Goal: Task Accomplishment & Management: Manage account settings

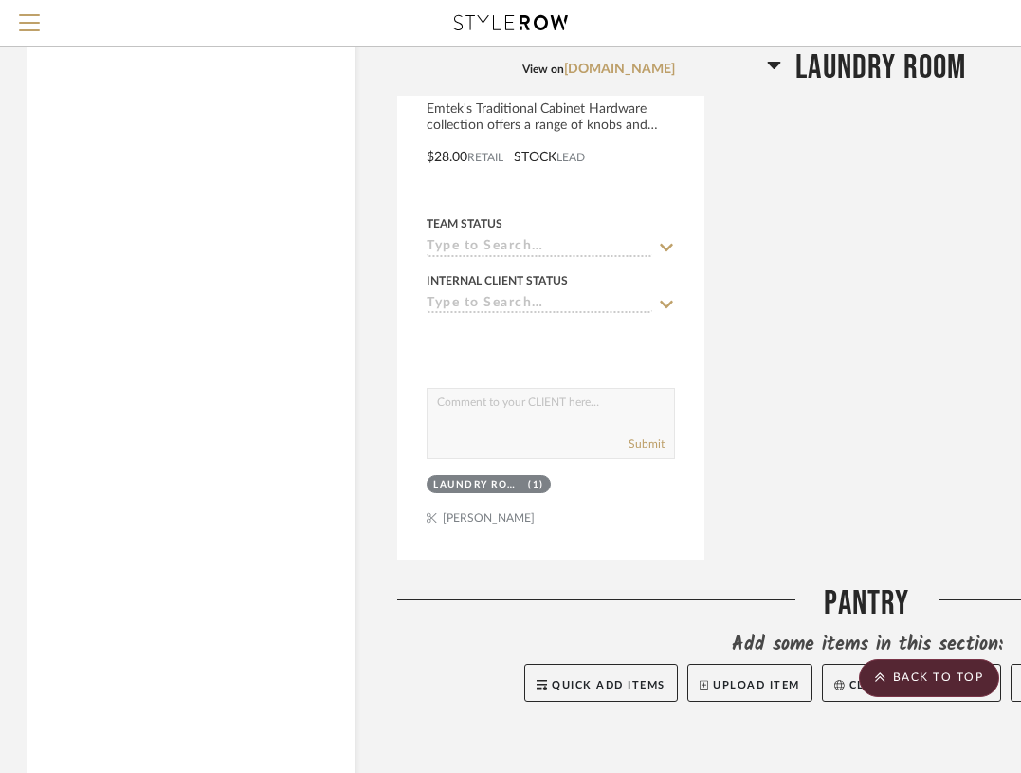
scroll to position [4426, 2]
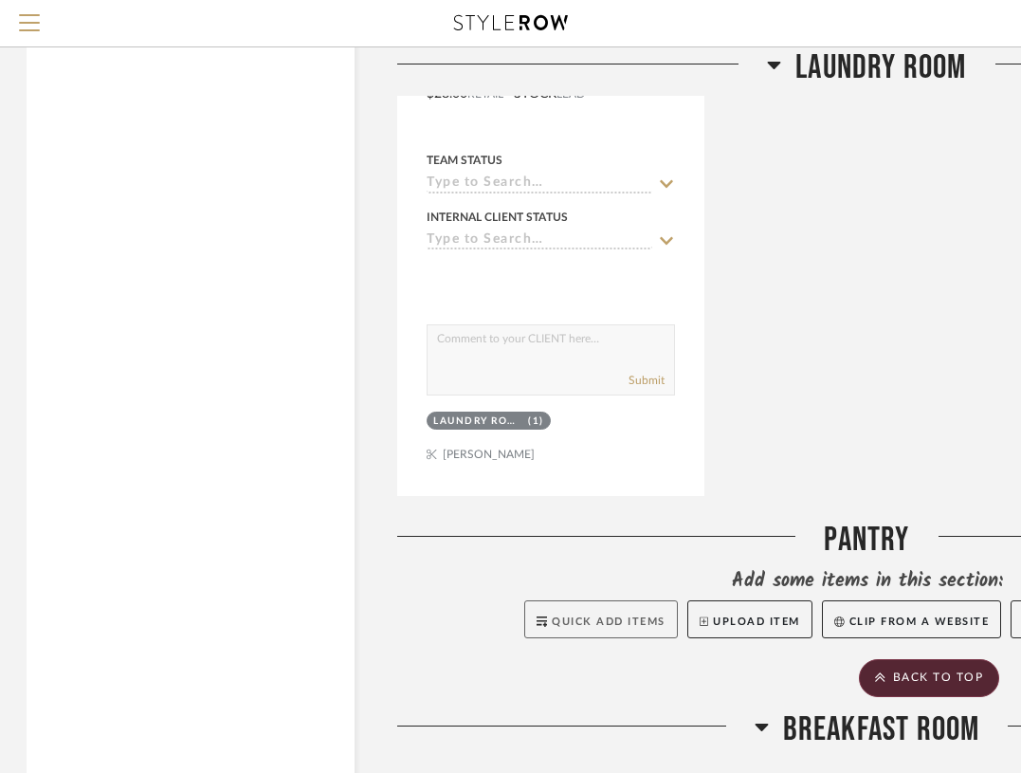
click at [638, 616] on span "Quick Add Items" at bounding box center [609, 621] width 114 height 10
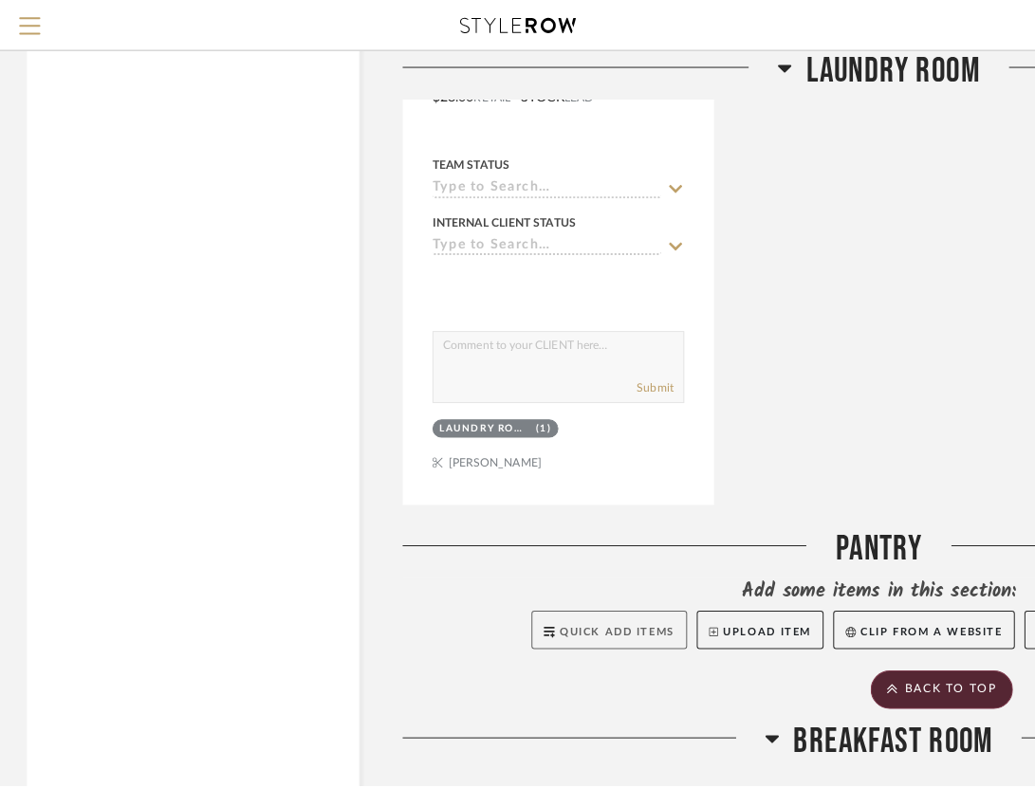
scroll to position [0, 0]
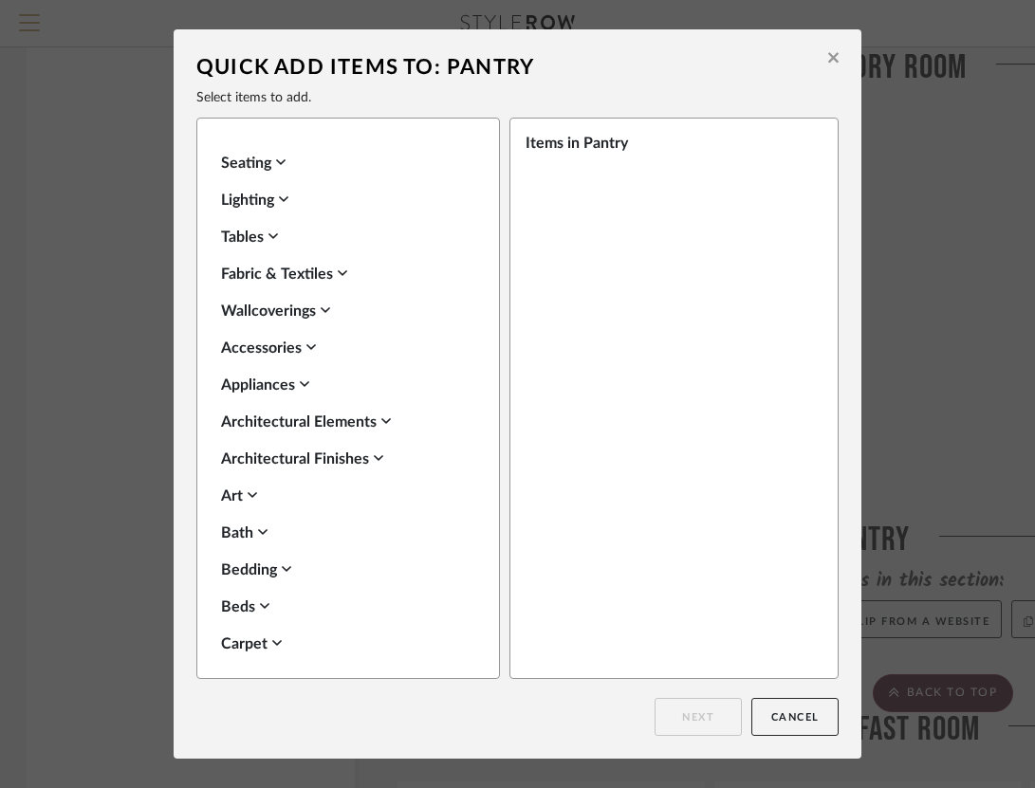
click at [832, 54] on button at bounding box center [832, 60] width 29 height 45
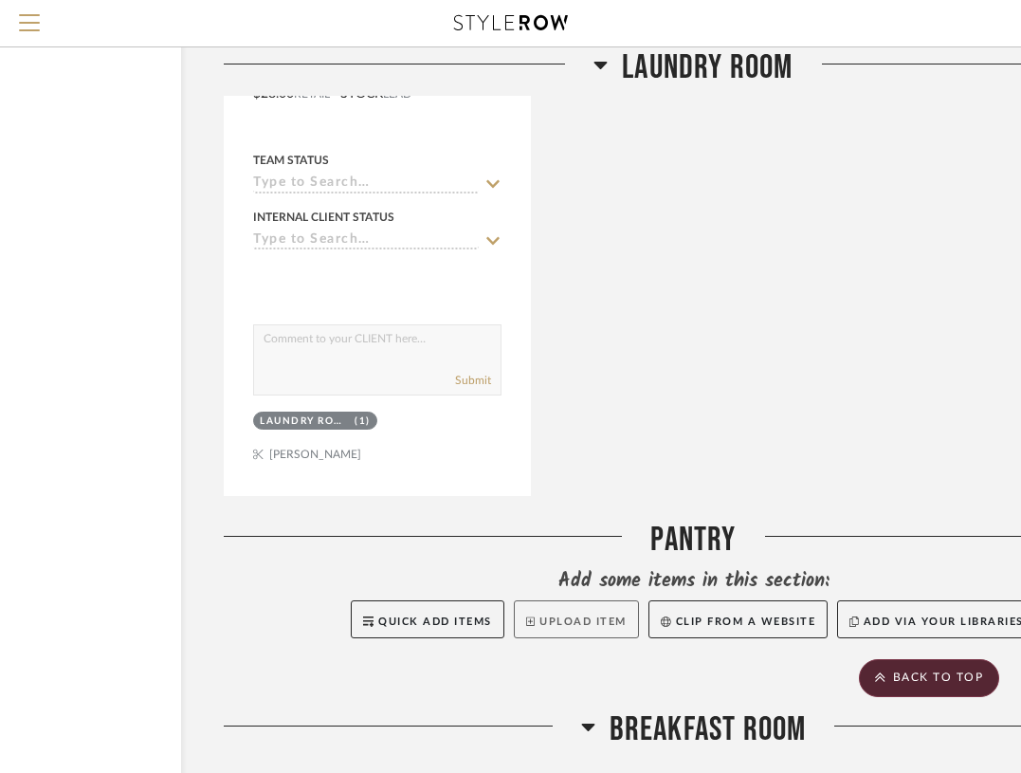
scroll to position [4426, 202]
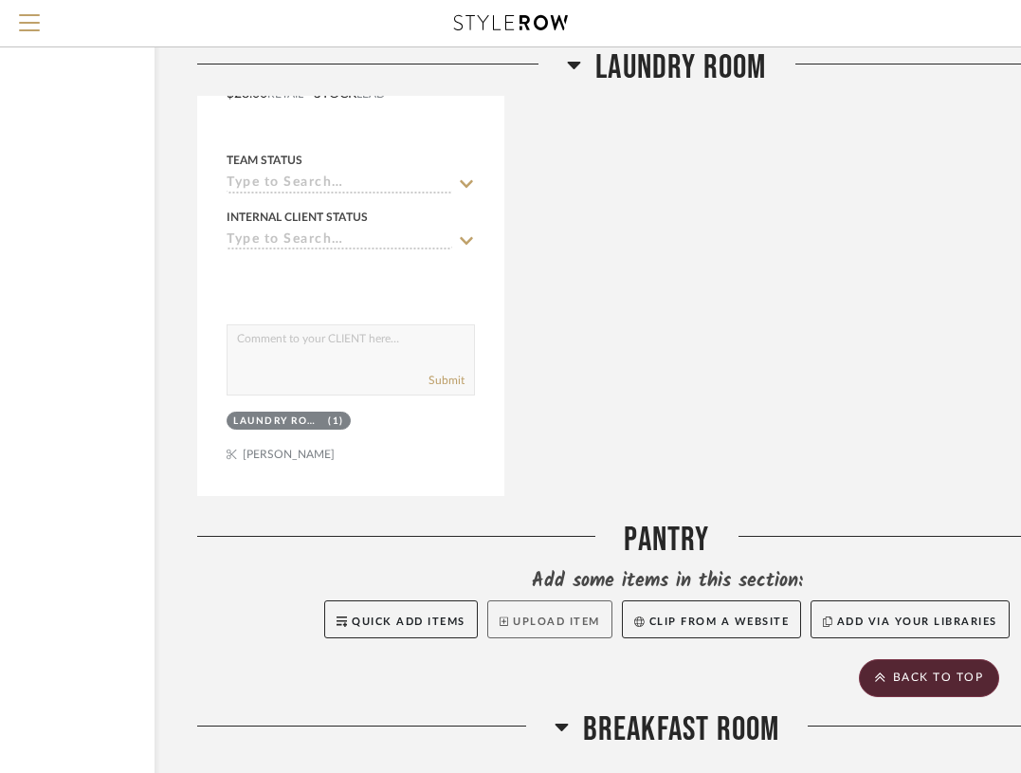
click at [511, 620] on button "Upload Item" at bounding box center [549, 619] width 125 height 38
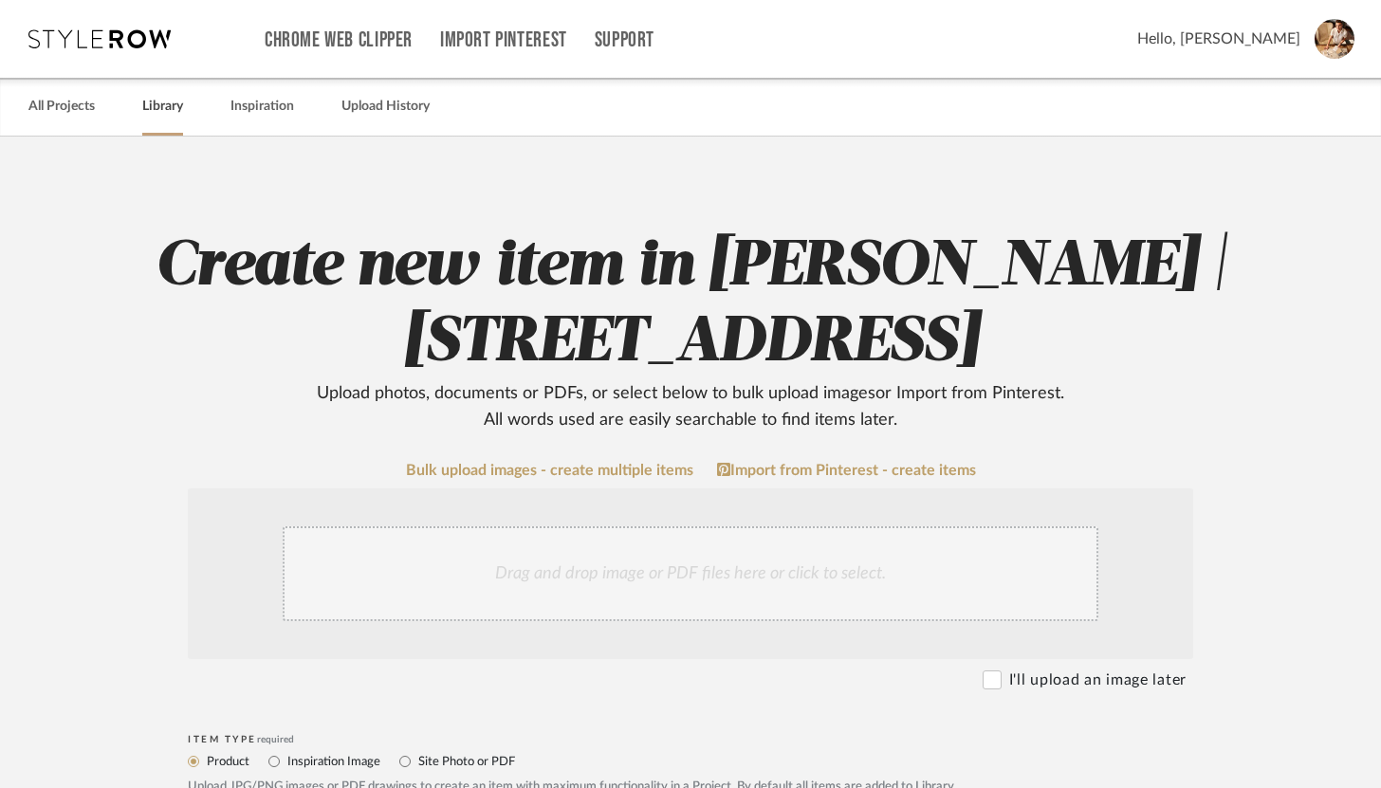
click at [163, 110] on link "Library" at bounding box center [162, 107] width 41 height 26
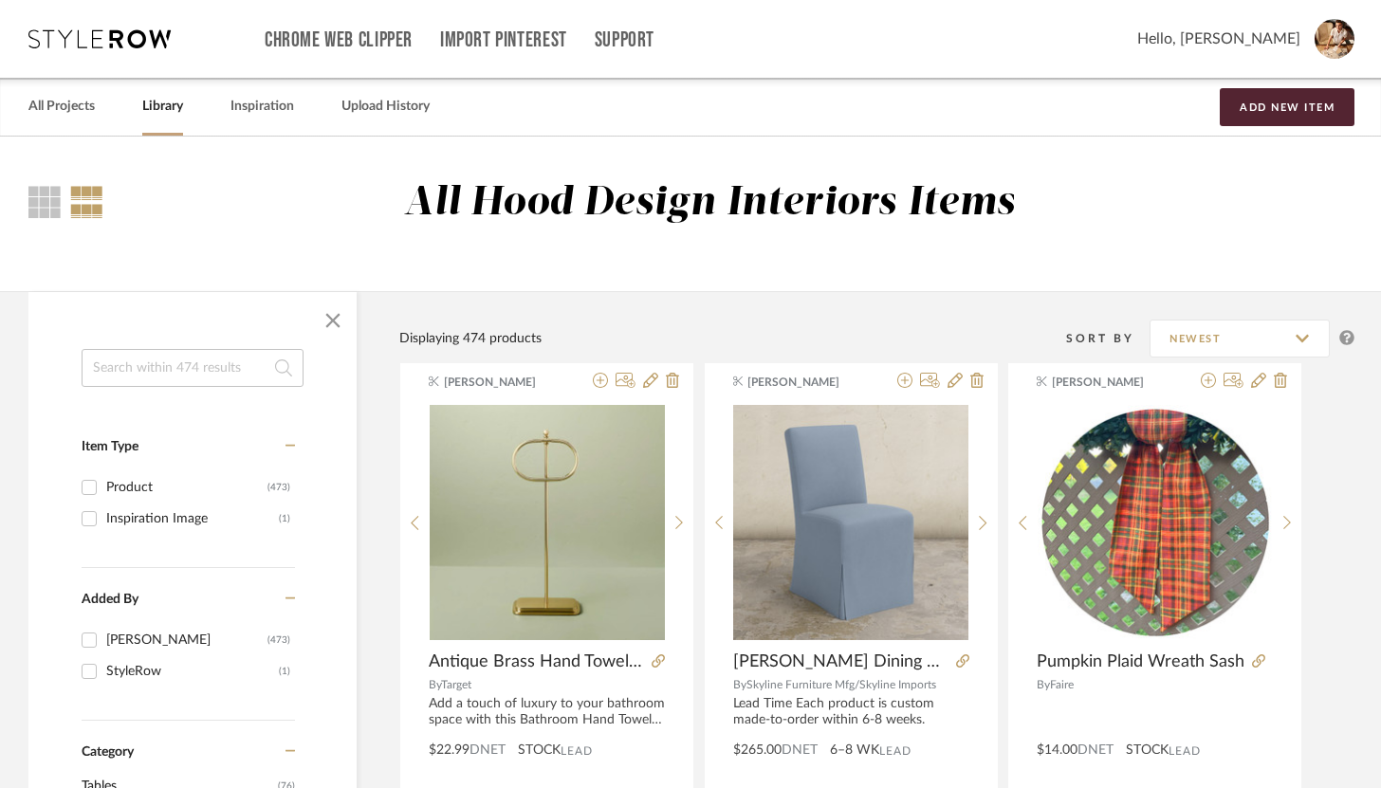
click at [226, 374] on input at bounding box center [193, 368] width 222 height 38
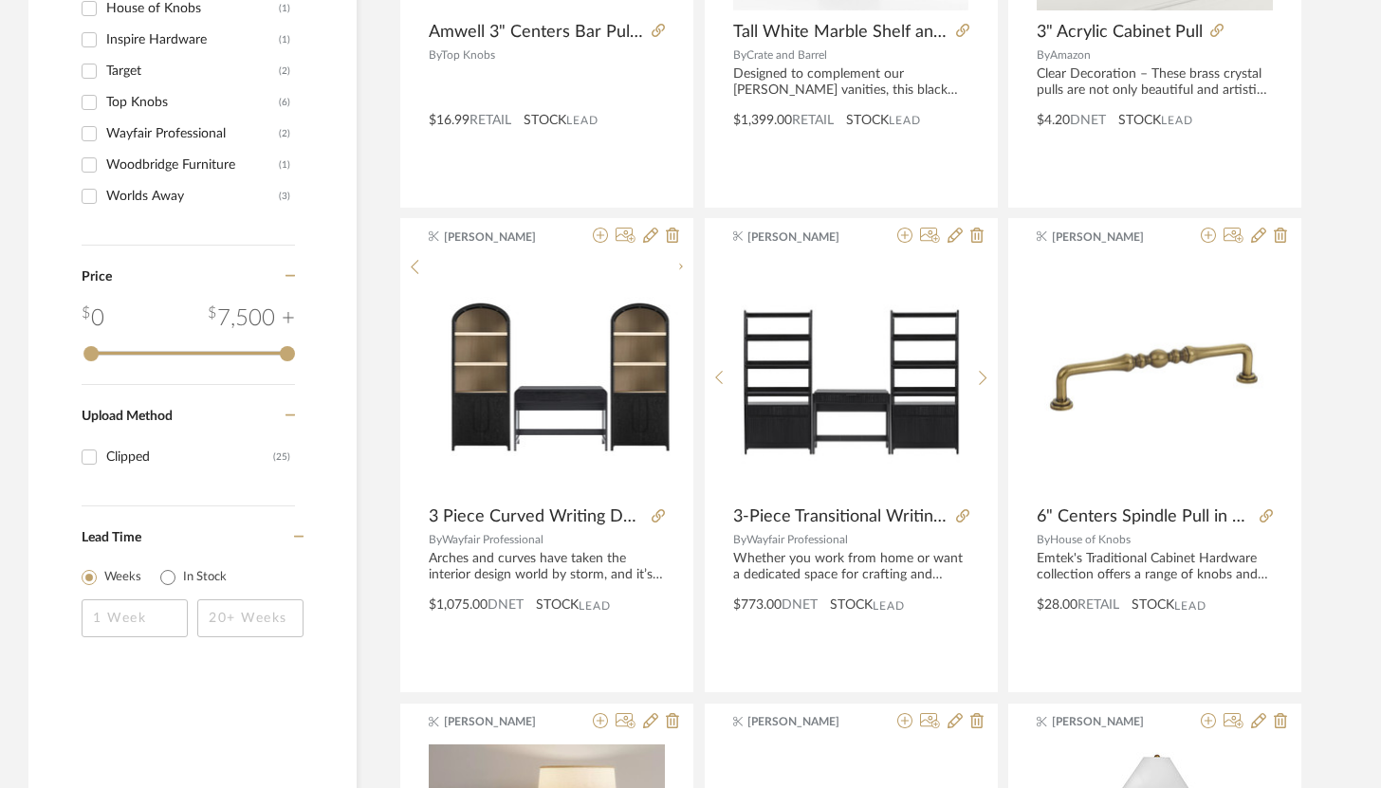
scroll to position [1195, 0]
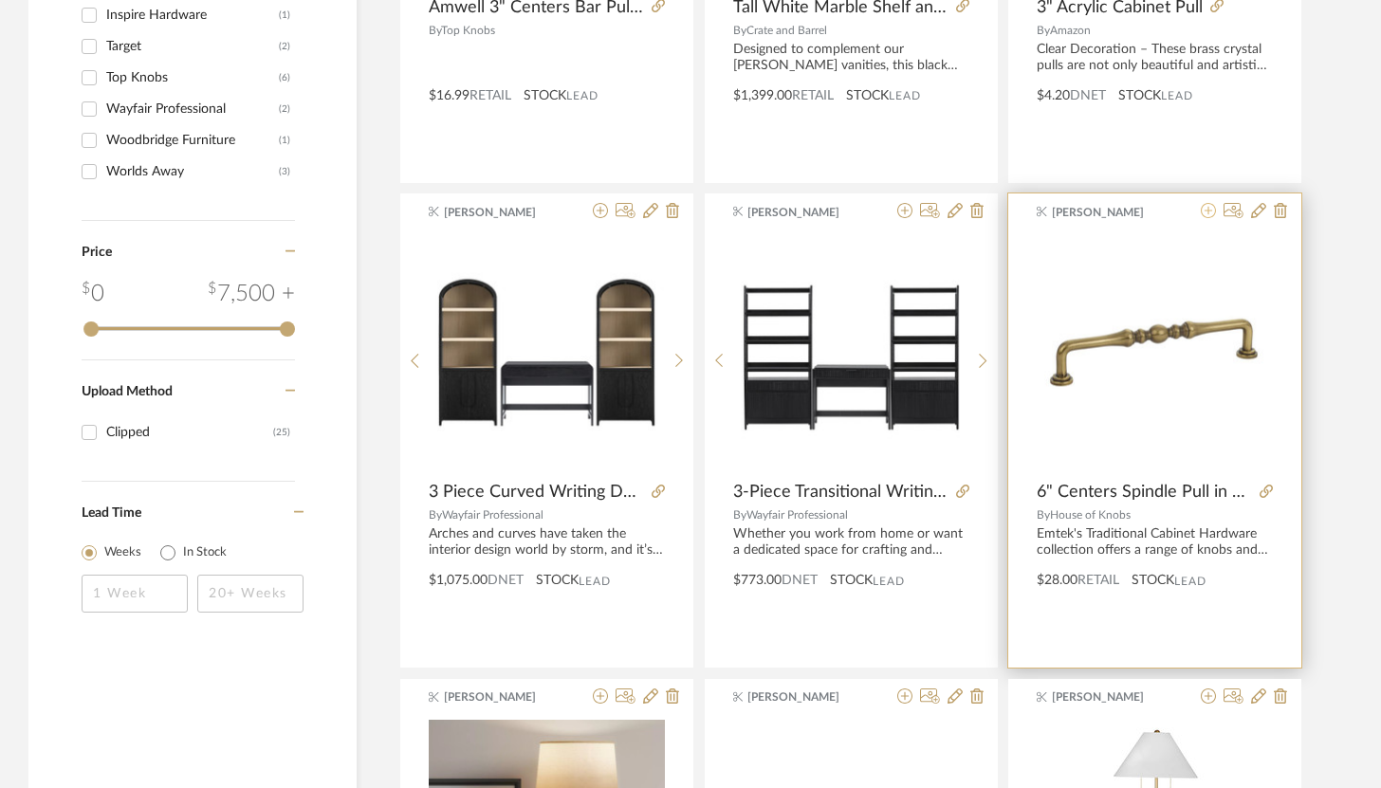
type input "pull"
click at [1210, 214] on icon at bounding box center [1208, 210] width 15 height 15
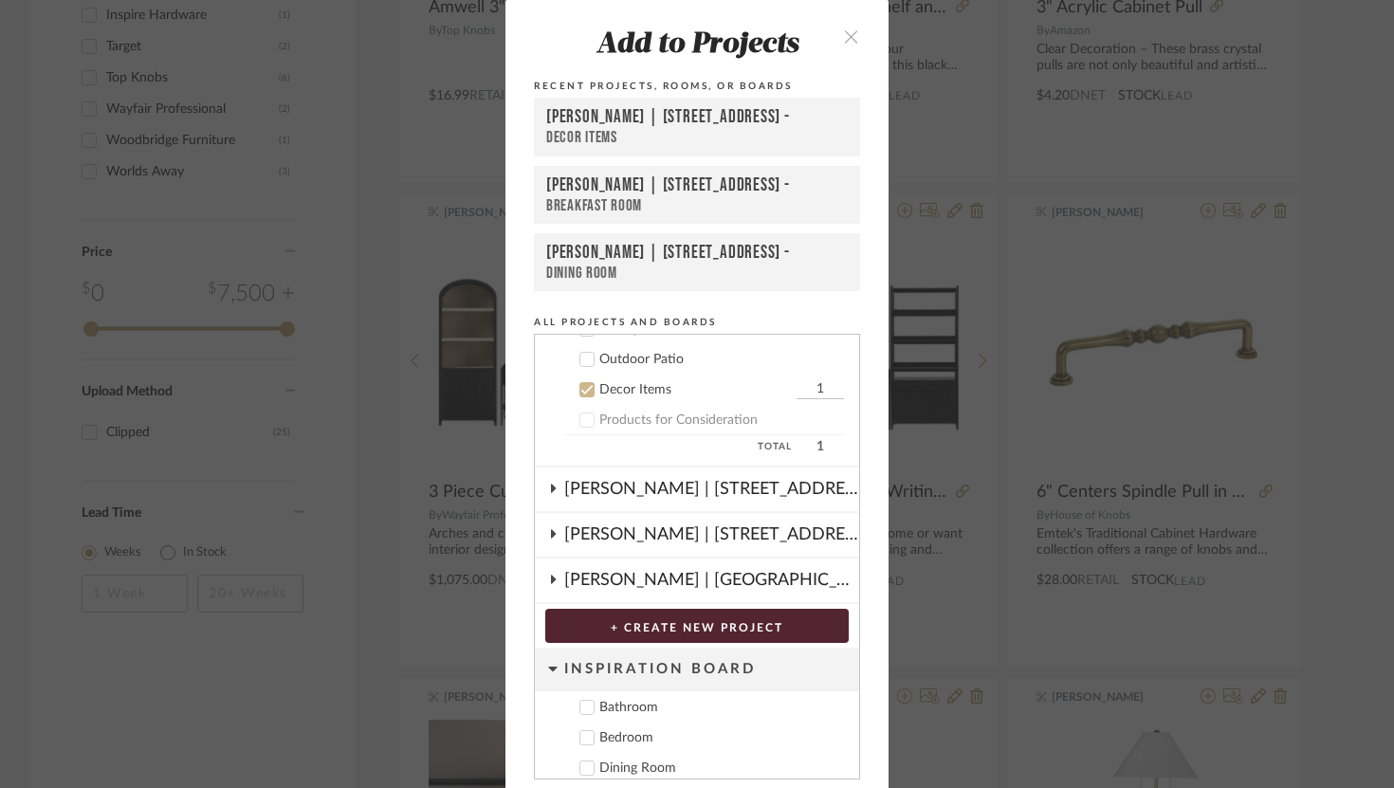
scroll to position [435, 0]
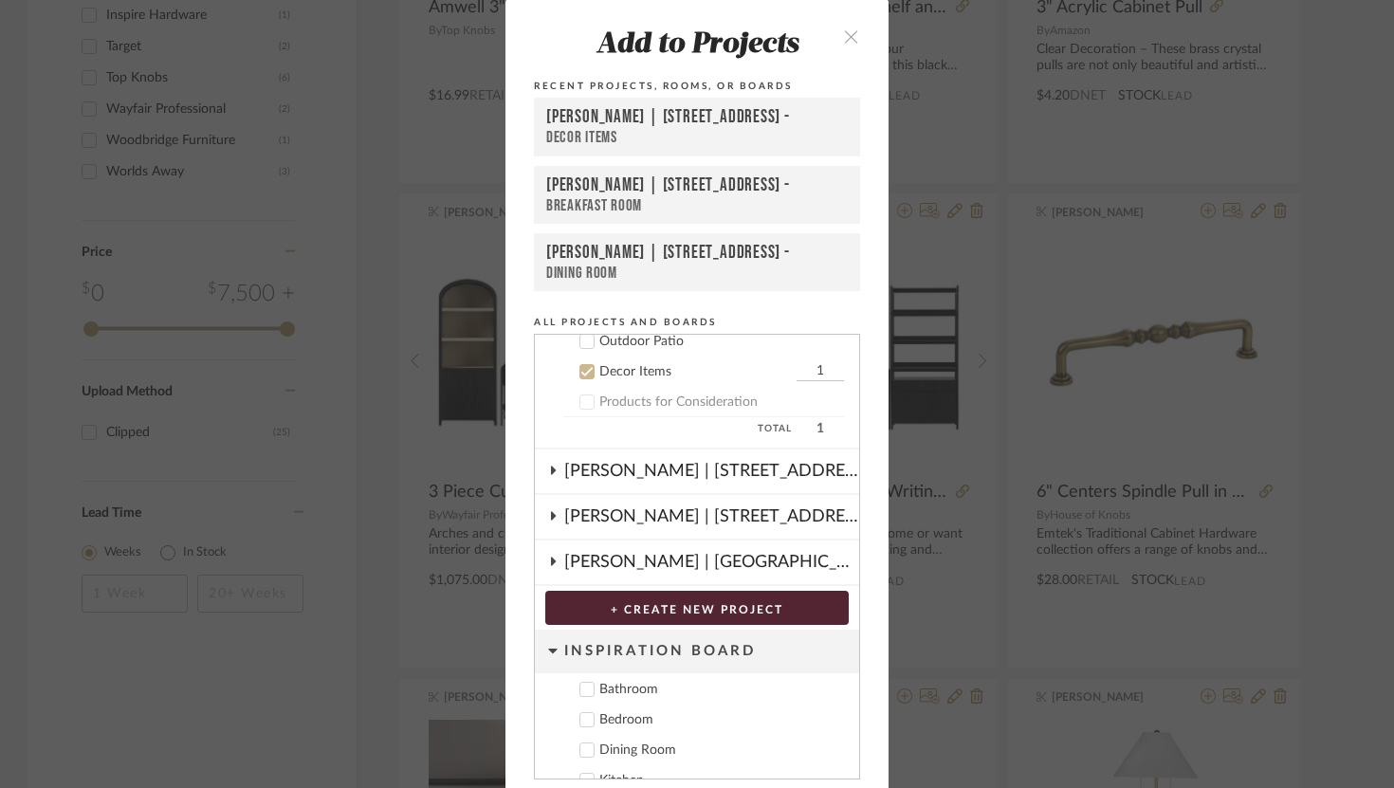
click at [580, 375] on icon at bounding box center [586, 371] width 13 height 13
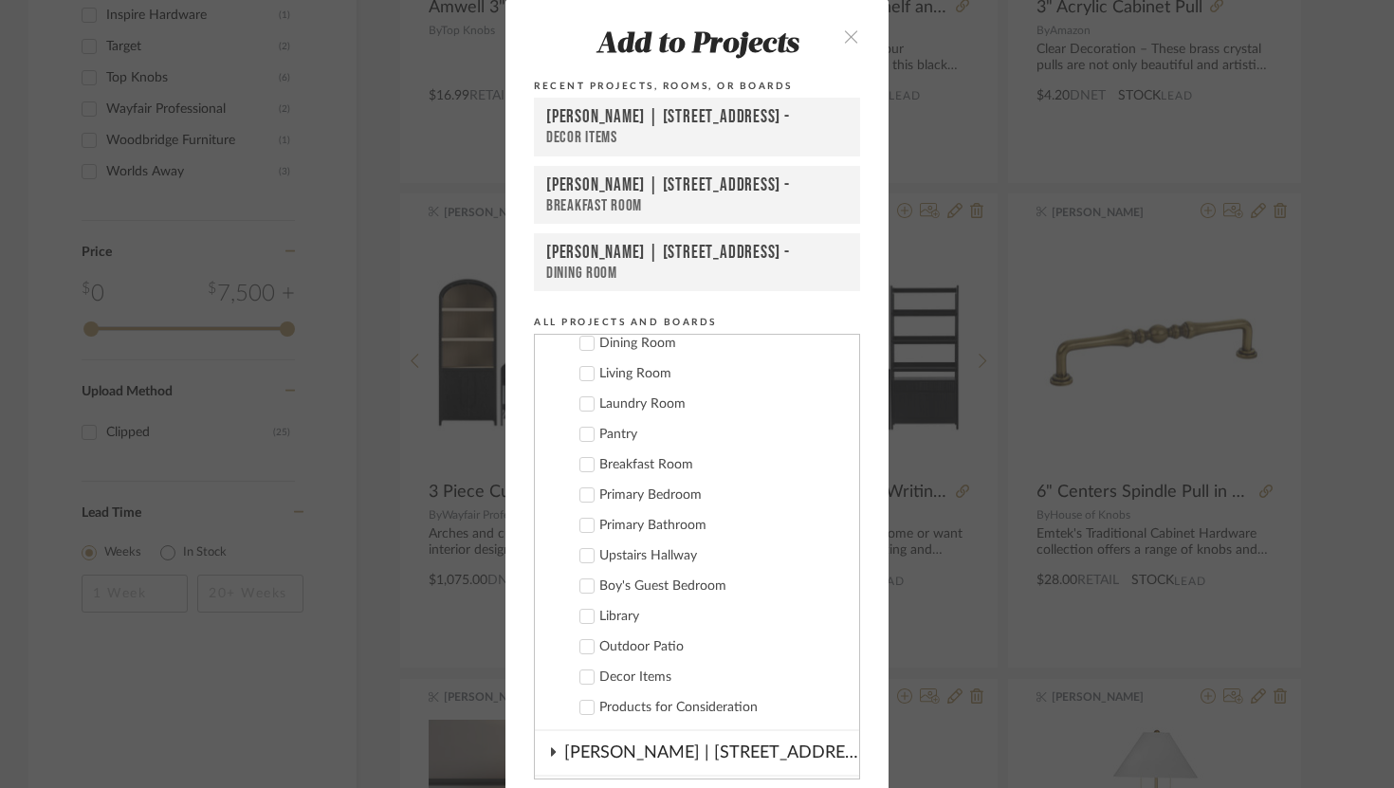
scroll to position [129, 0]
click at [582, 430] on icon at bounding box center [586, 435] width 13 height 13
click at [804, 433] on input "1" at bounding box center [820, 435] width 47 height 19
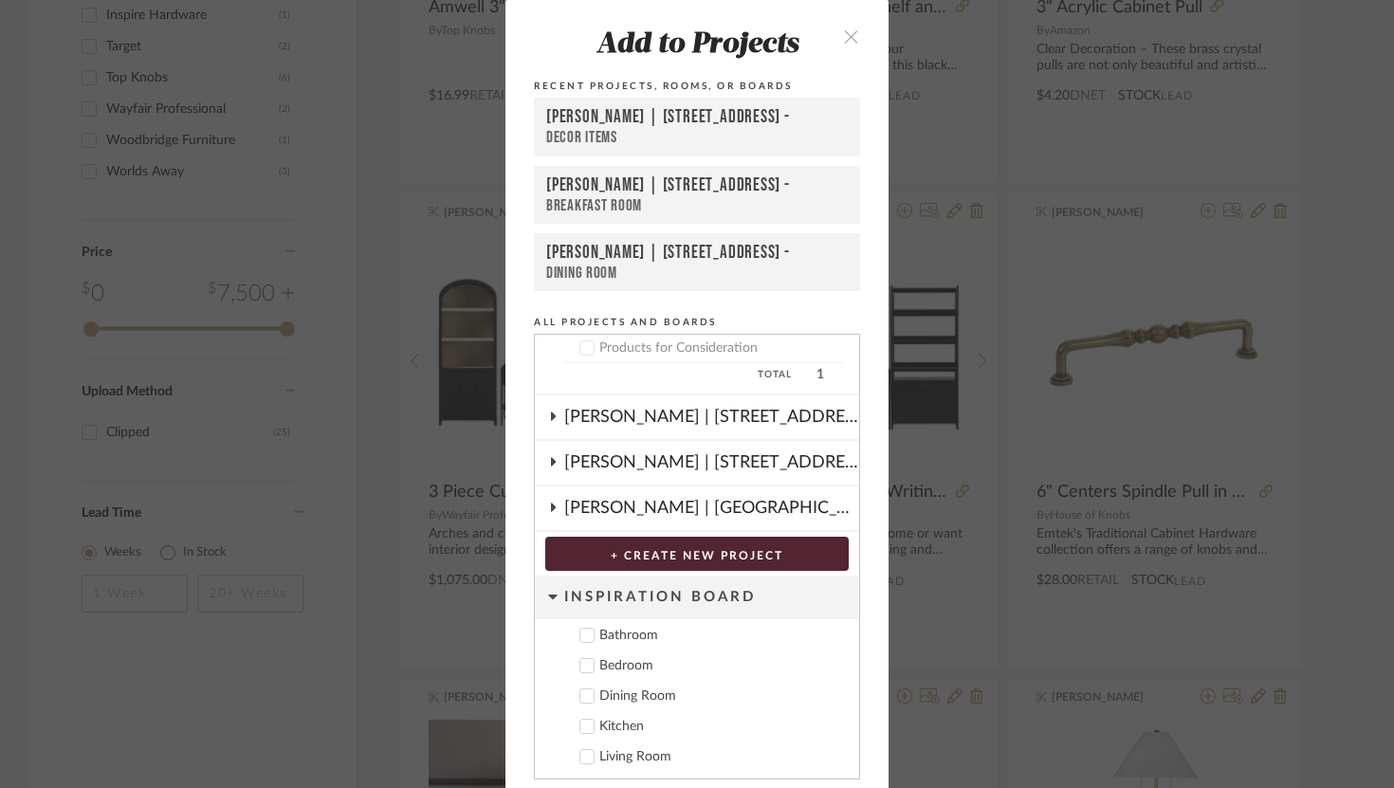
scroll to position [68, 0]
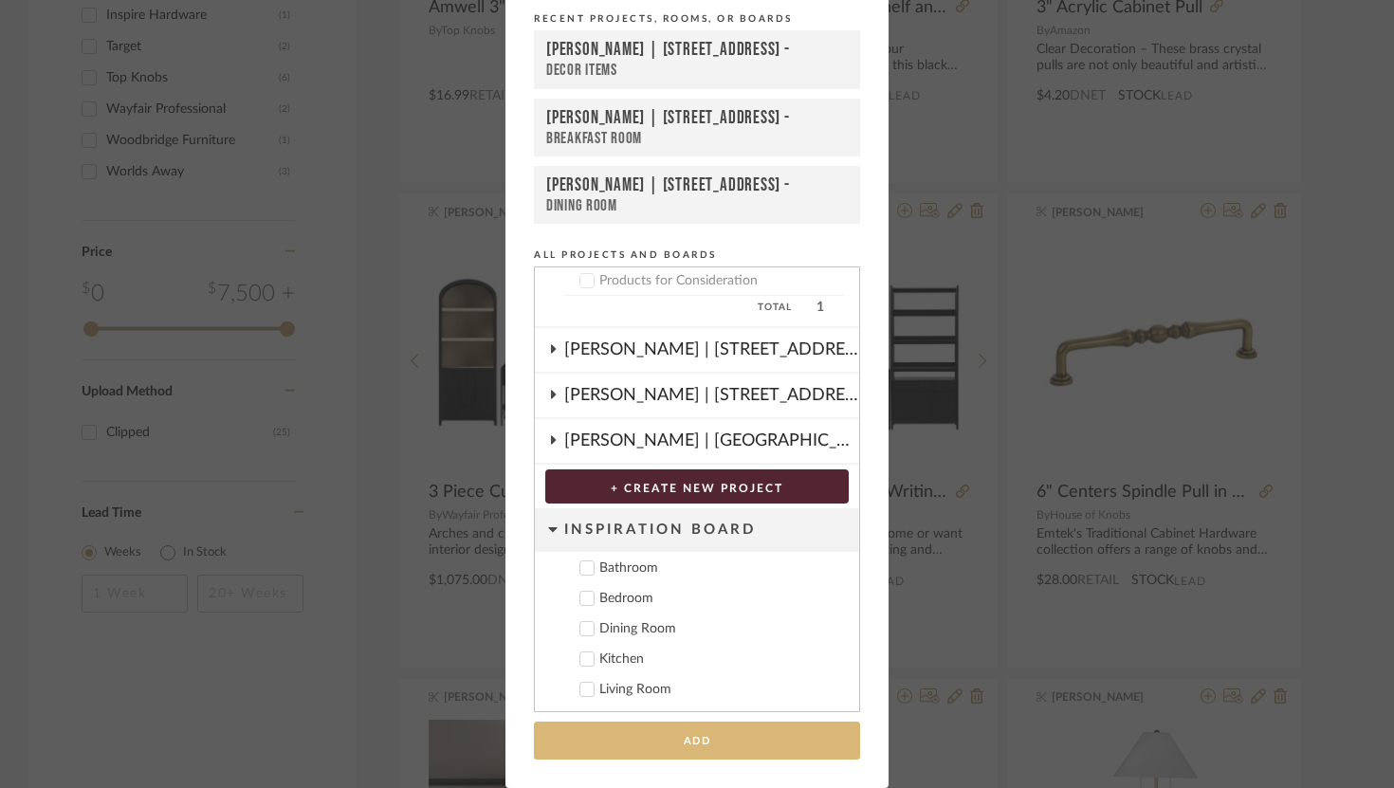
type input "8"
click at [792, 734] on button "Add" at bounding box center [697, 741] width 326 height 39
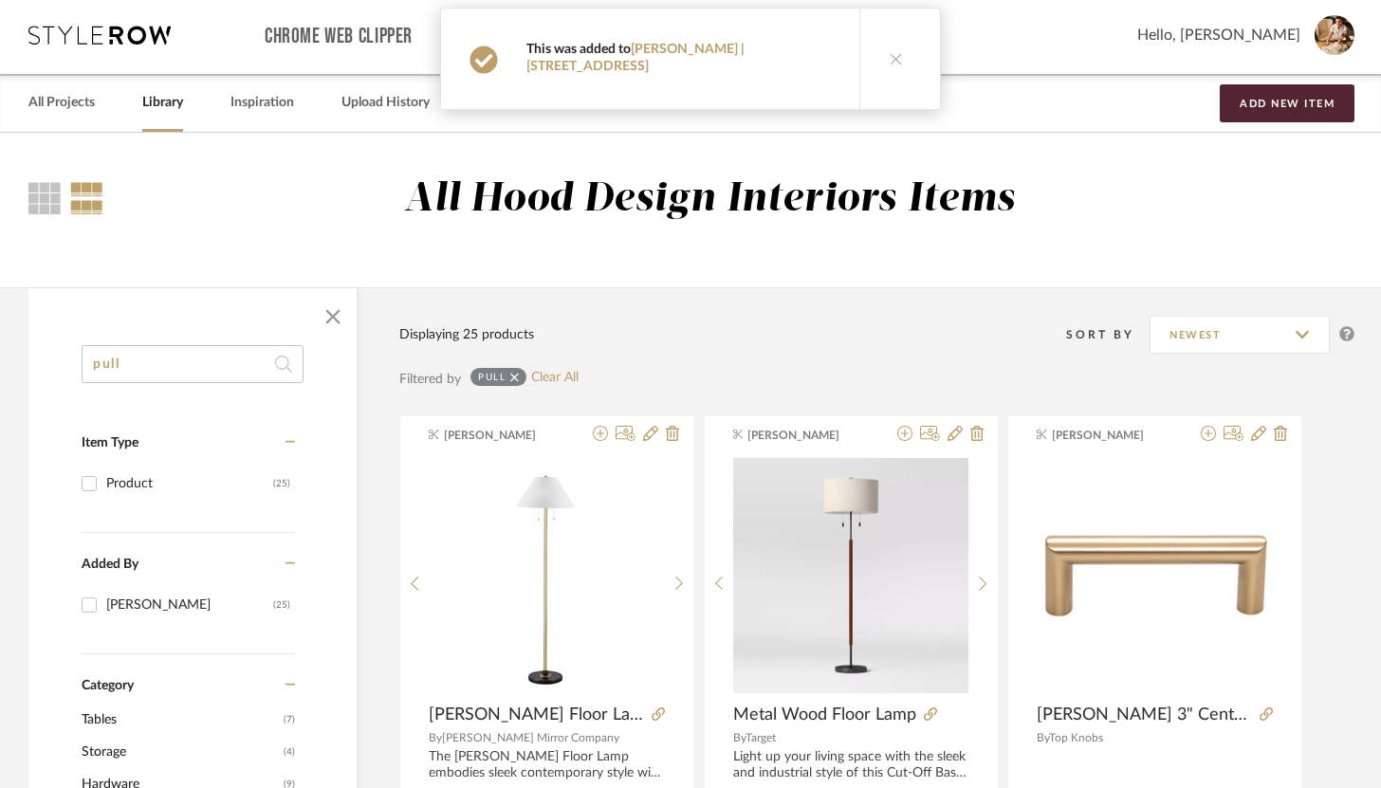
scroll to position [0, 0]
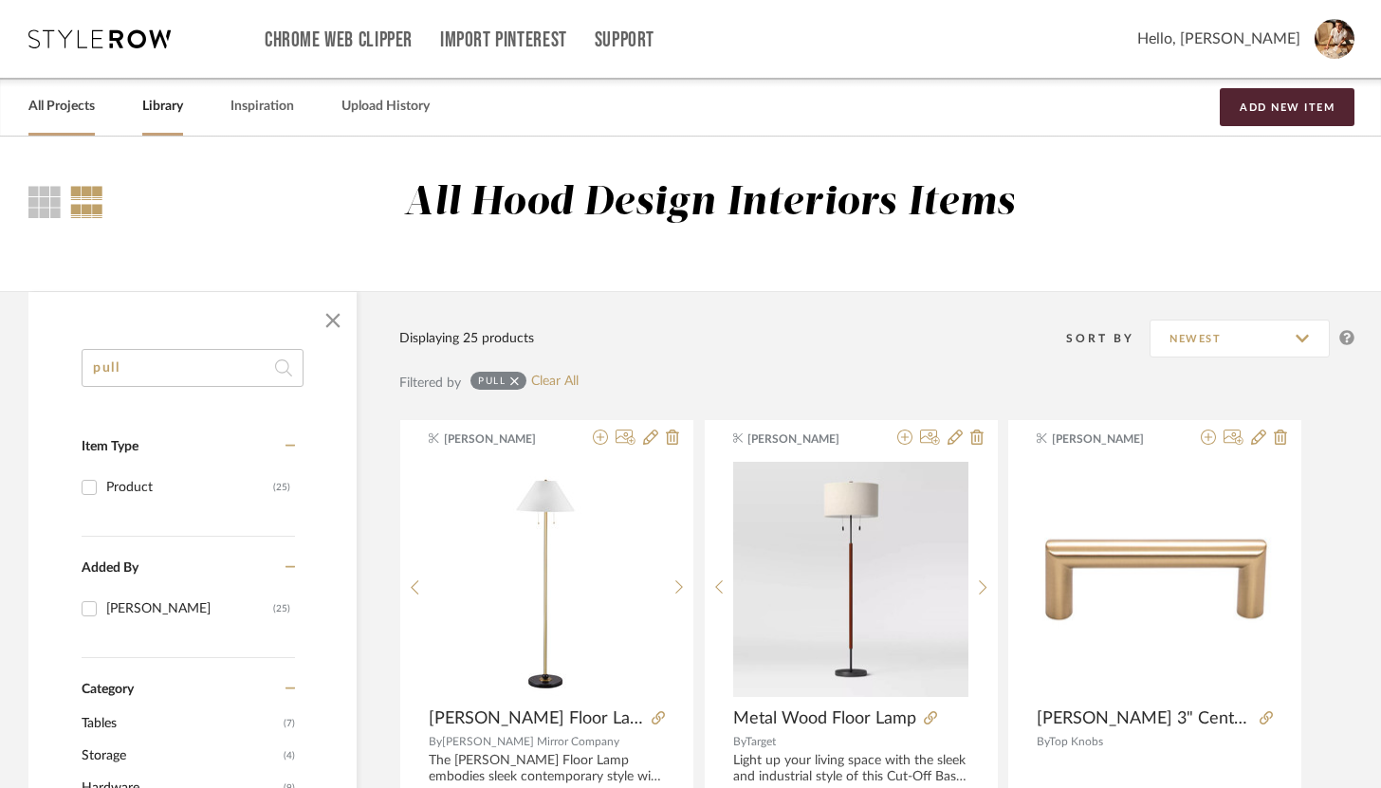
click at [89, 111] on link "All Projects" at bounding box center [61, 107] width 66 height 26
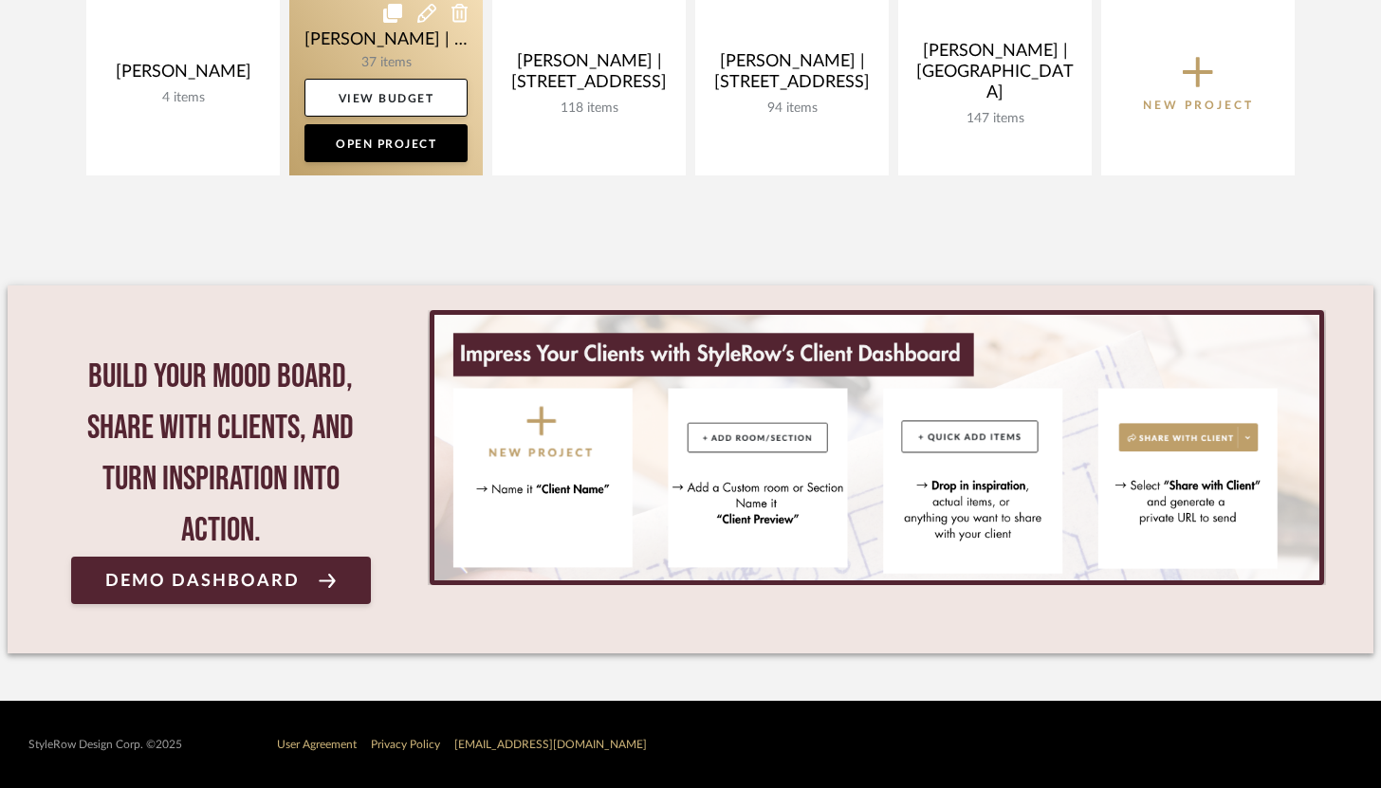
scroll to position [82, 0]
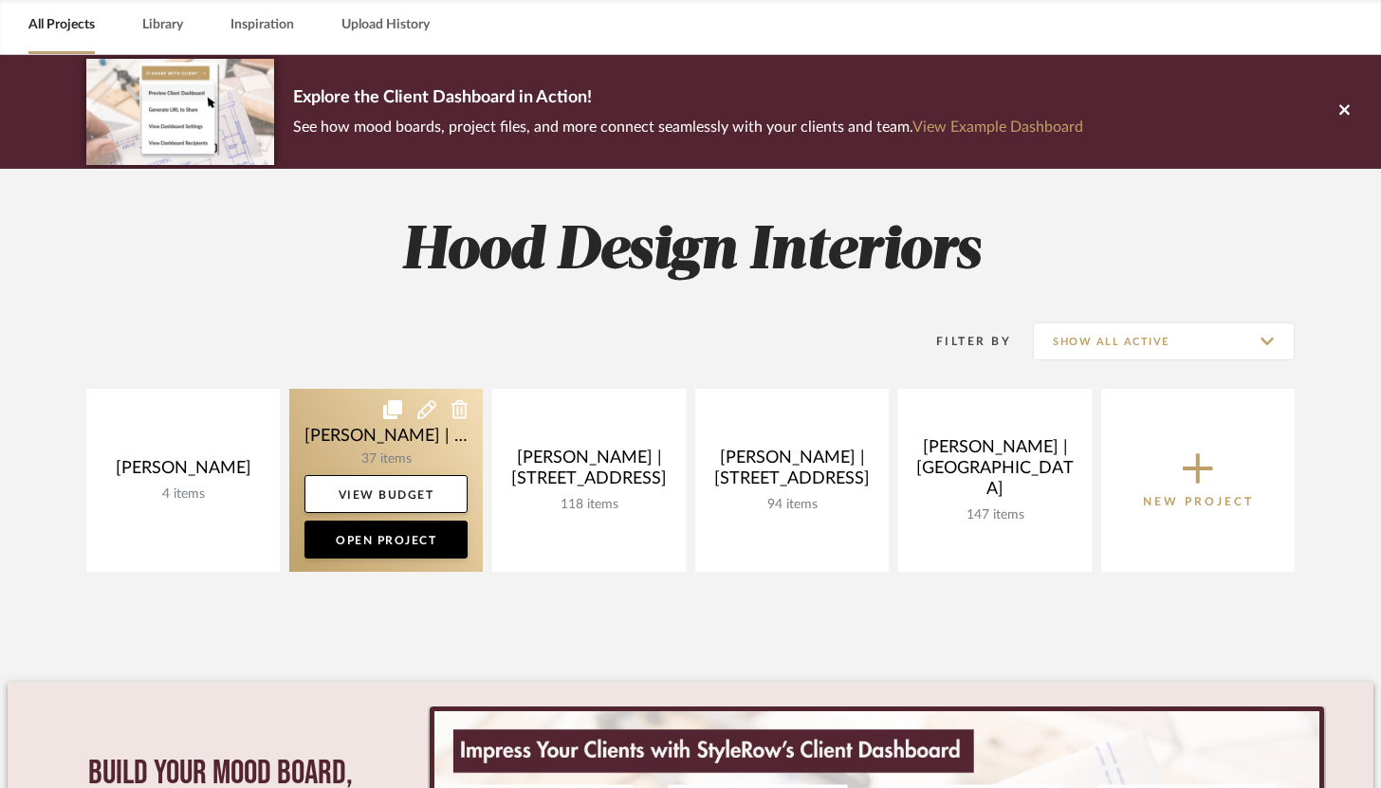
click at [391, 454] on link at bounding box center [385, 480] width 193 height 183
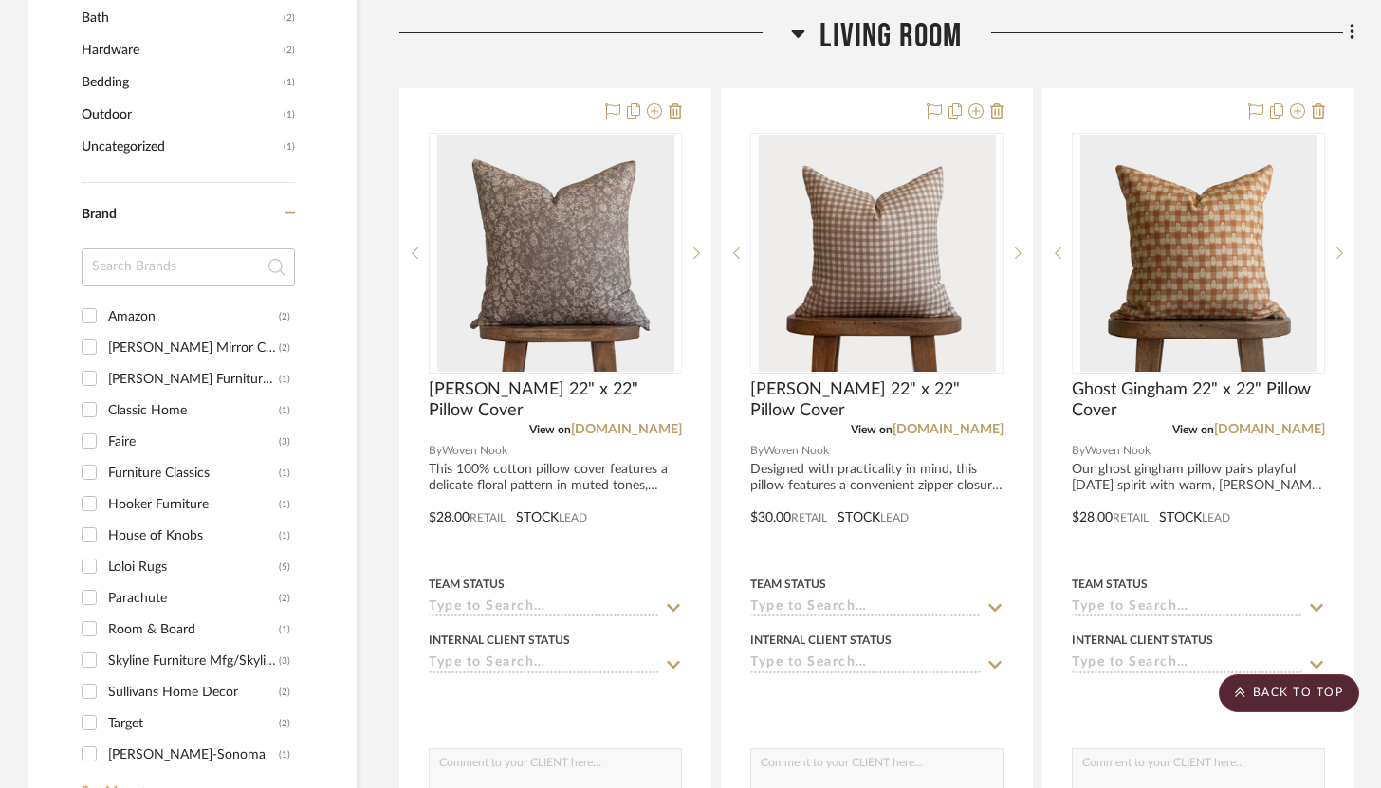
scroll to position [1403, 0]
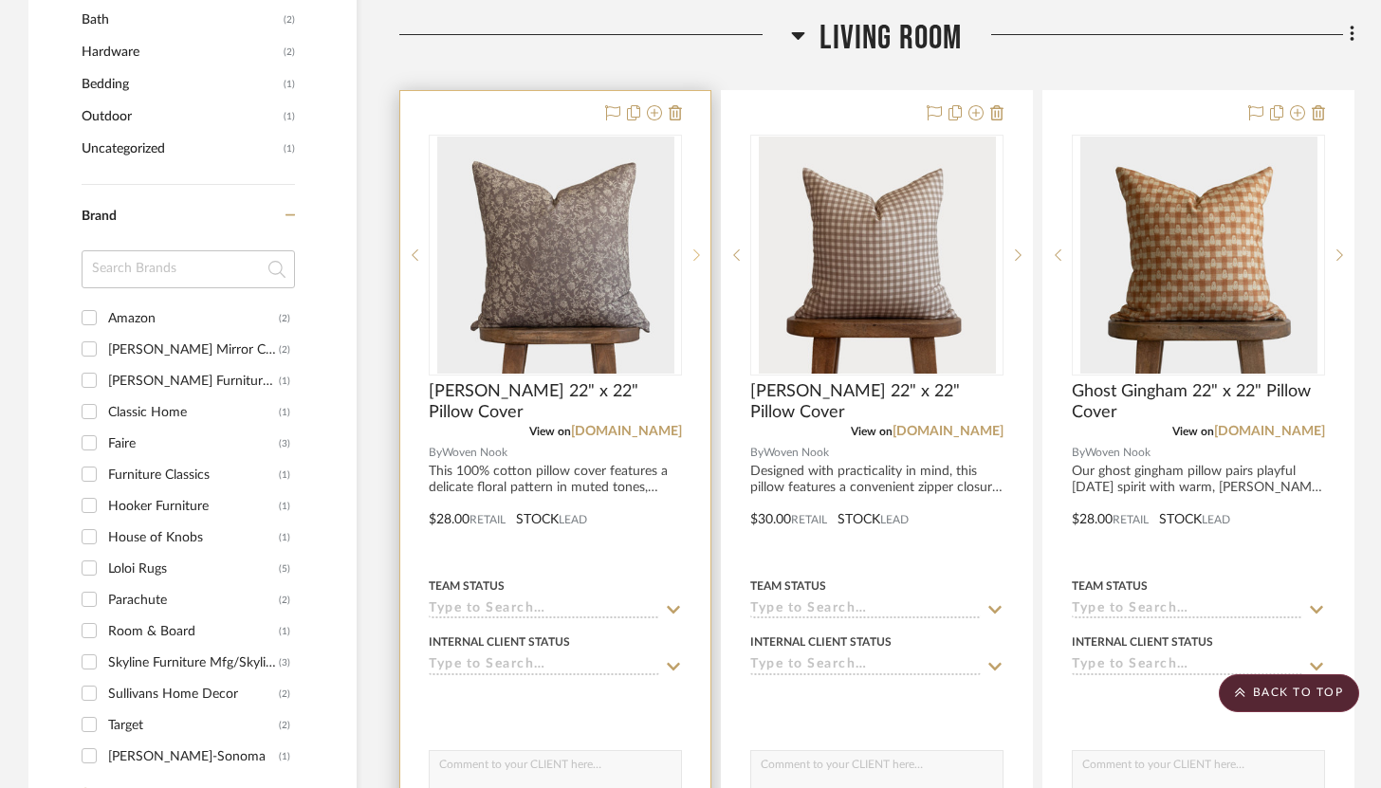
click at [684, 201] on div at bounding box center [696, 255] width 28 height 241
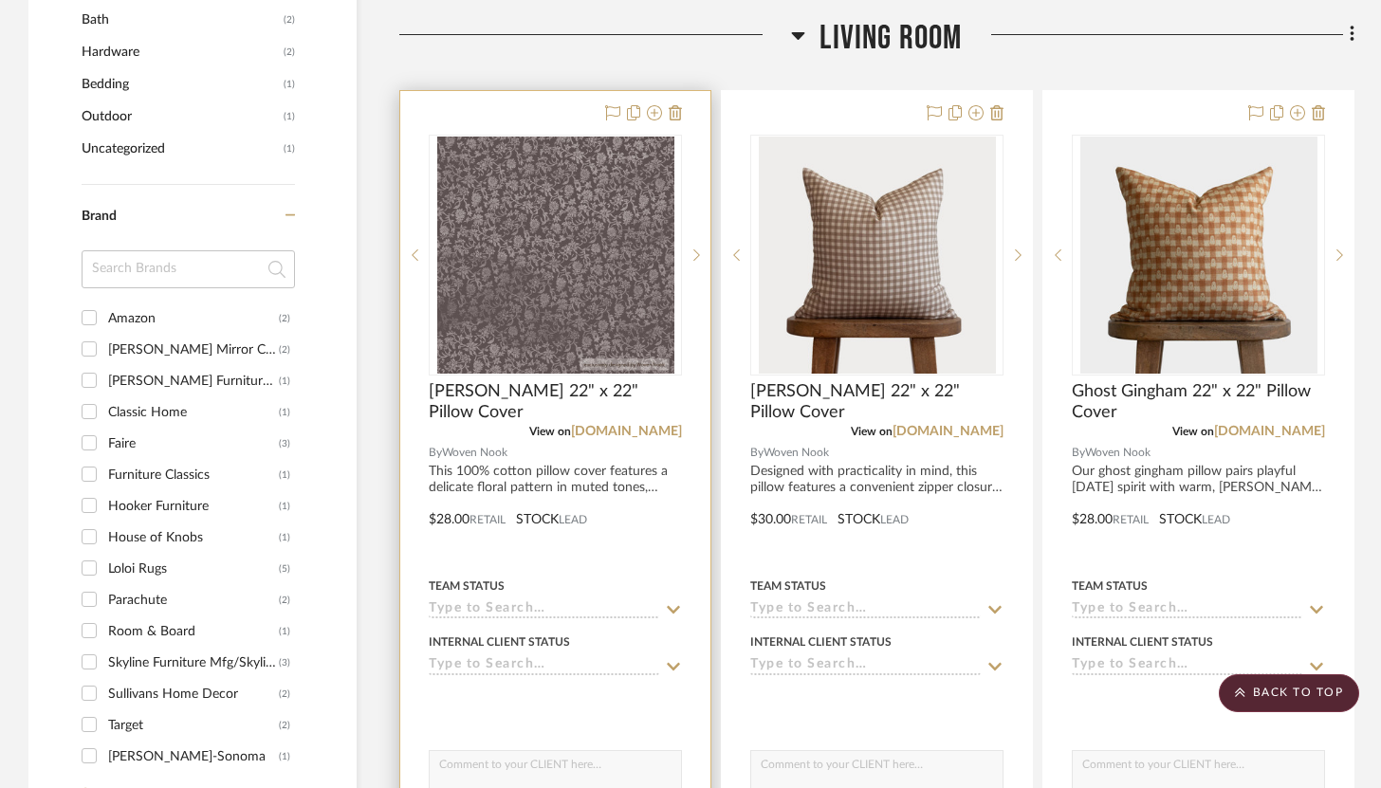
click at [552, 103] on div at bounding box center [555, 506] width 310 height 830
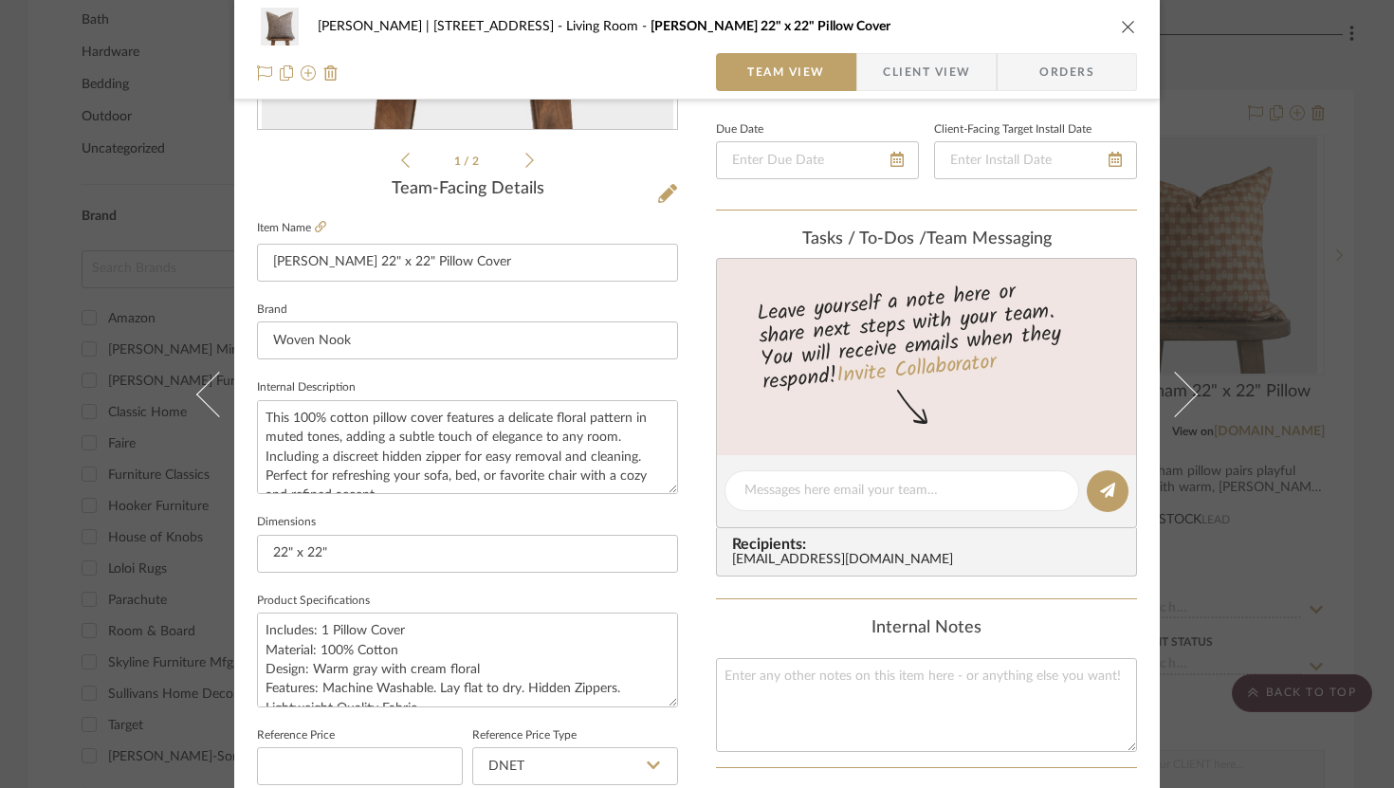
scroll to position [294, 0]
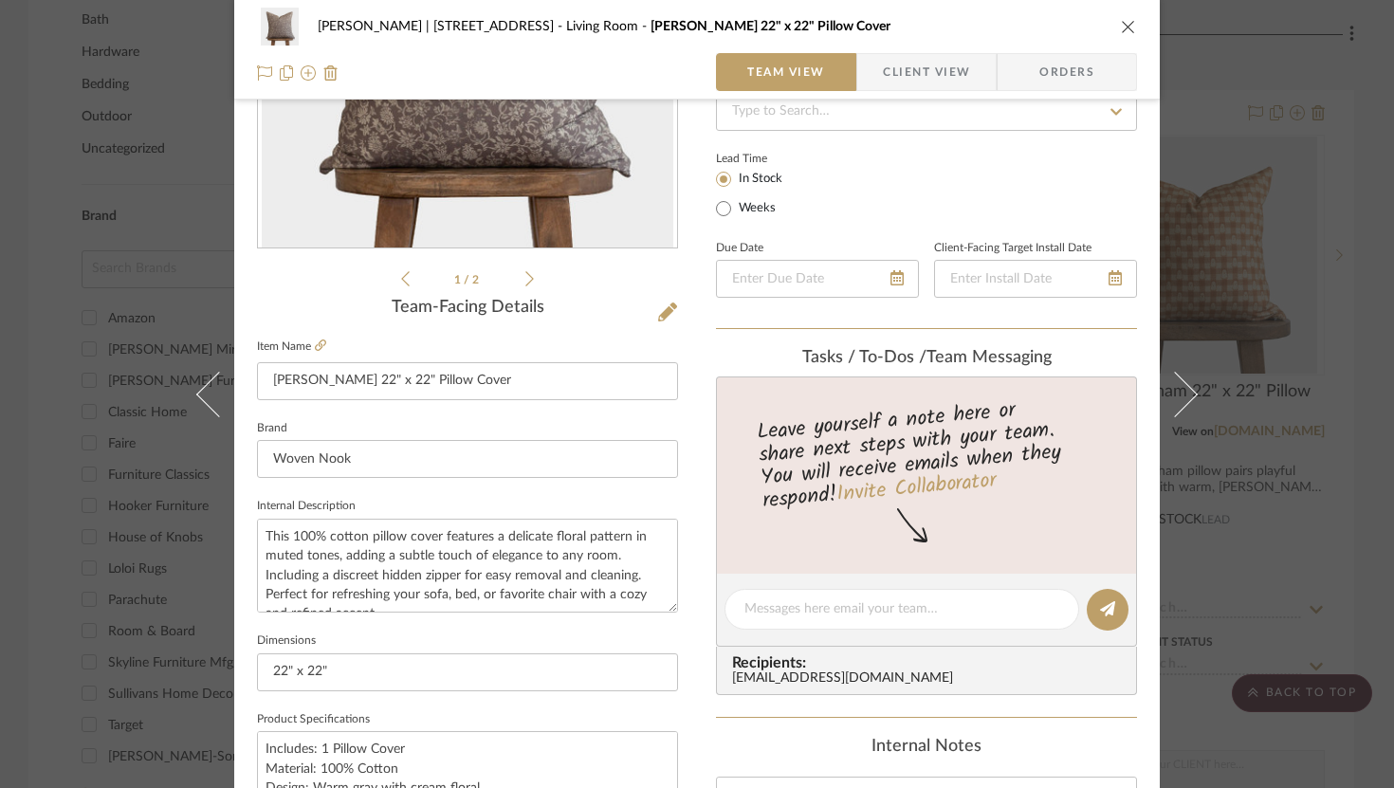
click at [1134, 21] on div "Danielle Hirschovits | 349 Boot Hill Ln Living Room Gretta 22" x 22" Pillow Cov…" at bounding box center [697, 50] width 926 height 100
click at [1130, 22] on div "Danielle Hirschovits | 349 Boot Hill Ln Living Room Gretta 22" x 22" Pillow Cov…" at bounding box center [697, 50] width 926 height 100
click at [1121, 26] on icon "close" at bounding box center [1128, 26] width 15 height 15
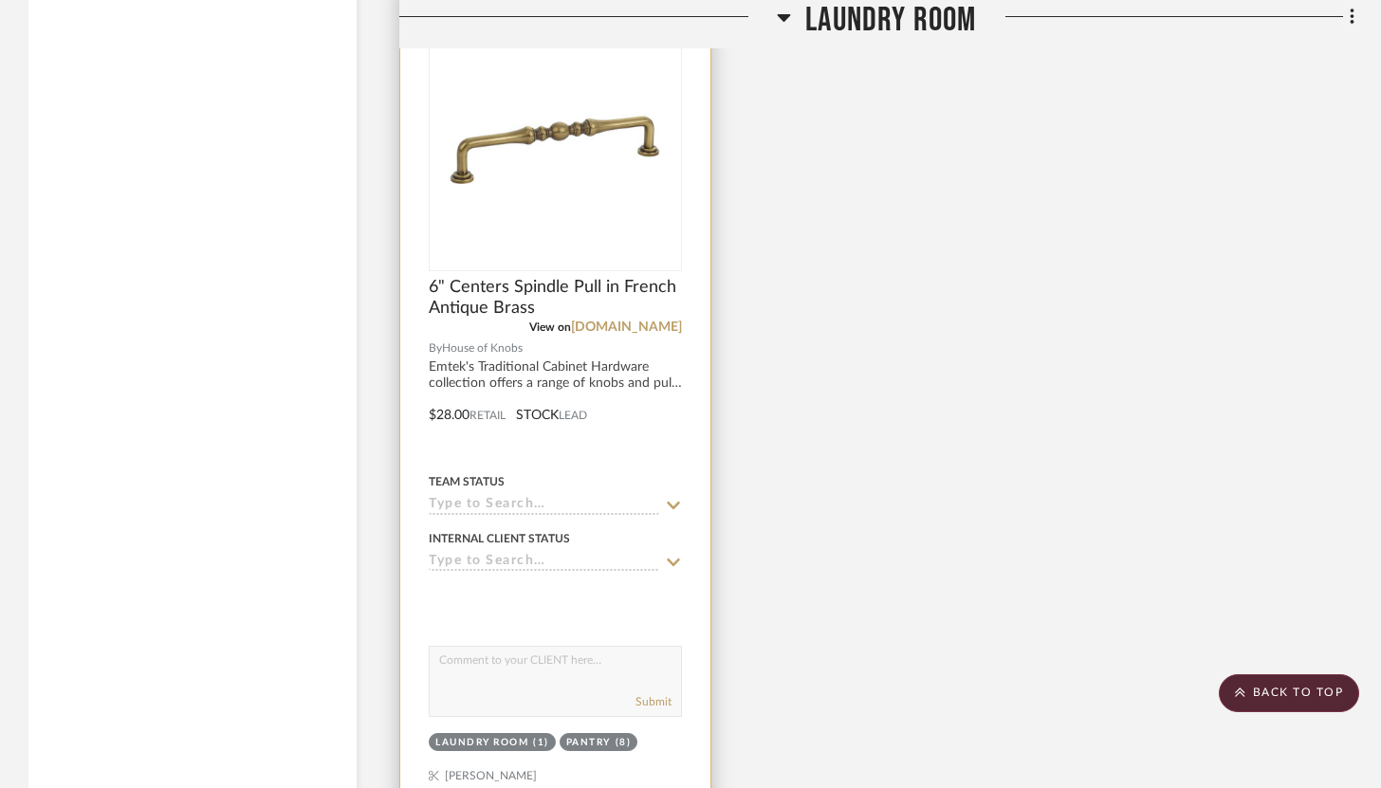
scroll to position [4287, 0]
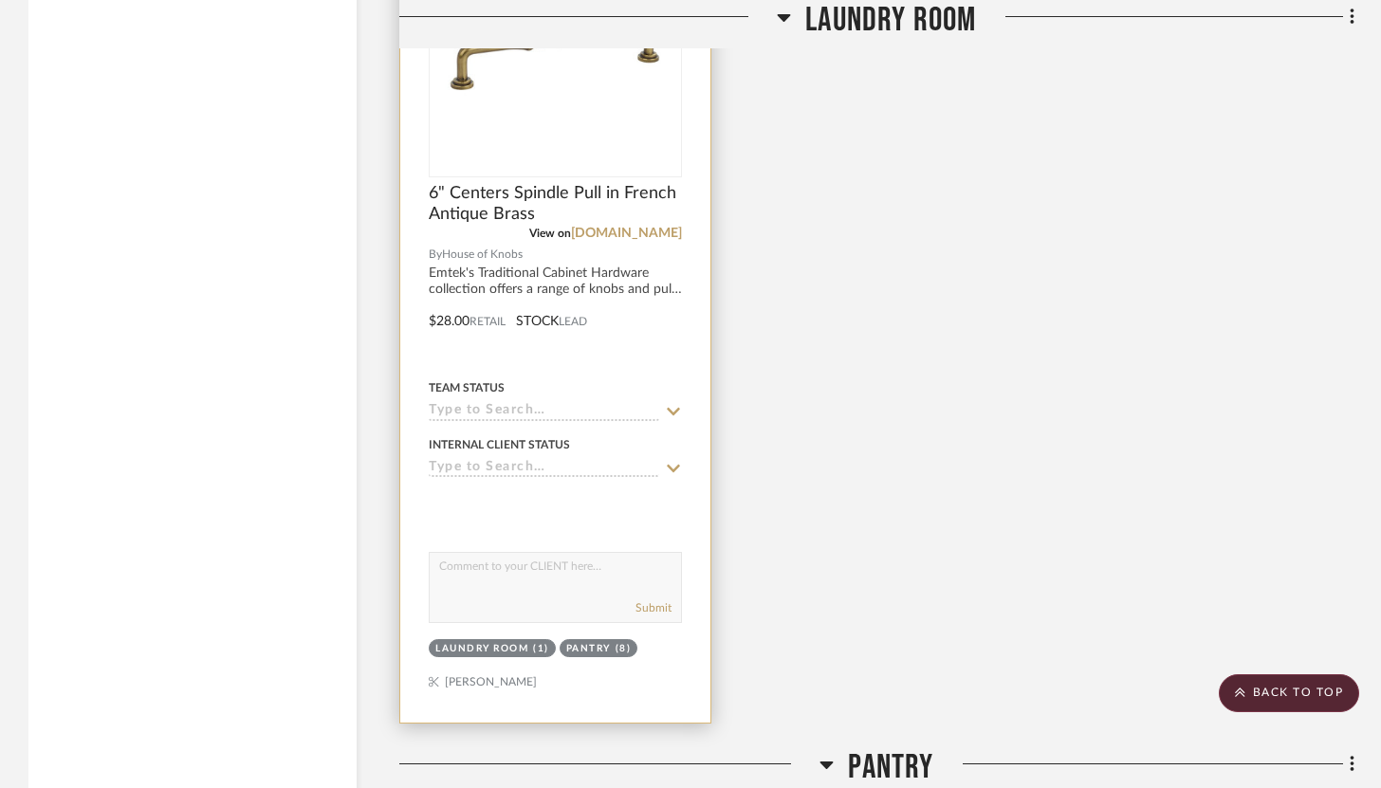
click at [688, 523] on div at bounding box center [555, 308] width 310 height 830
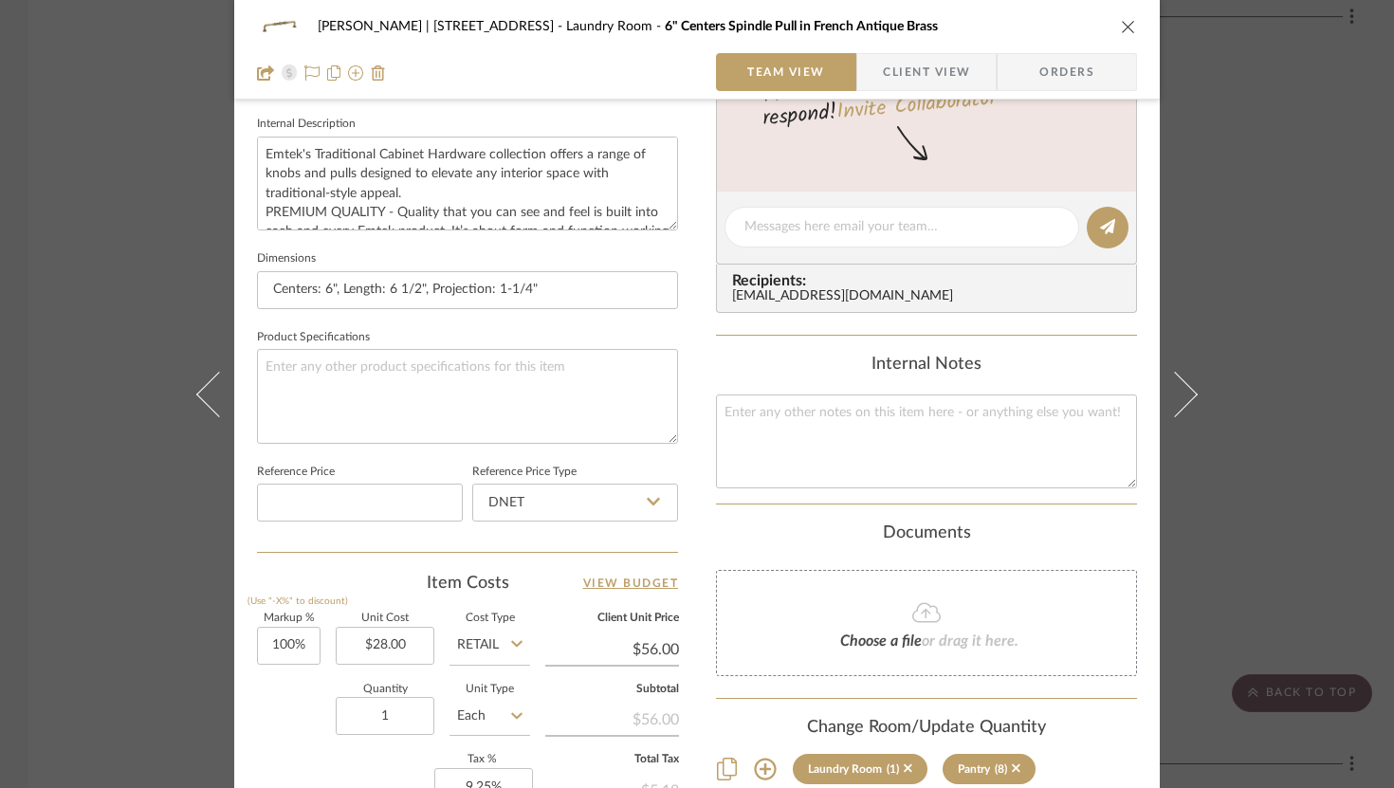
scroll to position [675, 0]
click at [396, 712] on input "1" at bounding box center [385, 717] width 99 height 38
type input "9"
type input "1"
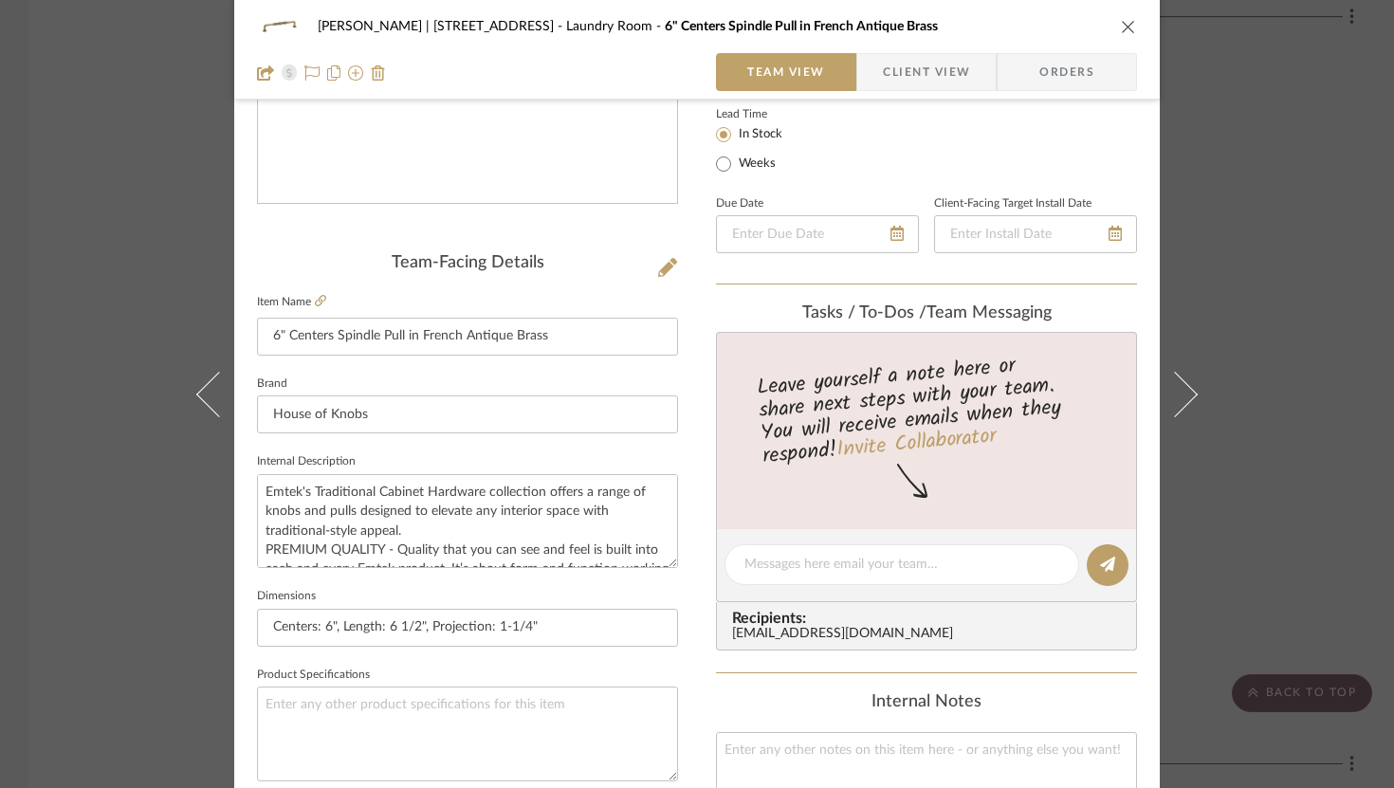
scroll to position [0, 0]
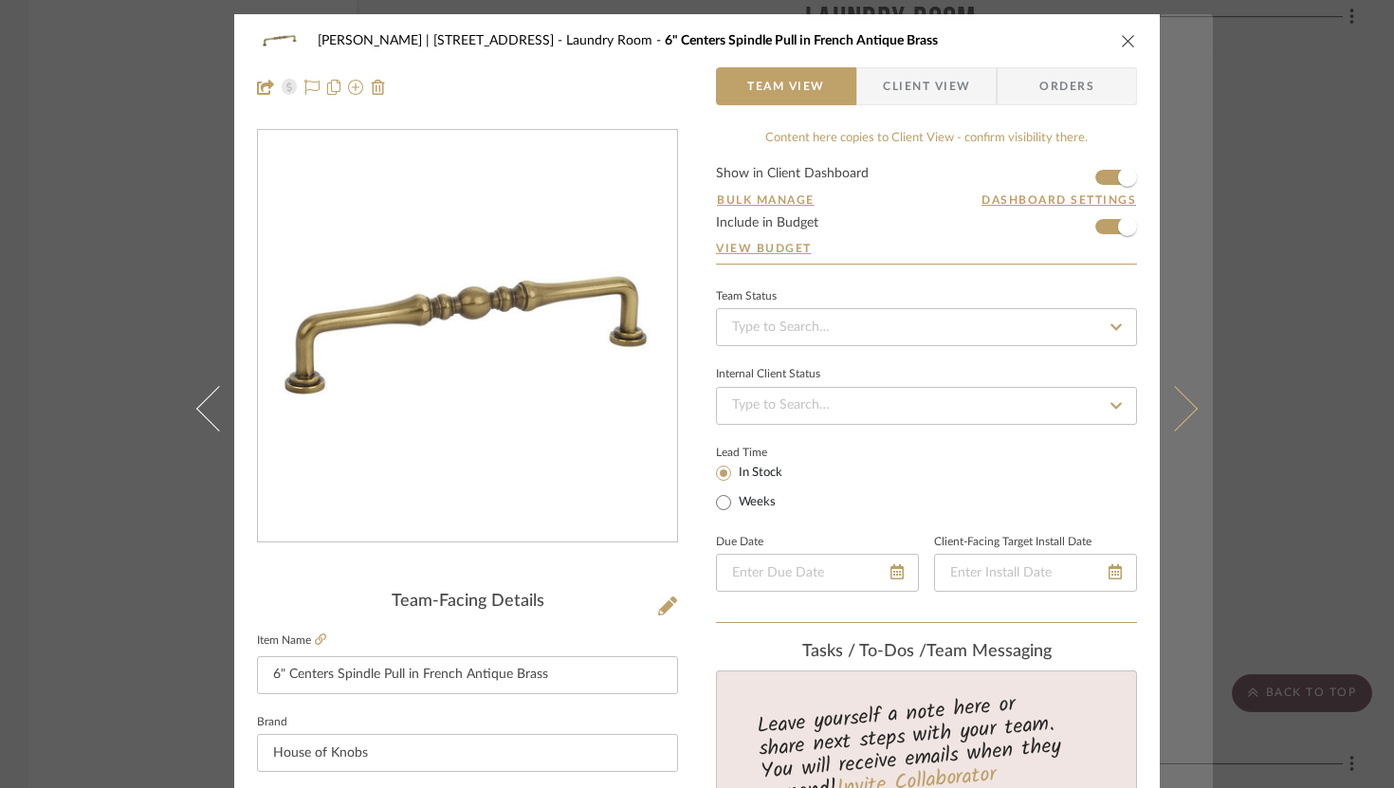
click at [1177, 404] on icon at bounding box center [1175, 408] width 46 height 46
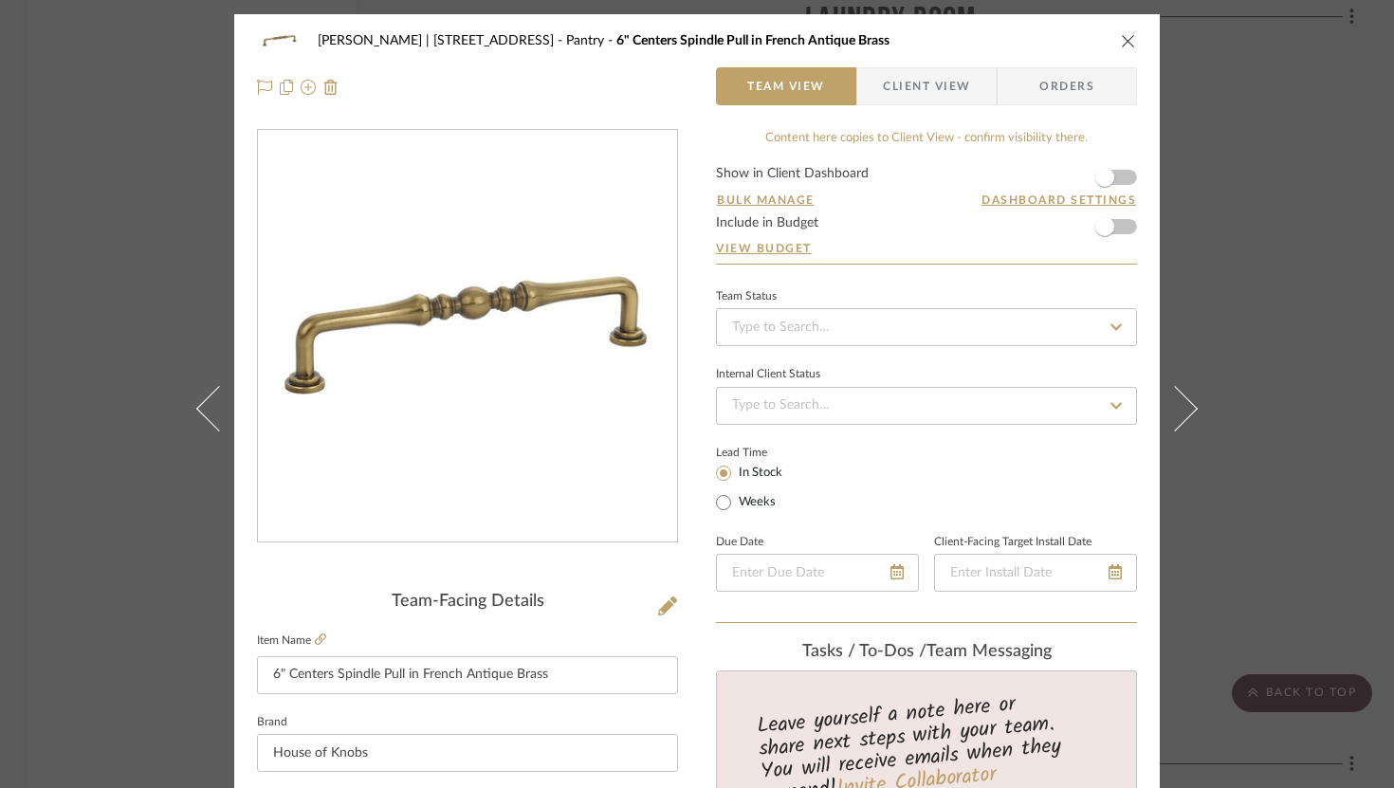
click at [1121, 37] on icon "close" at bounding box center [1128, 40] width 15 height 15
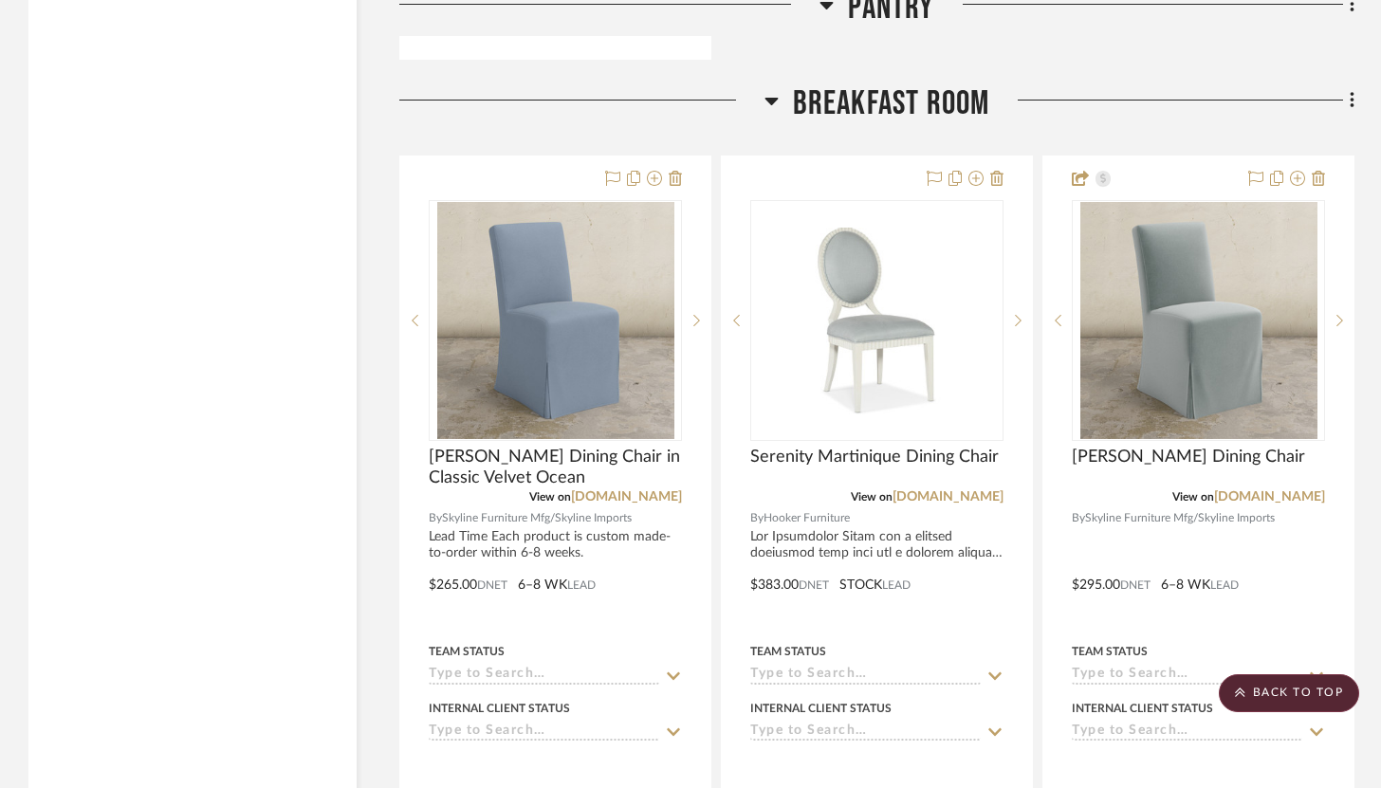
scroll to position [5880, 0]
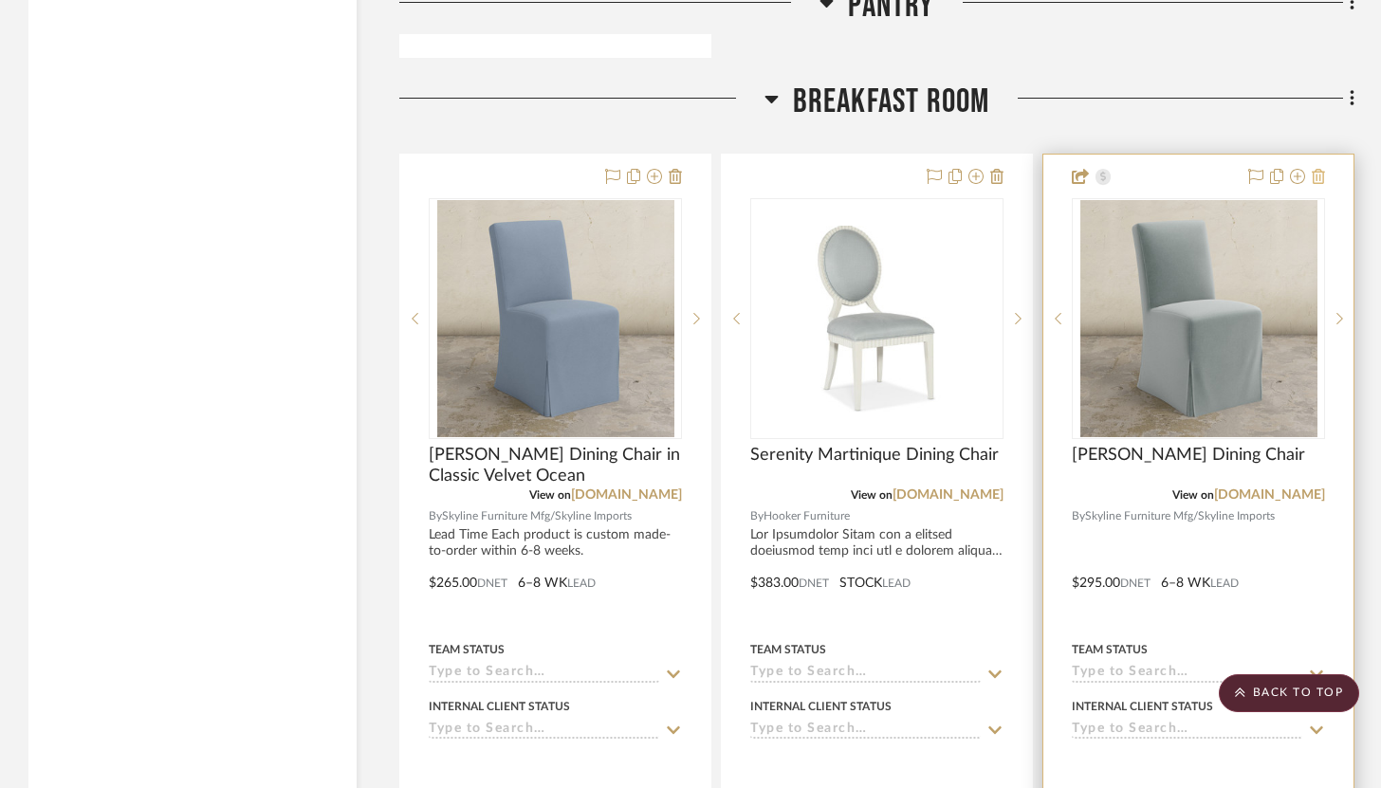
click at [1319, 178] on icon at bounding box center [1318, 176] width 13 height 15
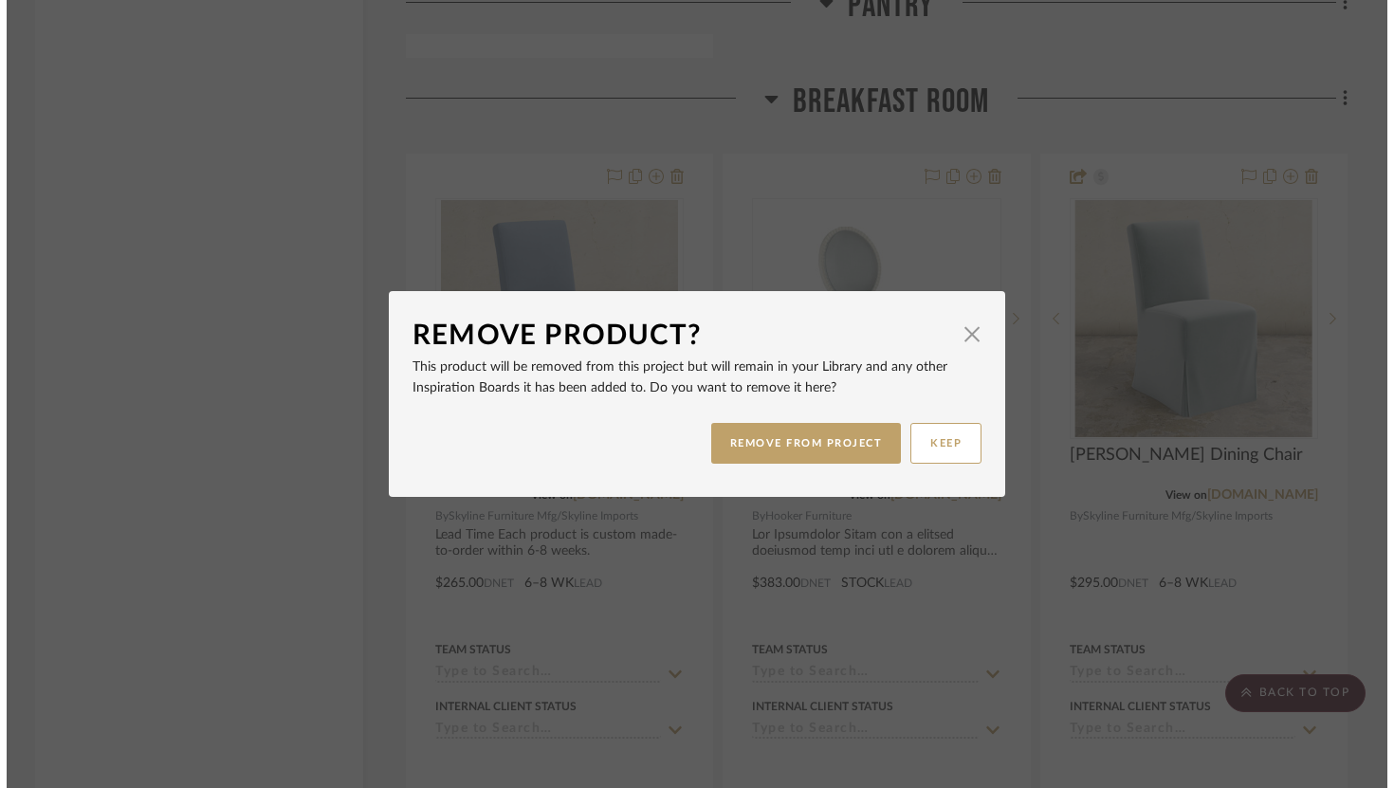
scroll to position [0, 0]
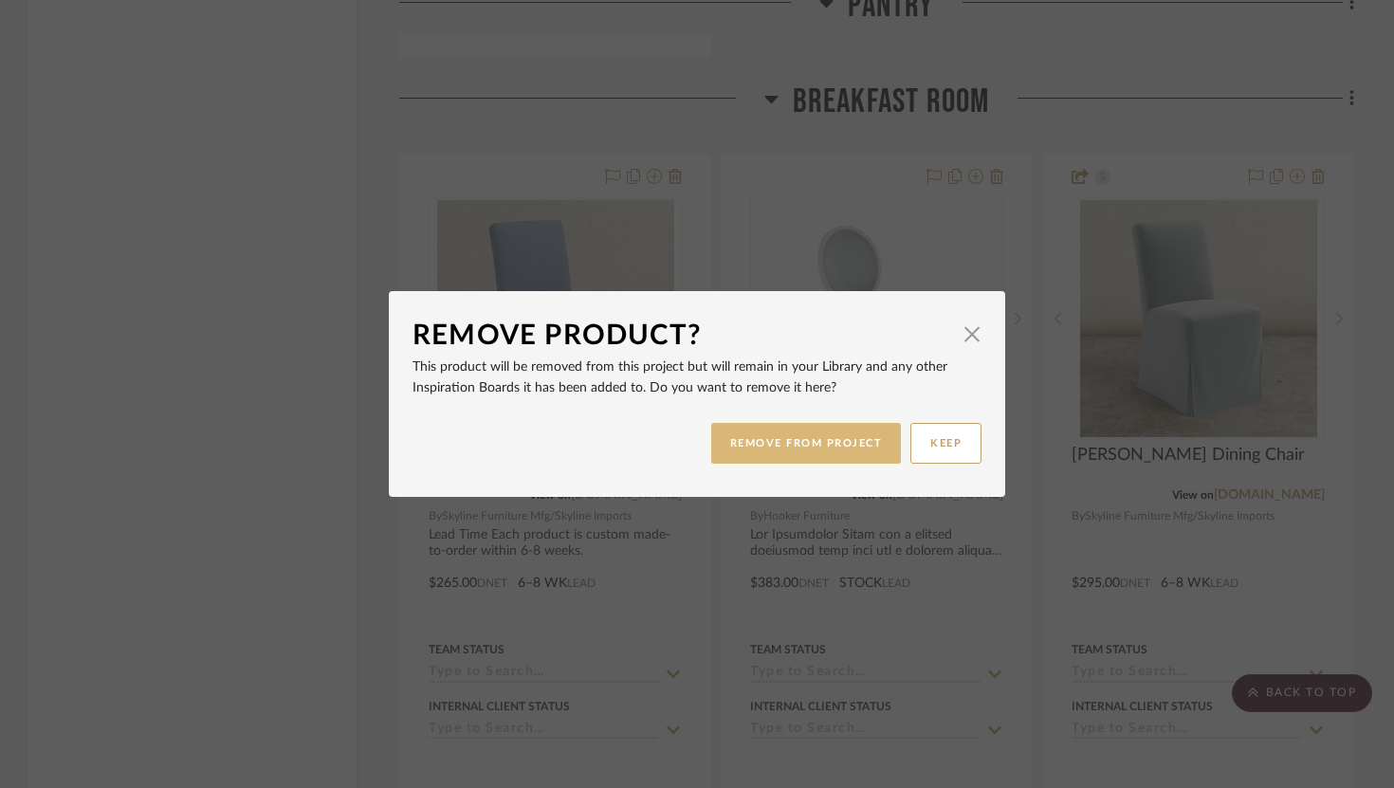
click at [885, 437] on button "REMOVE FROM PROJECT" at bounding box center [806, 443] width 191 height 41
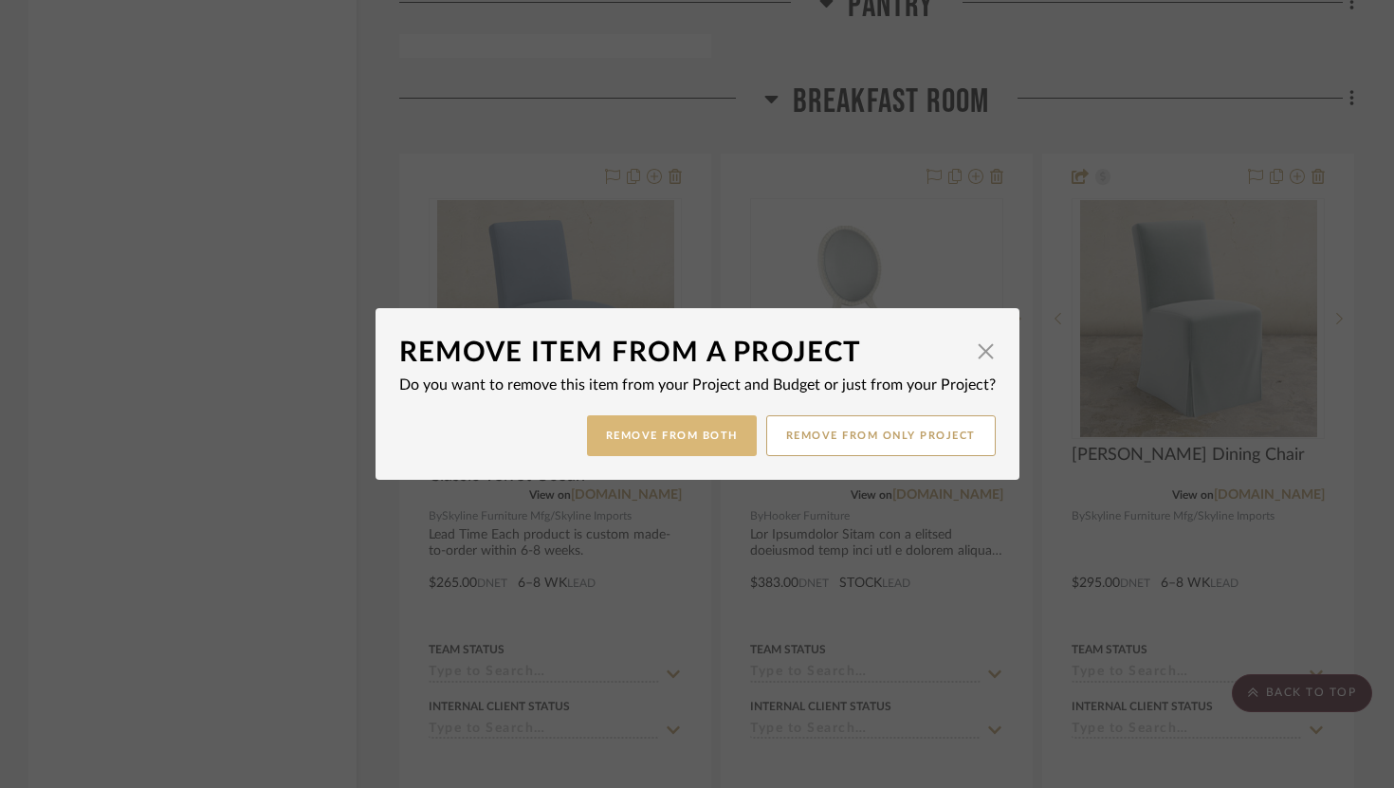
click at [709, 445] on button "Remove from Both" at bounding box center [672, 435] width 170 height 41
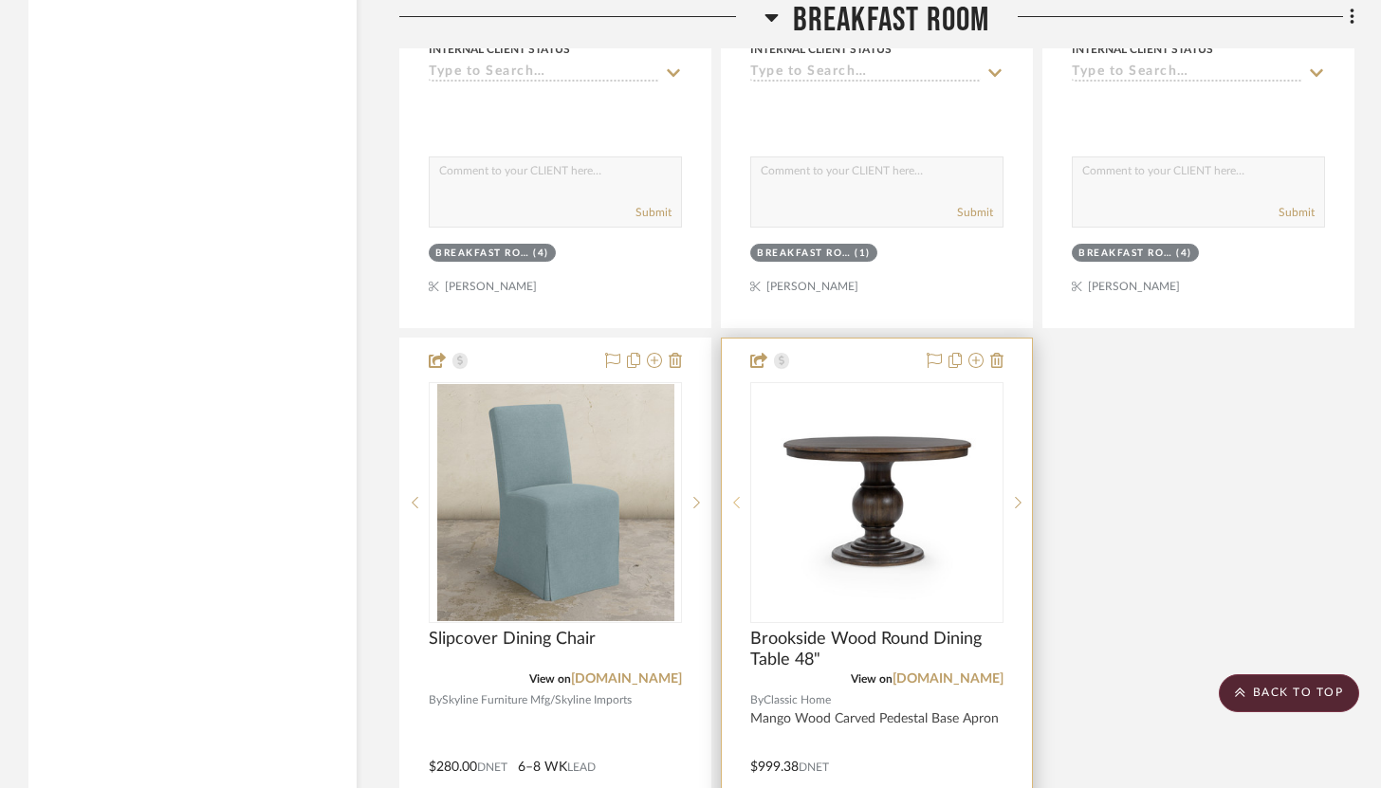
scroll to position [6544, 0]
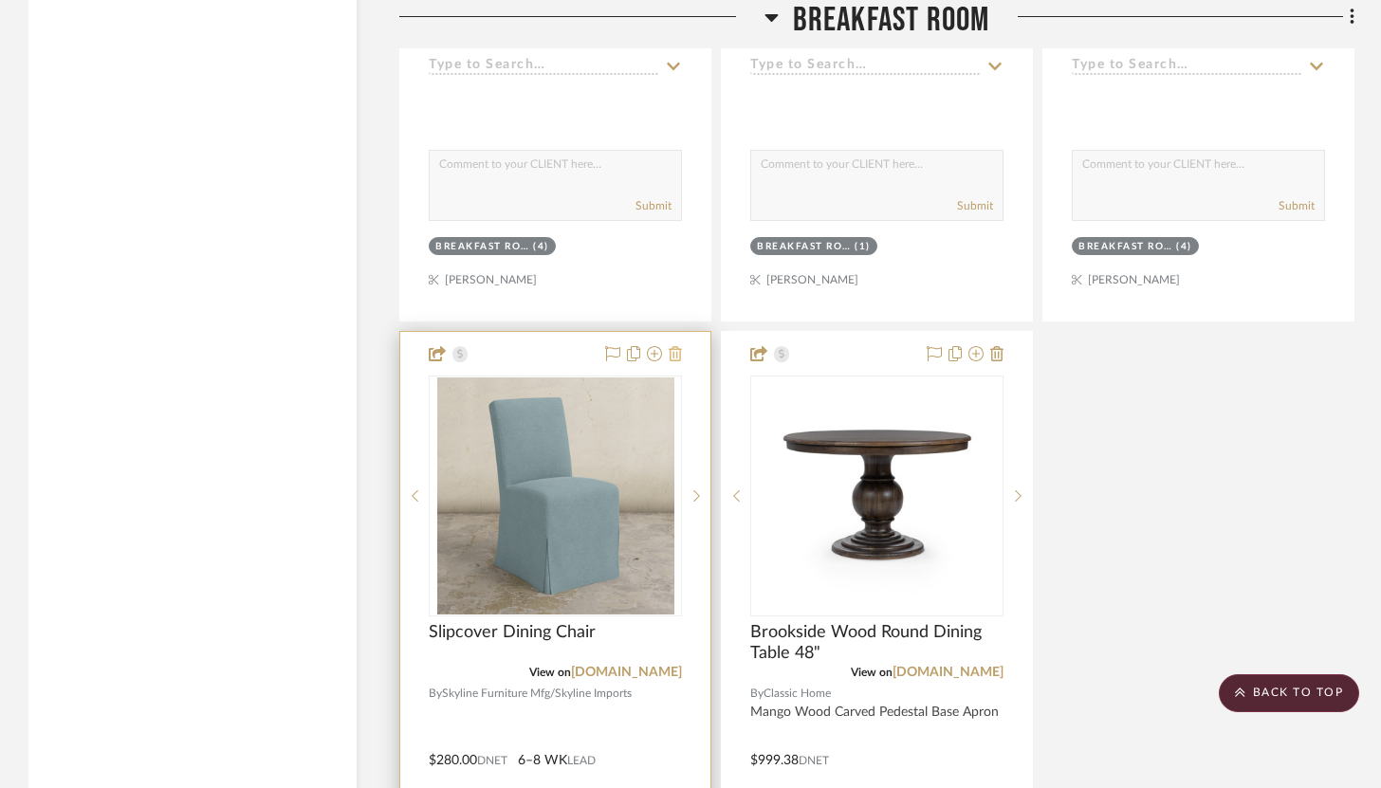
click at [678, 348] on icon at bounding box center [675, 353] width 13 height 15
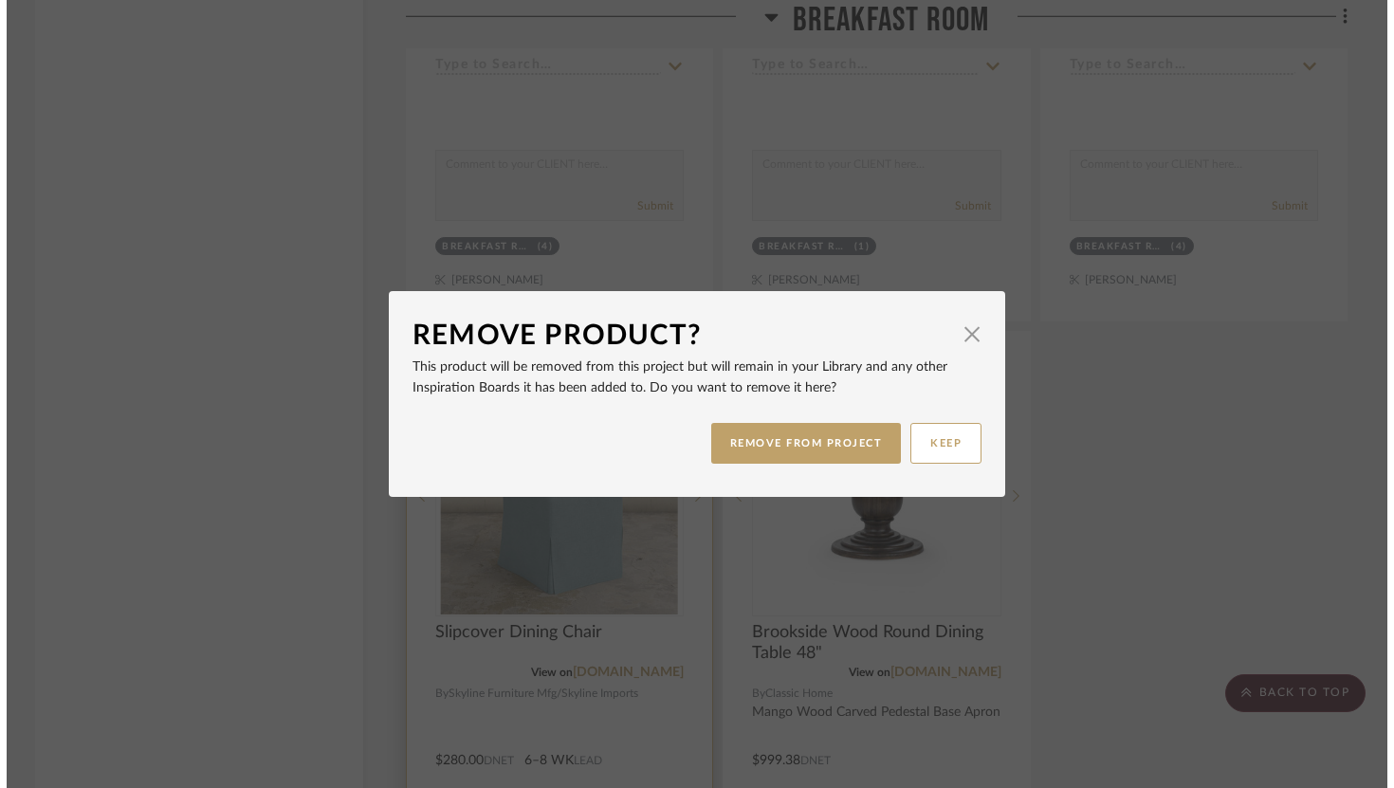
scroll to position [0, 0]
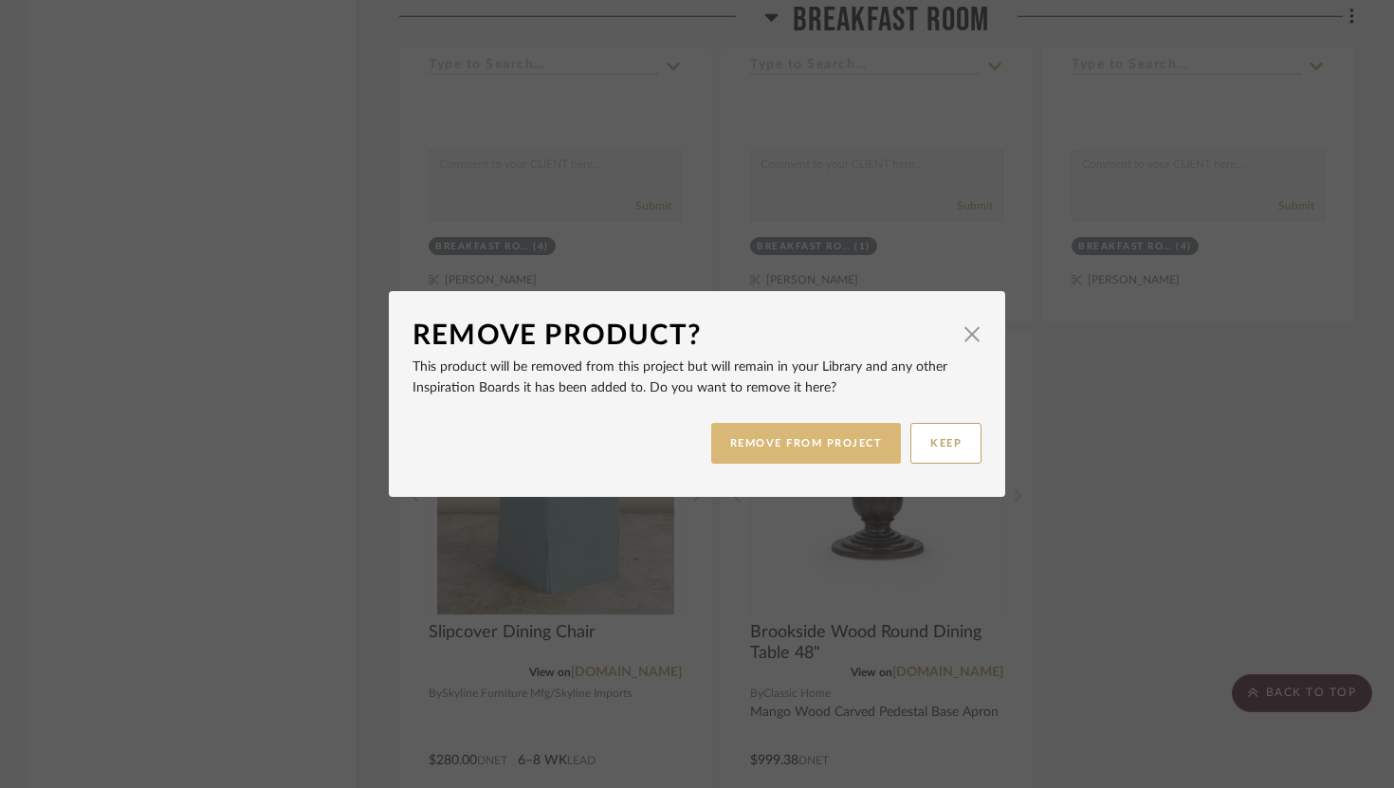
click at [830, 438] on button "REMOVE FROM PROJECT" at bounding box center [806, 443] width 191 height 41
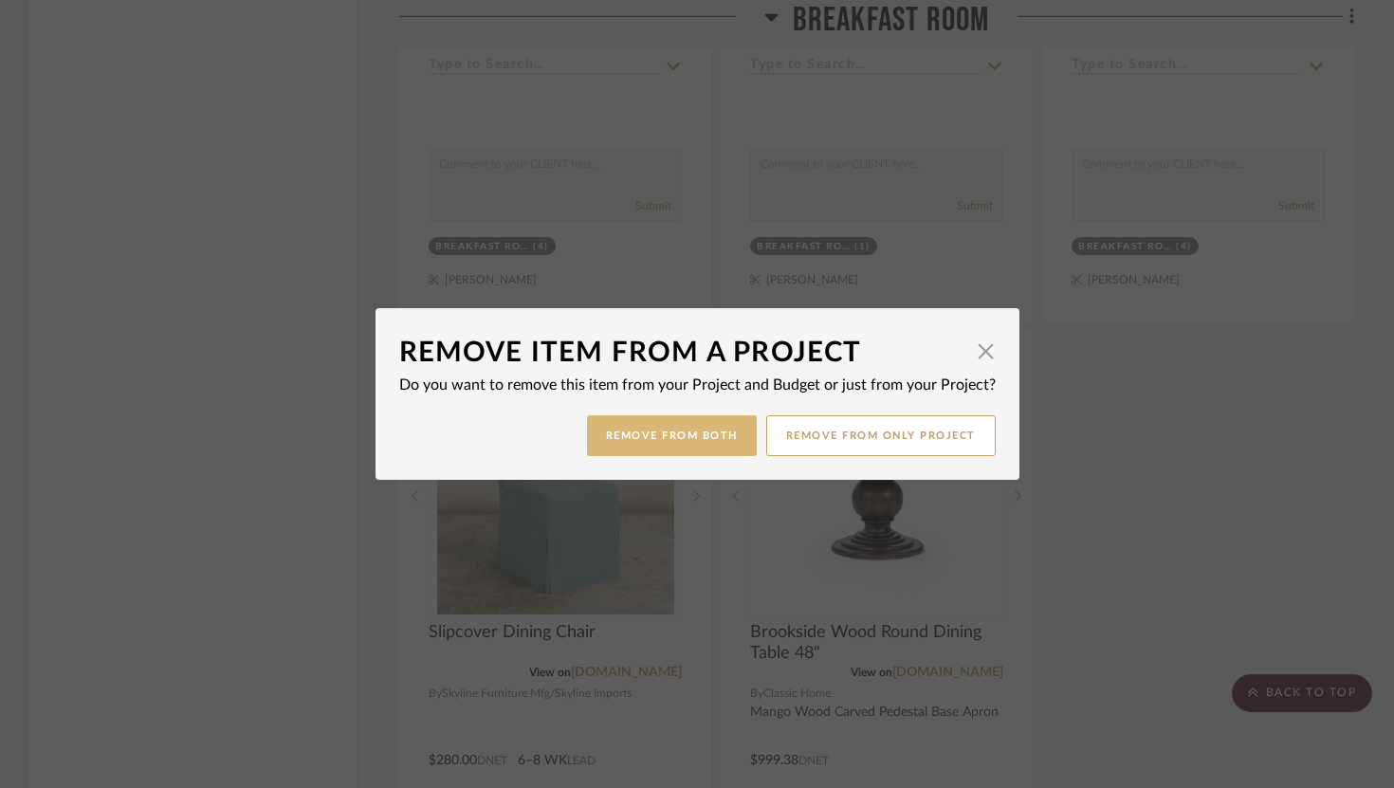
click at [728, 432] on button "Remove from Both" at bounding box center [672, 435] width 170 height 41
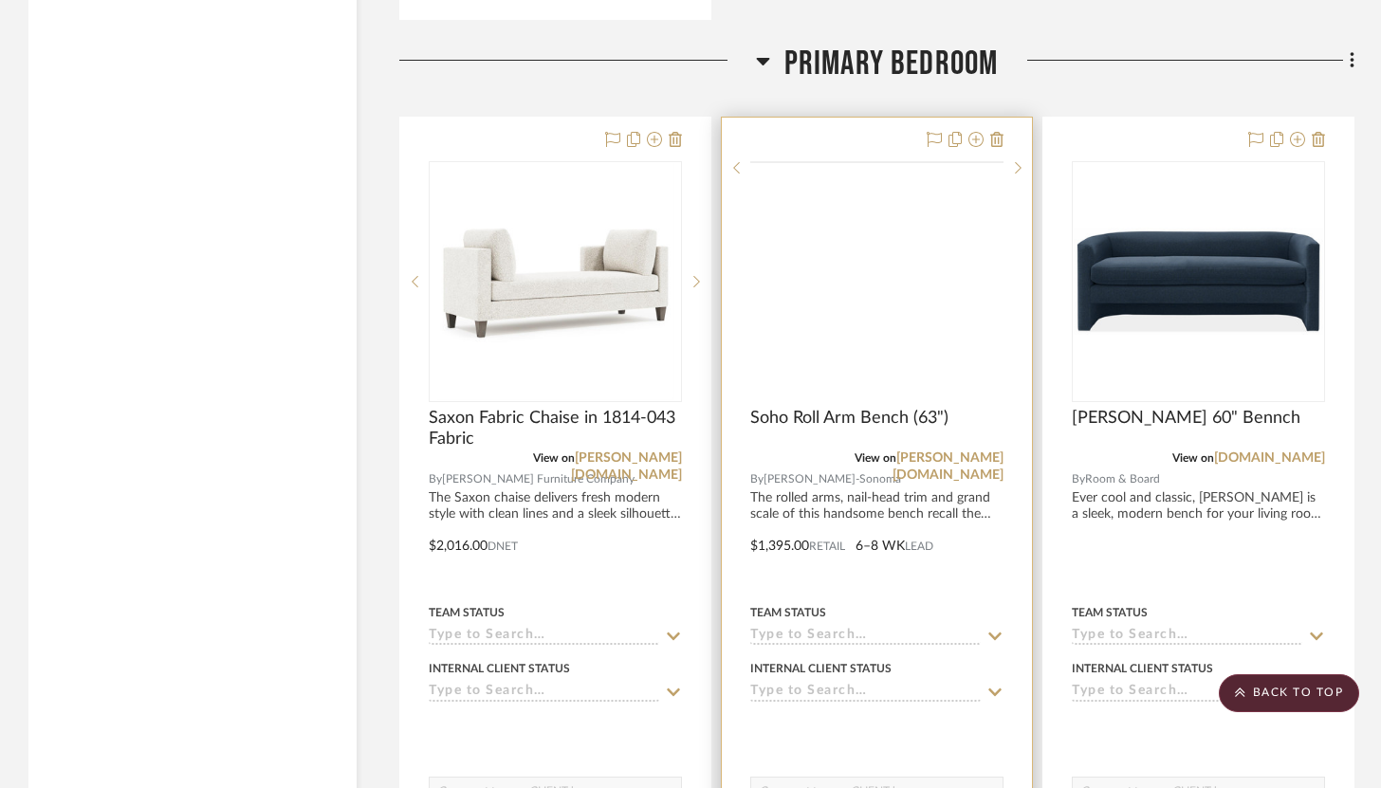
scroll to position [7684, 0]
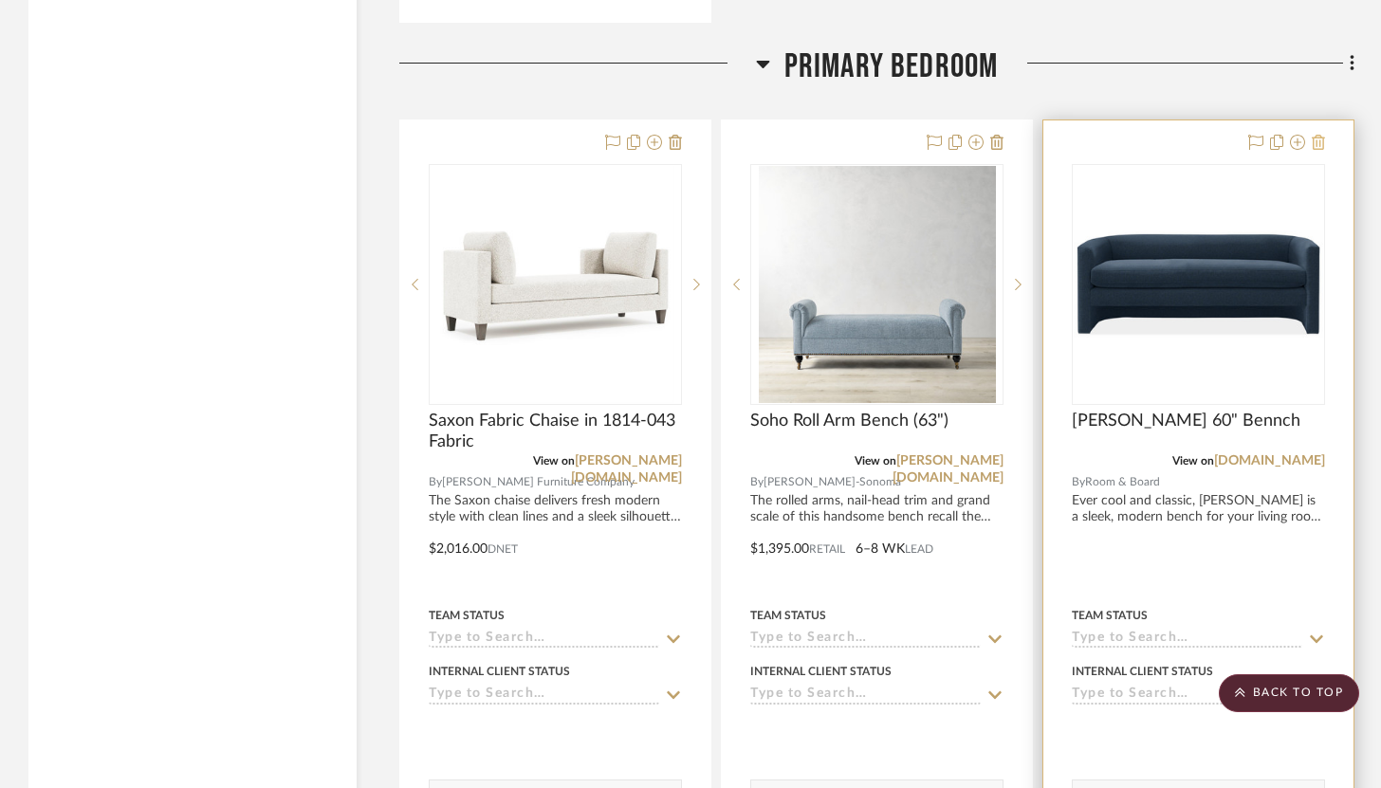
click at [1320, 138] on icon at bounding box center [1318, 142] width 13 height 15
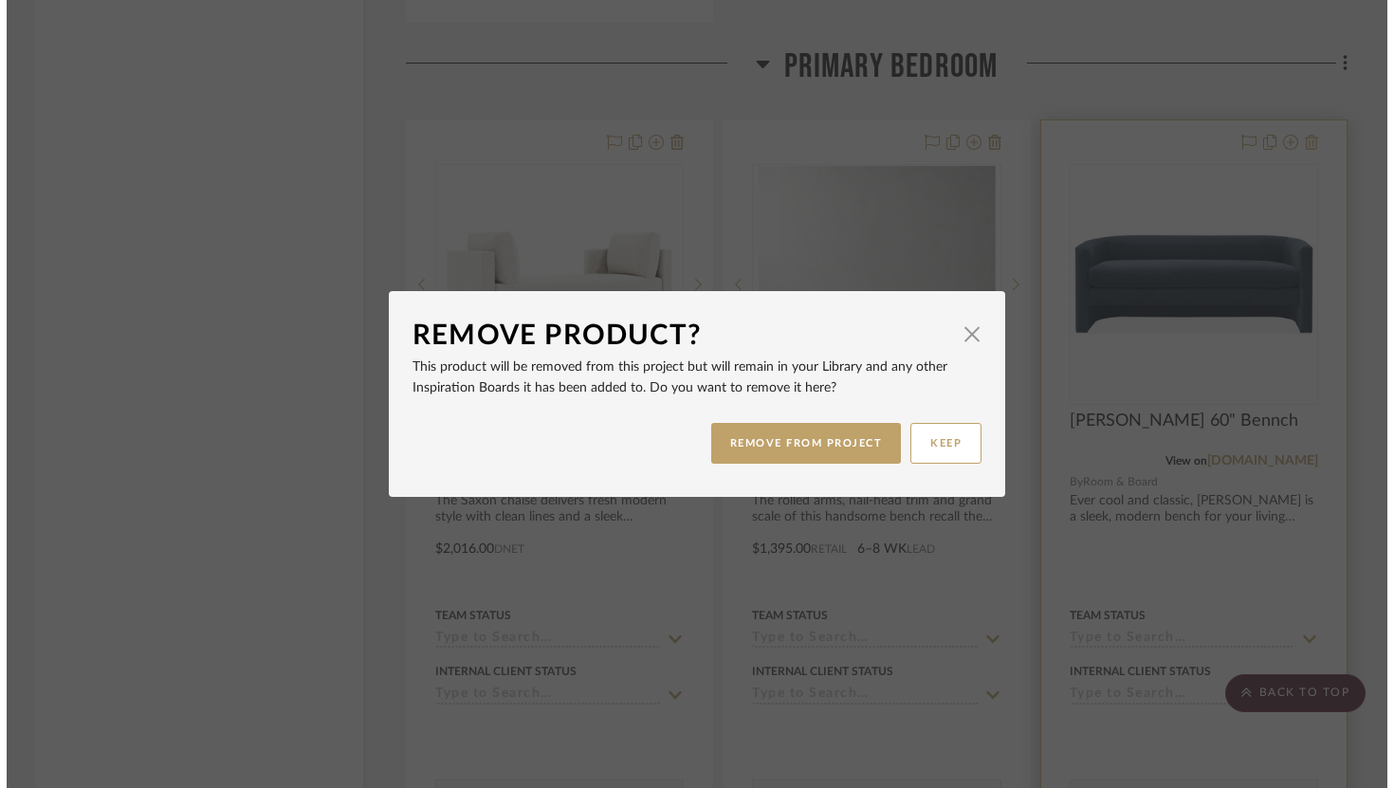
scroll to position [0, 0]
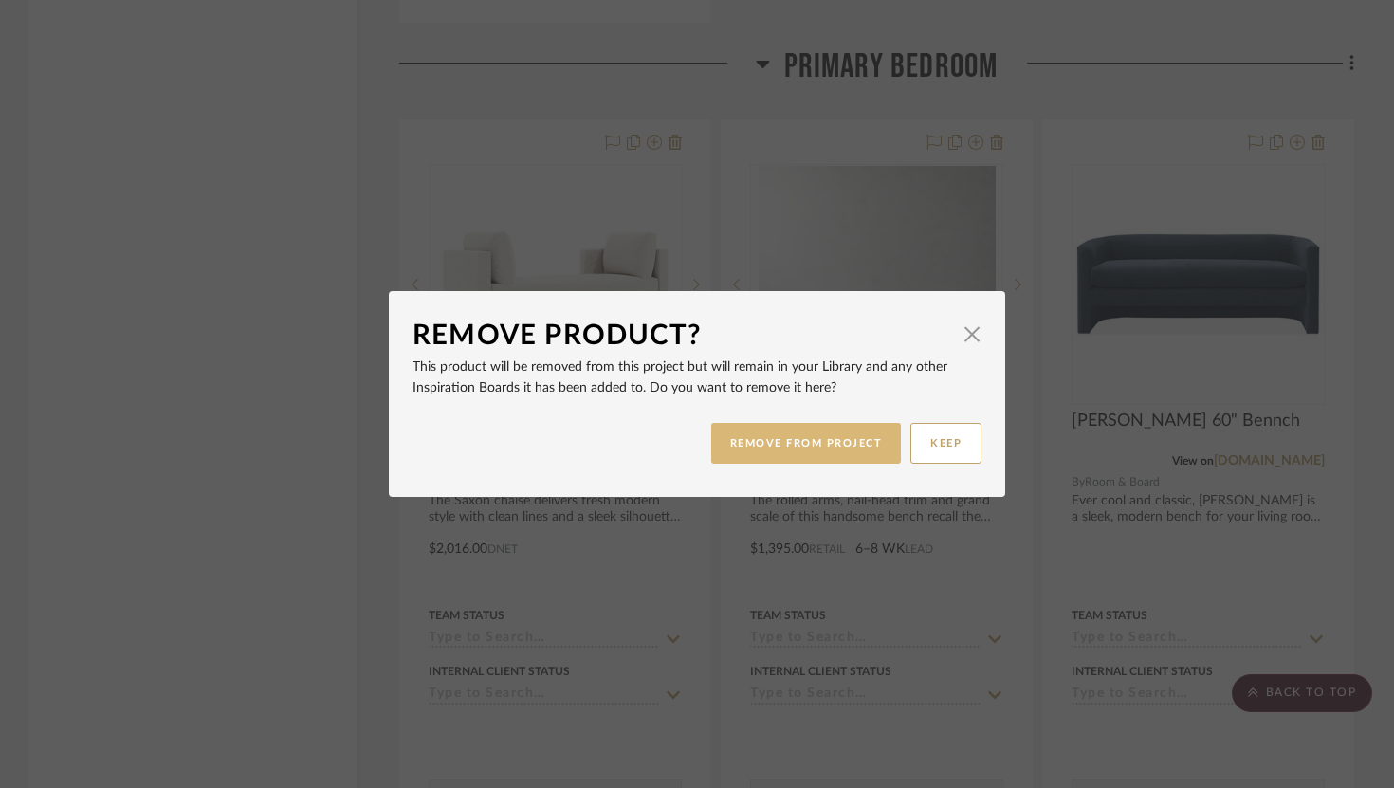
click at [876, 451] on button "REMOVE FROM PROJECT" at bounding box center [806, 443] width 191 height 41
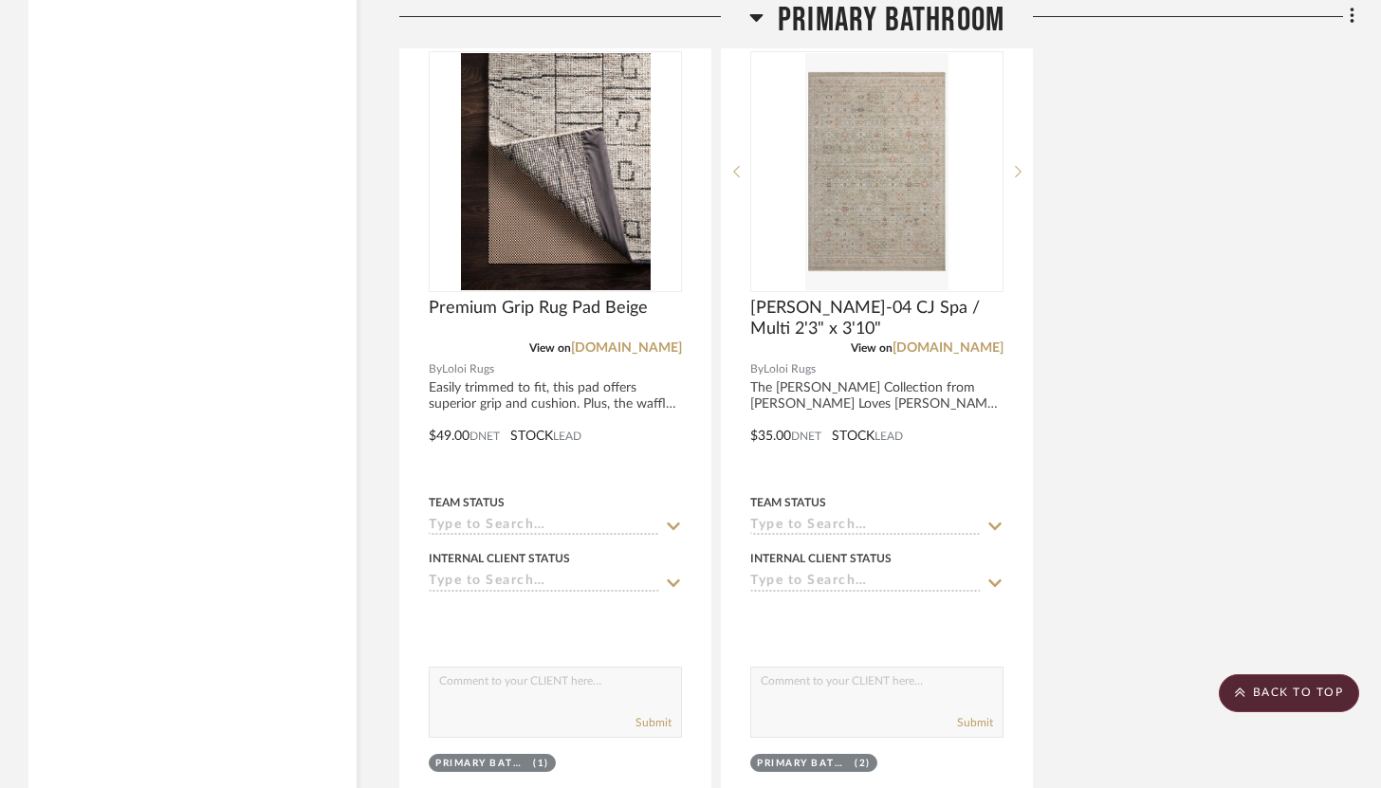
scroll to position [8707, 0]
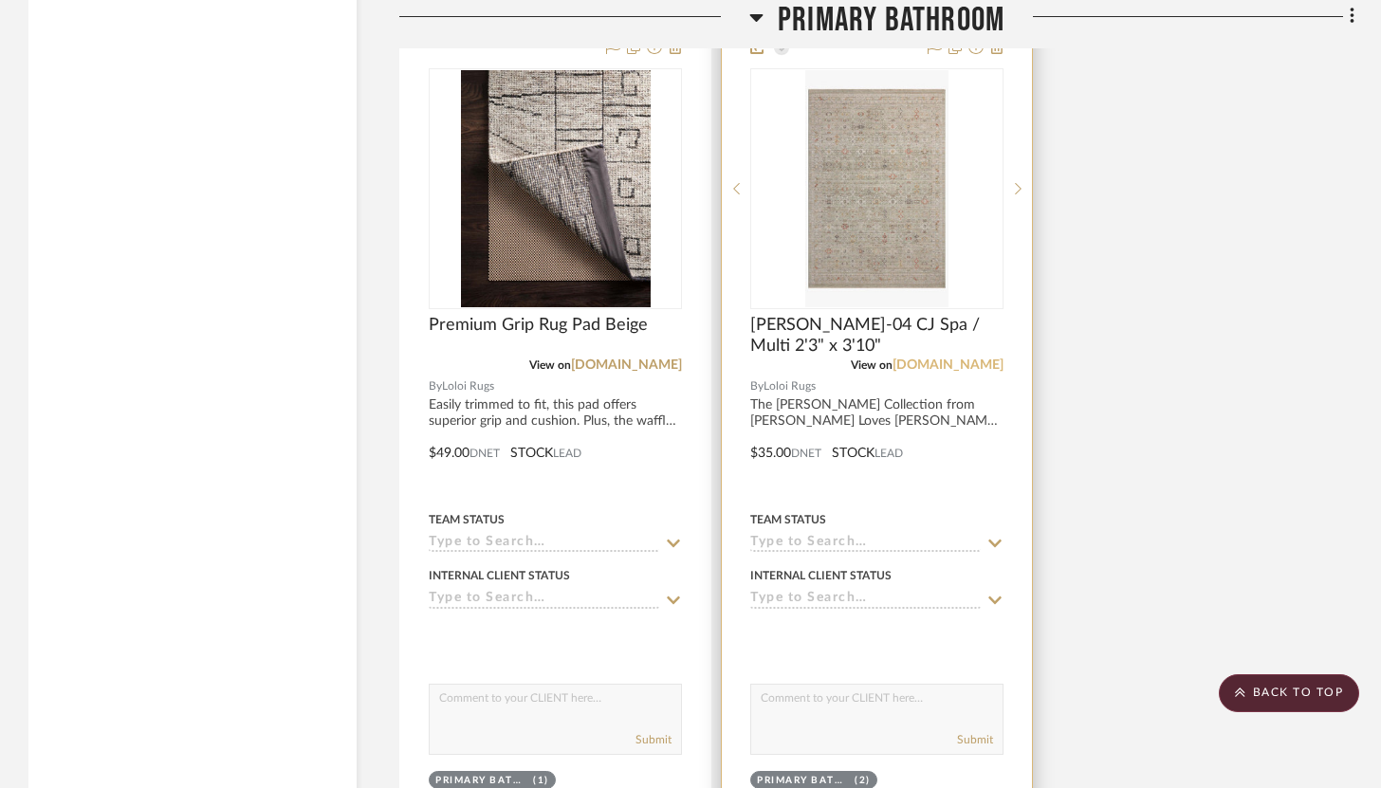
click at [962, 358] on link "[DOMAIN_NAME]" at bounding box center [947, 364] width 111 height 13
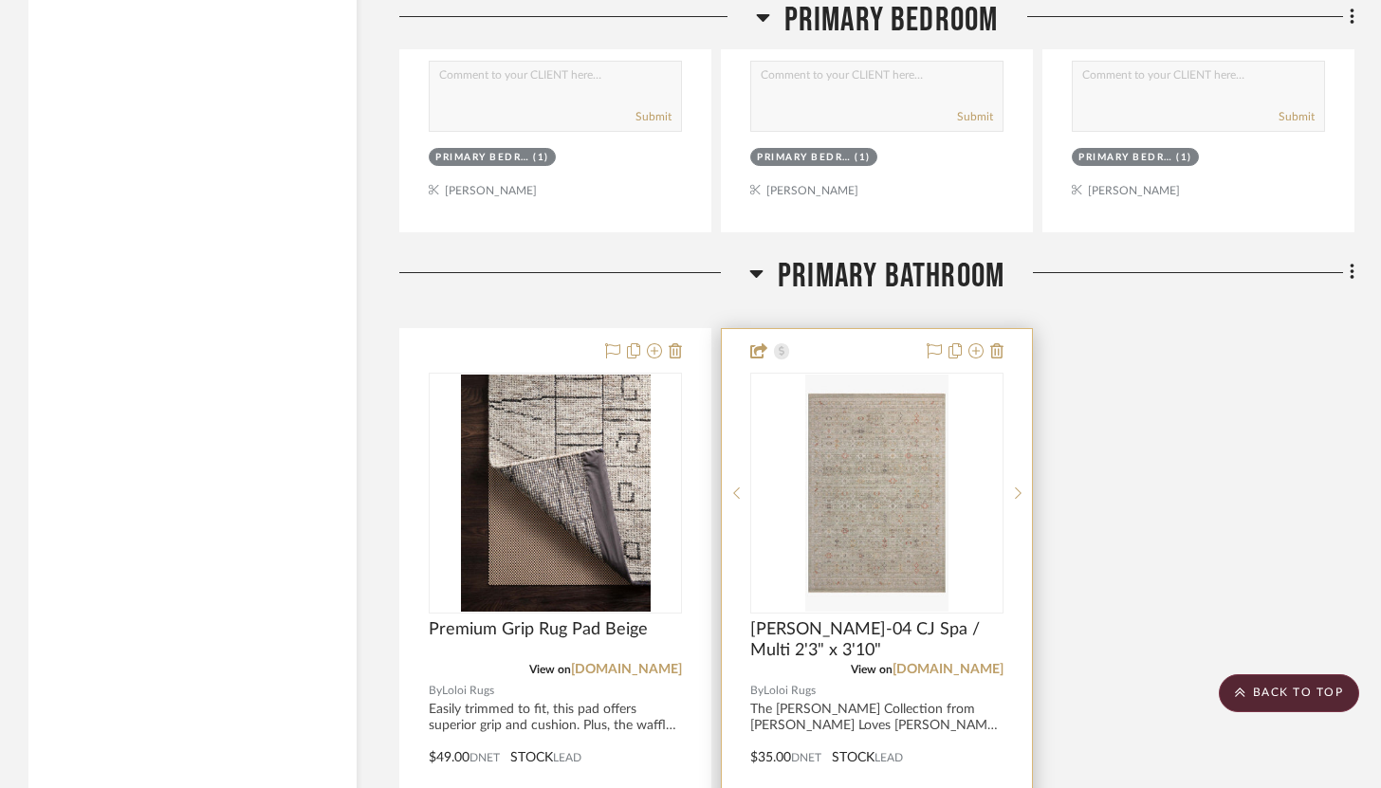
scroll to position [8402, 0]
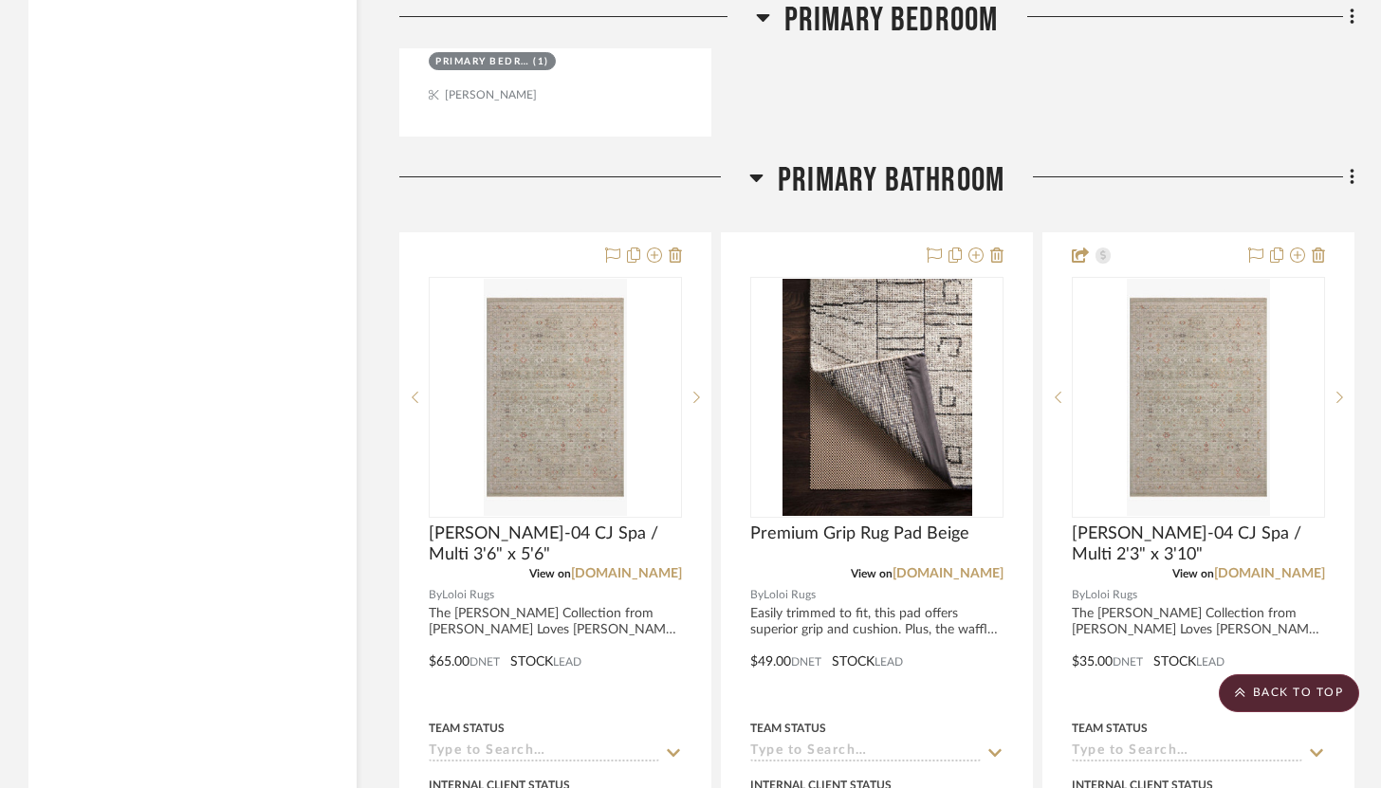
scroll to position [7579, 0]
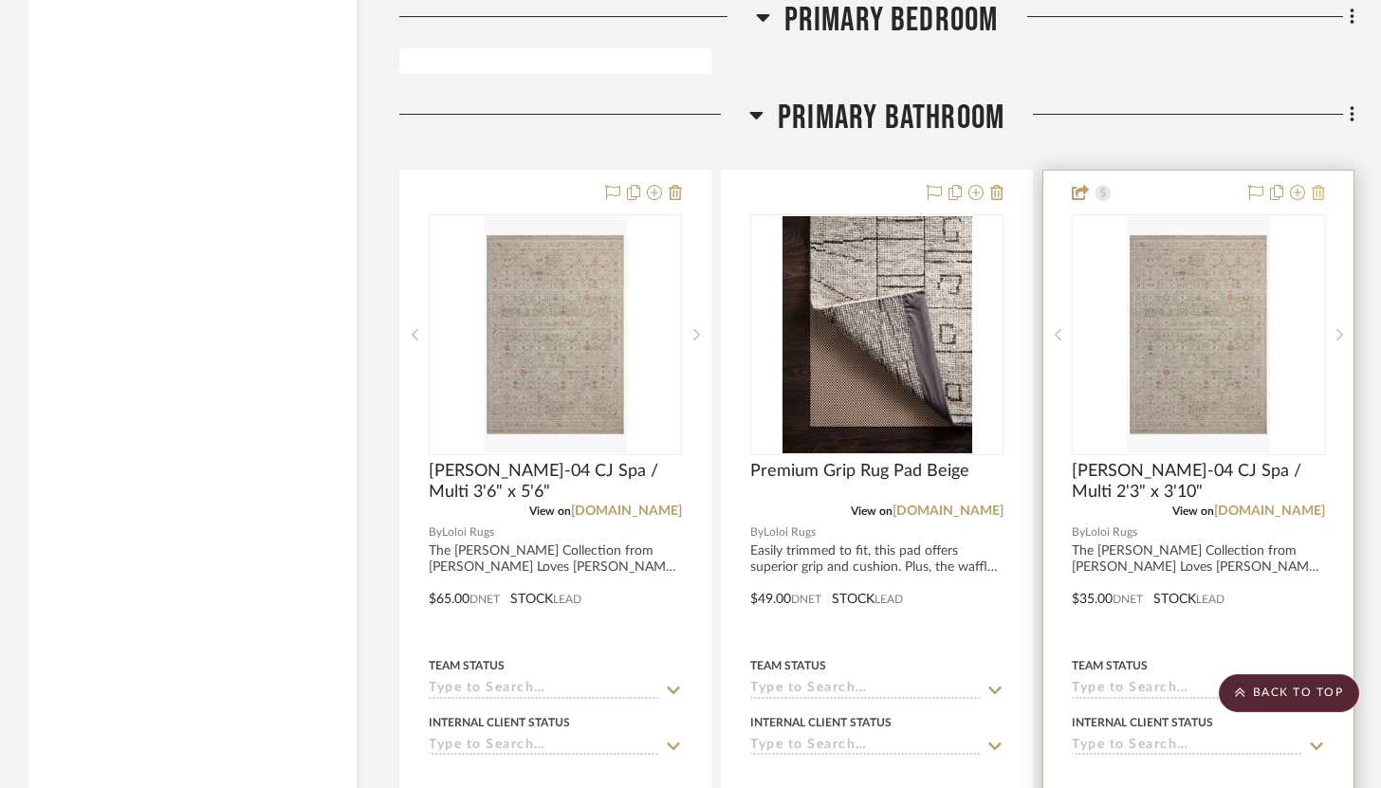
click at [1317, 185] on icon at bounding box center [1318, 192] width 13 height 15
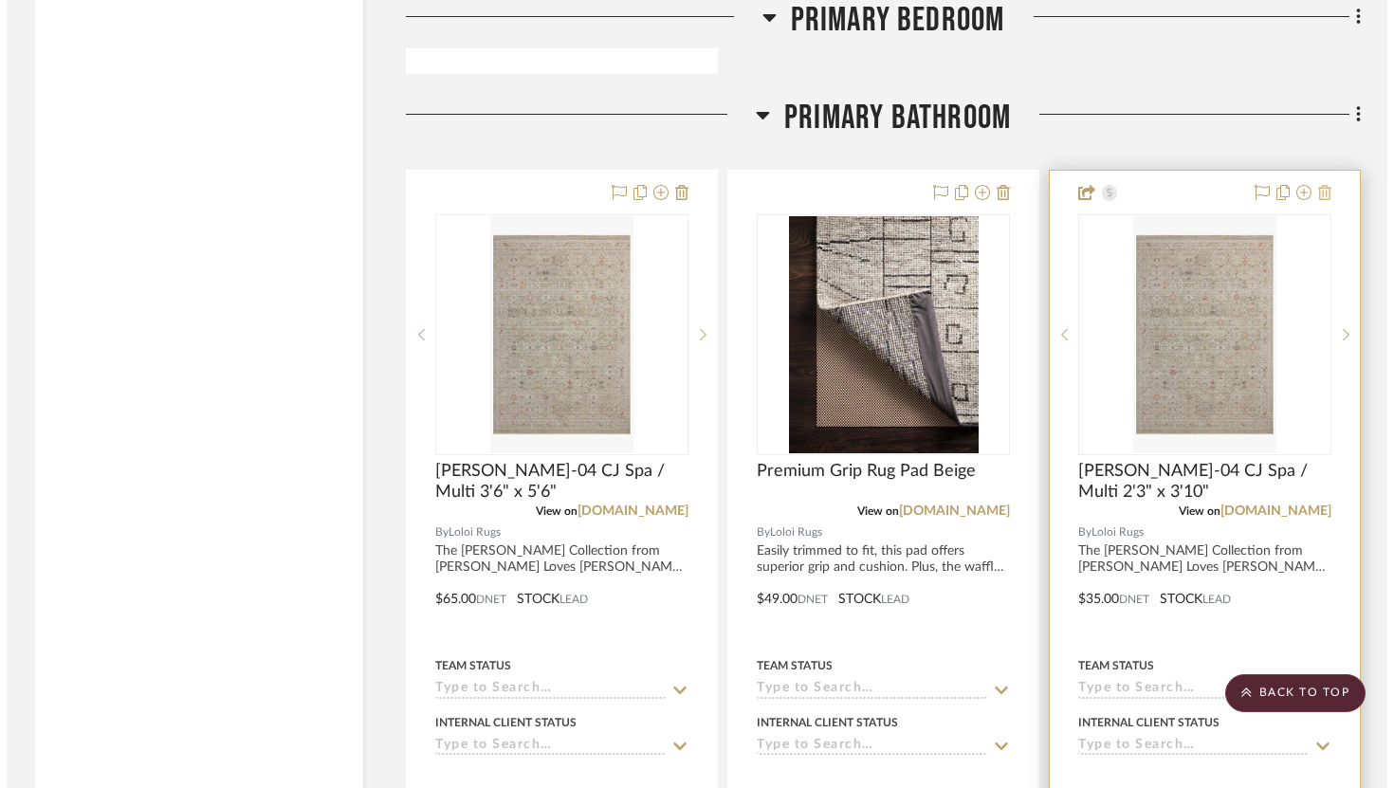
scroll to position [0, 0]
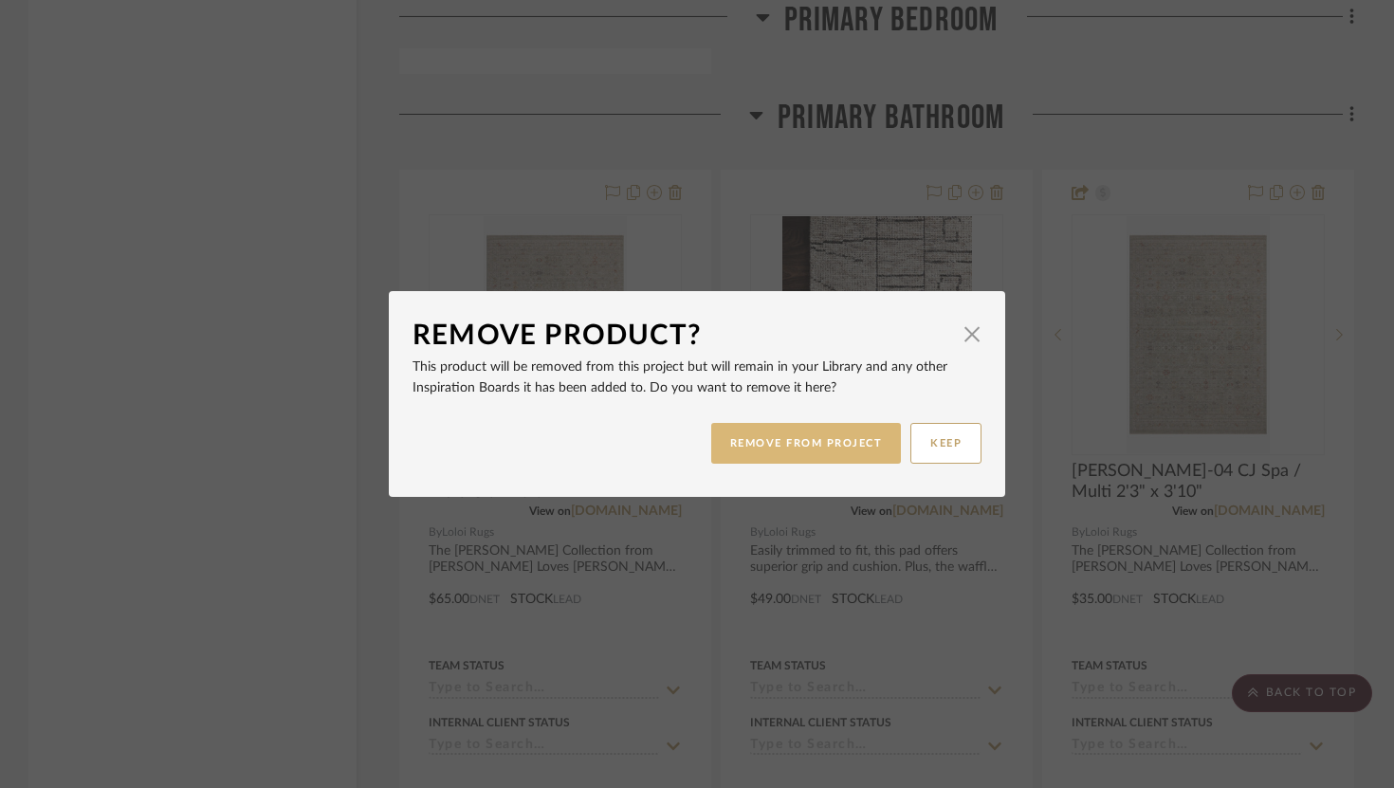
click at [836, 431] on button "REMOVE FROM PROJECT" at bounding box center [806, 443] width 191 height 41
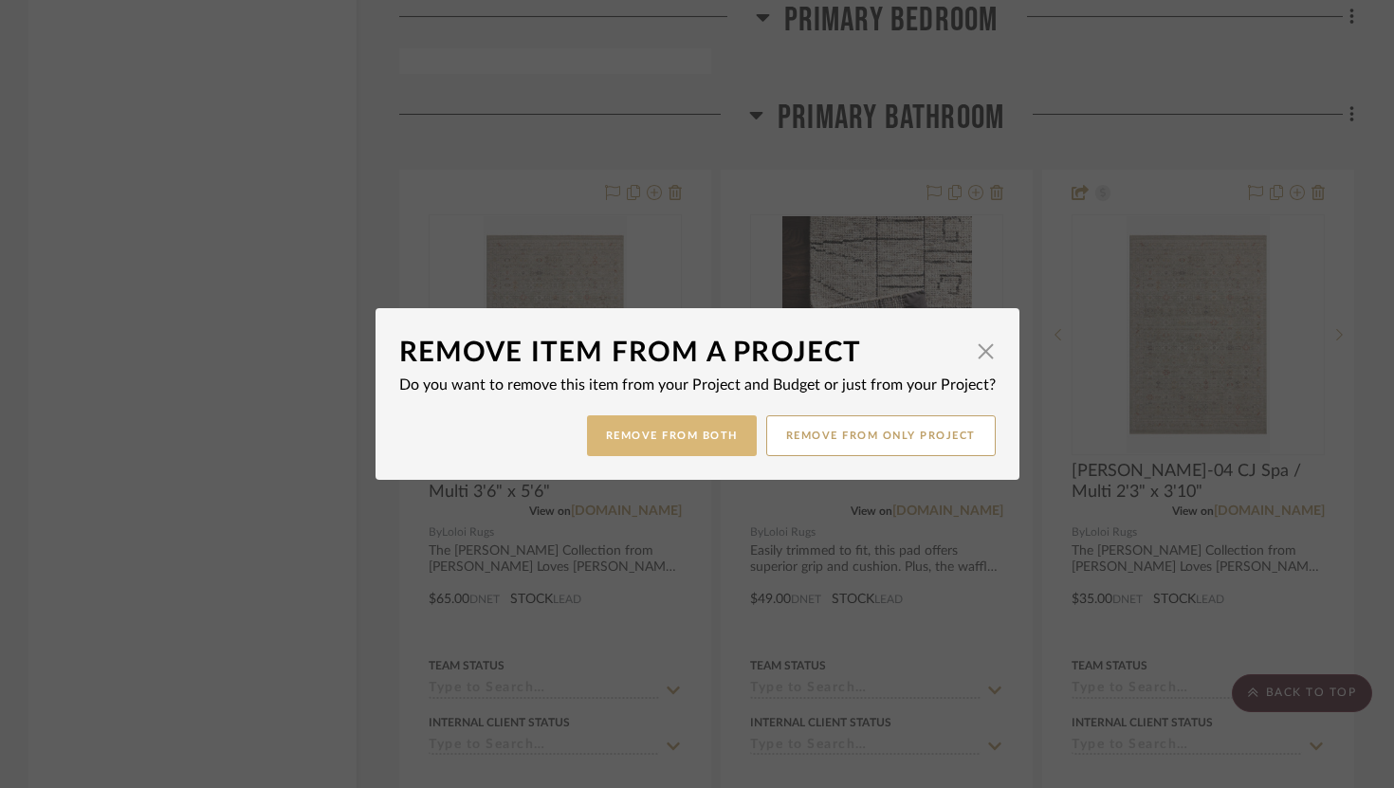
click at [723, 439] on button "Remove from Both" at bounding box center [672, 435] width 170 height 41
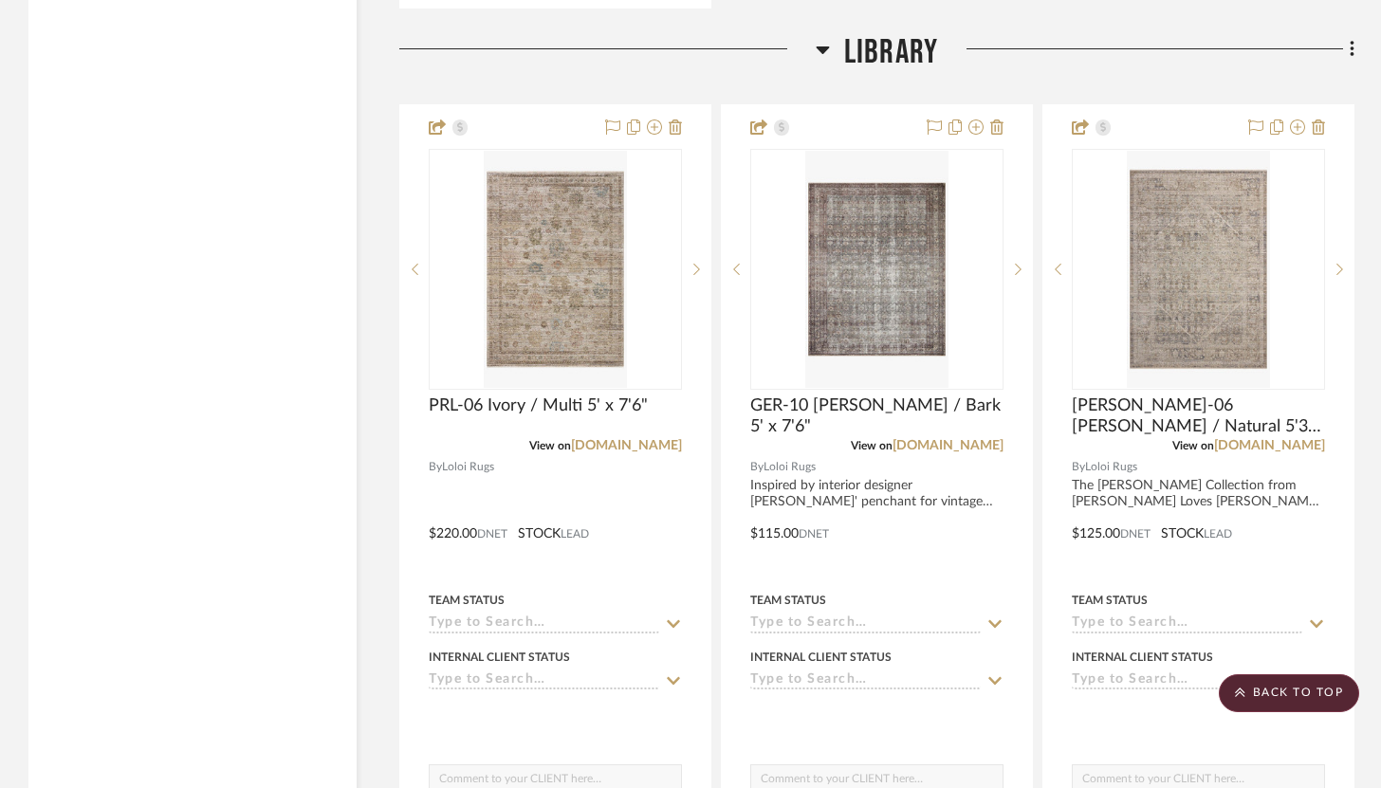
scroll to position [9687, 0]
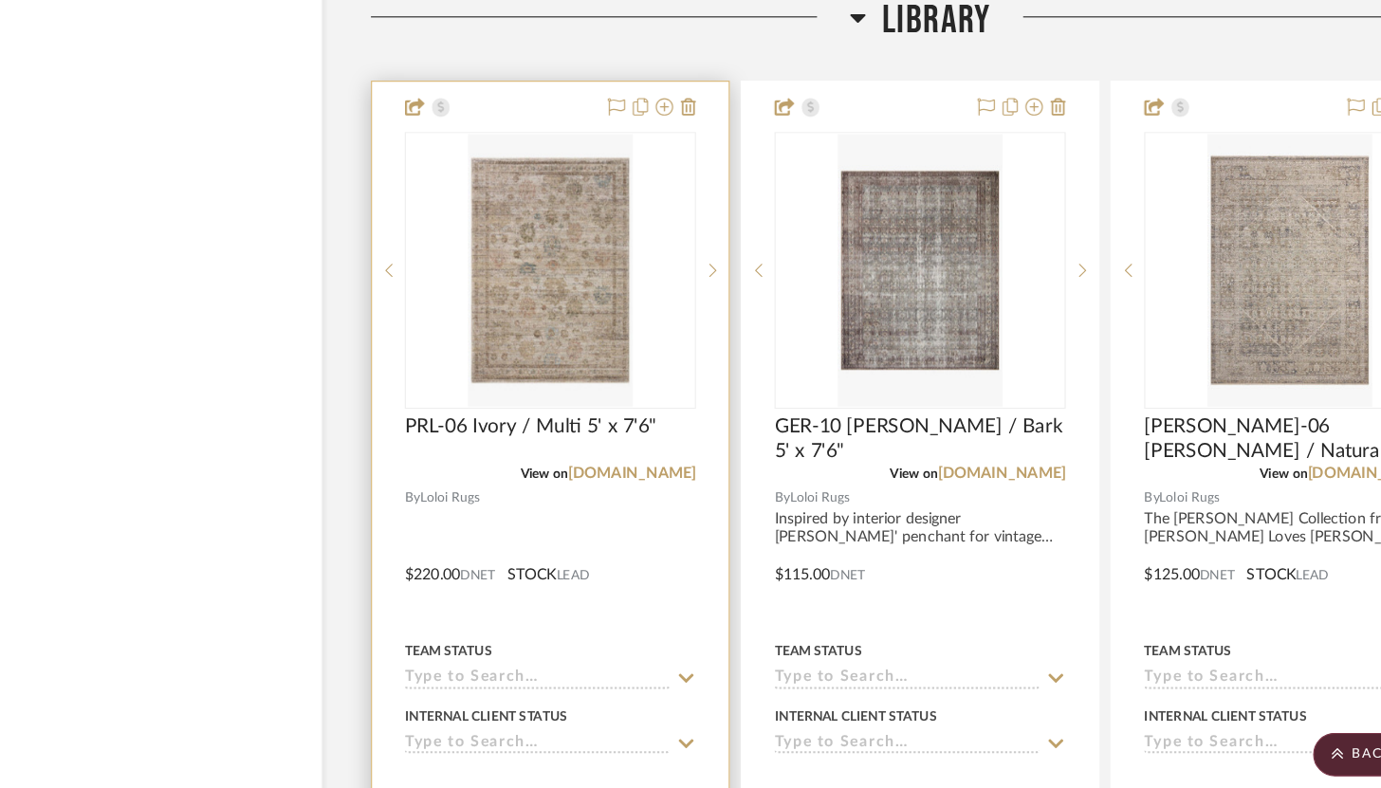
click at [683, 130] on div at bounding box center [555, 523] width 310 height 830
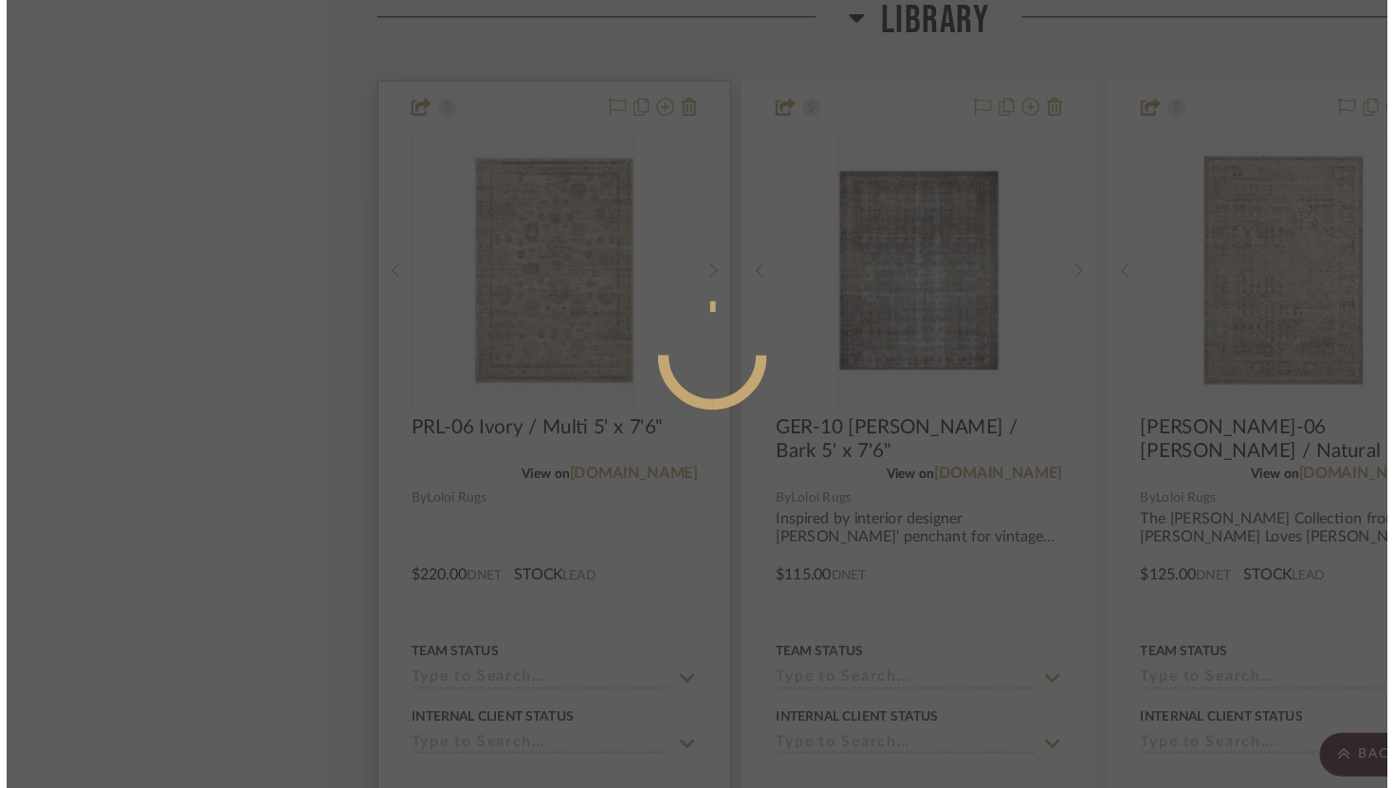
scroll to position [0, 0]
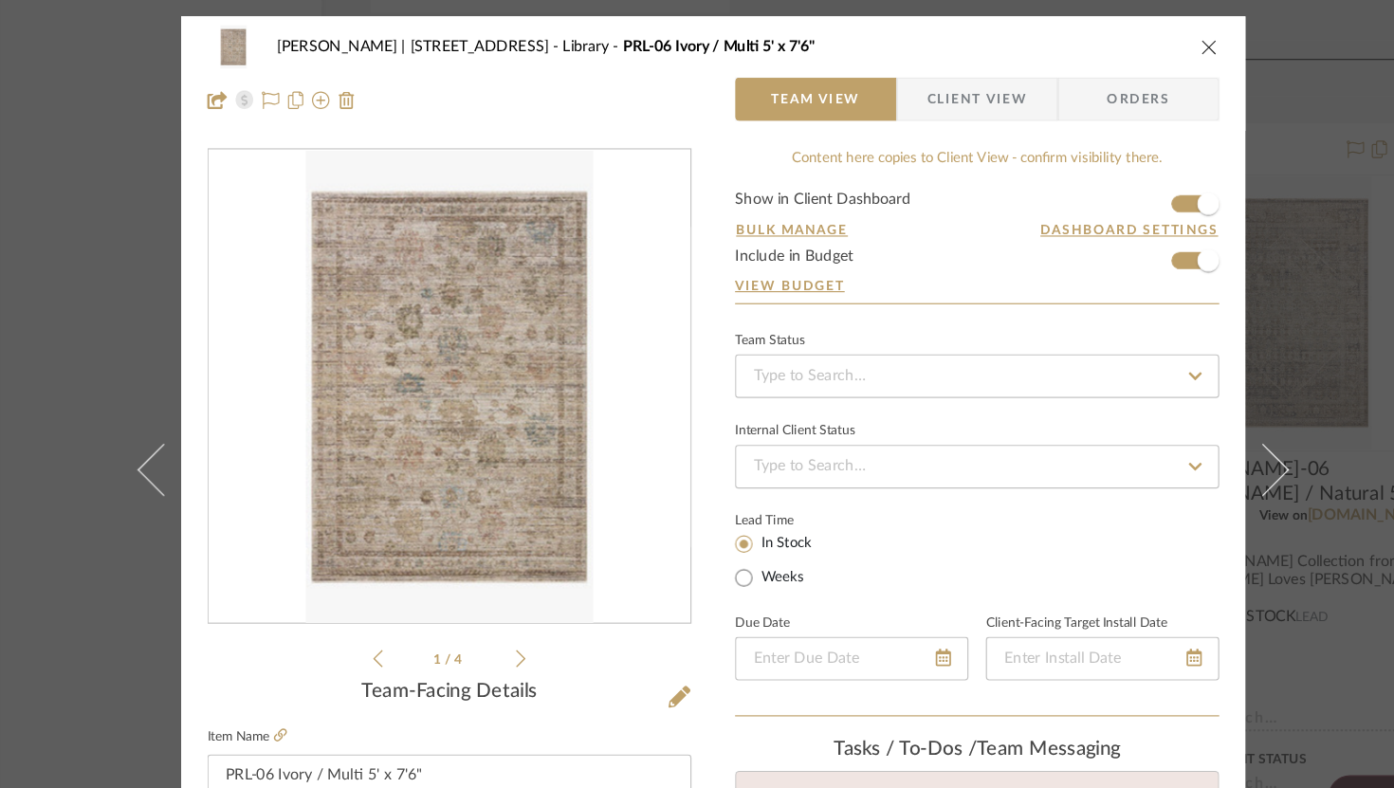
click at [1125, 34] on icon "close" at bounding box center [1128, 40] width 15 height 15
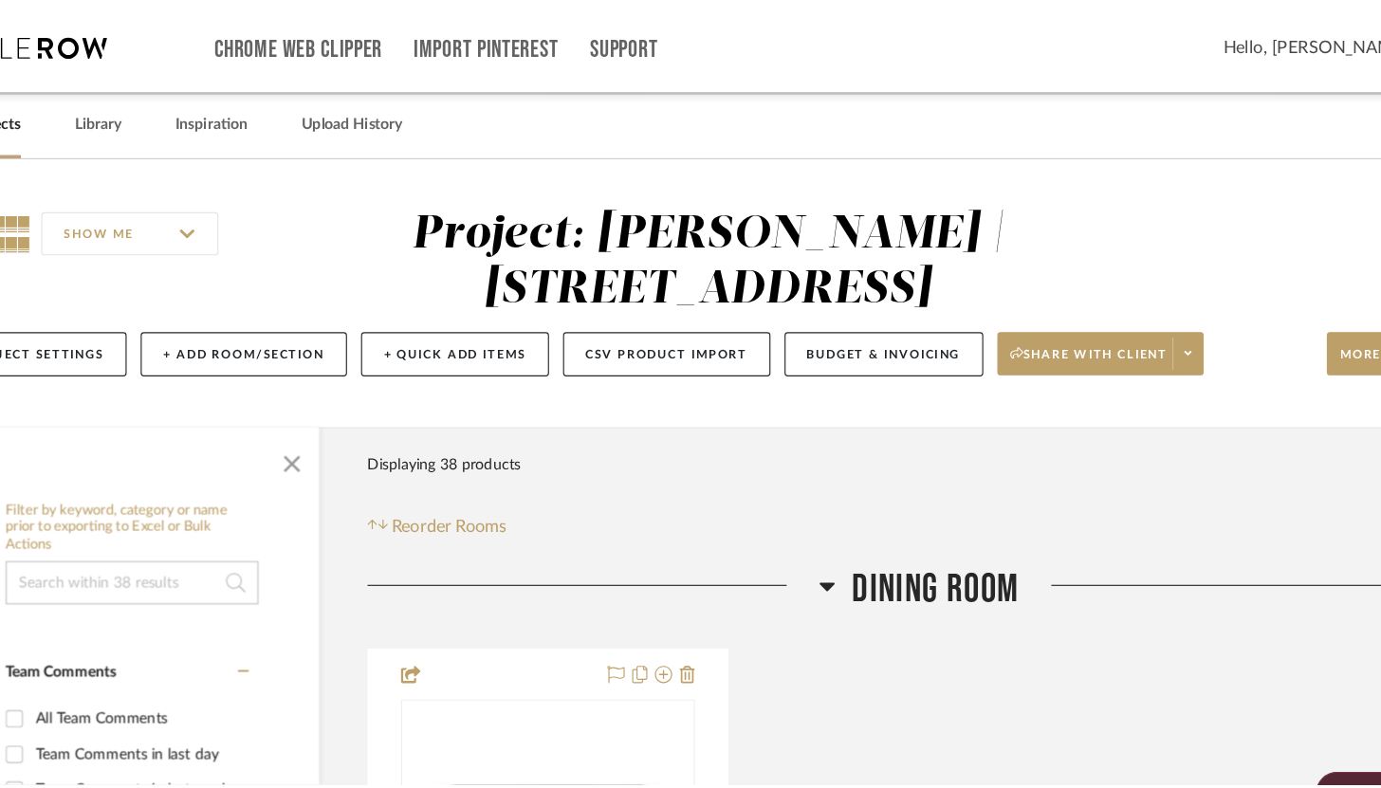
scroll to position [9687, 0]
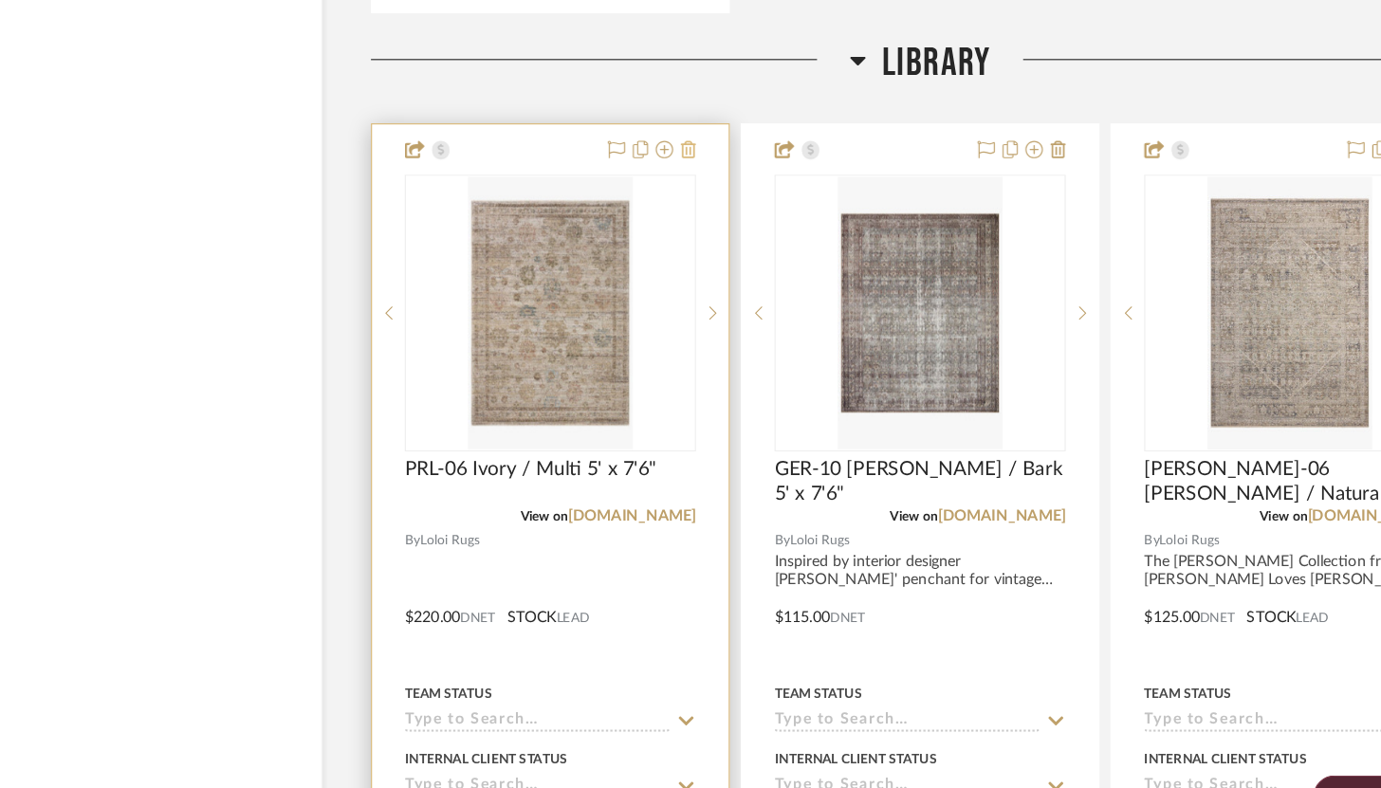
click at [675, 122] on icon at bounding box center [675, 129] width 13 height 15
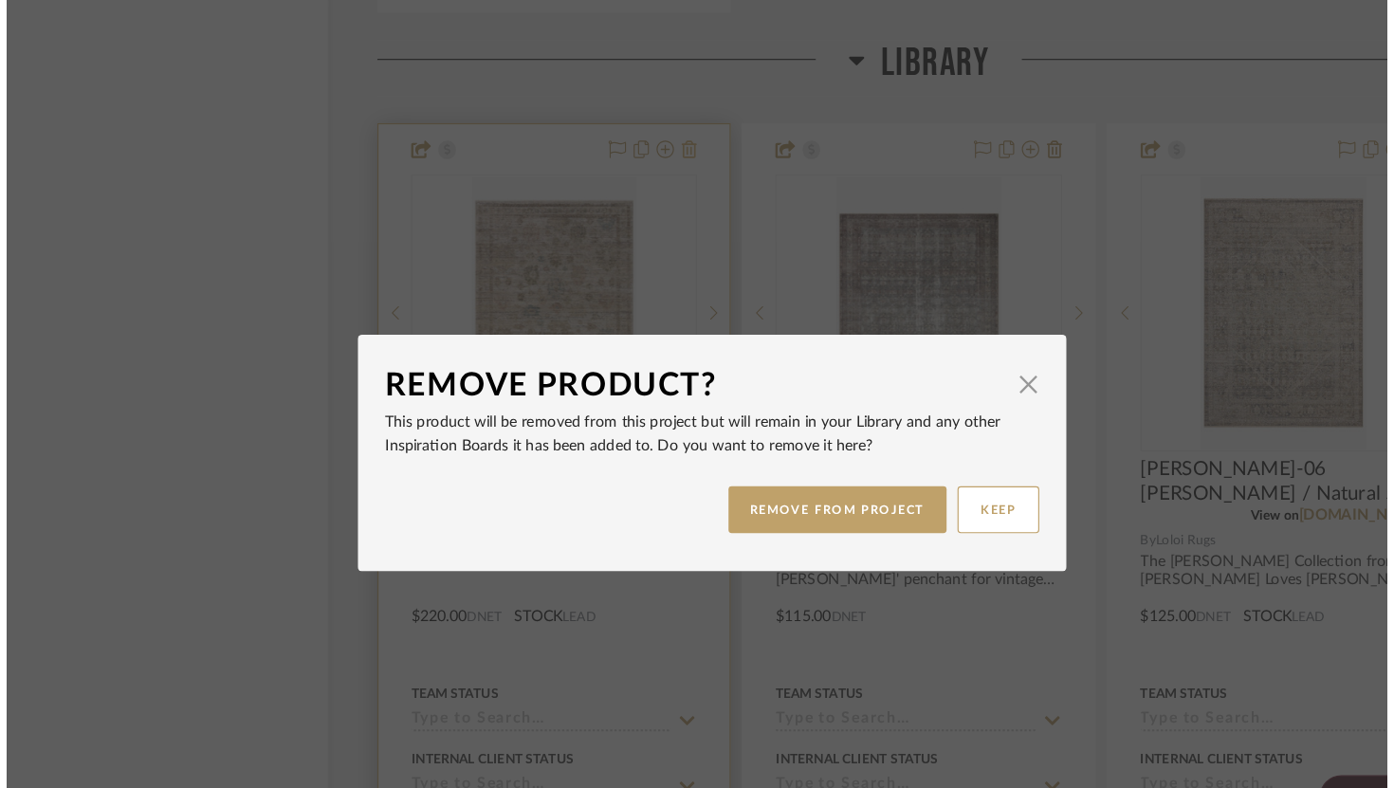
scroll to position [0, 0]
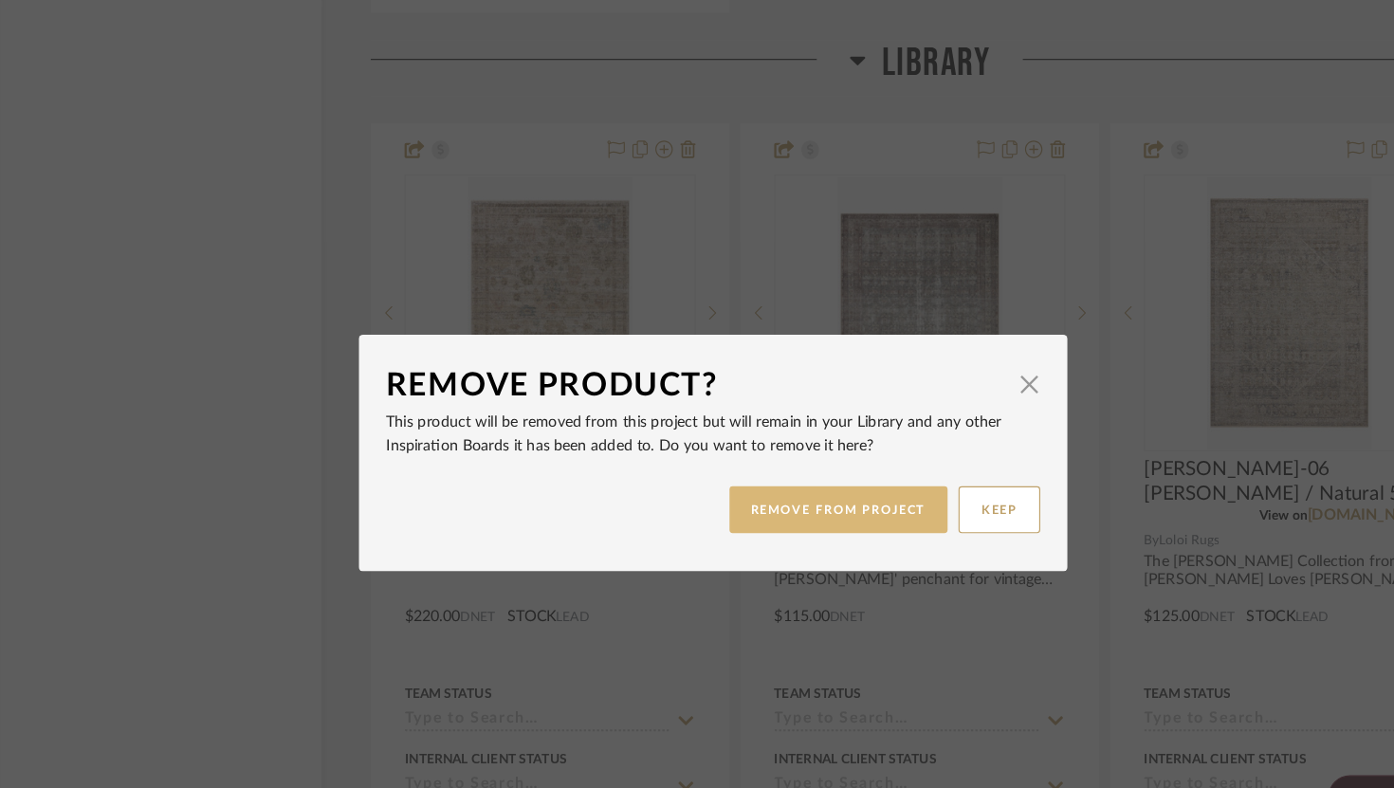
click at [823, 445] on button "REMOVE FROM PROJECT" at bounding box center [806, 443] width 191 height 41
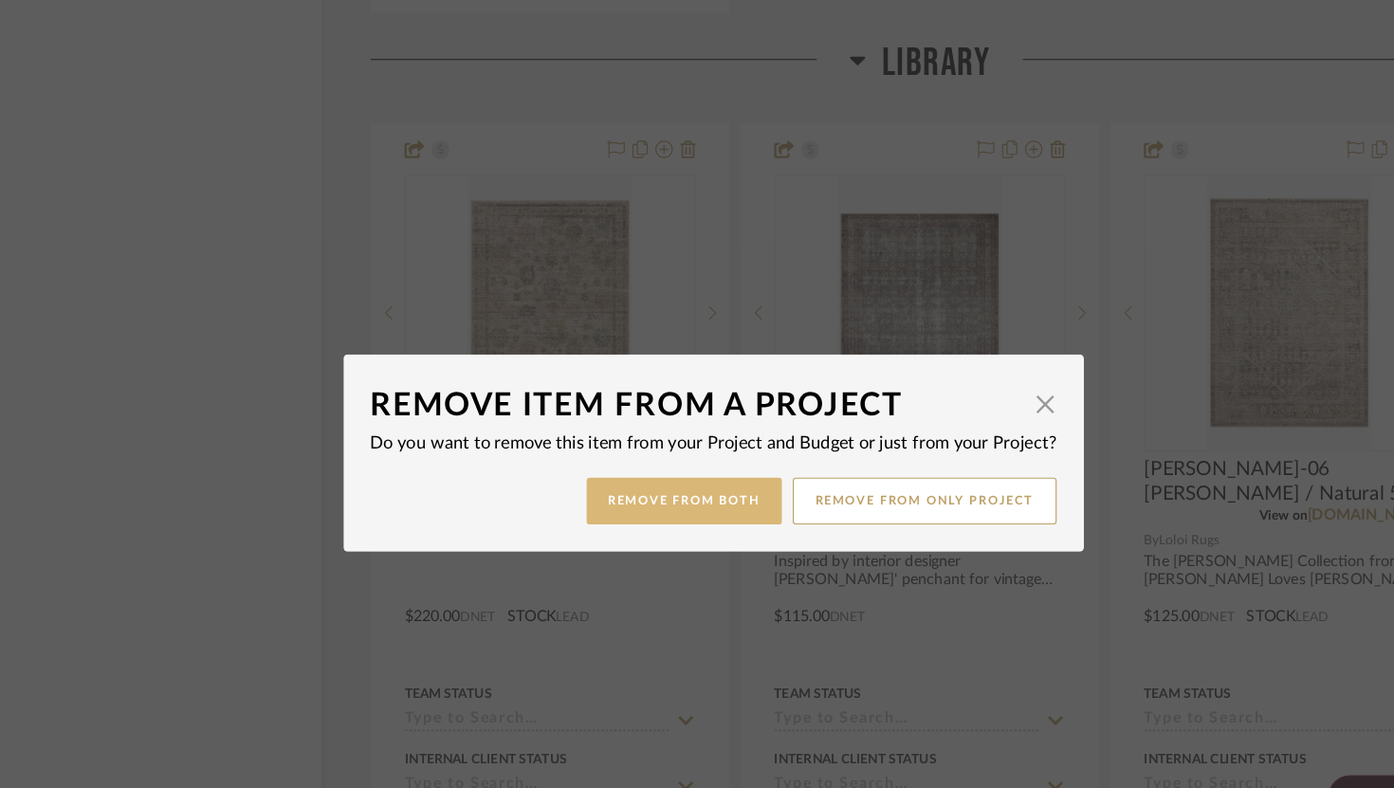
click at [699, 433] on button "Remove from Both" at bounding box center [672, 435] width 170 height 41
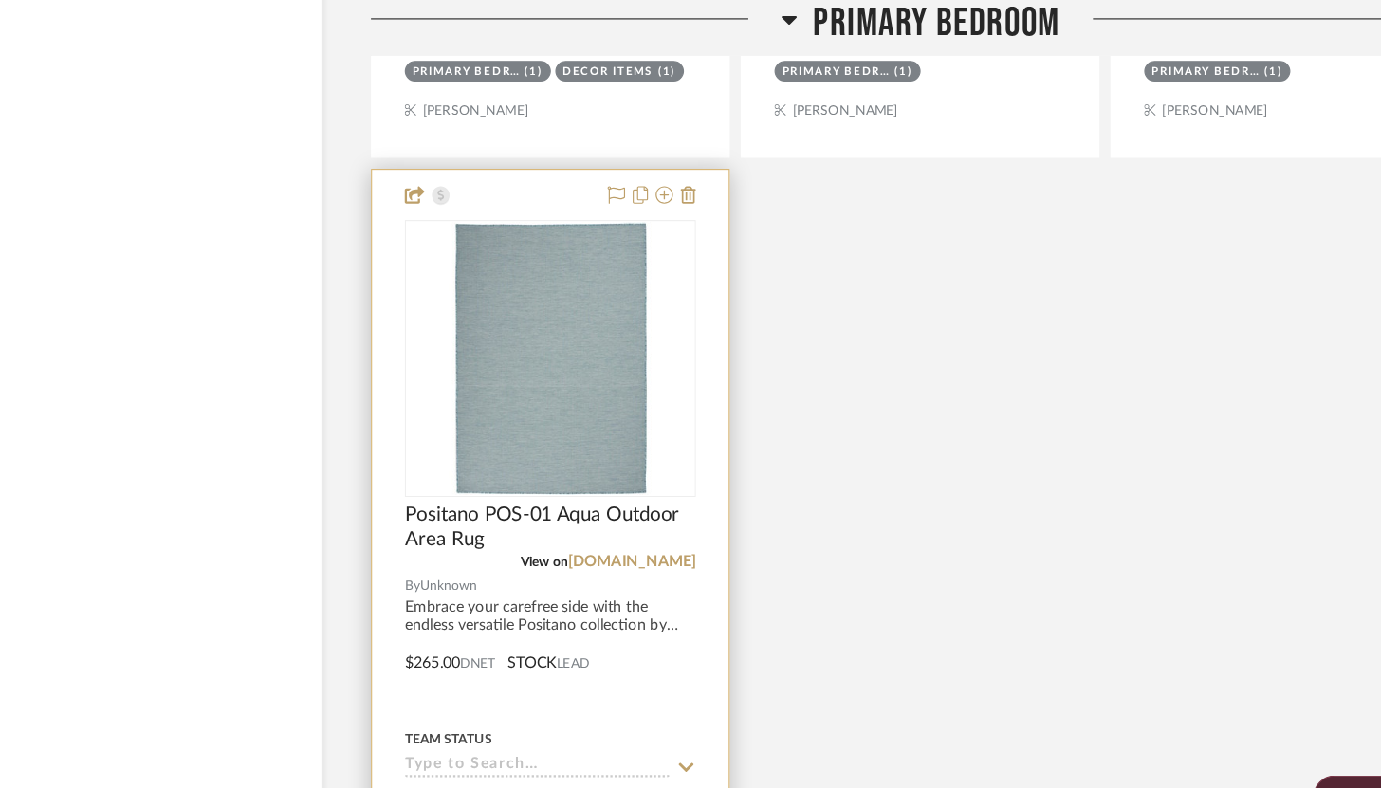
scroll to position [7953, 0]
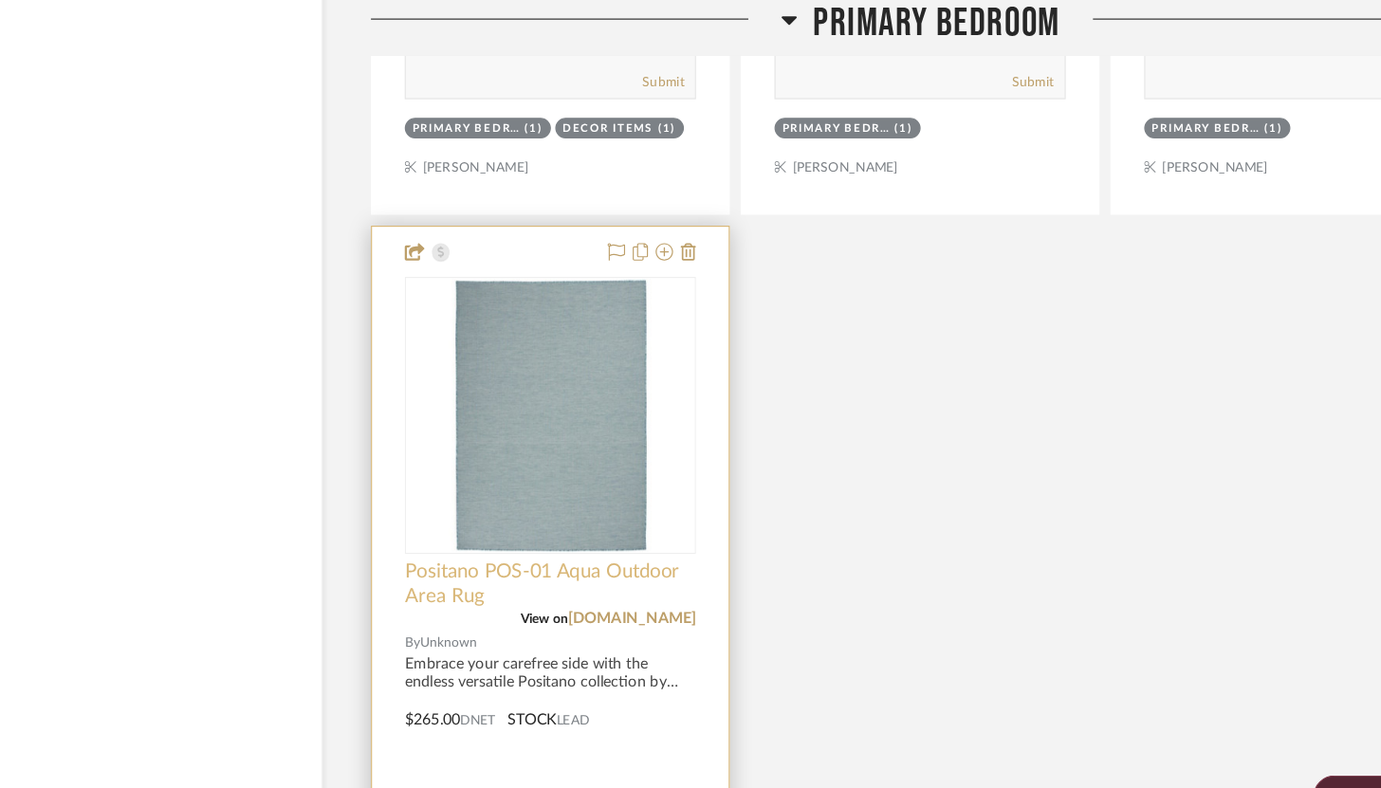
click at [635, 523] on span "Positano POS-01 Aqua Outdoor Area Rug" at bounding box center [555, 508] width 253 height 42
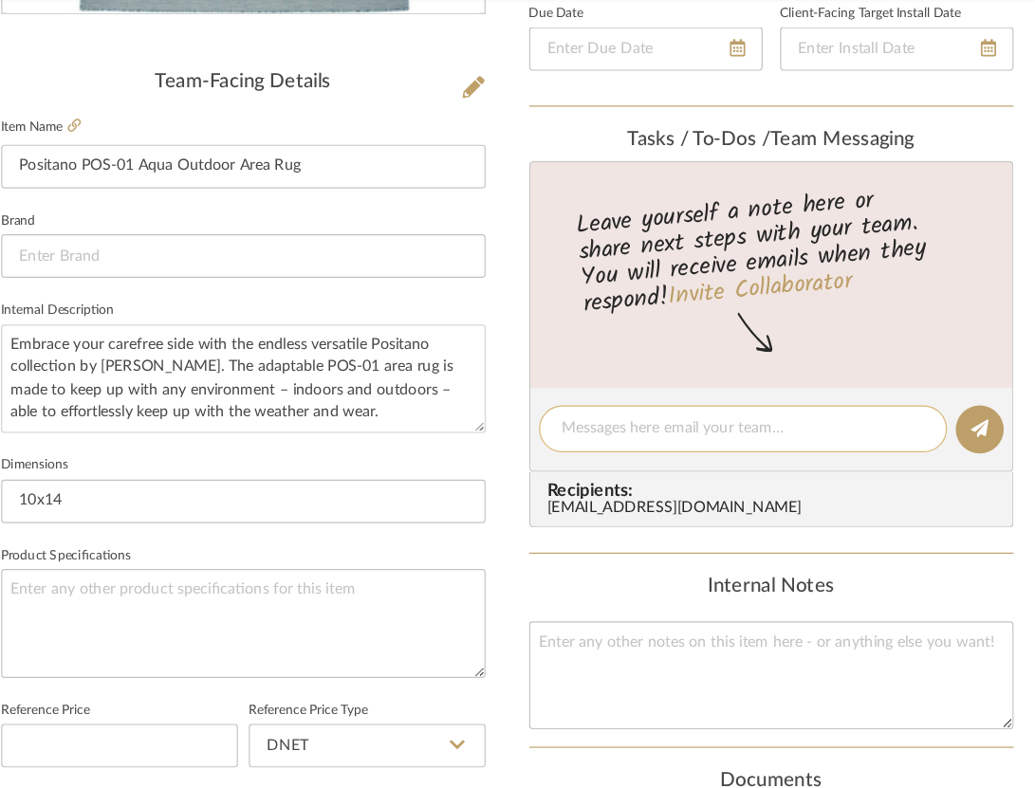
scroll to position [0, 0]
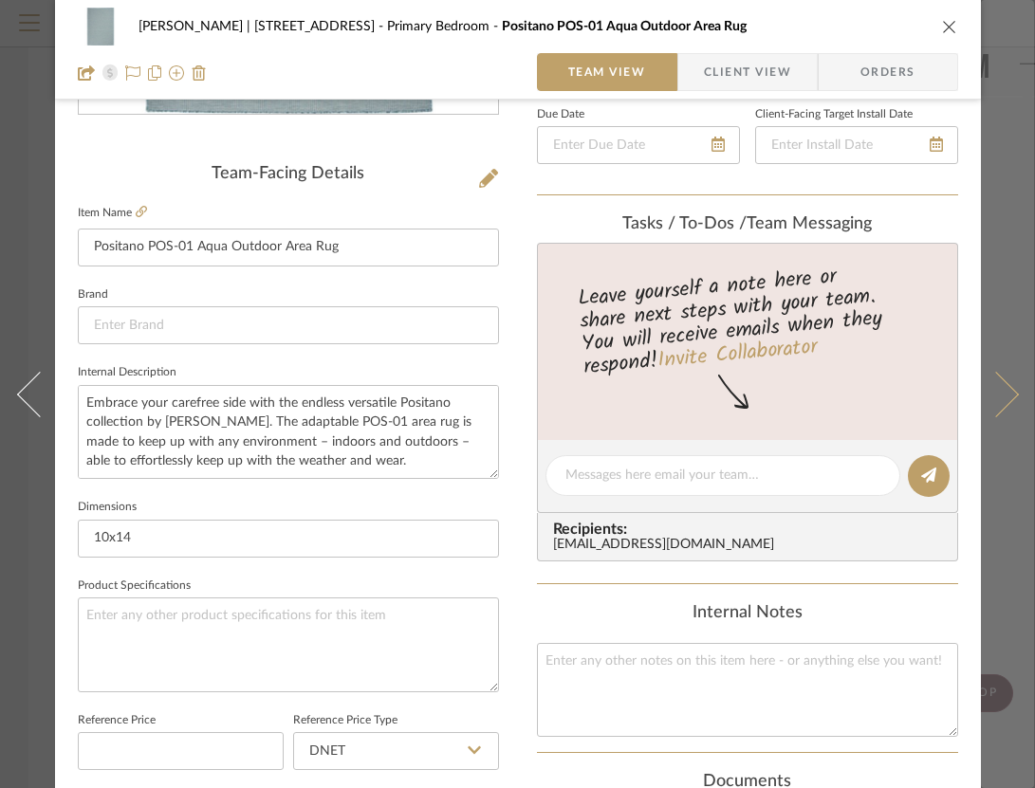
click at [1018, 64] on button at bounding box center [1007, 394] width 53 height 788
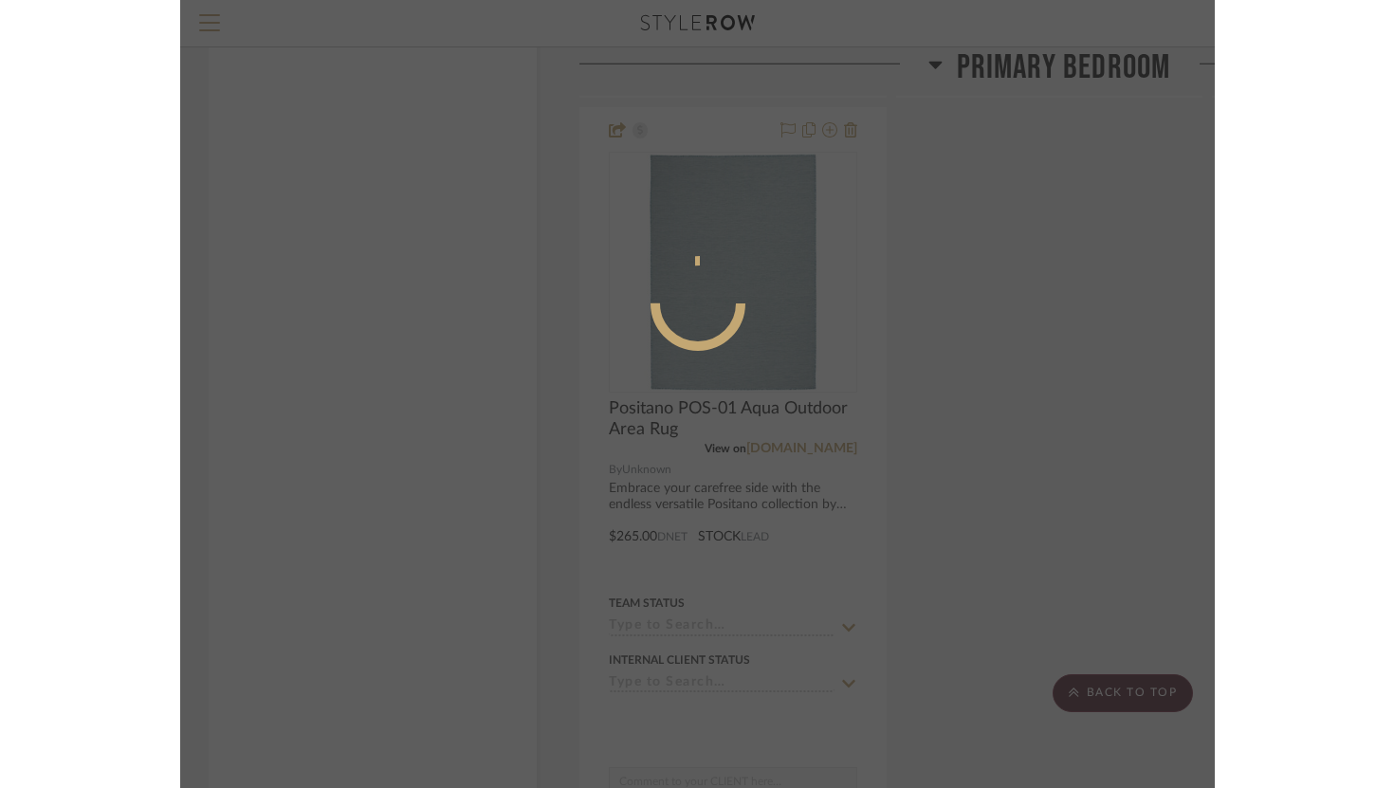
scroll to position [428, 0]
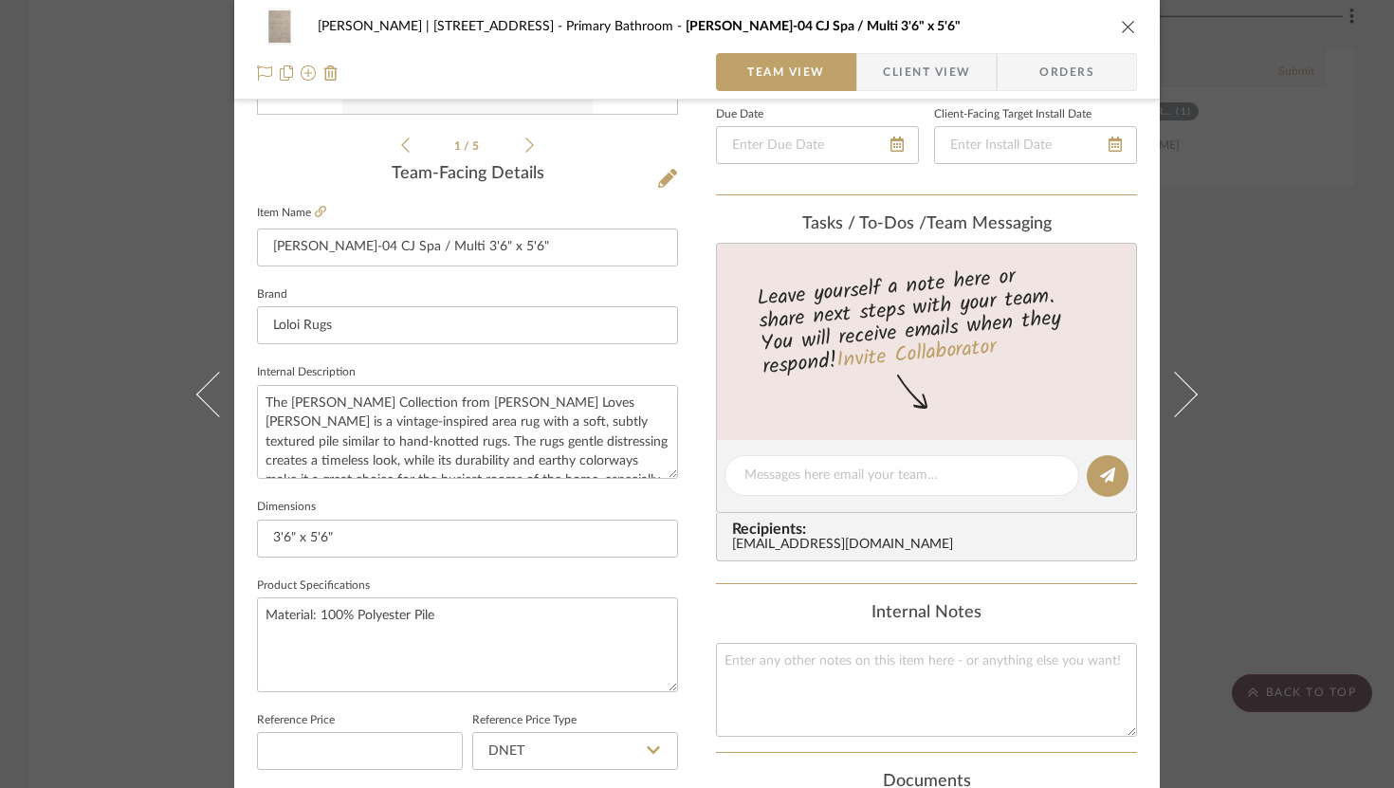
click at [1126, 28] on icon "close" at bounding box center [1128, 26] width 15 height 15
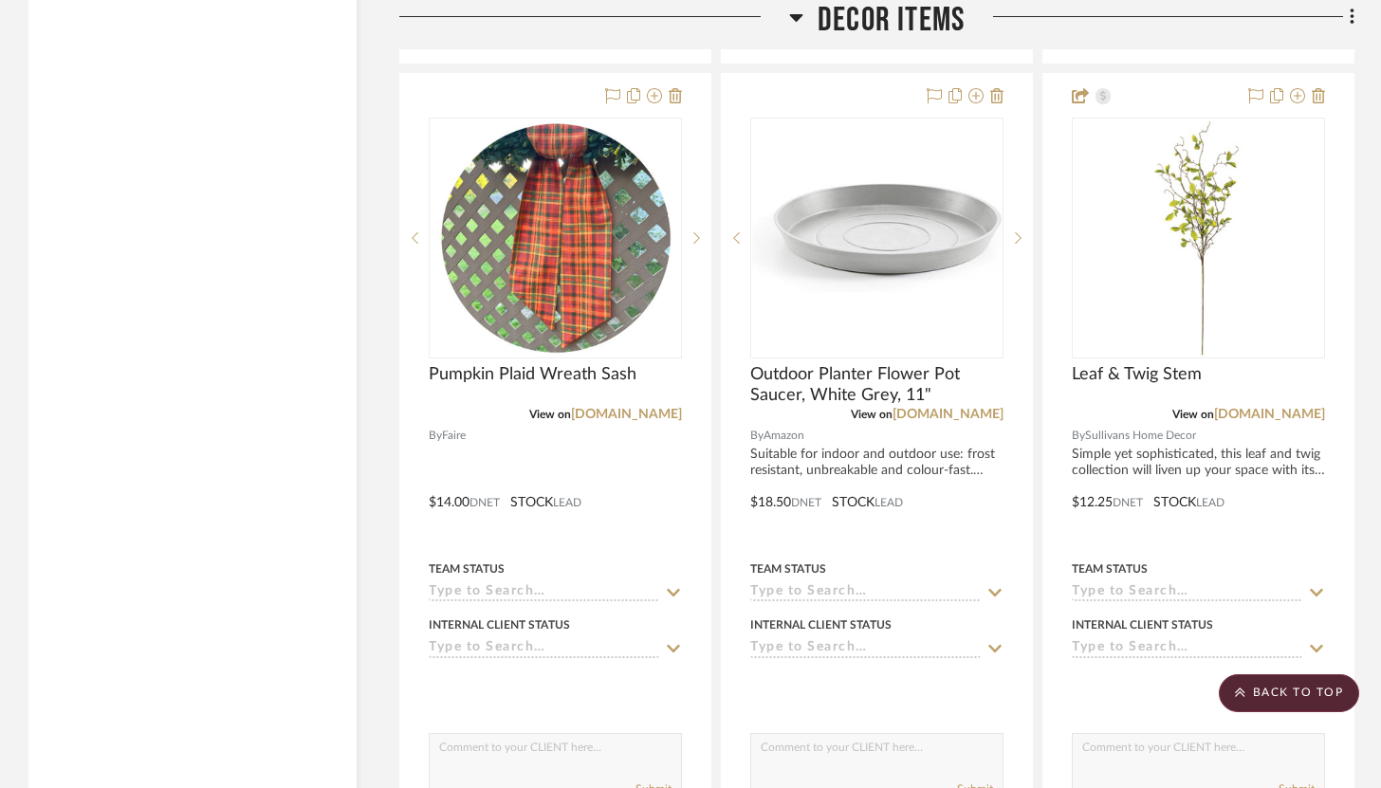
scroll to position [13010, 0]
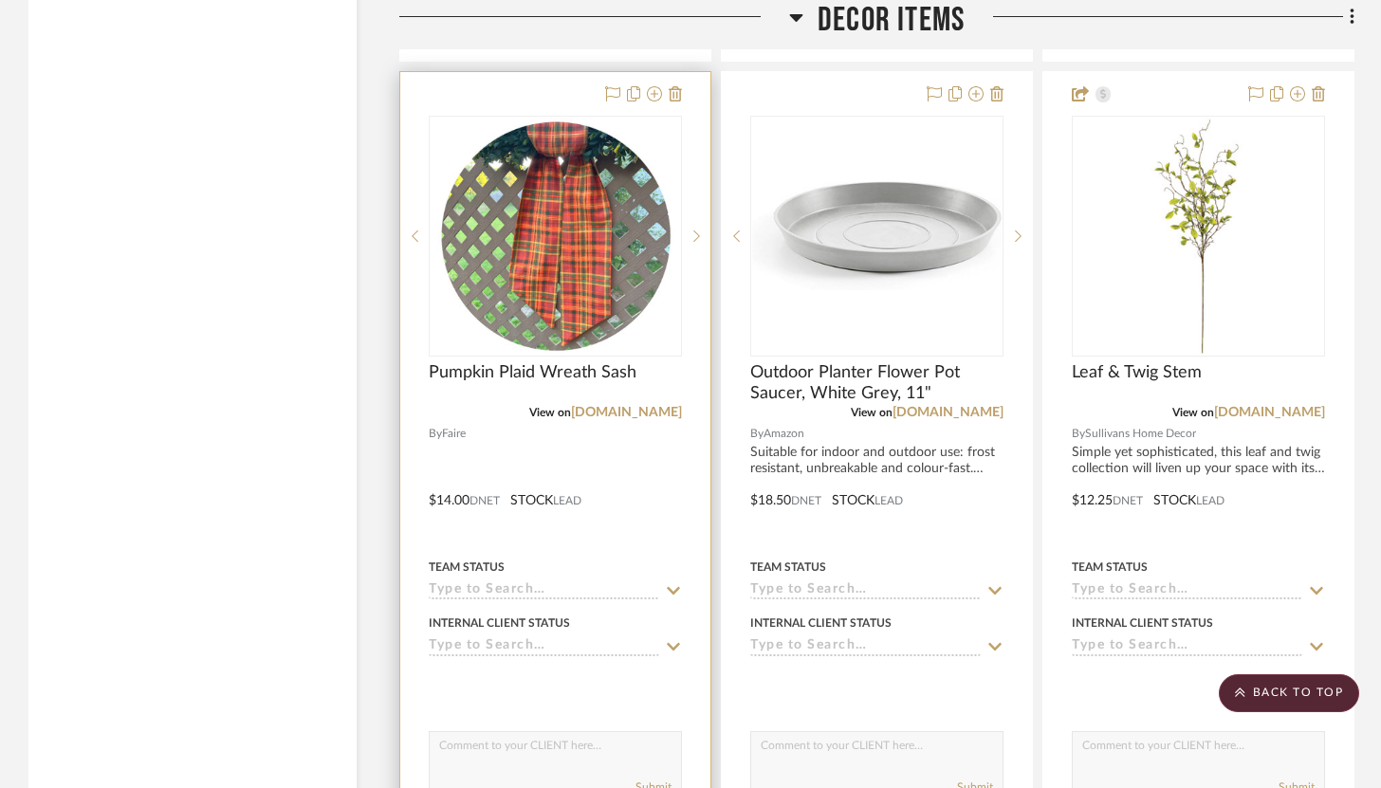
click at [591, 507] on div at bounding box center [555, 487] width 310 height 830
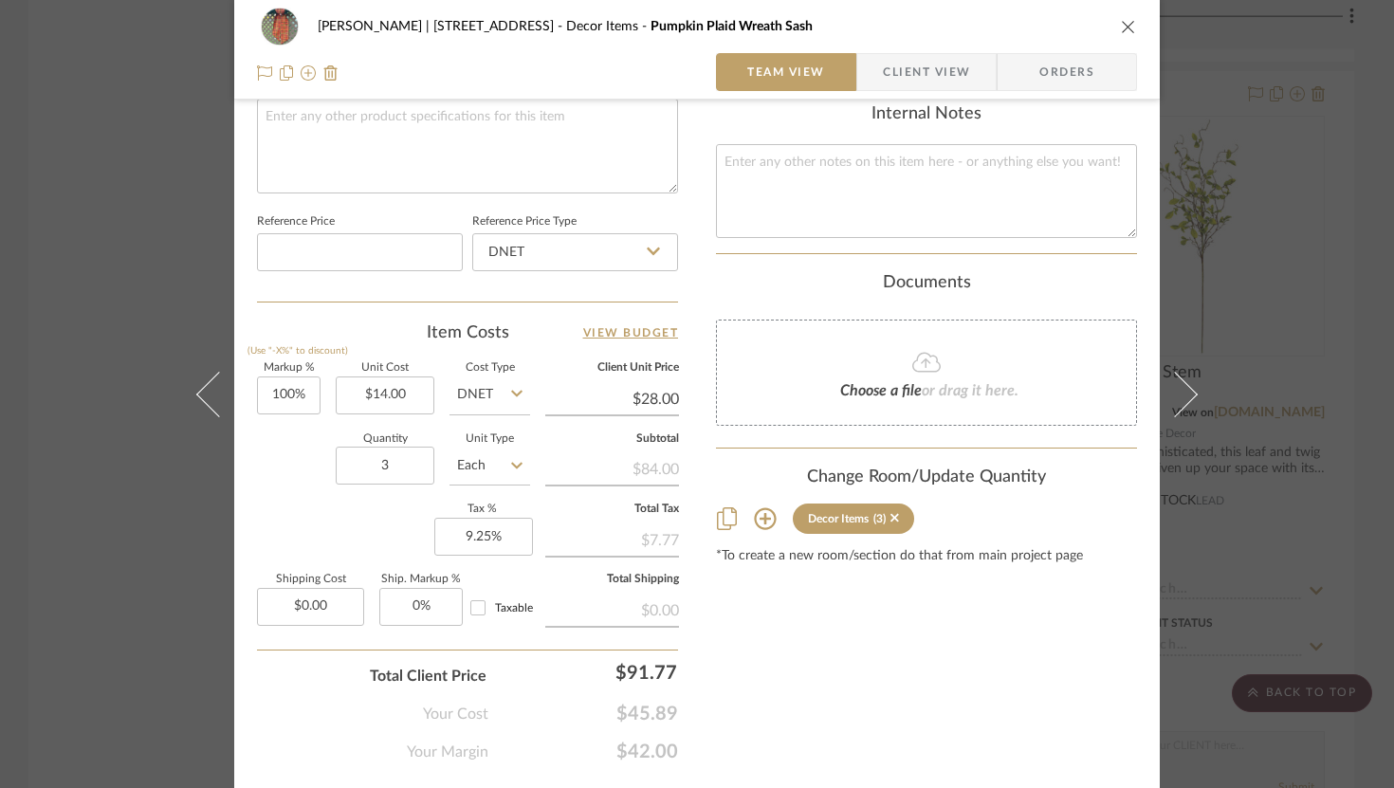
scroll to position [930, 0]
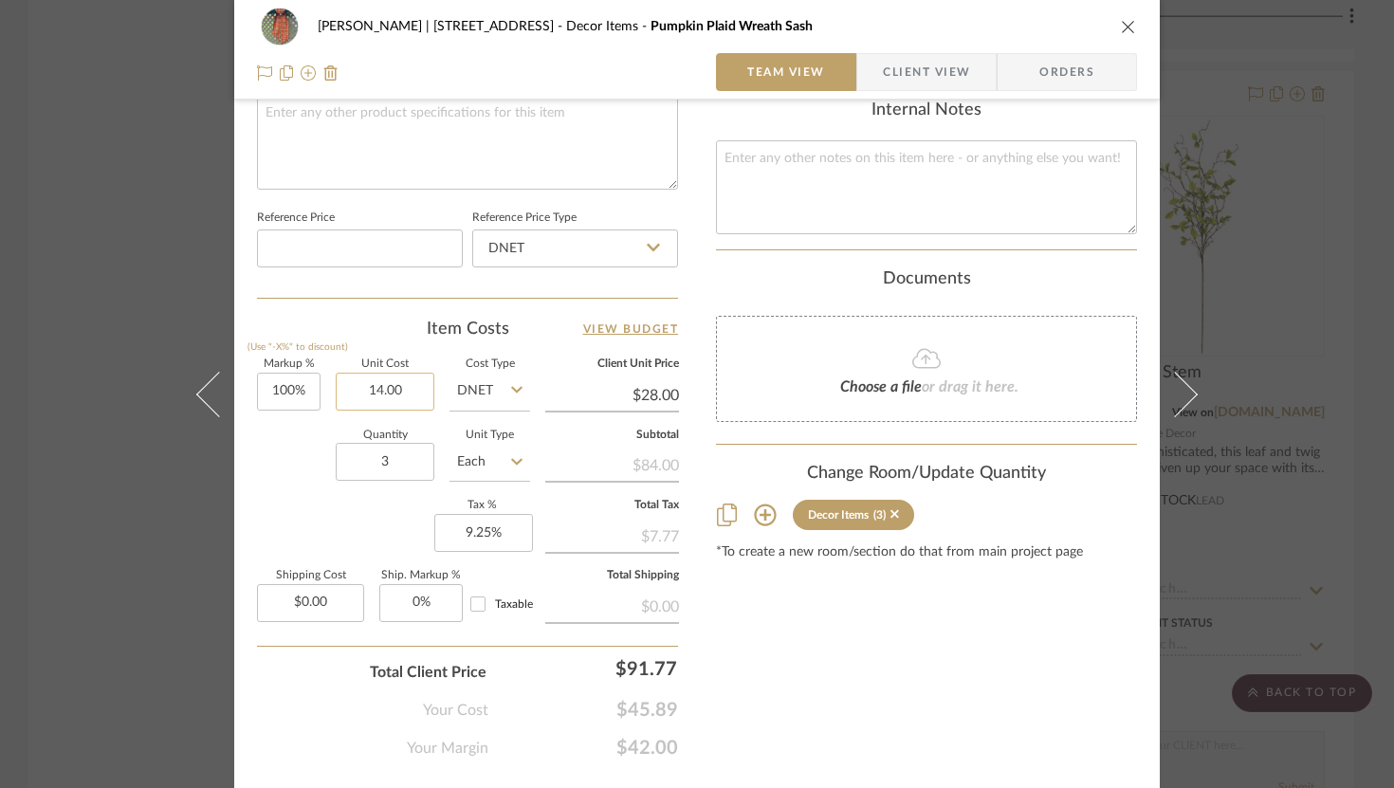
click at [413, 387] on input "14.00" at bounding box center [385, 392] width 99 height 38
click at [392, 388] on input "14.00" at bounding box center [385, 392] width 99 height 38
click at [374, 387] on input "14.00" at bounding box center [385, 392] width 99 height 38
type input "$15.00"
type input "$30.00"
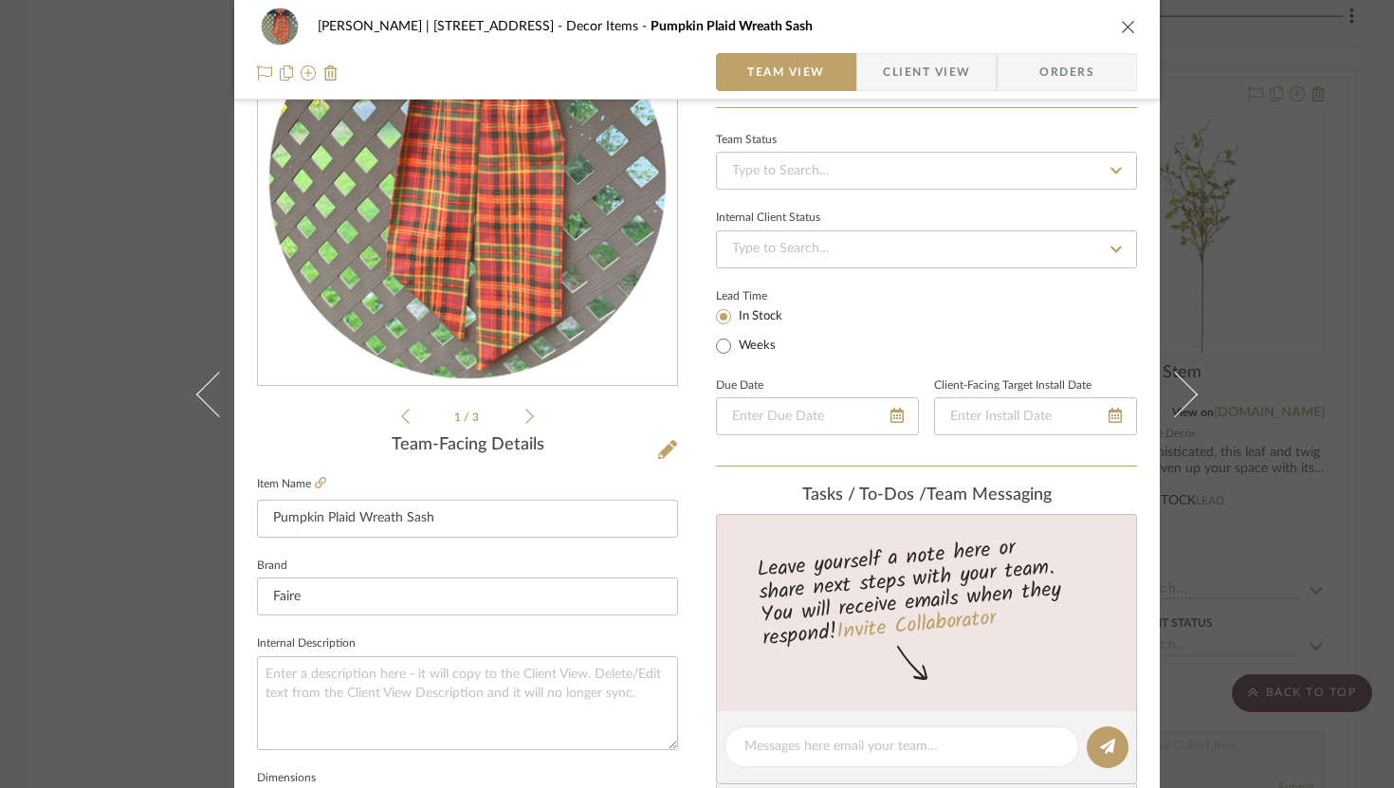
scroll to position [76, 0]
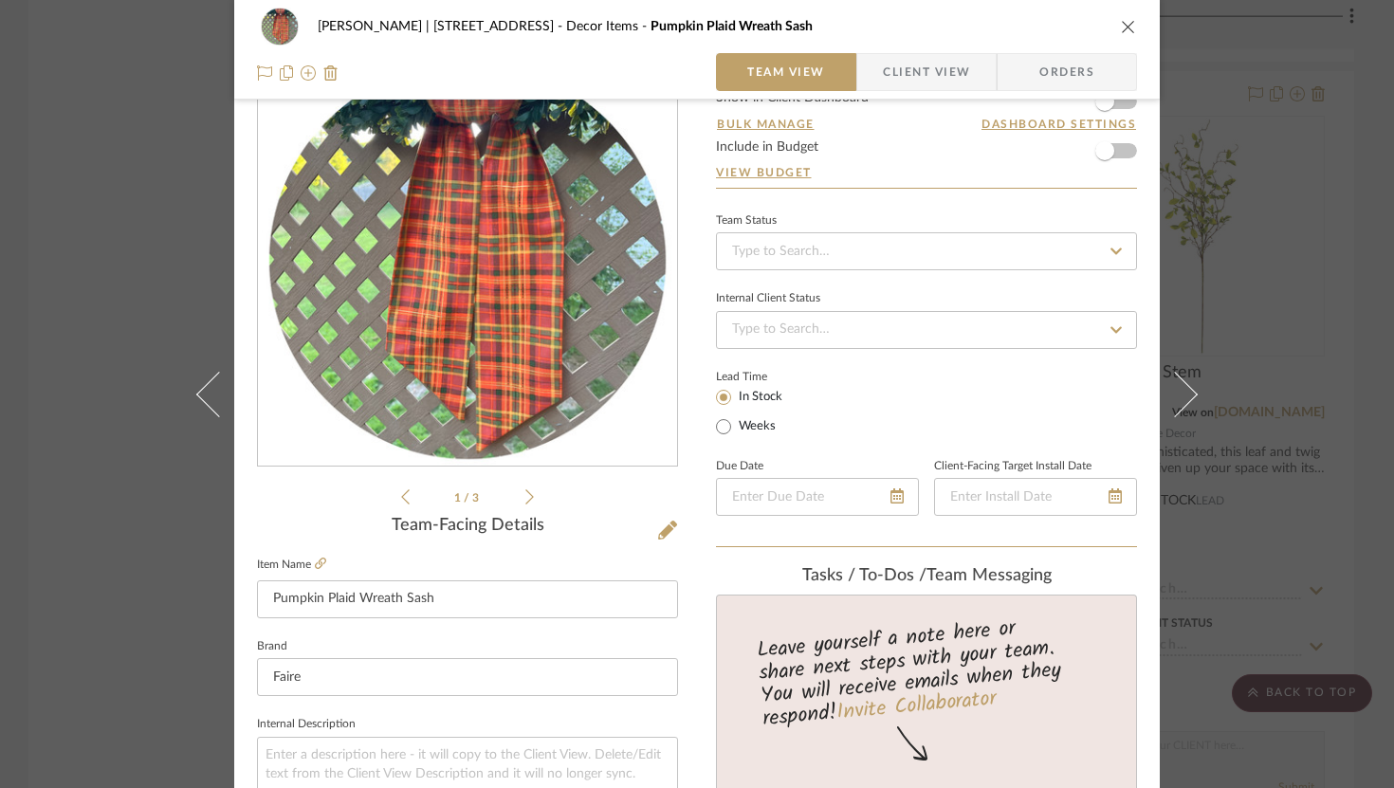
click at [1121, 21] on icon "close" at bounding box center [1128, 26] width 15 height 15
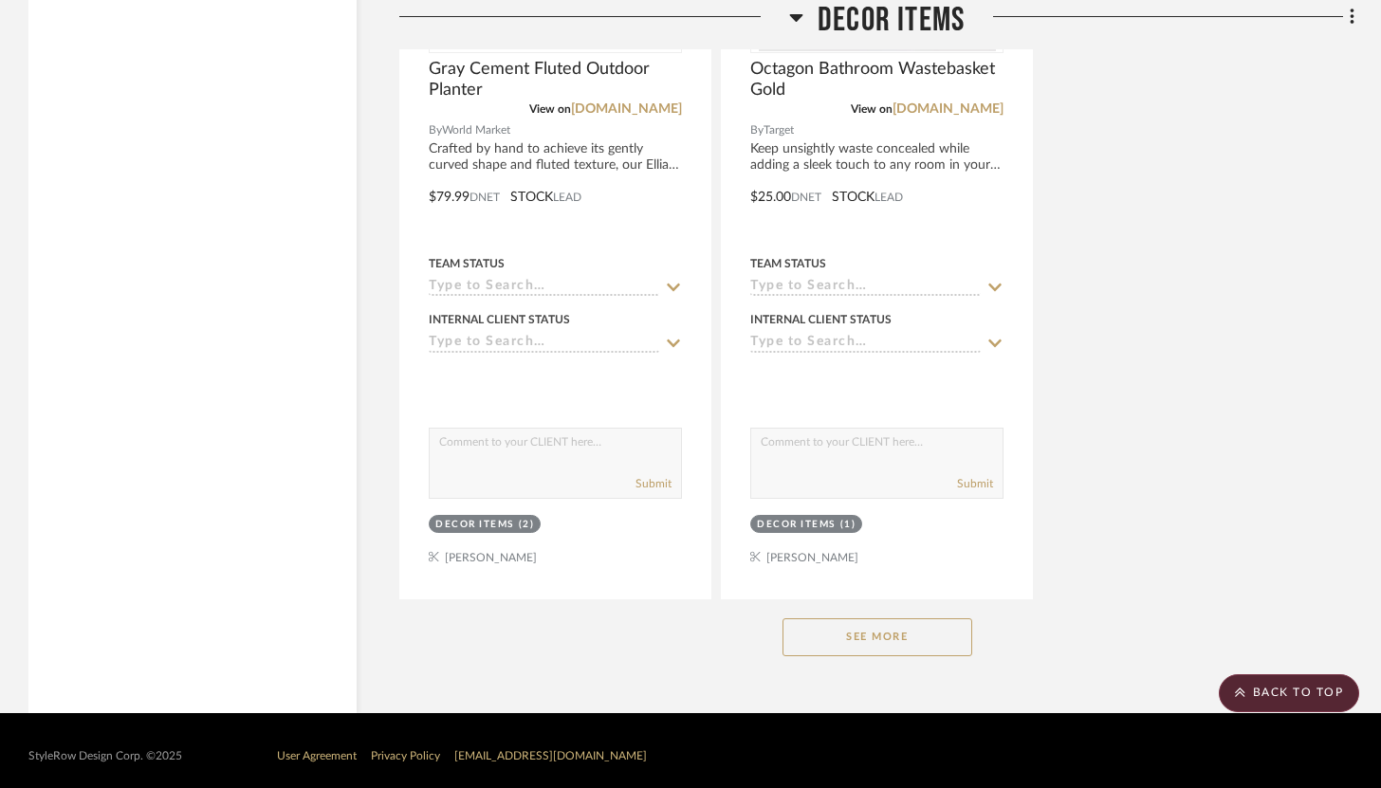
scroll to position [14135, 0]
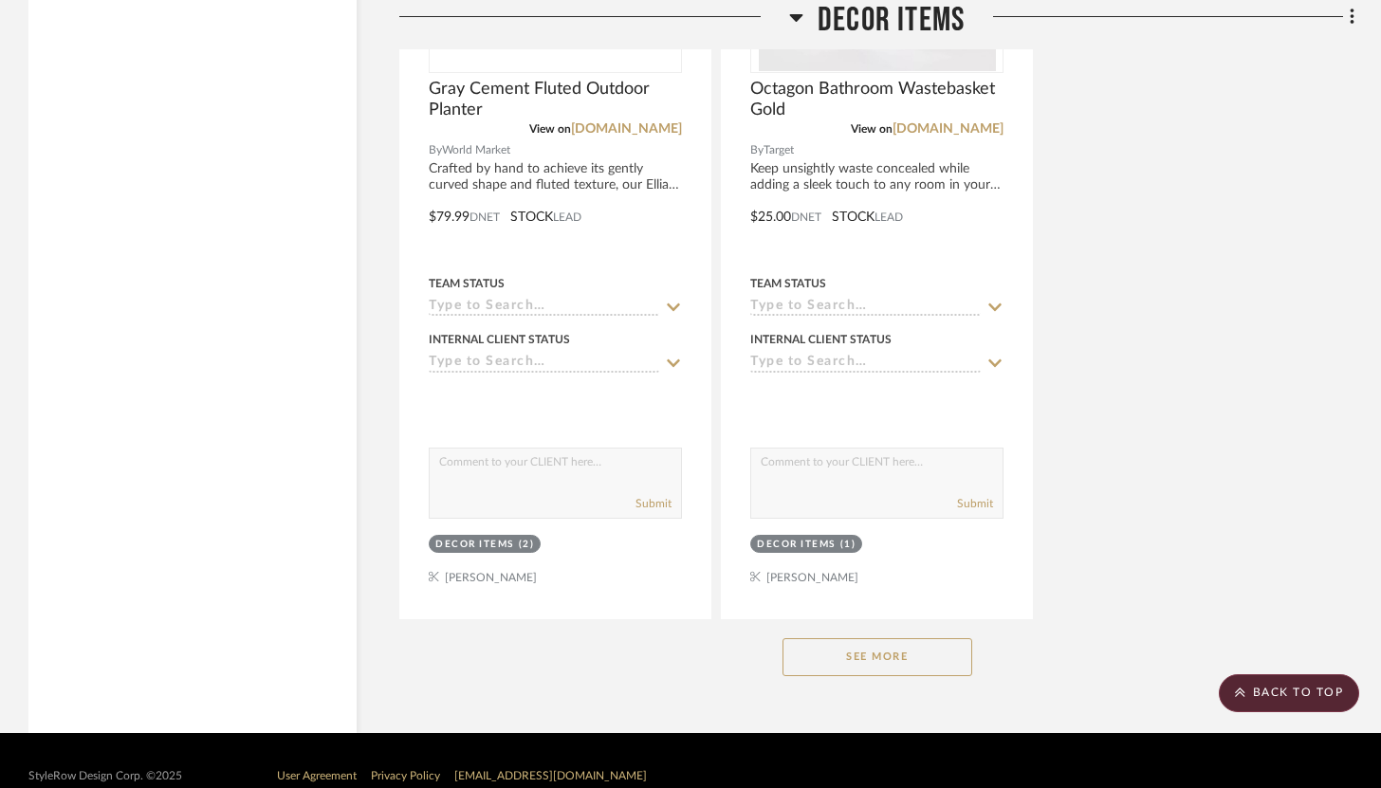
click at [926, 640] on button "See More" at bounding box center [877, 657] width 190 height 38
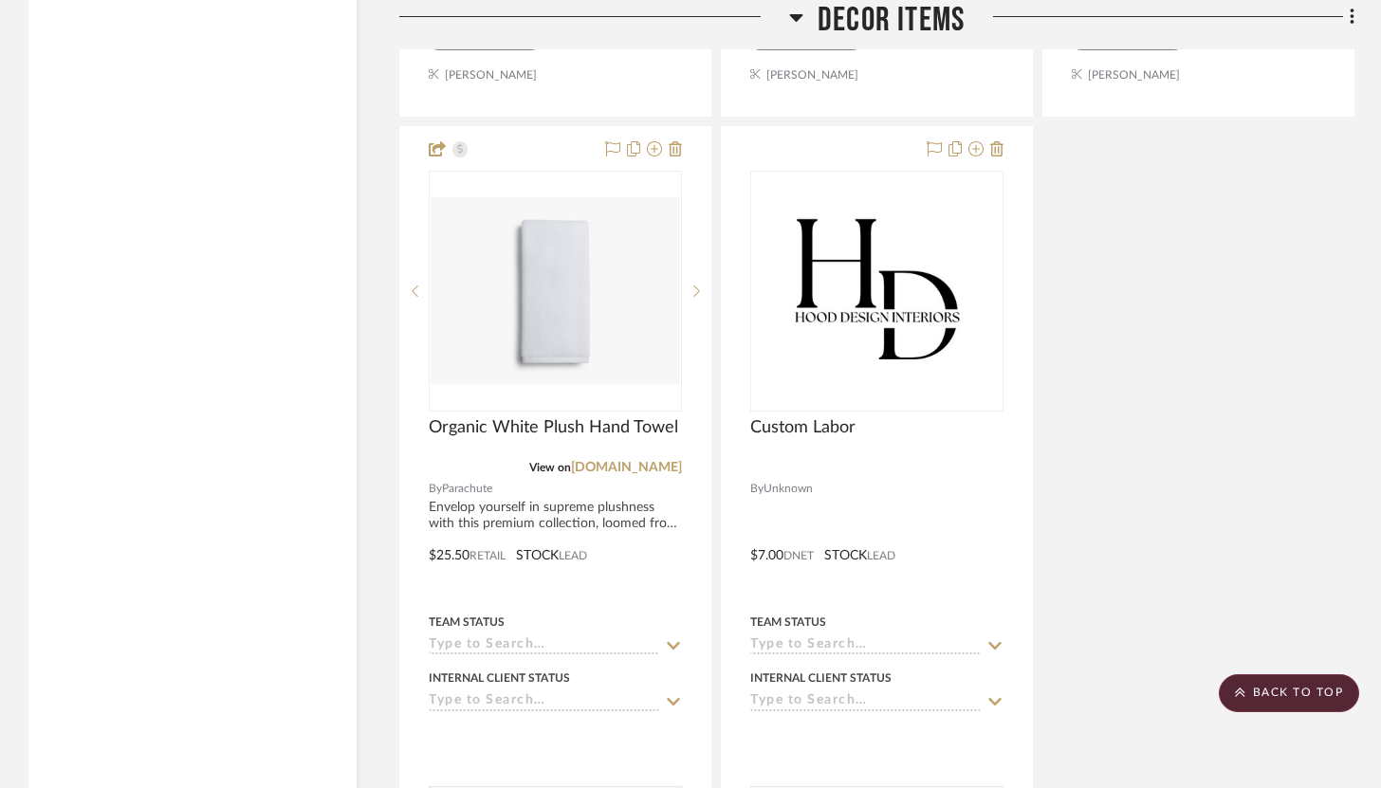
scroll to position [14639, 0]
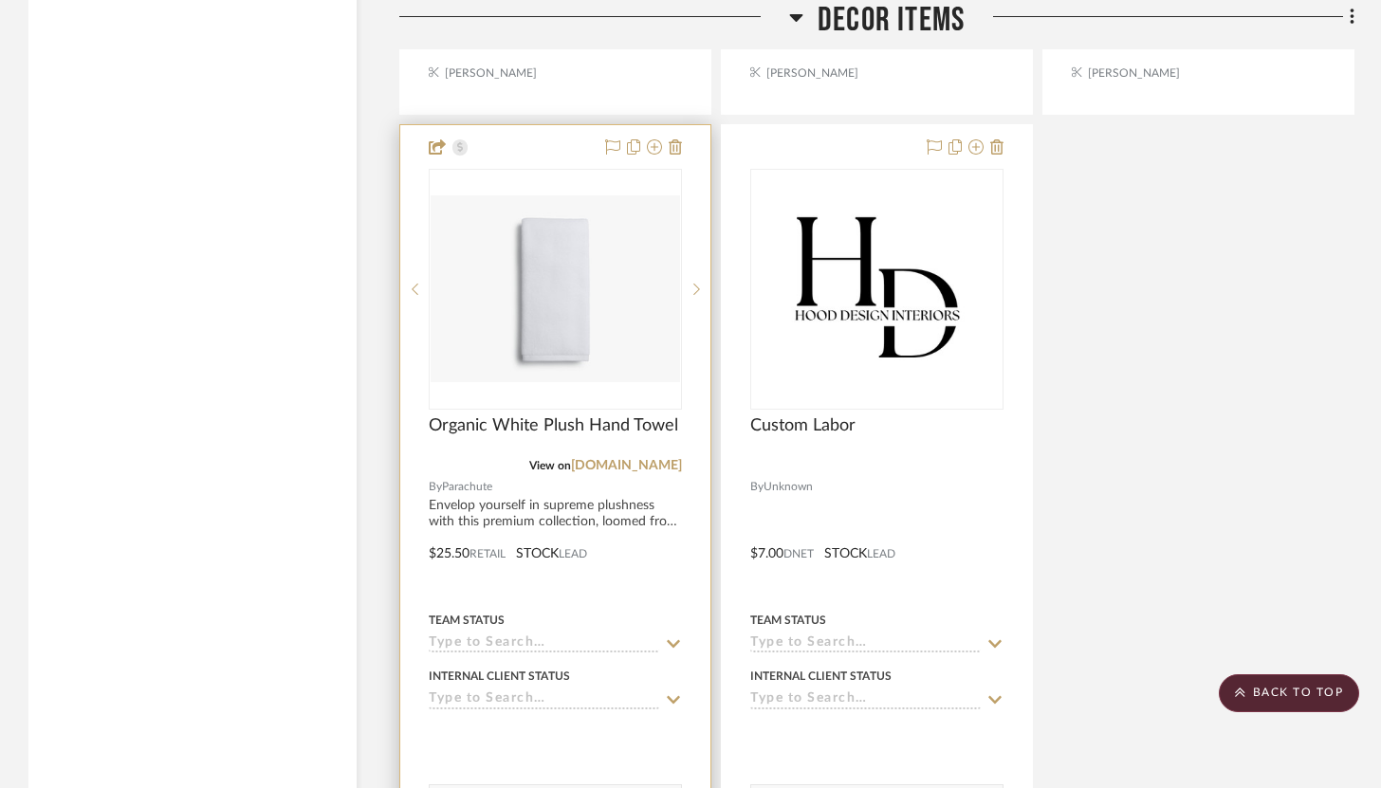
click at [634, 594] on div at bounding box center [555, 540] width 310 height 830
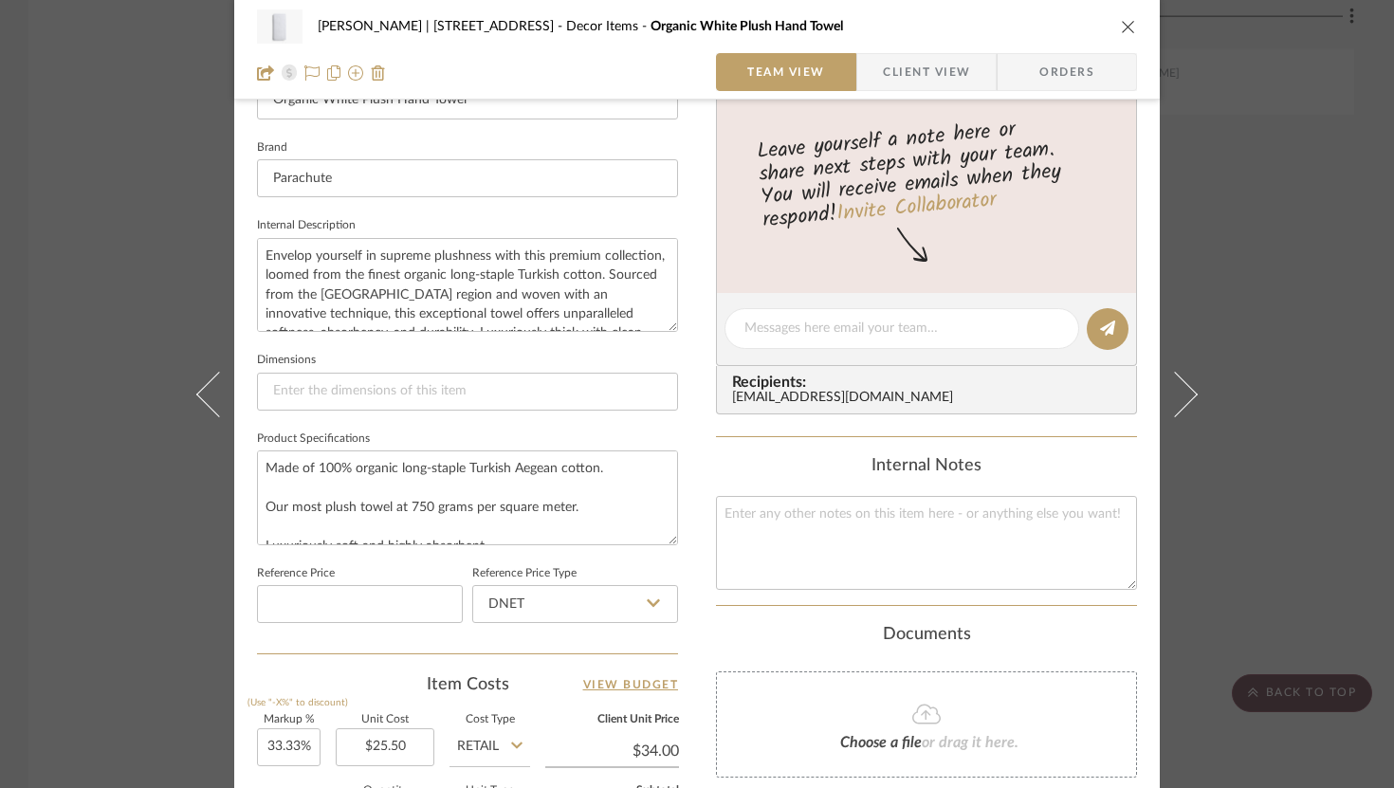
scroll to position [734, 0]
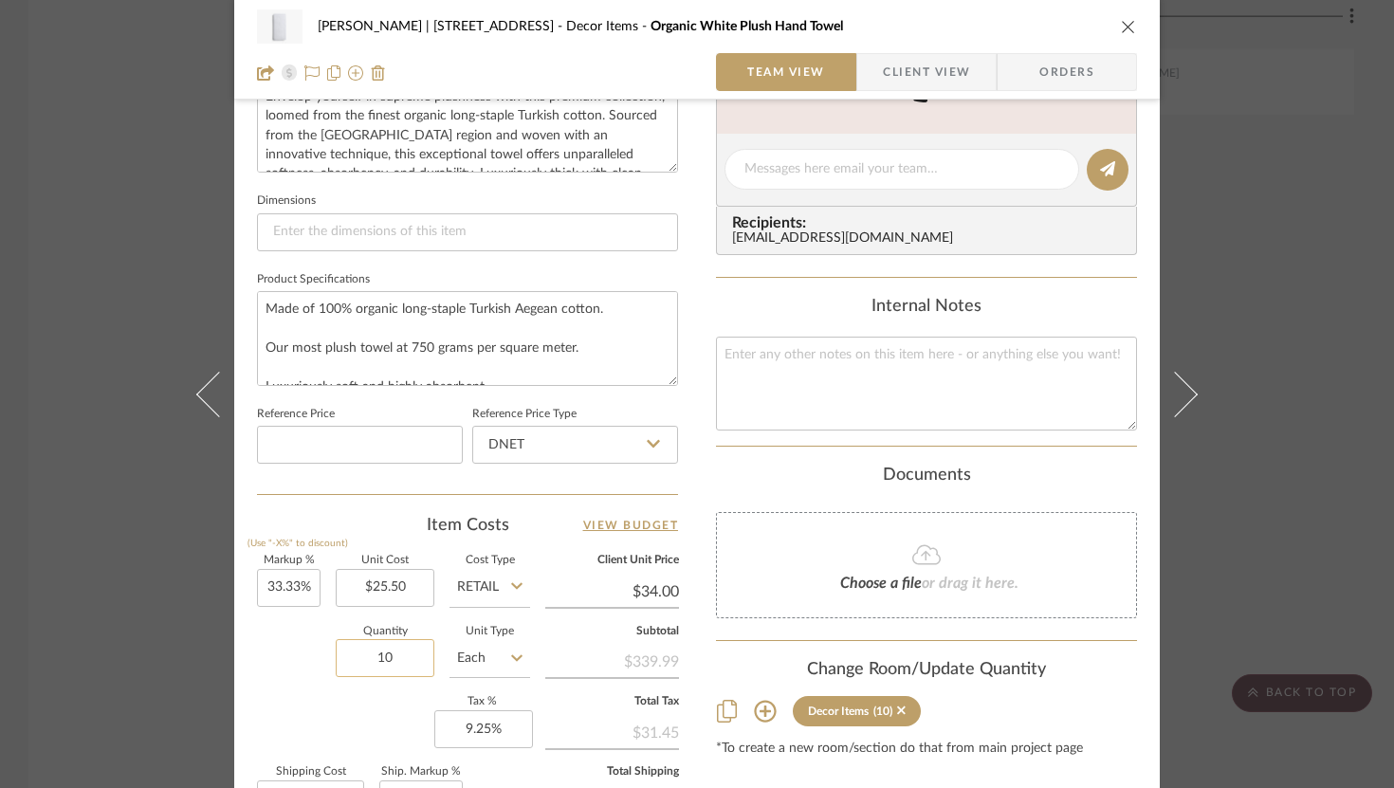
click at [401, 652] on input "10" at bounding box center [385, 658] width 99 height 38
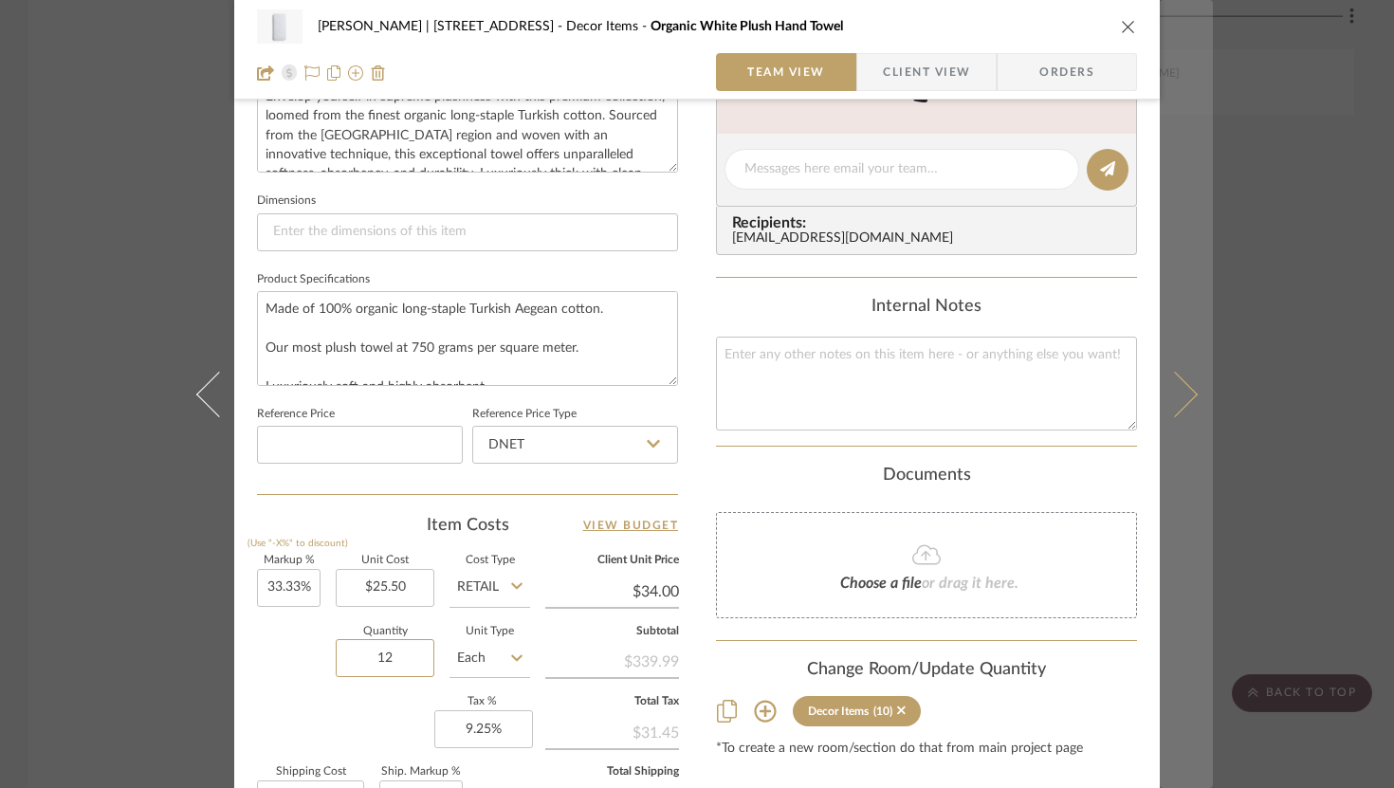
type input "12"
click at [1198, 394] on button at bounding box center [1186, 394] width 53 height 788
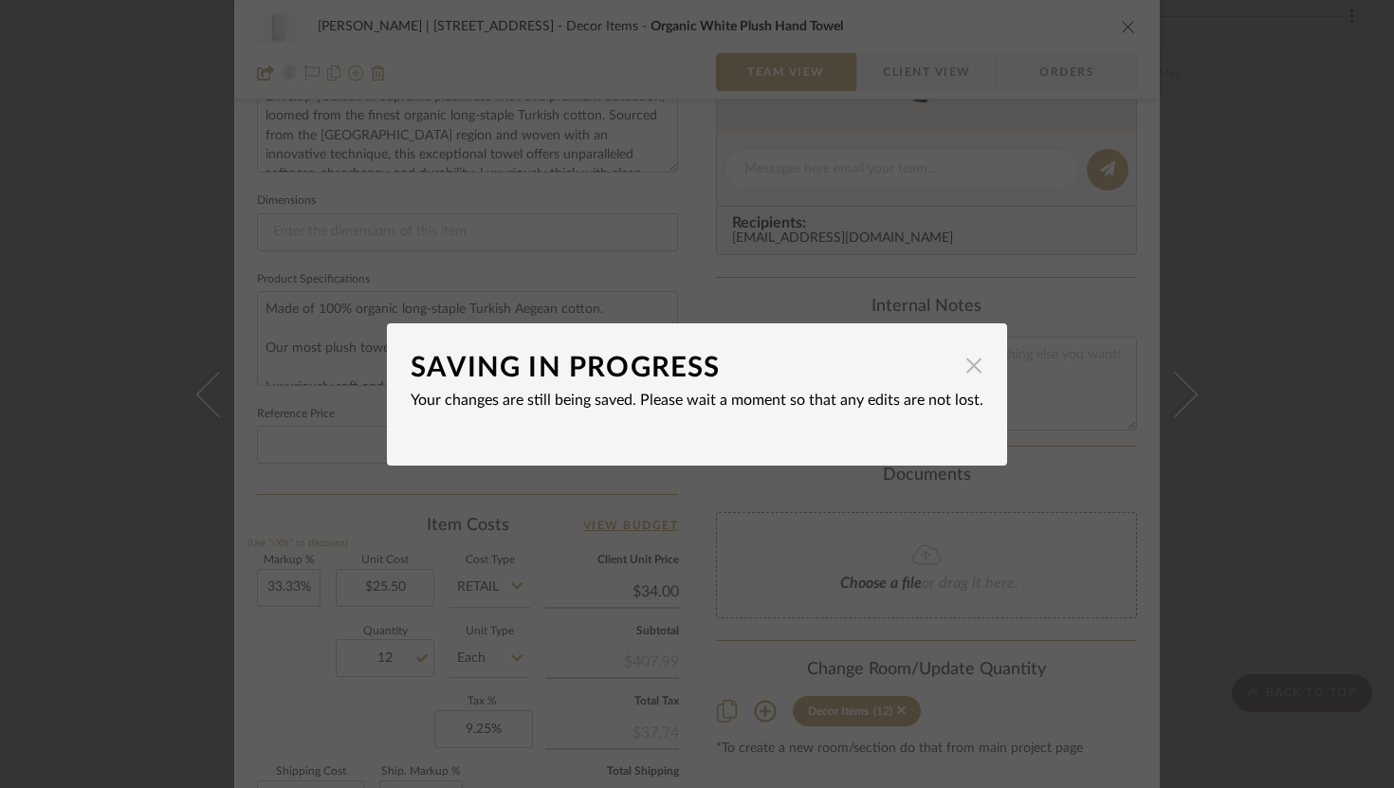
click at [965, 372] on span "button" at bounding box center [974, 366] width 38 height 38
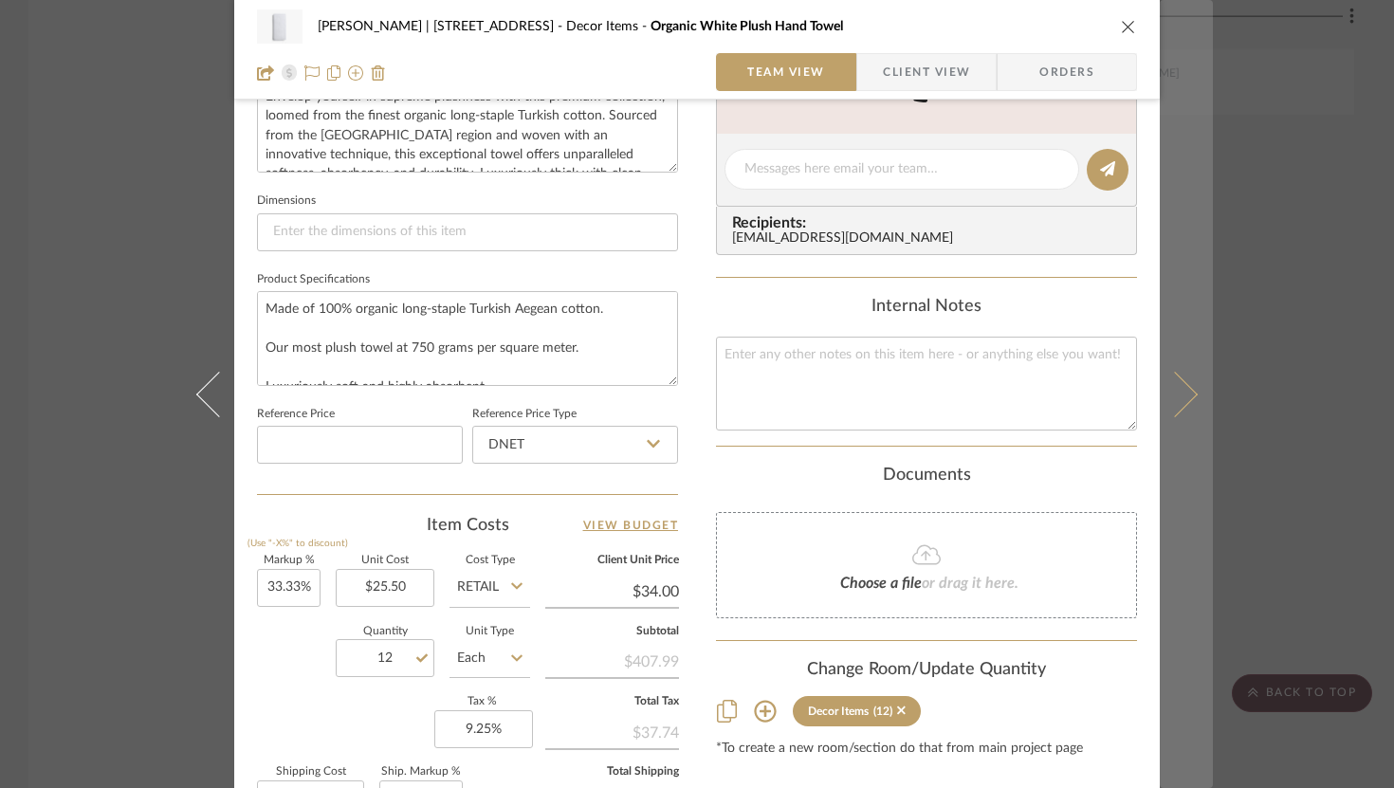
click at [1176, 377] on button at bounding box center [1186, 394] width 53 height 788
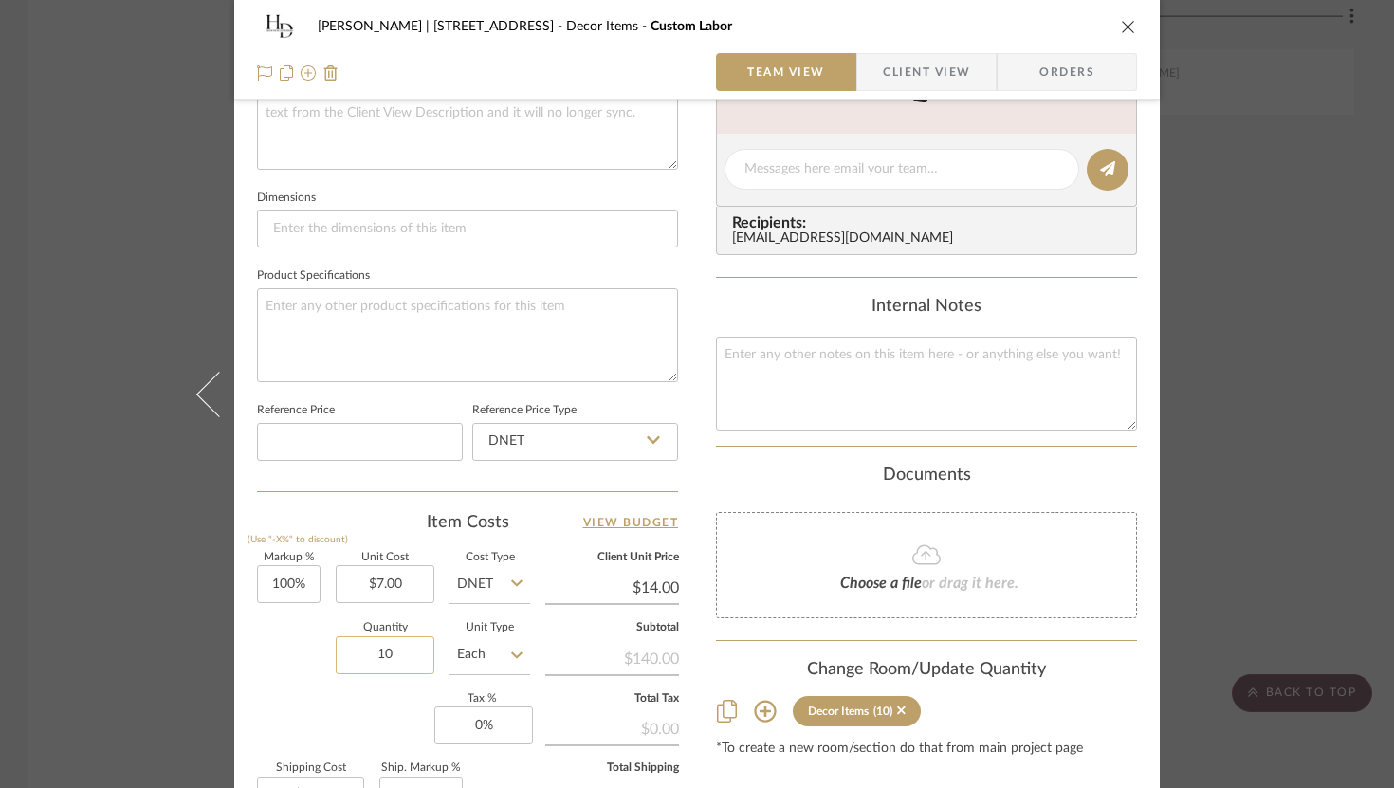
click at [393, 652] on input "10" at bounding box center [385, 655] width 99 height 38
type input "12"
click at [1238, 465] on div "[PERSON_NAME] | 349 Boot Hill Ln Decor Items Custom Labor Team View Client View…" at bounding box center [697, 394] width 1394 height 788
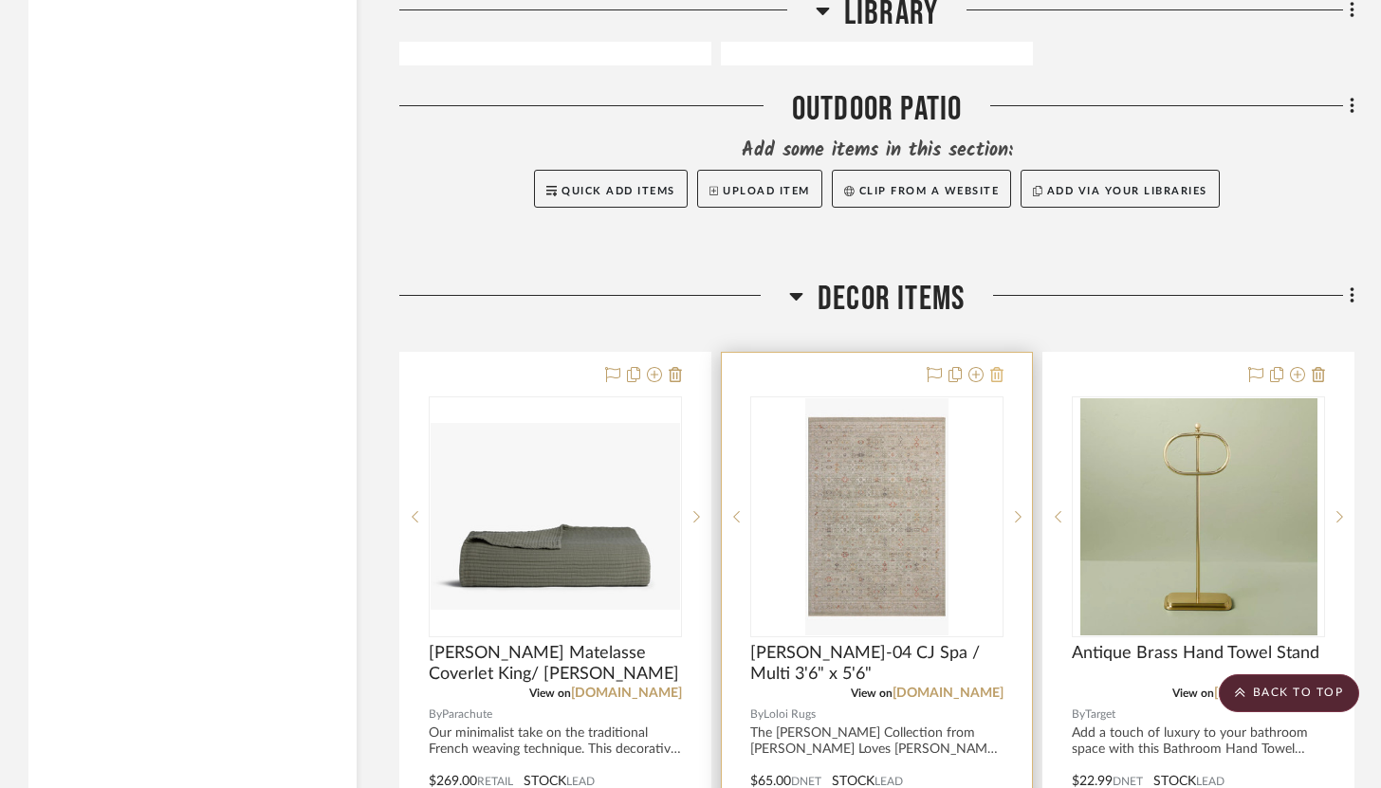
scroll to position [11894, 0]
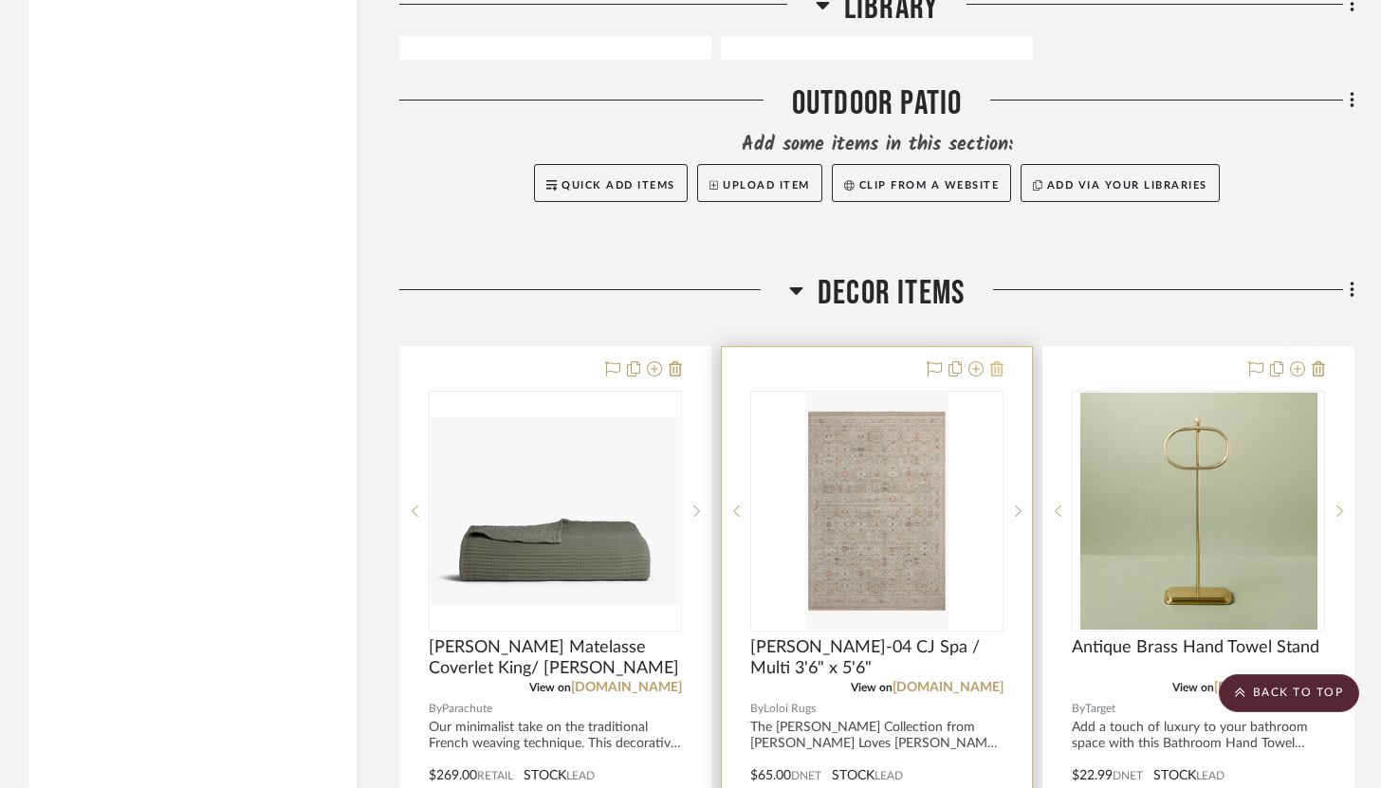
click at [998, 361] on icon at bounding box center [996, 368] width 13 height 15
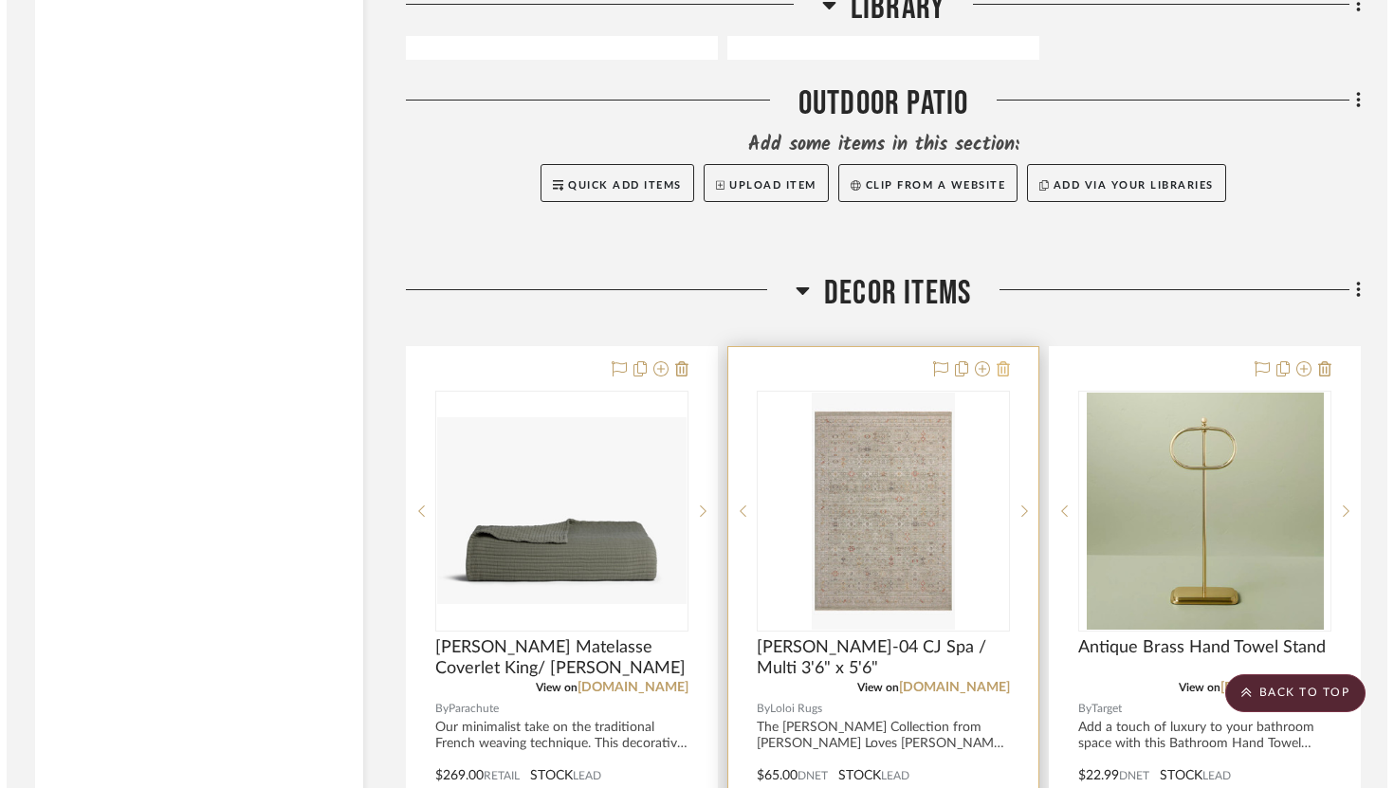
scroll to position [0, 0]
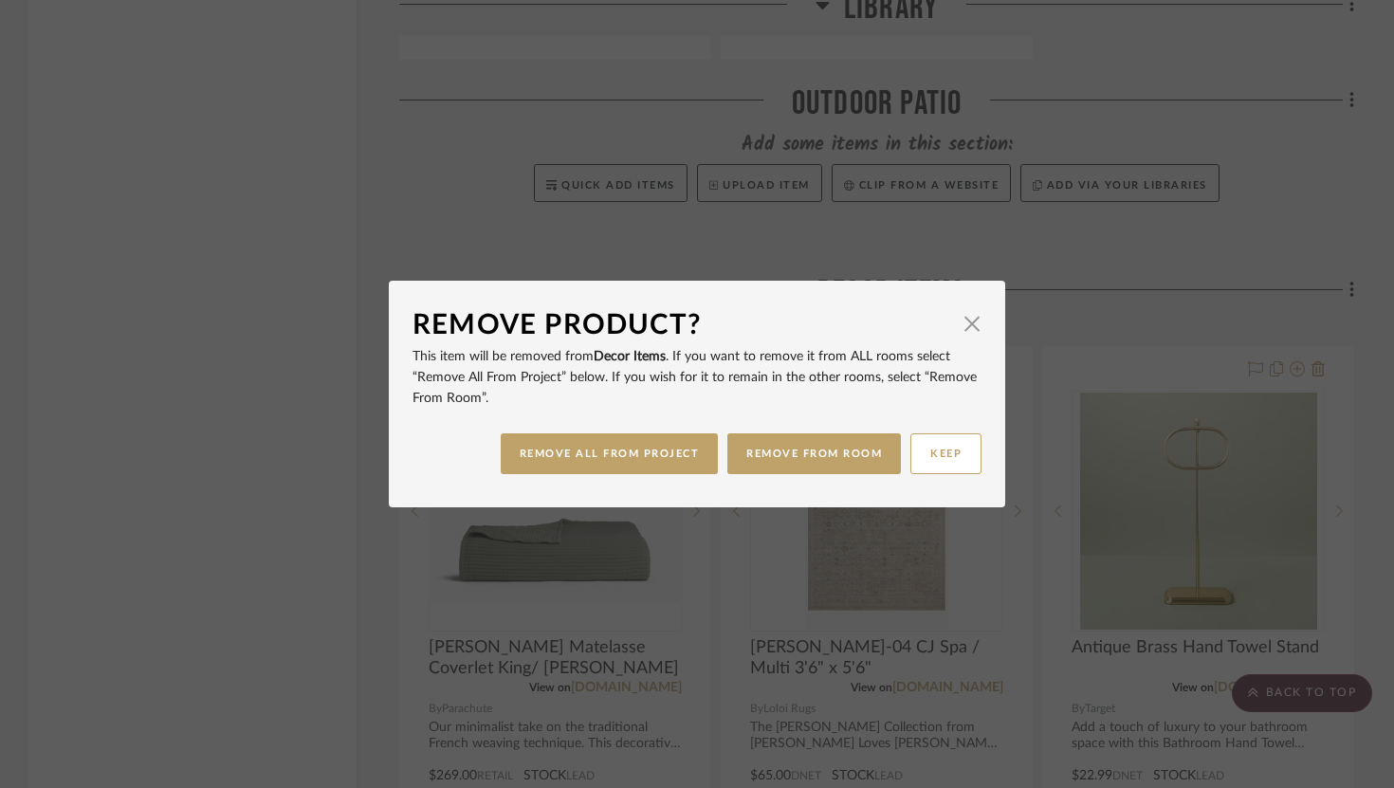
drag, startPoint x: 663, startPoint y: 445, endPoint x: 776, endPoint y: 366, distance: 137.6
click at [776, 366] on mat-dialog-content "Remove Product? × This item will be removed from Decor Items . If you want to r…" at bounding box center [697, 393] width 569 height 179
click at [791, 455] on button "REMOVE FROM ROOM" at bounding box center [814, 453] width 174 height 41
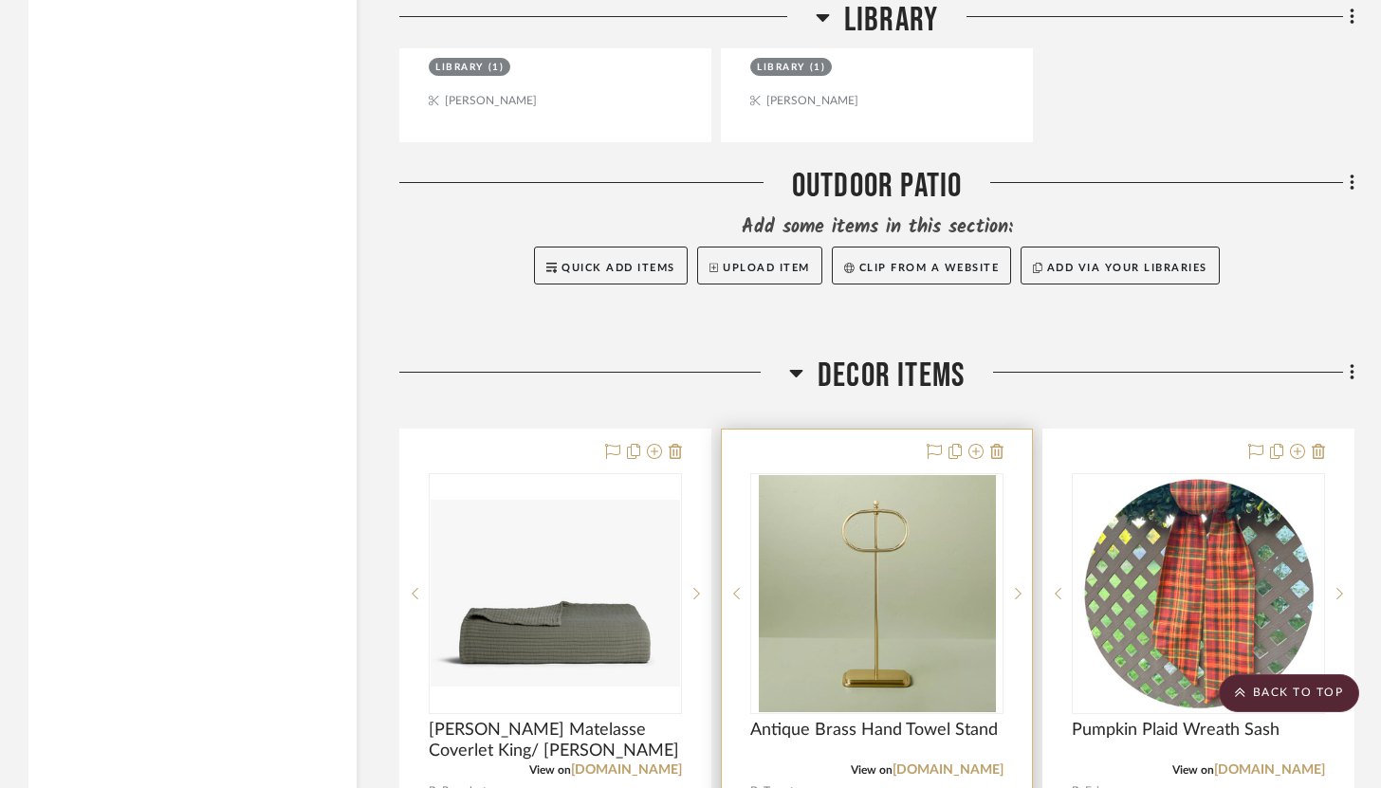
scroll to position [11809, 0]
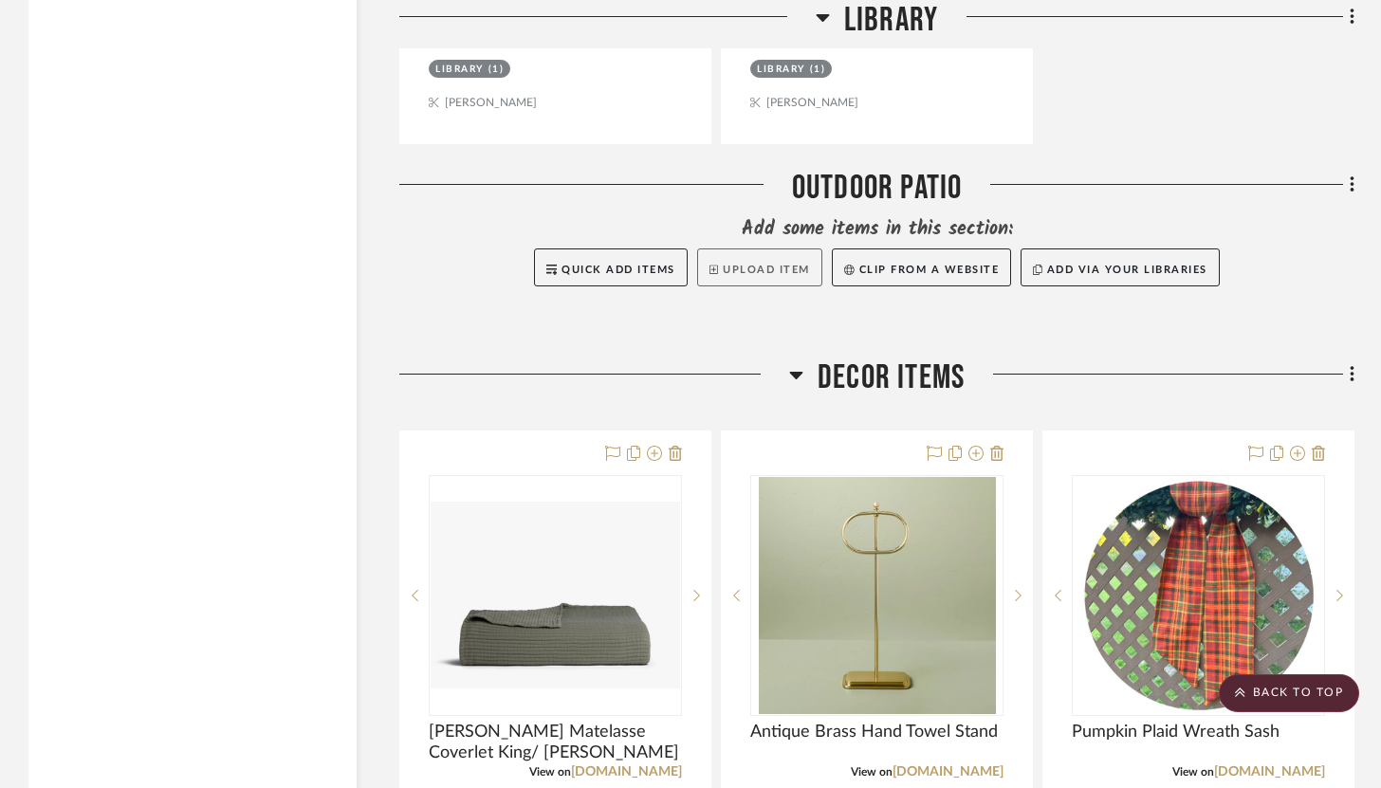
click at [798, 263] on button "Upload Item" at bounding box center [759, 267] width 125 height 38
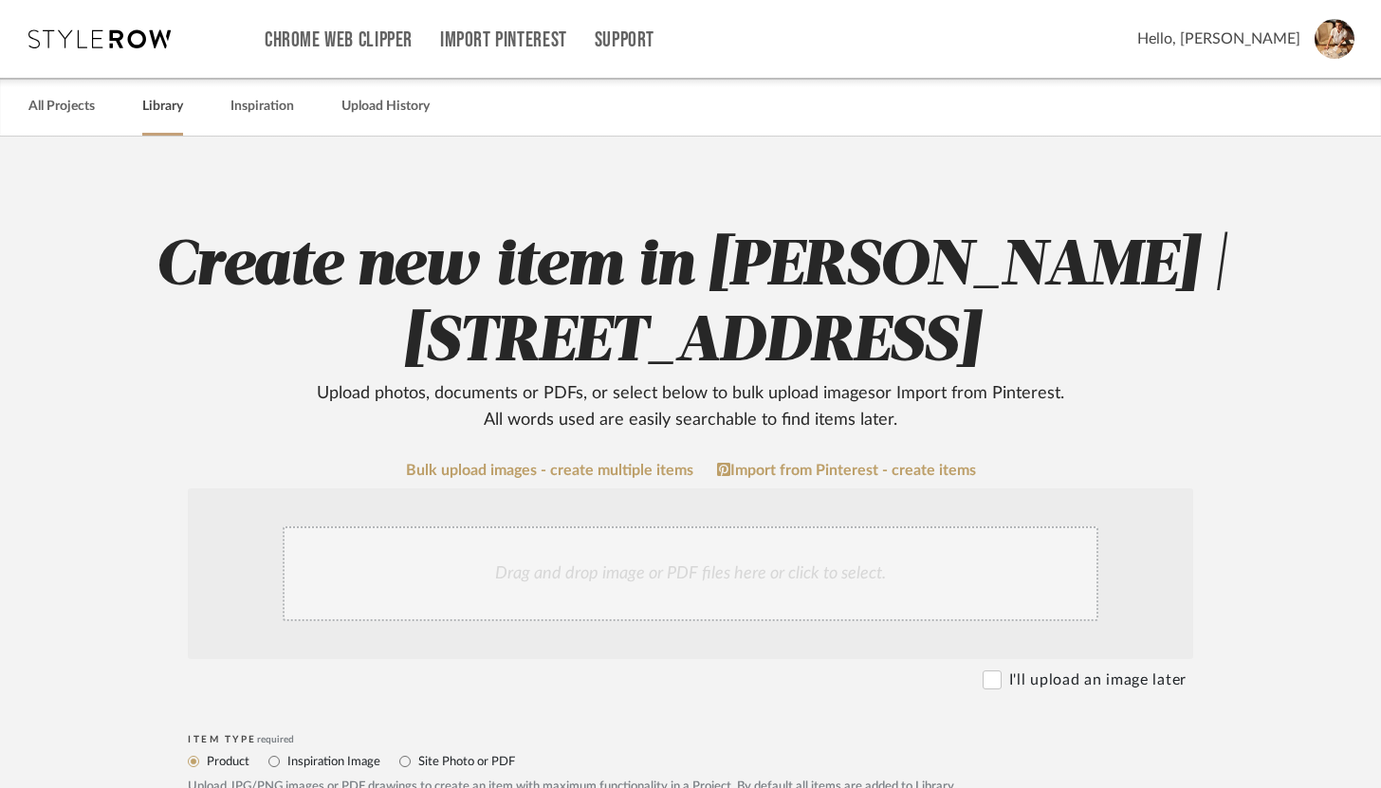
click at [170, 109] on link "Library" at bounding box center [162, 107] width 41 height 26
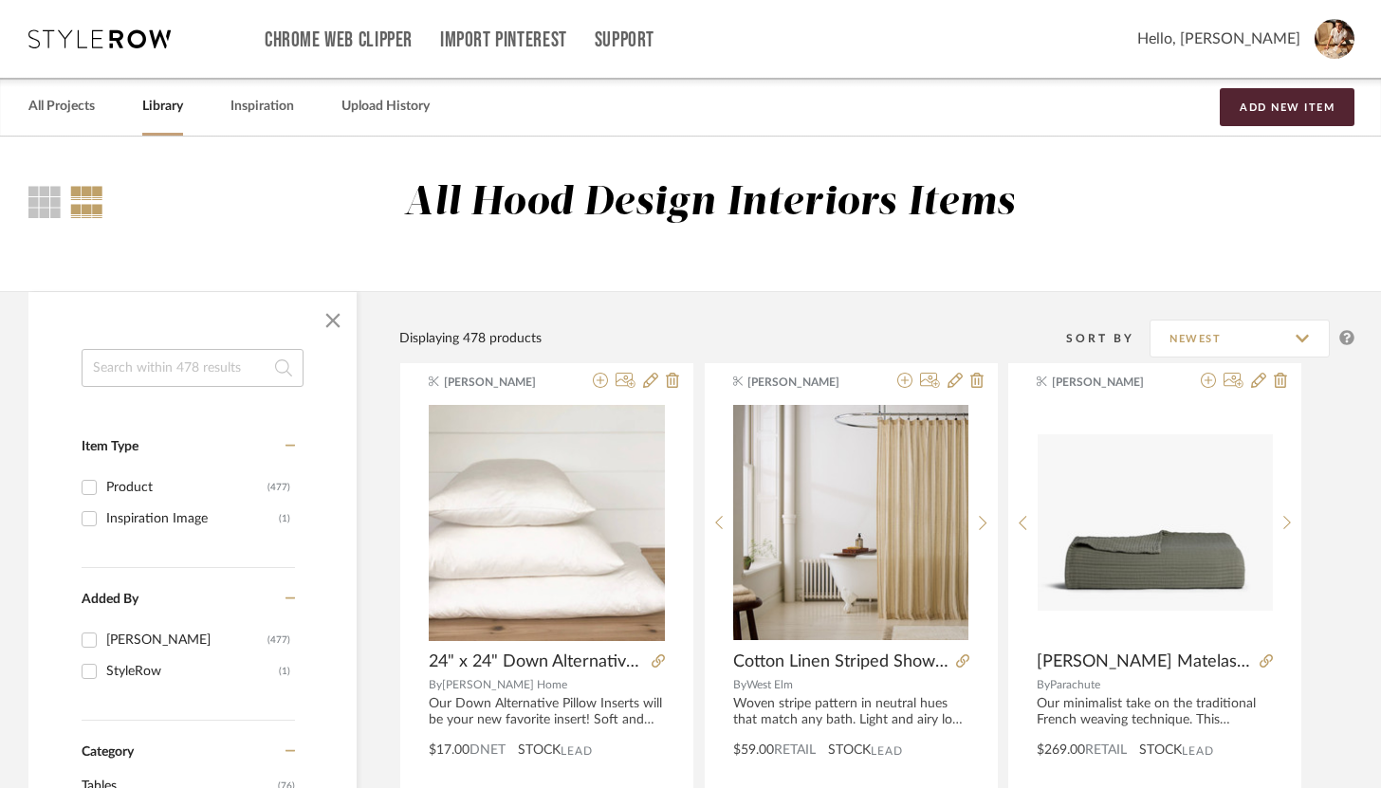
click at [202, 372] on input at bounding box center [193, 368] width 222 height 38
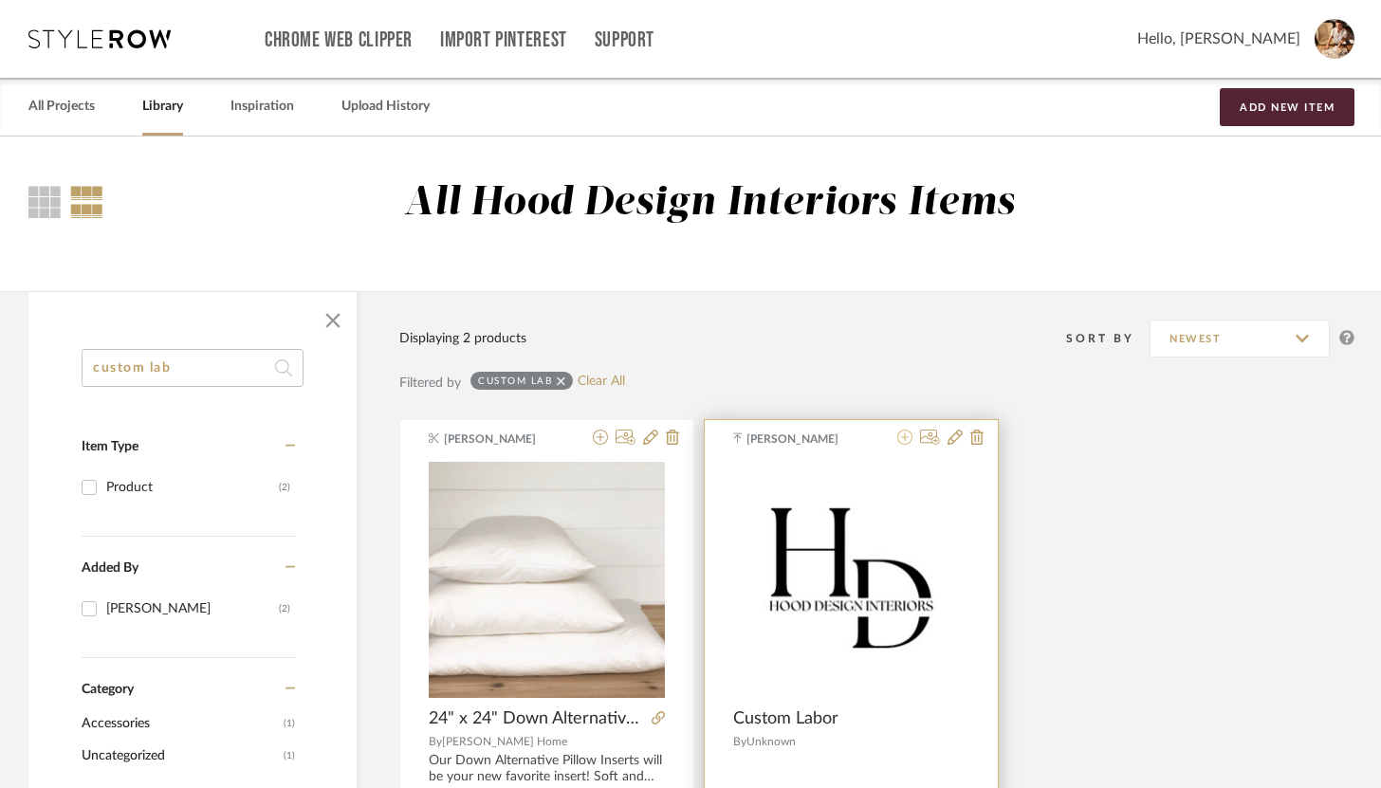
type input "custom lab"
click at [908, 443] on icon at bounding box center [904, 437] width 15 height 15
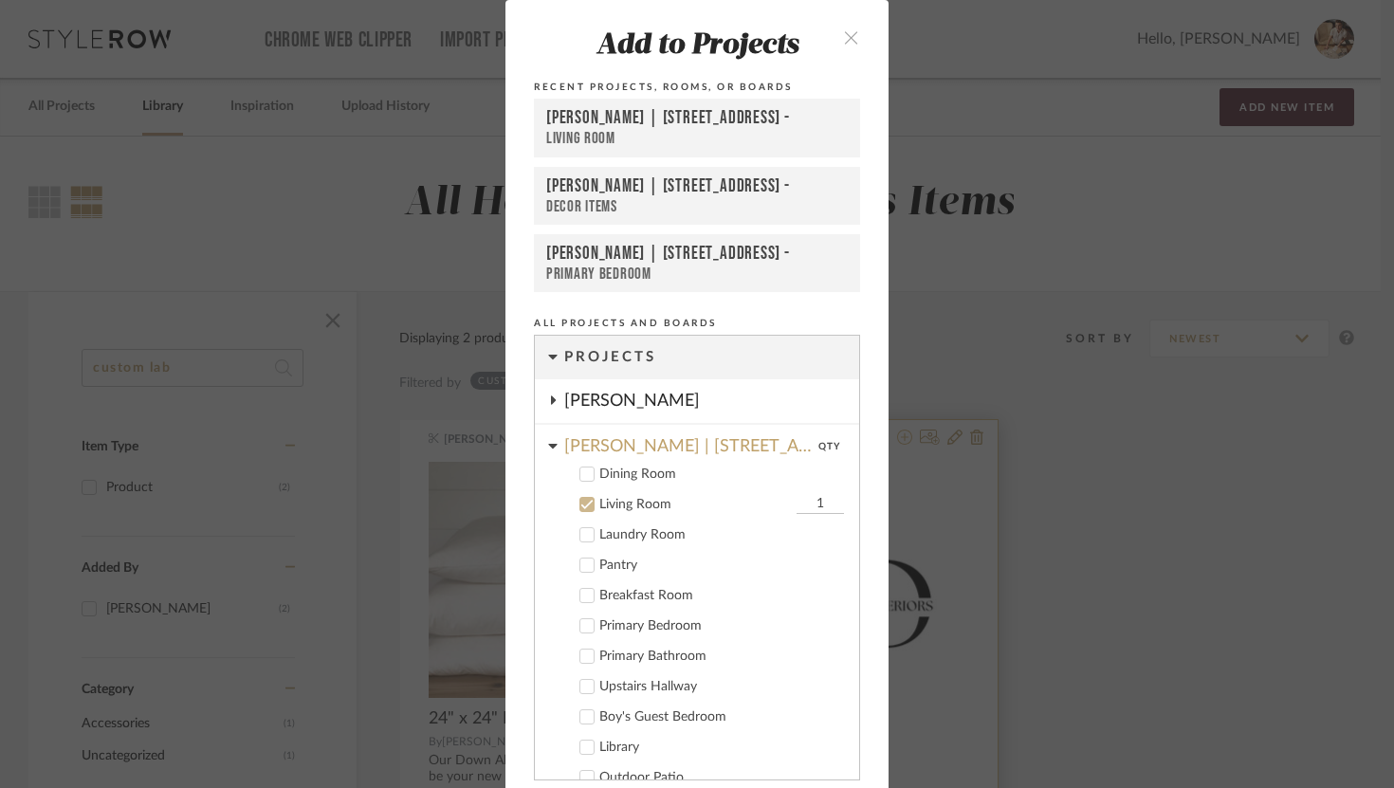
scroll to position [1, 0]
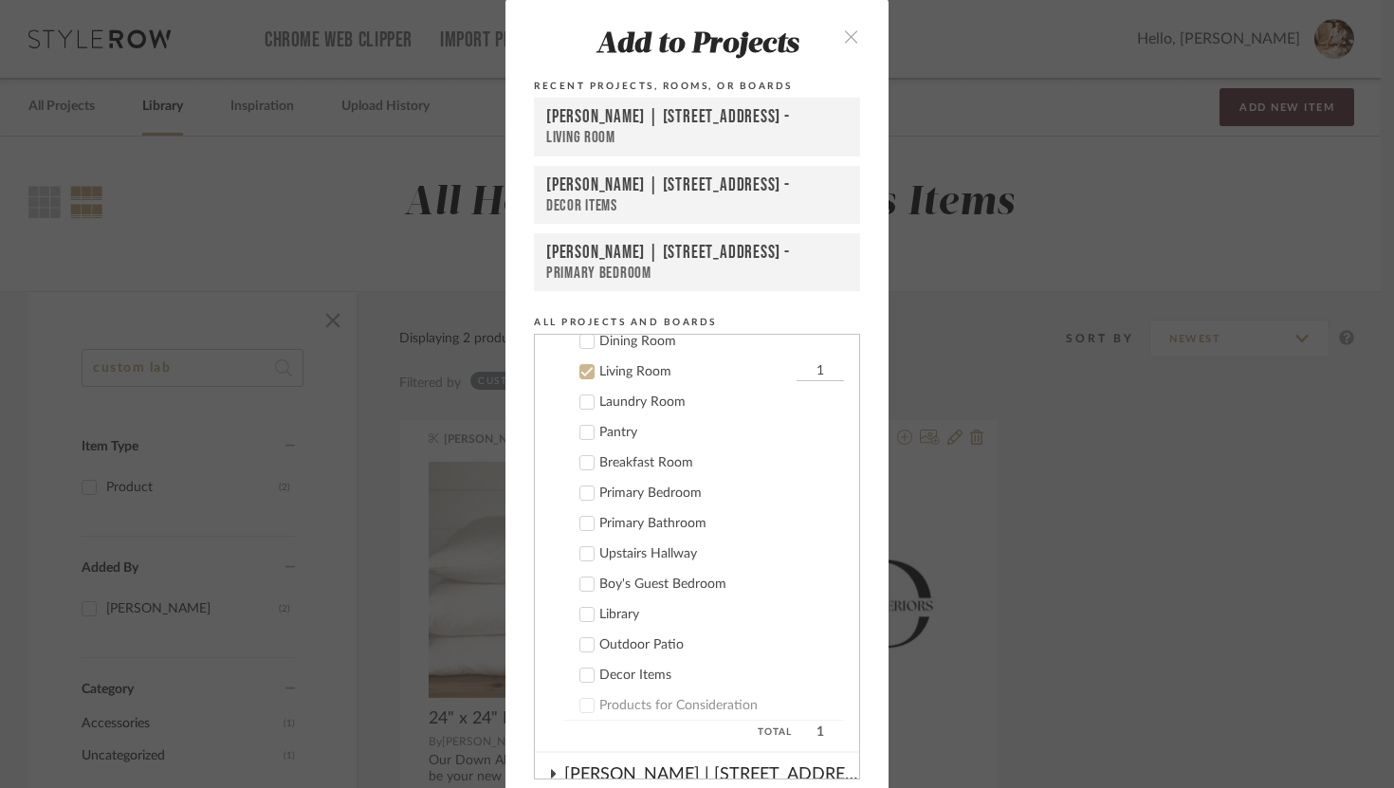
click at [581, 376] on icon at bounding box center [586, 371] width 13 height 13
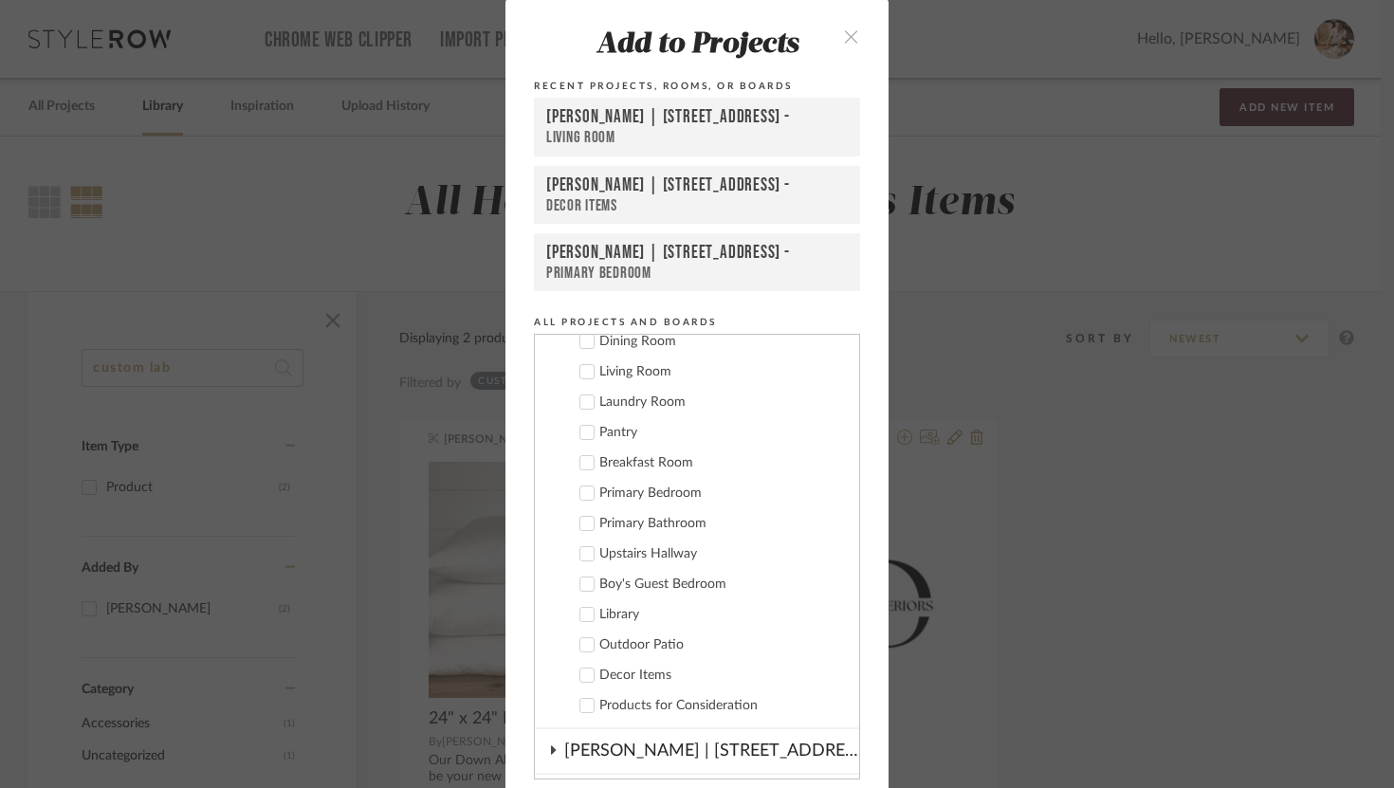
click at [585, 679] on icon at bounding box center [586, 675] width 13 height 13
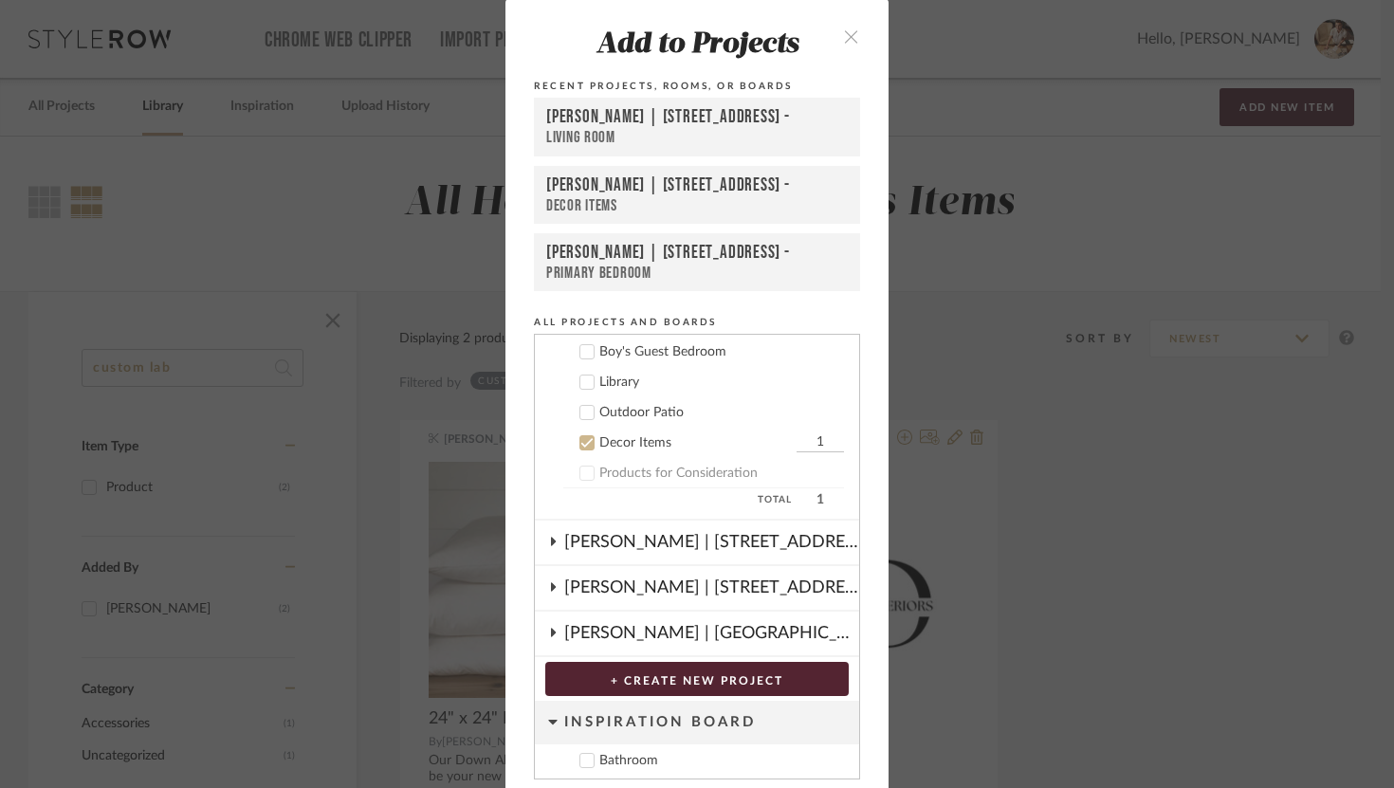
scroll to position [374, 0]
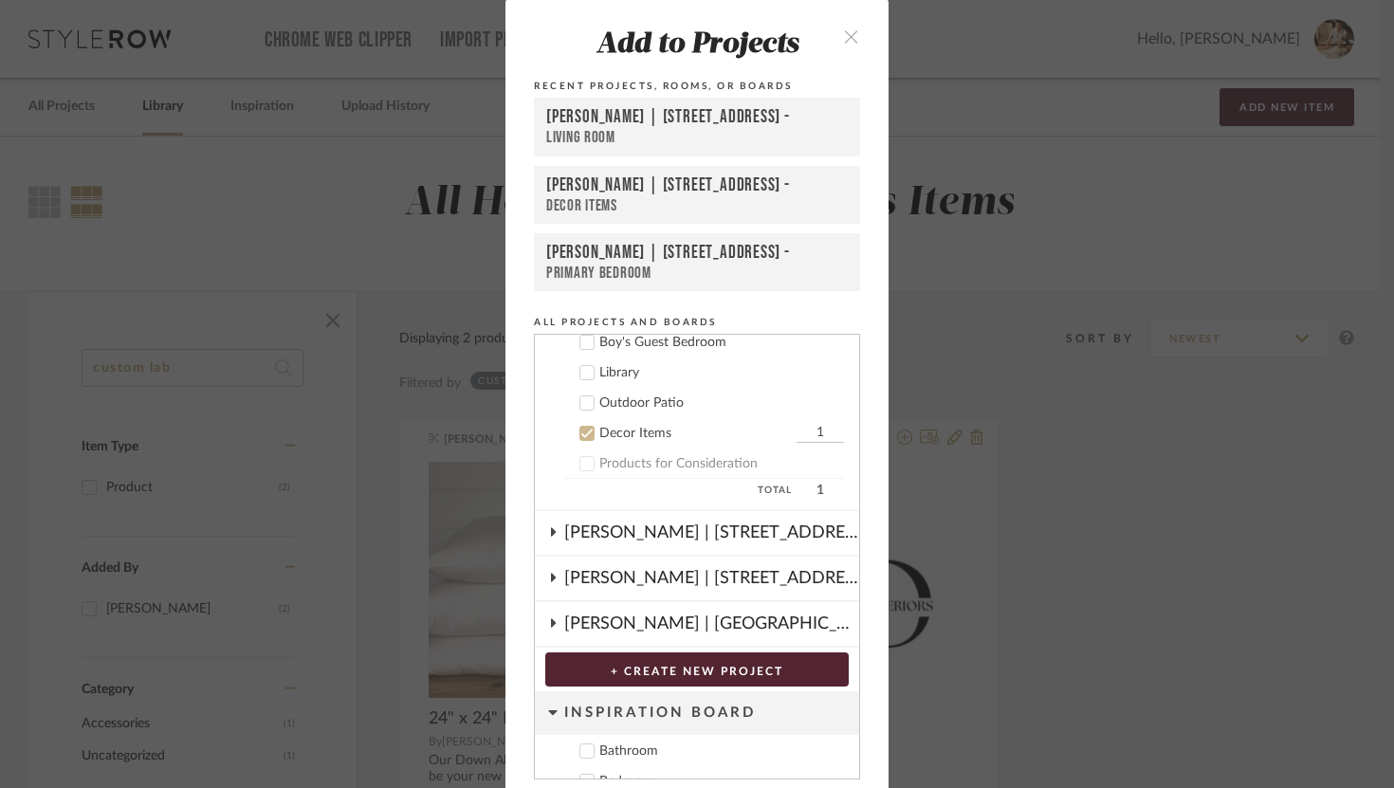
click at [797, 666] on button "+ CREATE NEW PROJECT" at bounding box center [696, 669] width 303 height 34
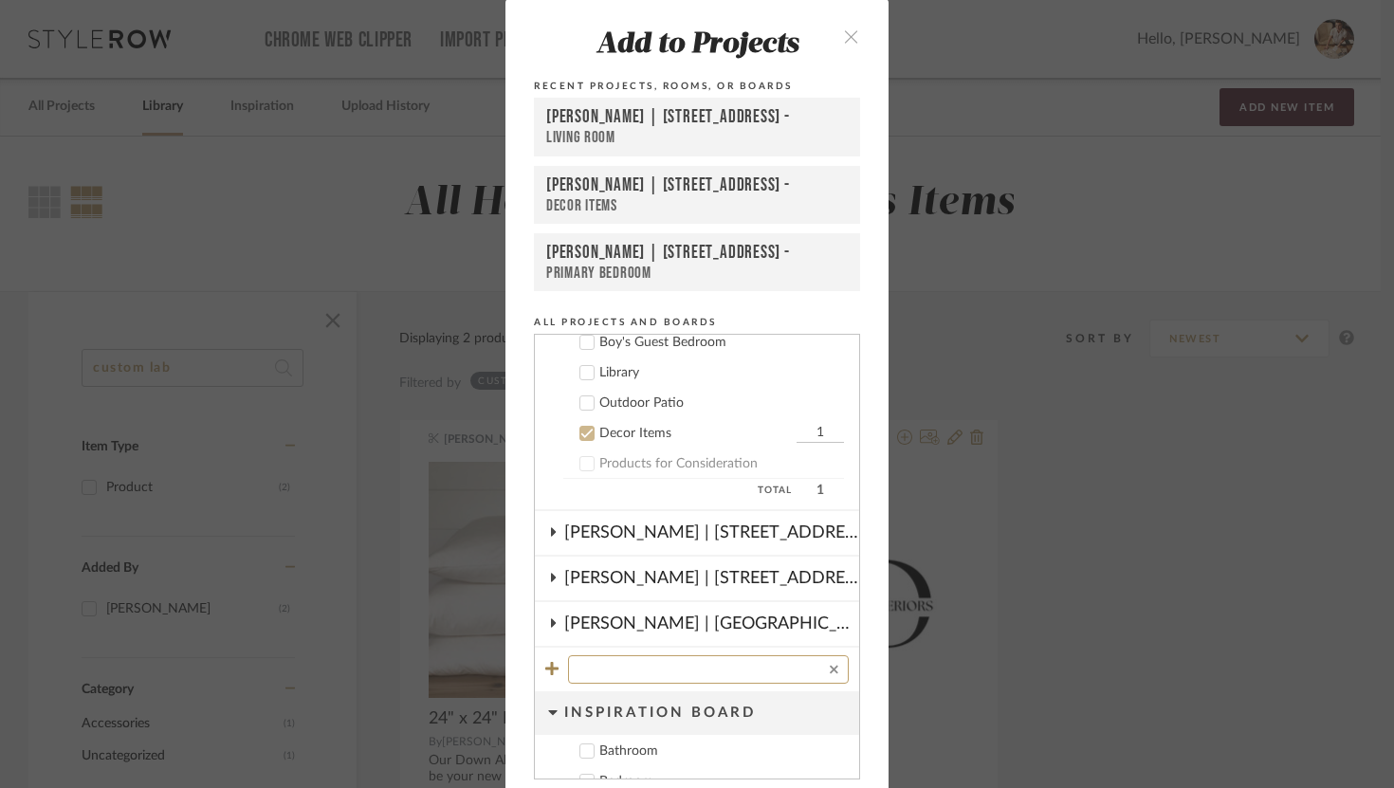
click at [830, 668] on icon at bounding box center [834, 669] width 9 height 9
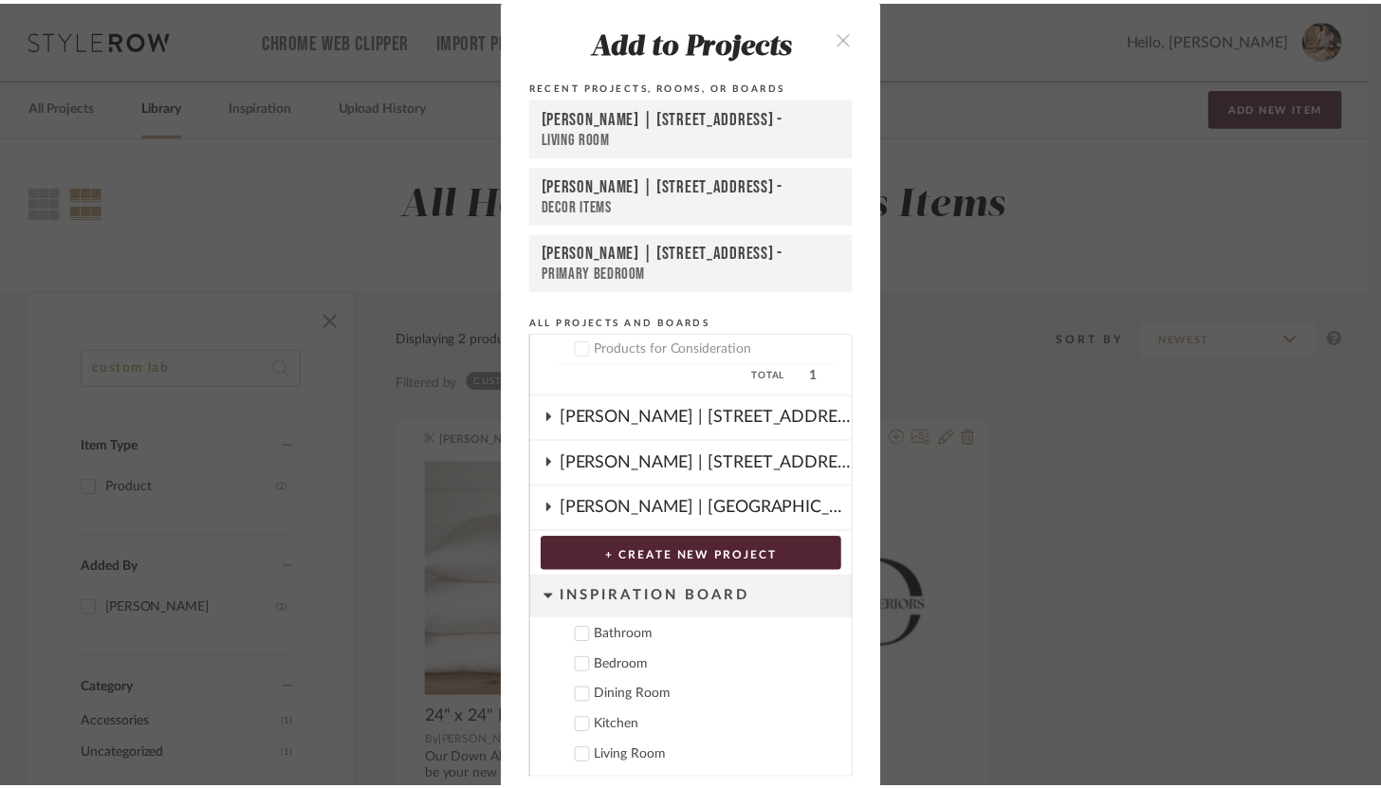
scroll to position [68, 0]
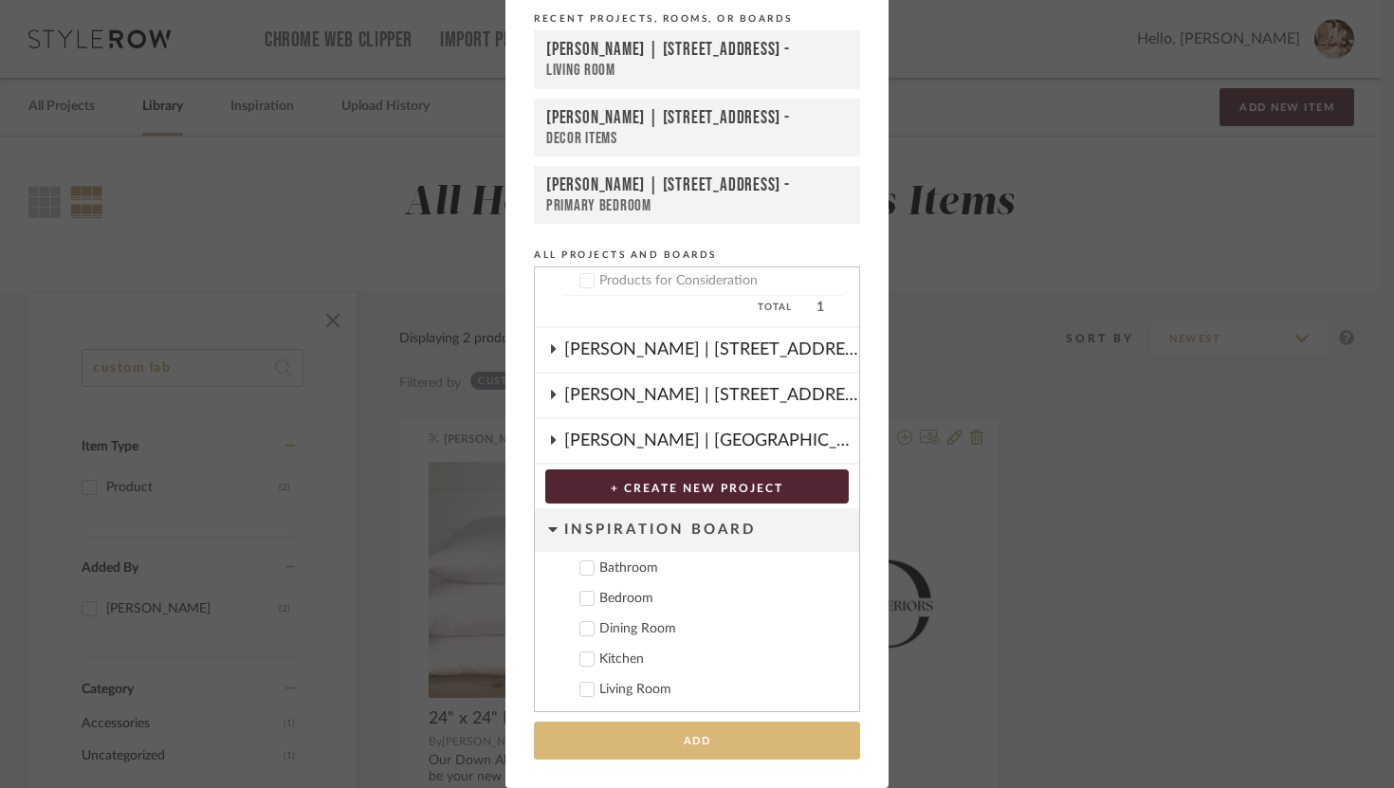
click at [802, 730] on button "Add" at bounding box center [697, 741] width 326 height 39
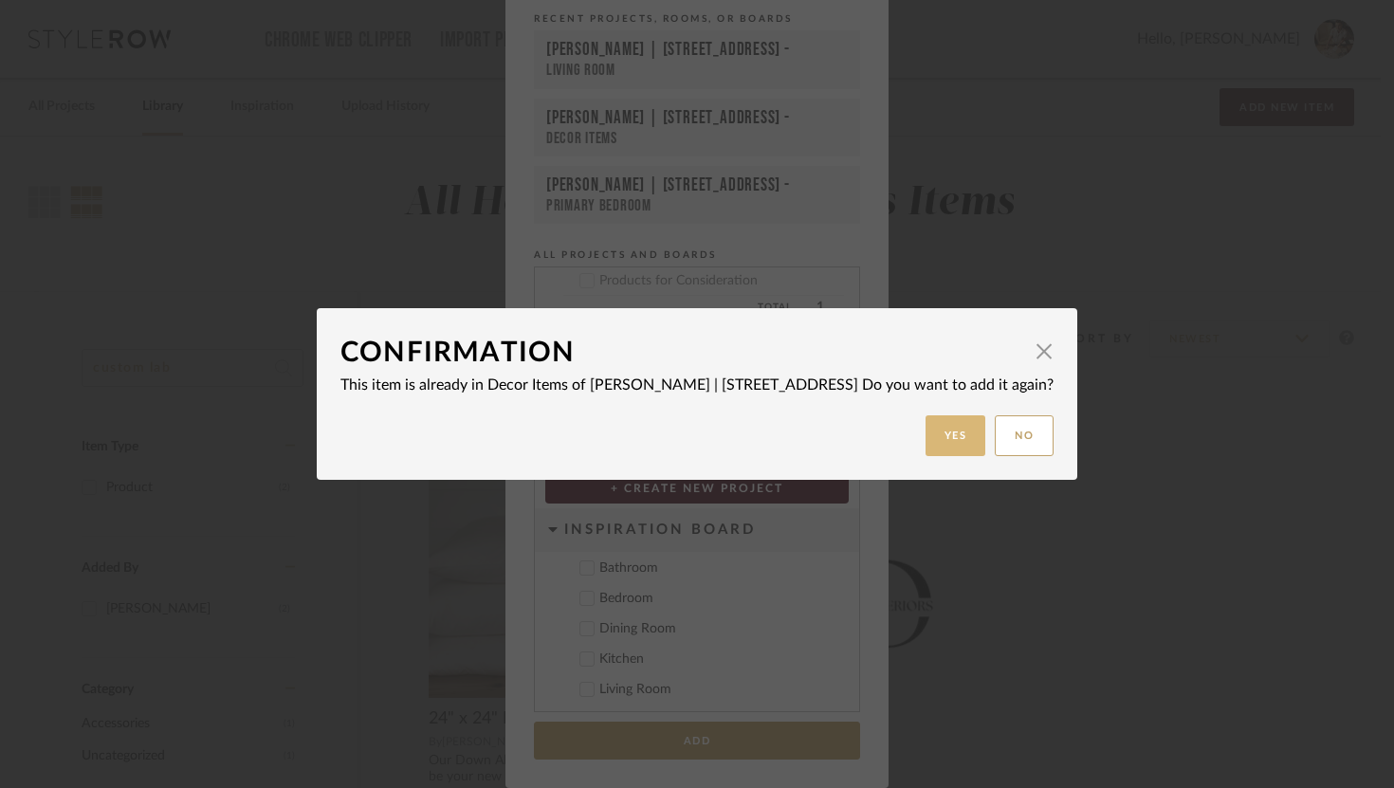
click at [953, 419] on button "Yes" at bounding box center [956, 435] width 61 height 41
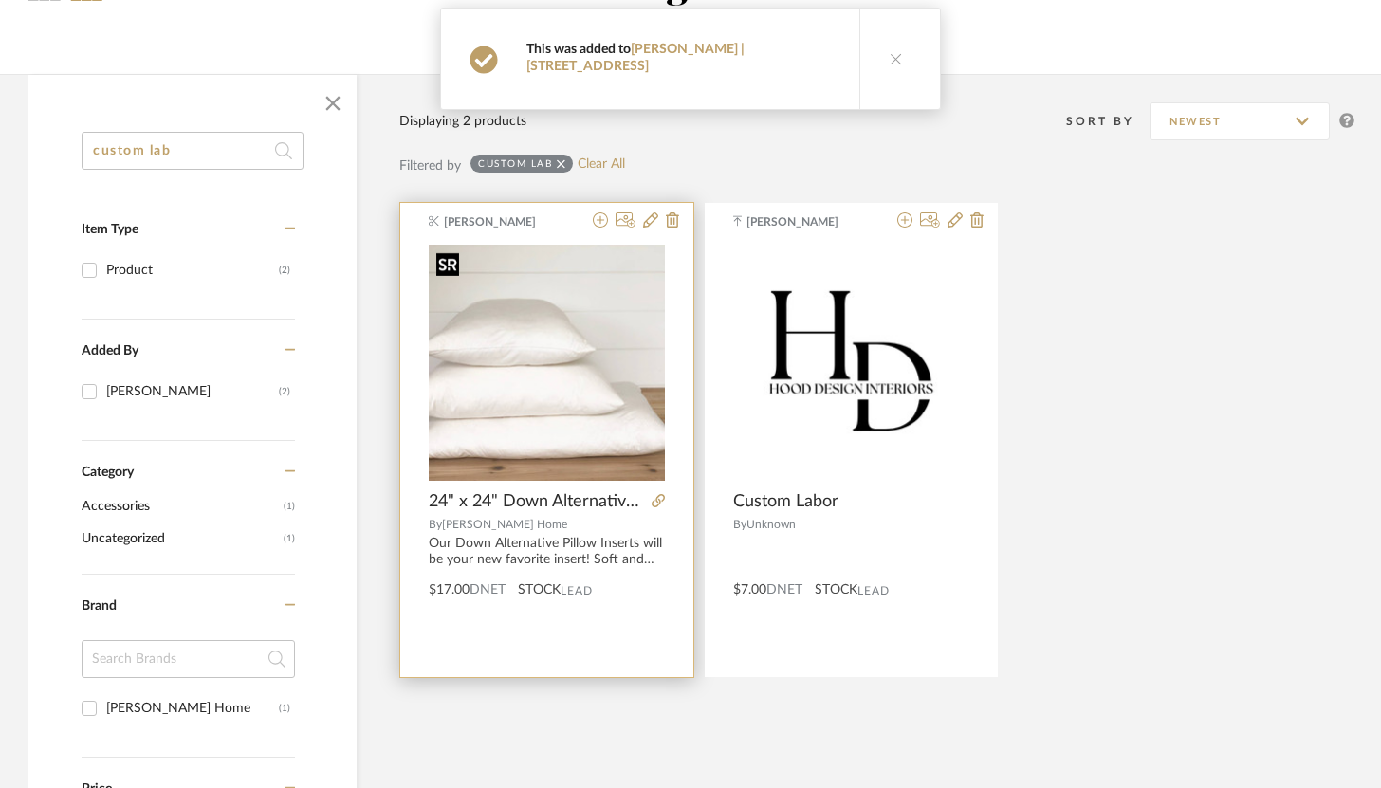
scroll to position [0, 0]
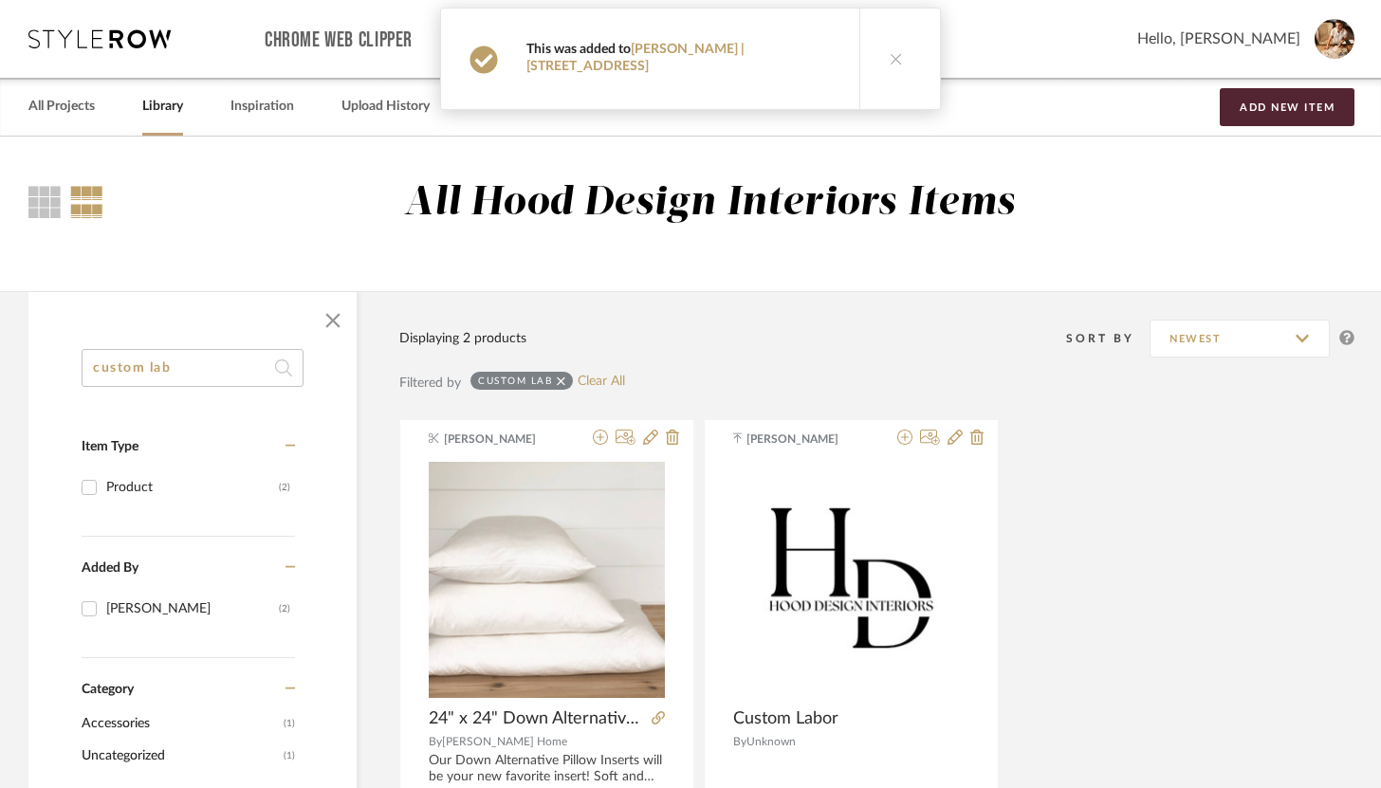
click at [169, 108] on link "Library" at bounding box center [162, 107] width 41 height 26
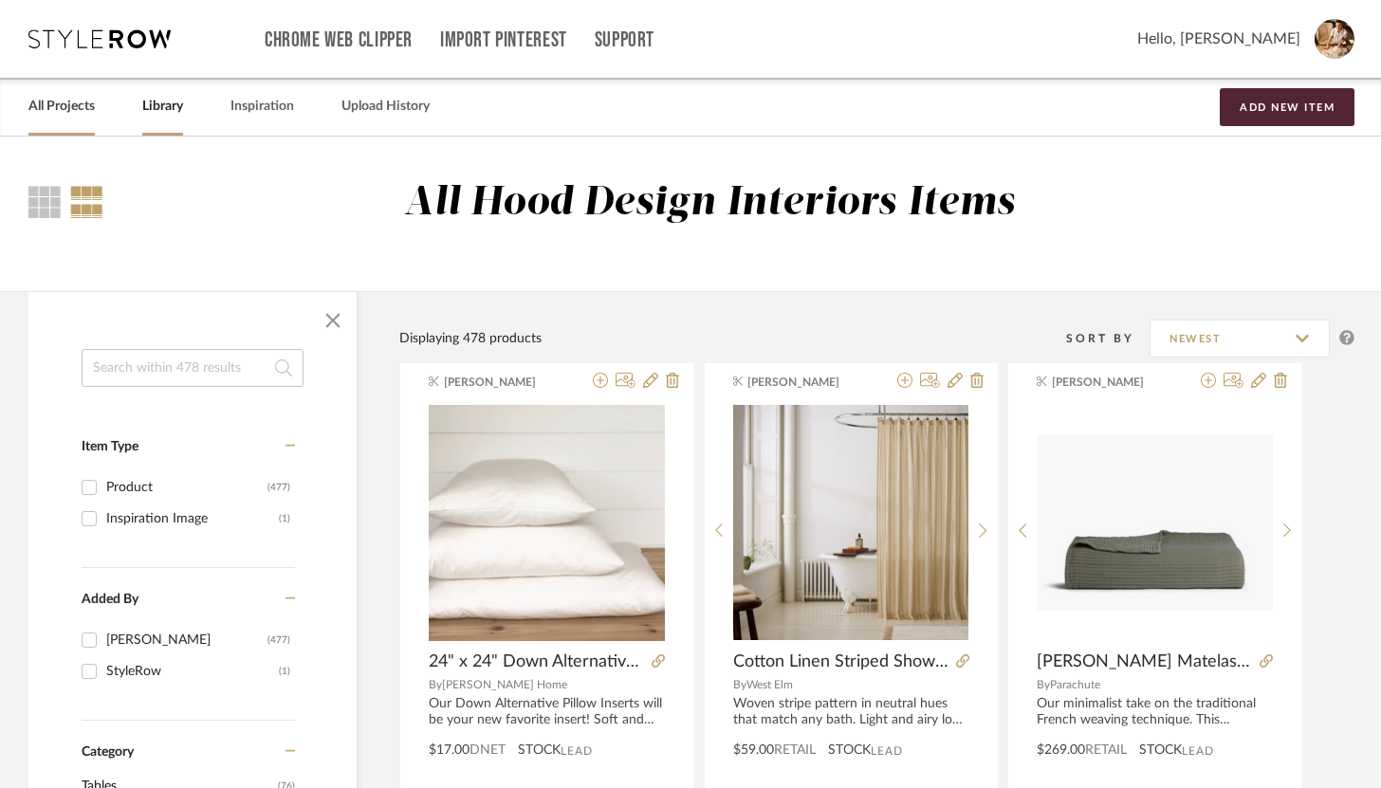
click at [87, 118] on link "All Projects" at bounding box center [61, 107] width 66 height 26
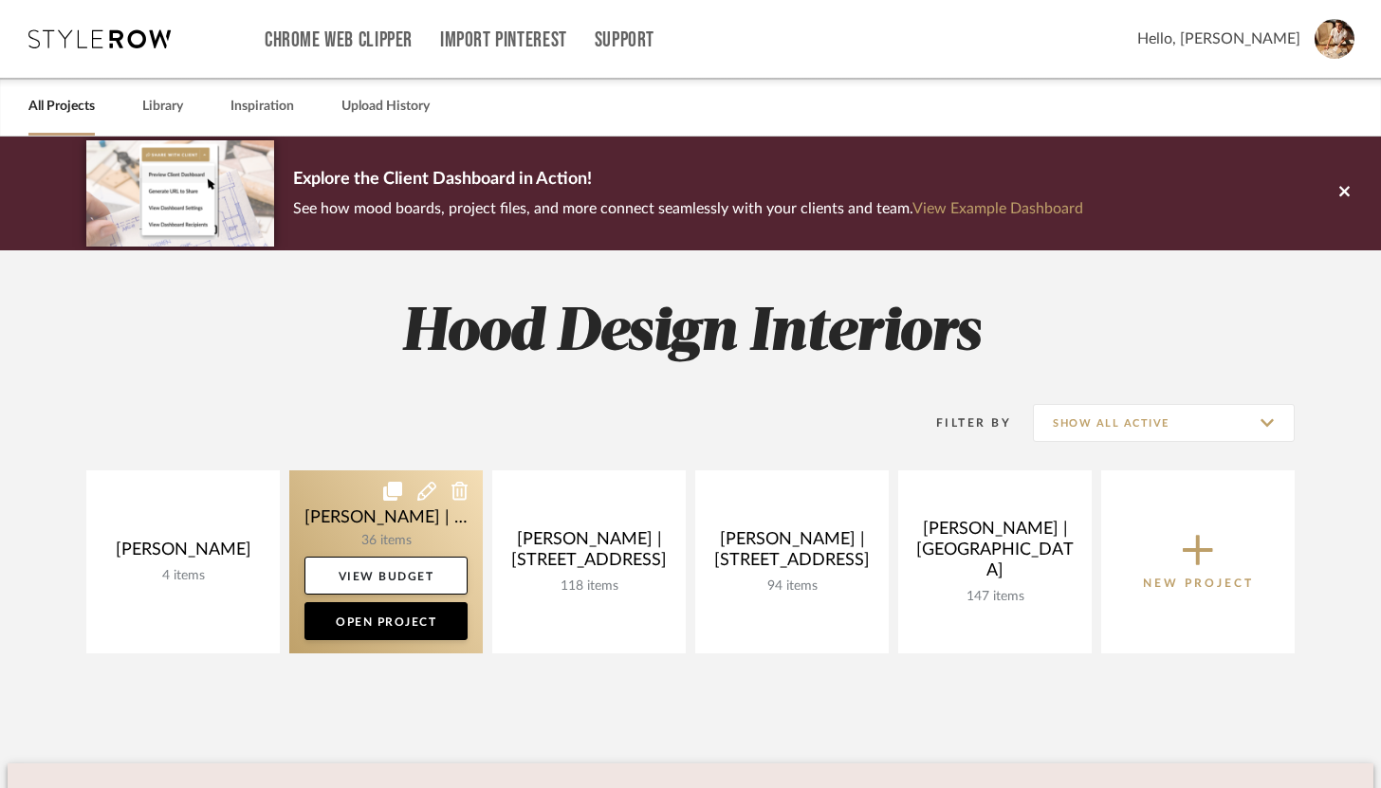
click at [408, 546] on link at bounding box center [385, 561] width 193 height 183
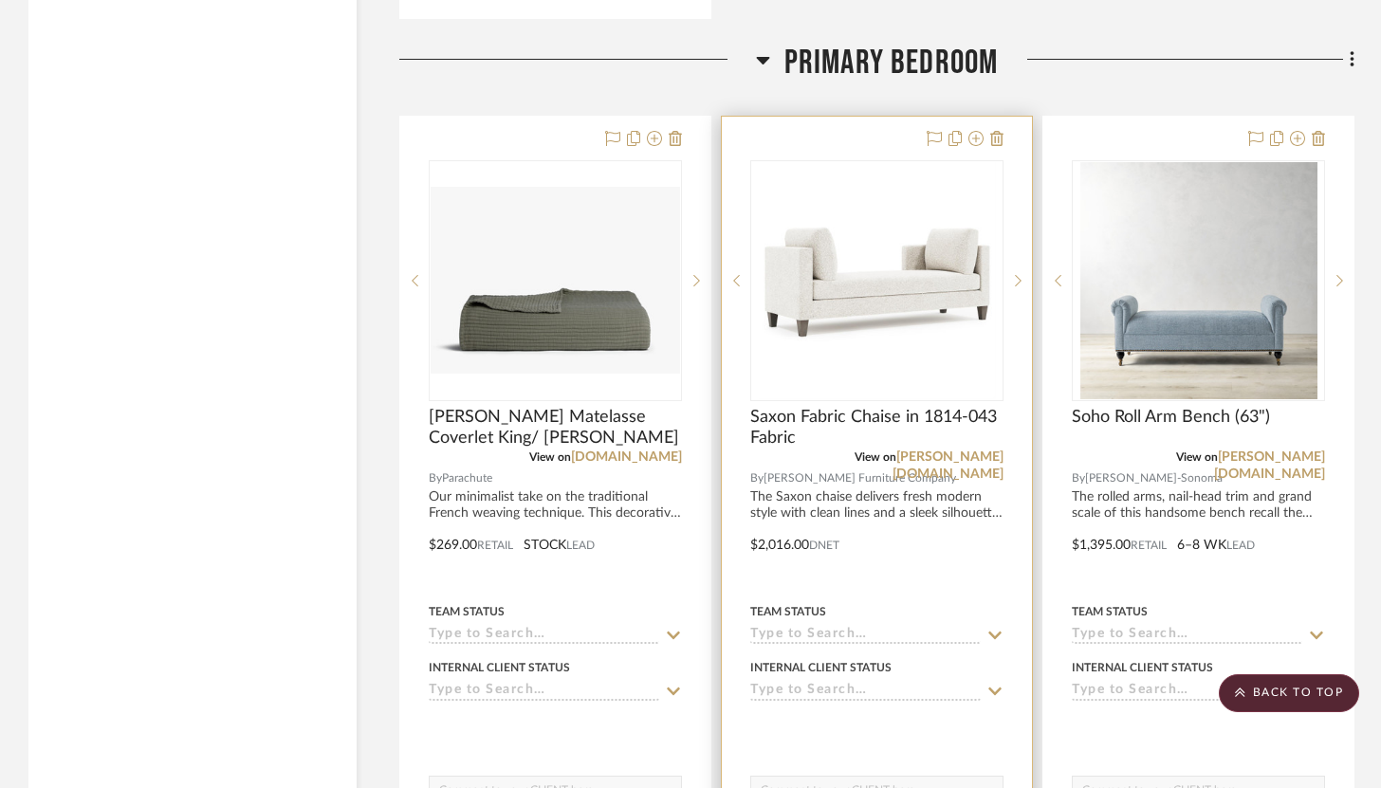
scroll to position [7689, 0]
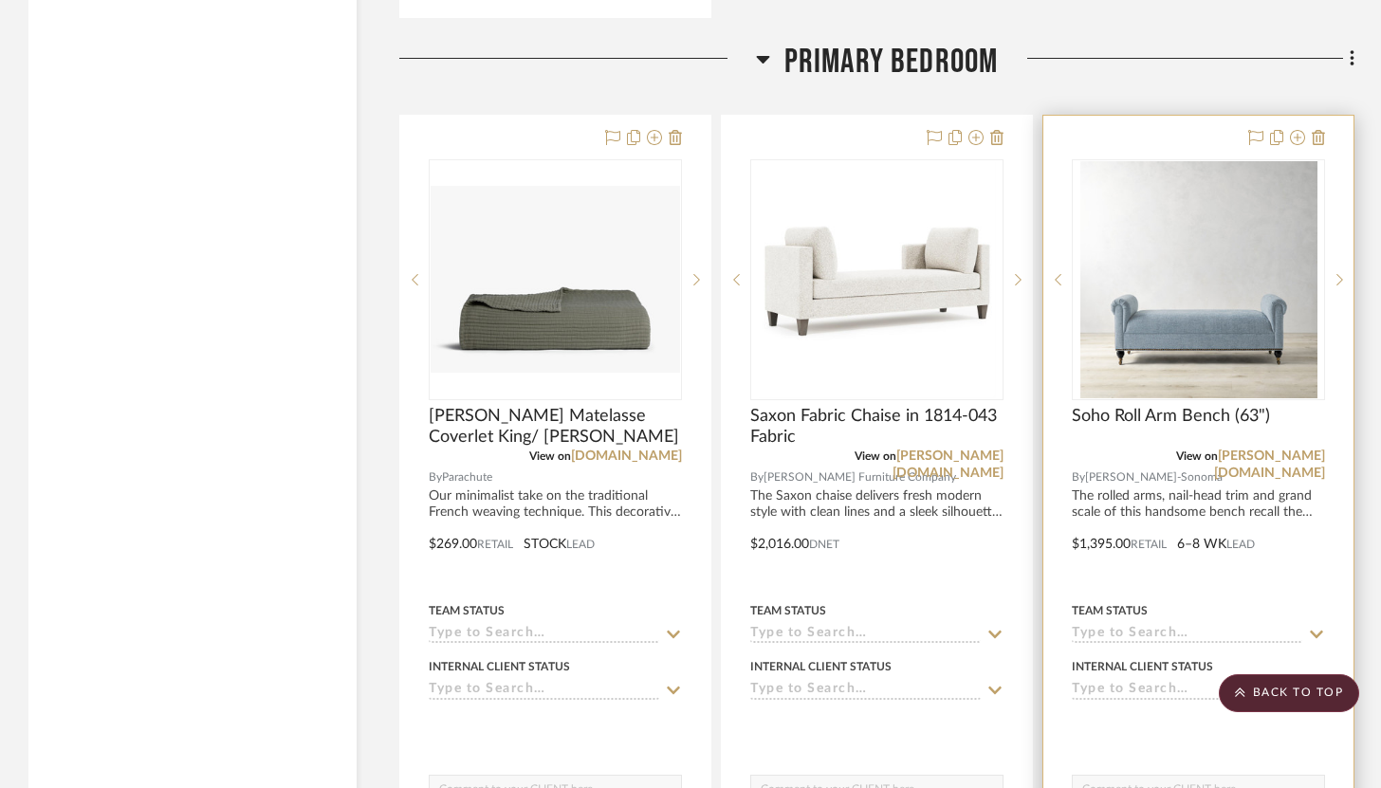
click at [1179, 567] on div at bounding box center [1198, 531] width 310 height 830
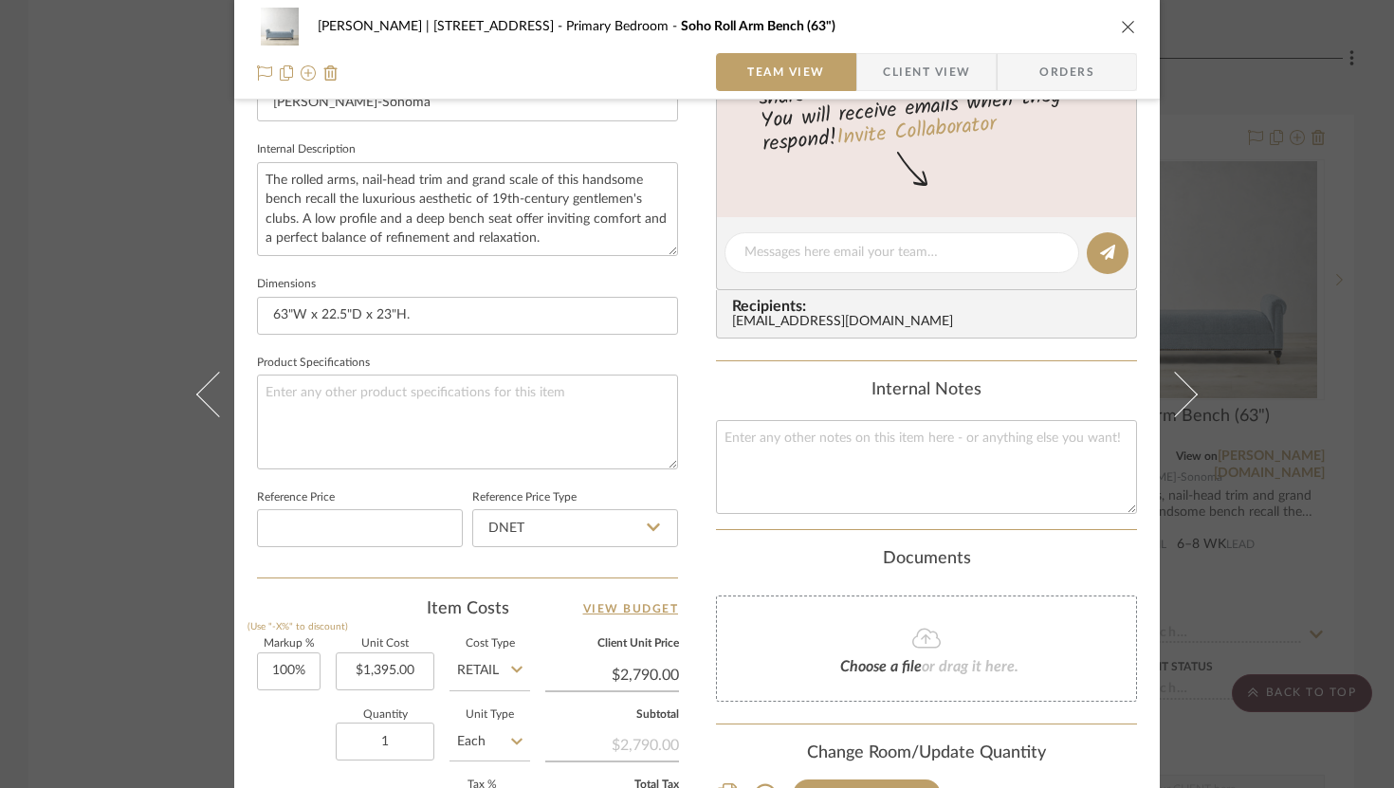
scroll to position [974, 0]
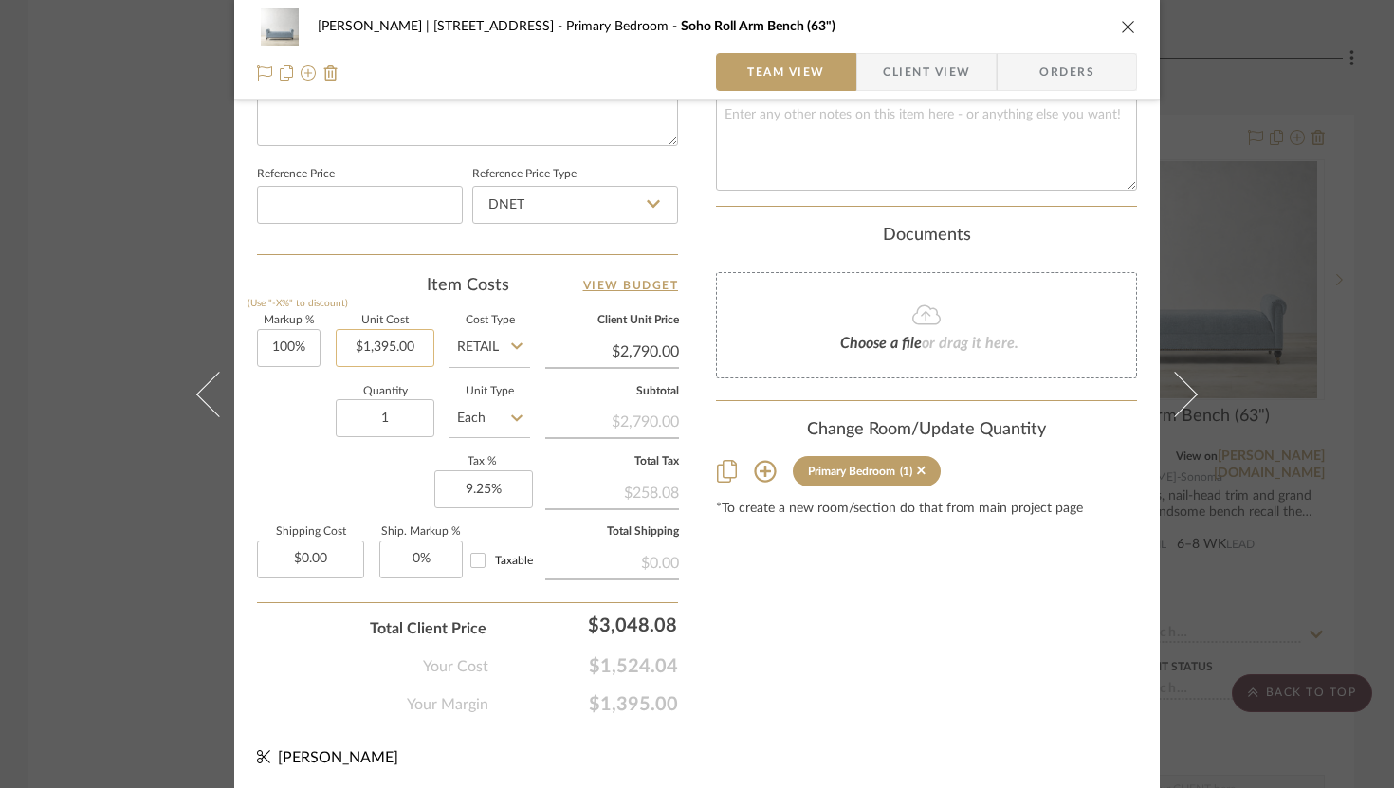
drag, startPoint x: 428, startPoint y: 341, endPoint x: 402, endPoint y: 339, distance: 25.7
click at [402, 339] on div "Markup % (Use "-X%" to discount) 100% Unit Cost $1,395.00 Cost Type Retail Clie…" at bounding box center [467, 454] width 421 height 277
drag, startPoint x: 419, startPoint y: 346, endPoint x: 376, endPoint y: 337, distance: 43.7
click at [376, 337] on input "1395.00" at bounding box center [385, 348] width 99 height 38
type input "$1,046.25"
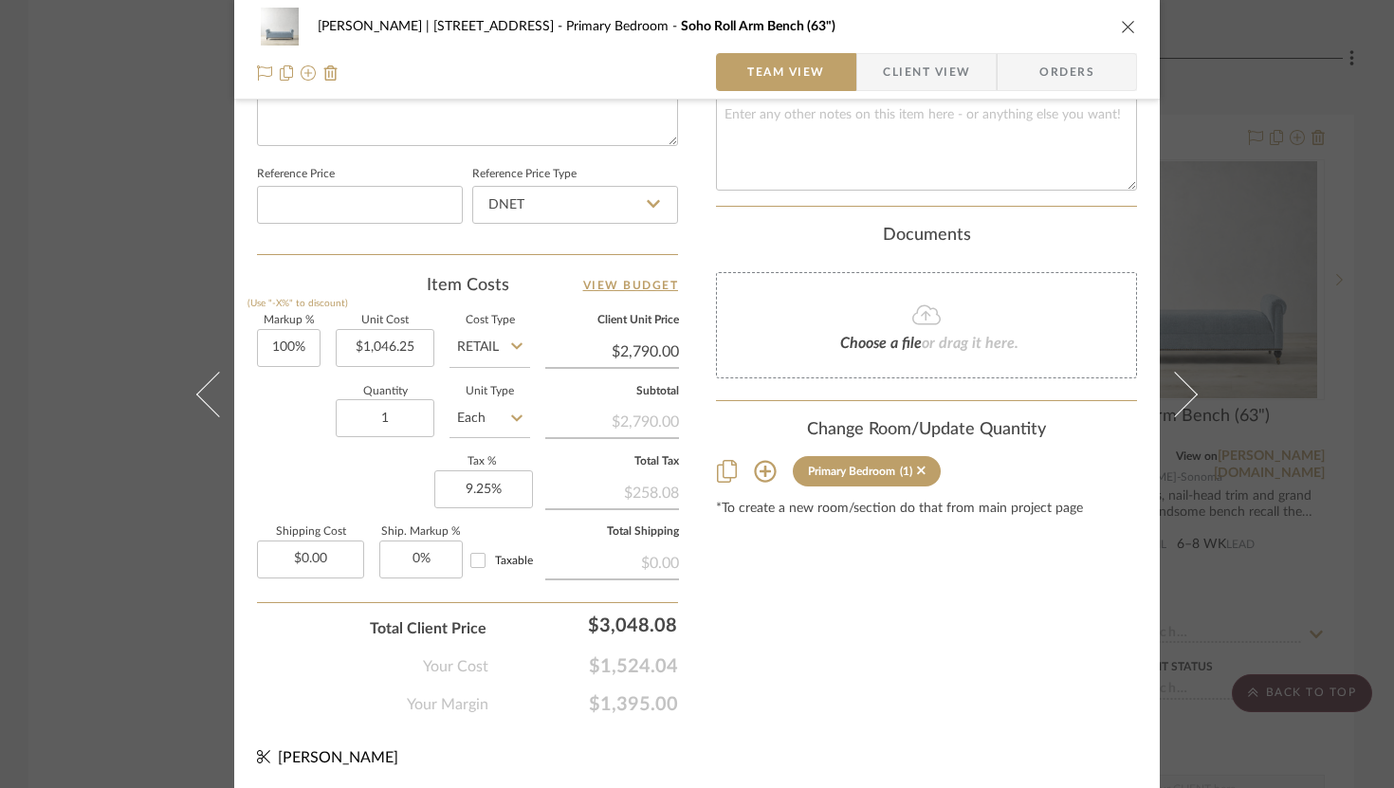
type input "$2,092.50"
click at [289, 334] on input "100" at bounding box center [289, 348] width 64 height 38
type input "25%"
type input "1046.25"
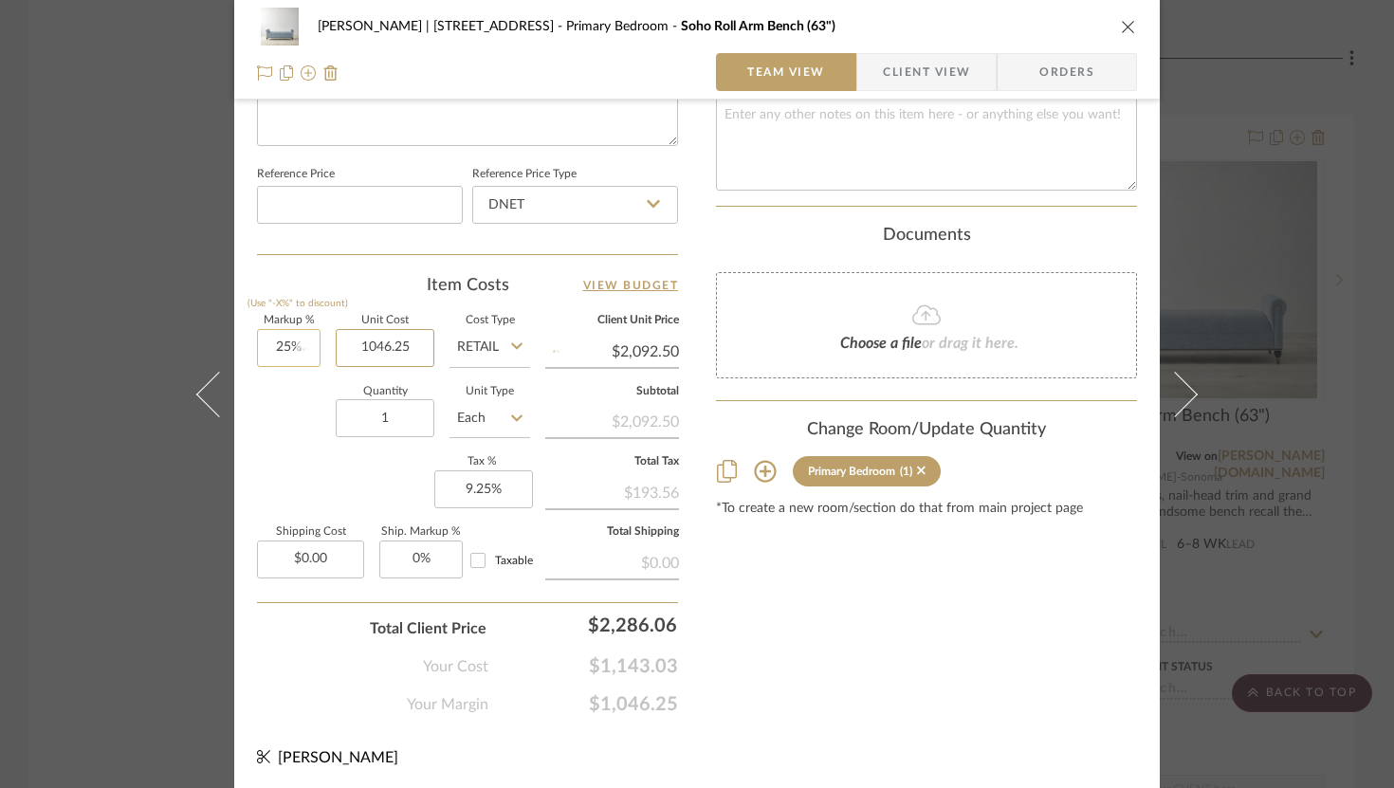
type input "$1,307.81"
type input "25"
type input "$1,046.25"
click at [282, 329] on input "25" at bounding box center [289, 348] width 64 height 38
type input "30%"
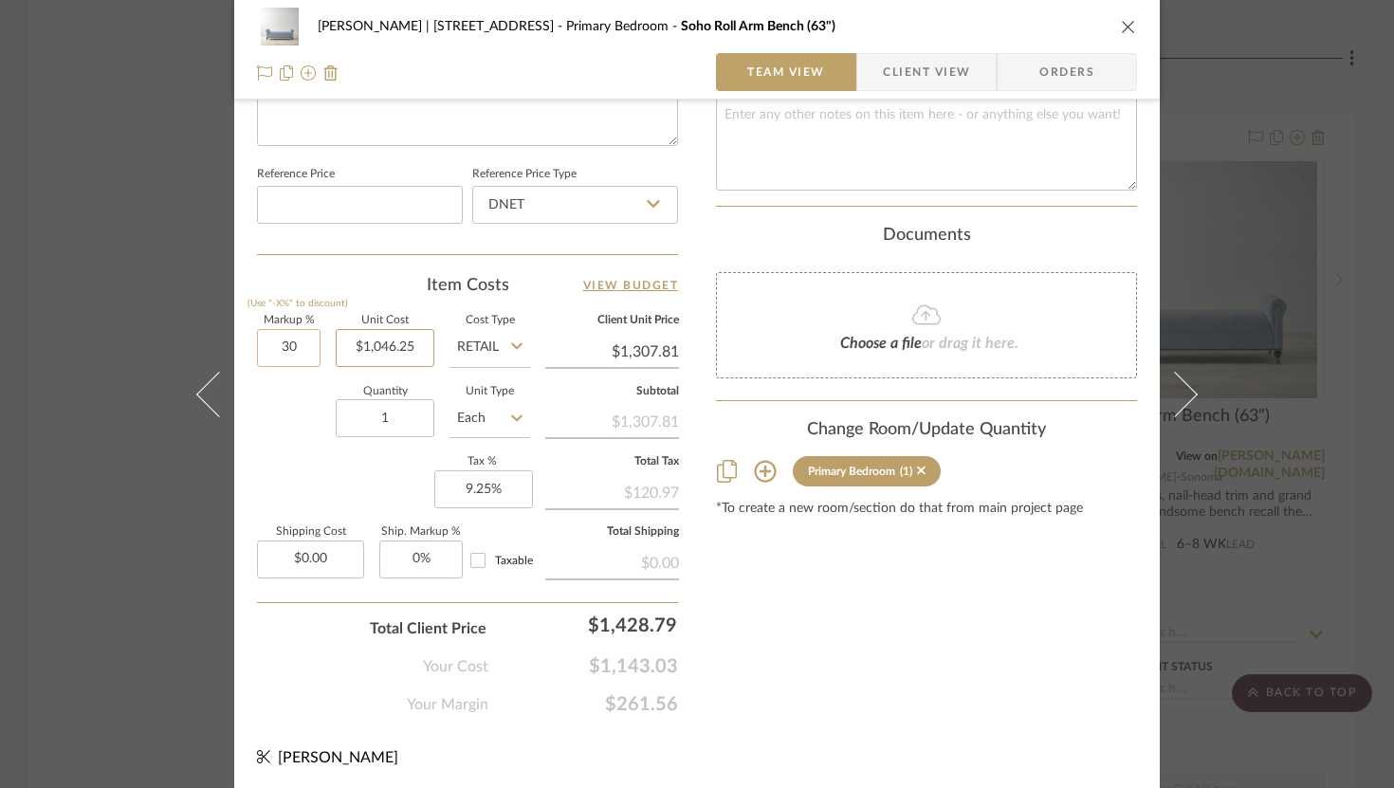
type input "1046.25"
type input "$1,360.13"
type input "30"
type input "$1,046.25"
click at [286, 341] on input "30" at bounding box center [289, 348] width 64 height 38
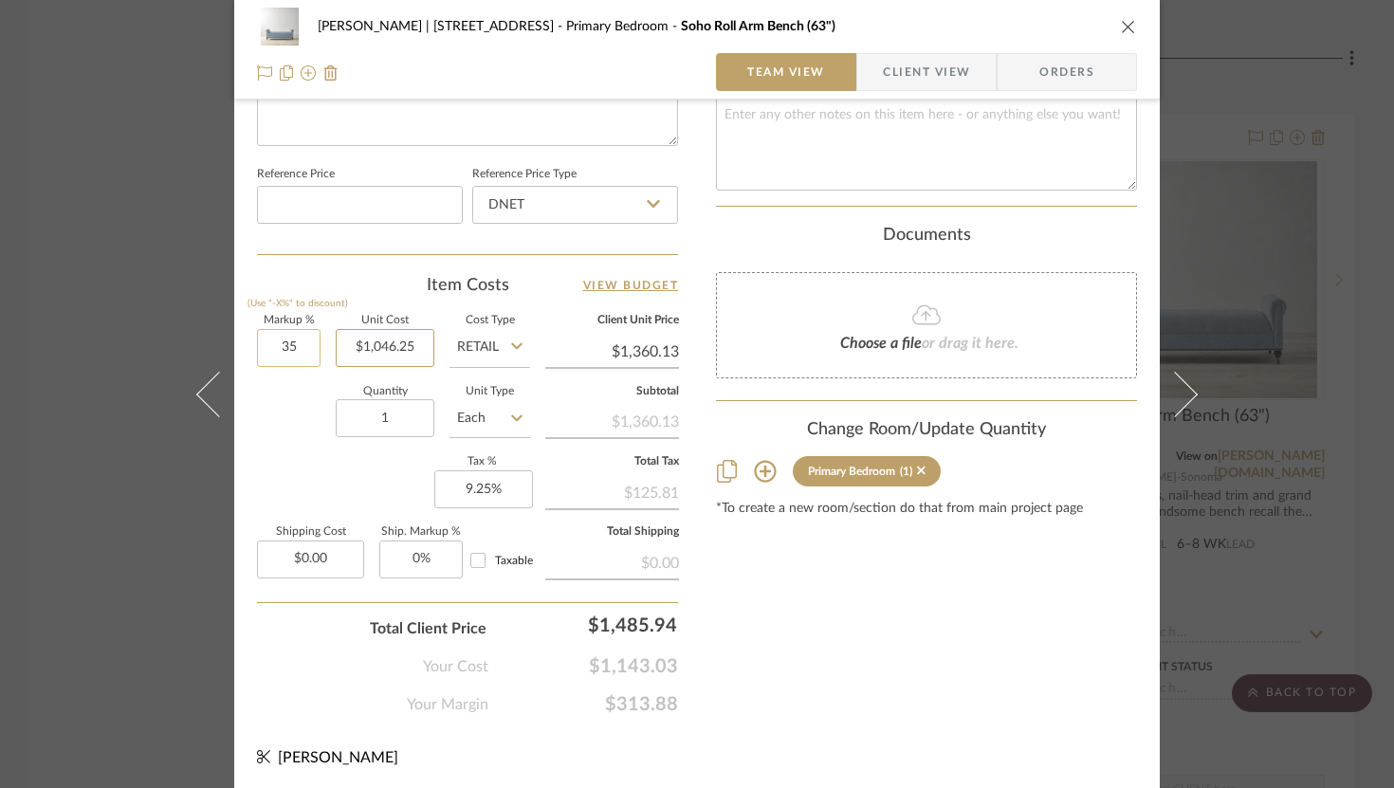
type input "35%"
type input "1046.25"
type input "$1,412.44"
type input "$1,046.25"
click at [670, 349] on input "1412.44" at bounding box center [612, 352] width 134 height 28
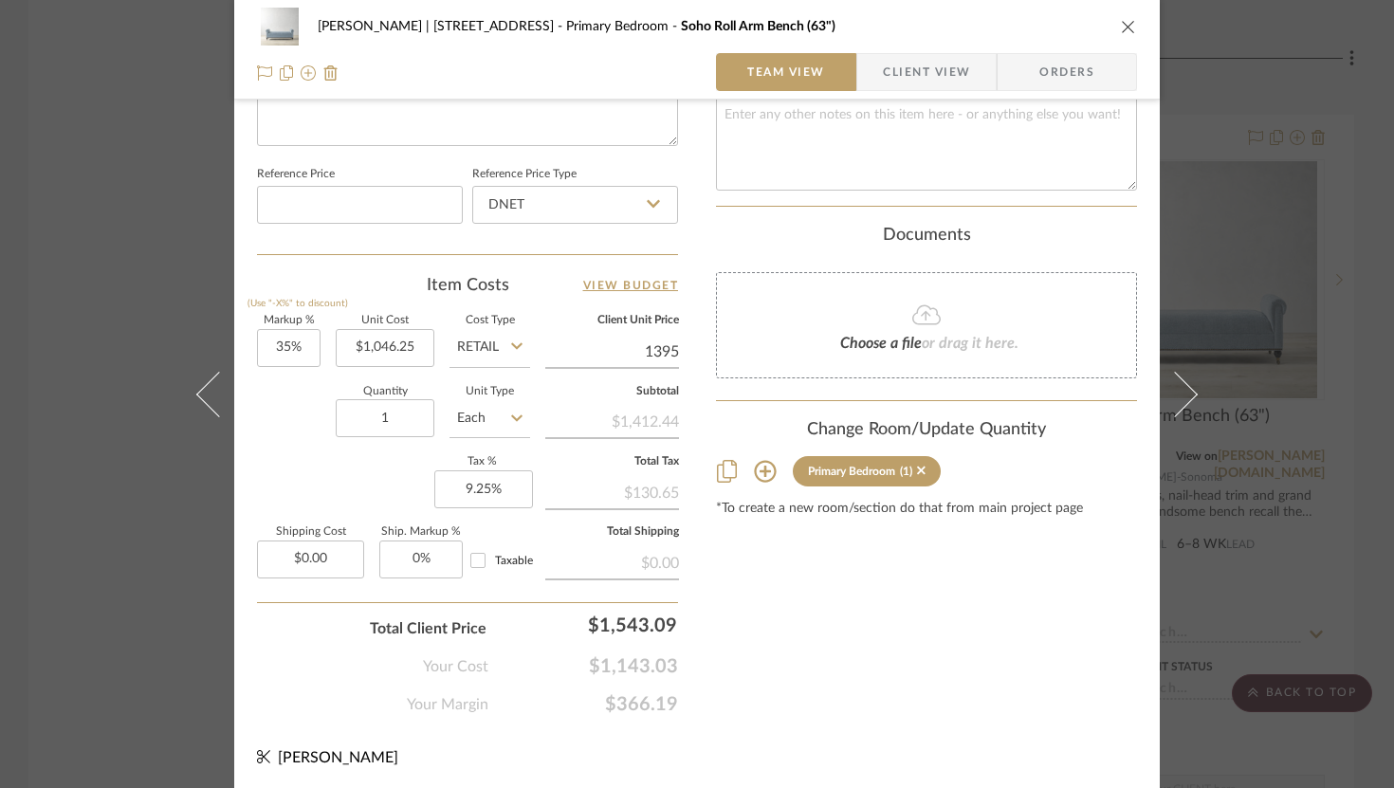
type input "1395"
type input "33.33%"
type input "$1,395.00"
type input "$1,394.97"
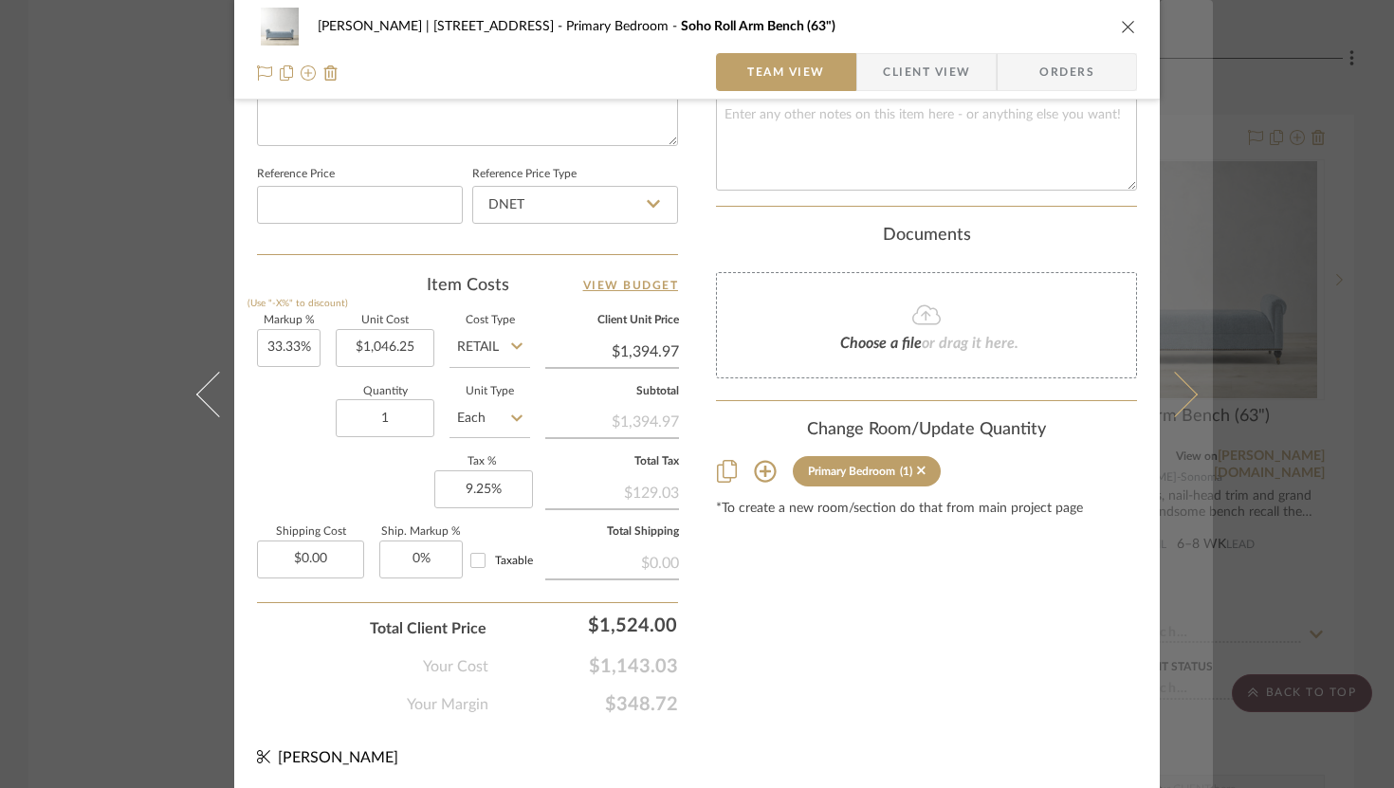
click at [1189, 384] on button at bounding box center [1186, 394] width 53 height 788
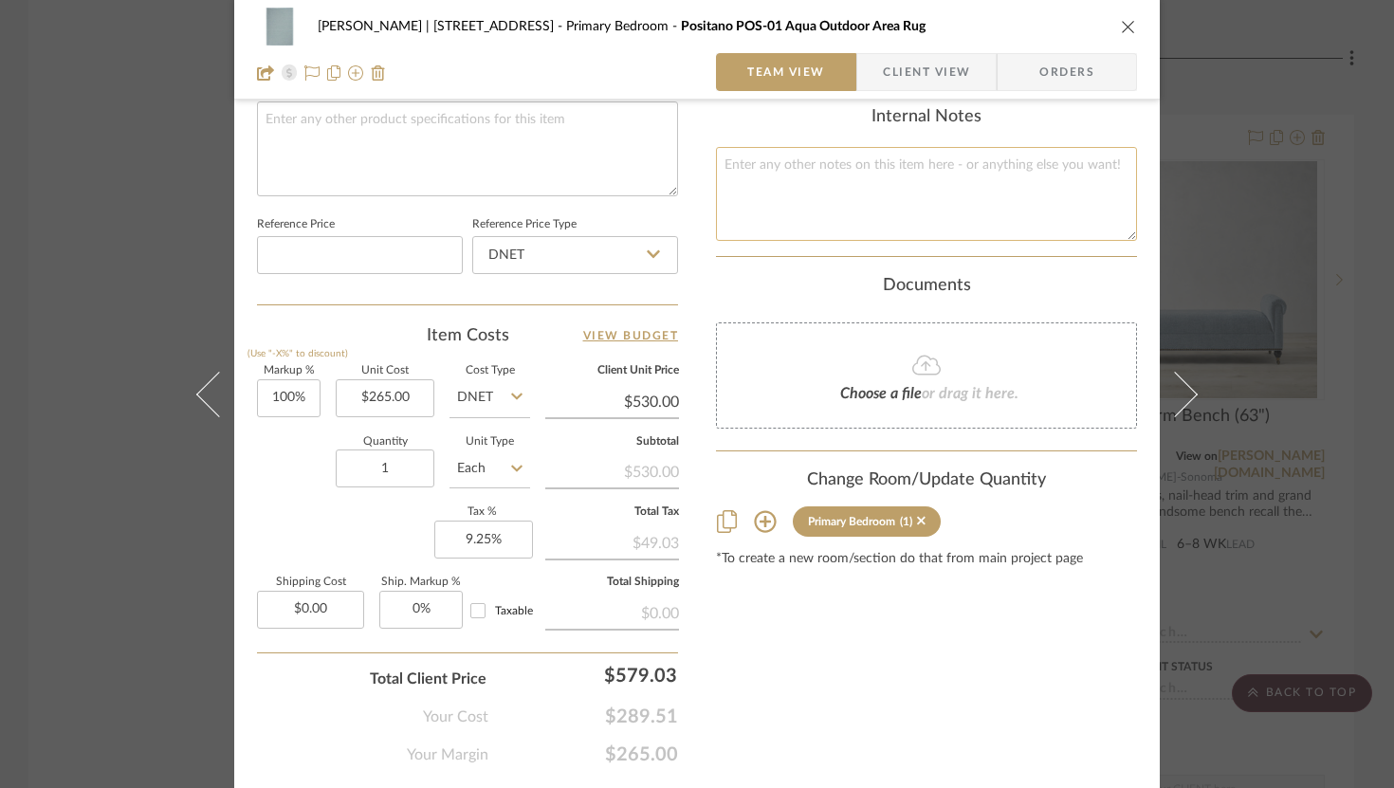
scroll to position [916, 0]
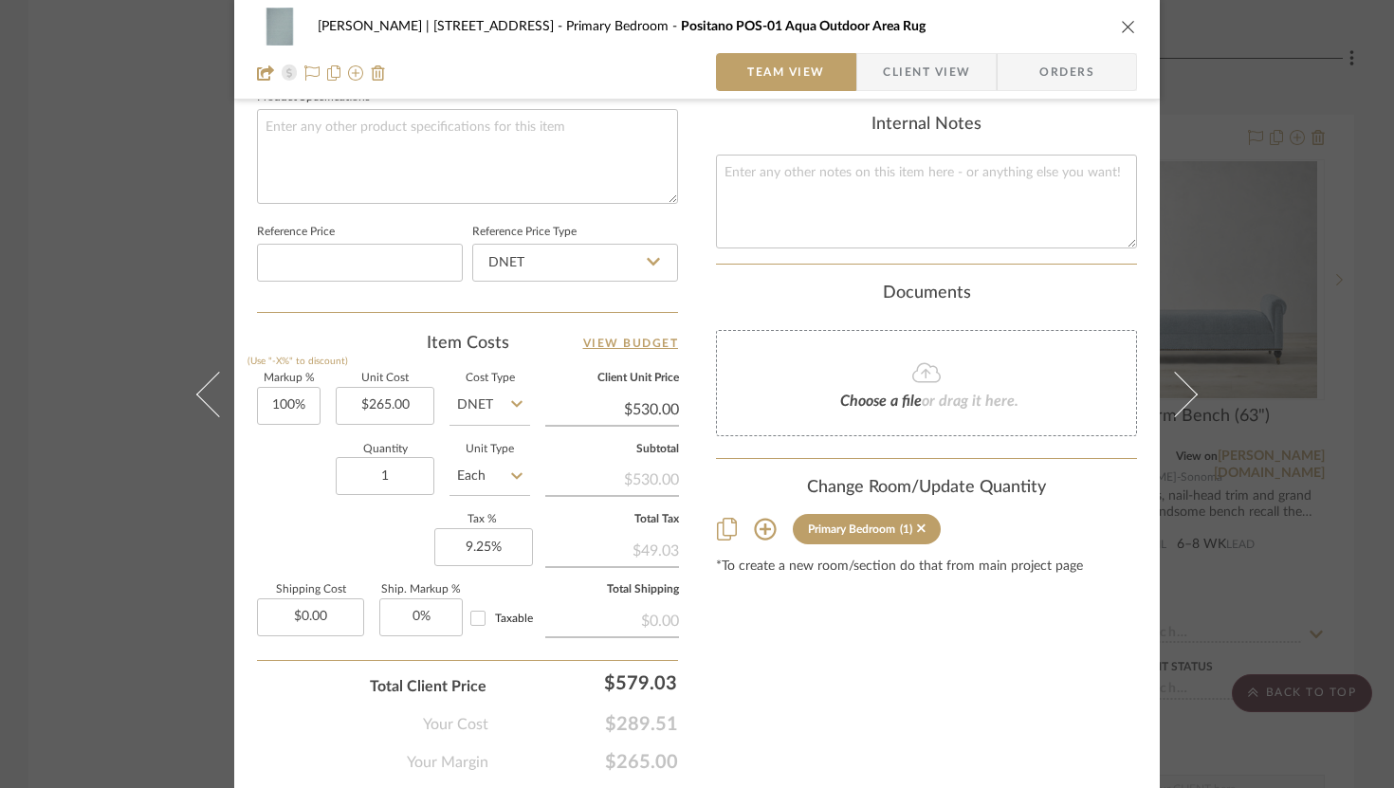
click at [1124, 28] on icon "close" at bounding box center [1128, 26] width 15 height 15
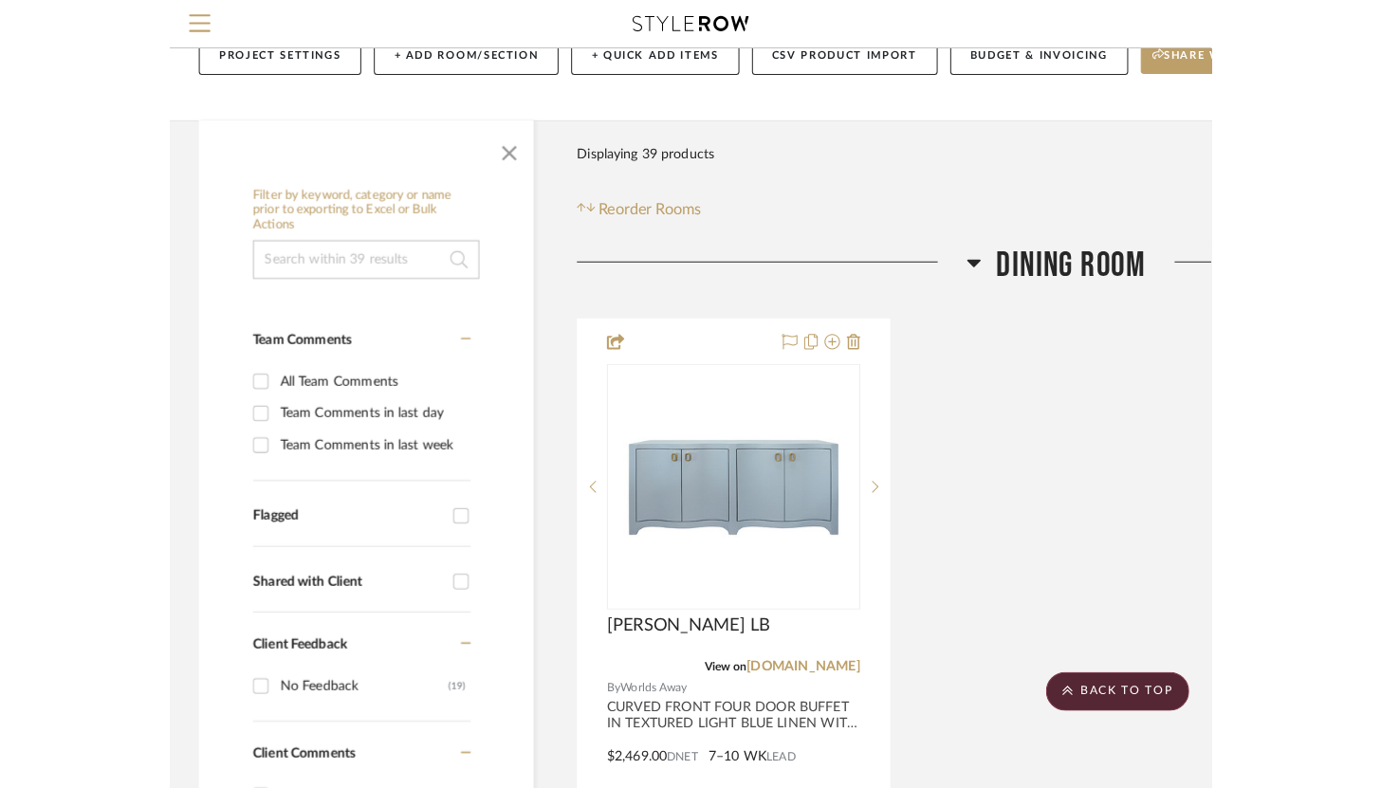
scroll to position [0, 0]
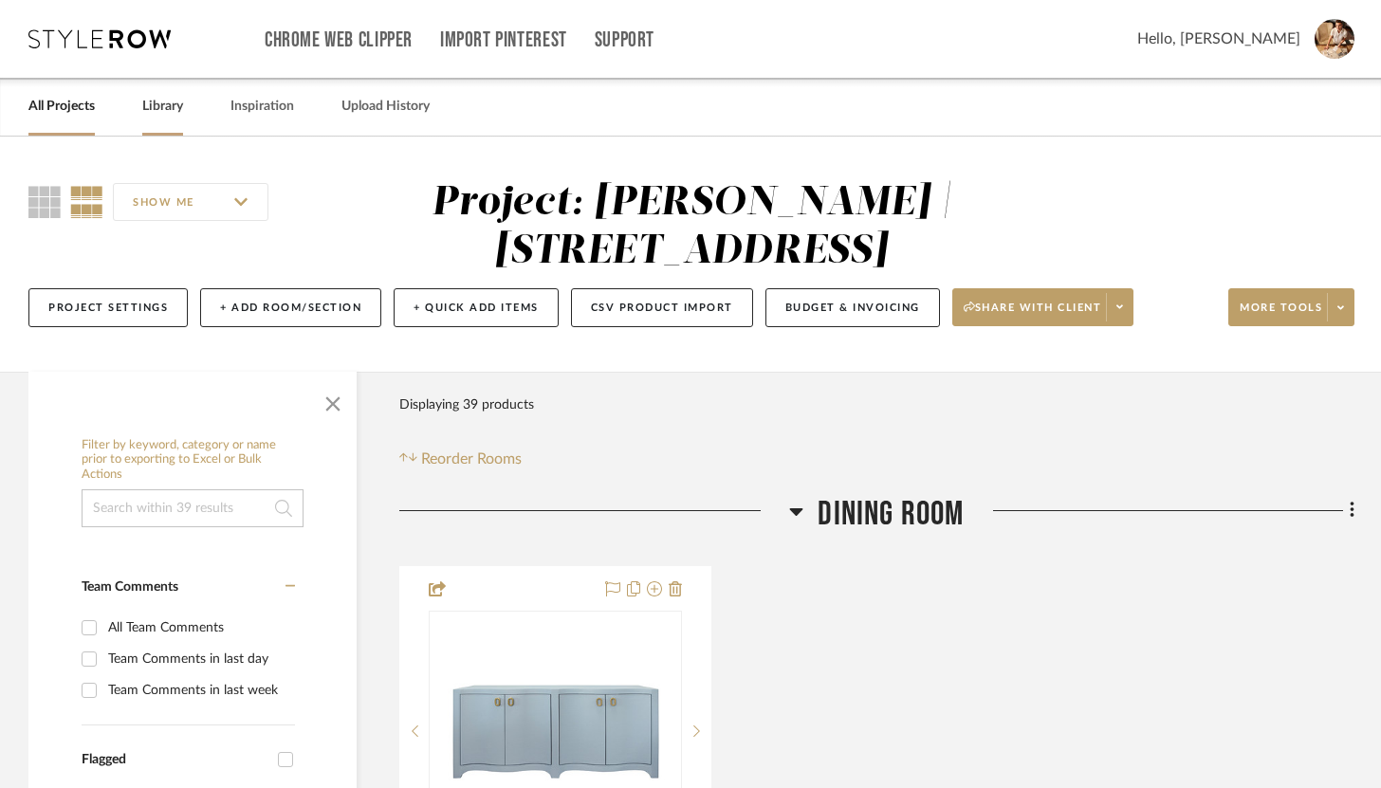
click at [169, 119] on div "Library" at bounding box center [162, 107] width 41 height 58
click at [158, 101] on link "Library" at bounding box center [162, 107] width 41 height 26
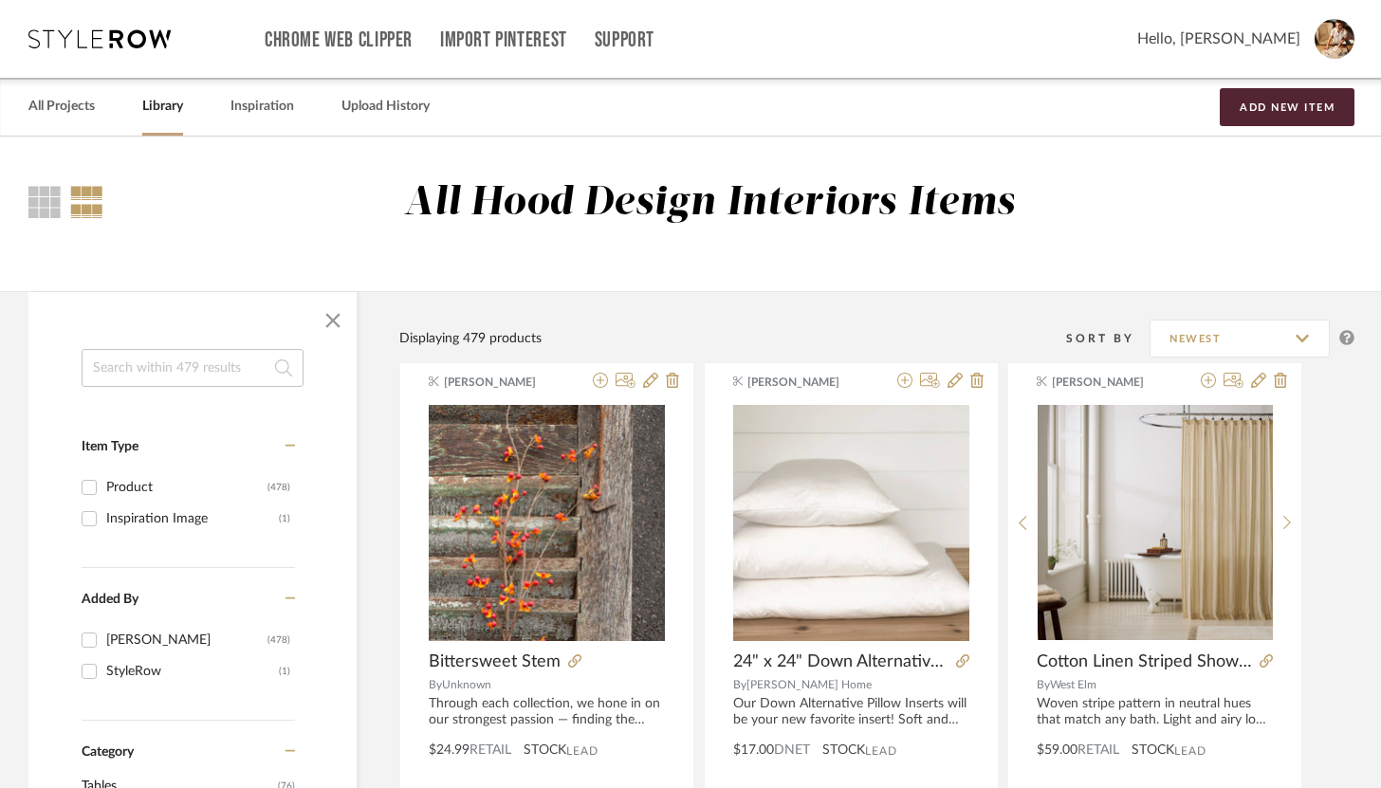
click at [210, 368] on input at bounding box center [193, 368] width 222 height 38
paste input "LOI-01 CJ Oatmeal / Stone"
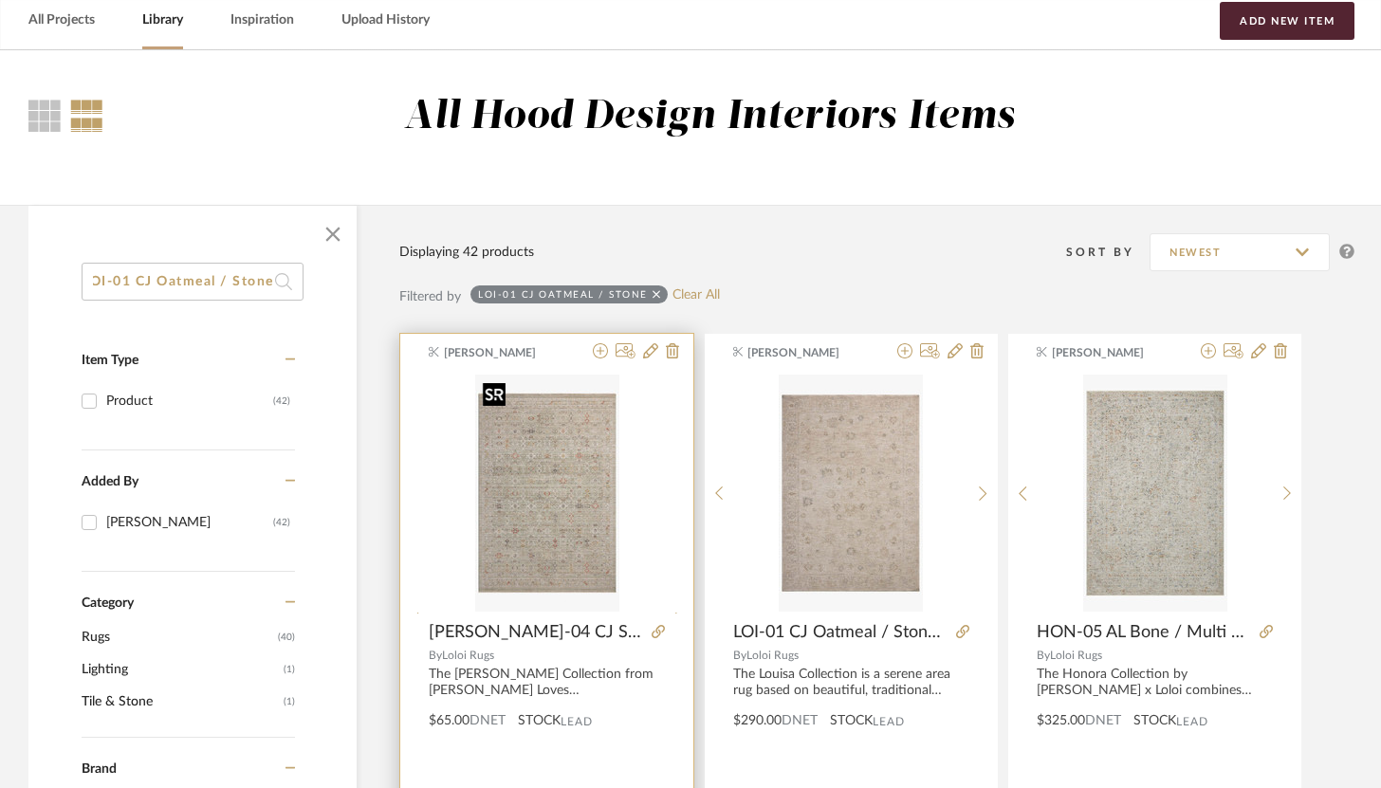
scroll to position [127, 0]
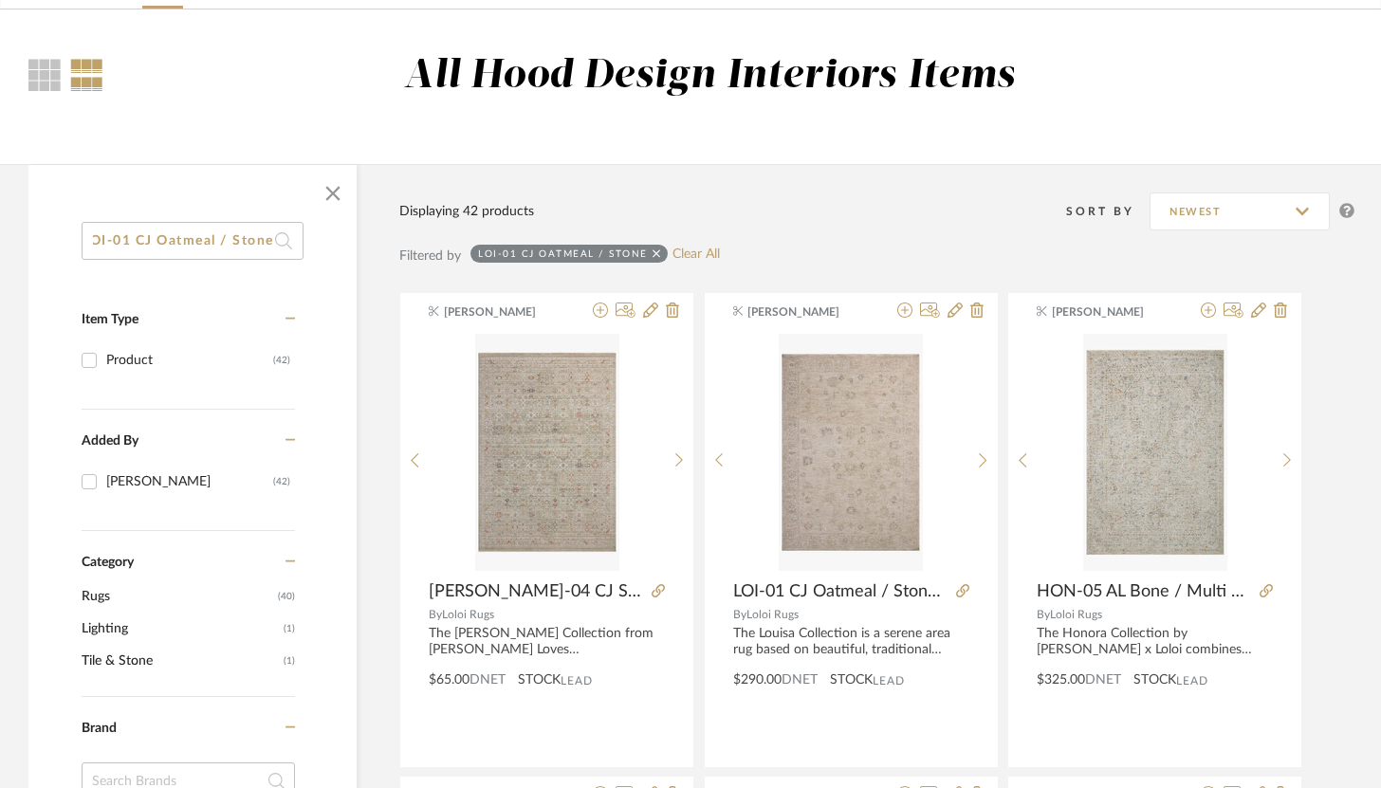
type input "LOI-01 CJ Oatmeal / Stone"
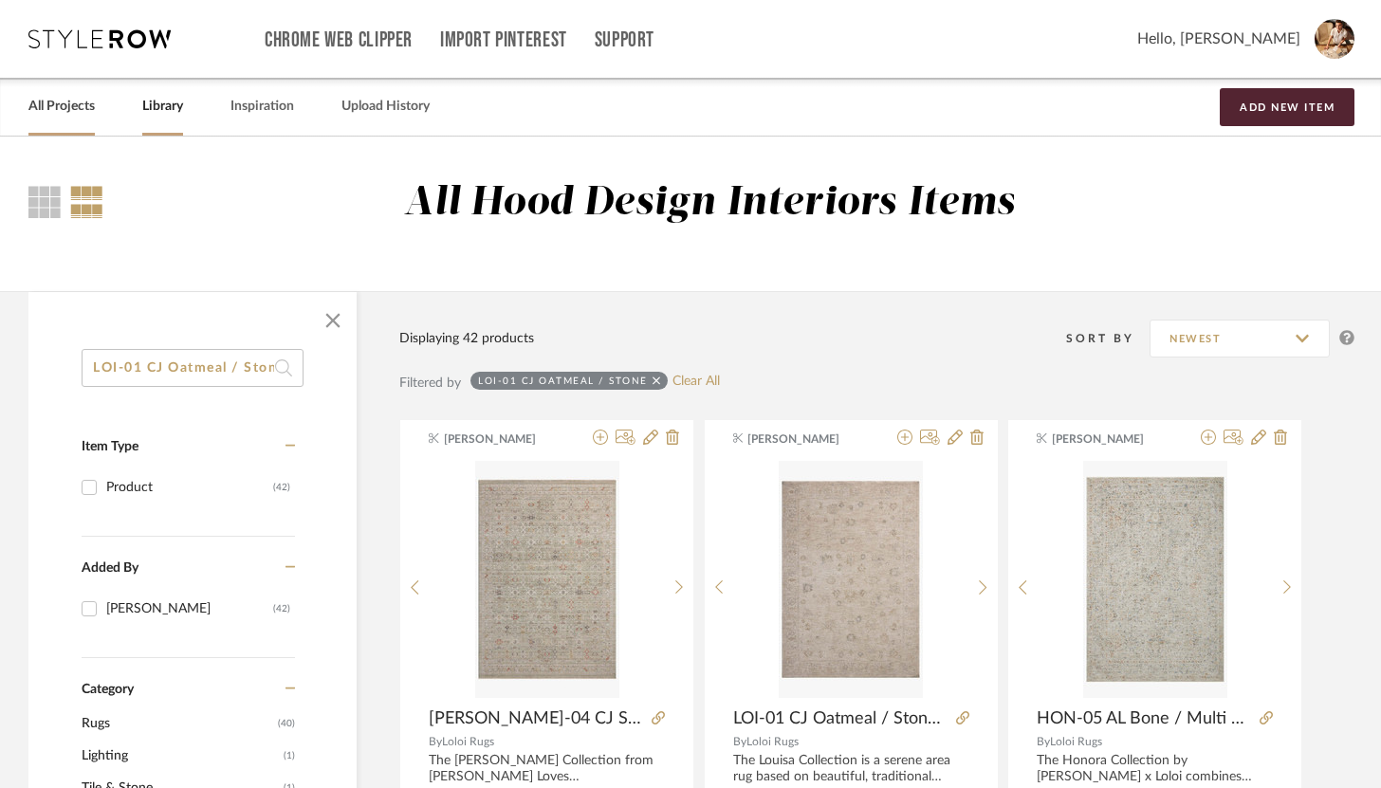
click at [91, 106] on link "All Projects" at bounding box center [61, 107] width 66 height 26
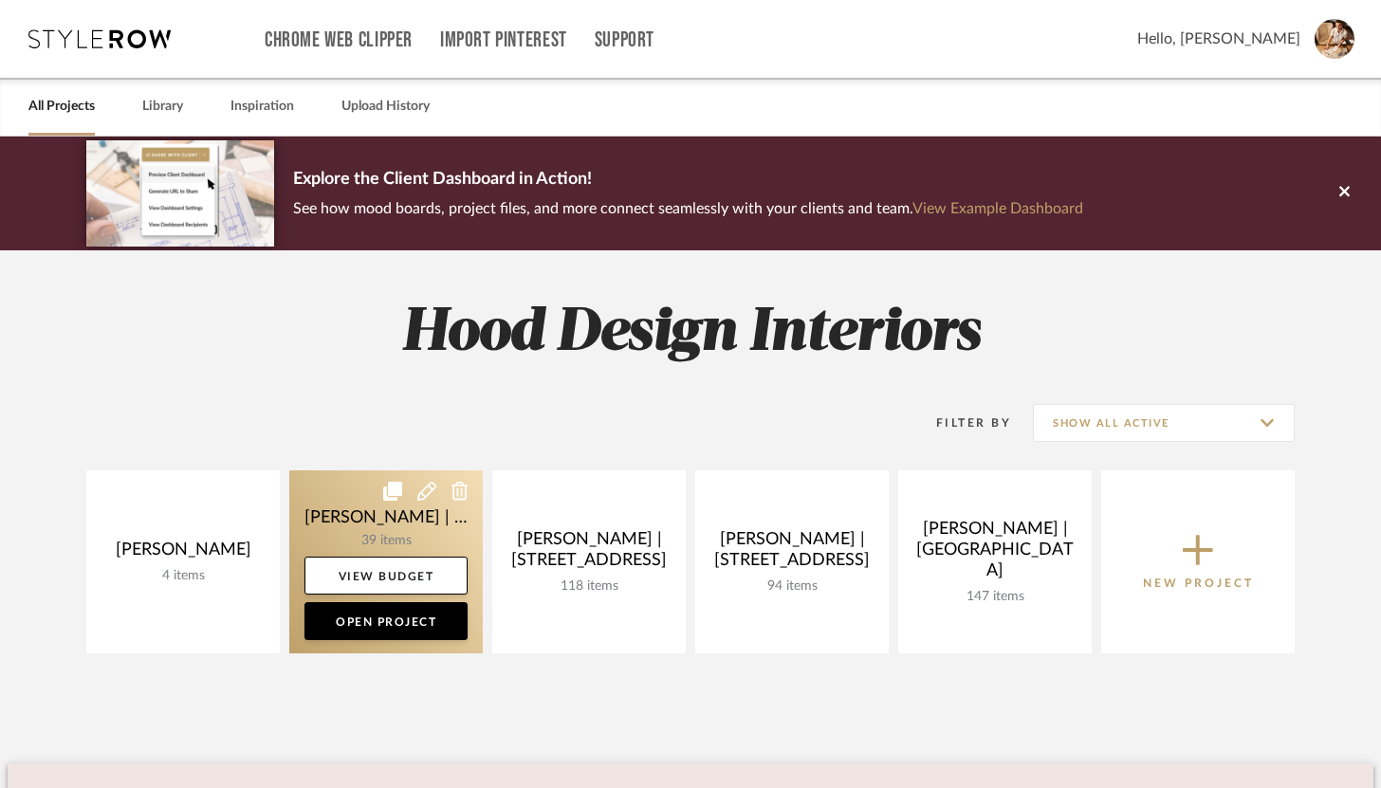
click at [414, 536] on link at bounding box center [385, 561] width 193 height 183
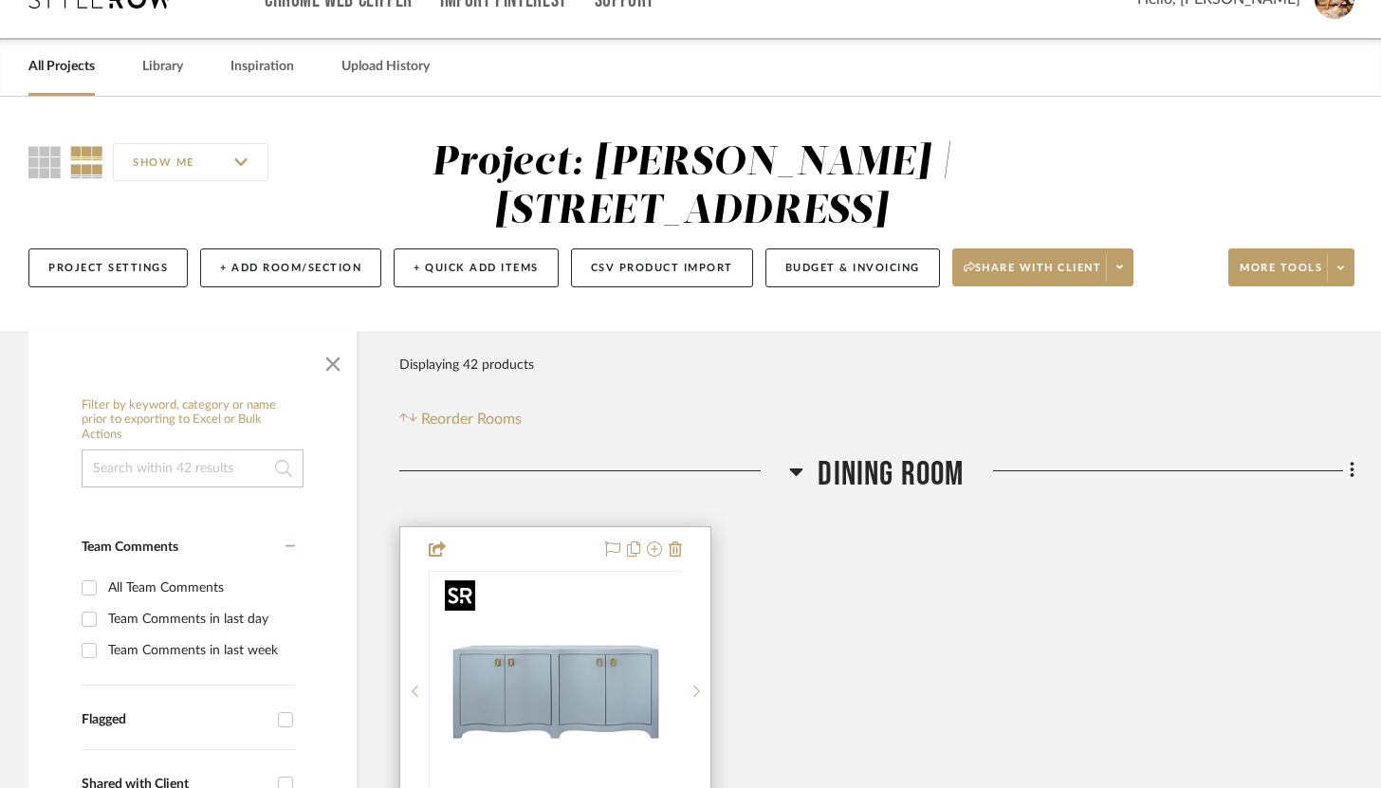
scroll to position [50, 0]
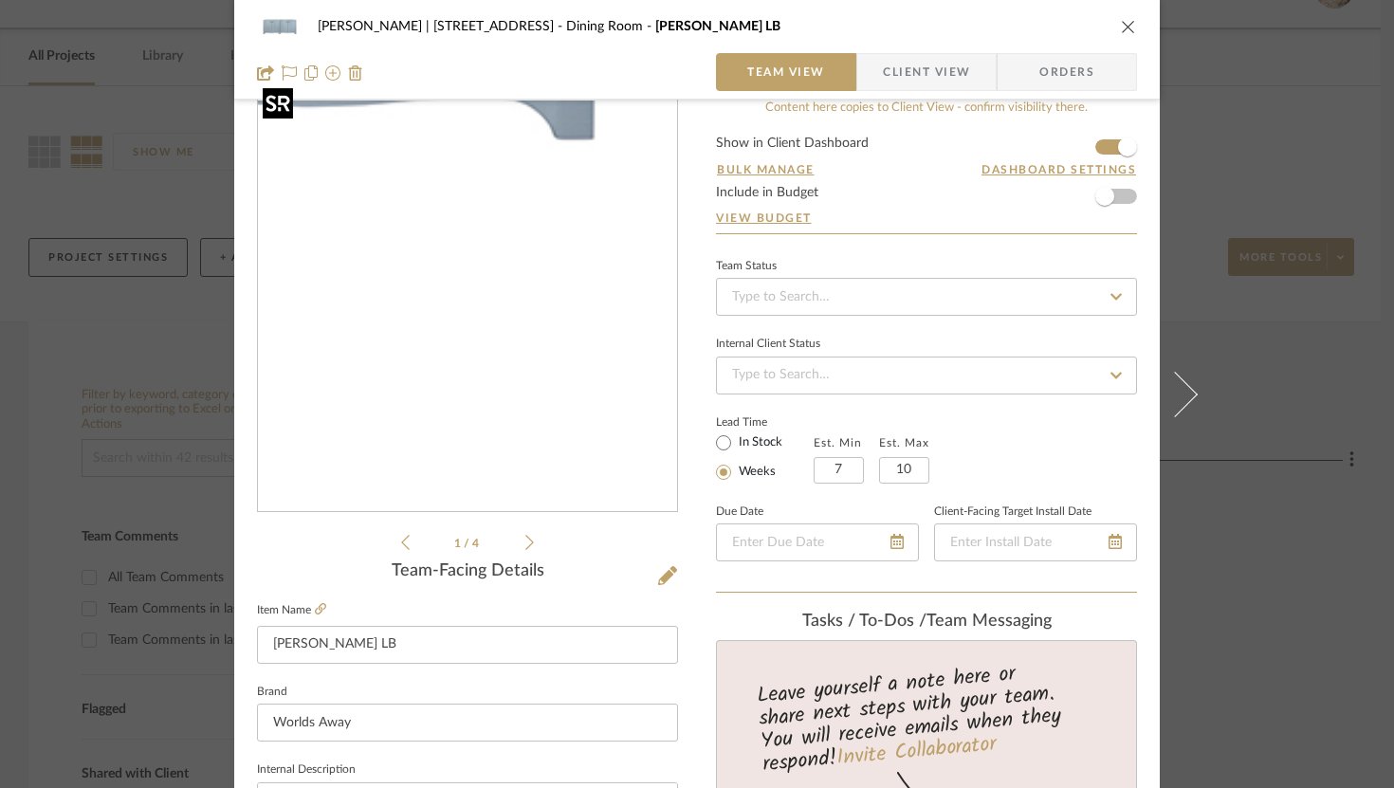
scroll to position [31, 0]
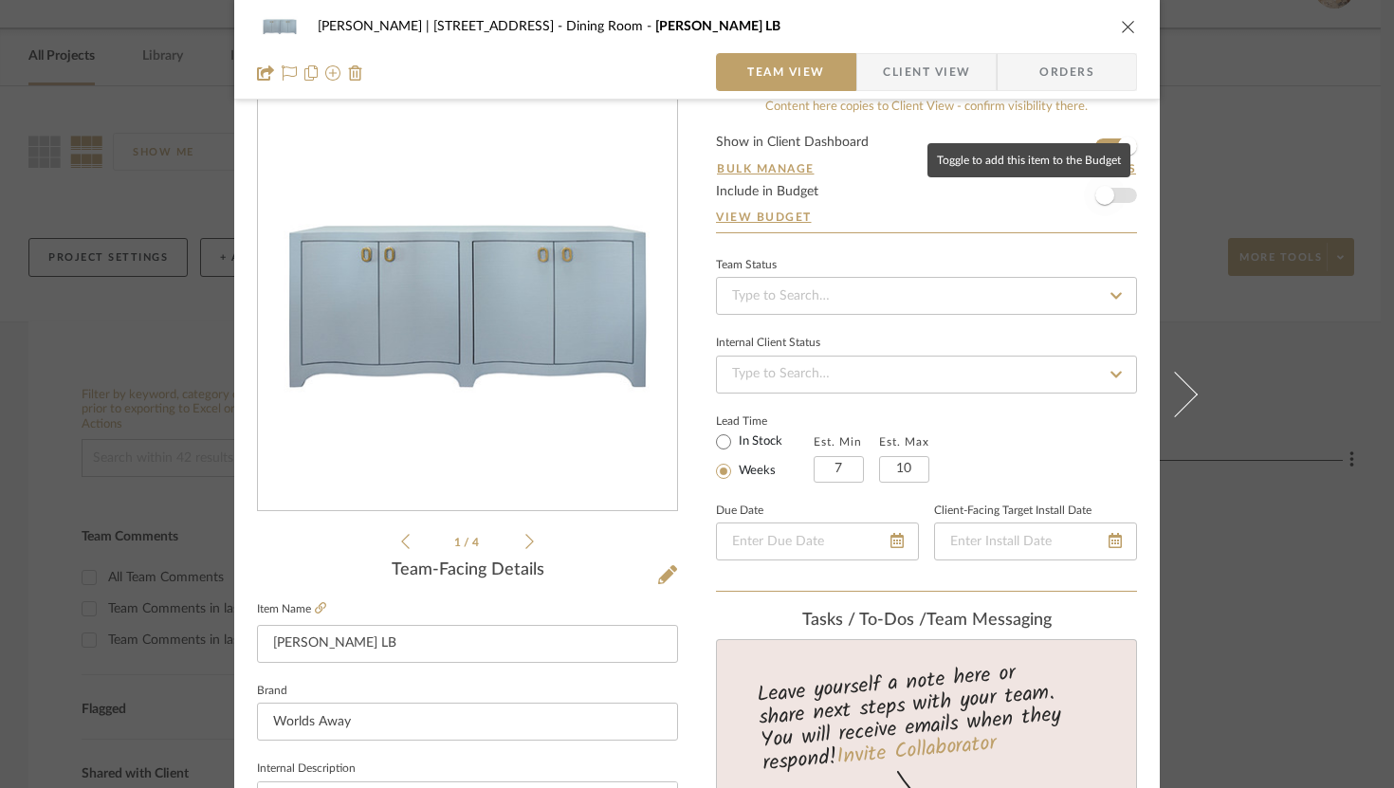
click at [1109, 191] on span "button" at bounding box center [1105, 195] width 42 height 42
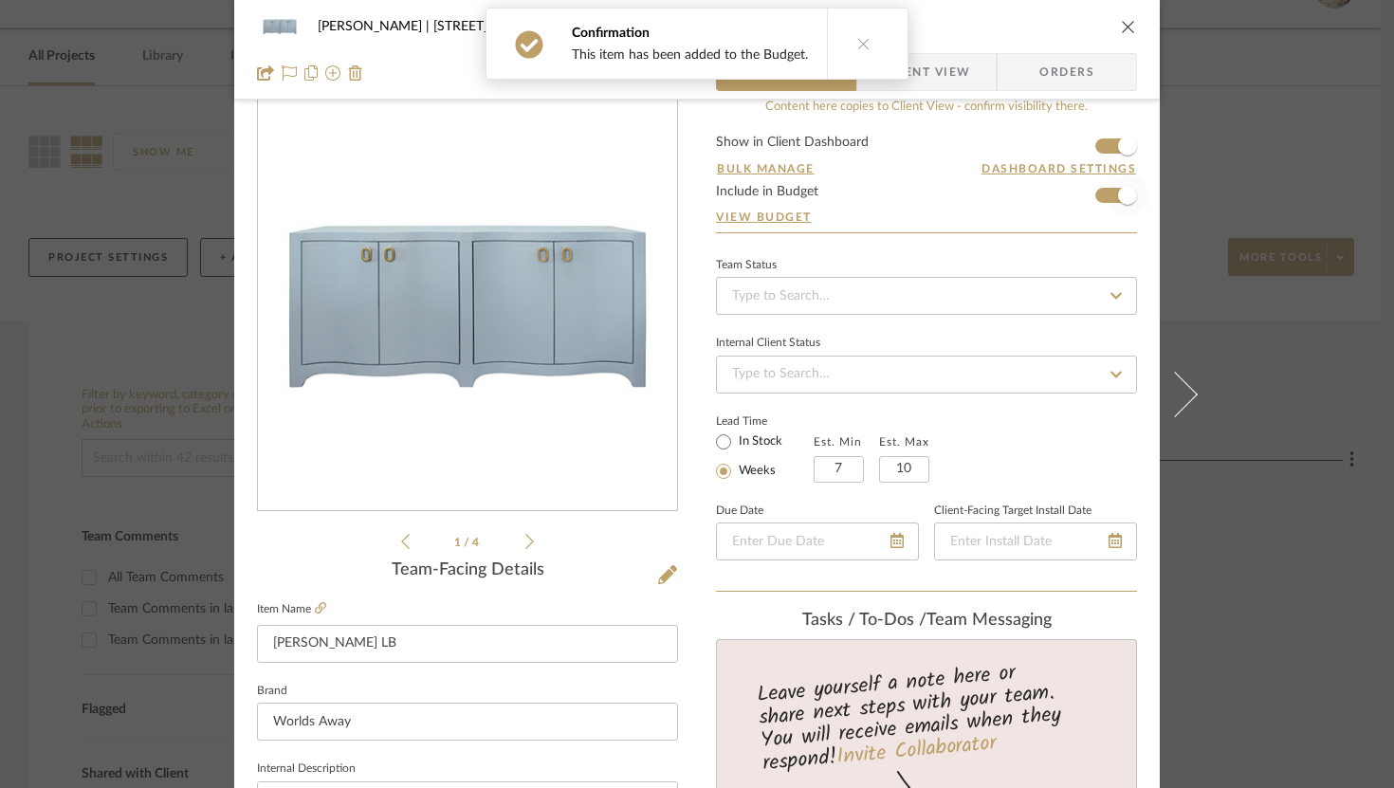
scroll to position [0, 0]
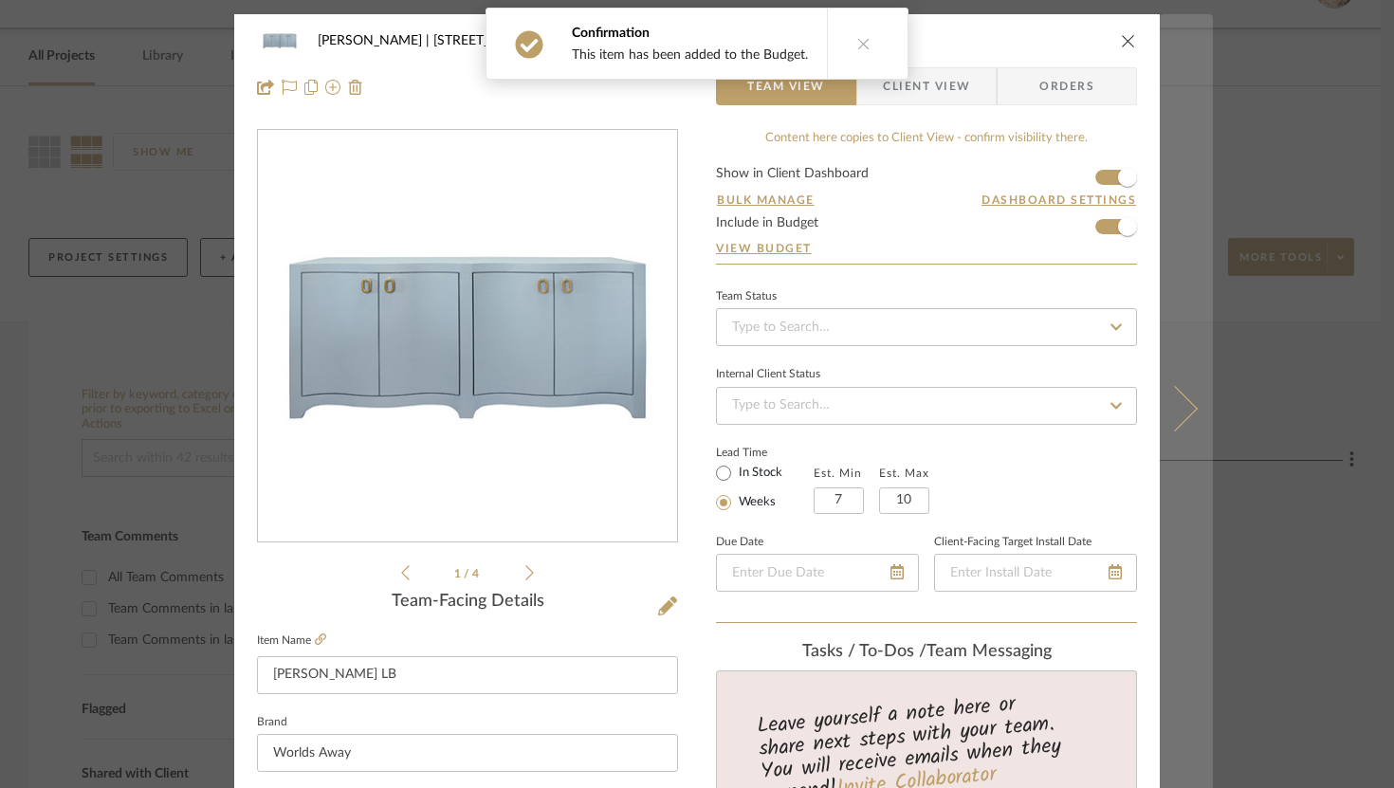
click at [1189, 413] on button at bounding box center [1186, 408] width 53 height 788
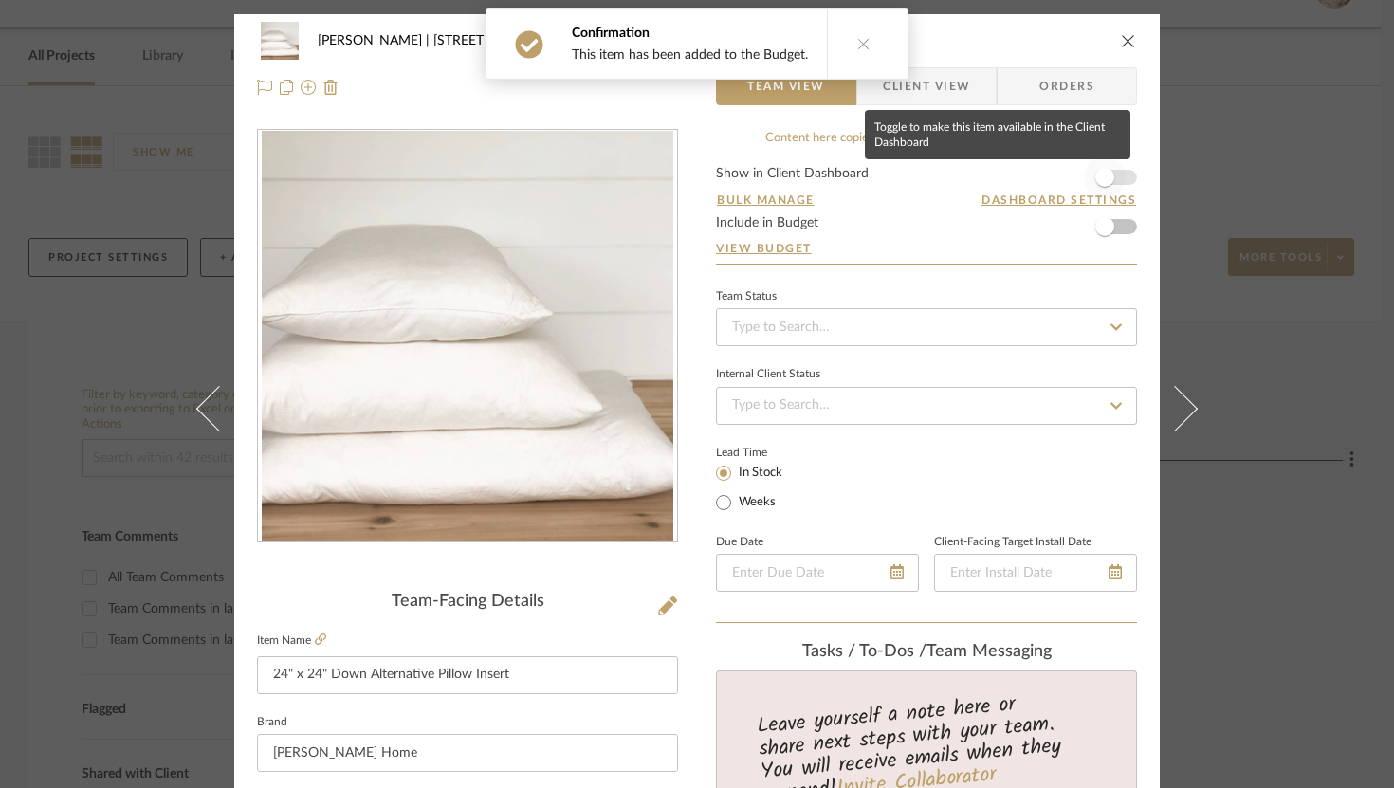
click at [1095, 178] on span "button" at bounding box center [1104, 177] width 19 height 19
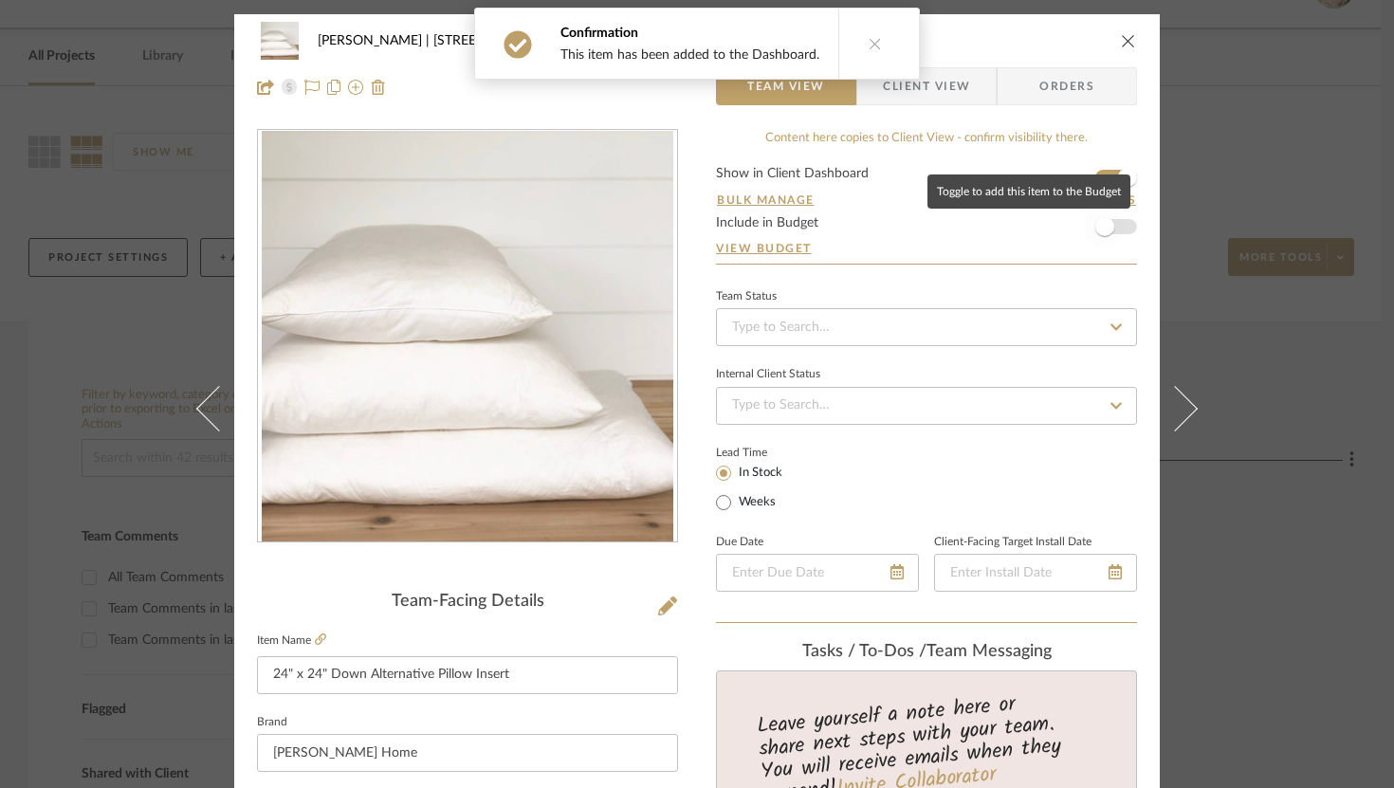
click at [1100, 216] on span "button" at bounding box center [1105, 227] width 42 height 42
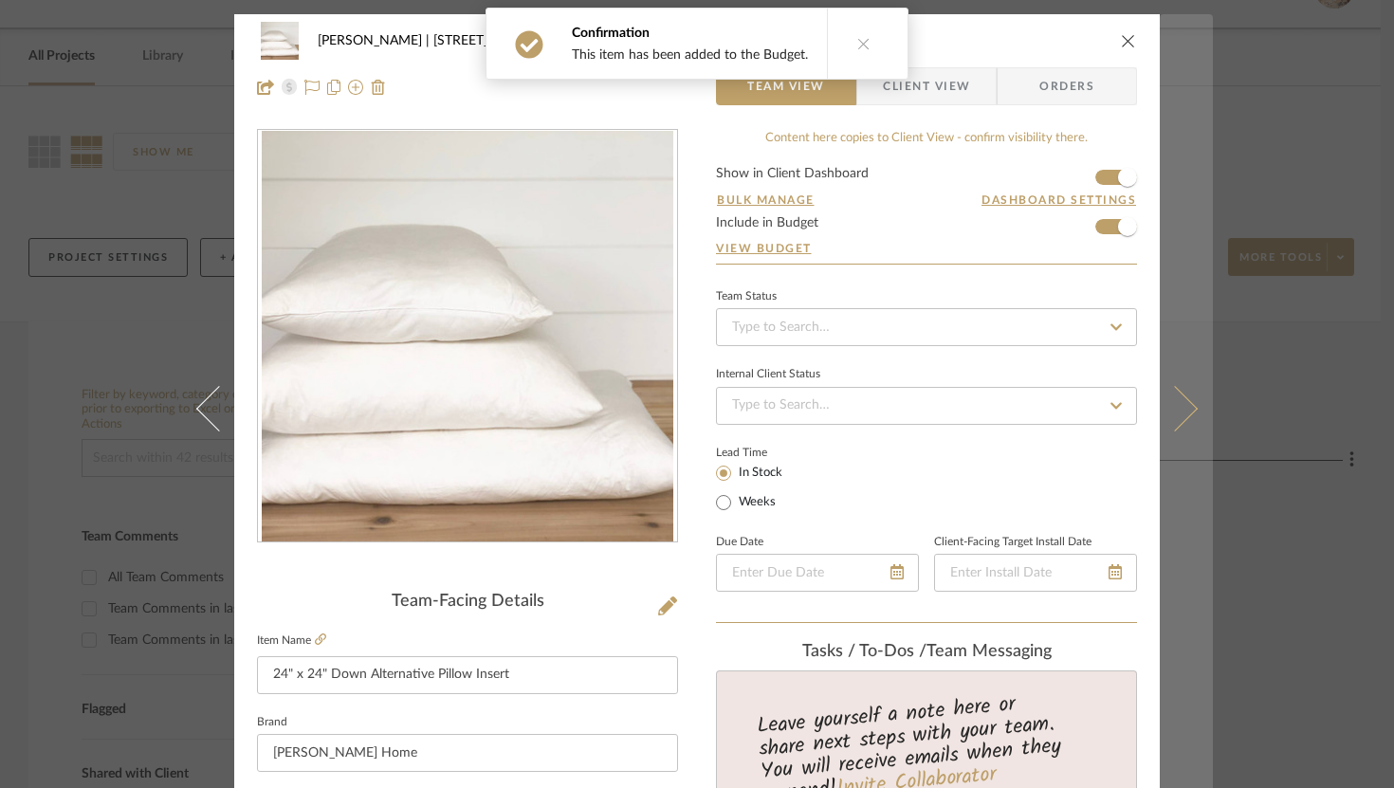
click at [1182, 413] on icon at bounding box center [1175, 408] width 46 height 46
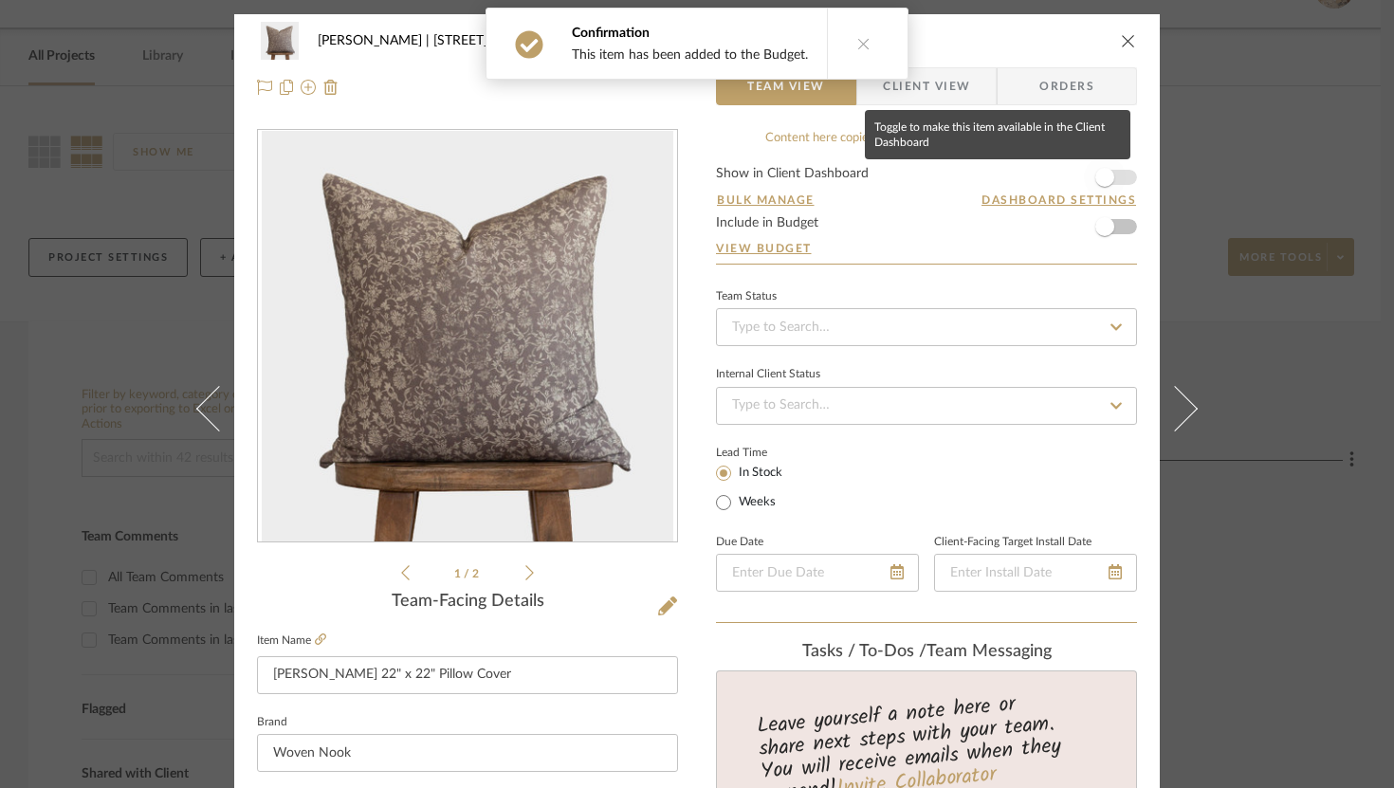
click at [1093, 189] on span "button" at bounding box center [1105, 177] width 42 height 42
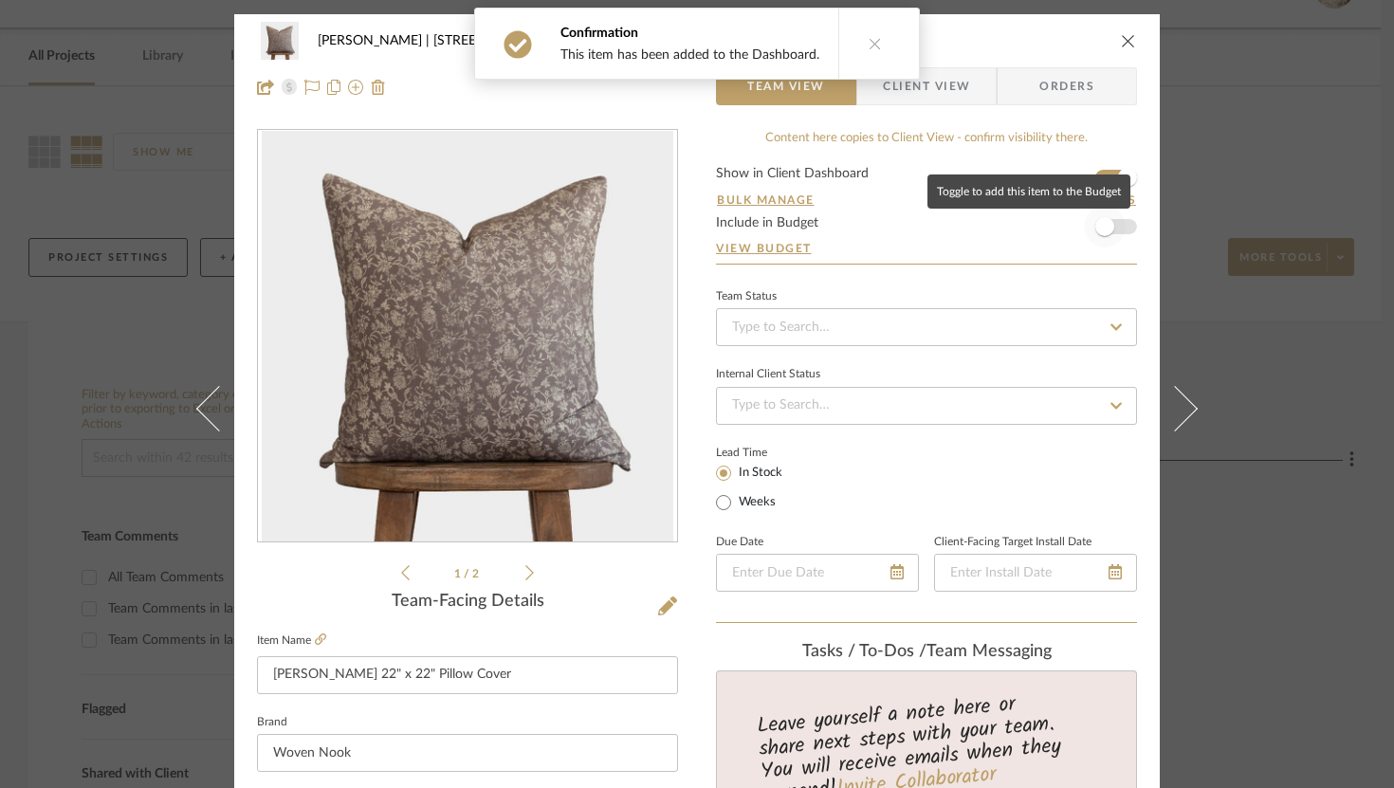
click at [1101, 227] on span "button" at bounding box center [1104, 226] width 19 height 19
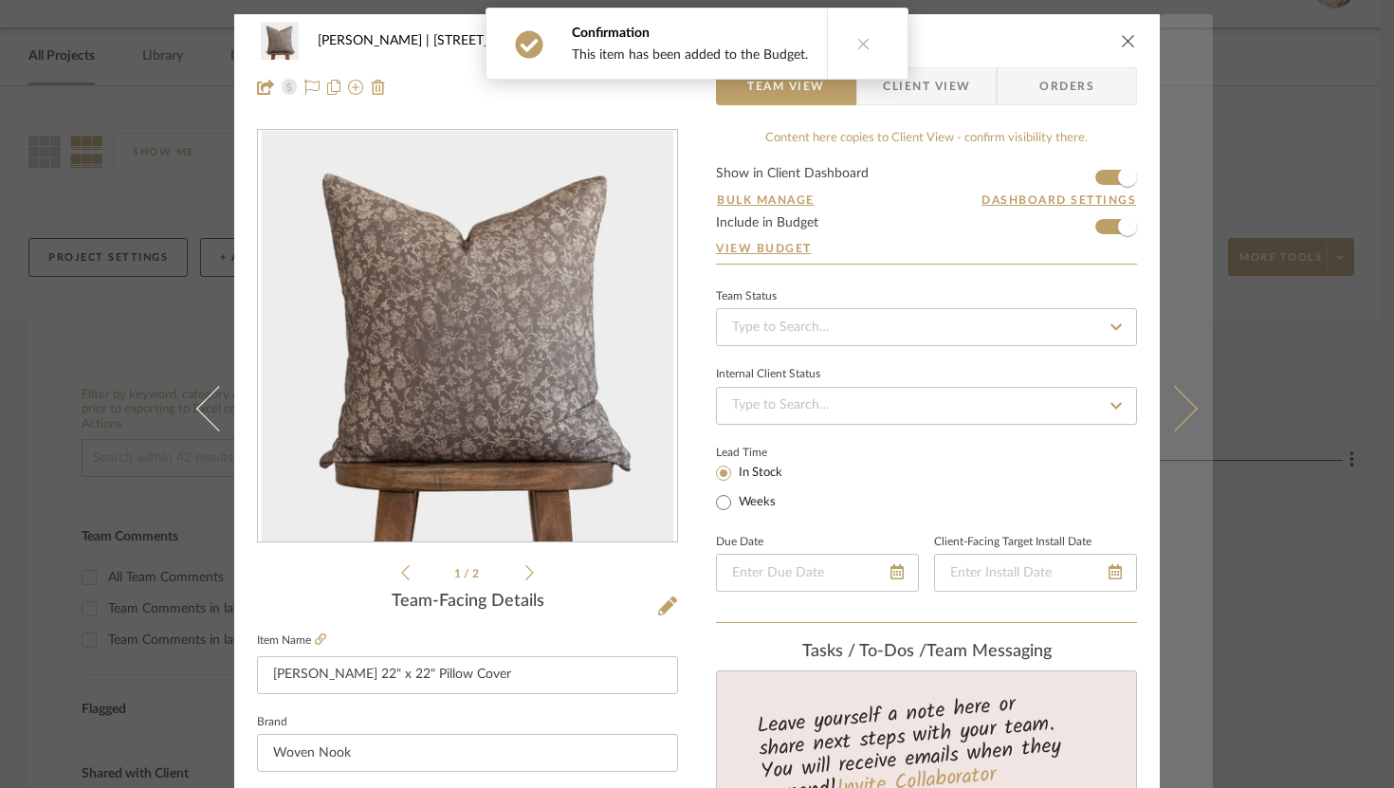
click at [1180, 408] on icon at bounding box center [1175, 408] width 46 height 46
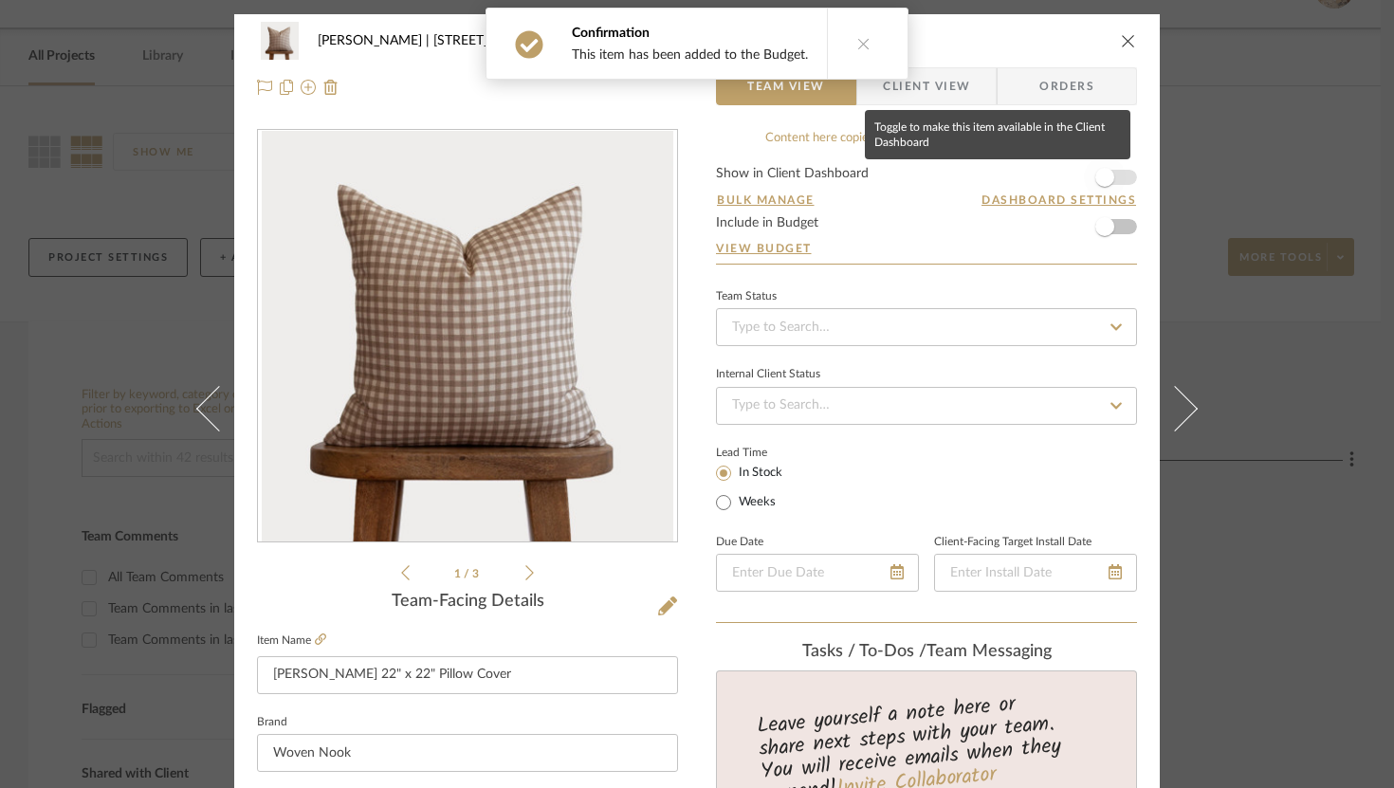
click at [1102, 175] on span "button" at bounding box center [1104, 177] width 19 height 19
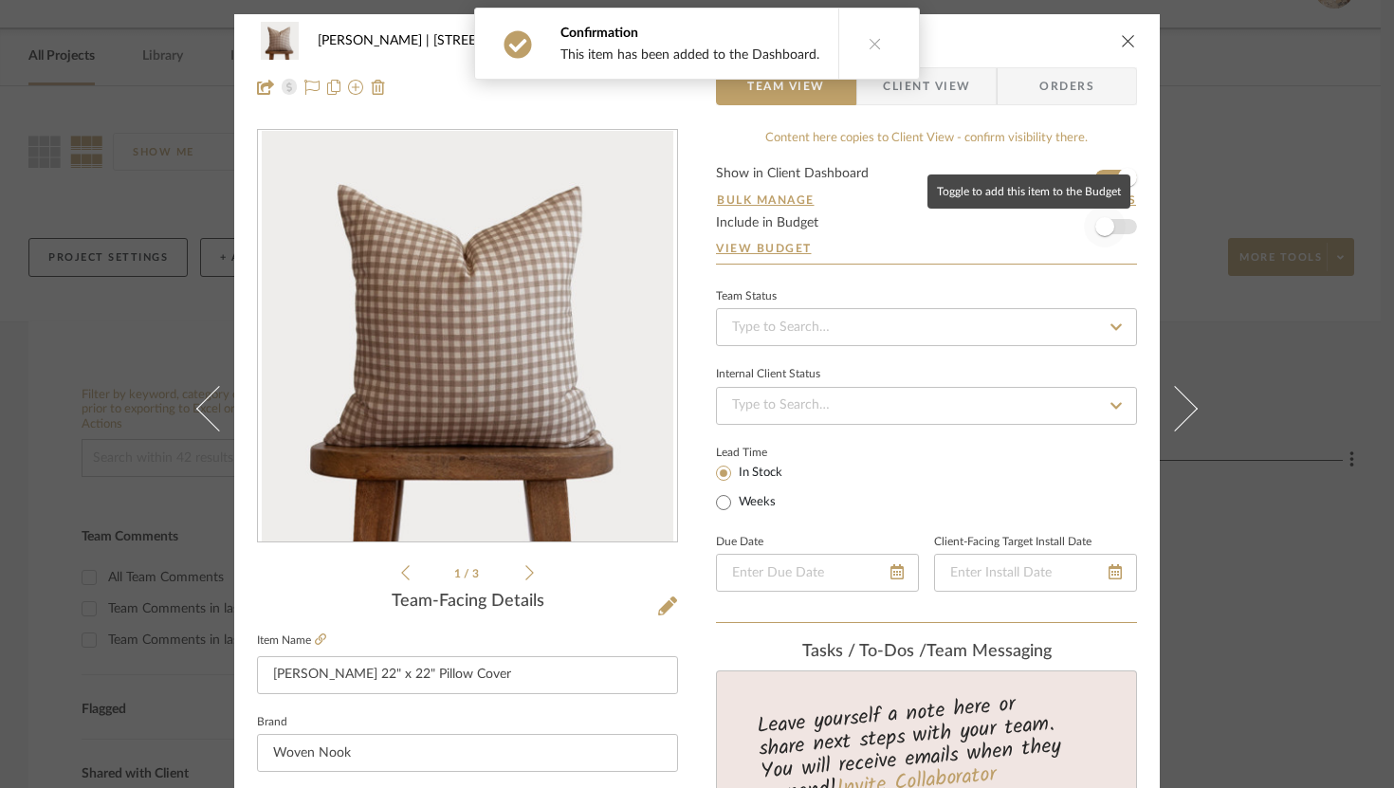
click at [1112, 221] on span "button" at bounding box center [1105, 227] width 42 height 42
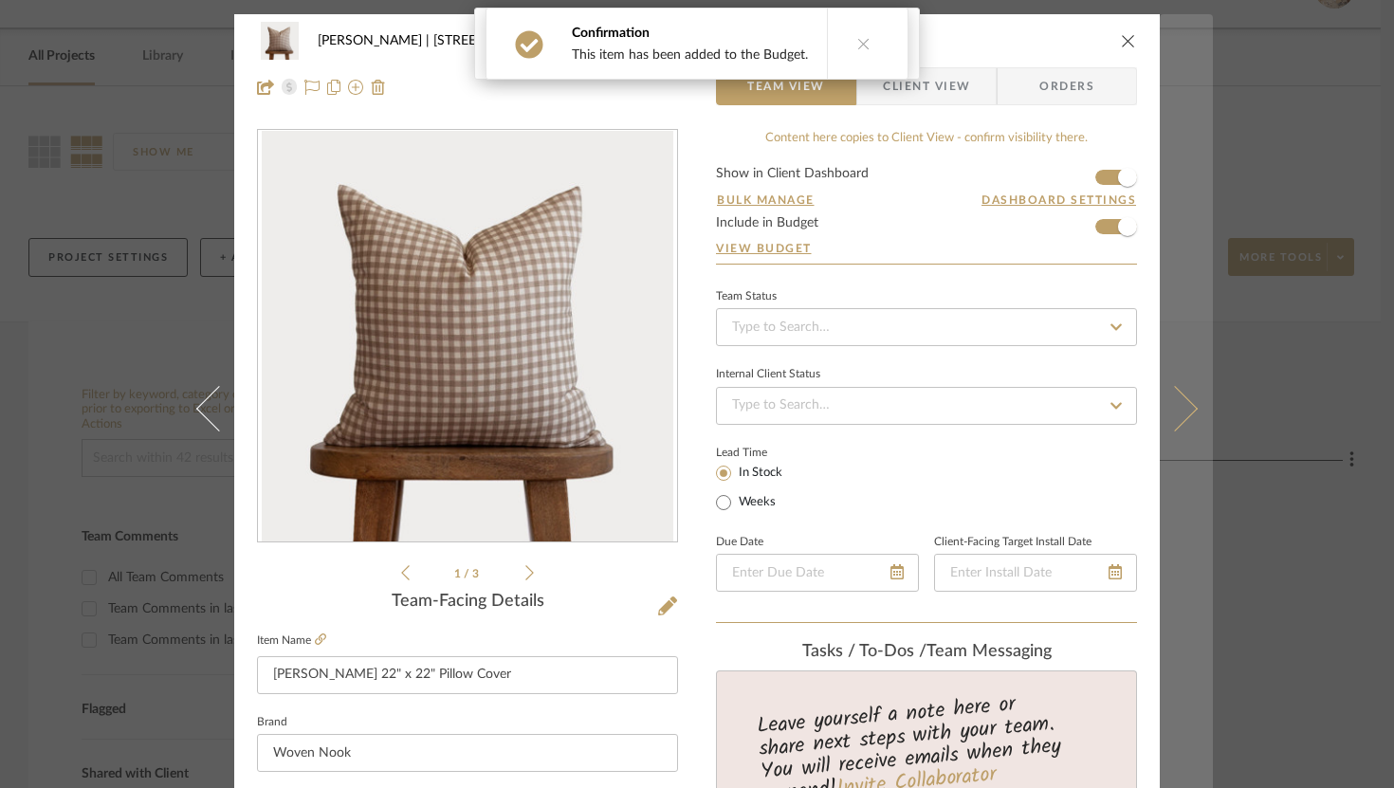
click at [1186, 414] on button at bounding box center [1186, 408] width 53 height 788
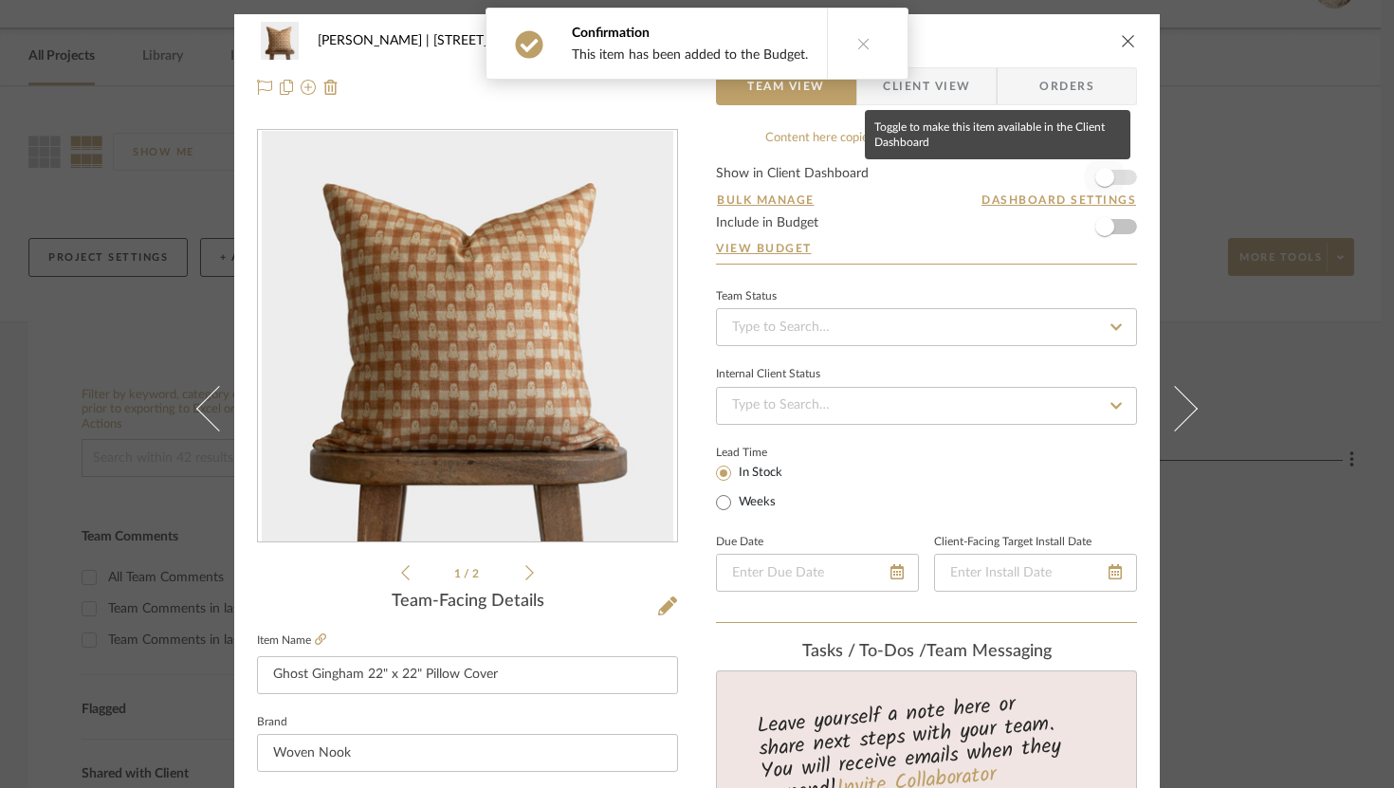
click at [1113, 183] on span "button" at bounding box center [1105, 177] width 42 height 42
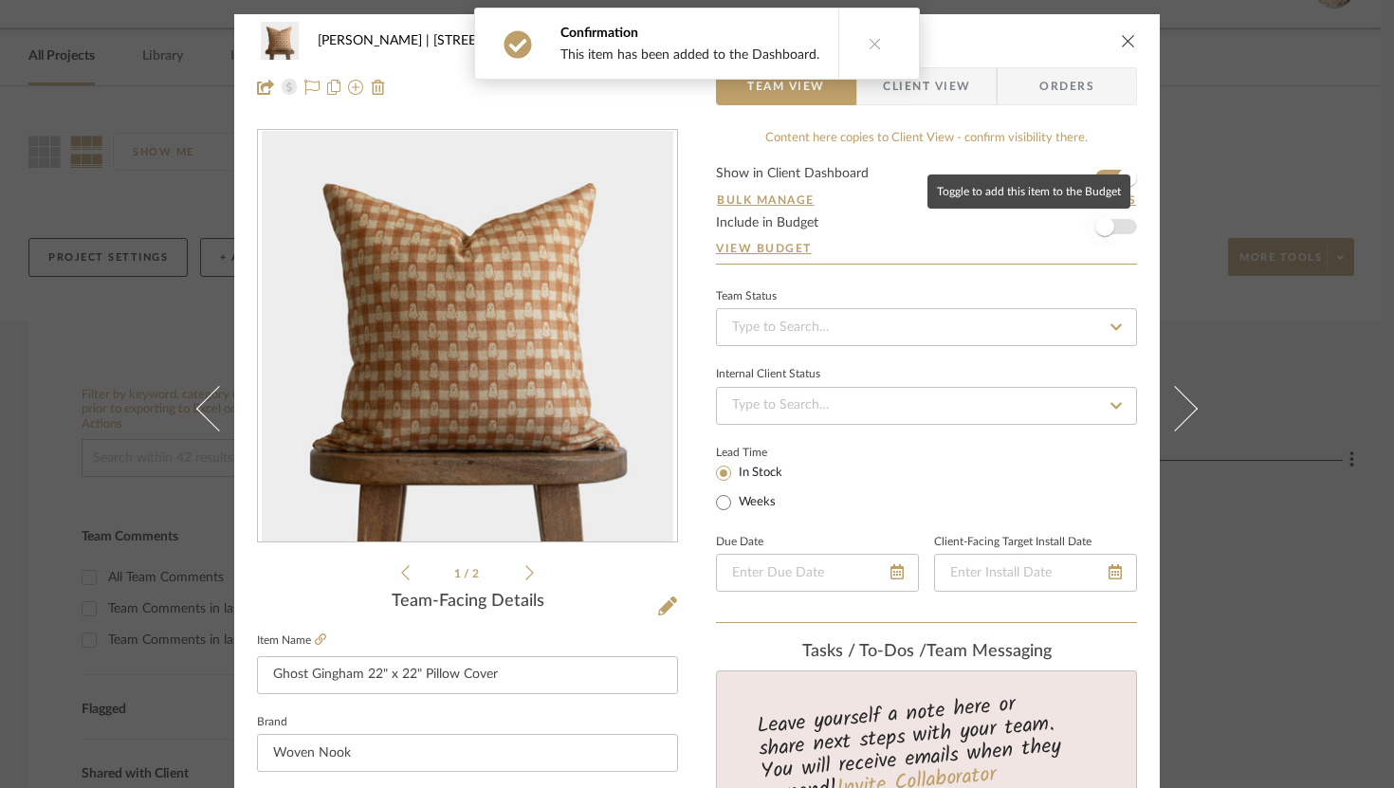
click at [1114, 239] on span "button" at bounding box center [1105, 227] width 42 height 42
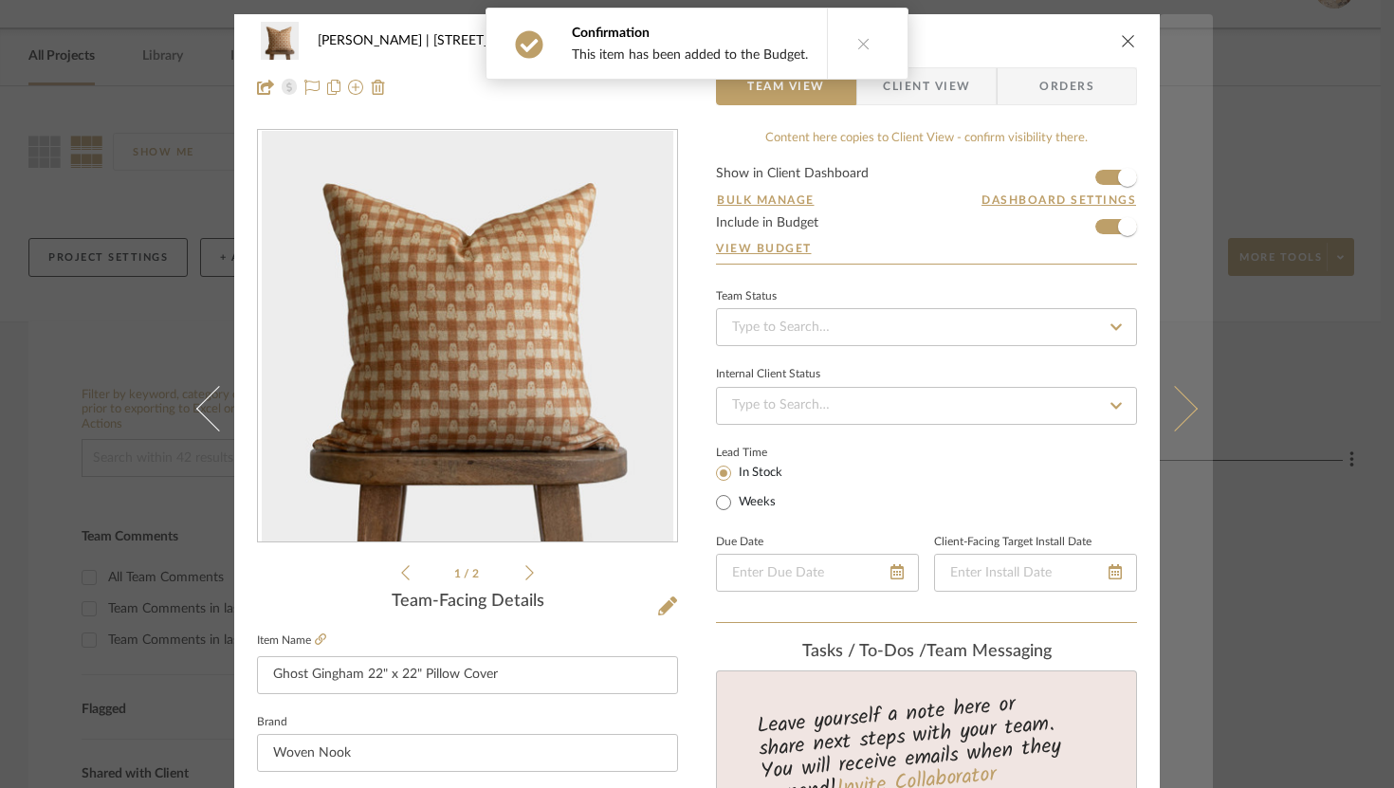
click at [1175, 399] on icon at bounding box center [1175, 408] width 46 height 46
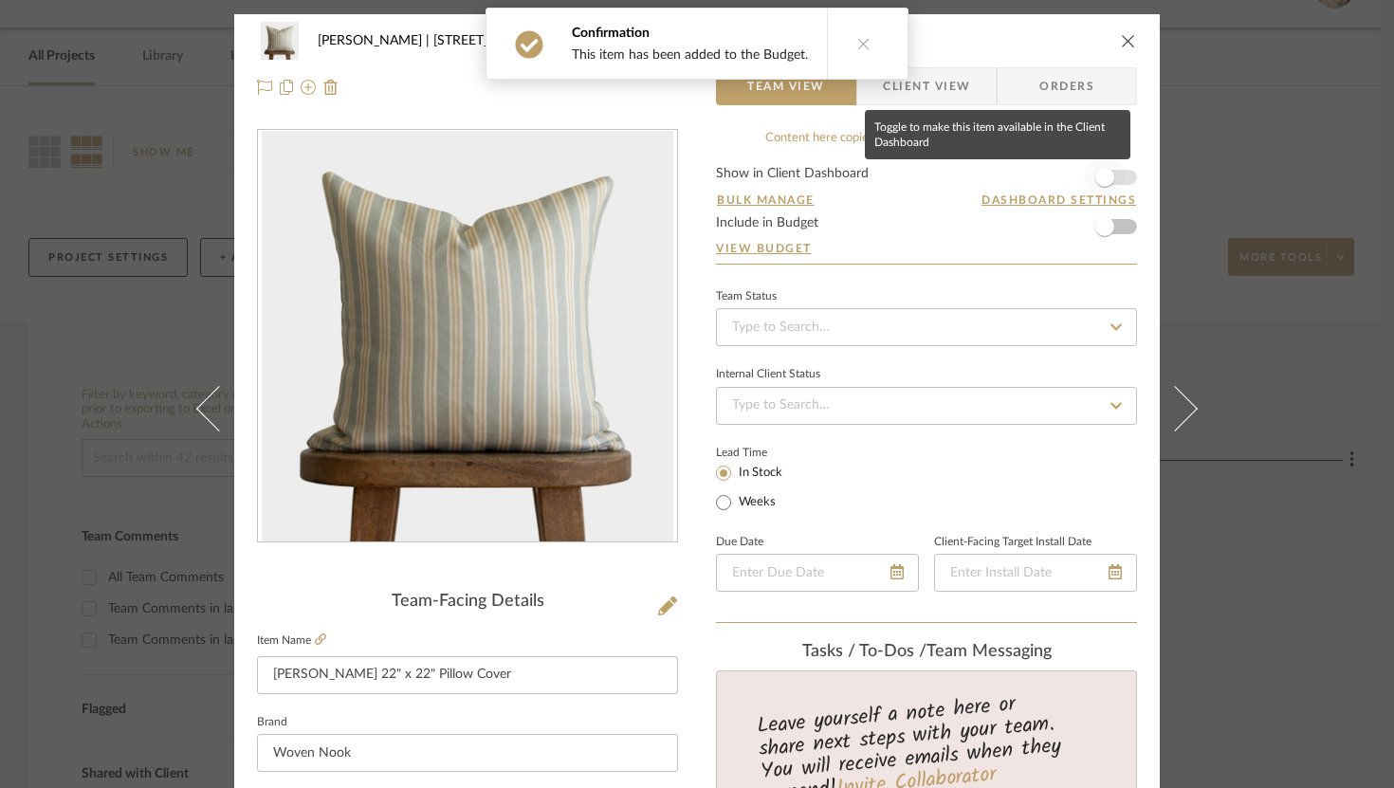
click at [1107, 176] on span "button" at bounding box center [1104, 177] width 19 height 19
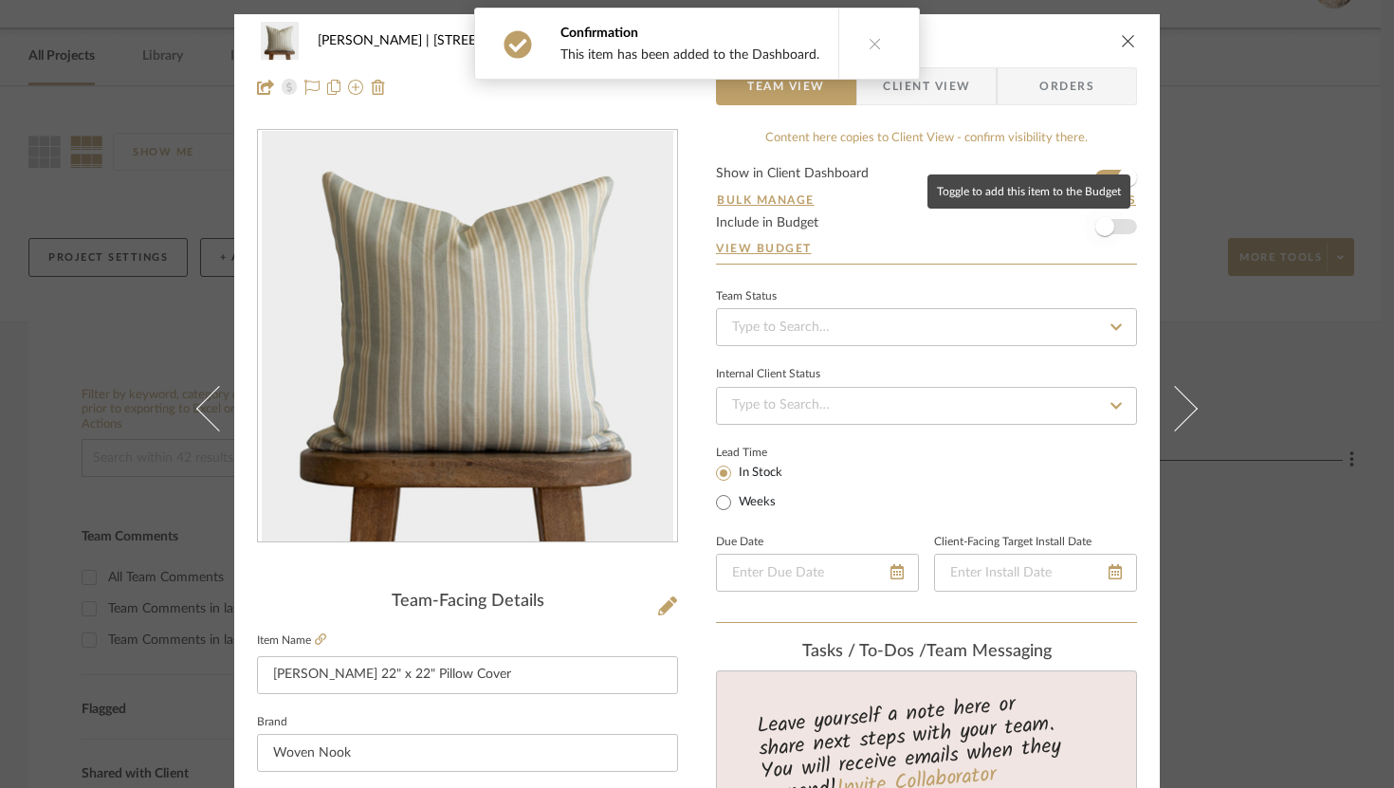
click at [1110, 229] on span "button" at bounding box center [1105, 227] width 42 height 42
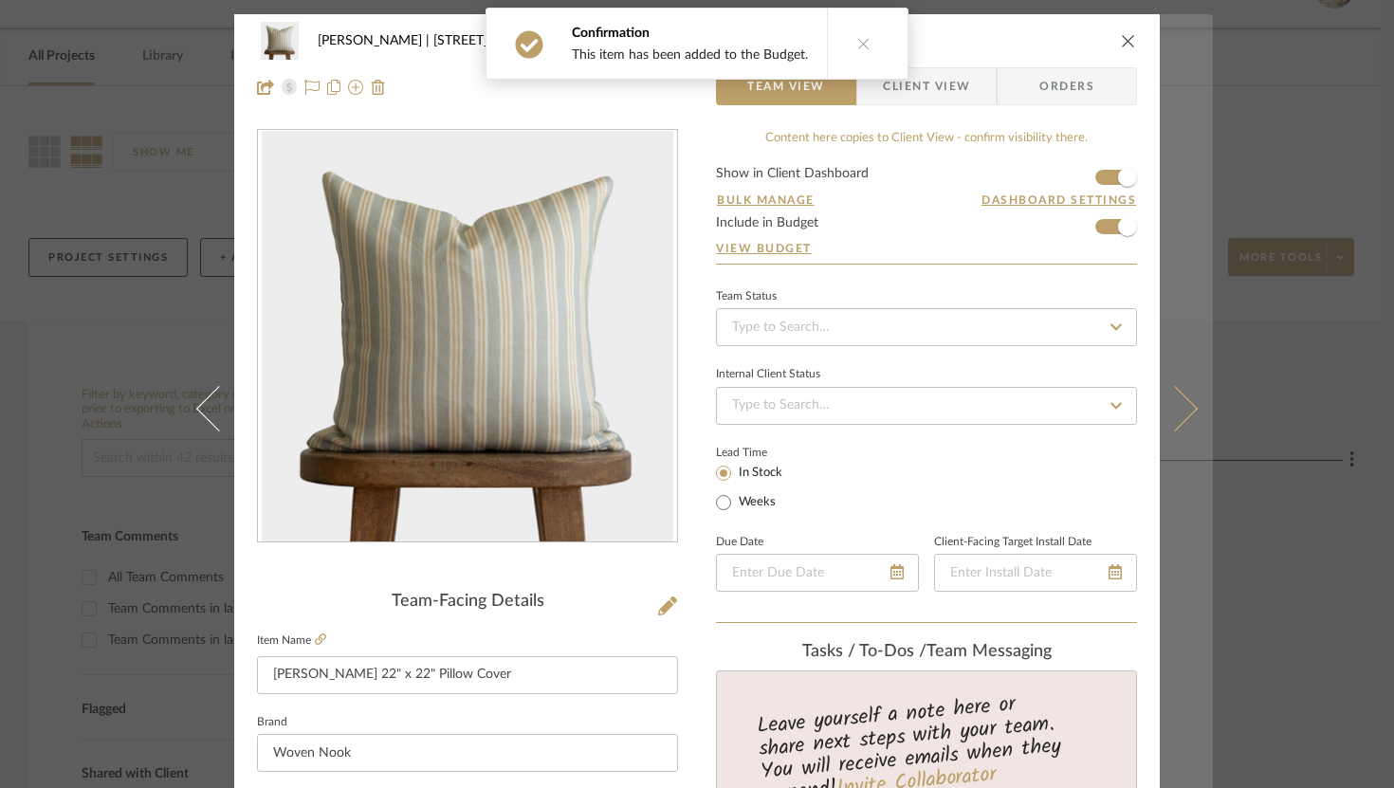
click at [1171, 393] on icon at bounding box center [1175, 408] width 46 height 46
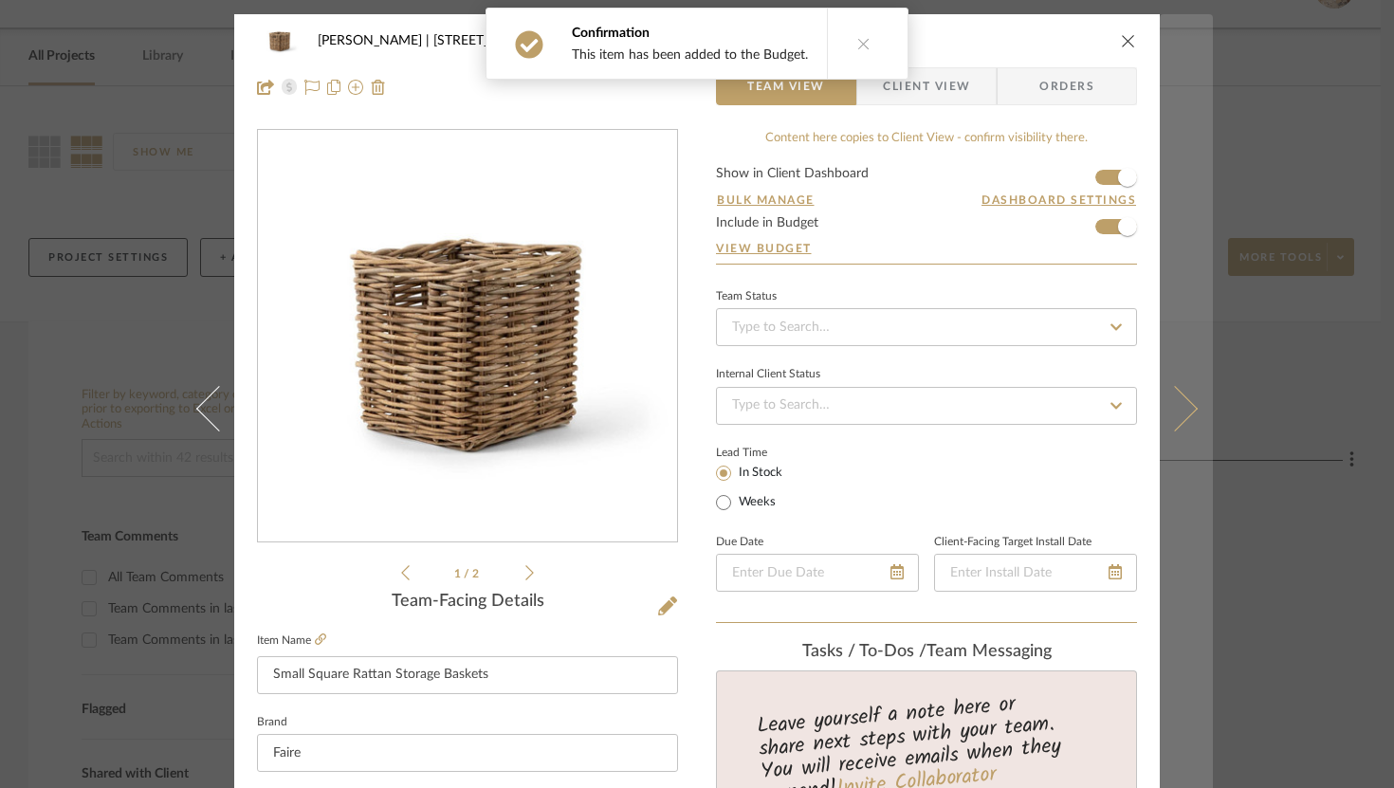
click at [1179, 420] on button at bounding box center [1186, 408] width 53 height 788
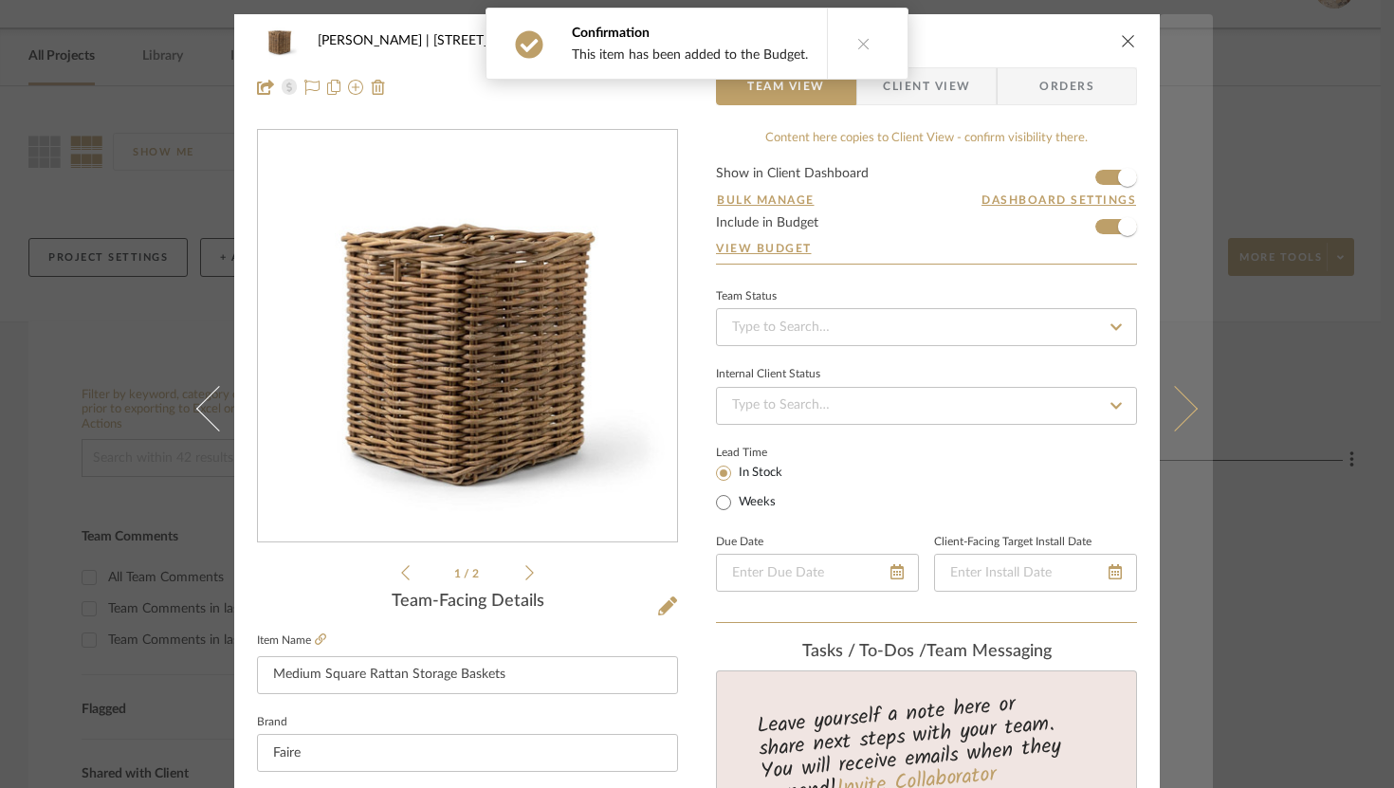
click at [1182, 436] on button at bounding box center [1186, 408] width 53 height 788
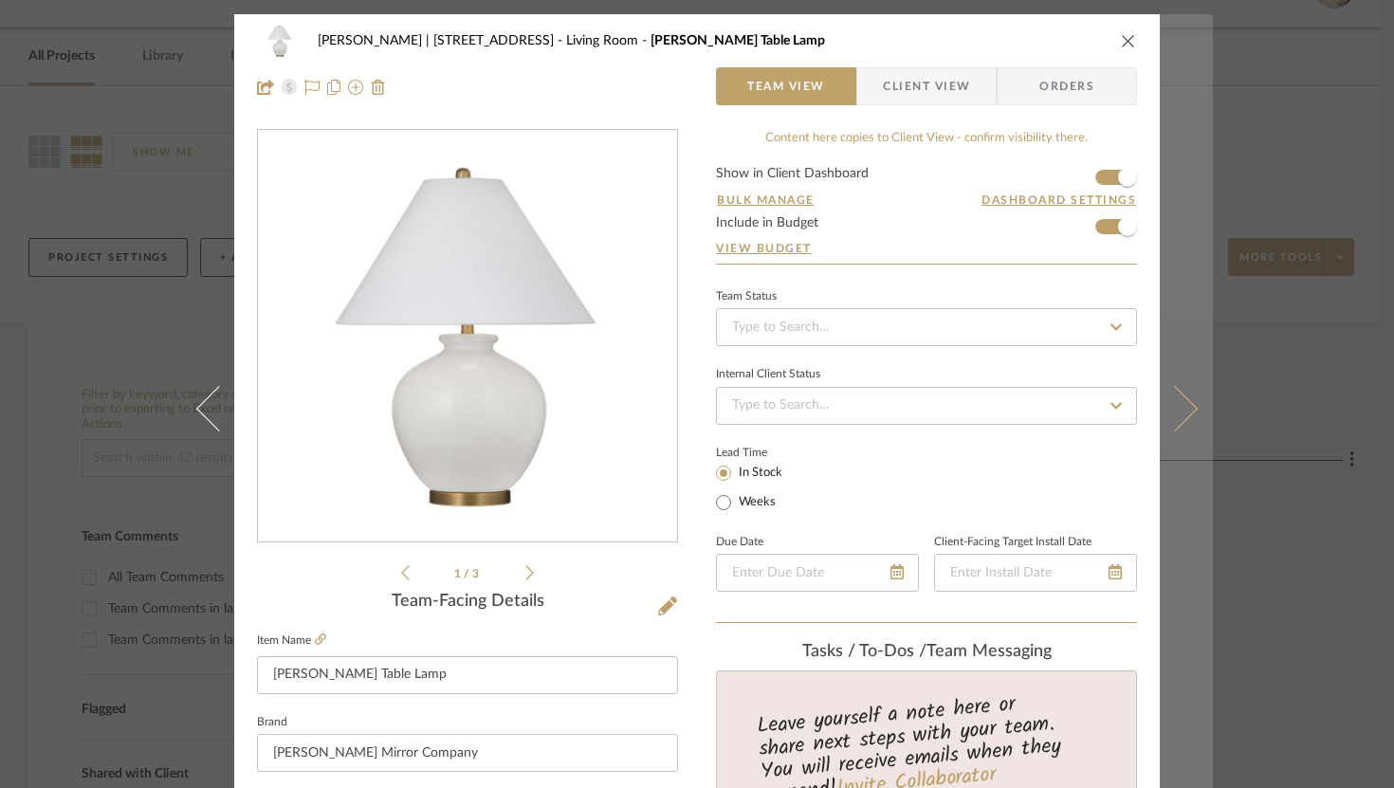
click at [1183, 411] on icon at bounding box center [1175, 408] width 46 height 46
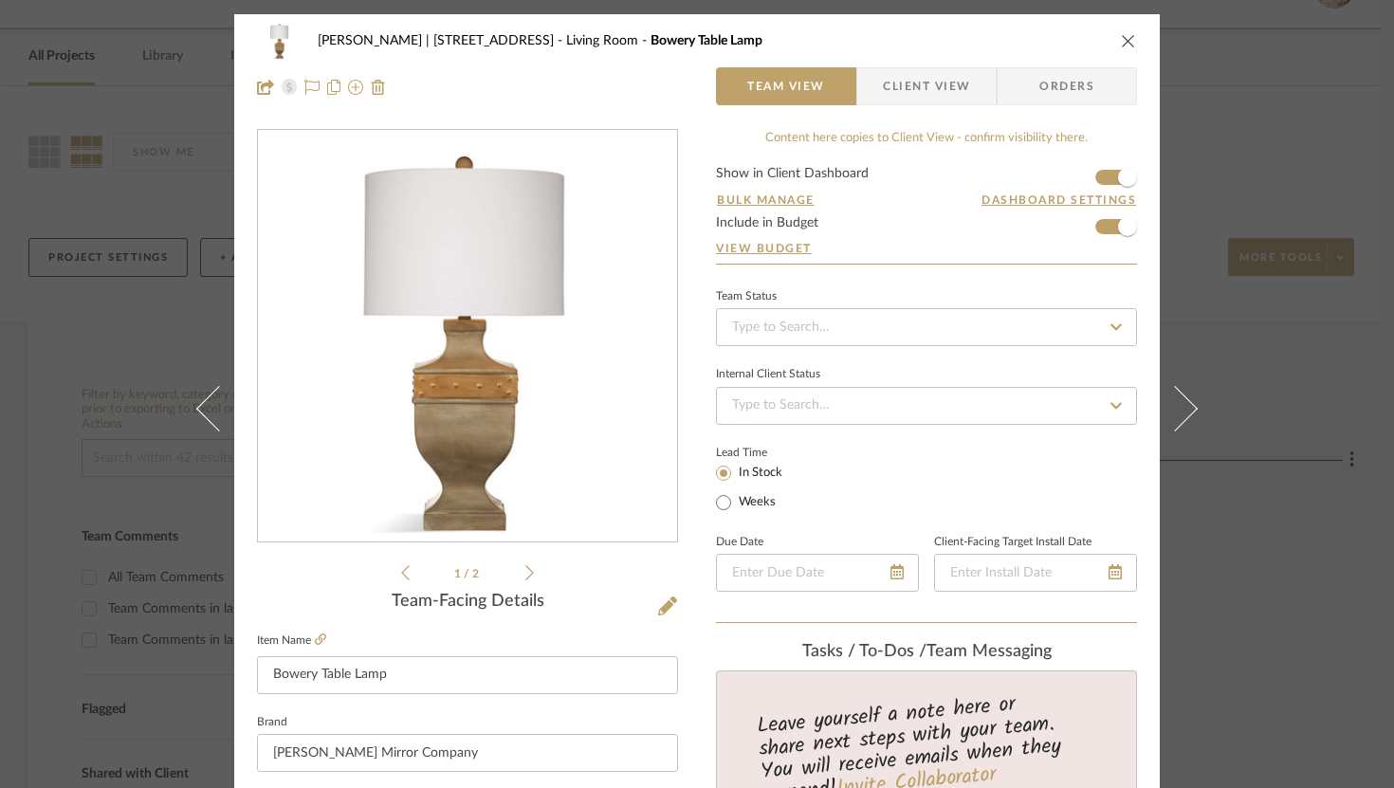
click at [1183, 411] on icon at bounding box center [1175, 408] width 46 height 46
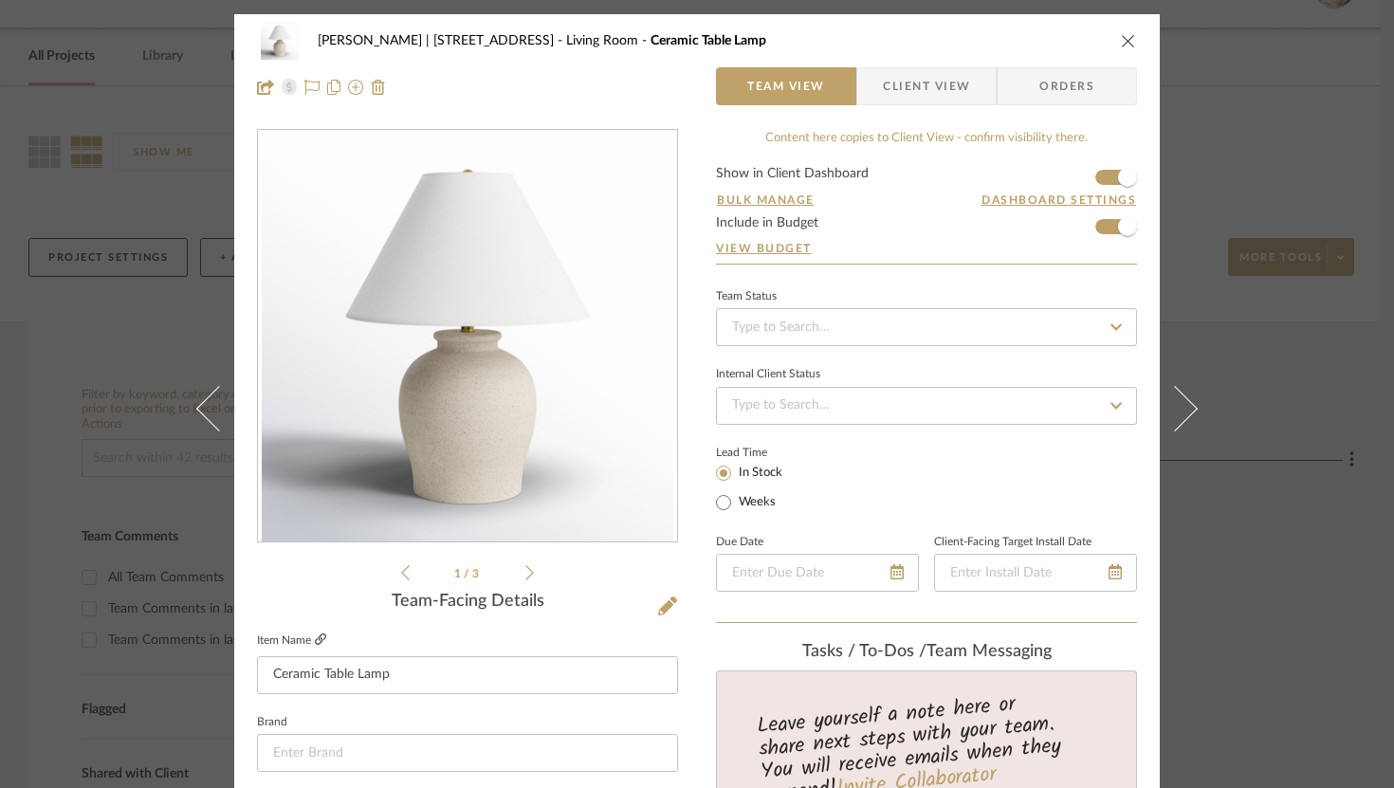
click at [319, 639] on icon at bounding box center [320, 638] width 11 height 11
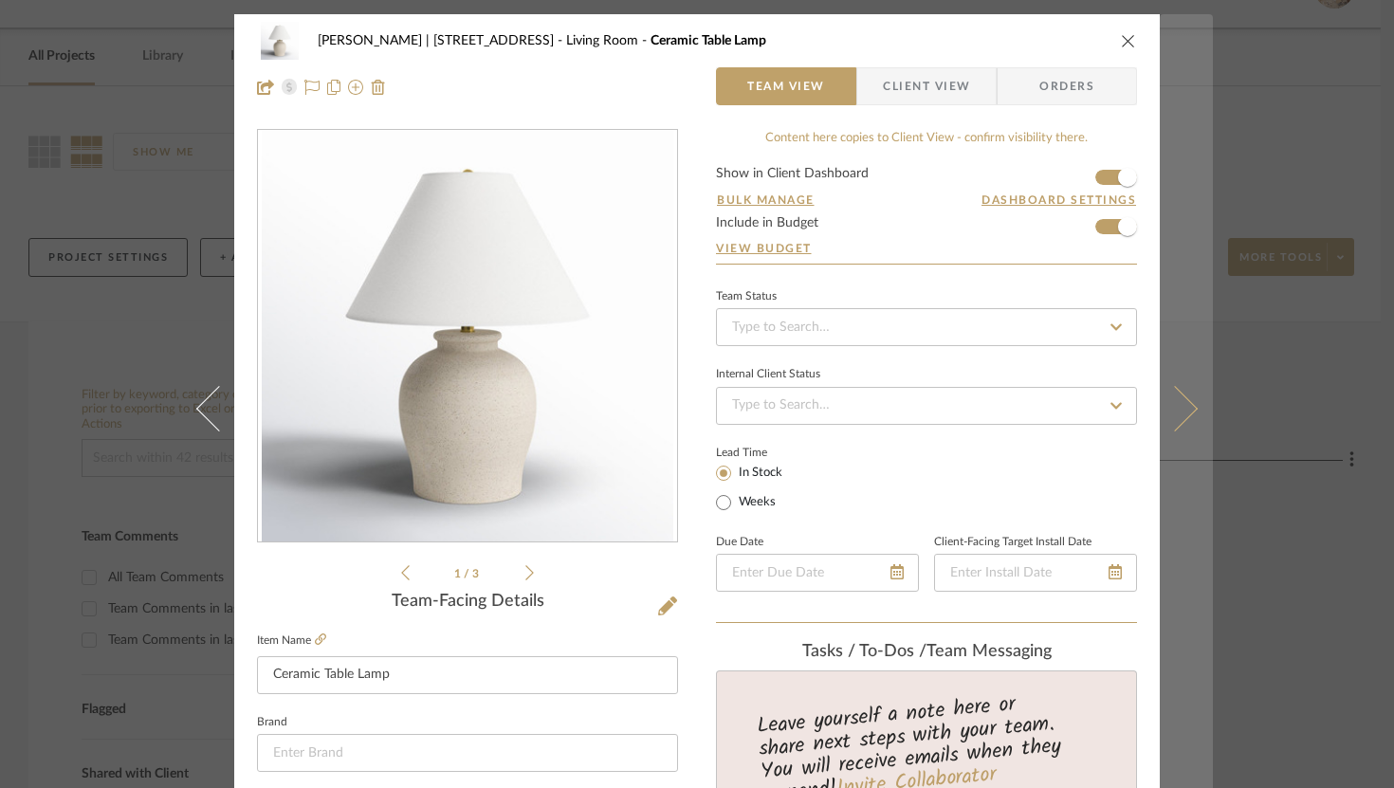
click at [1162, 375] on button at bounding box center [1186, 408] width 53 height 788
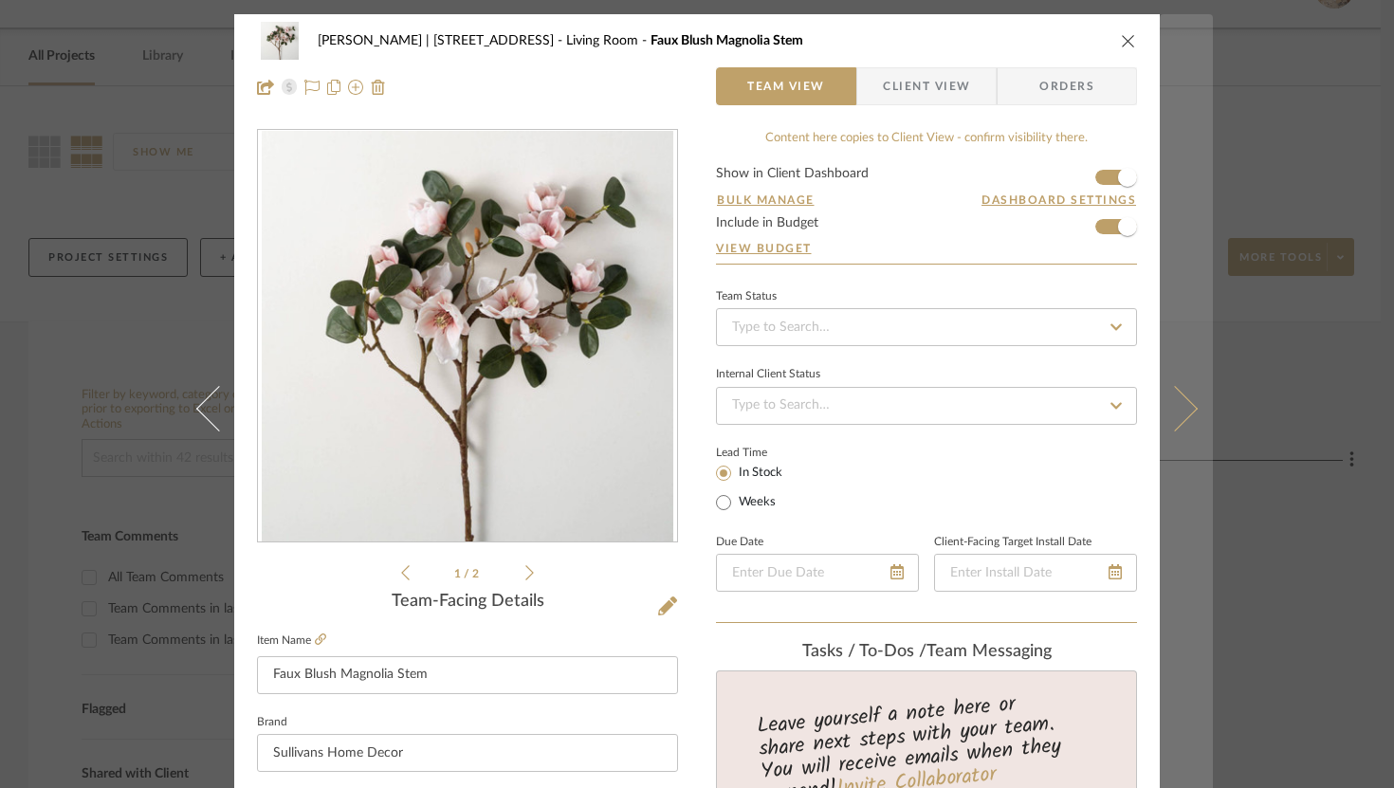
click at [1167, 375] on button at bounding box center [1186, 408] width 53 height 788
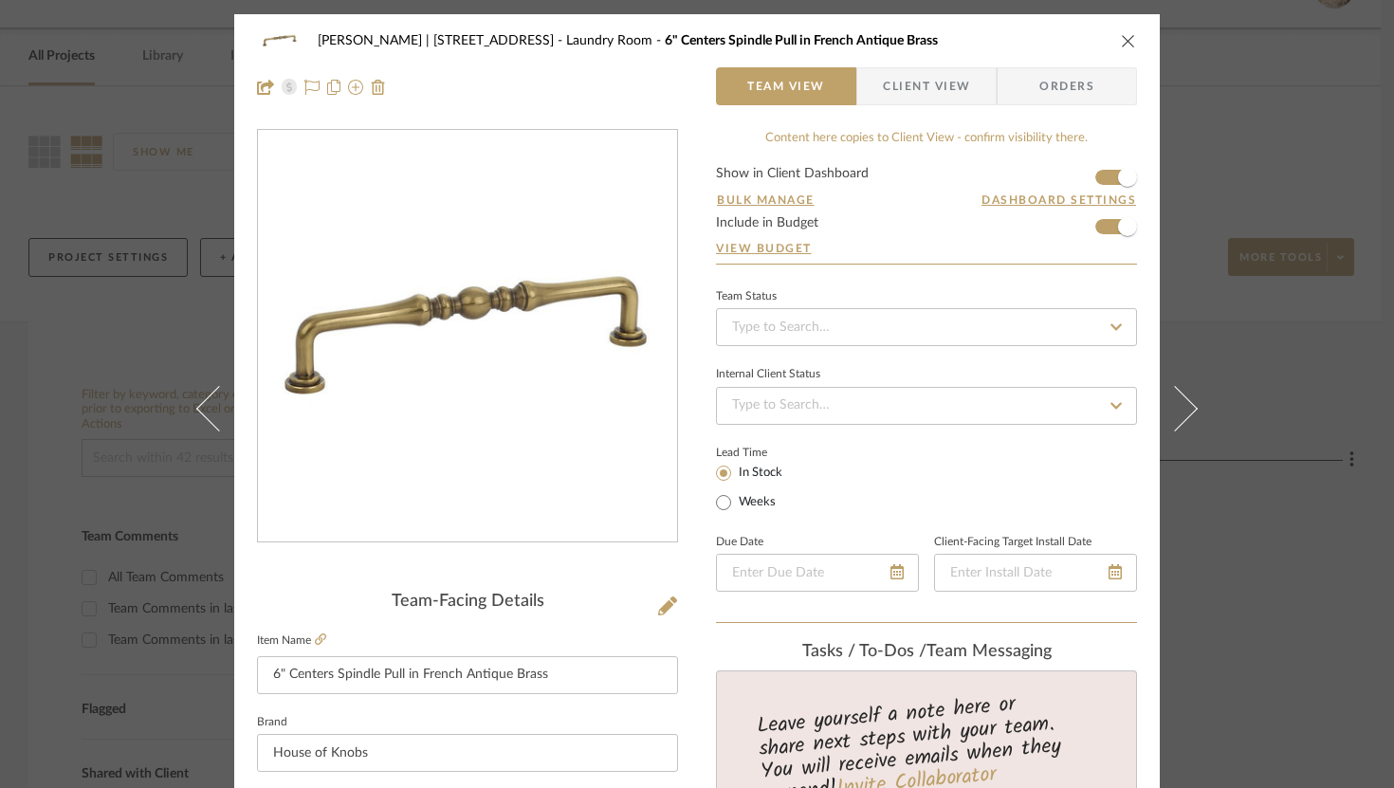
click at [1167, 375] on button at bounding box center [1186, 408] width 53 height 788
drag, startPoint x: 1167, startPoint y: 375, endPoint x: 1215, endPoint y: 246, distance: 137.4
click at [1216, 246] on div "[PERSON_NAME] | 349 Boot Hill Ln Pantry 6" Centers Spindle Pull in French Antiq…" at bounding box center [697, 394] width 1394 height 788
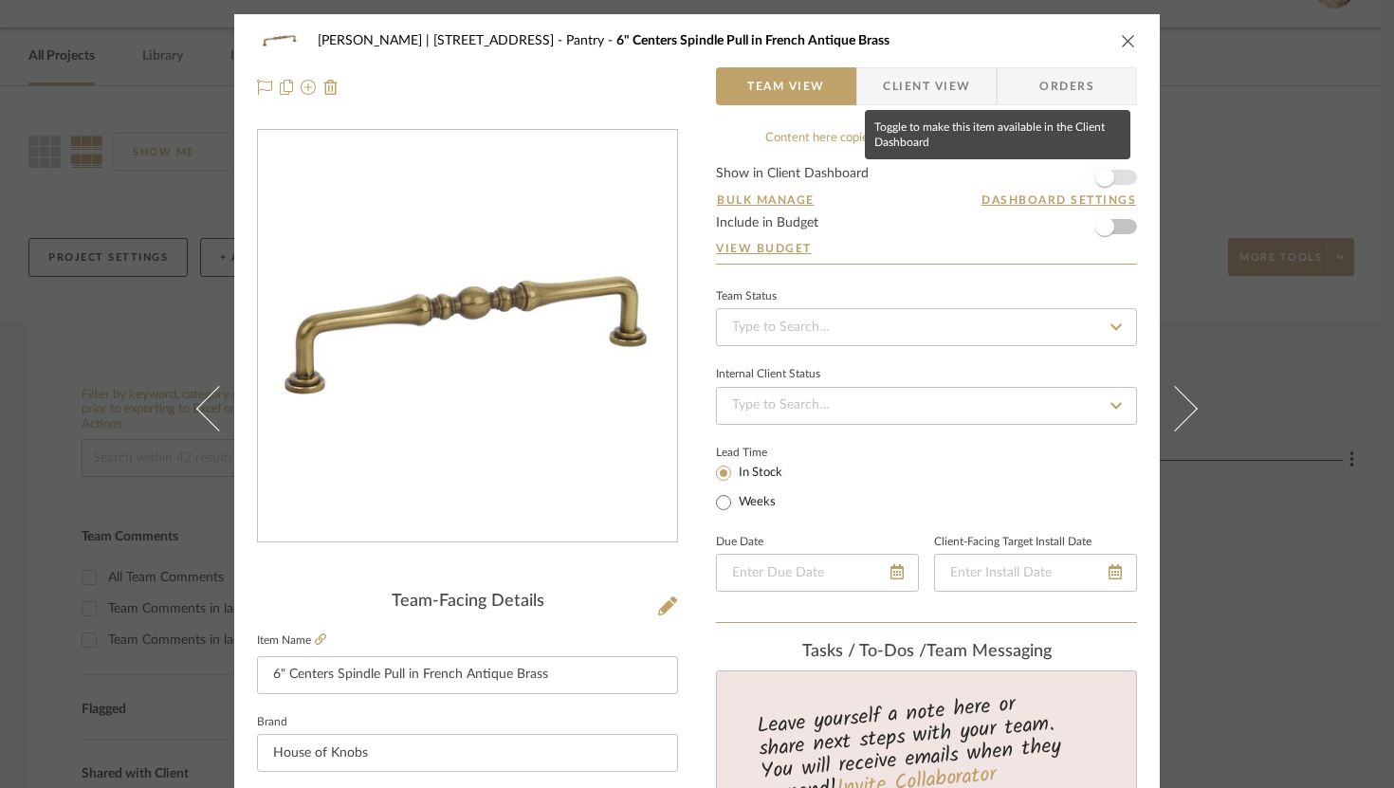
click at [1111, 180] on span "button" at bounding box center [1105, 177] width 42 height 42
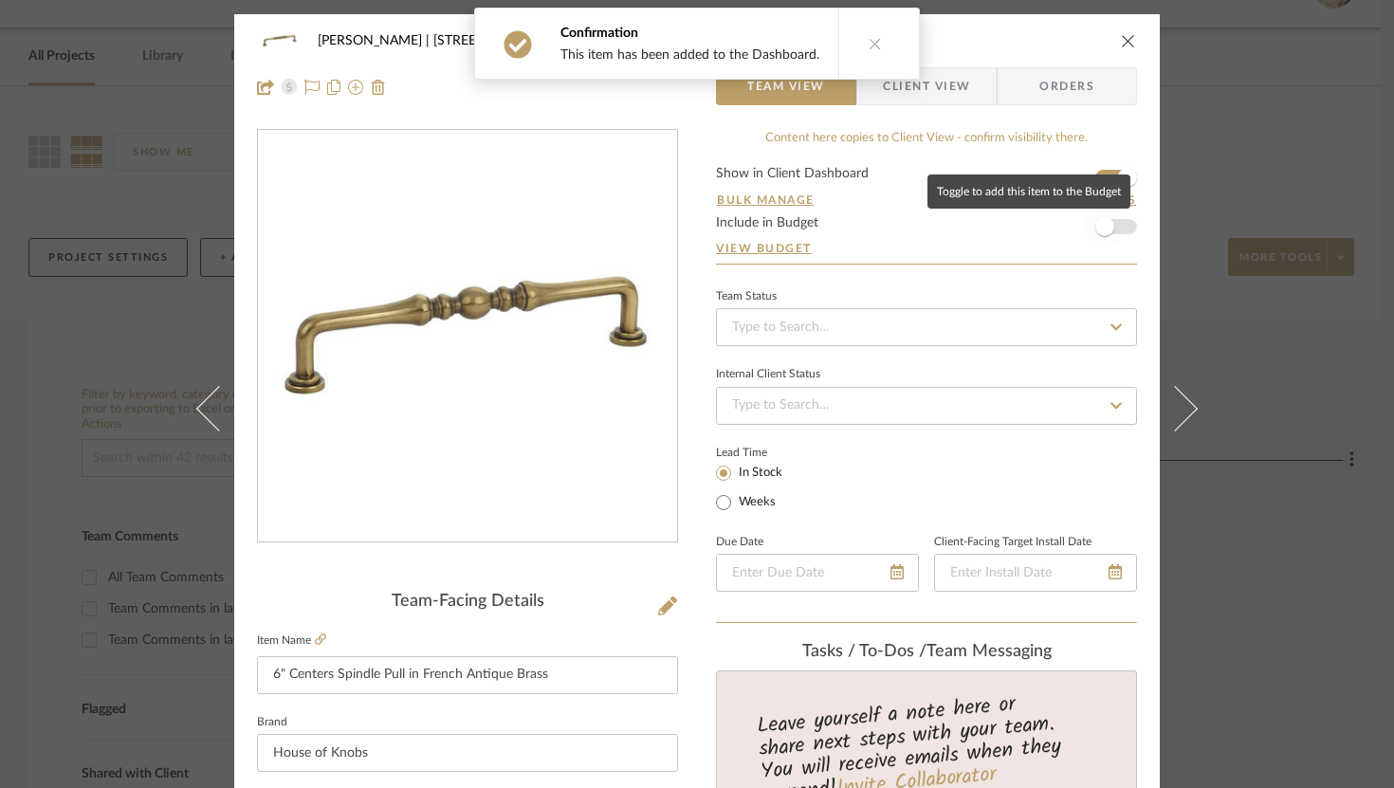
click at [1112, 221] on span "button" at bounding box center [1105, 227] width 42 height 42
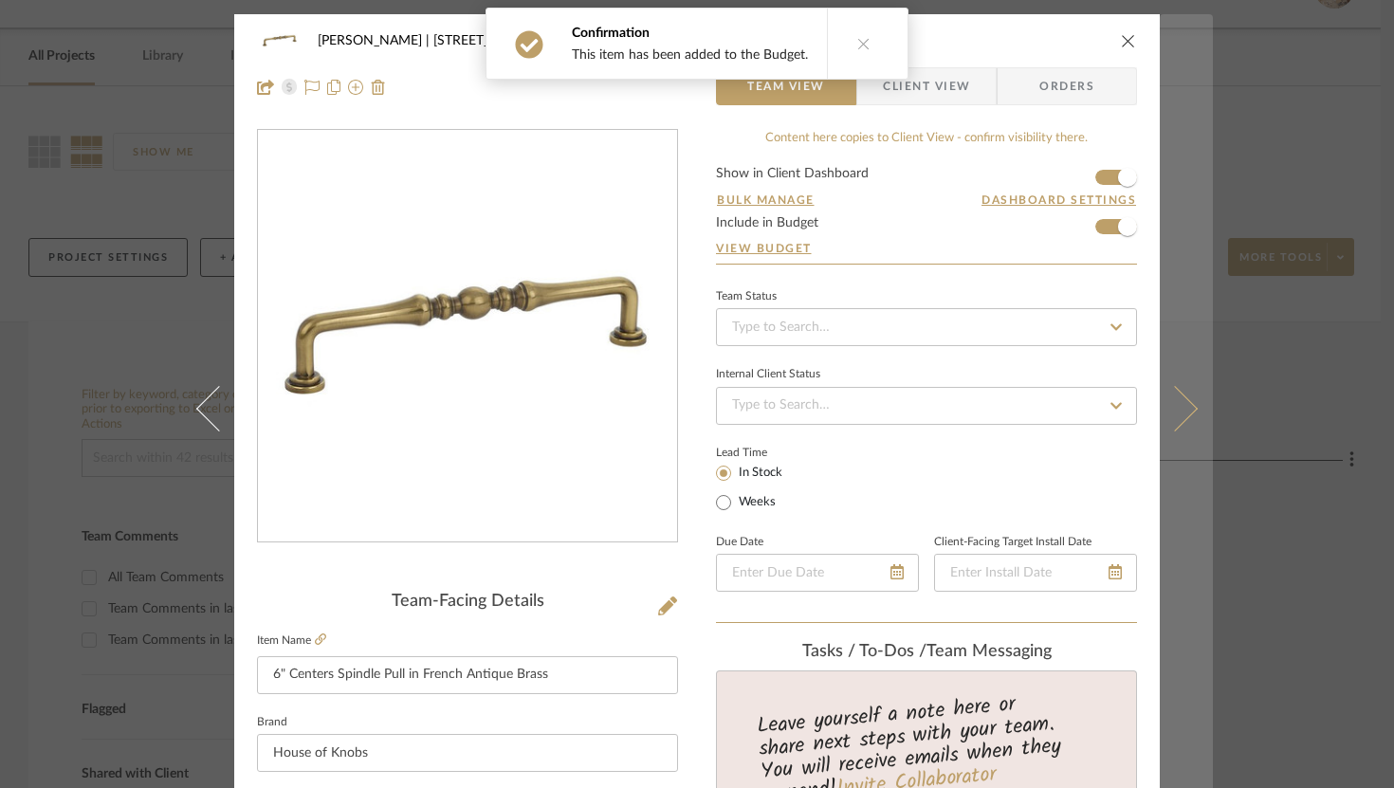
click at [1183, 386] on button at bounding box center [1186, 408] width 53 height 788
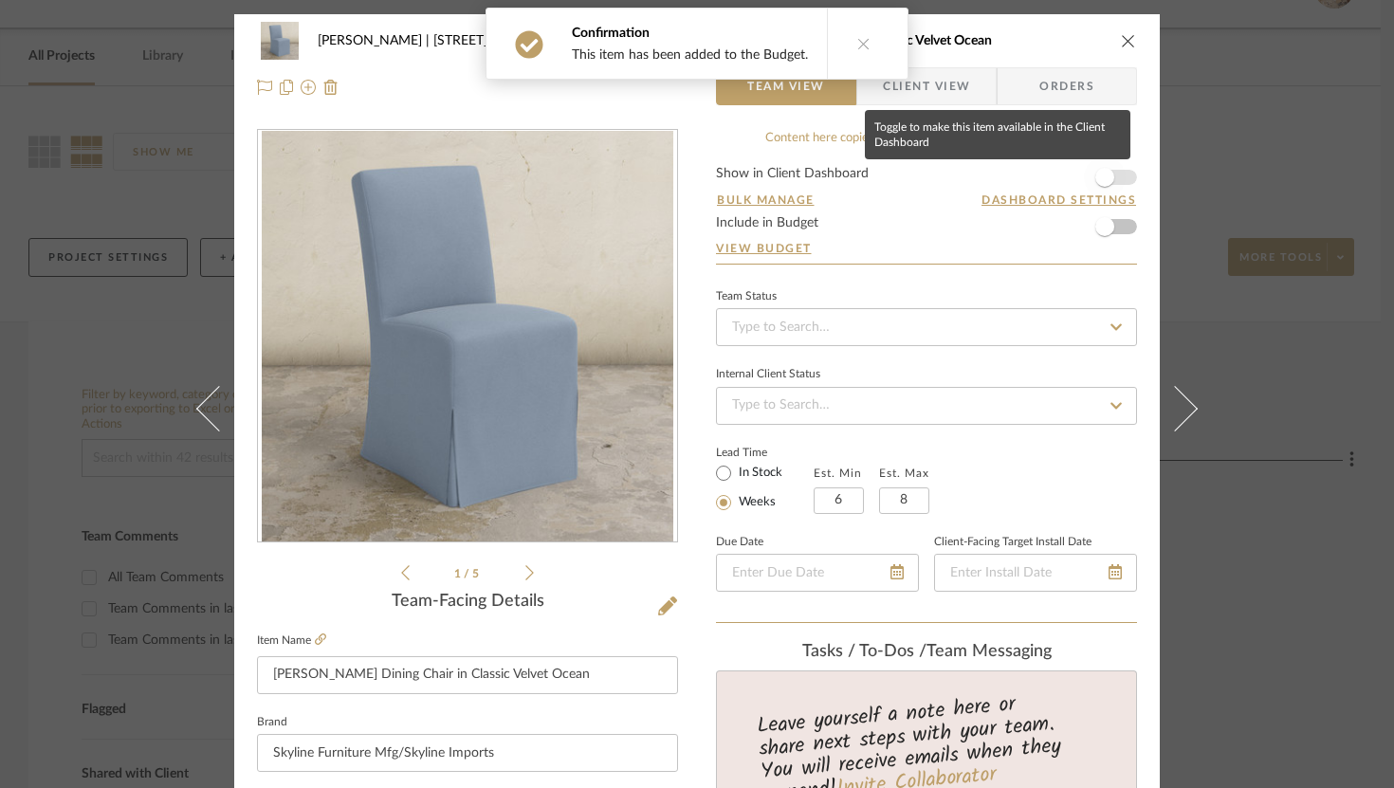
click at [1095, 176] on span "button" at bounding box center [1104, 177] width 19 height 19
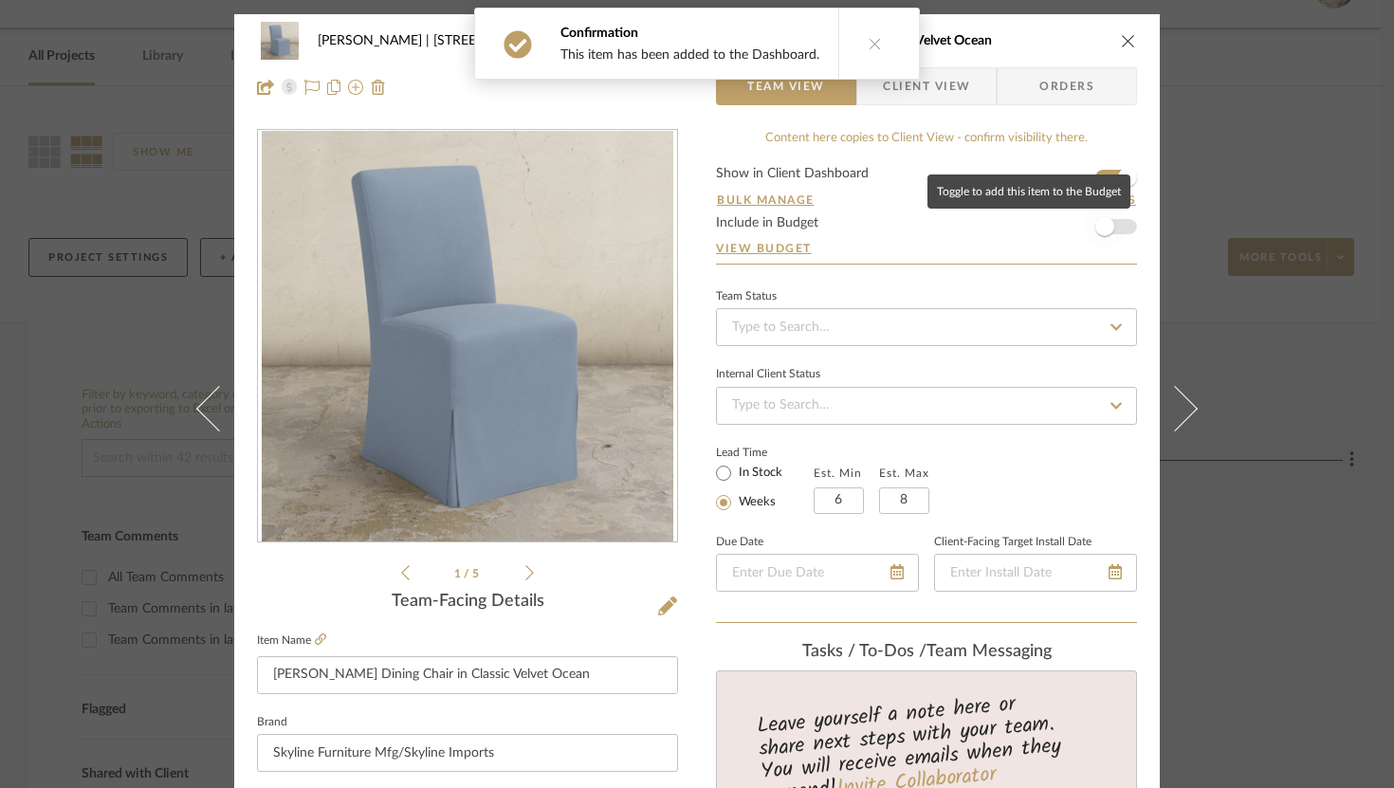
click at [1111, 223] on span "button" at bounding box center [1105, 227] width 42 height 42
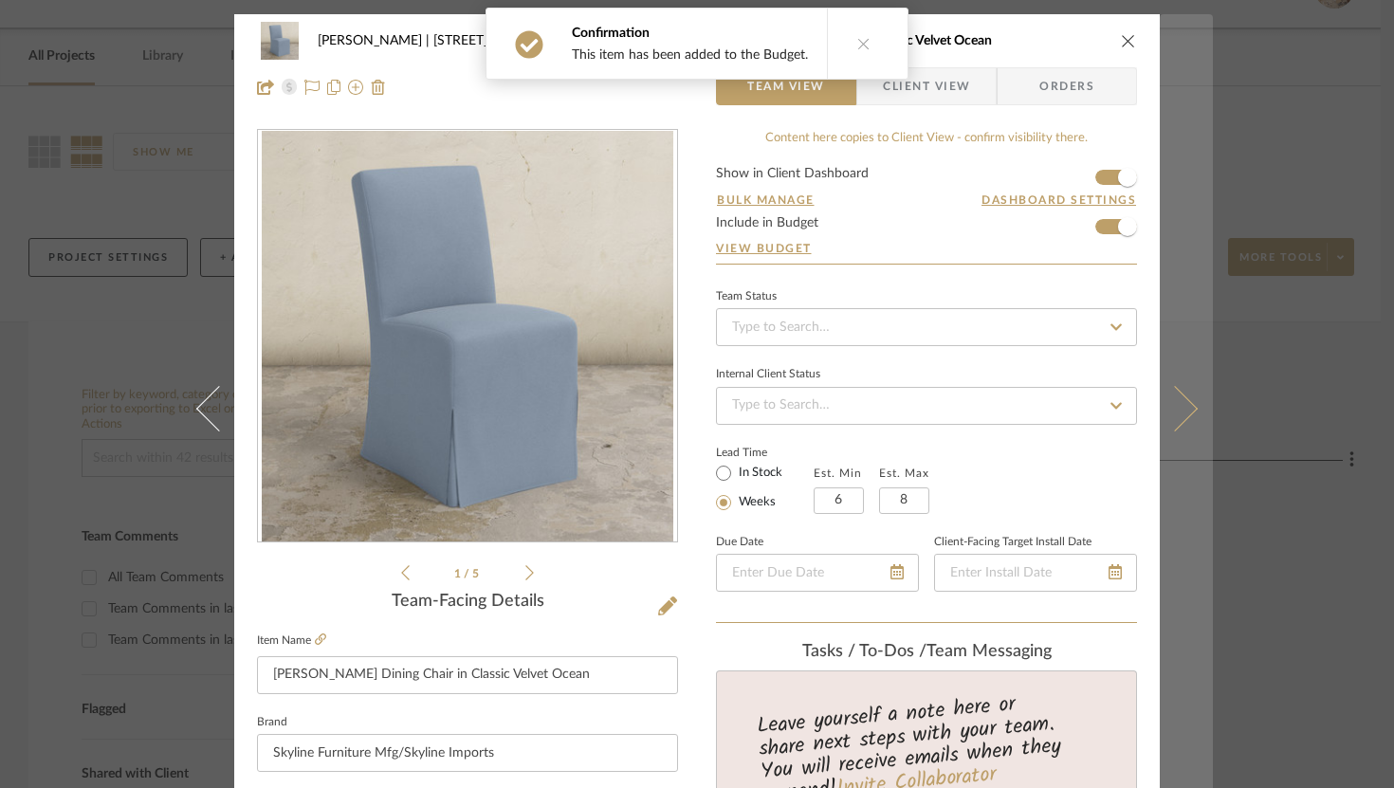
click at [1177, 394] on button at bounding box center [1186, 408] width 53 height 788
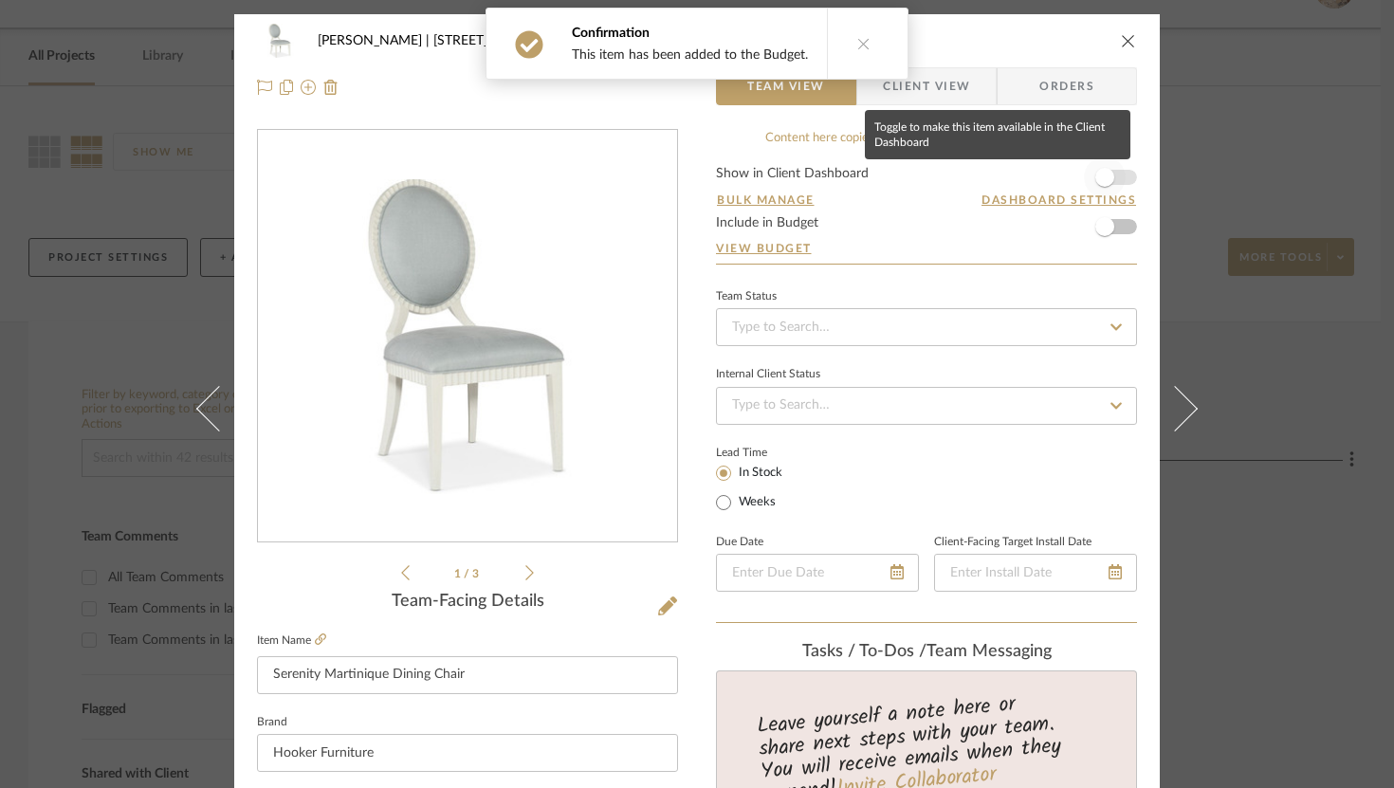
click at [1101, 175] on span "button" at bounding box center [1104, 177] width 19 height 19
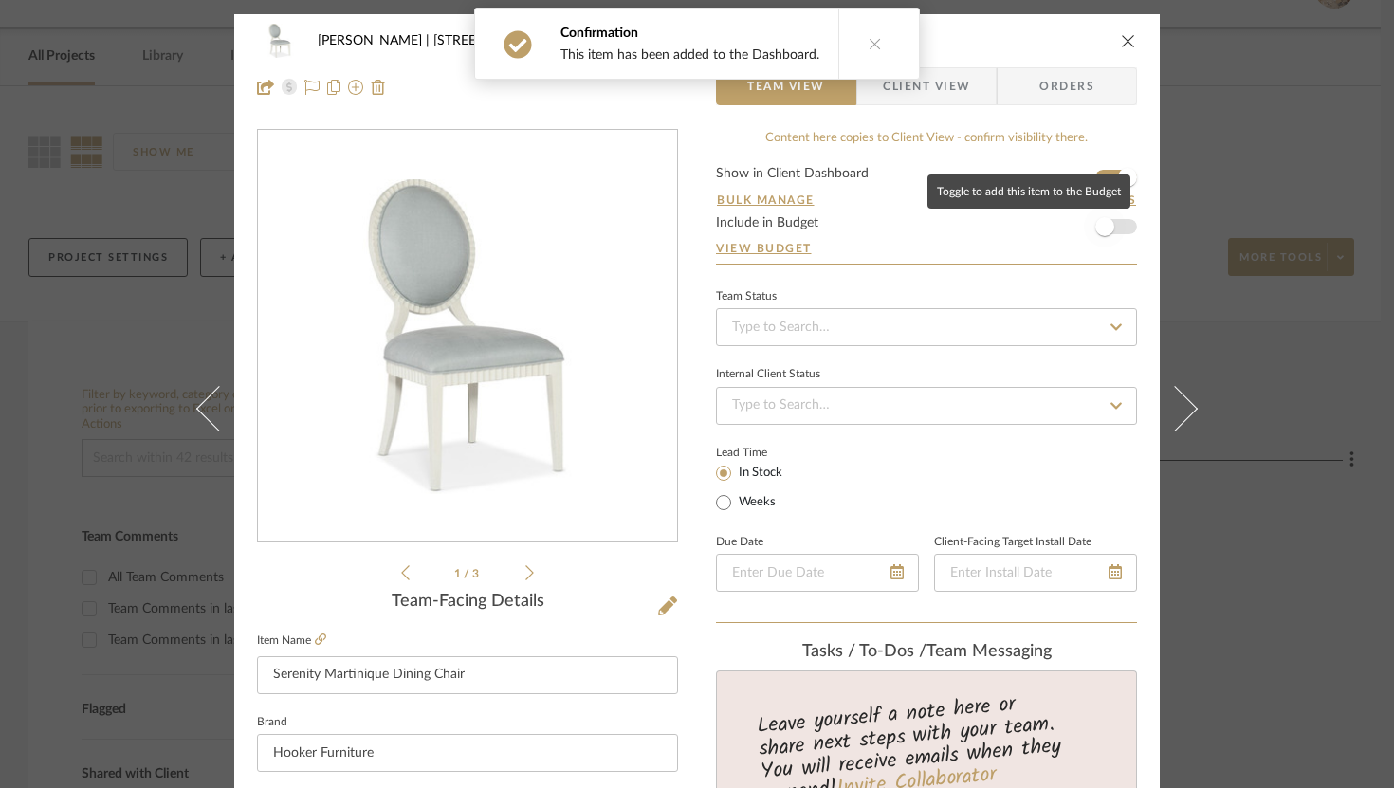
click at [1112, 229] on span "button" at bounding box center [1105, 227] width 42 height 42
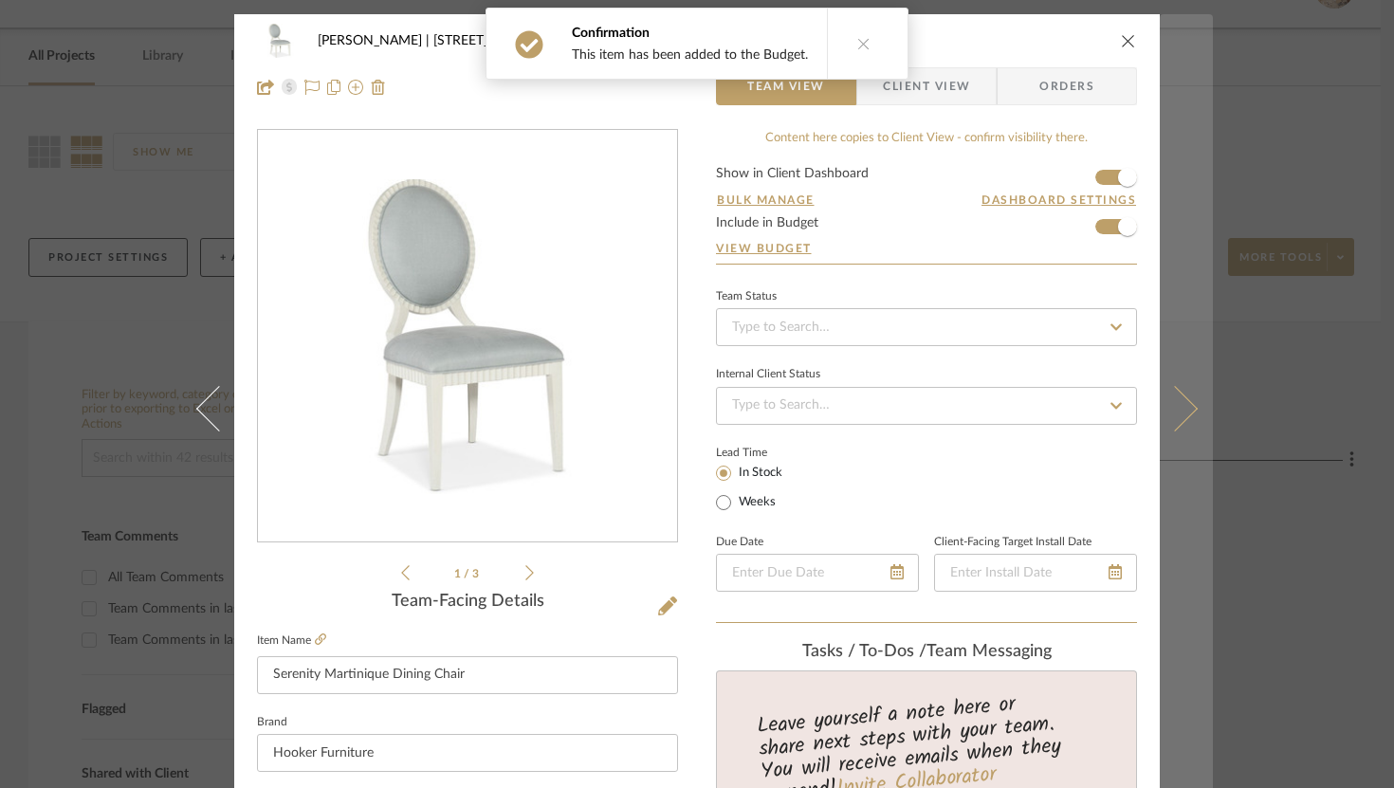
click at [1170, 411] on icon at bounding box center [1175, 408] width 46 height 46
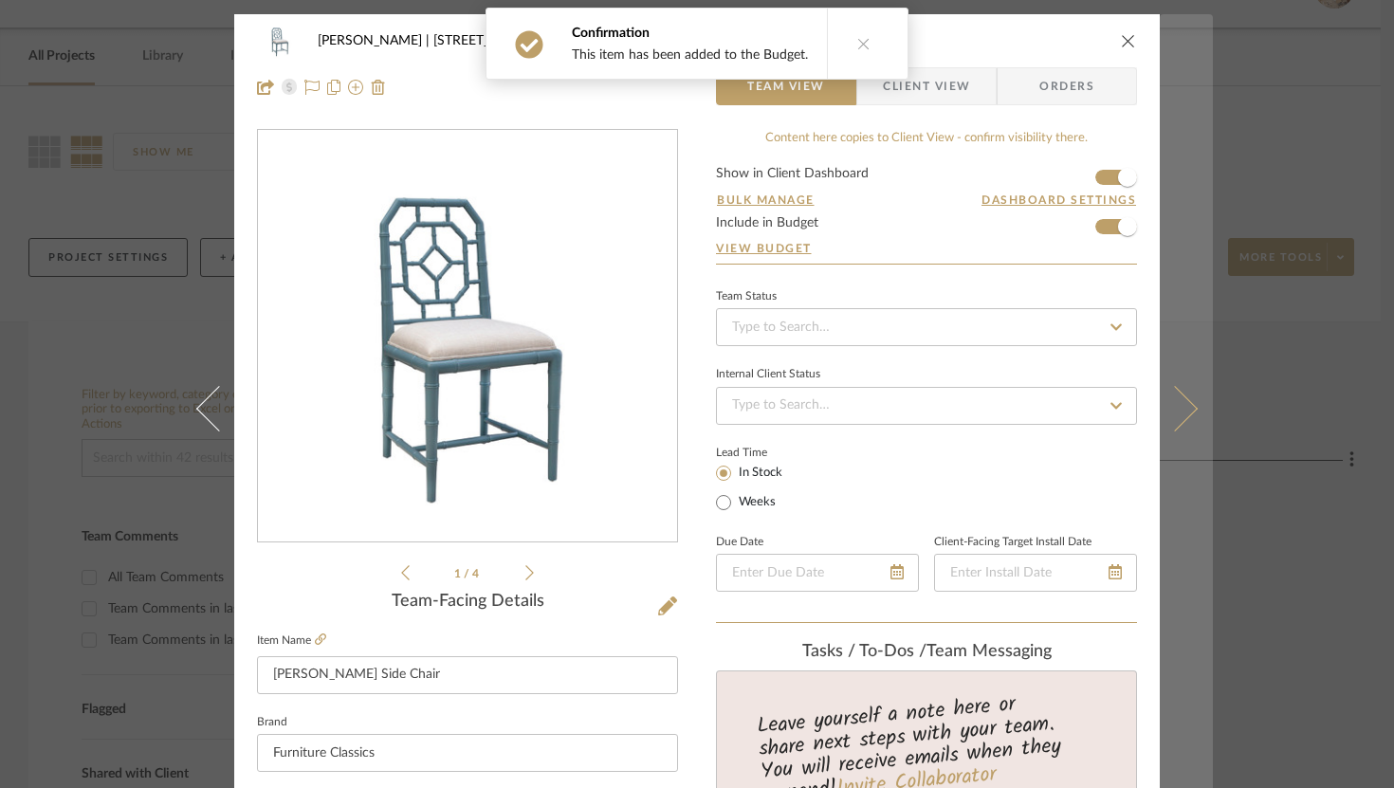
click at [1191, 398] on button at bounding box center [1186, 408] width 53 height 788
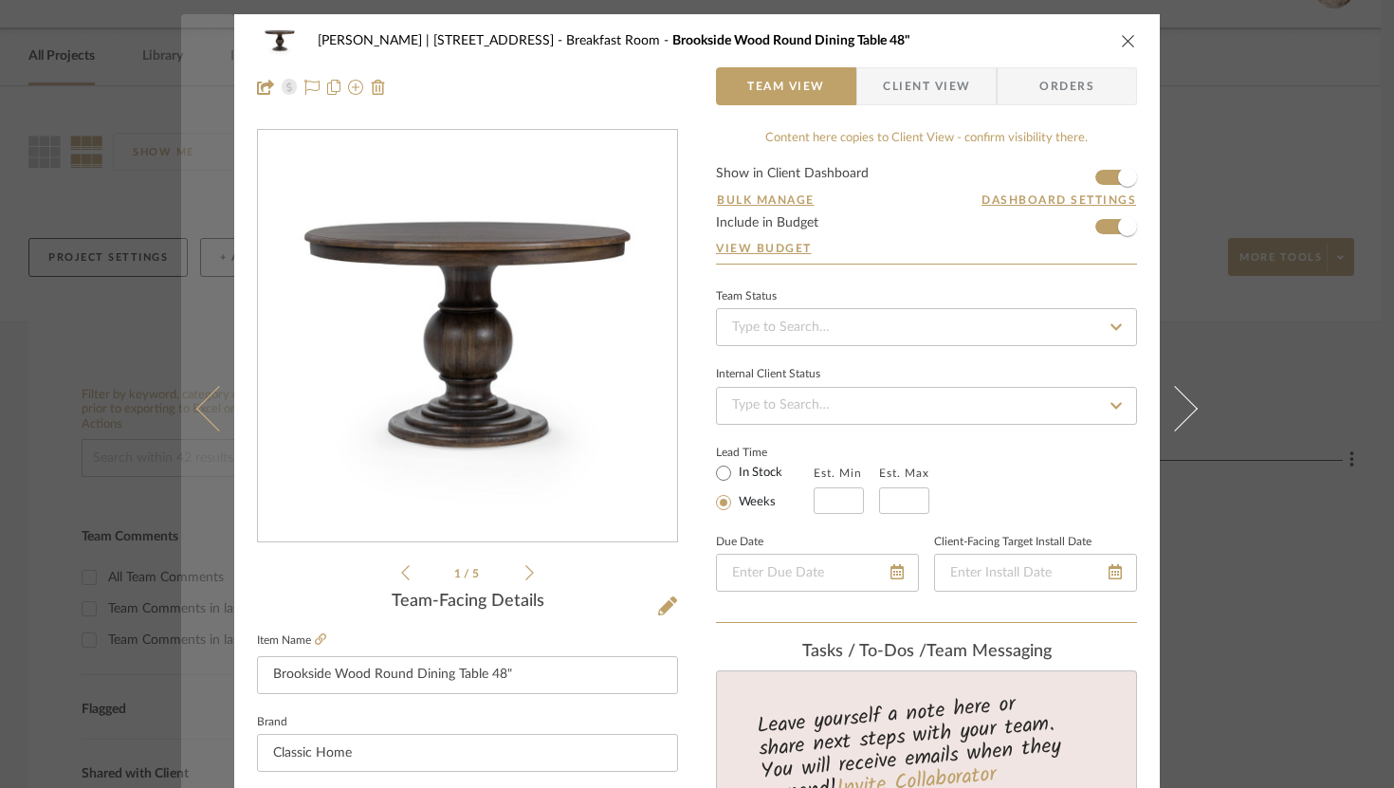
click at [206, 416] on icon at bounding box center [219, 408] width 46 height 46
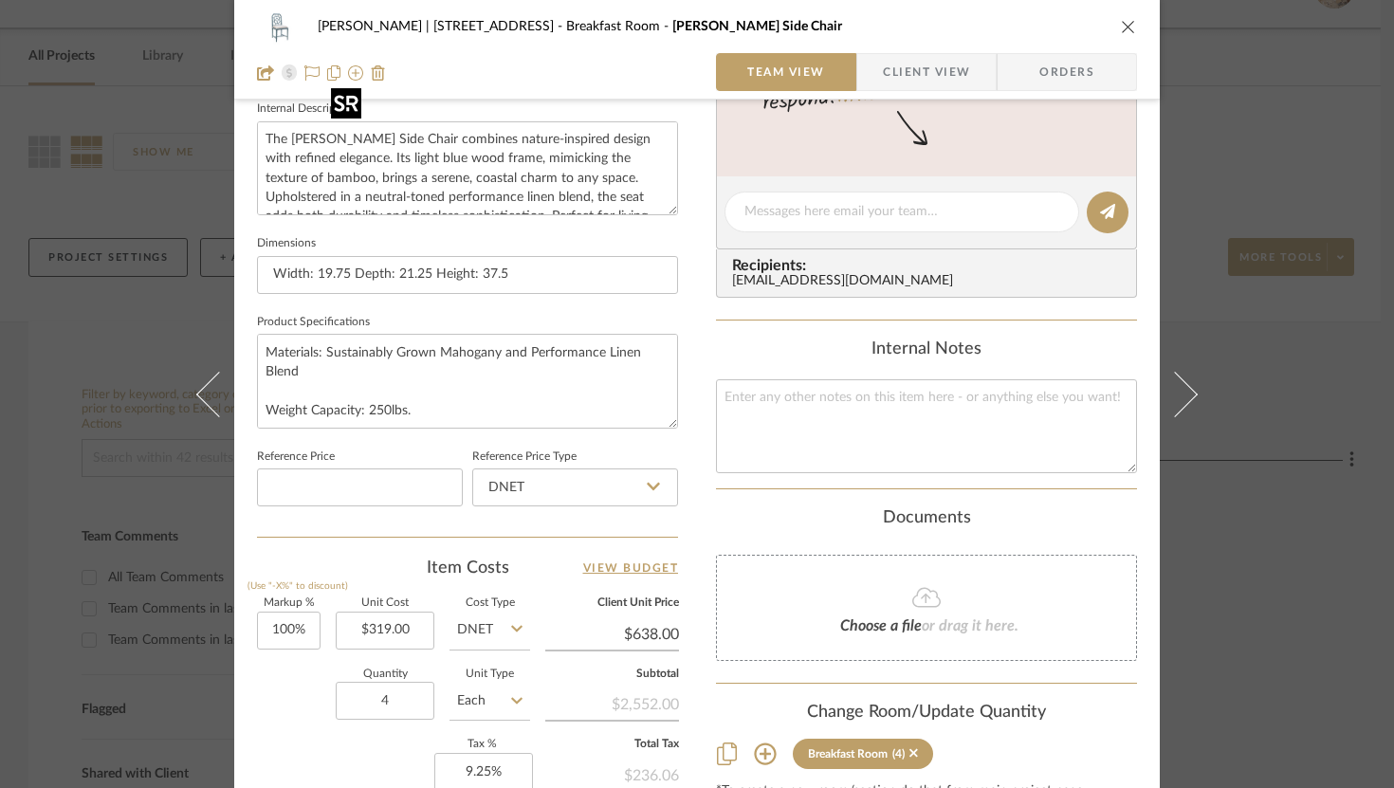
scroll to position [693, 0]
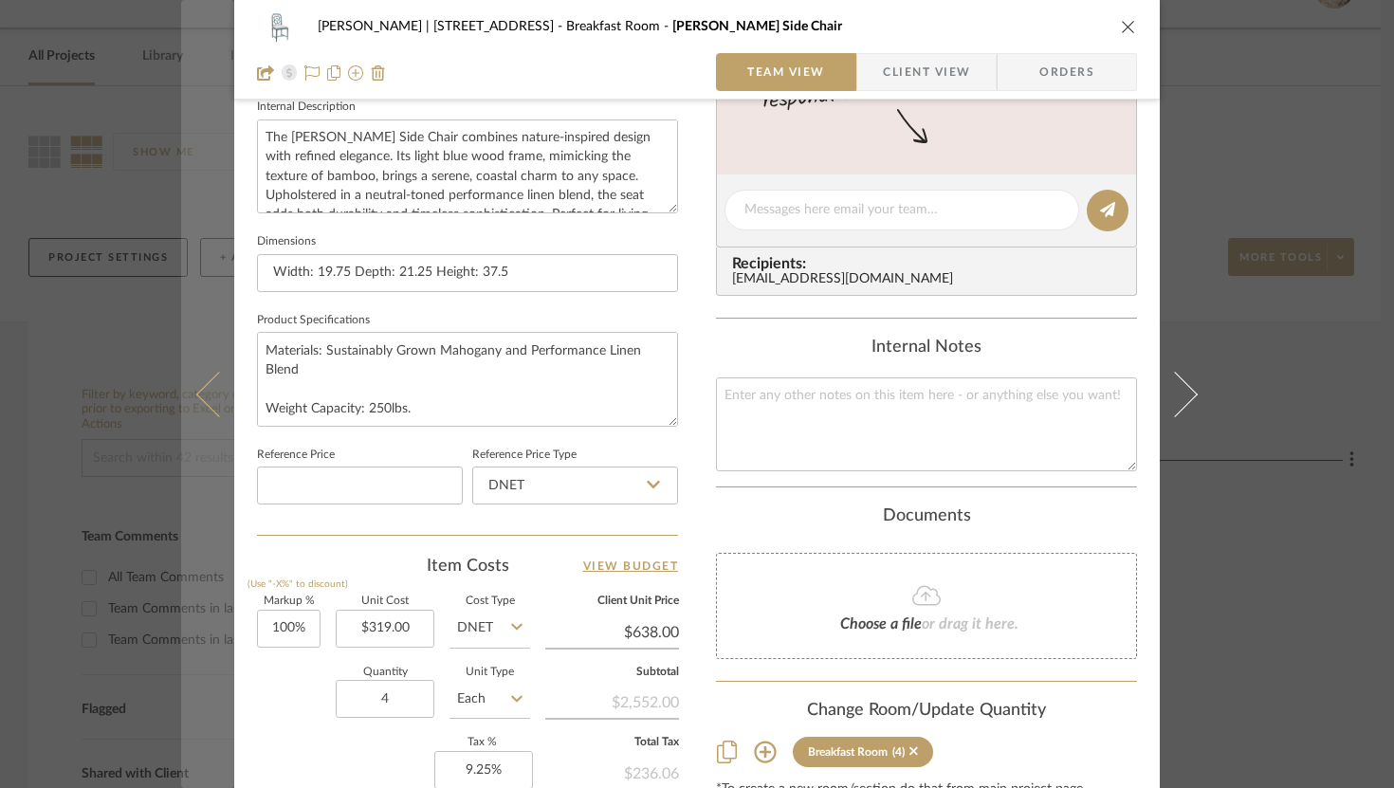
click at [210, 401] on icon at bounding box center [219, 394] width 46 height 46
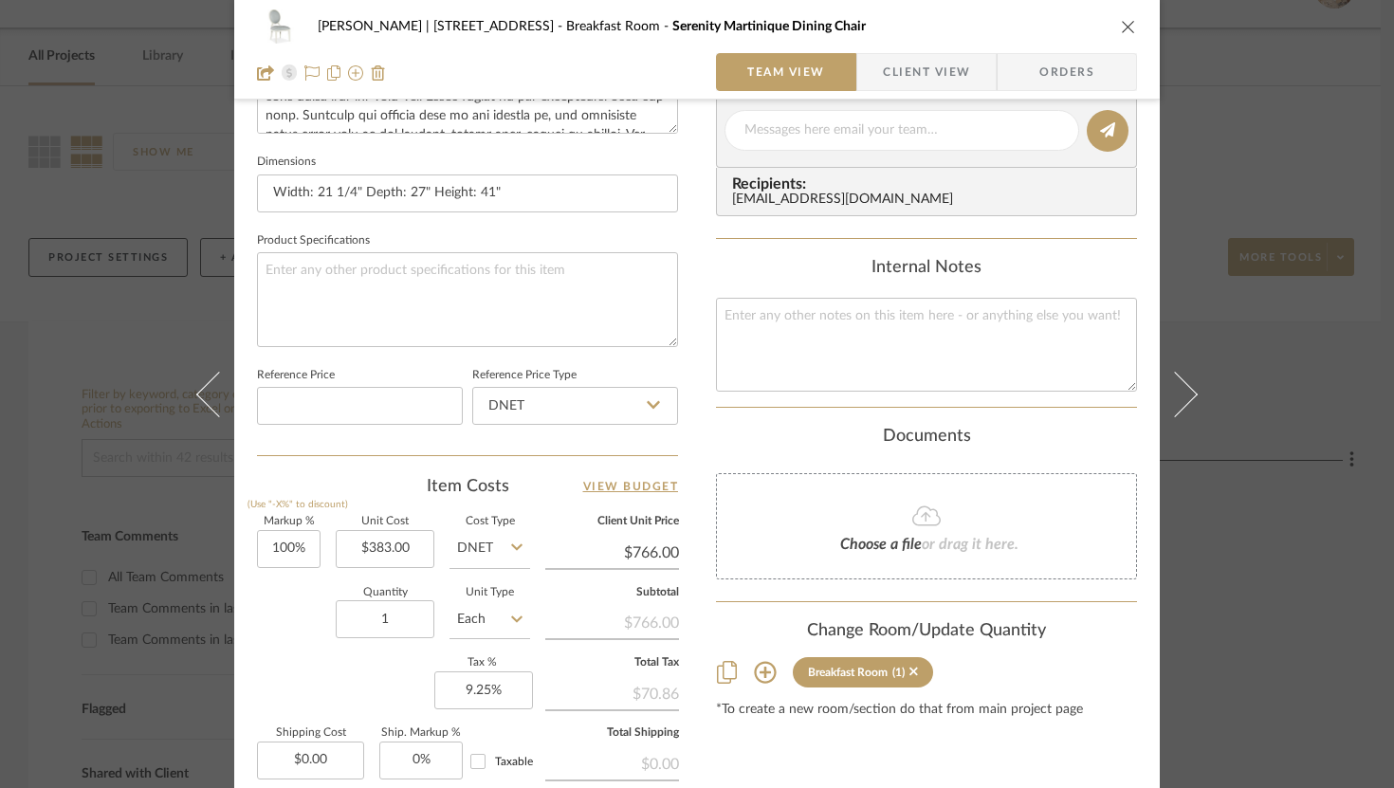
scroll to position [796, 0]
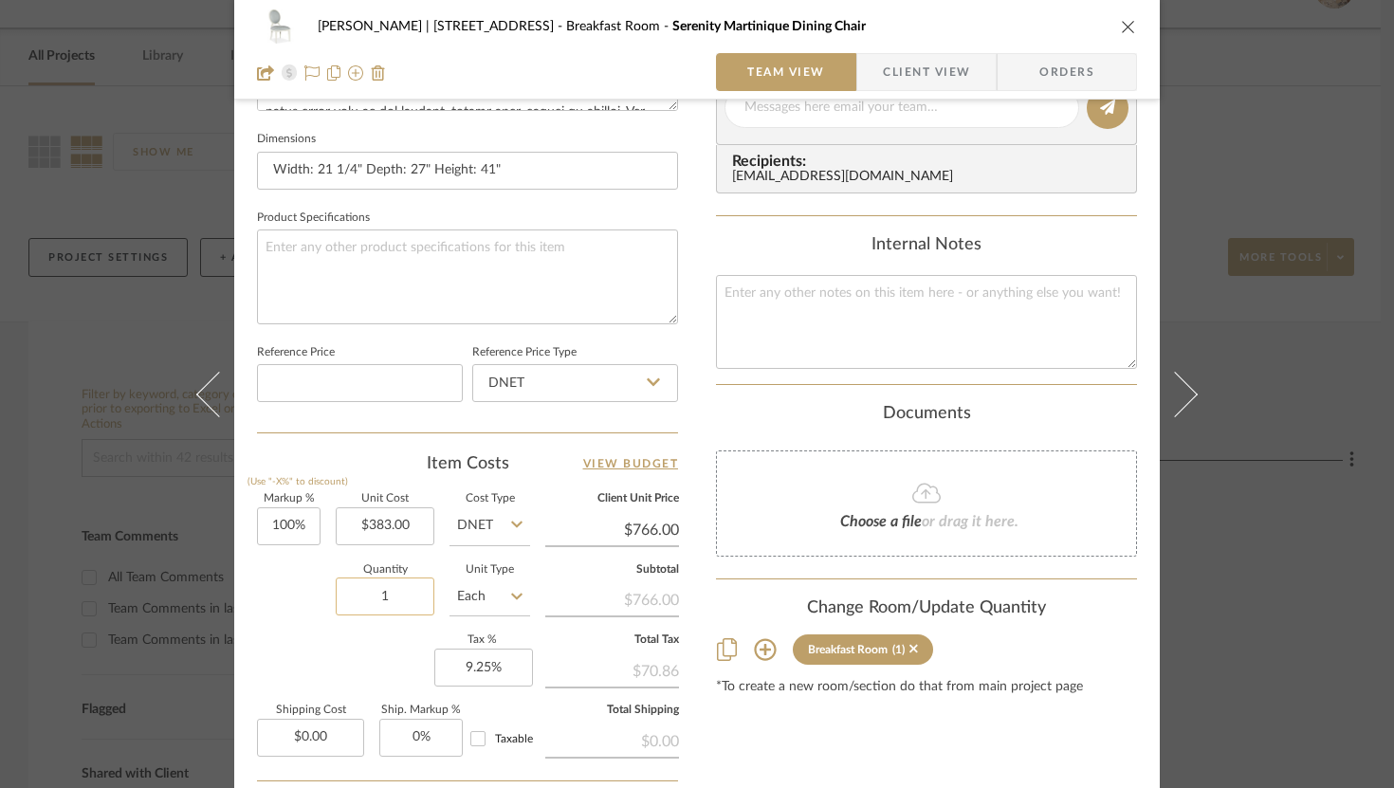
click at [377, 595] on input "1" at bounding box center [385, 597] width 99 height 38
type input "4"
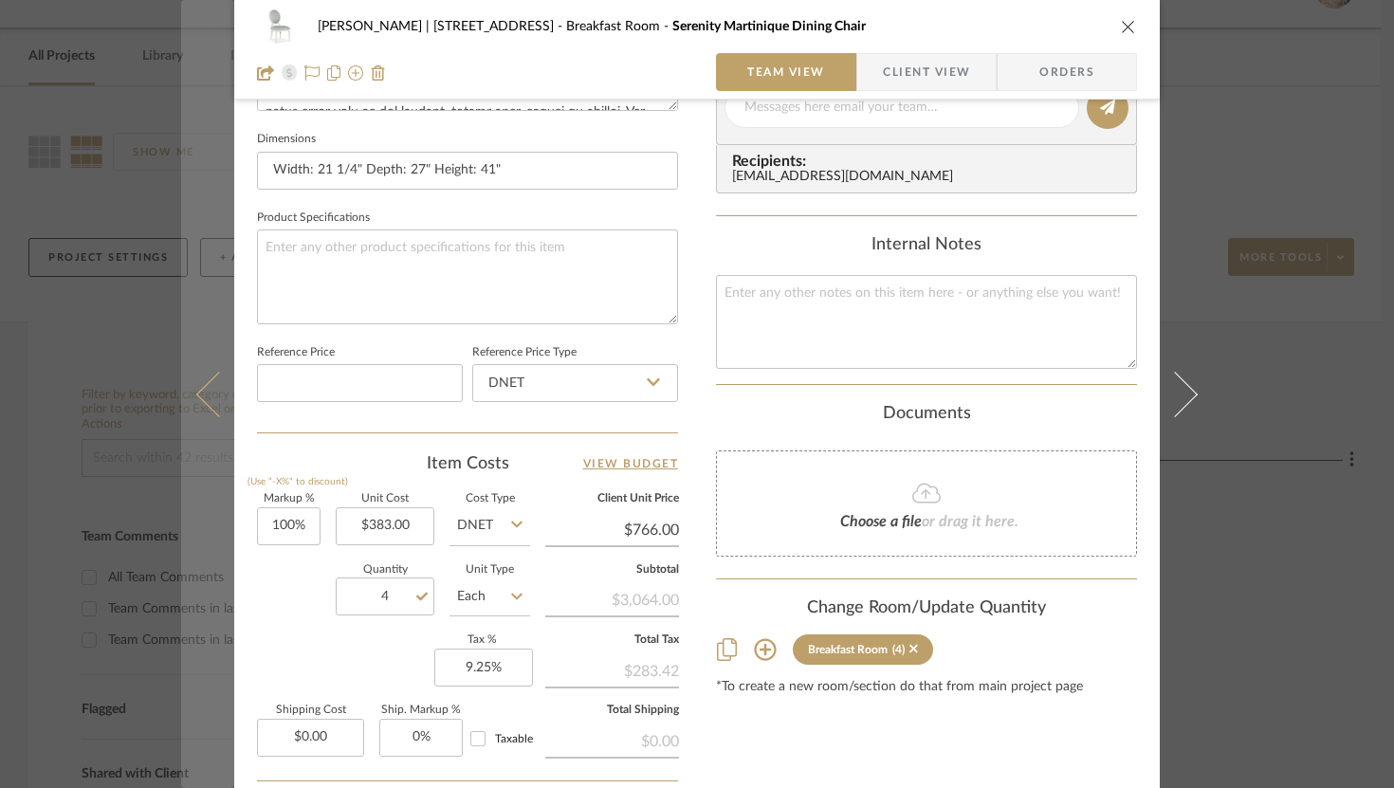
click at [202, 387] on icon at bounding box center [219, 394] width 46 height 46
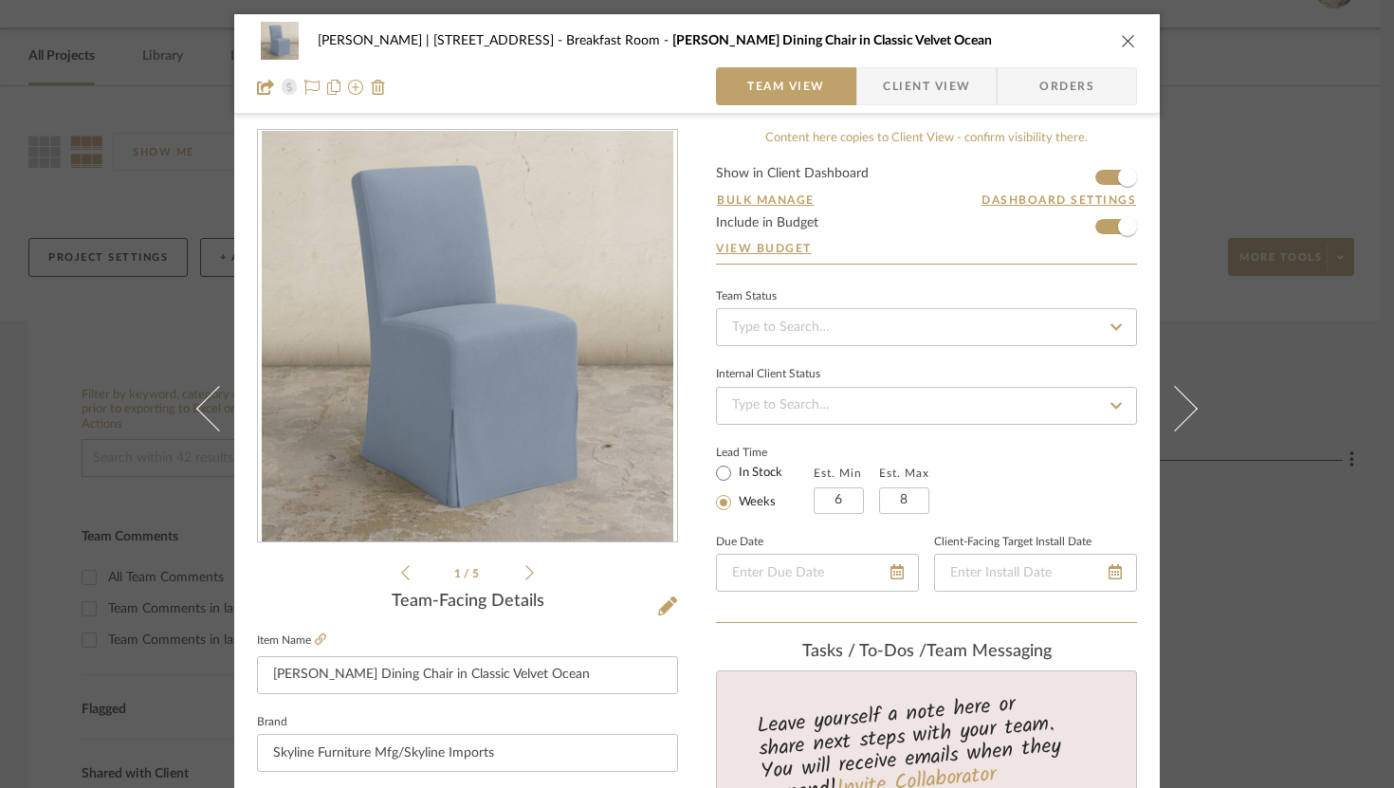
scroll to position [120, 0]
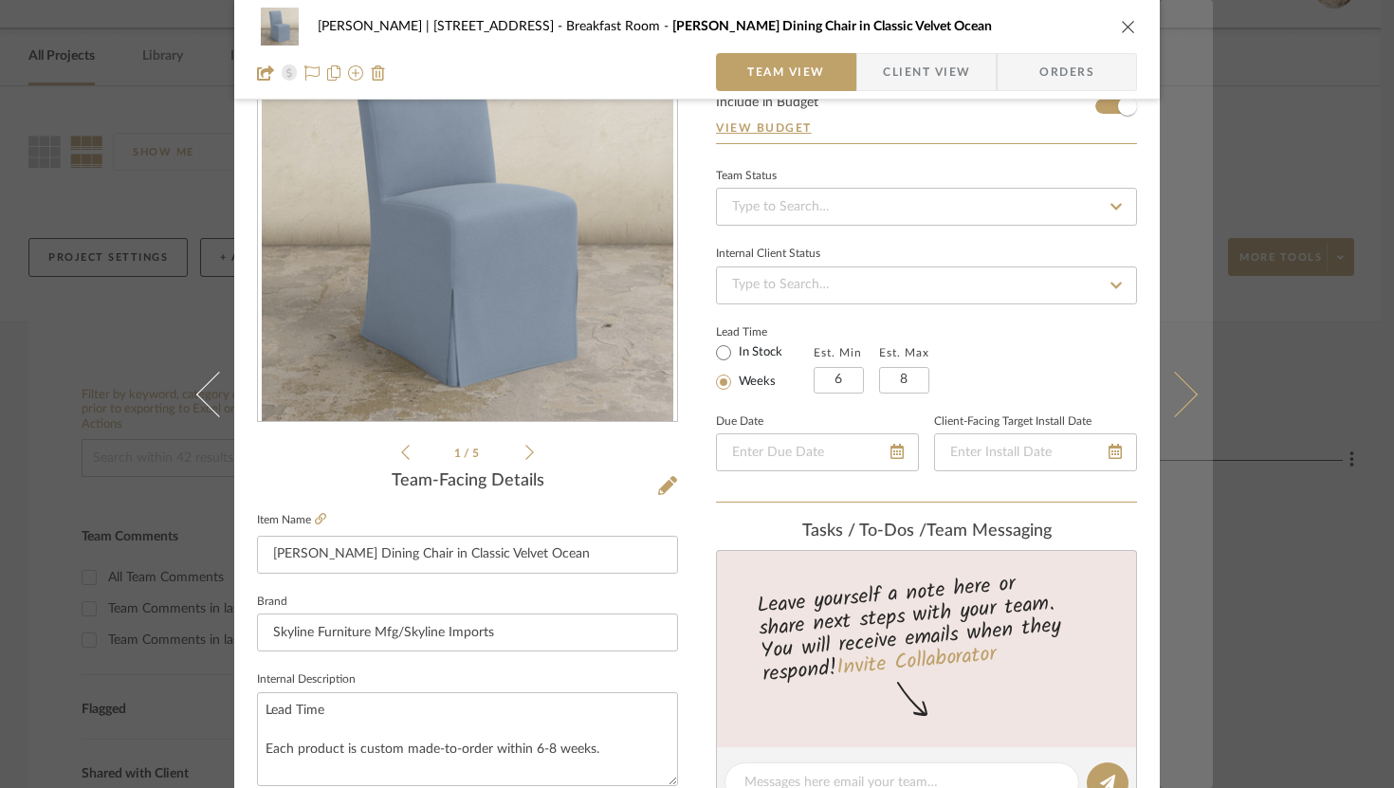
click at [1171, 418] on button at bounding box center [1186, 394] width 53 height 788
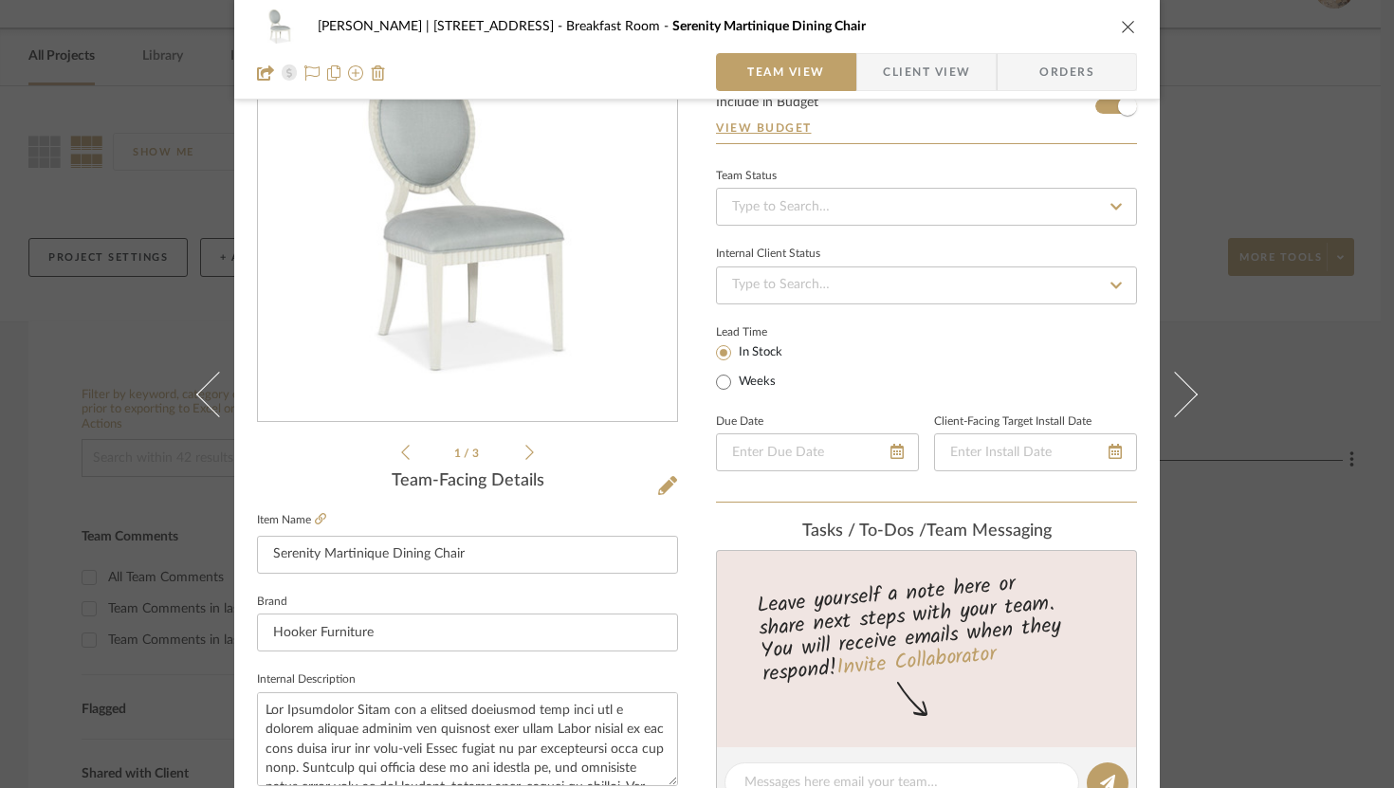
click at [1171, 418] on button at bounding box center [1186, 394] width 53 height 788
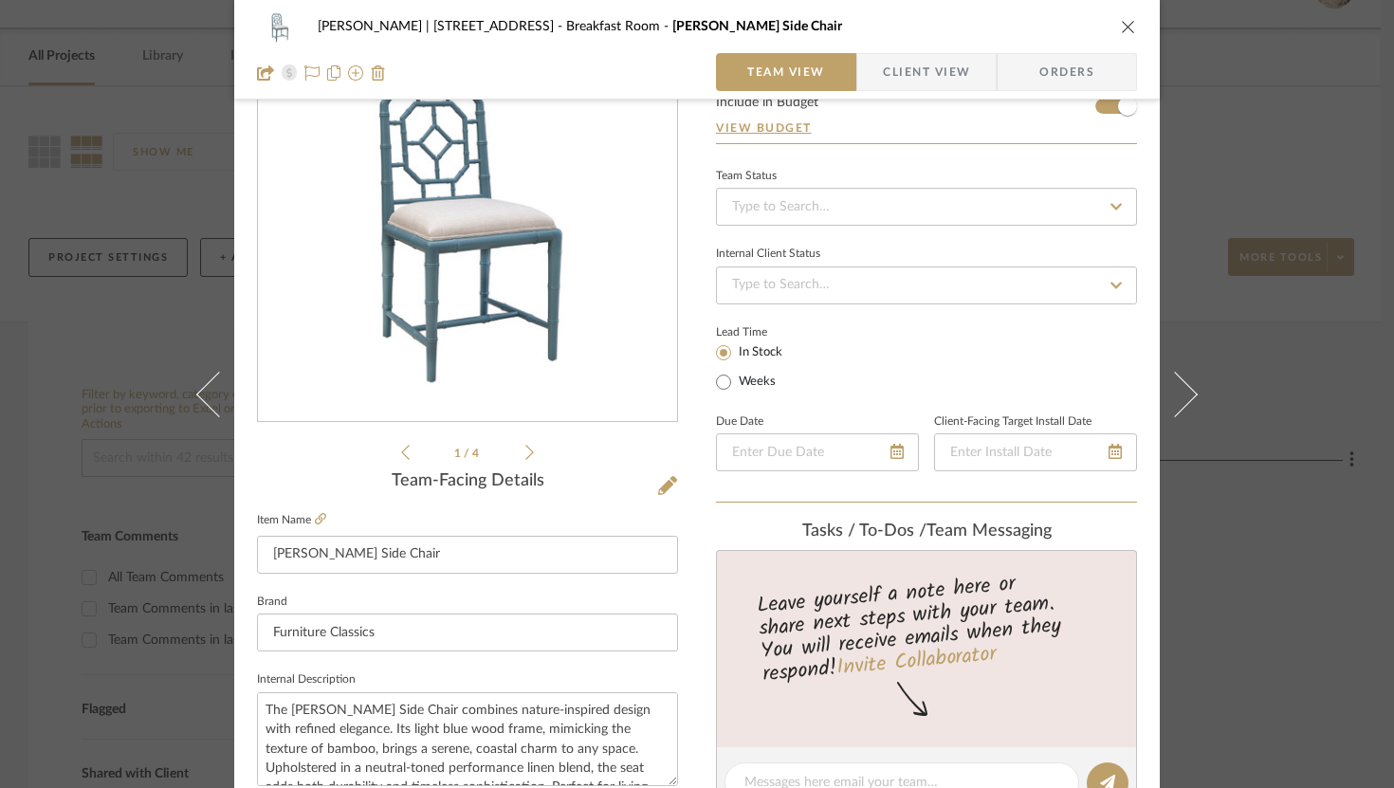
click at [1171, 418] on button at bounding box center [1186, 394] width 53 height 788
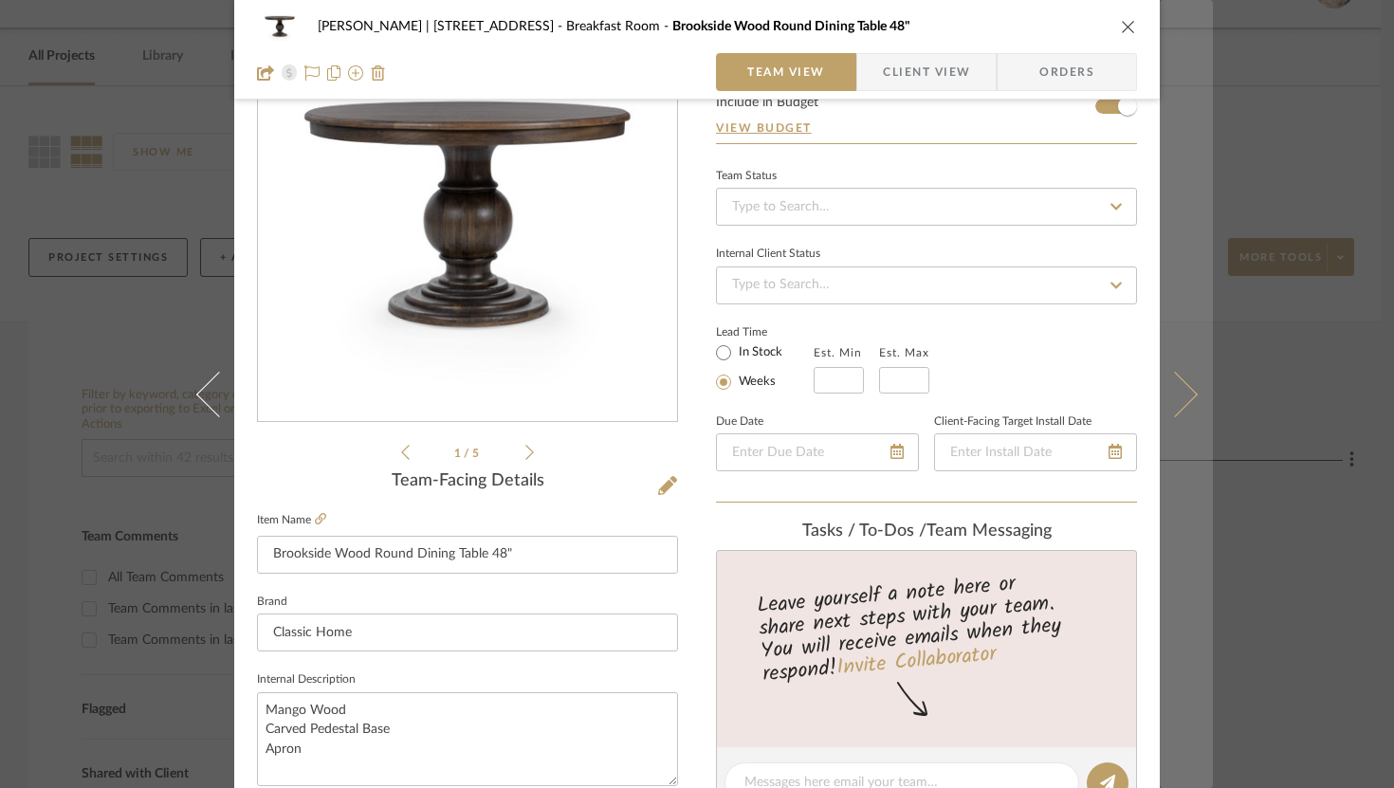
click at [1171, 417] on button at bounding box center [1186, 394] width 53 height 788
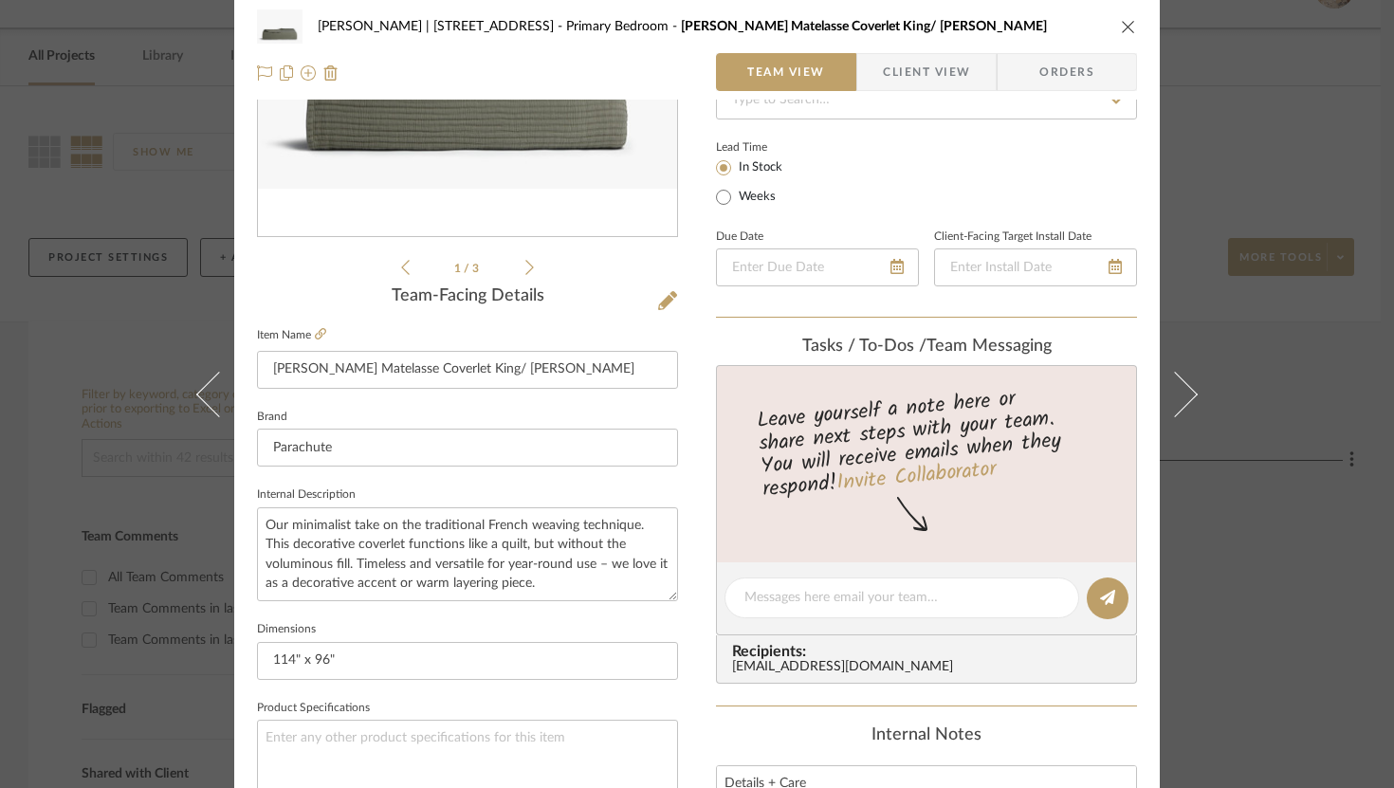
scroll to position [0, 0]
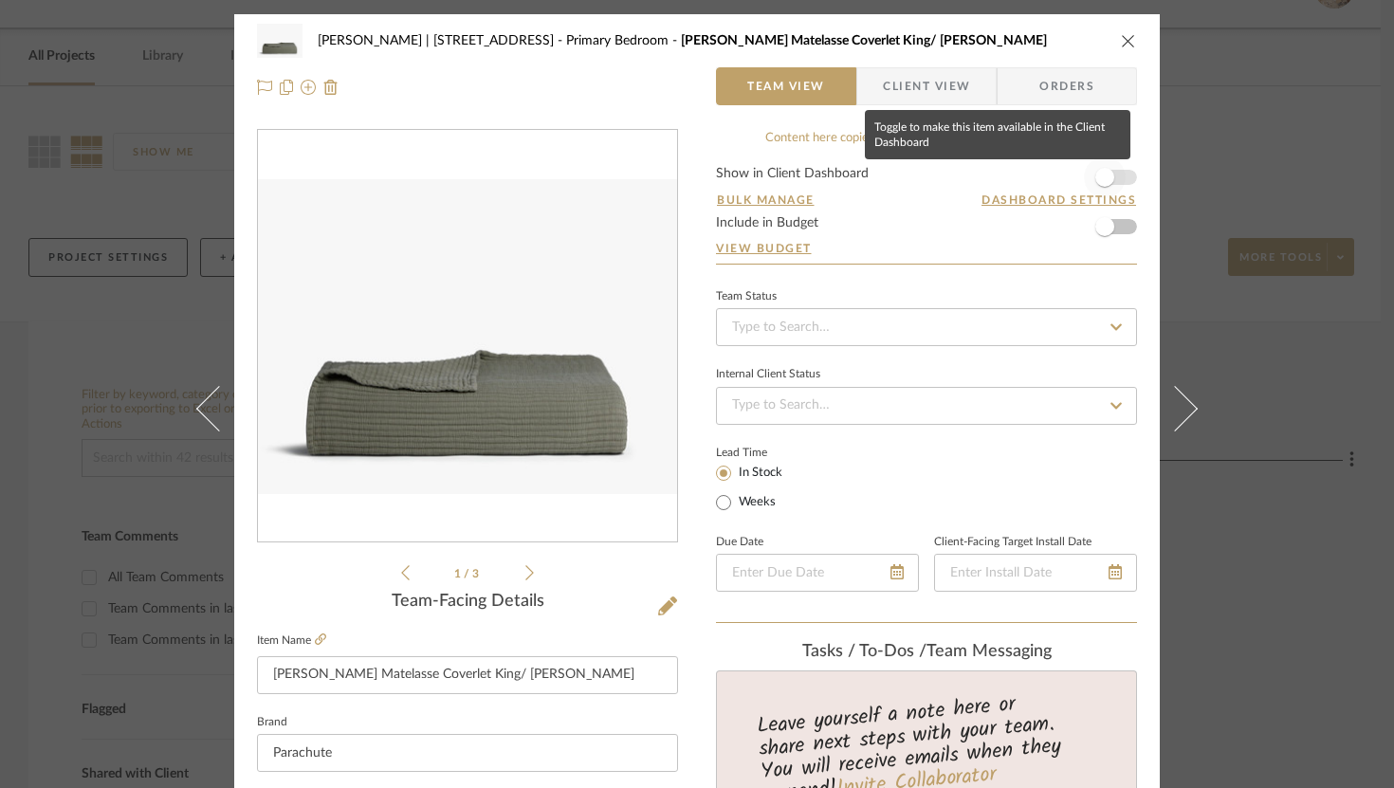
click at [1107, 180] on span "button" at bounding box center [1105, 177] width 42 height 42
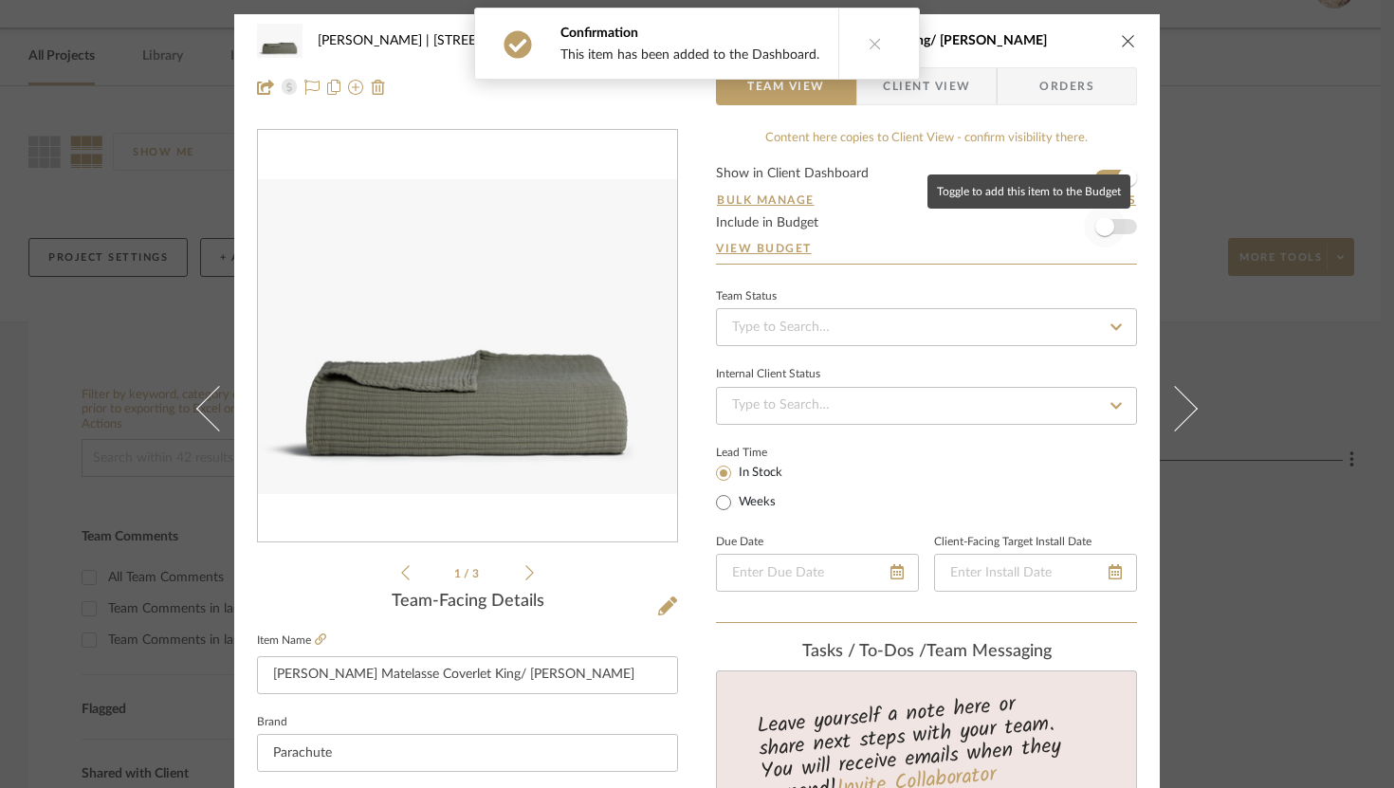
click at [1107, 216] on span "button" at bounding box center [1105, 227] width 42 height 42
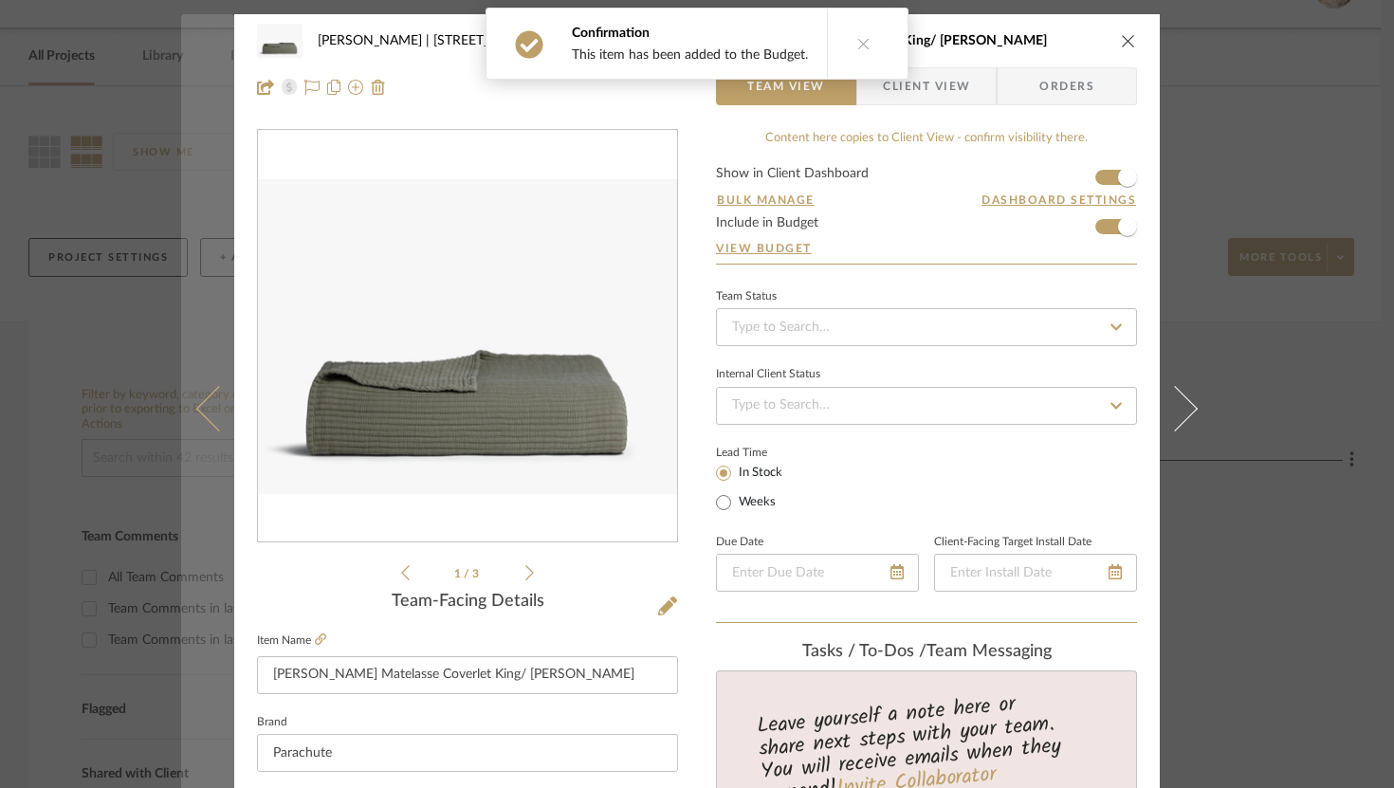
click at [219, 412] on icon at bounding box center [219, 408] width 46 height 46
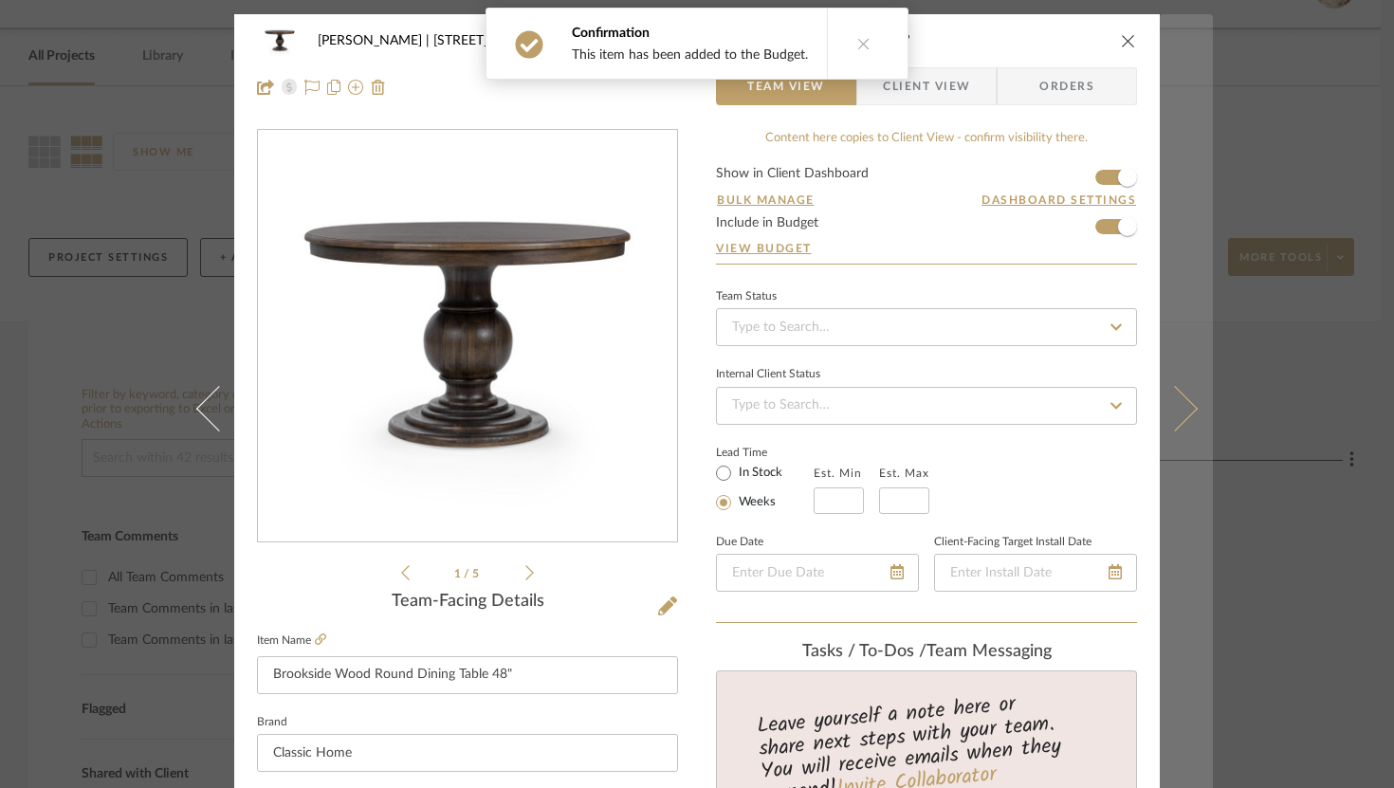
click at [1184, 419] on button at bounding box center [1186, 408] width 53 height 788
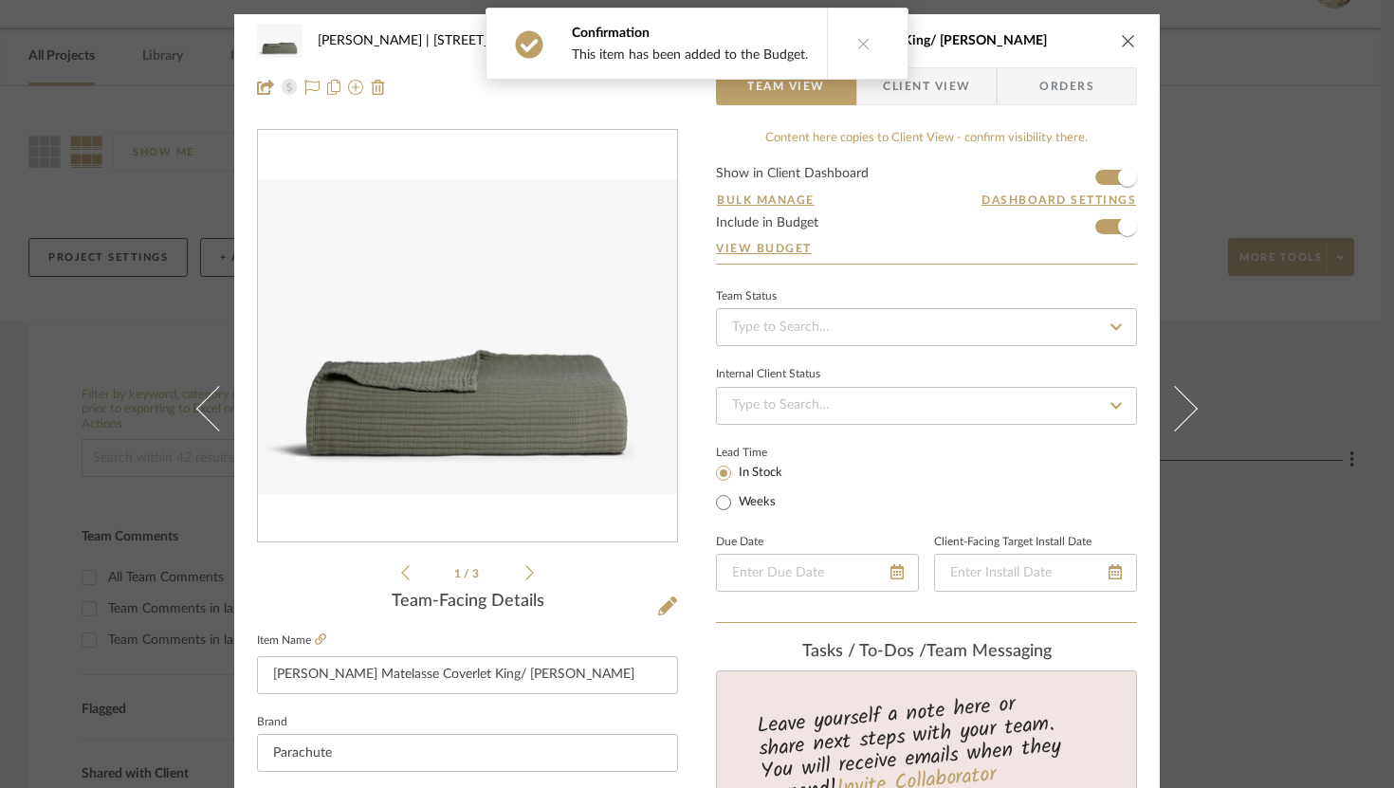
click at [1184, 419] on button at bounding box center [1186, 408] width 53 height 788
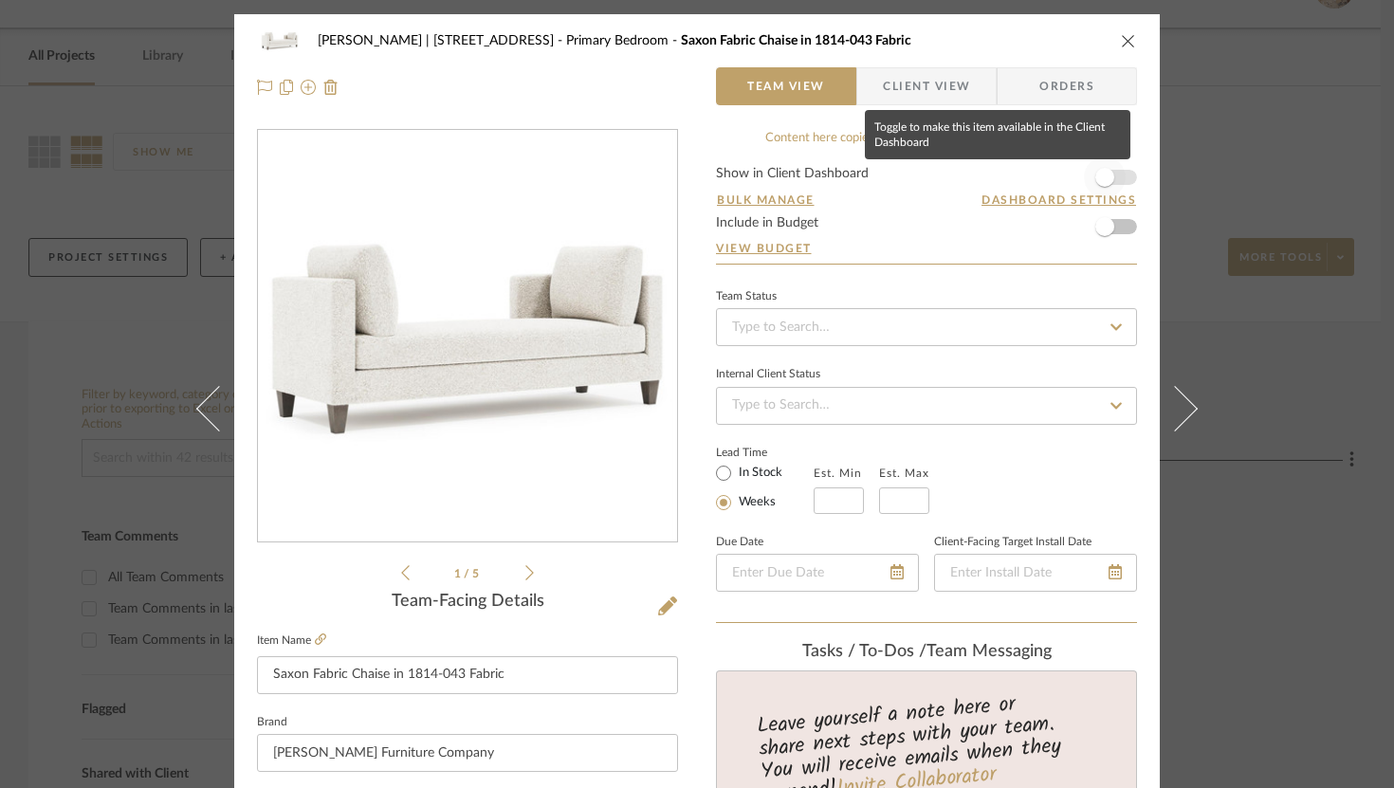
click at [1098, 173] on span "button" at bounding box center [1104, 177] width 19 height 19
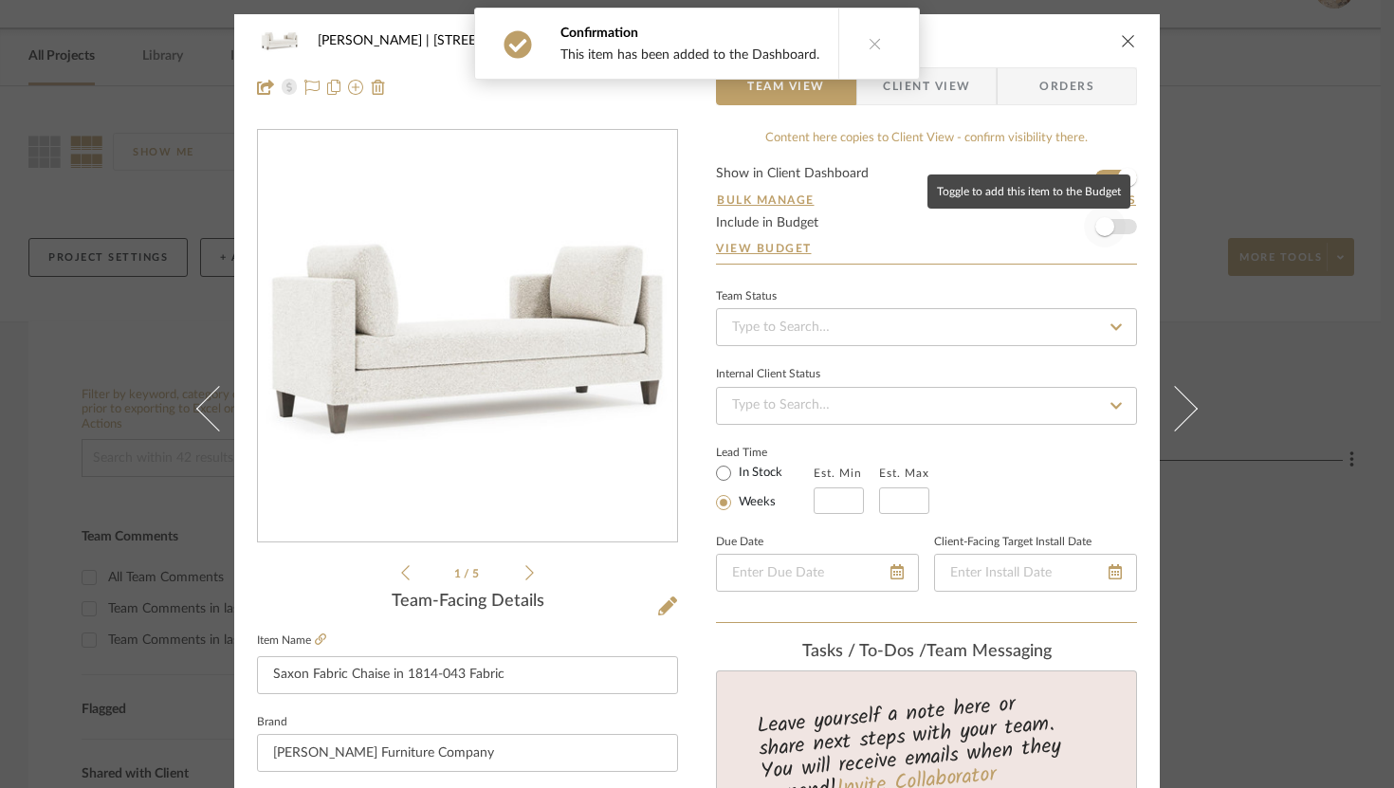
click at [1100, 244] on span "button" at bounding box center [1105, 227] width 42 height 42
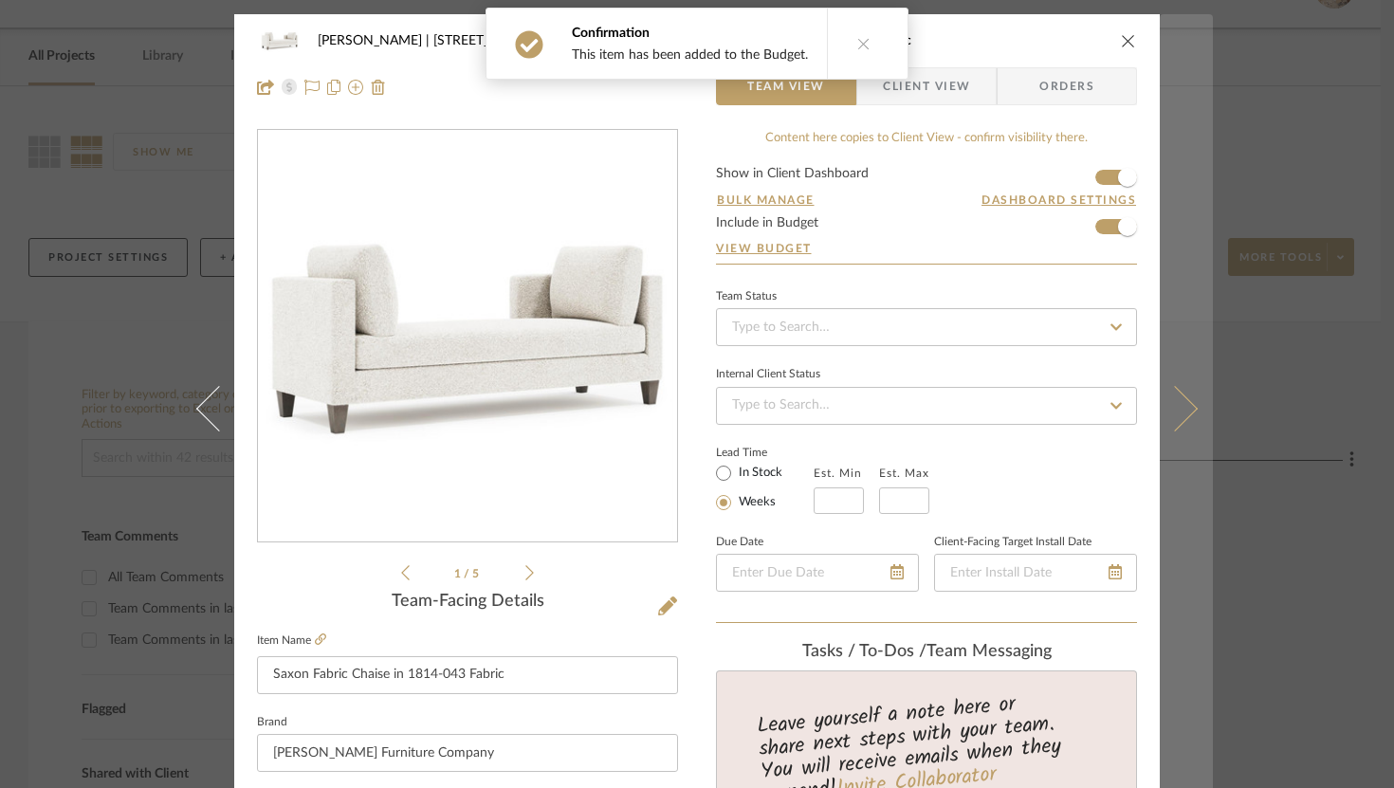
click at [1191, 407] on button at bounding box center [1186, 408] width 53 height 788
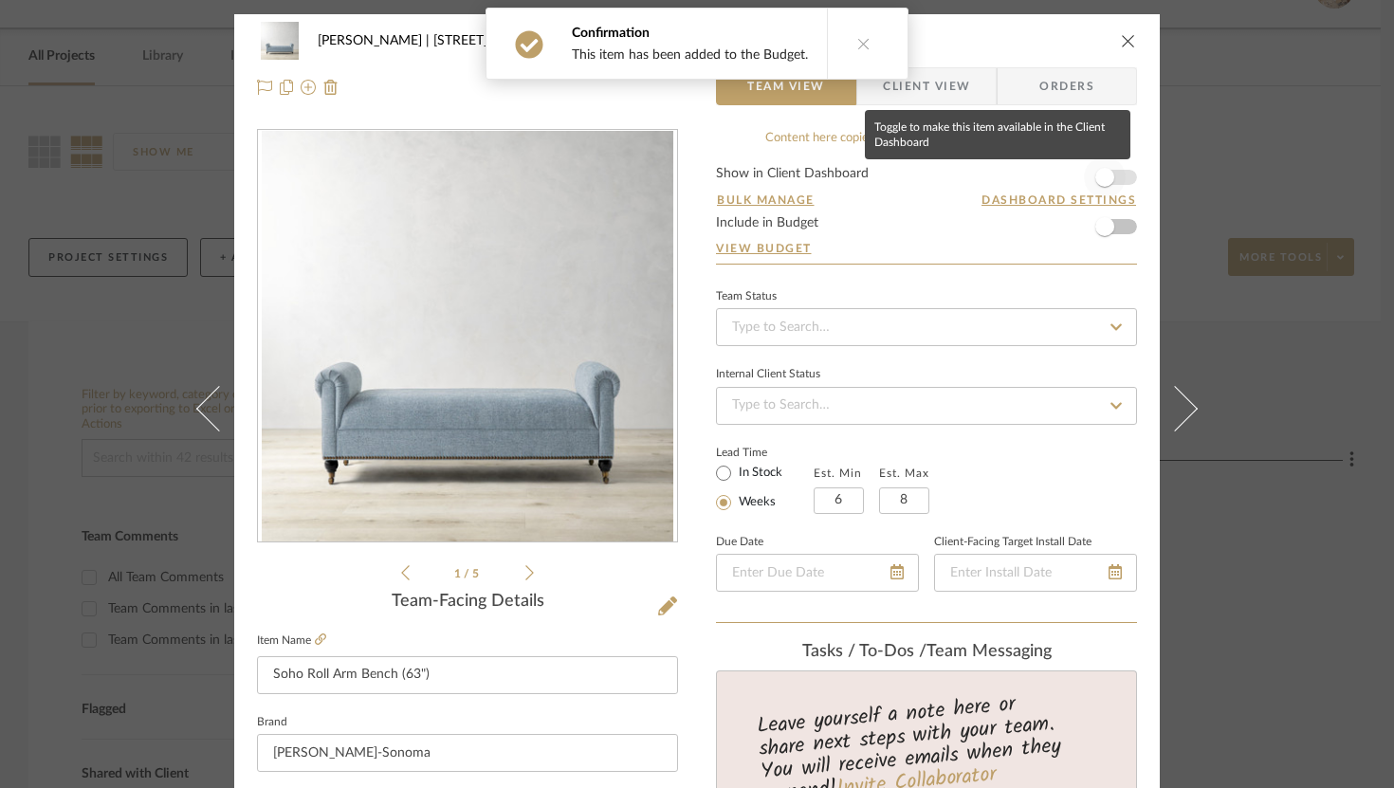
click at [1111, 179] on span "button" at bounding box center [1105, 177] width 42 height 42
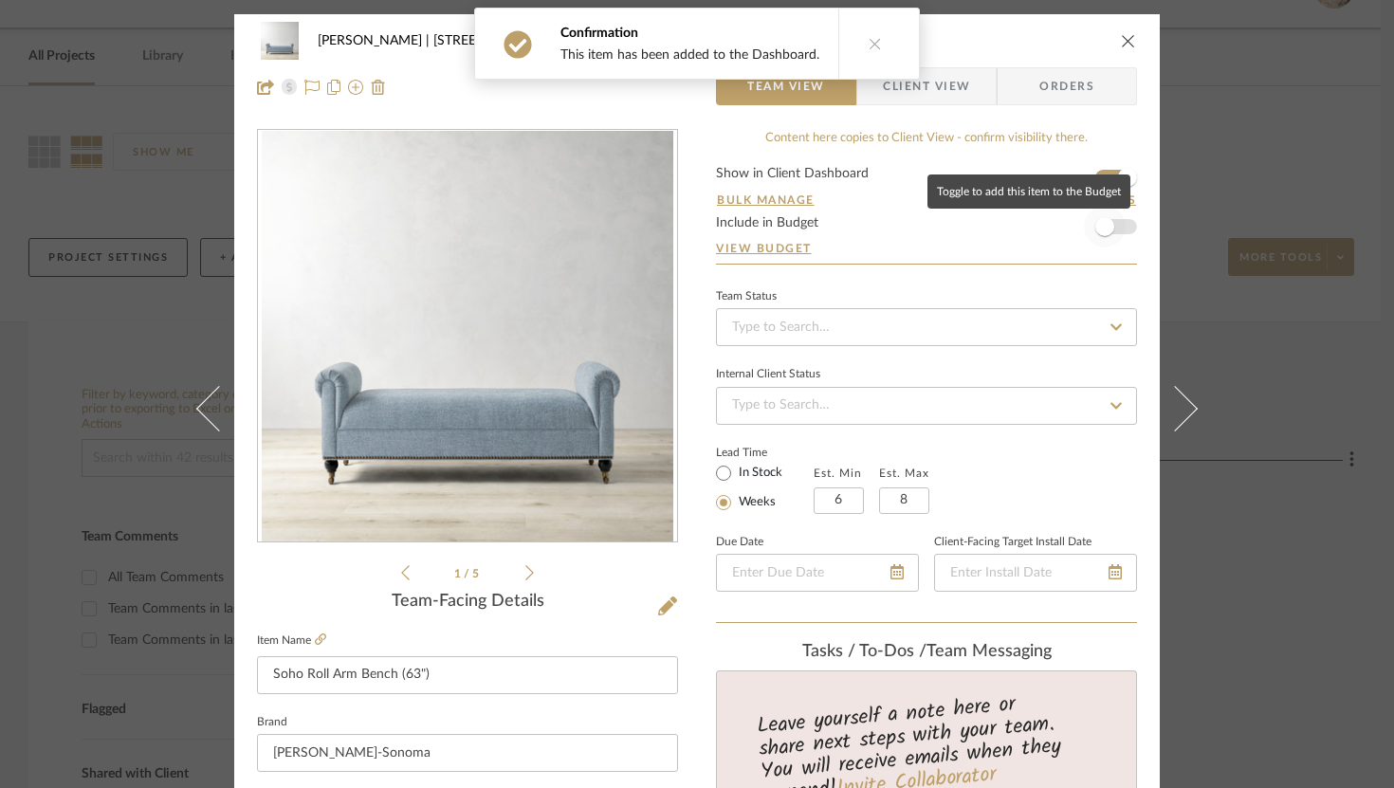
click at [1111, 225] on span "button" at bounding box center [1105, 227] width 42 height 42
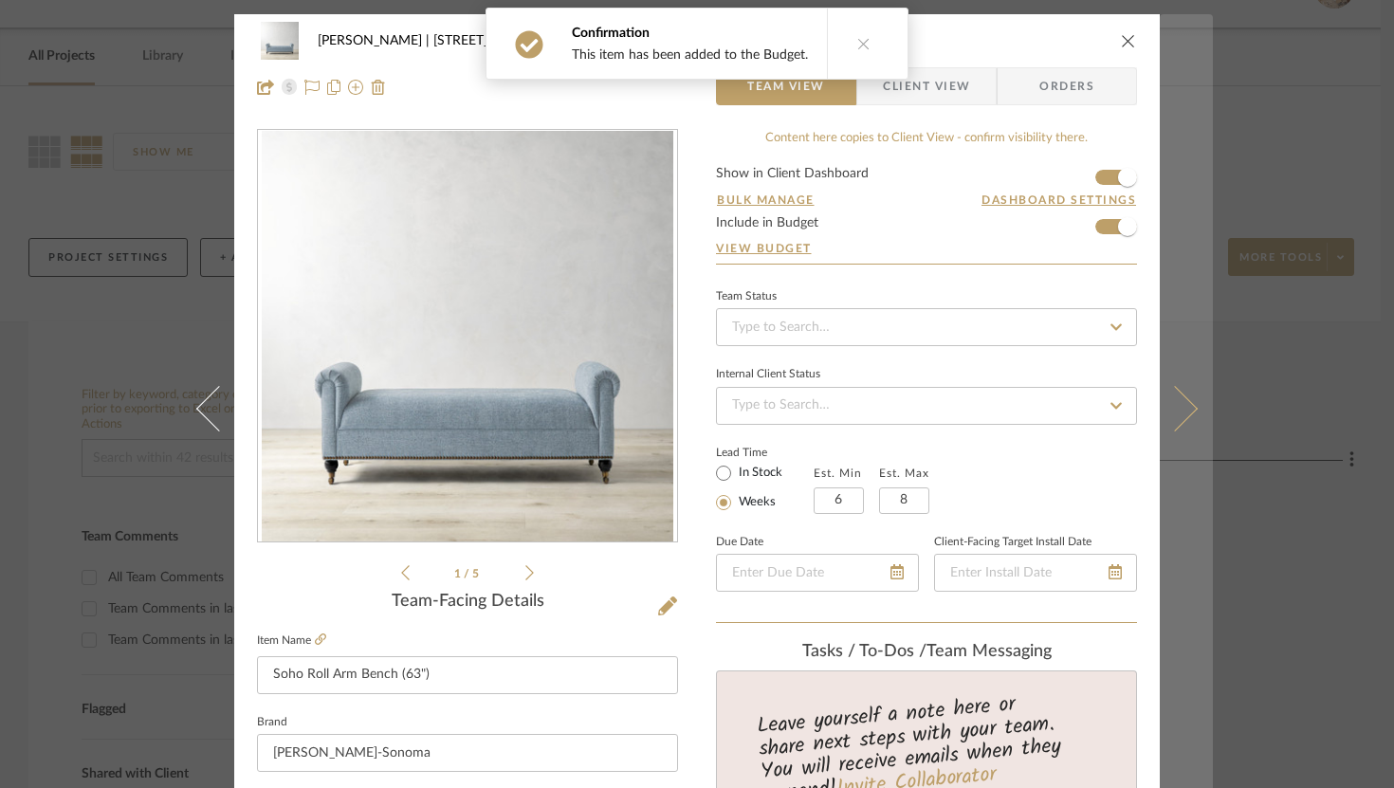
click at [1192, 413] on button at bounding box center [1186, 408] width 53 height 788
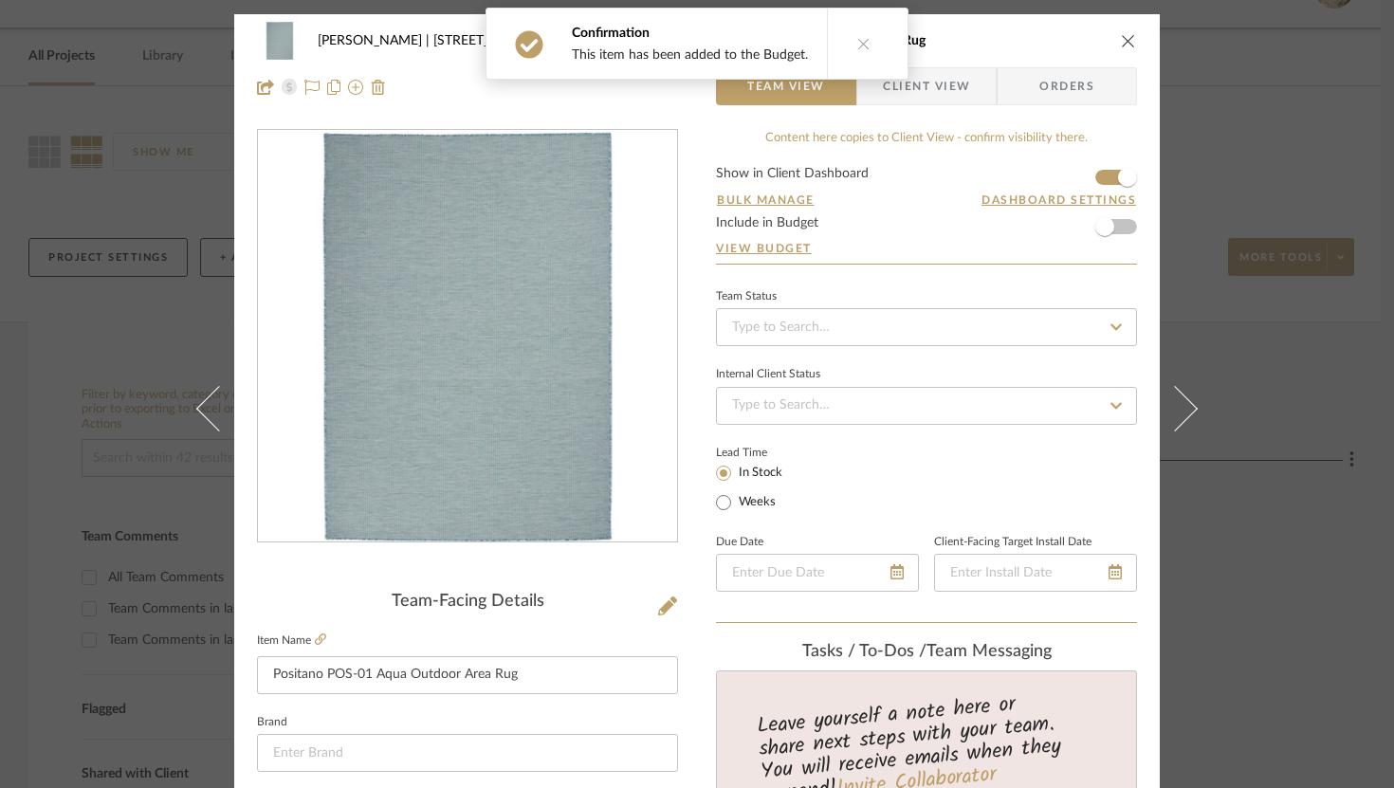
click at [1121, 234] on form "Show in Client Dashboard Bulk Manage Dashboard Settings Include in Budget View …" at bounding box center [926, 215] width 421 height 97
click at [1118, 227] on span "button" at bounding box center [1105, 227] width 42 height 42
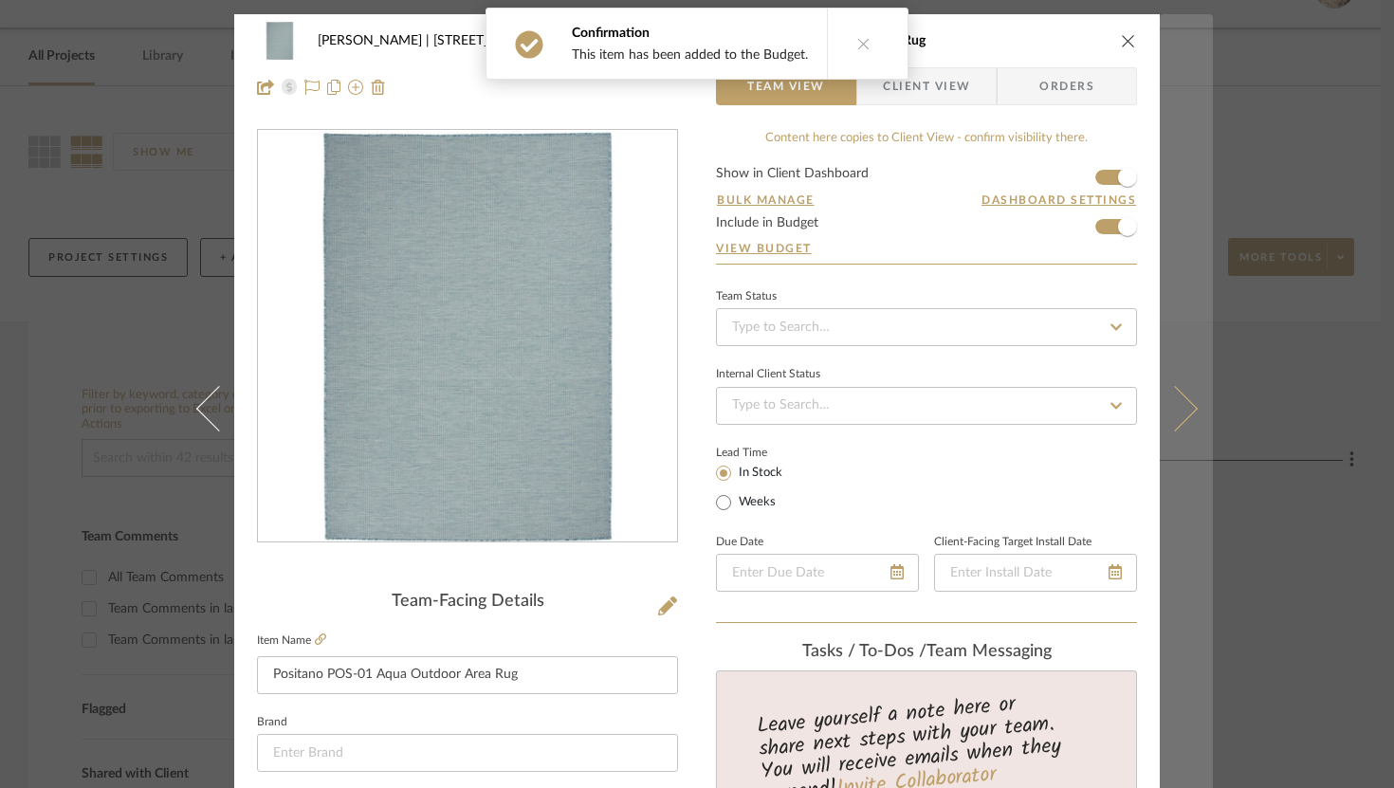
click at [1192, 405] on button at bounding box center [1186, 408] width 53 height 788
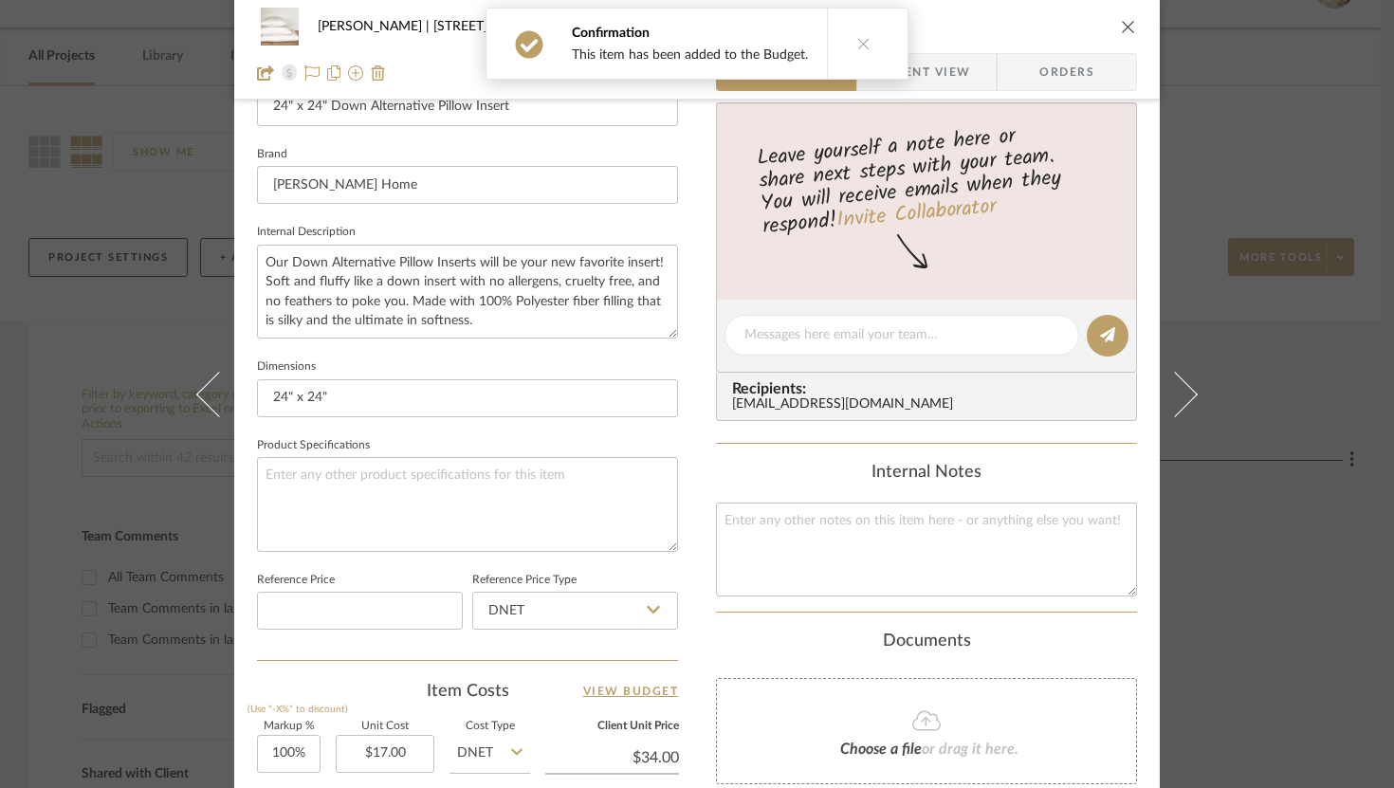
scroll to position [542, 0]
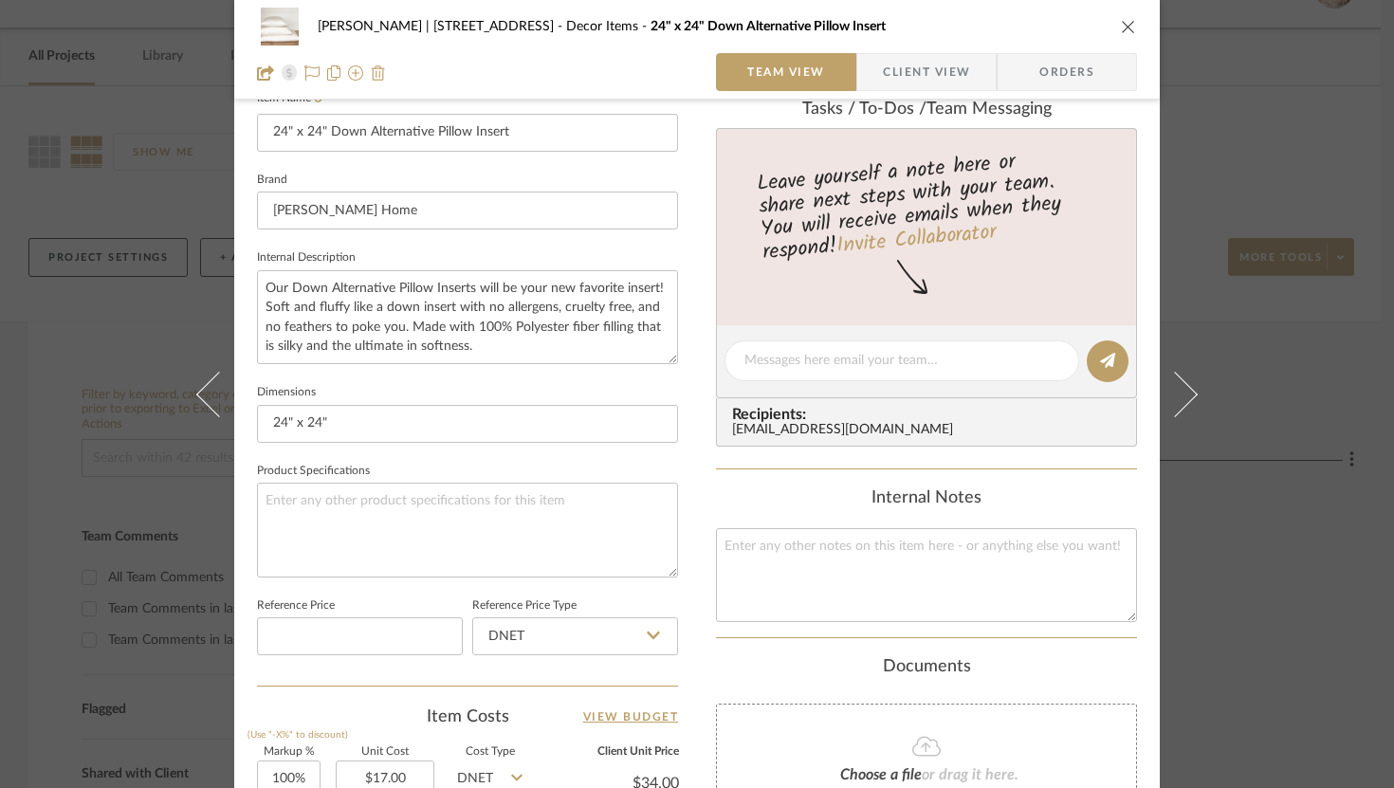
click at [377, 71] on img at bounding box center [378, 72] width 15 height 15
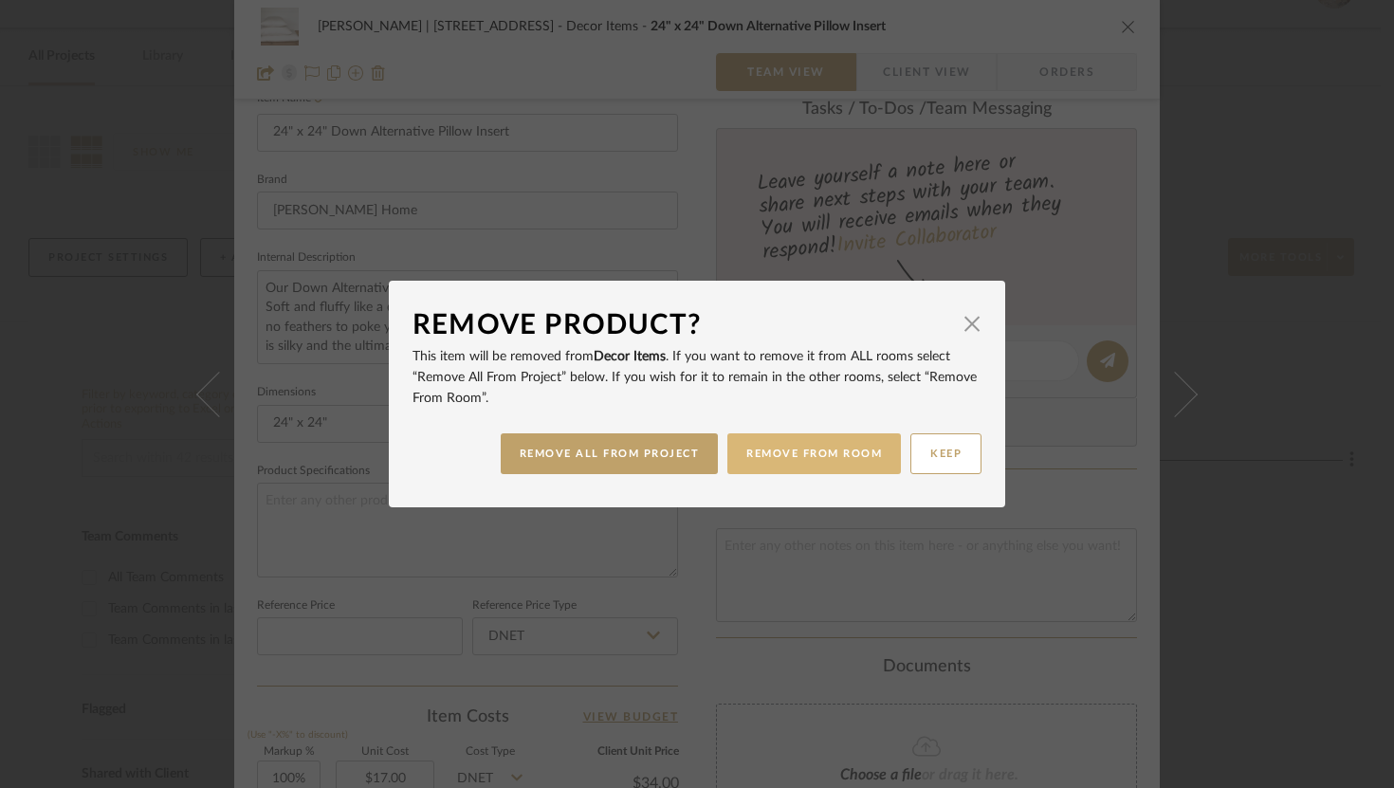
click at [796, 455] on button "REMOVE FROM ROOM" at bounding box center [814, 453] width 174 height 41
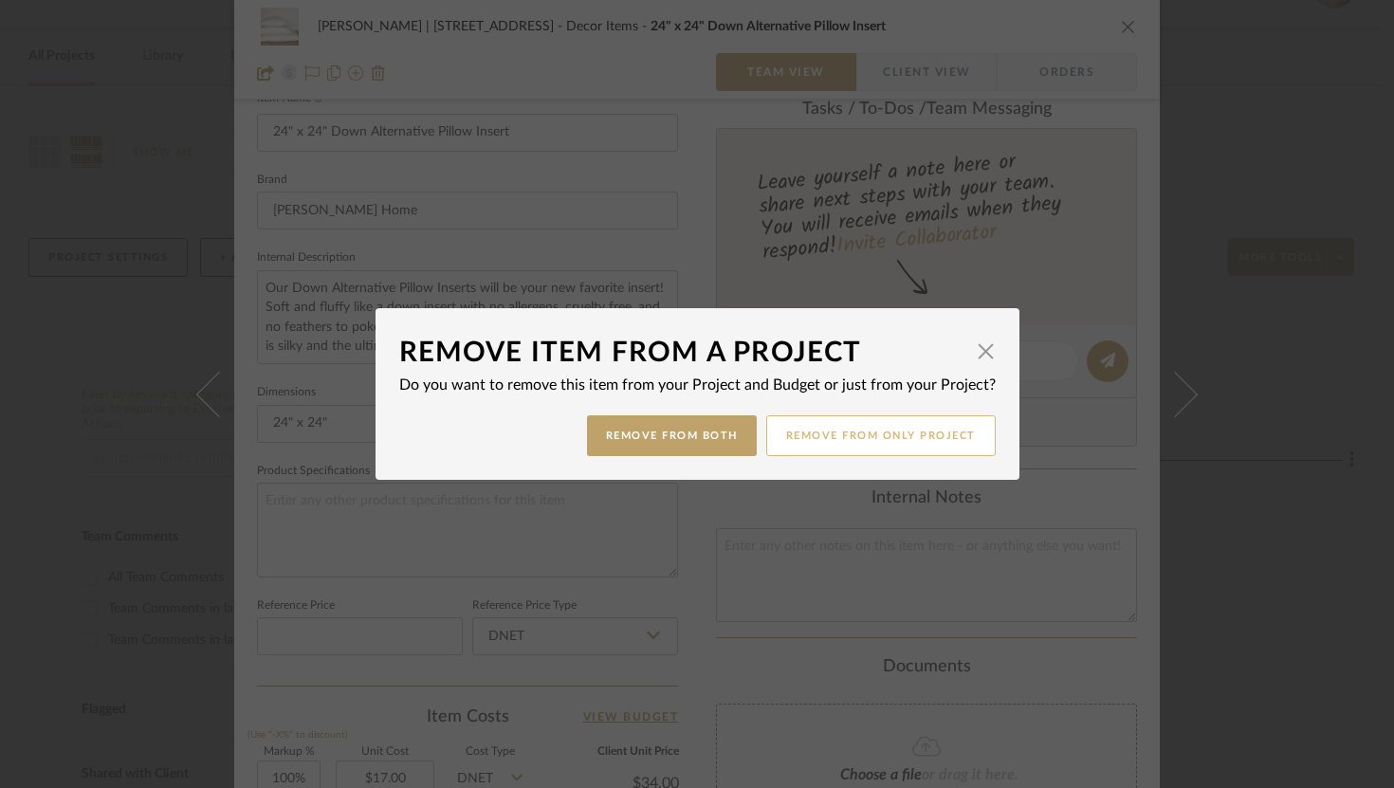
click at [858, 444] on button "Remove from only Project" at bounding box center [880, 435] width 229 height 41
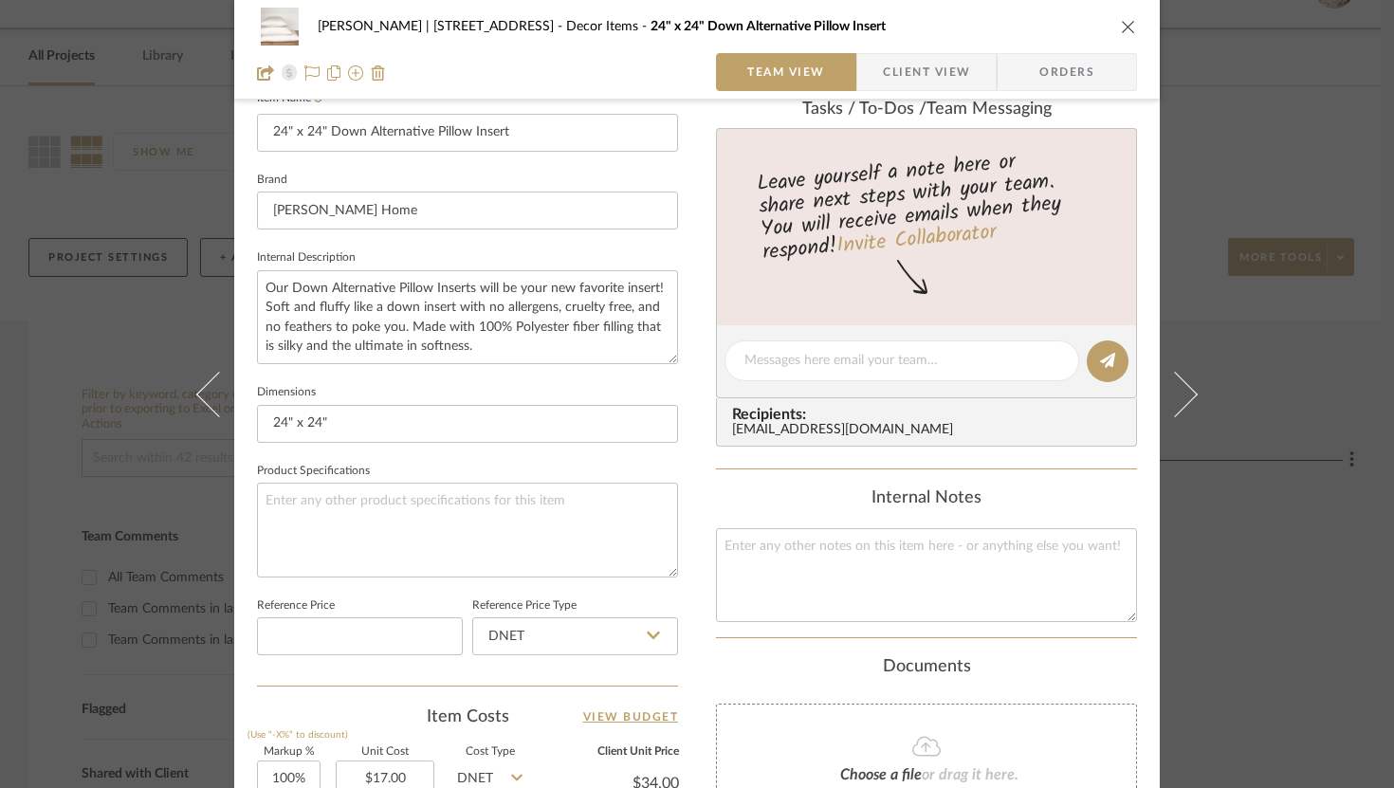
type input "4"
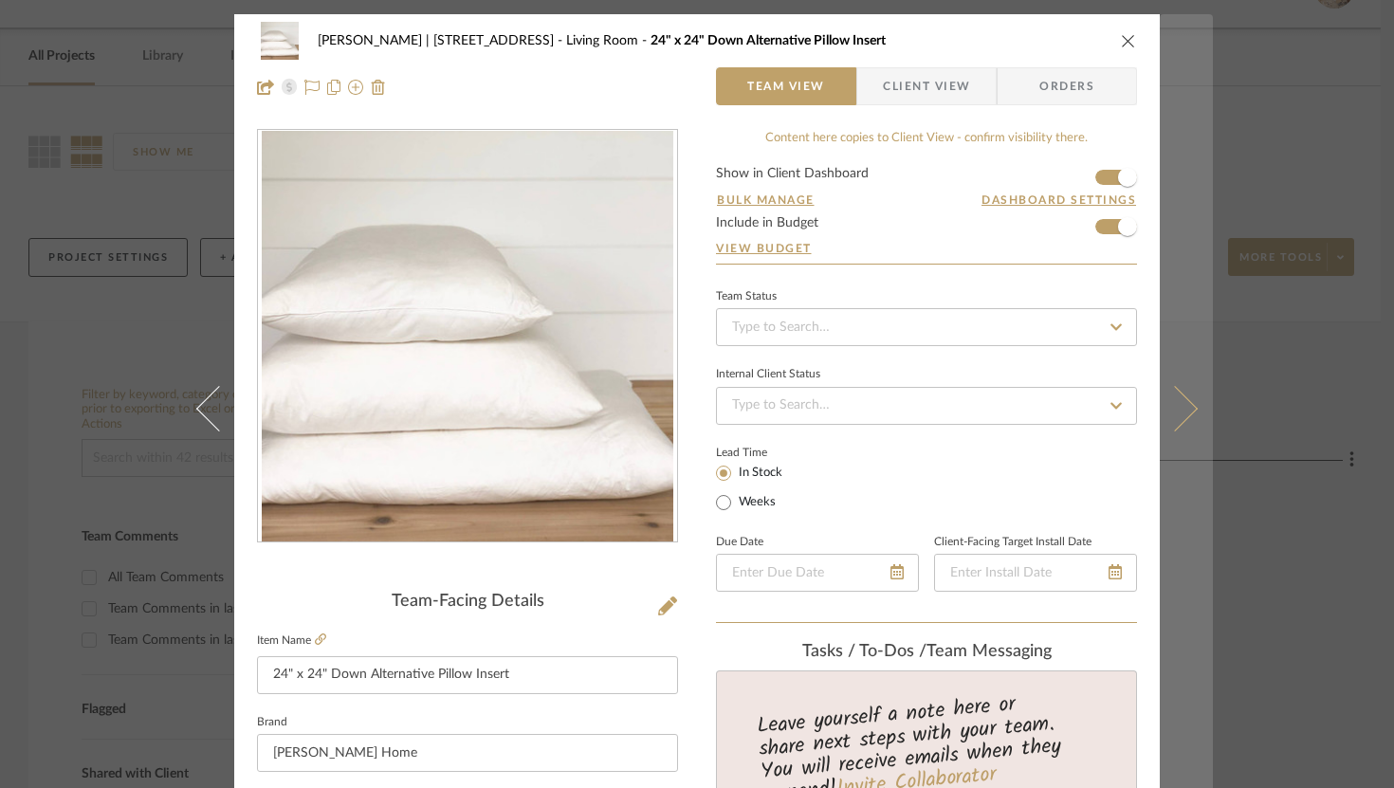
click at [1176, 423] on button at bounding box center [1186, 408] width 53 height 788
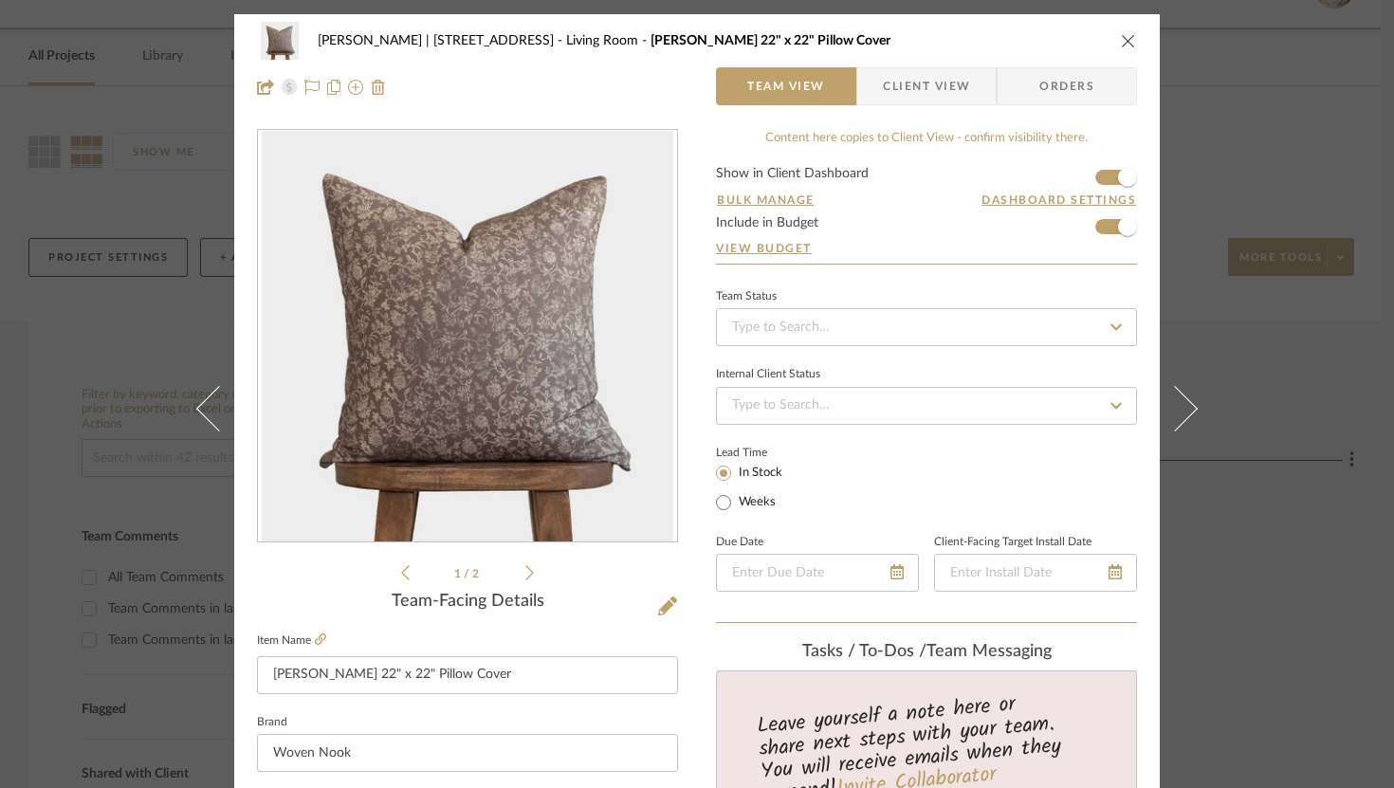
click at [1125, 36] on icon "close" at bounding box center [1128, 40] width 15 height 15
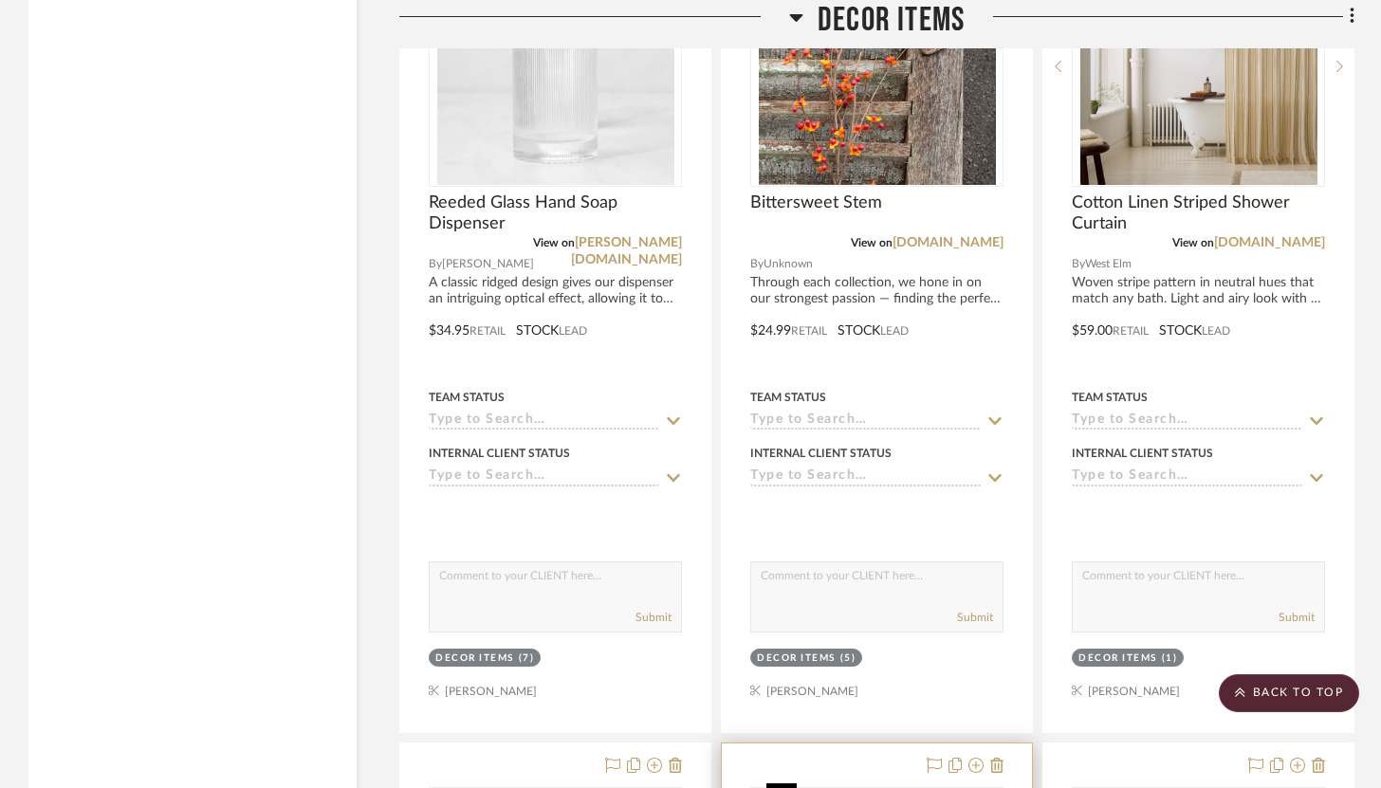
scroll to position [13128, 0]
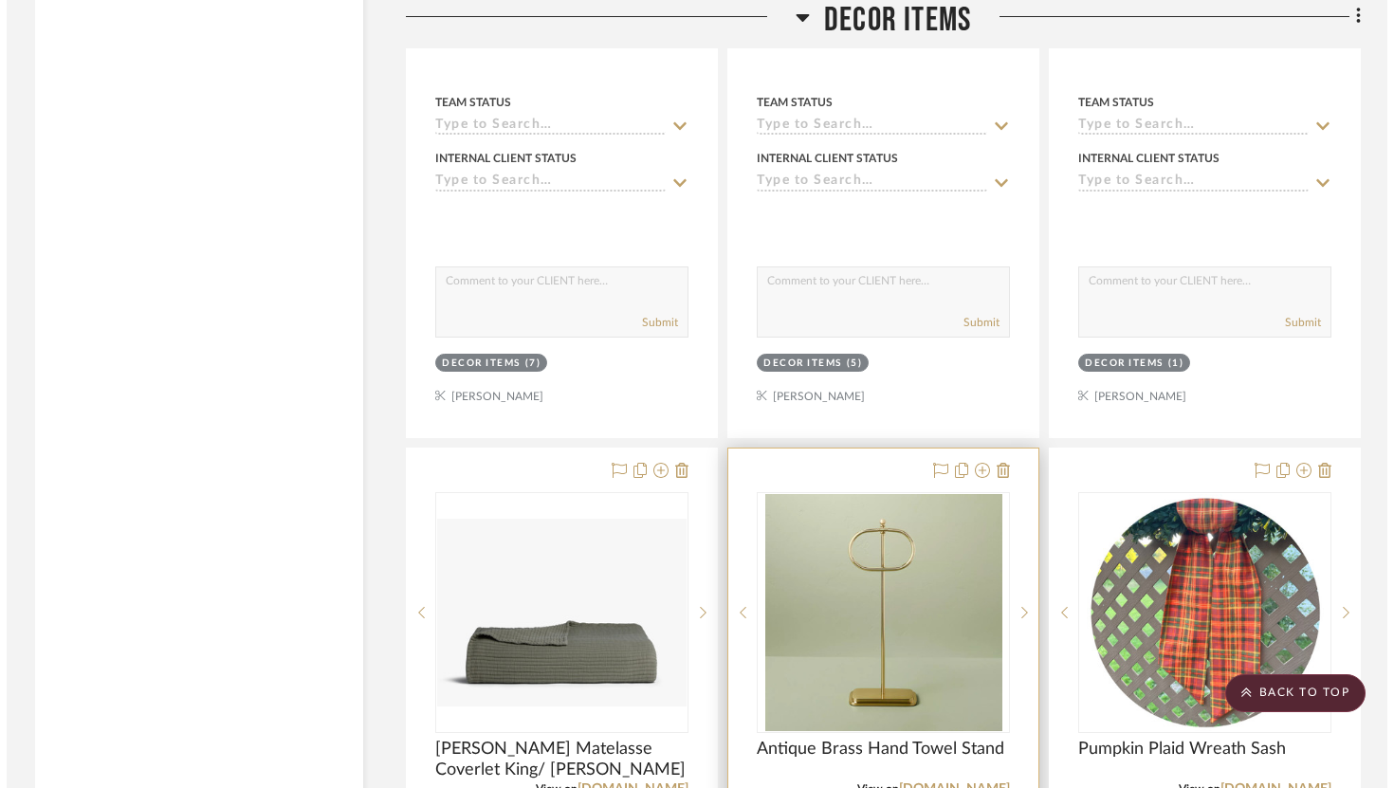
scroll to position [0, 0]
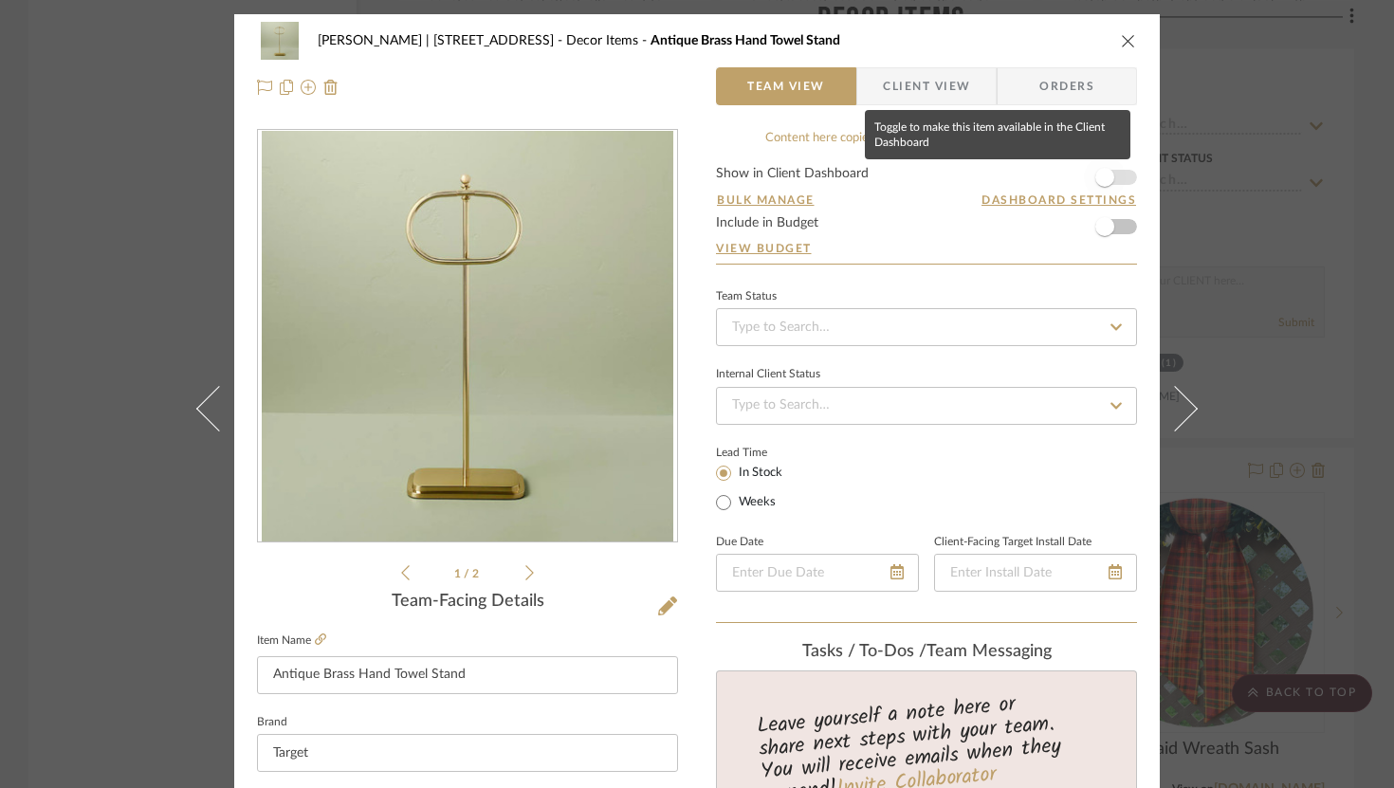
click at [1102, 180] on span "button" at bounding box center [1104, 177] width 19 height 19
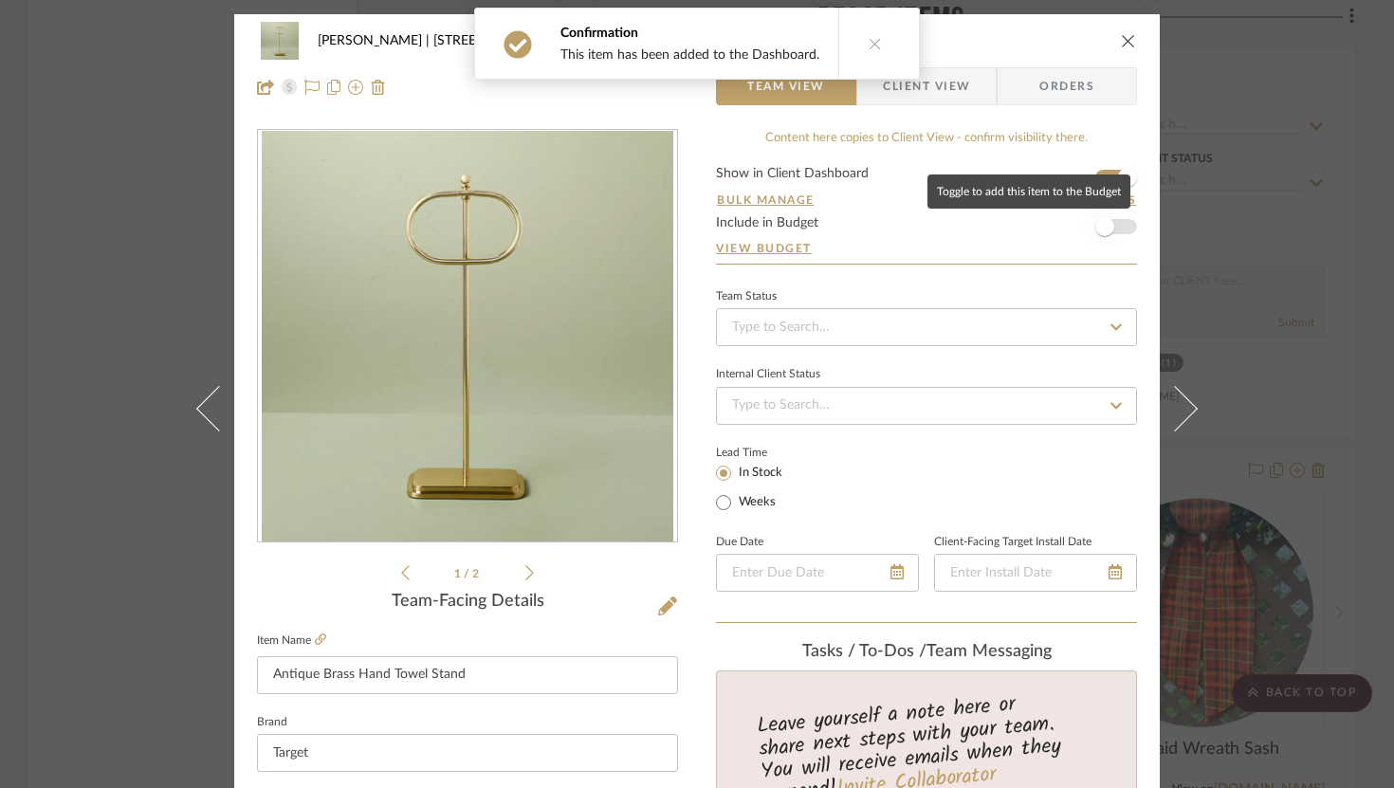
click at [1104, 224] on span "button" at bounding box center [1104, 226] width 19 height 19
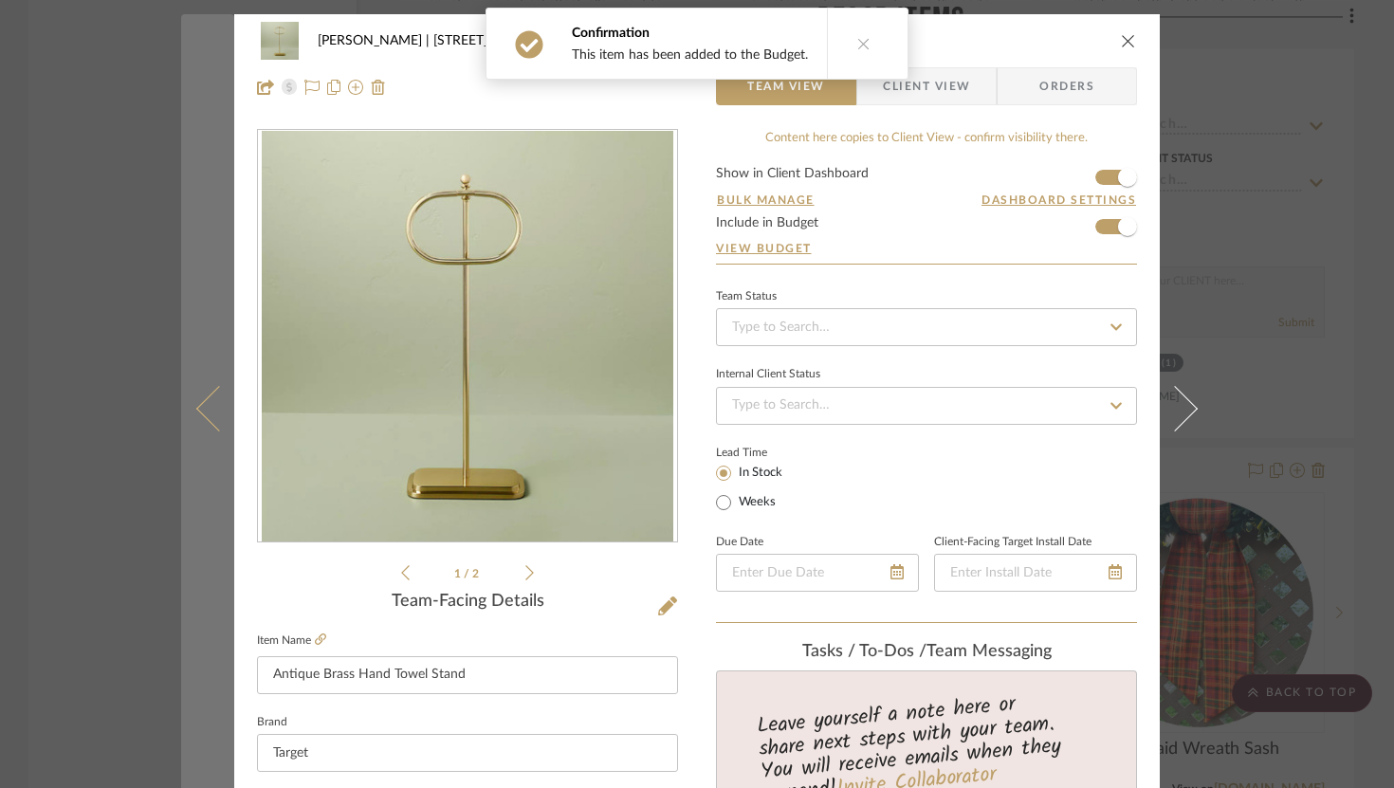
click at [196, 413] on icon at bounding box center [219, 408] width 46 height 46
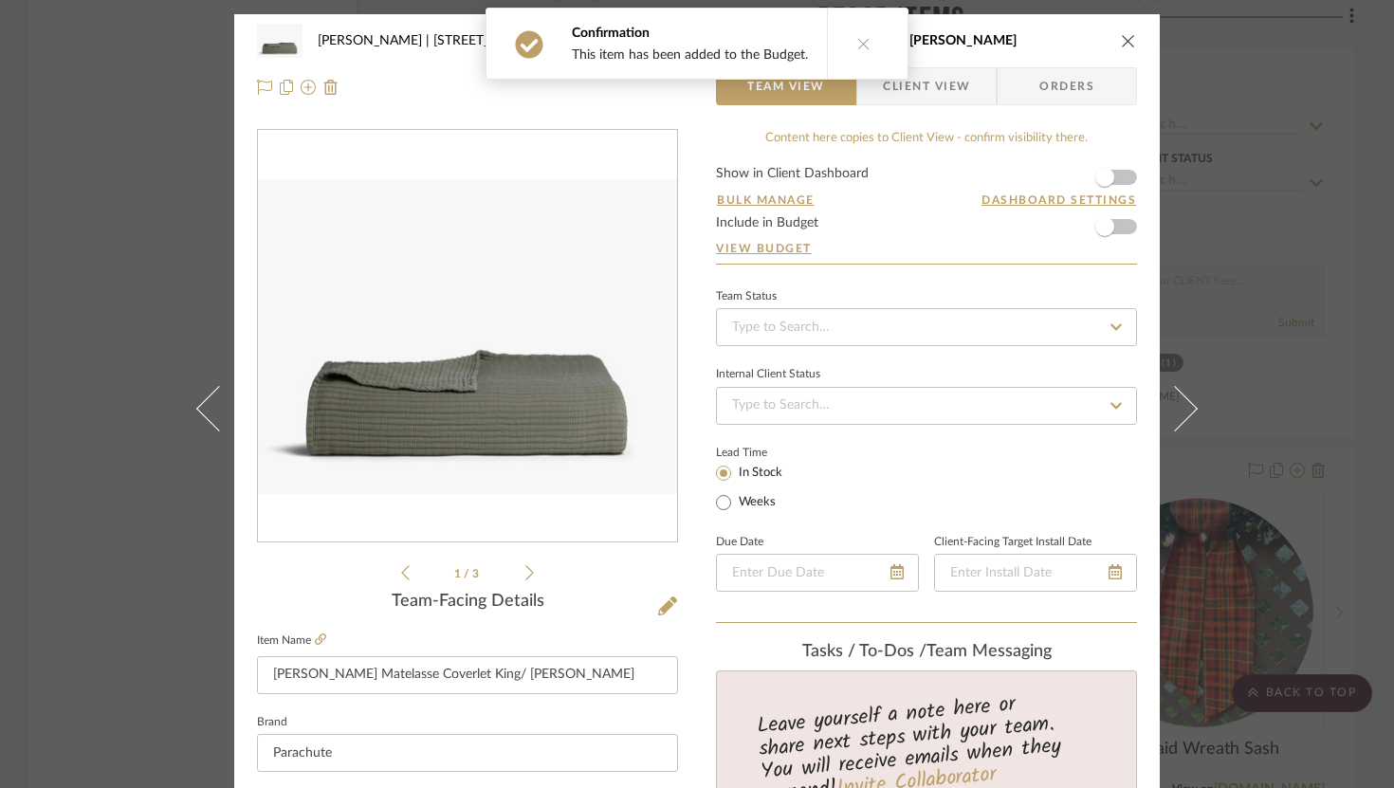
click at [196, 413] on icon at bounding box center [219, 408] width 46 height 46
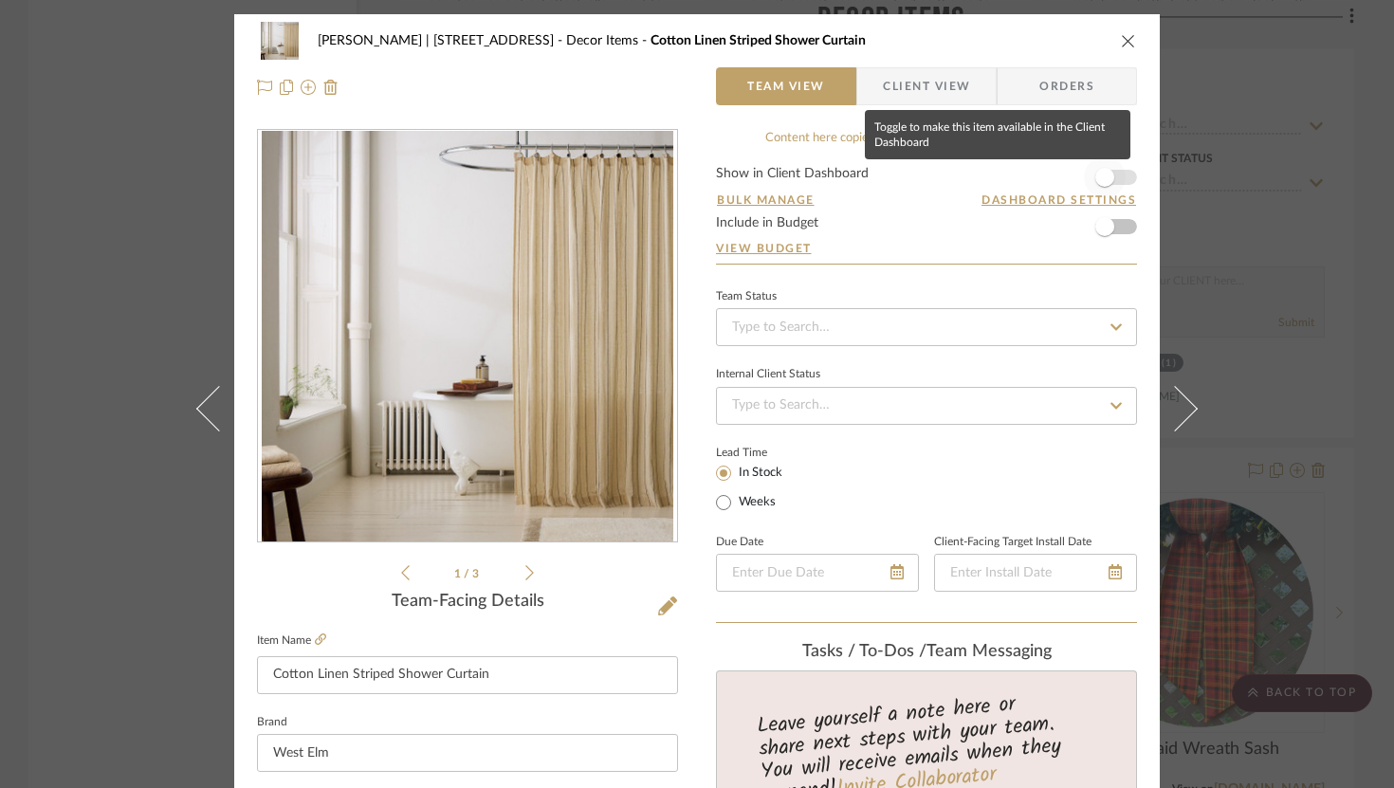
click at [1111, 184] on span "button" at bounding box center [1105, 177] width 42 height 42
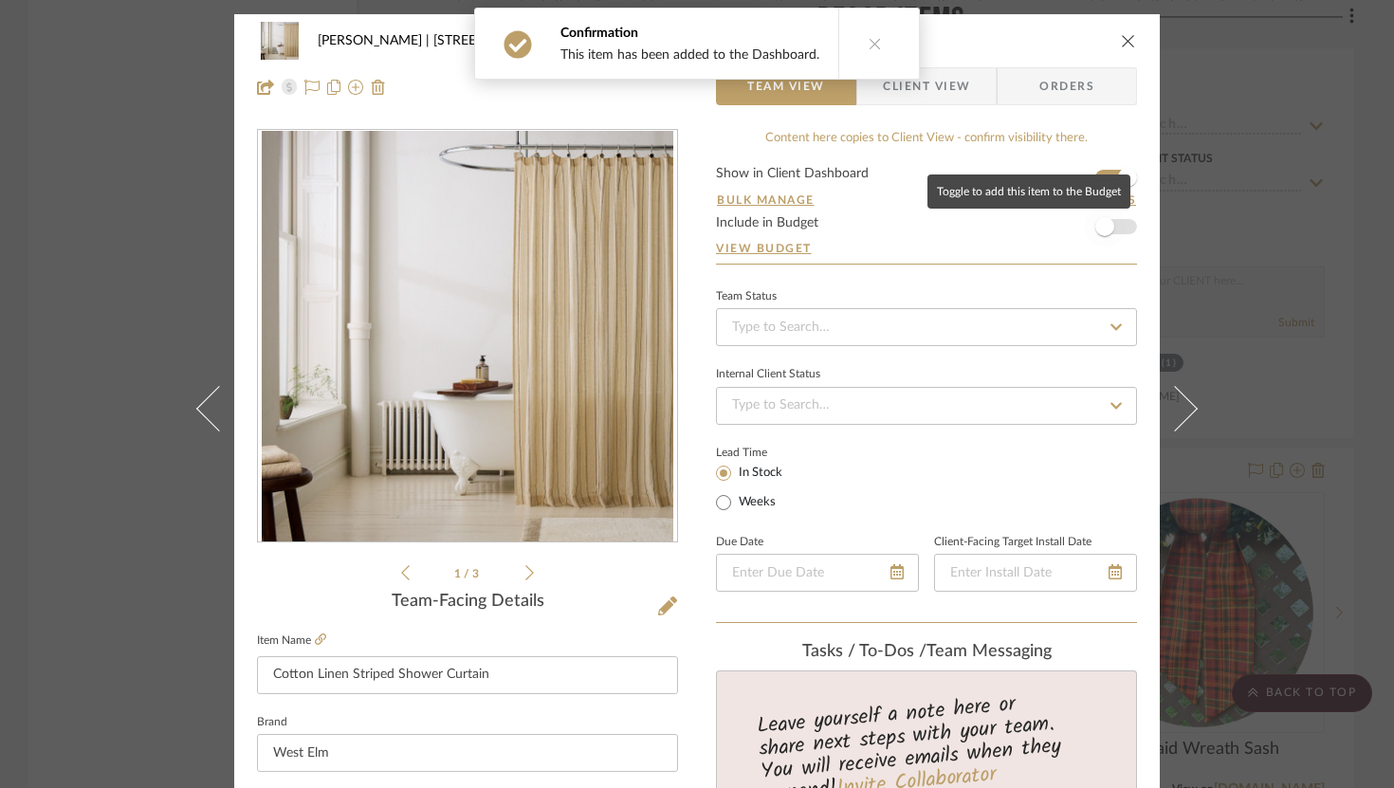
click at [1110, 224] on span "button" at bounding box center [1105, 227] width 42 height 42
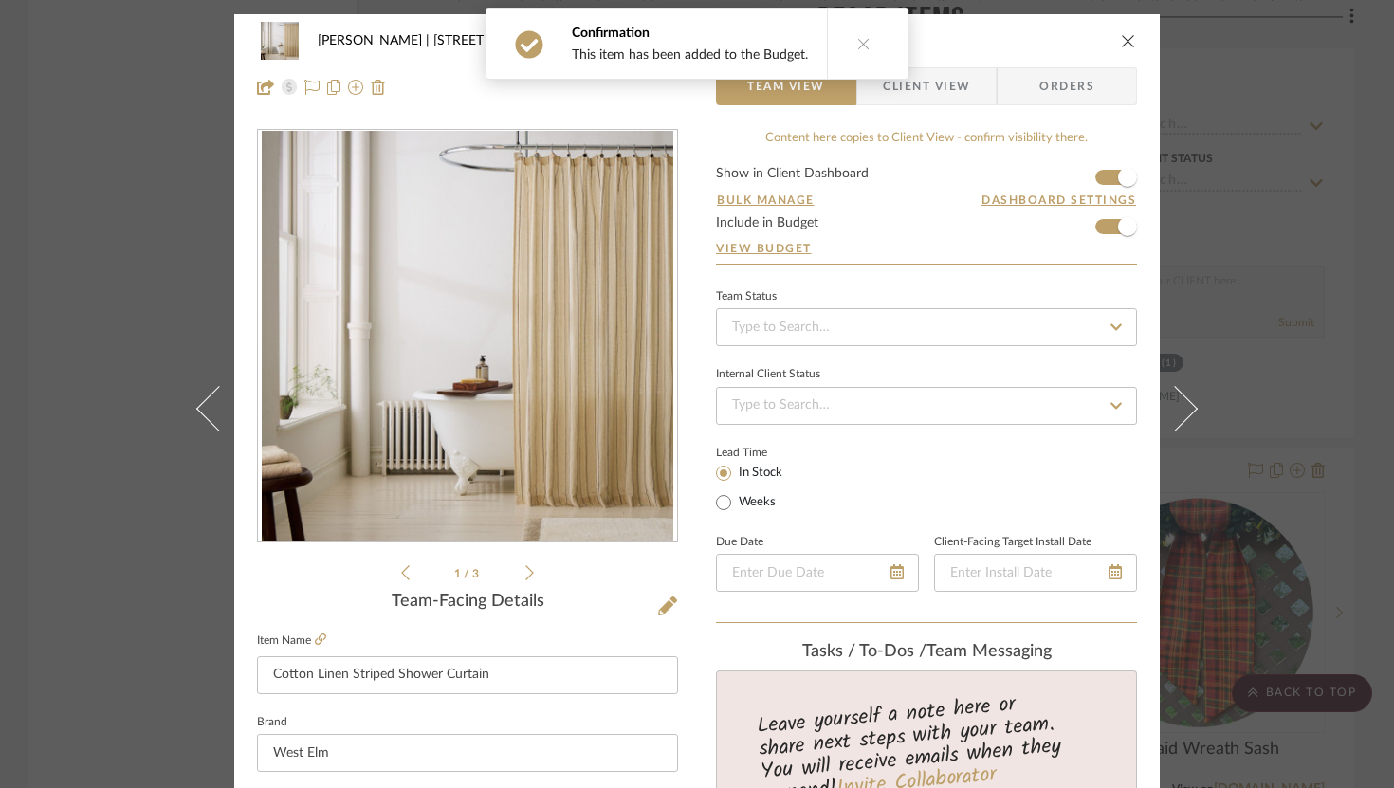
click at [1124, 32] on button "close" at bounding box center [1128, 40] width 17 height 17
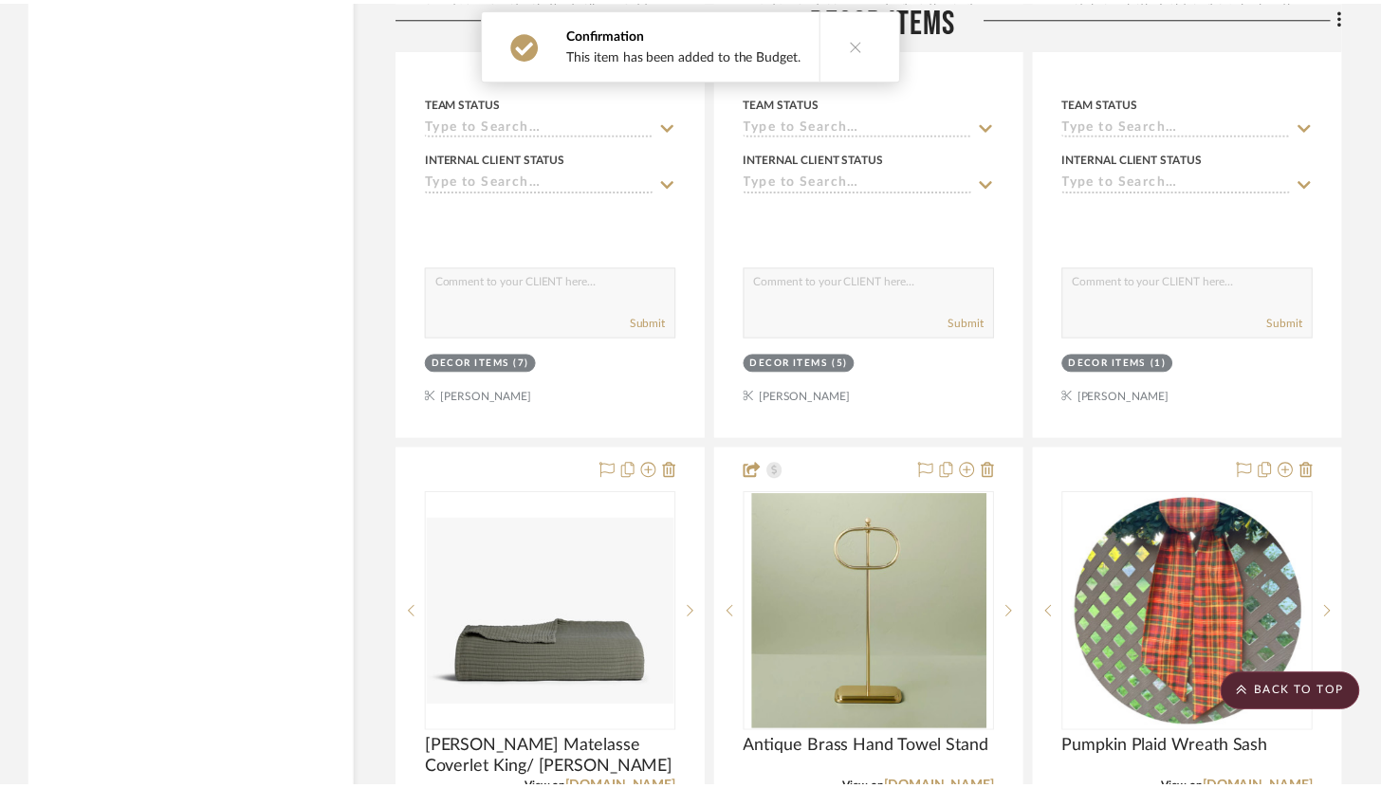
scroll to position [13128, 0]
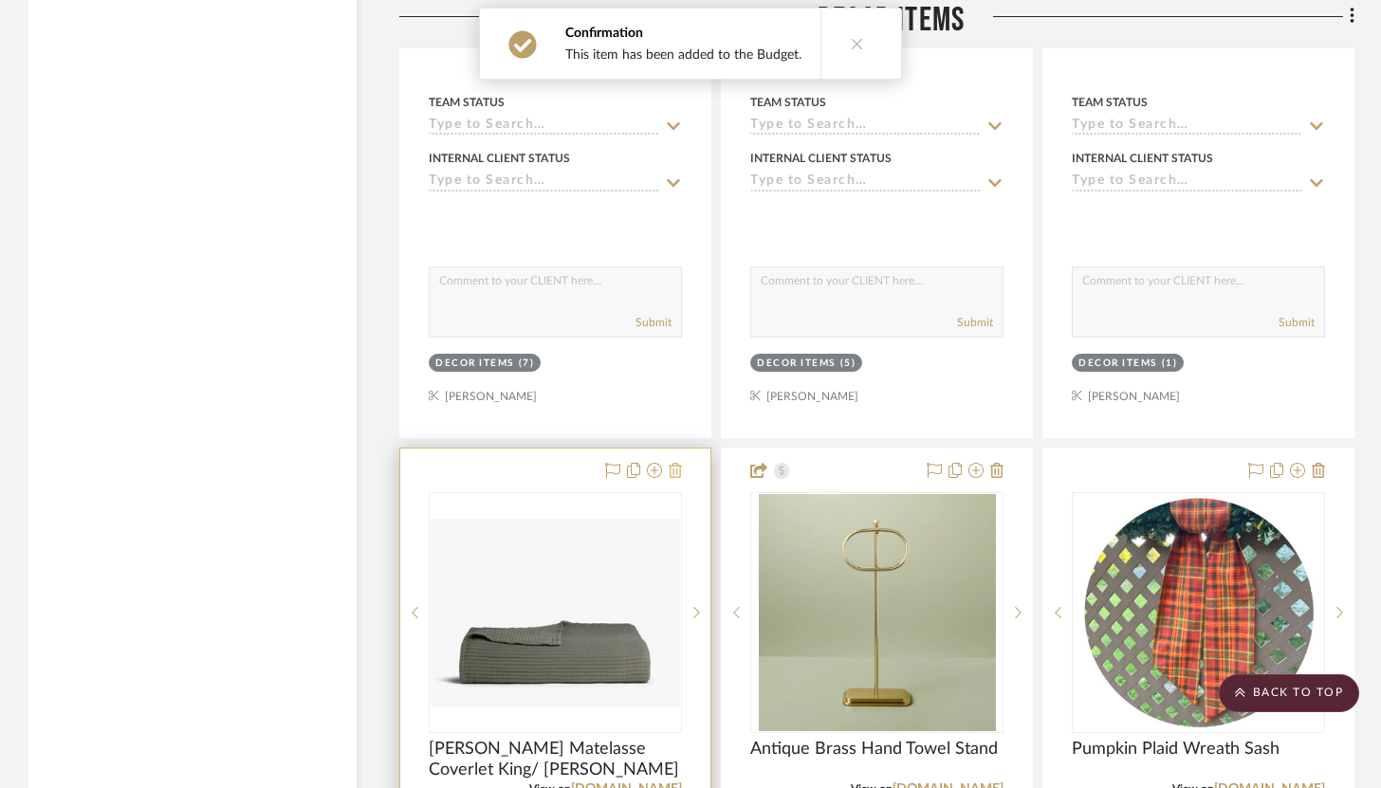
click at [678, 463] on icon at bounding box center [675, 470] width 13 height 15
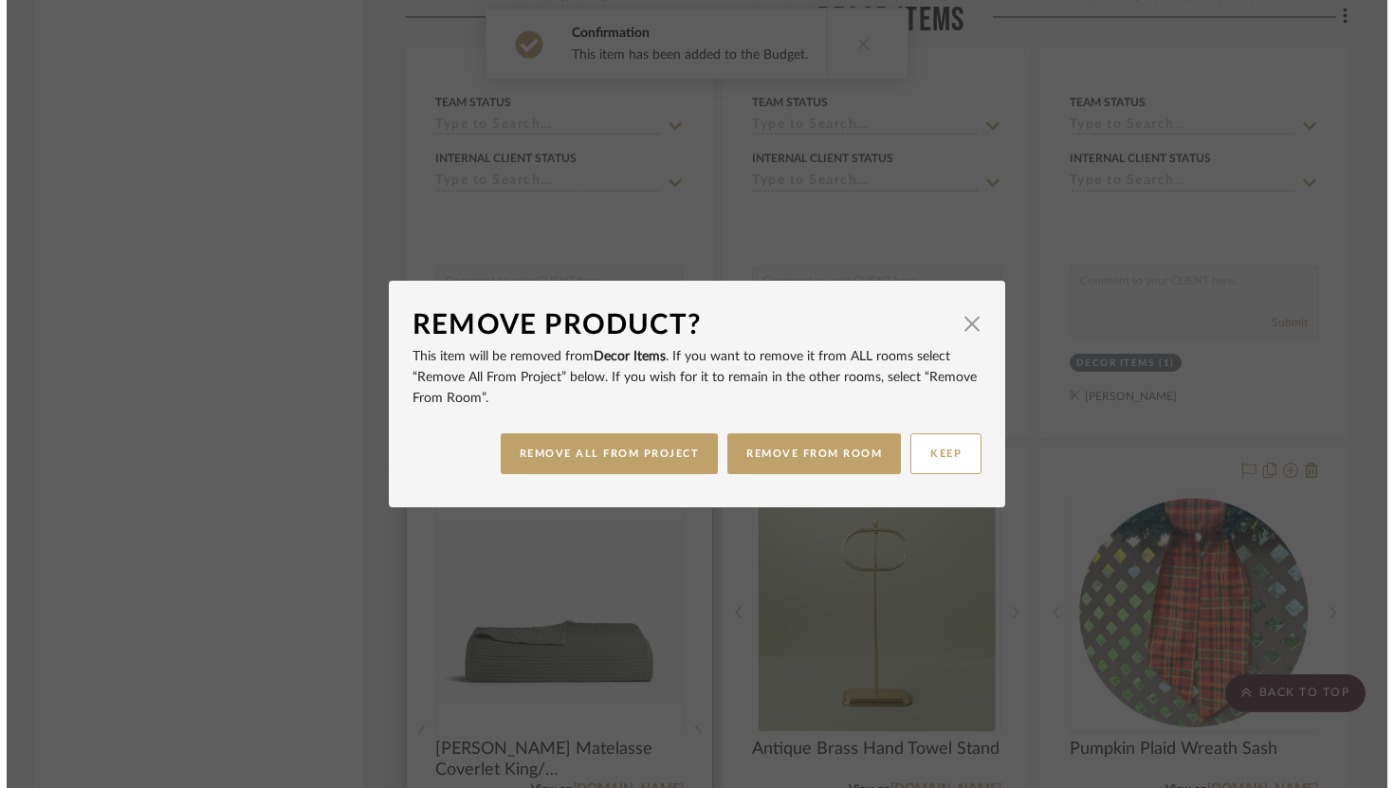
scroll to position [0, 0]
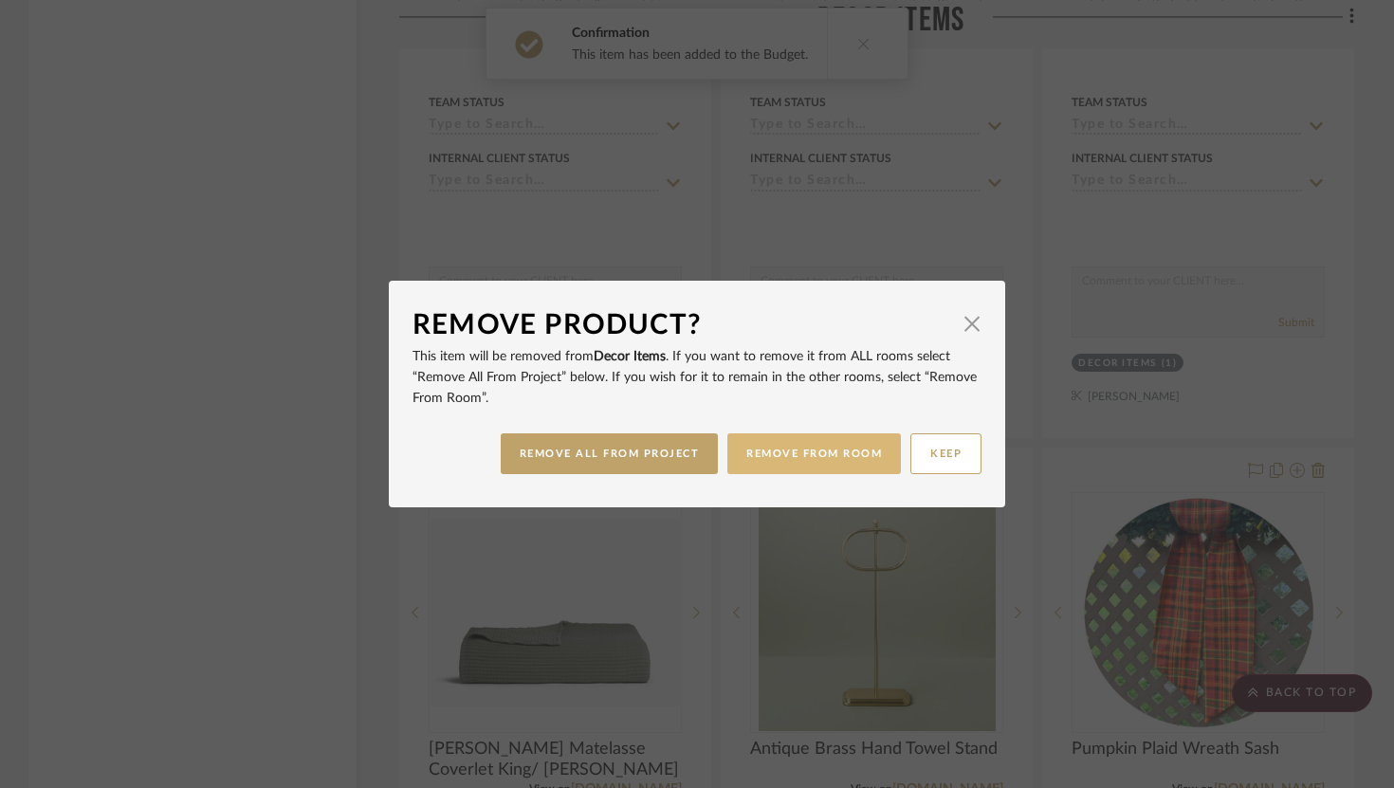
click at [825, 453] on button "REMOVE FROM ROOM" at bounding box center [814, 453] width 174 height 41
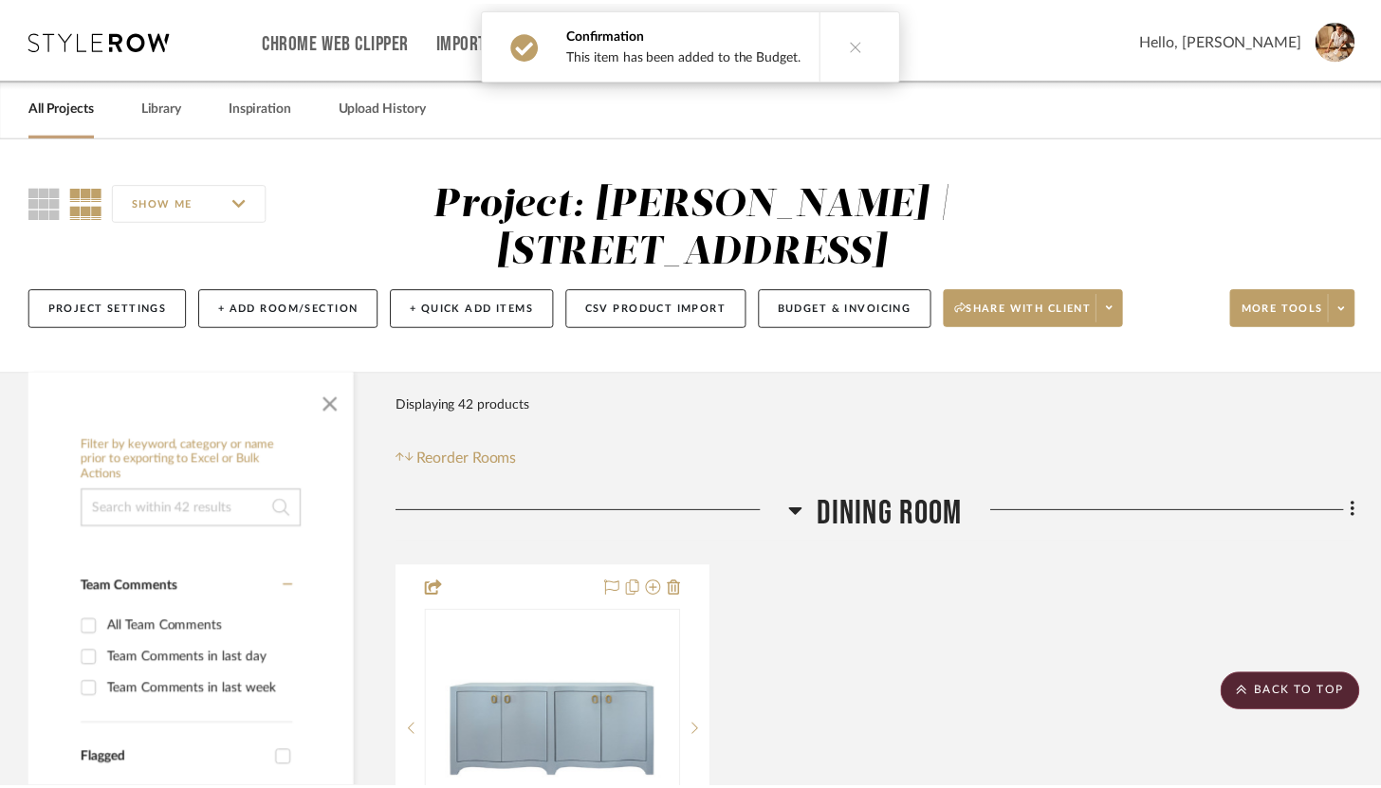
scroll to position [13128, 0]
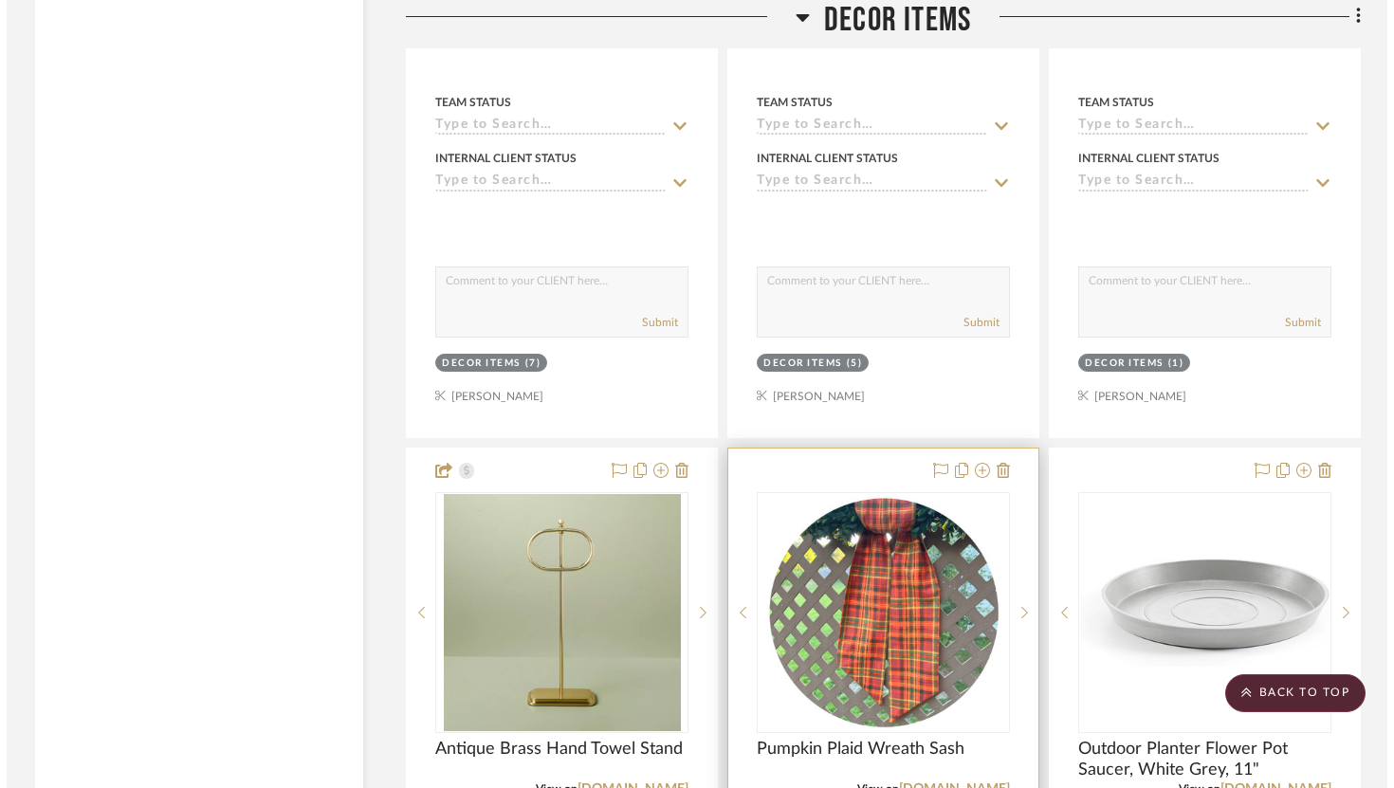
scroll to position [0, 0]
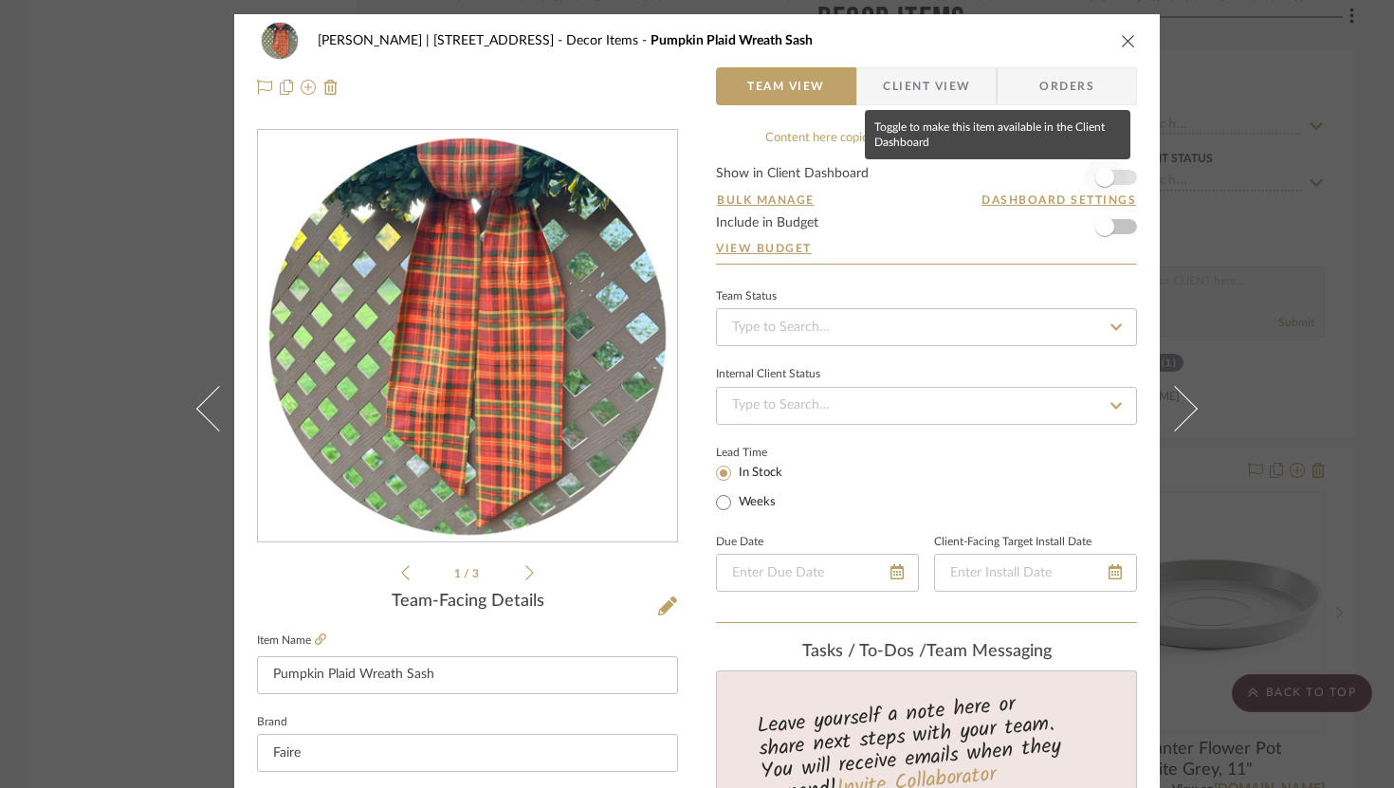
click at [1118, 181] on span "button" at bounding box center [1105, 177] width 42 height 42
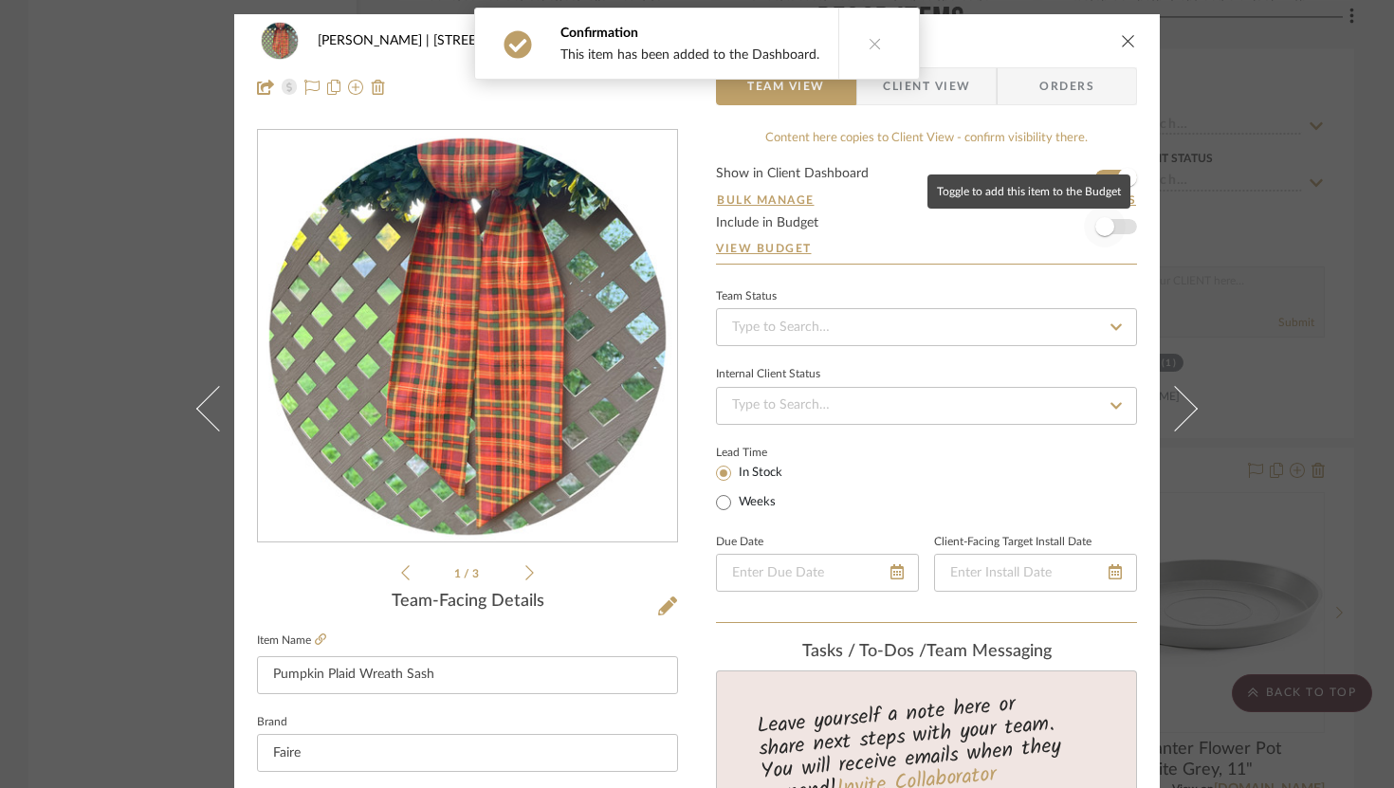
click at [1117, 216] on span "button" at bounding box center [1105, 227] width 42 height 42
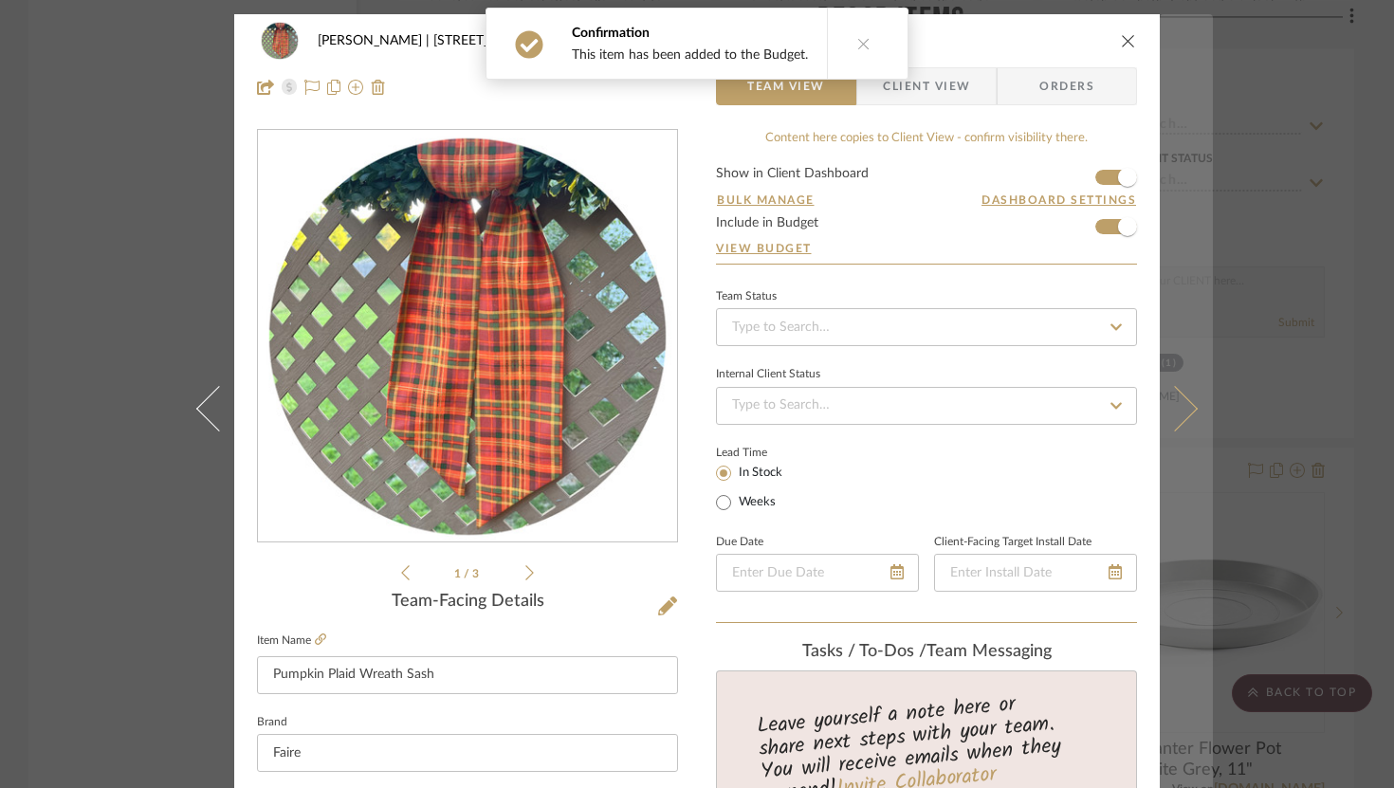
click at [1162, 407] on icon at bounding box center [1175, 408] width 46 height 46
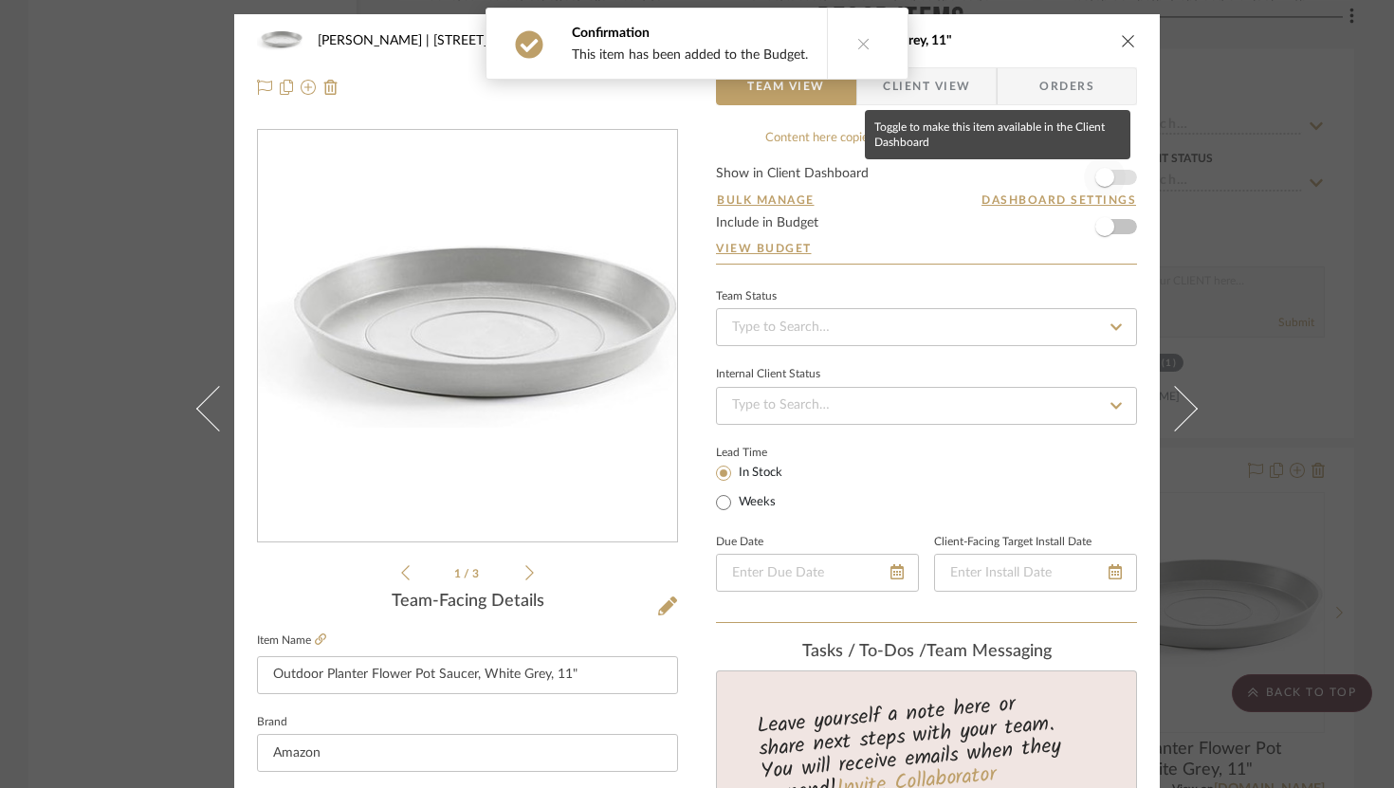
click at [1111, 184] on span "button" at bounding box center [1105, 177] width 42 height 42
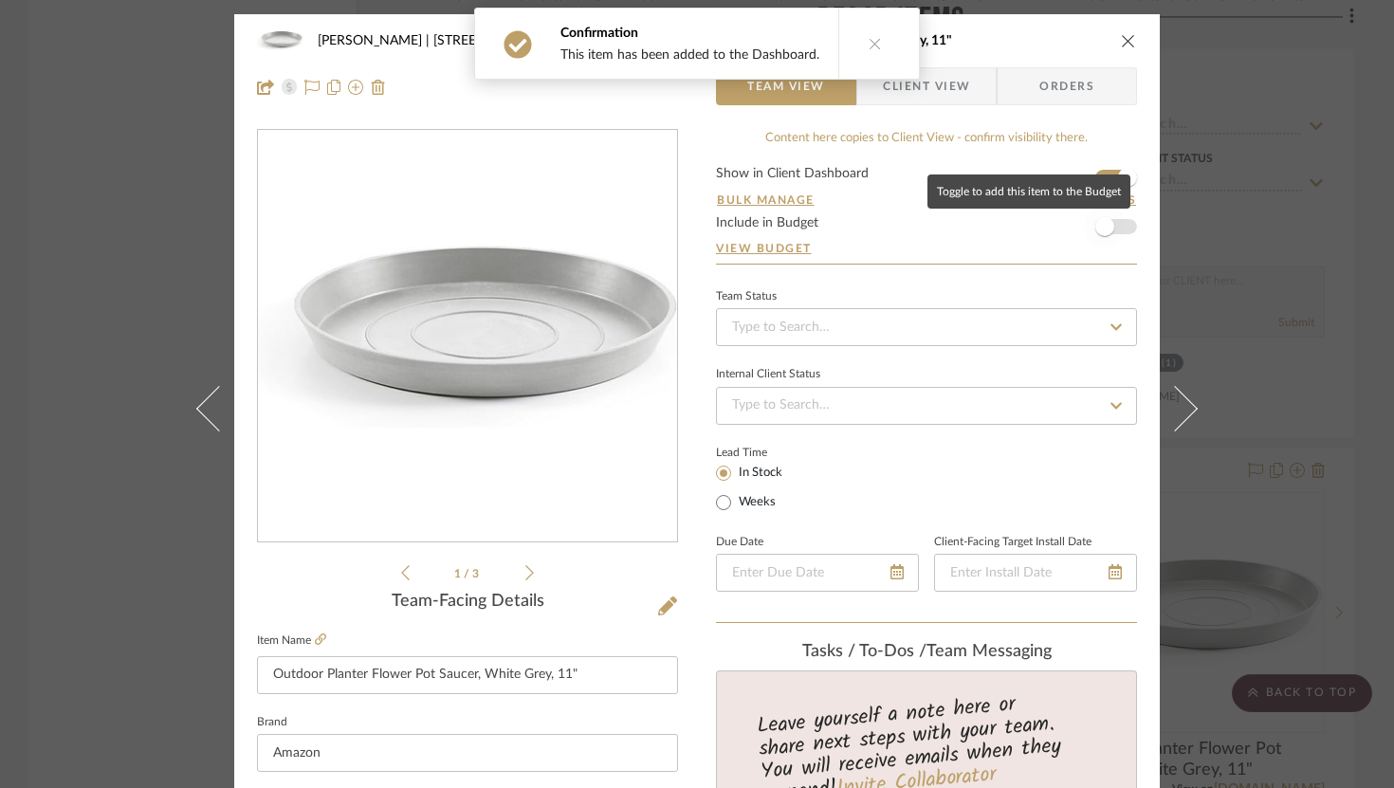
click at [1108, 226] on span "button" at bounding box center [1105, 227] width 42 height 42
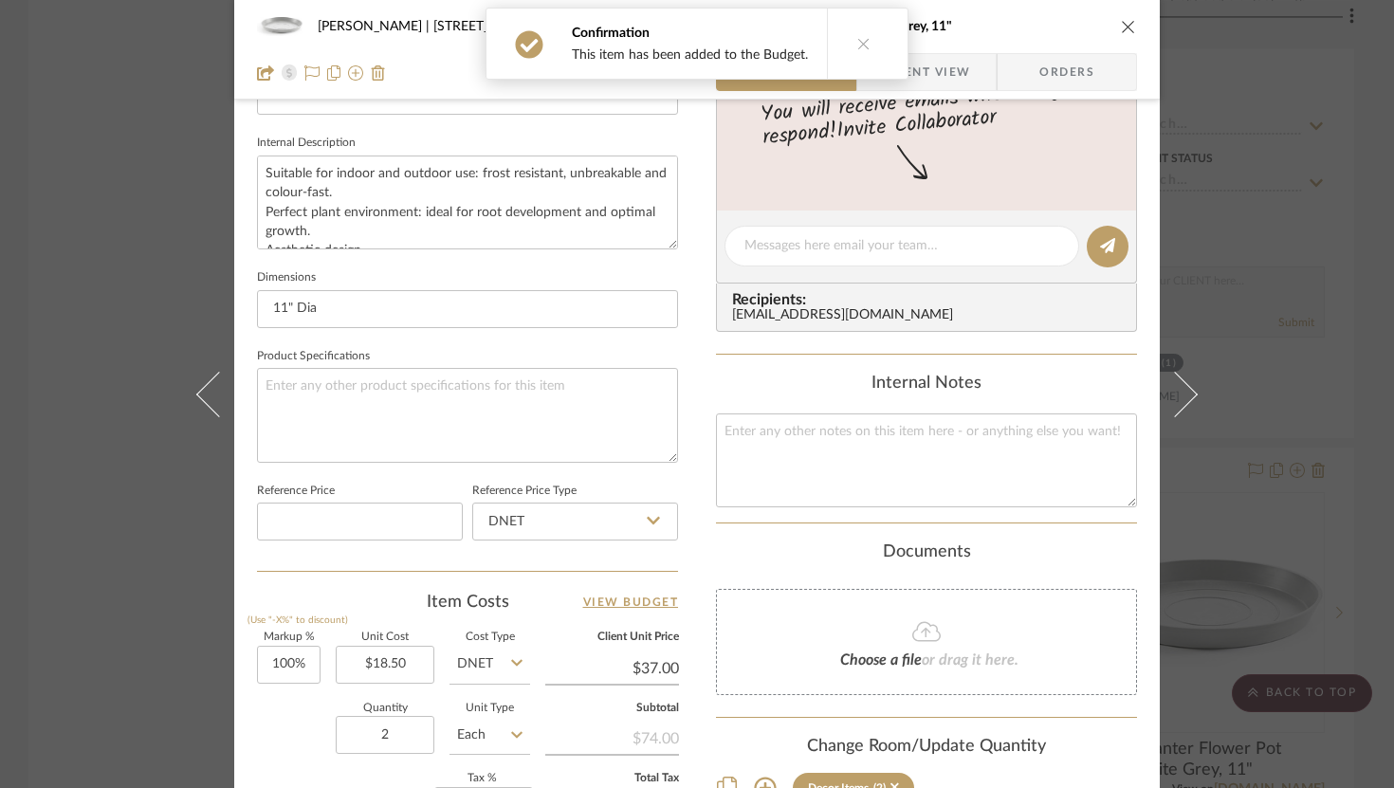
scroll to position [722, 0]
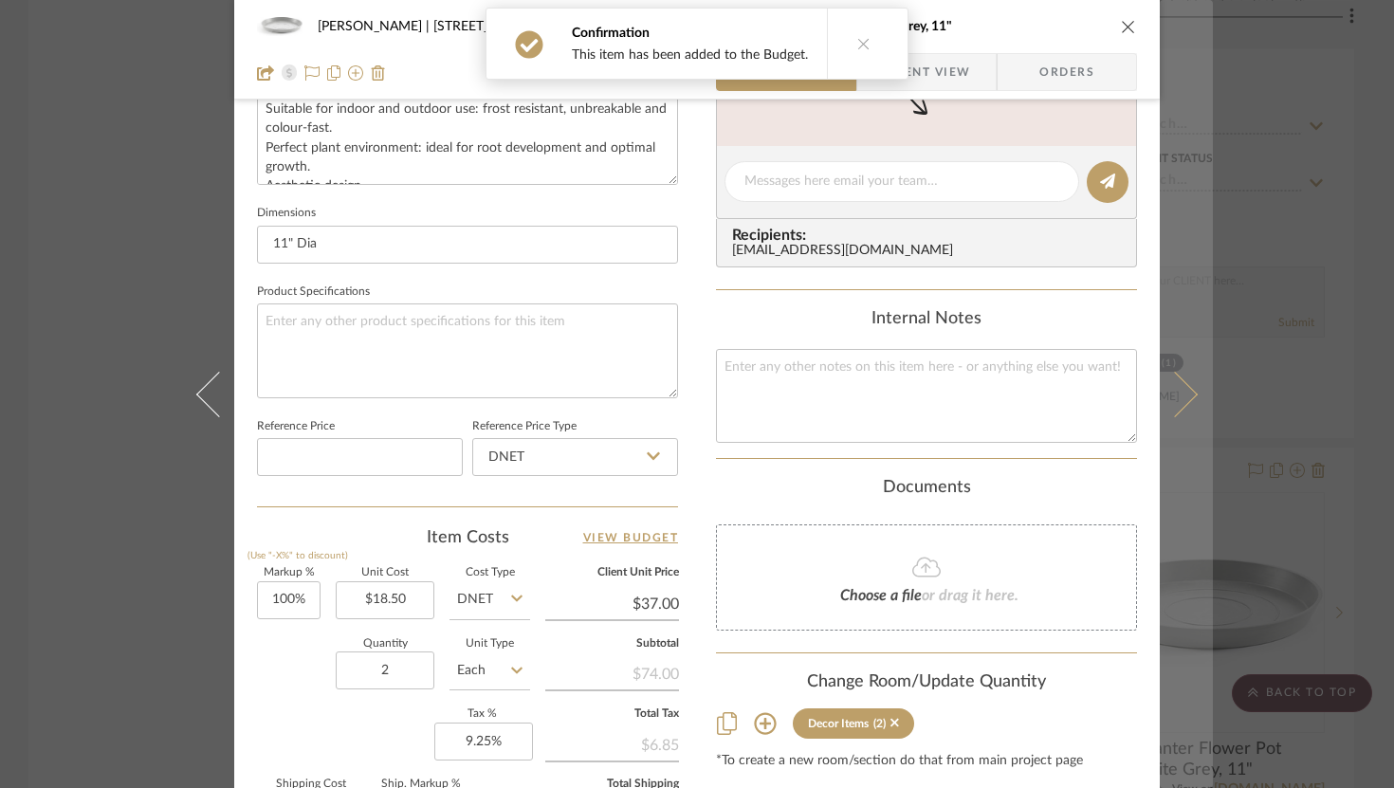
click at [1171, 416] on button at bounding box center [1186, 394] width 53 height 788
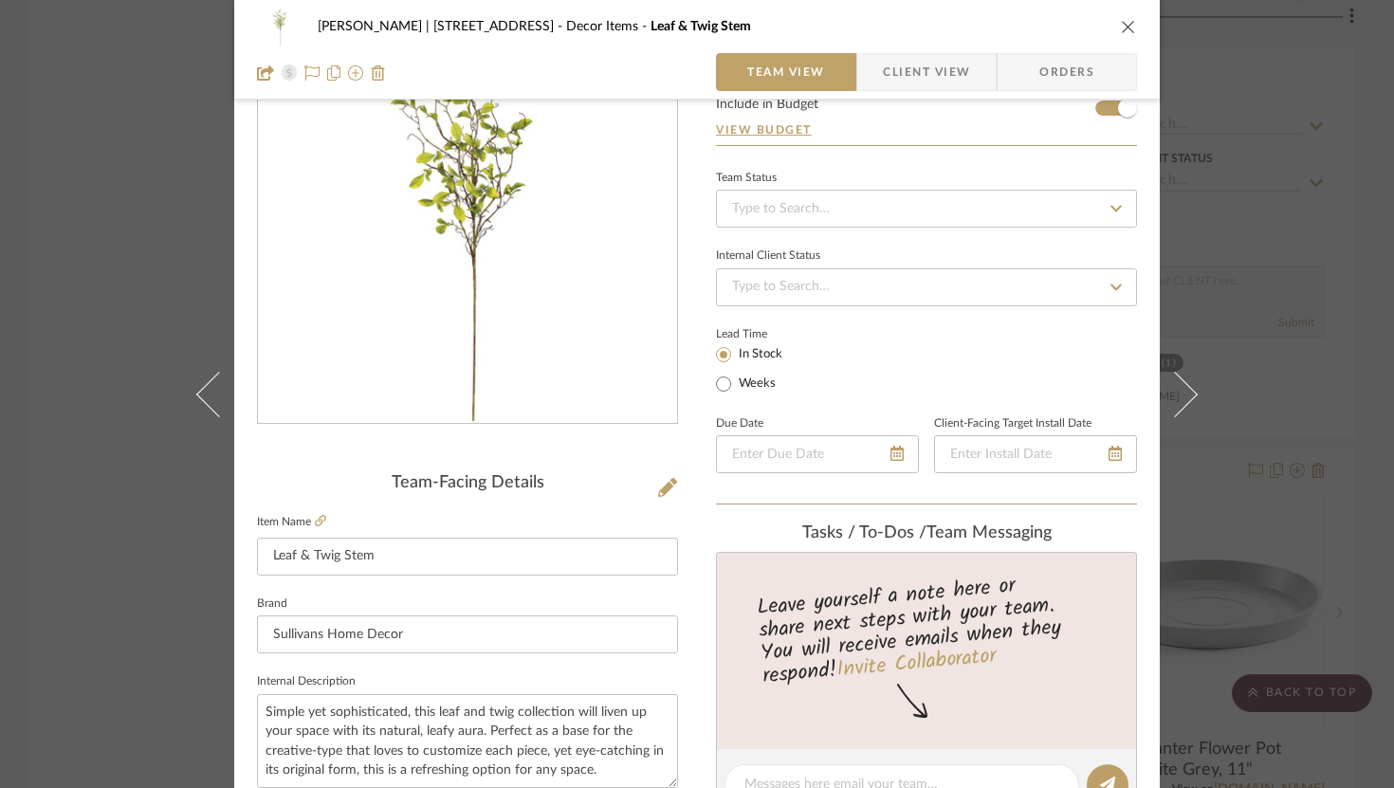
scroll to position [0, 0]
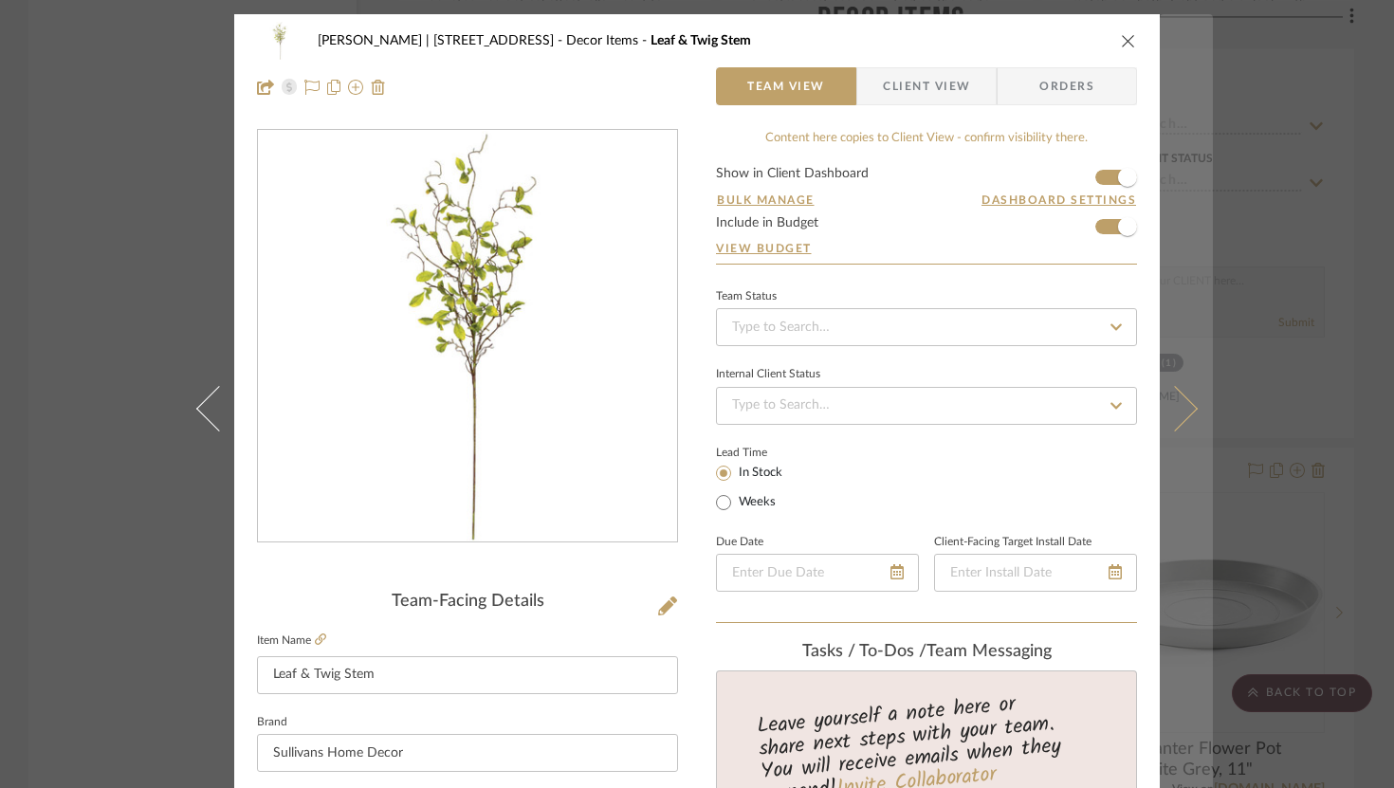
click at [1164, 437] on button at bounding box center [1186, 408] width 53 height 788
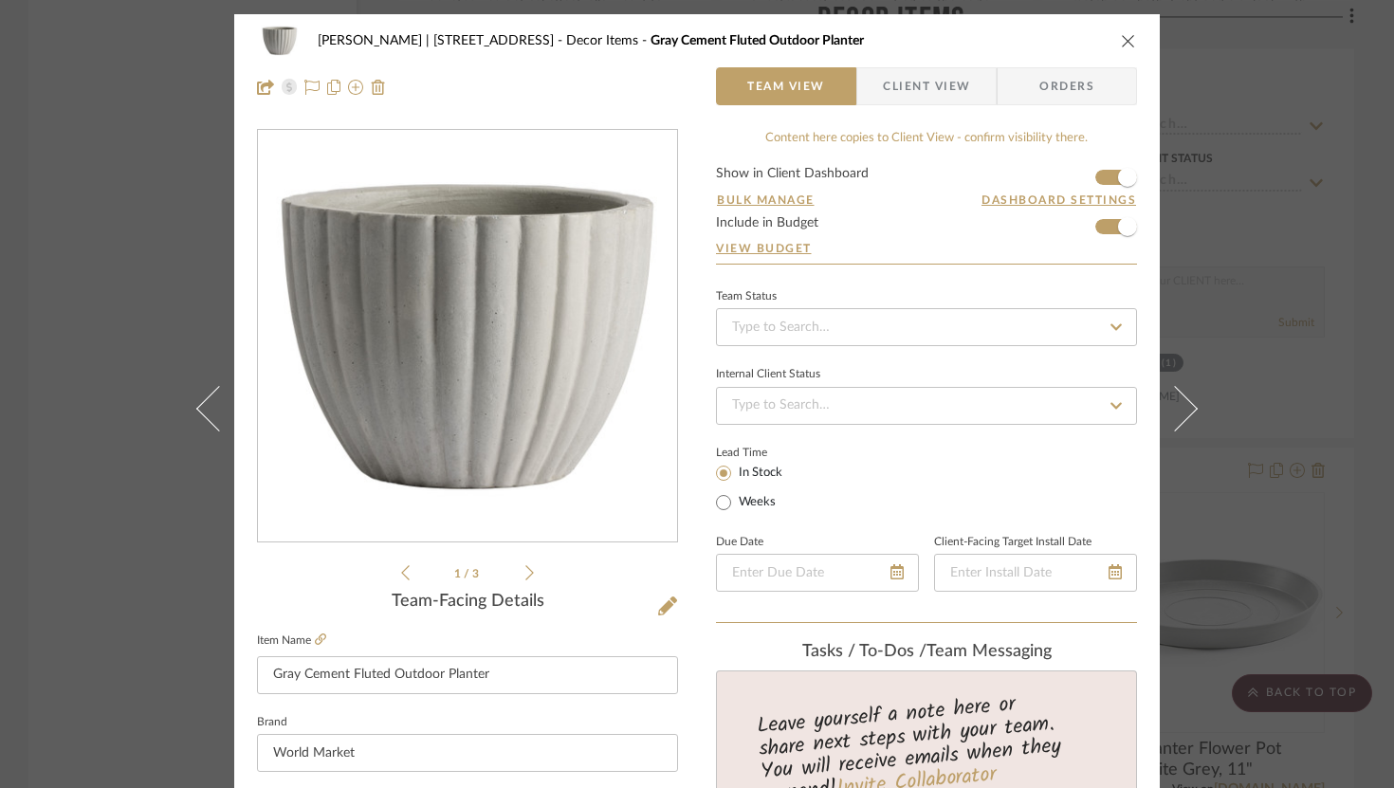
click at [1164, 437] on button at bounding box center [1186, 408] width 53 height 788
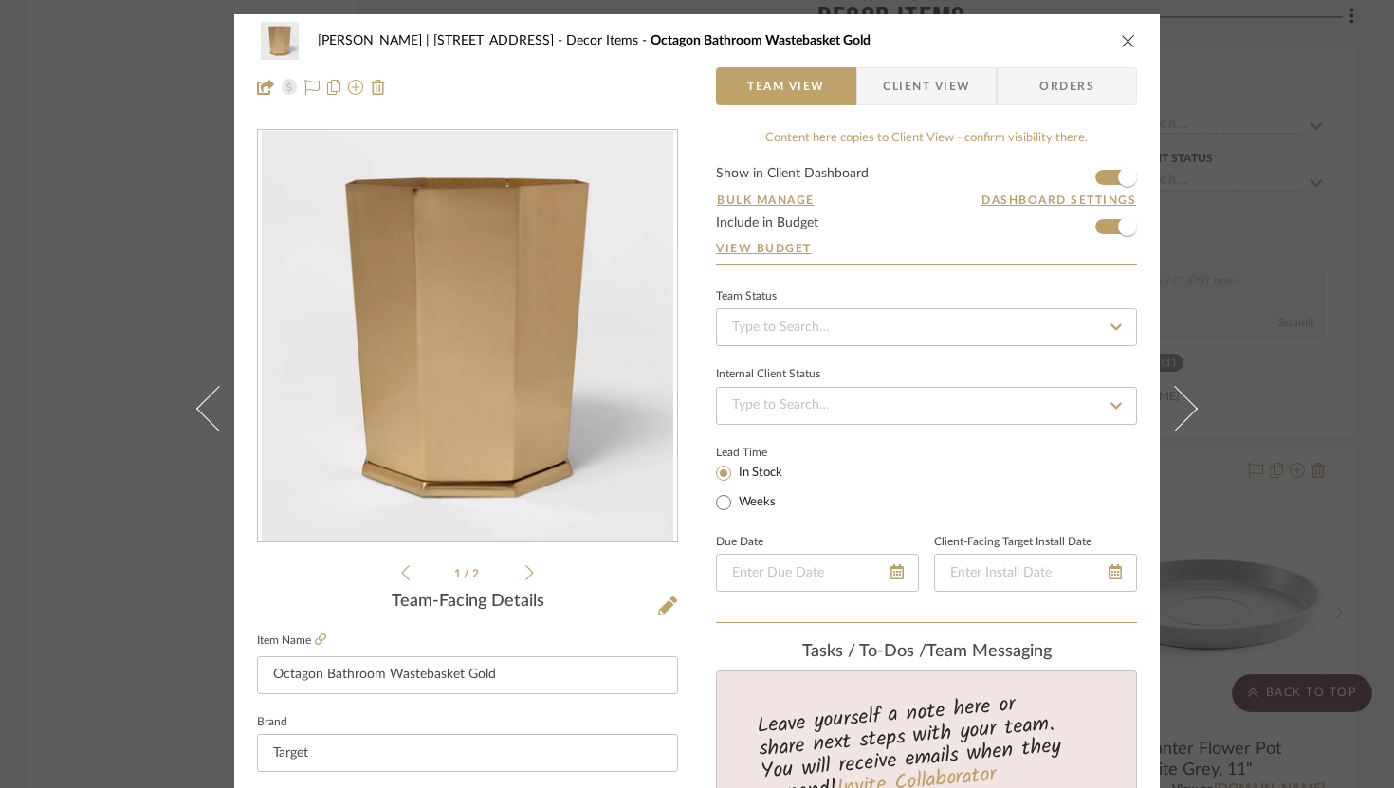
click at [1164, 437] on button at bounding box center [1186, 408] width 53 height 788
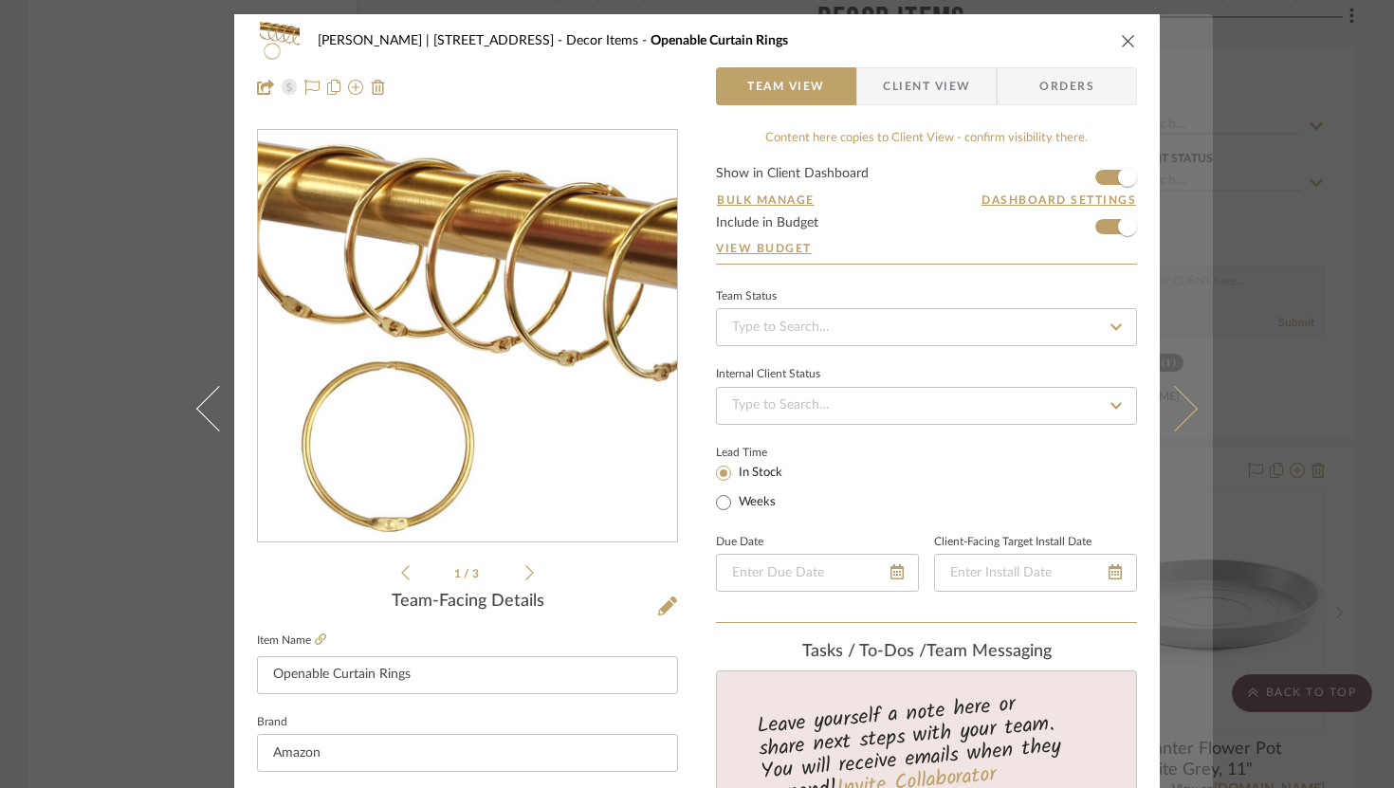
click at [1165, 437] on button at bounding box center [1186, 408] width 53 height 788
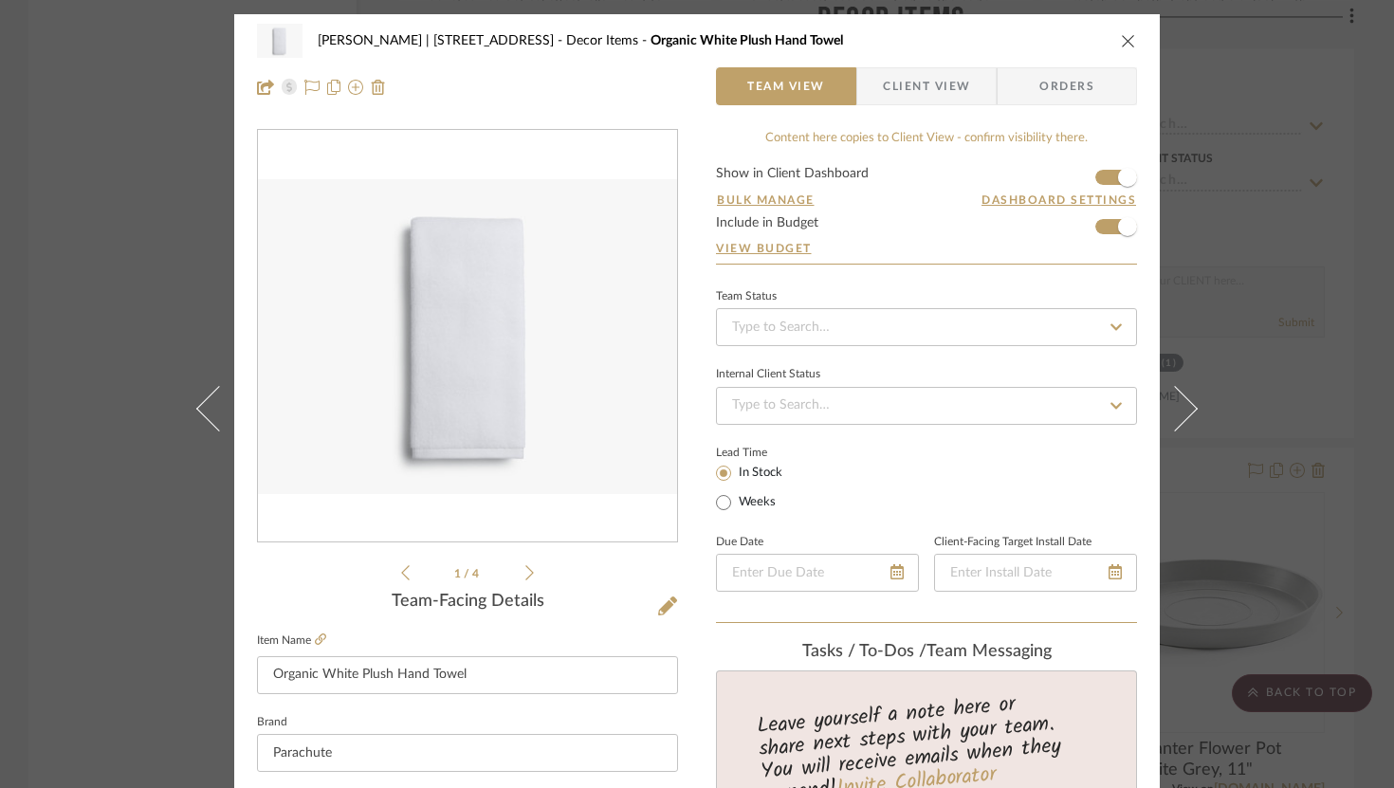
click at [1165, 437] on button at bounding box center [1186, 408] width 53 height 788
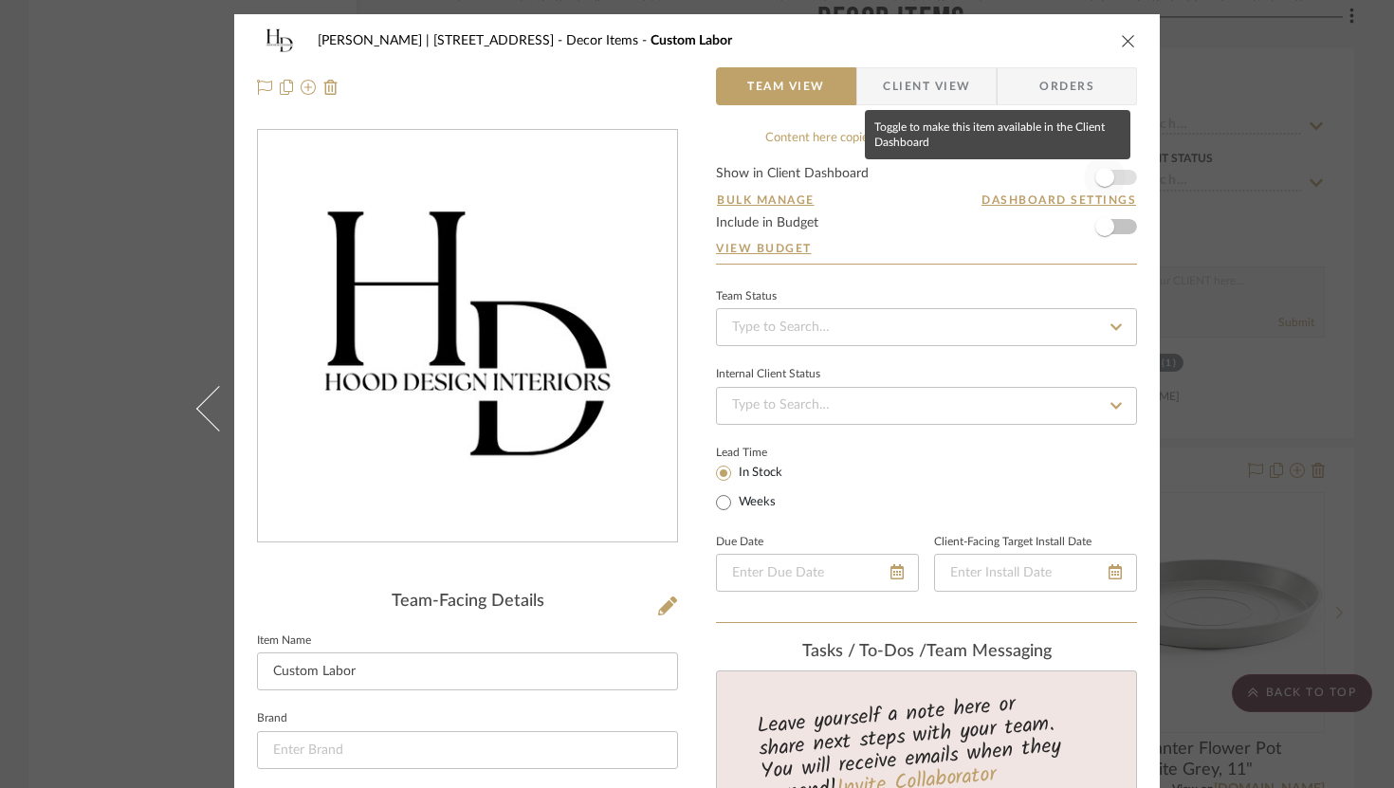
click at [1104, 175] on span "button" at bounding box center [1104, 177] width 19 height 19
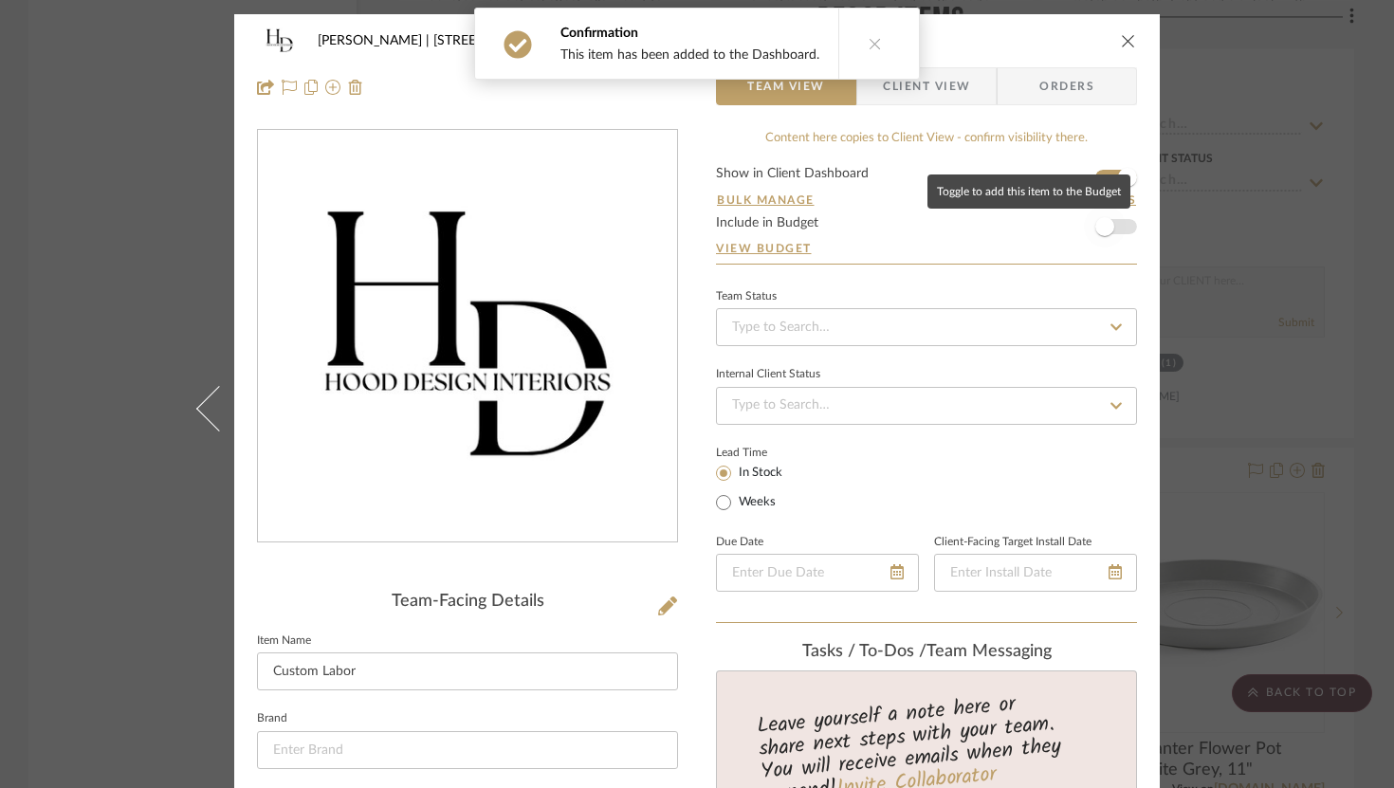
click at [1104, 236] on span "button" at bounding box center [1105, 227] width 42 height 42
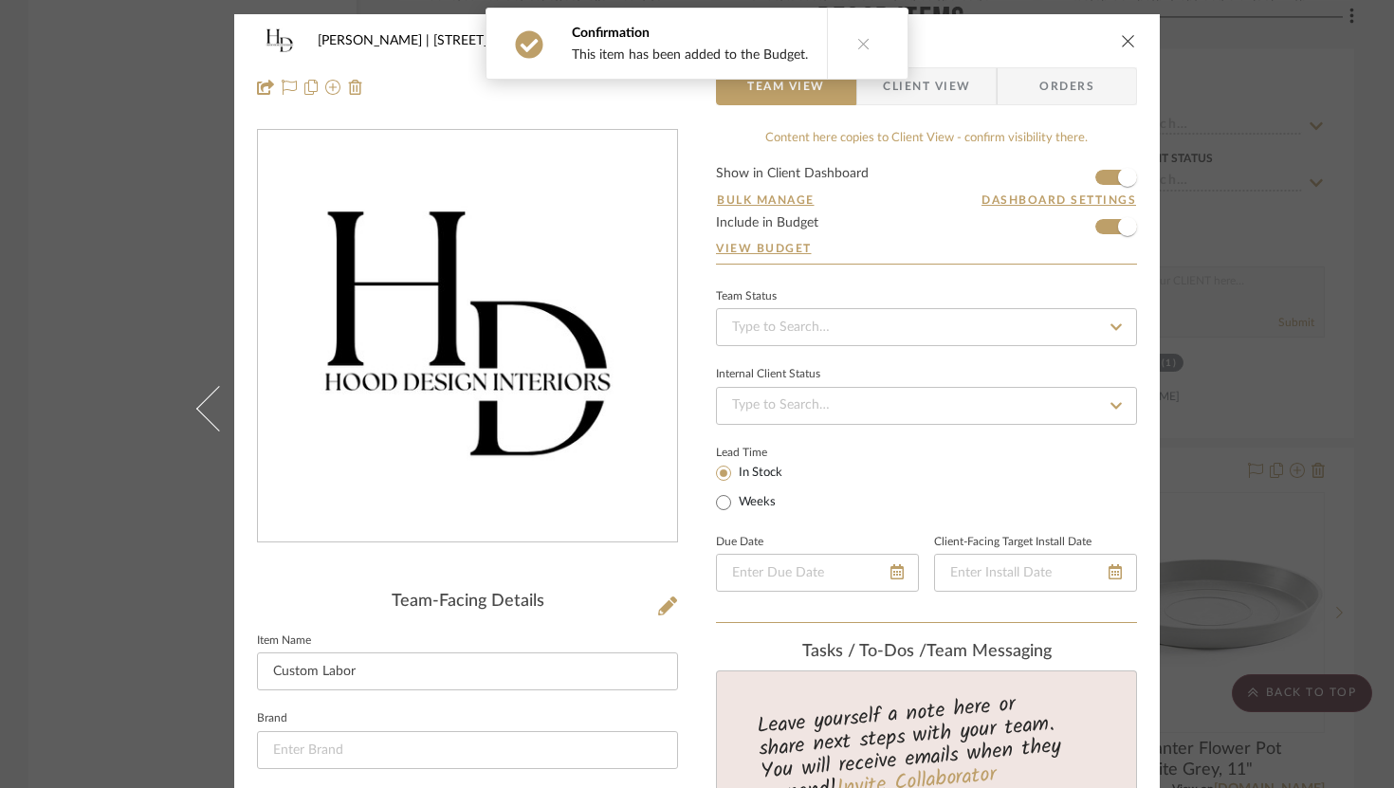
click at [1210, 447] on div "Danielle Hirschovits | 349 Boot Hill Ln Decor Items Custom Labor Team View Clie…" at bounding box center [697, 394] width 1394 height 788
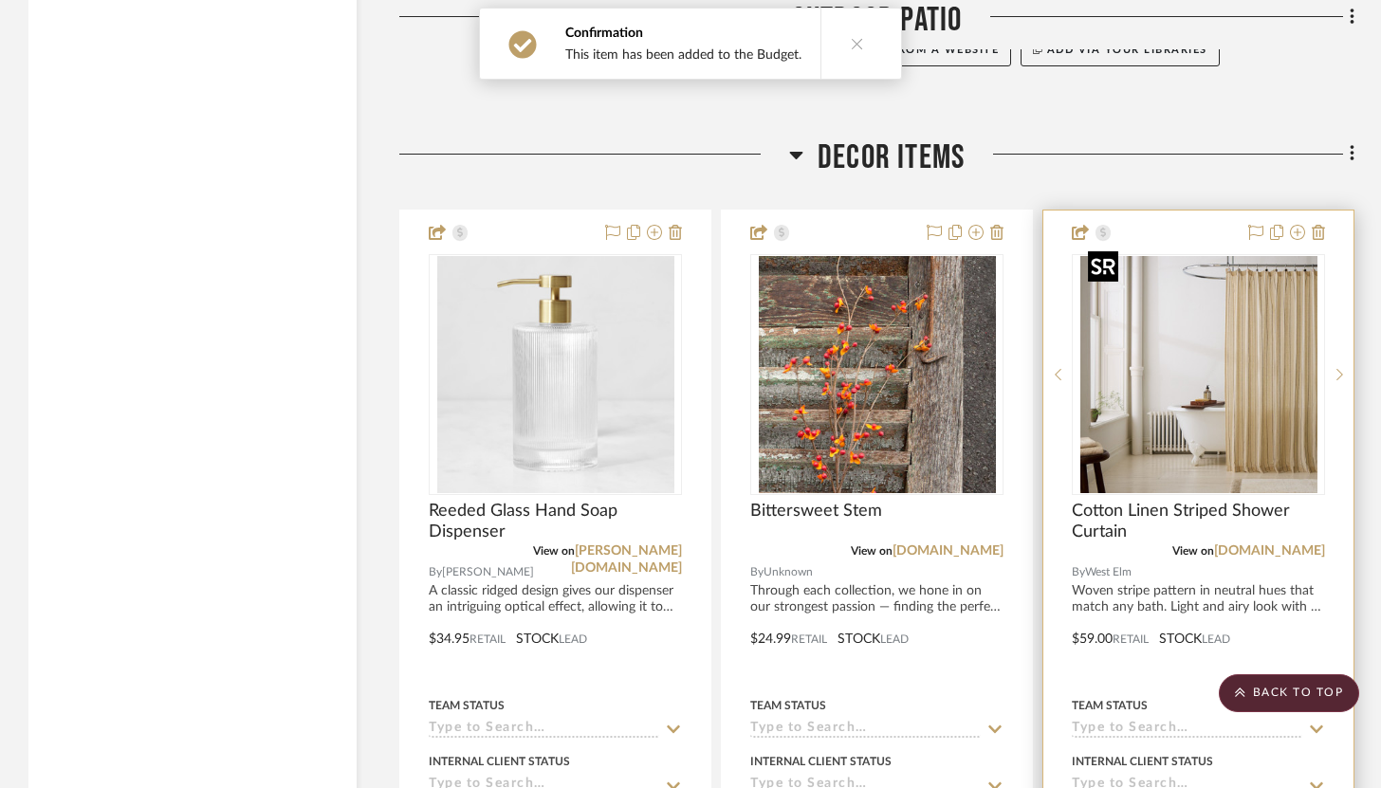
scroll to position [12537, 0]
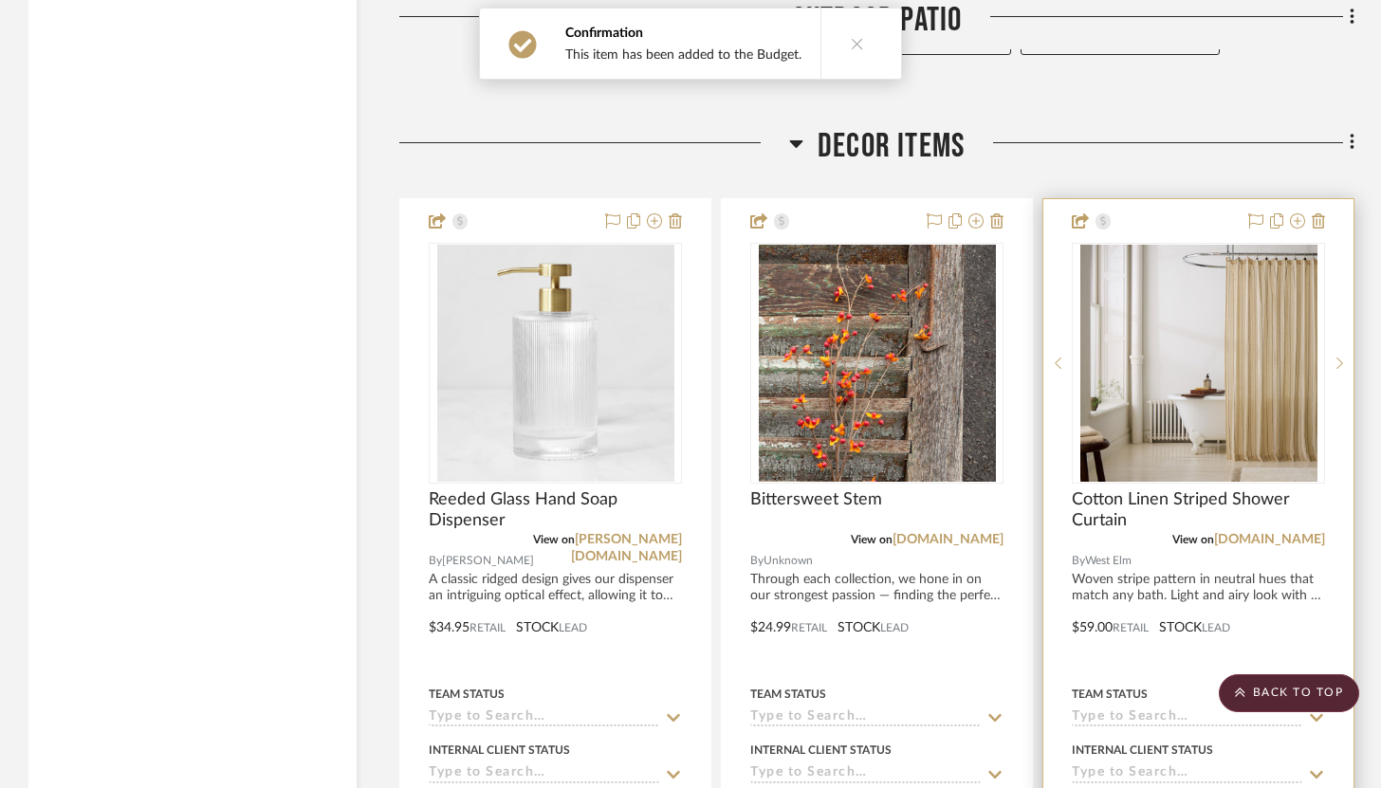
click at [1172, 214] on div at bounding box center [1198, 614] width 310 height 830
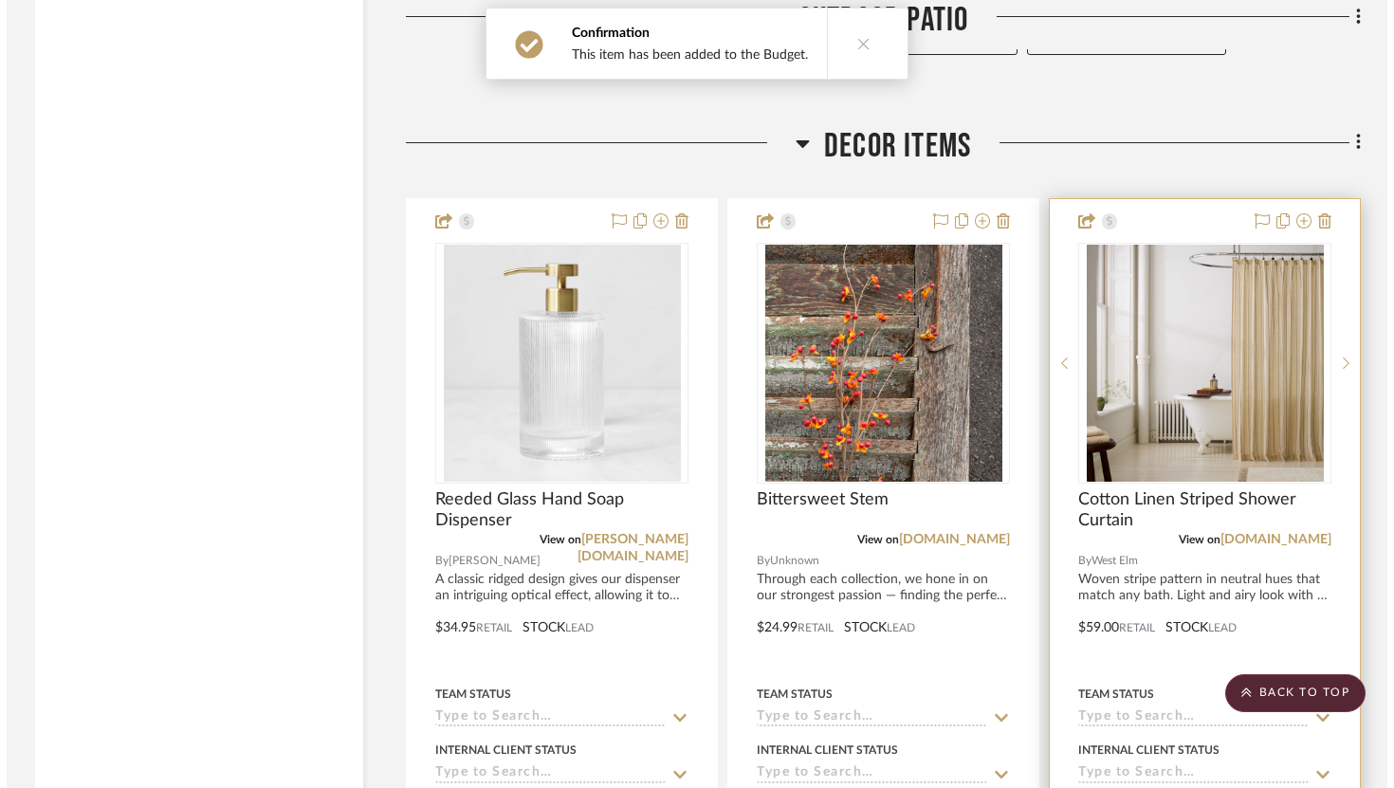
scroll to position [0, 0]
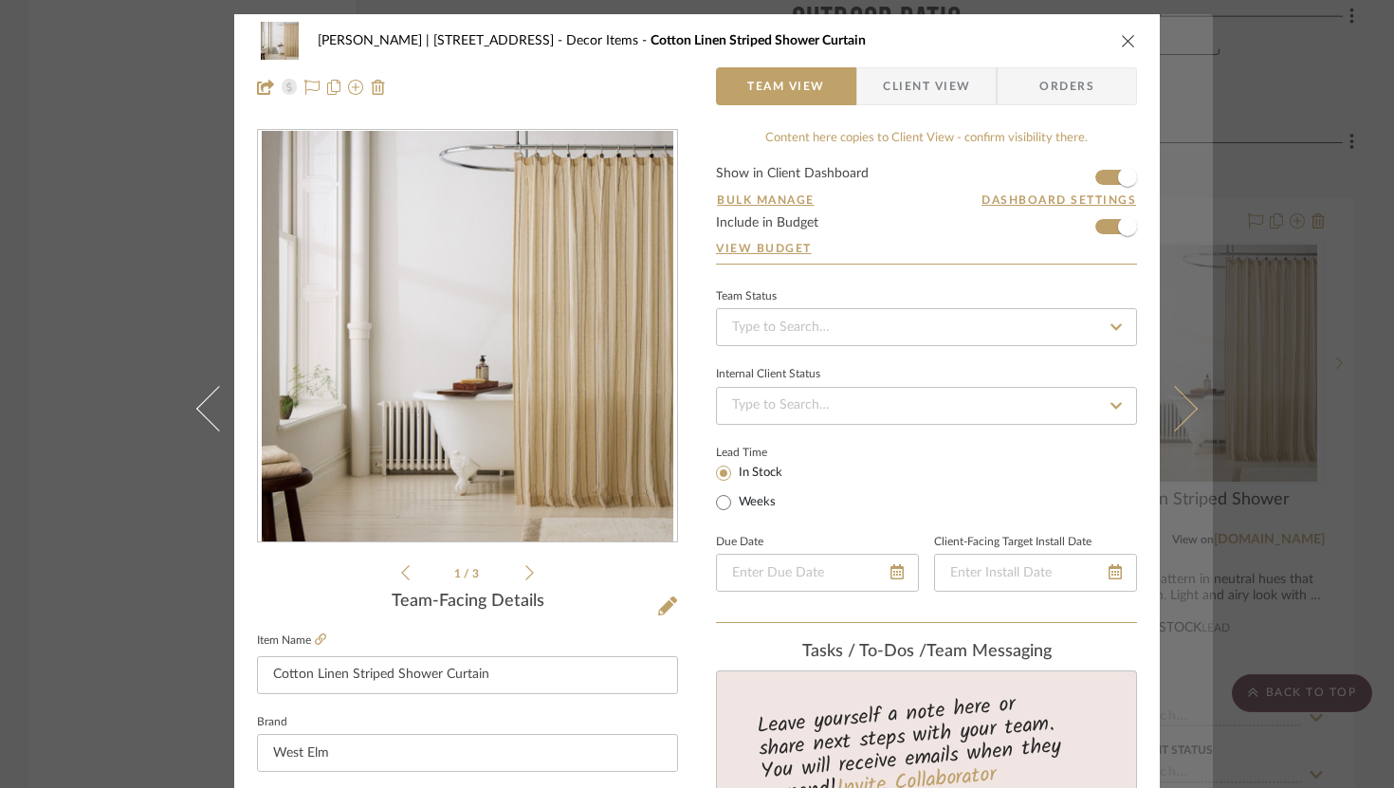
click at [1185, 406] on icon at bounding box center [1175, 408] width 46 height 46
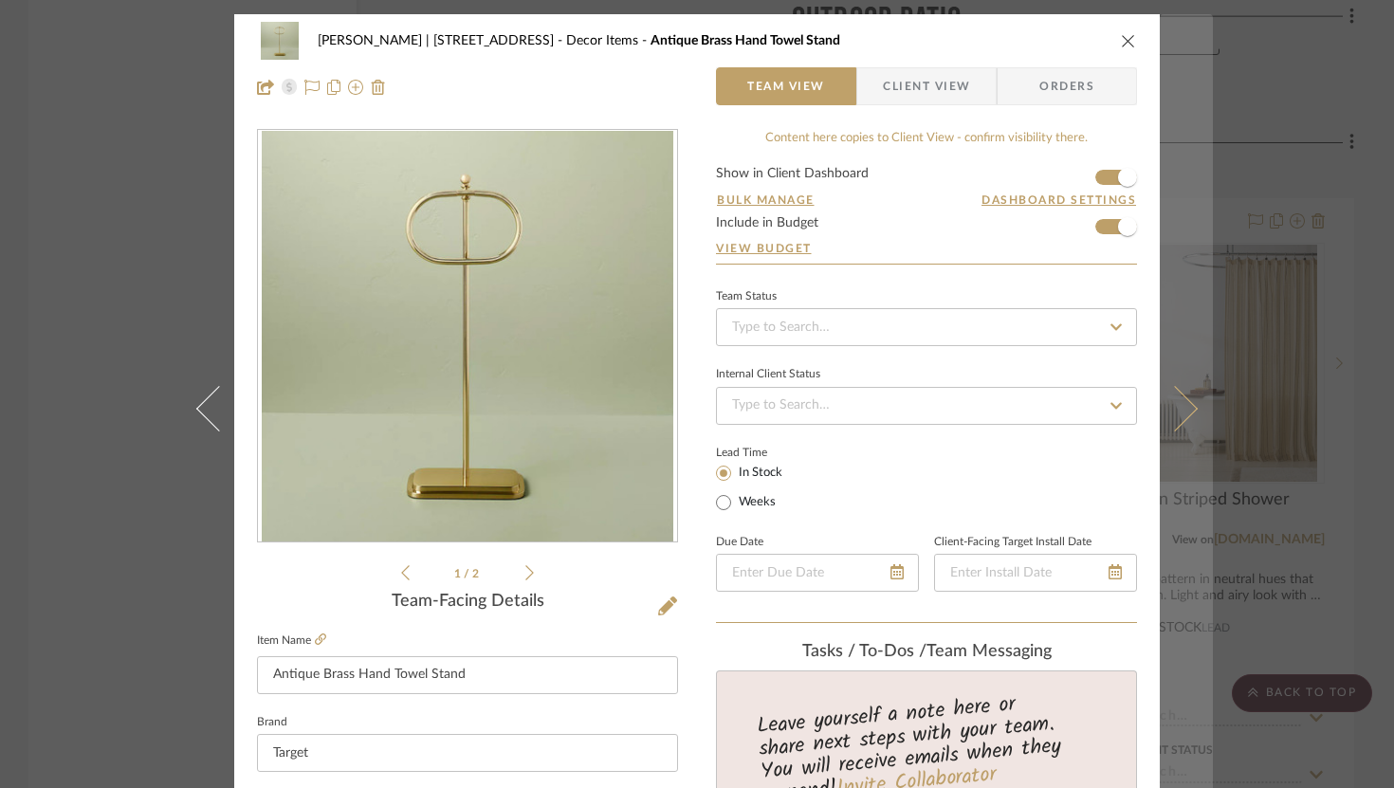
click at [1187, 406] on icon at bounding box center [1175, 408] width 46 height 46
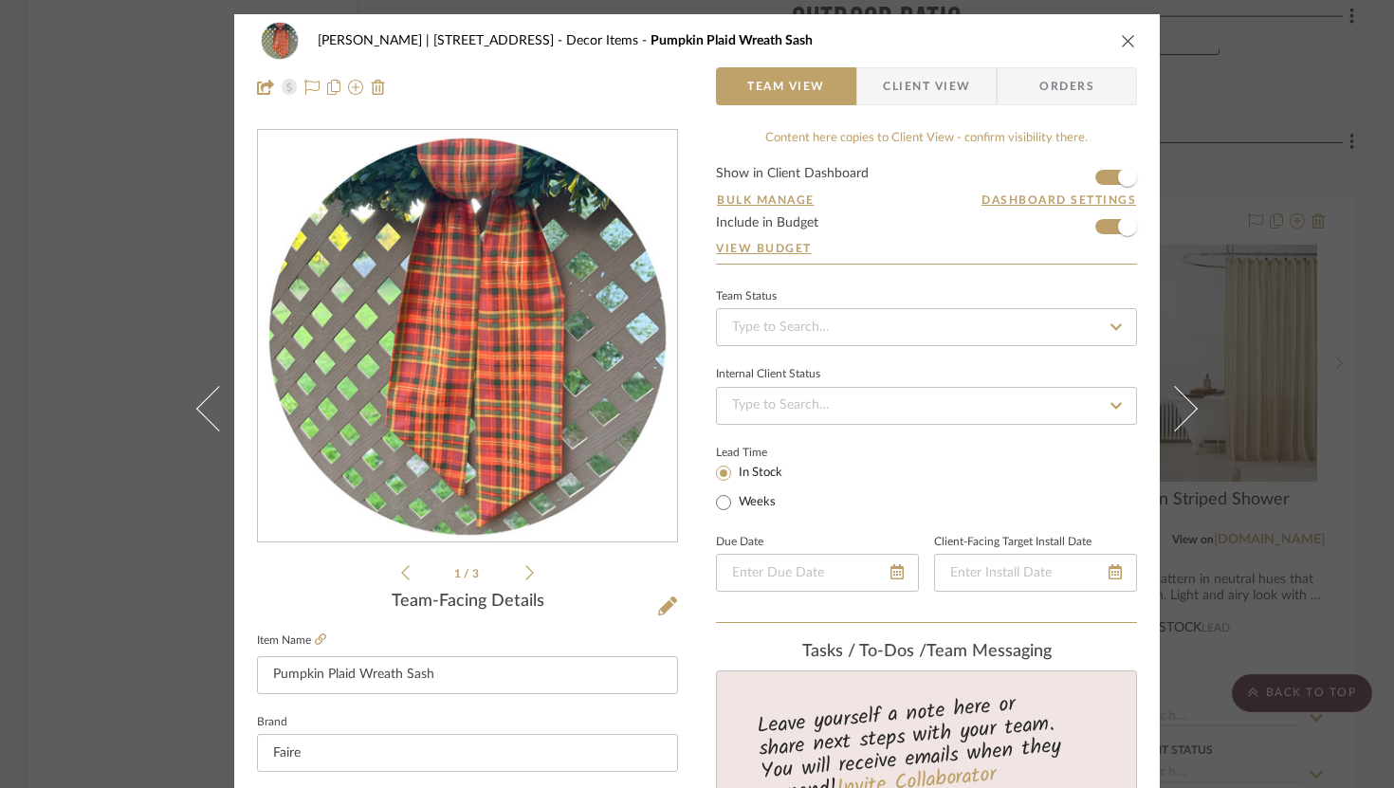
click at [1122, 43] on icon "close" at bounding box center [1128, 40] width 15 height 15
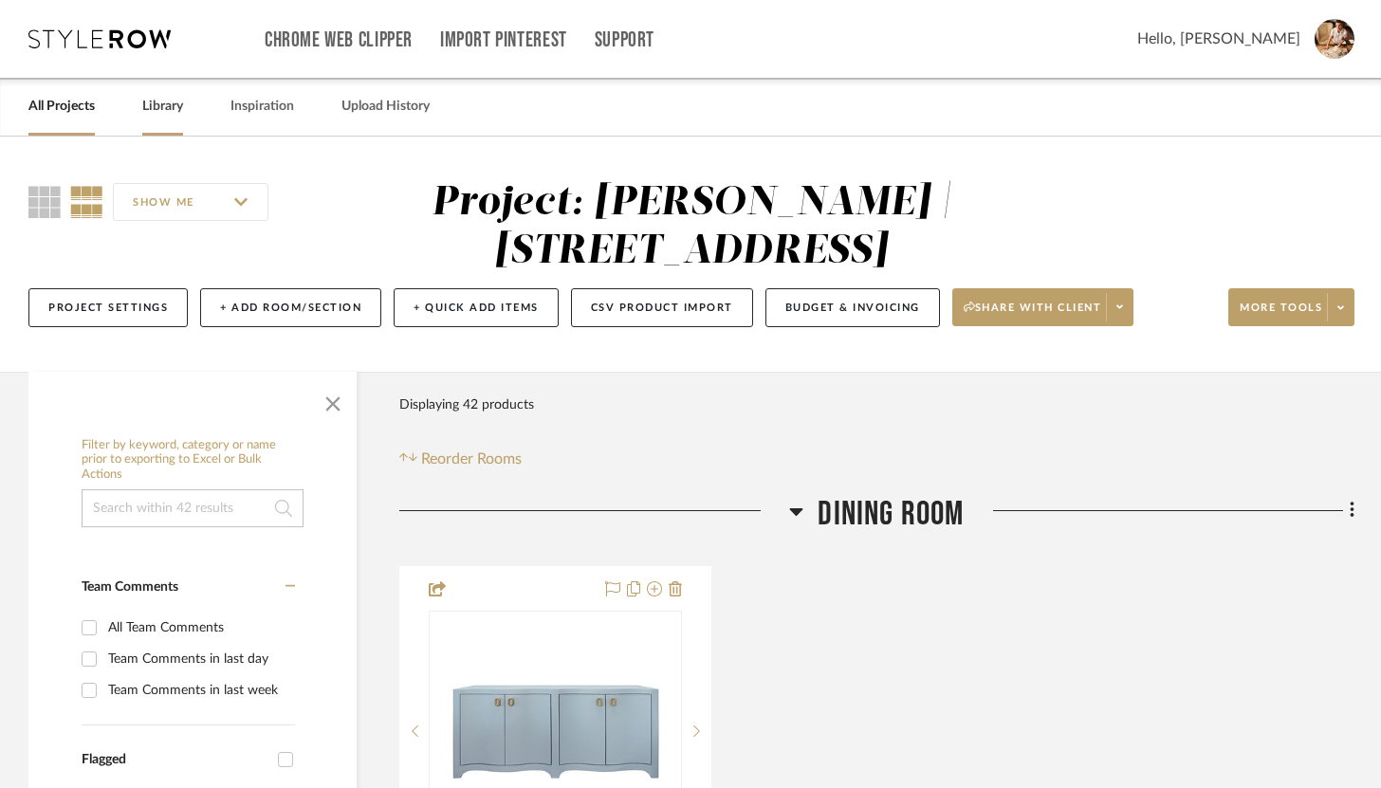
click at [172, 111] on link "Library" at bounding box center [162, 107] width 41 height 26
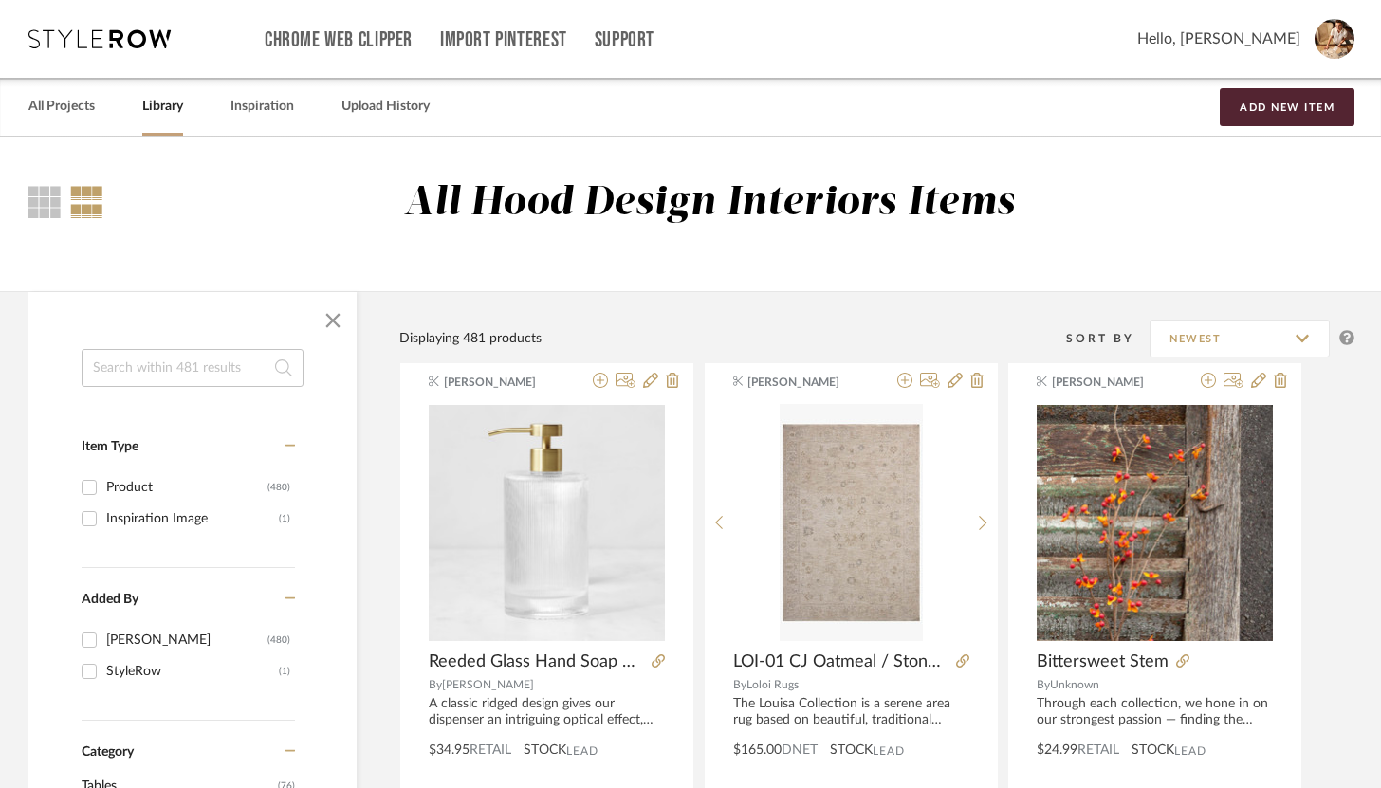
click at [161, 377] on input at bounding box center [193, 368] width 222 height 38
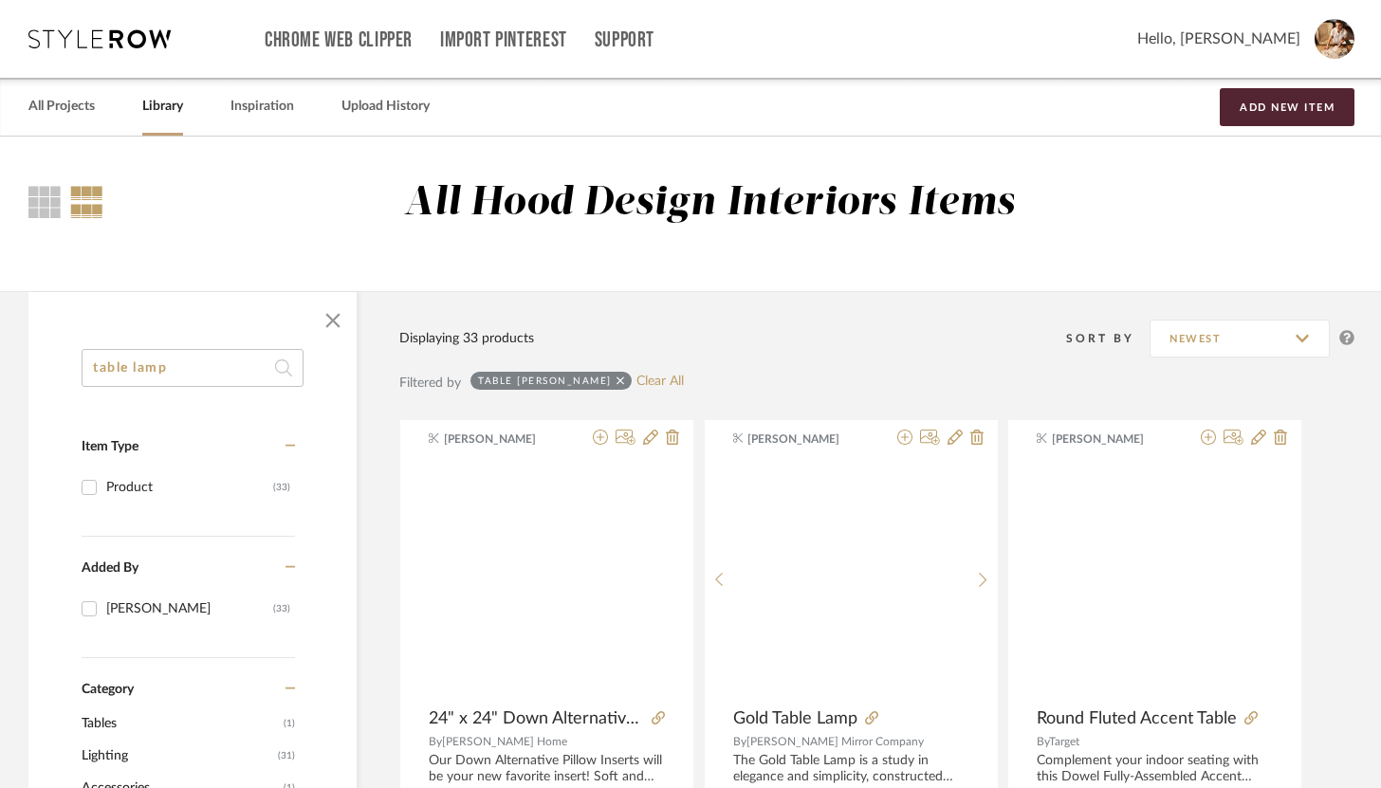
type input "table lamp"
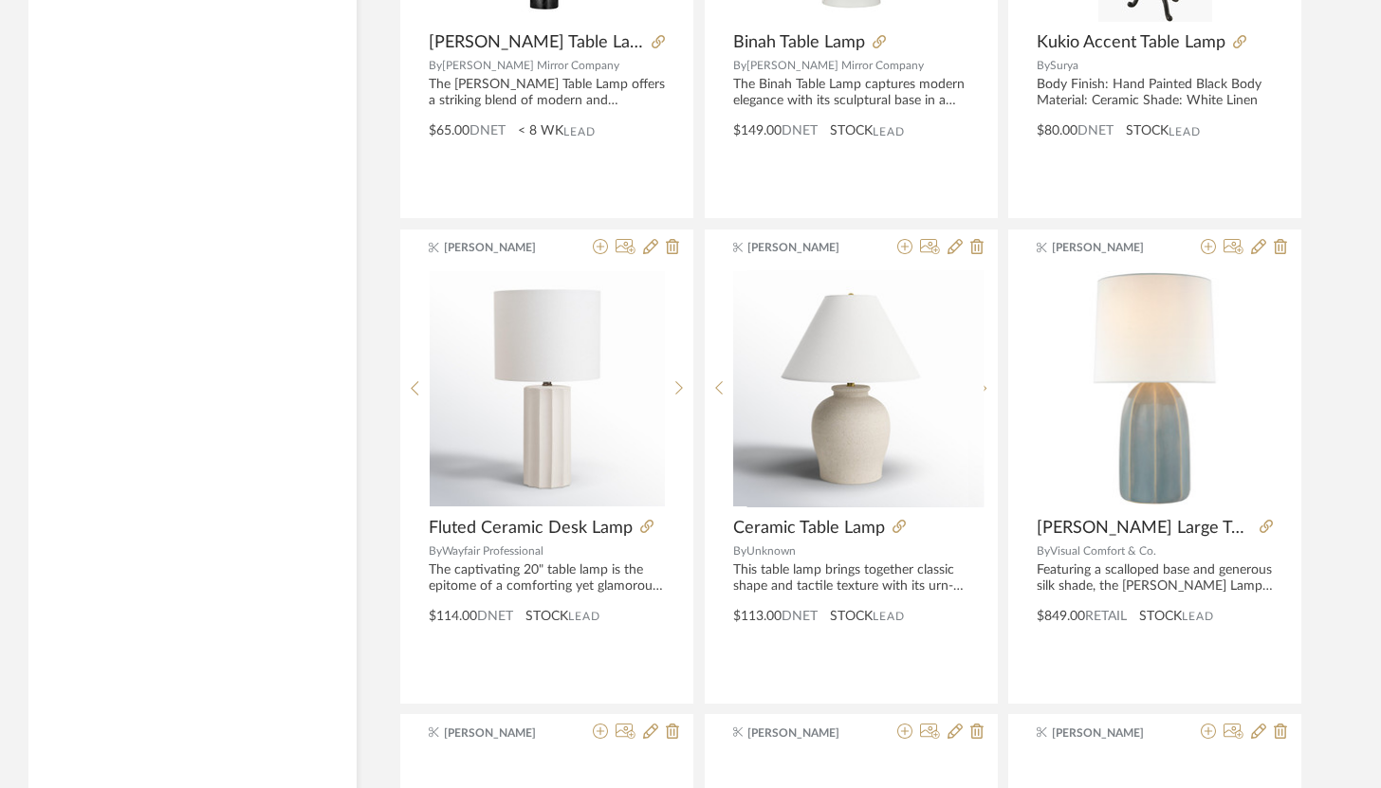
scroll to position [2615, 0]
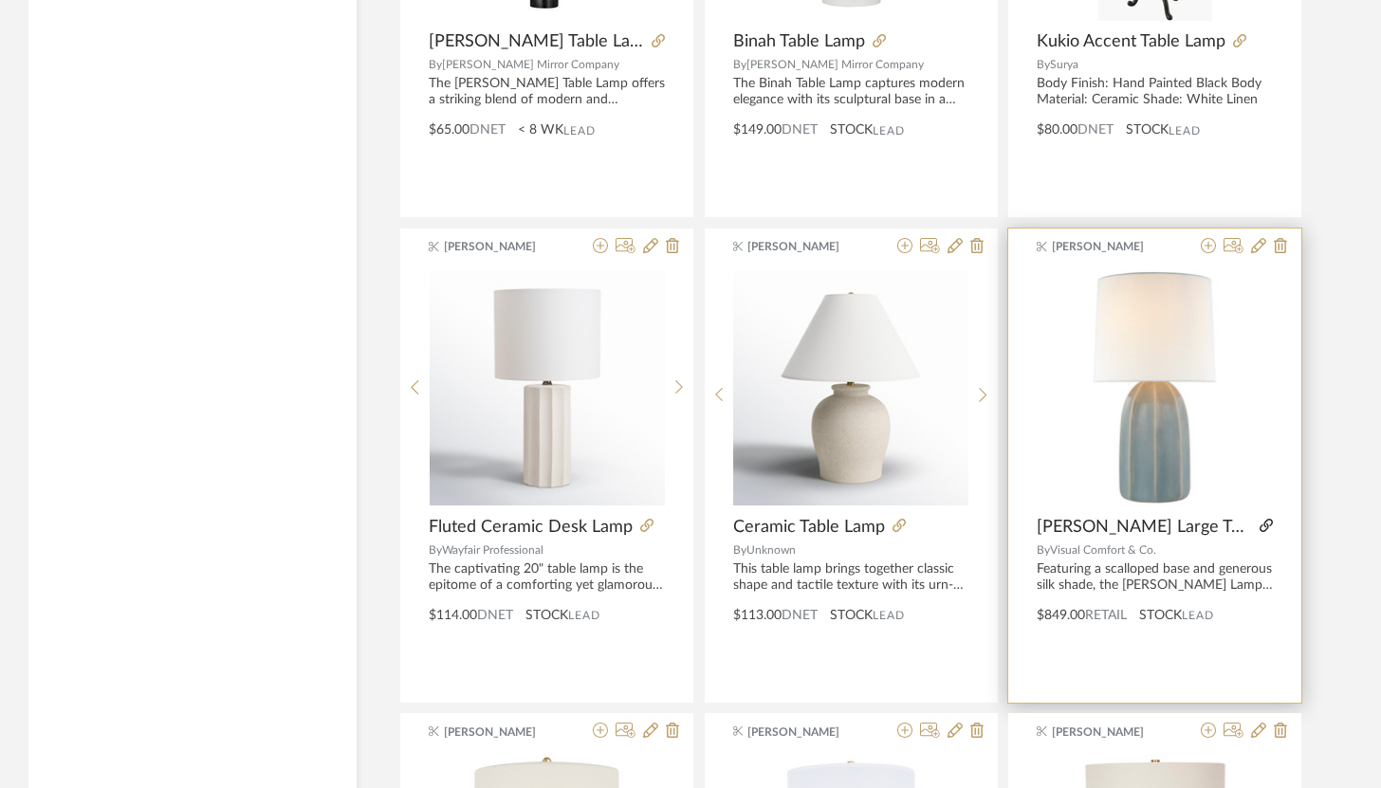
click at [1259, 524] on icon at bounding box center [1265, 525] width 13 height 13
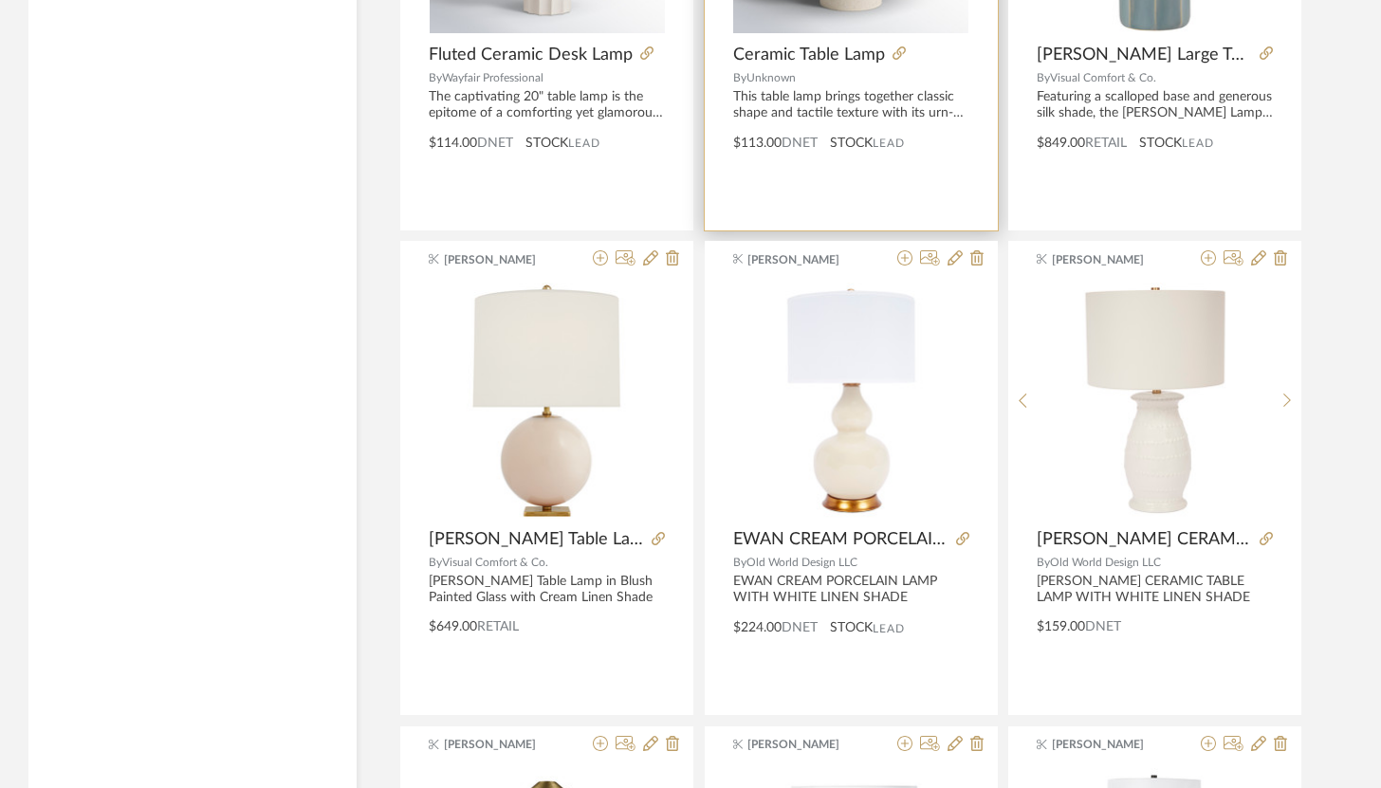
scroll to position [3094, 0]
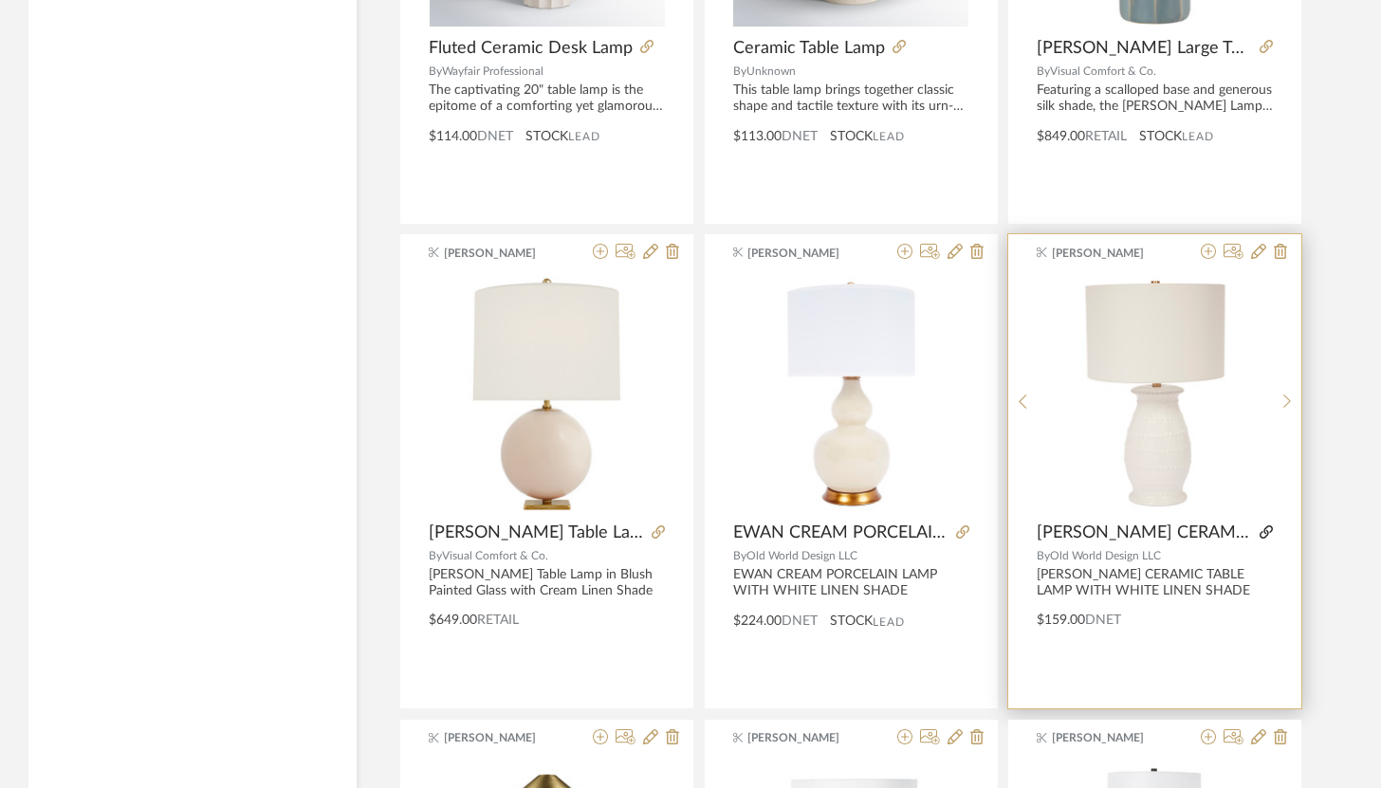
click at [1265, 526] on fa-icon at bounding box center [1265, 532] width 13 height 13
click at [1208, 248] on icon at bounding box center [1208, 251] width 15 height 15
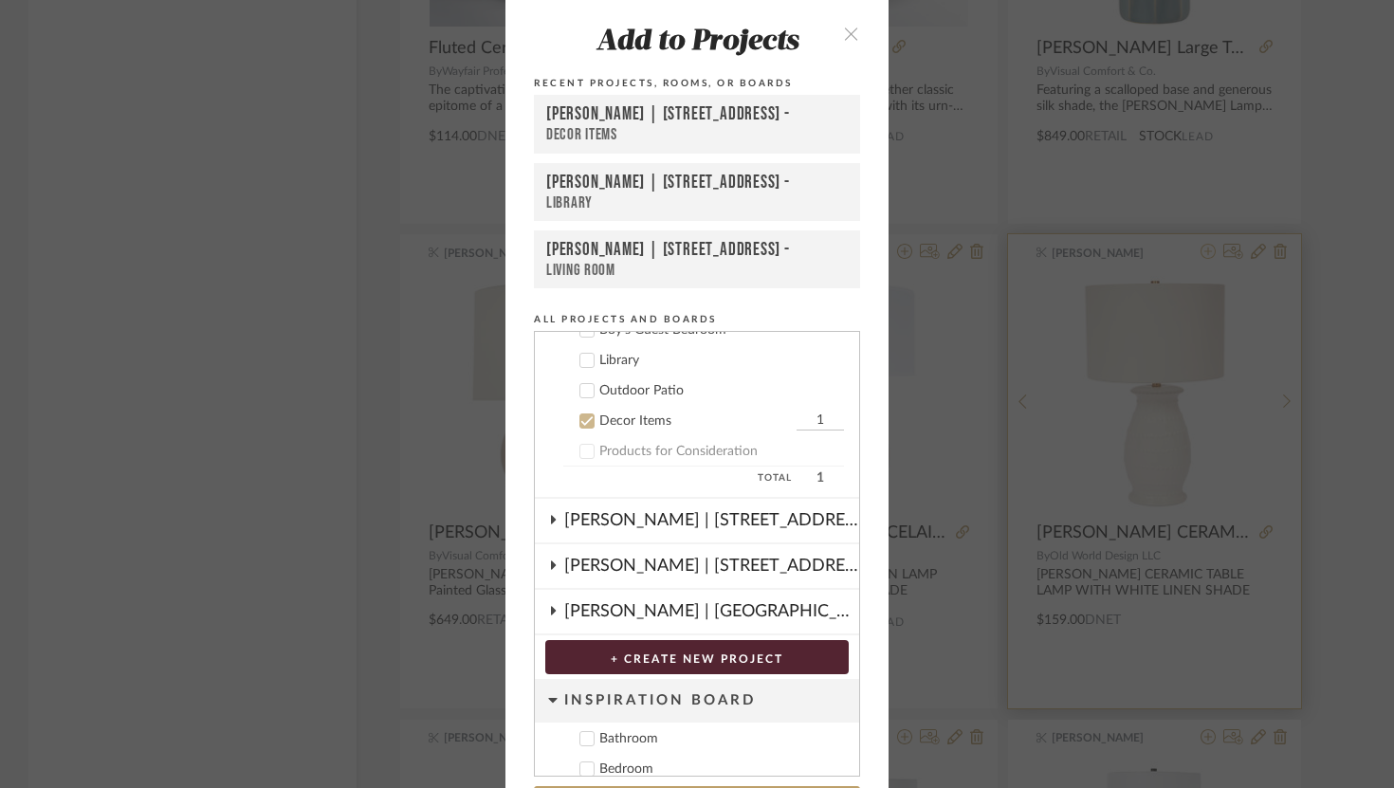
scroll to position [435, 0]
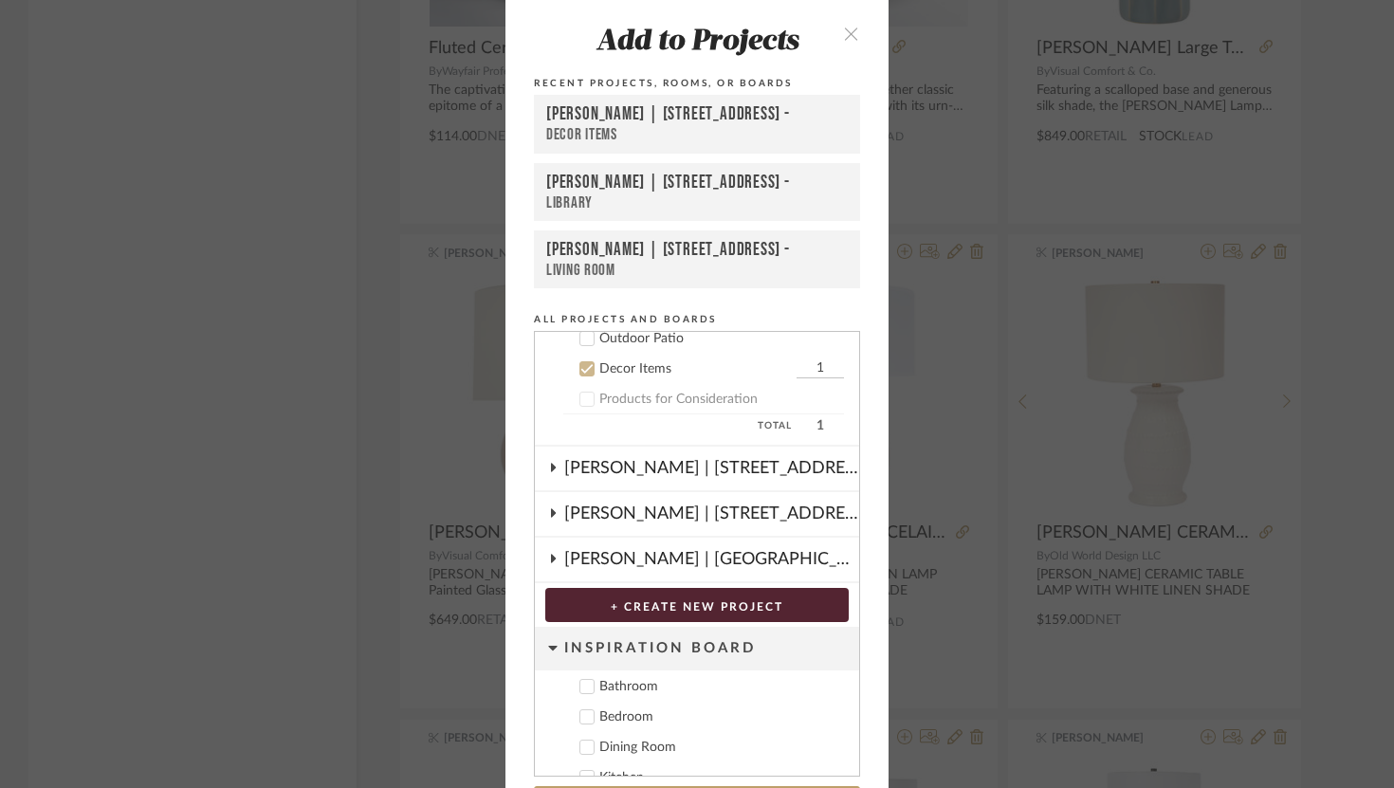
click at [581, 365] on icon at bounding box center [586, 368] width 13 height 13
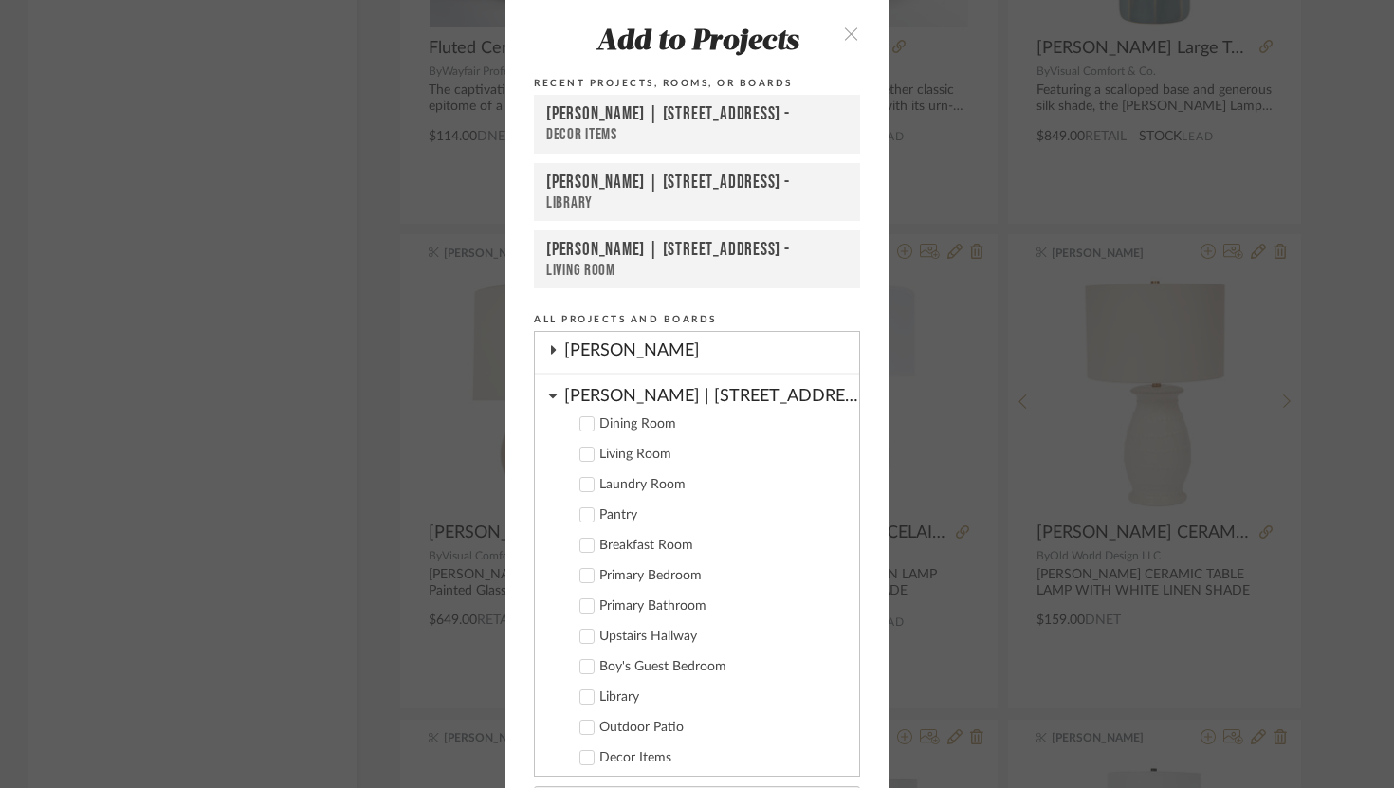
scroll to position [42, 0]
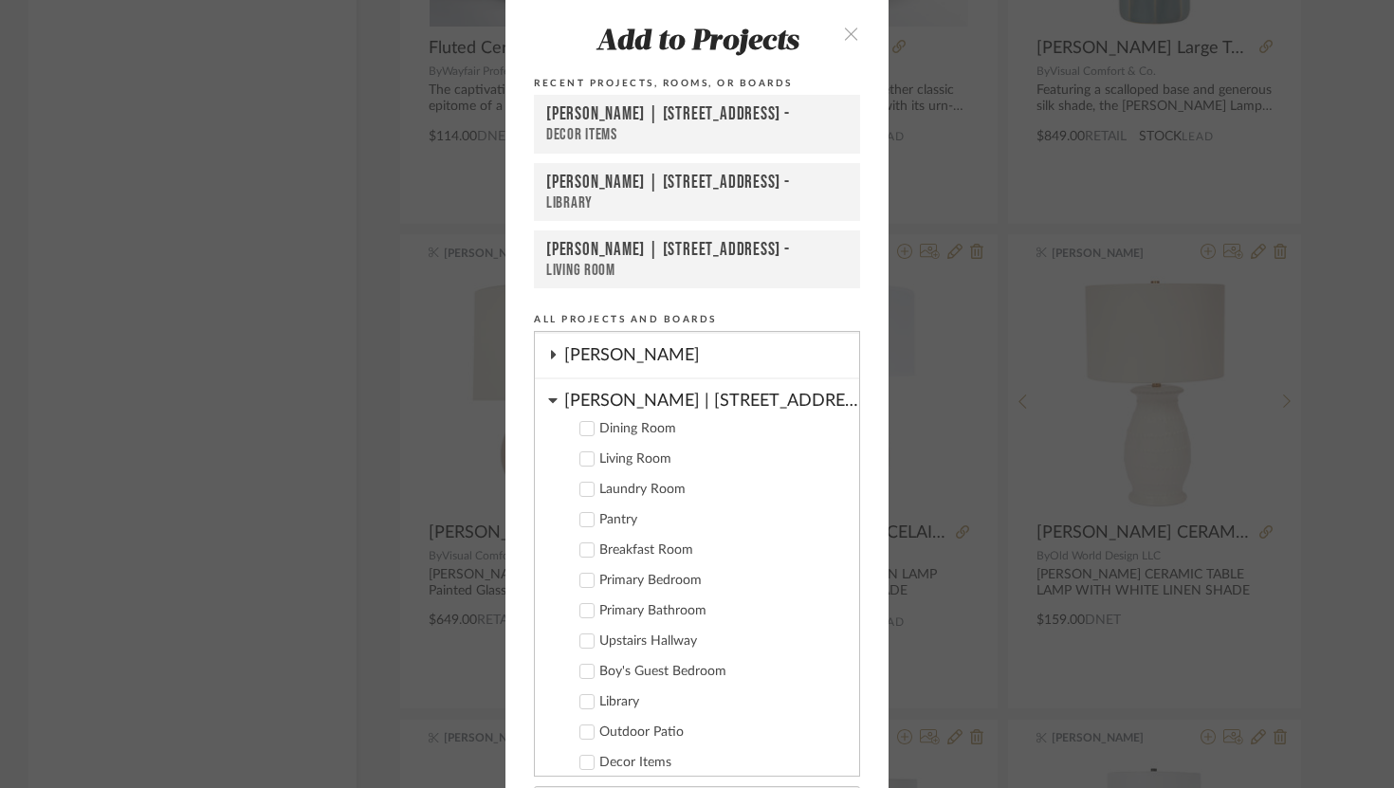
click at [588, 418] on cdk-nested-tree-node "Dining Room" at bounding box center [689, 428] width 309 height 30
click at [584, 427] on icon at bounding box center [587, 429] width 12 height 9
click at [797, 426] on input "1" at bounding box center [820, 428] width 47 height 19
click at [801, 429] on input "1" at bounding box center [820, 428] width 47 height 19
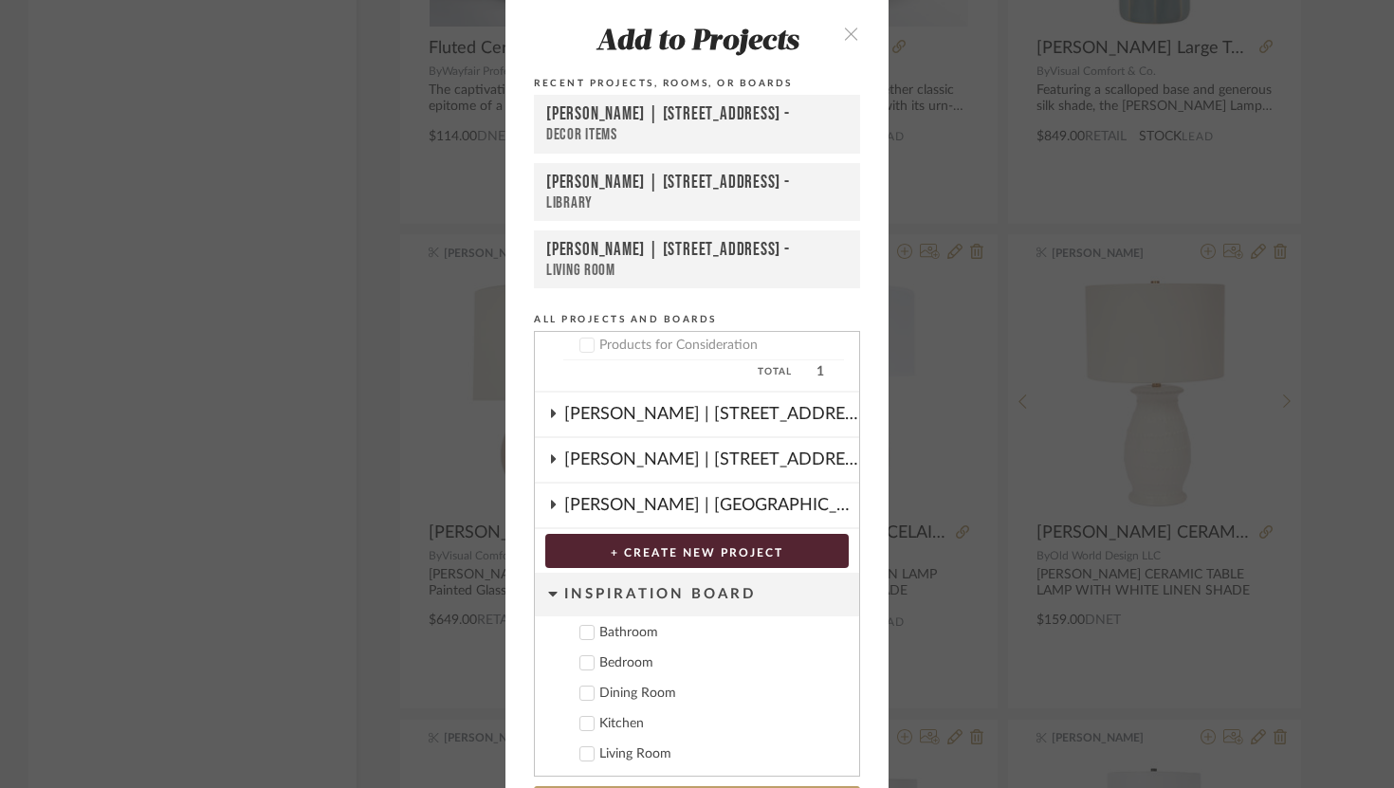
scroll to position [68, 0]
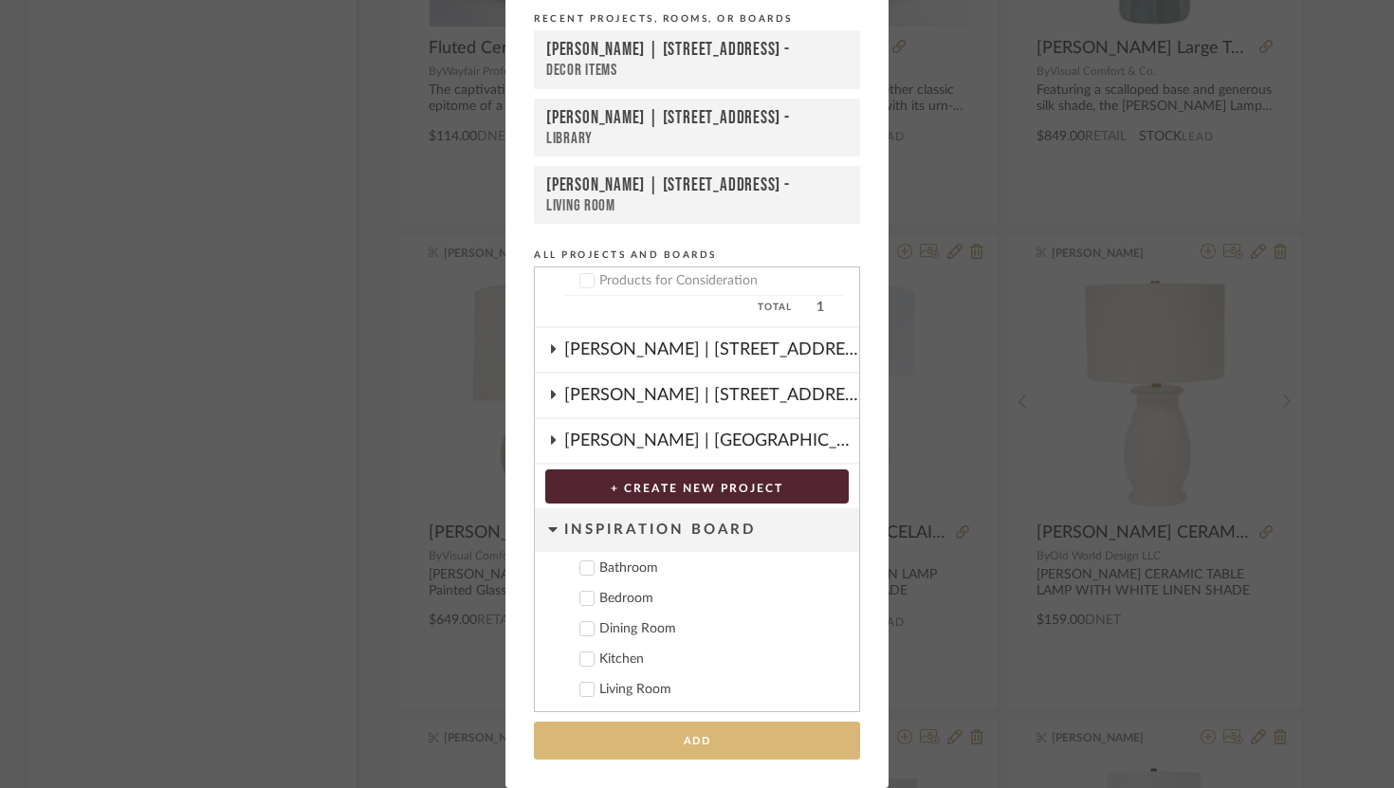
type input "2"
click at [702, 750] on button "Add" at bounding box center [697, 741] width 326 height 39
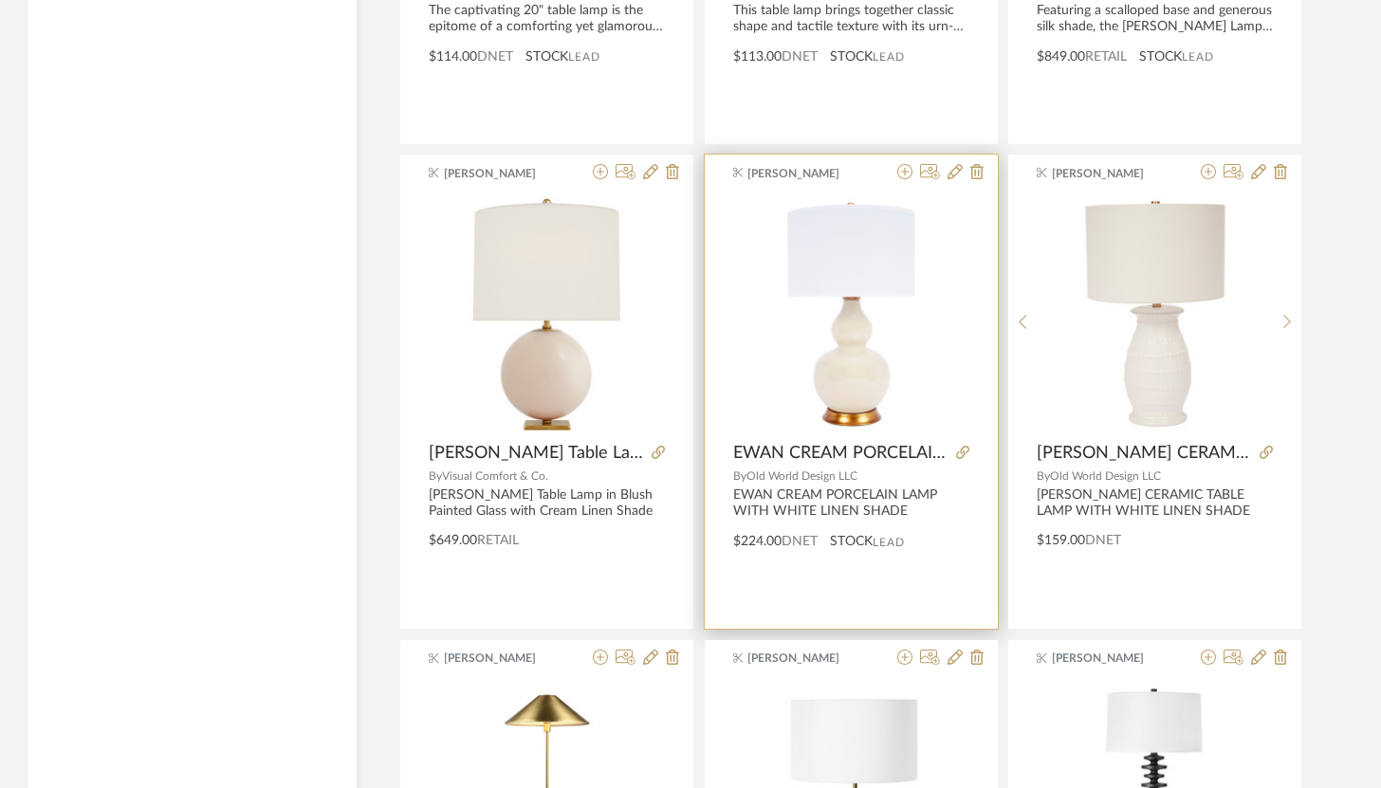
scroll to position [3180, 0]
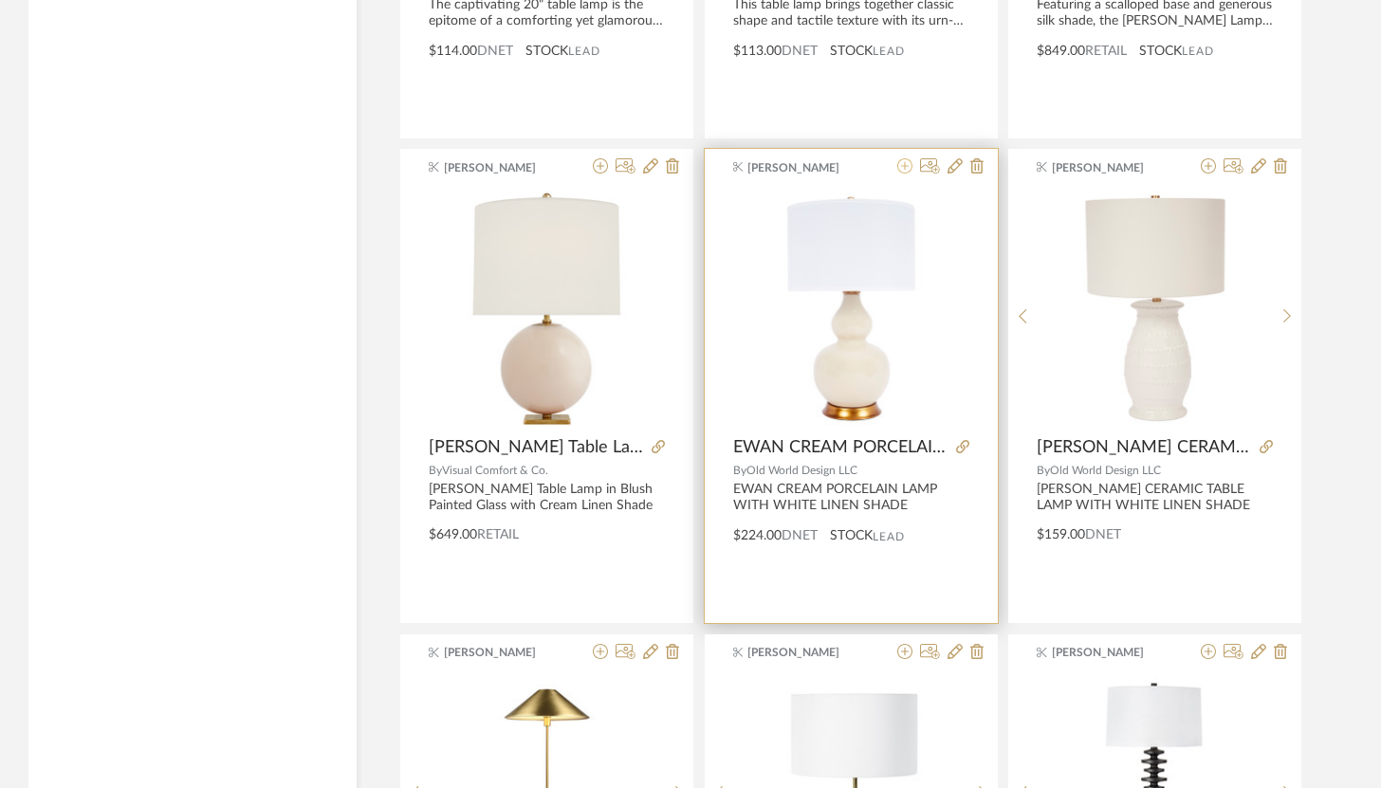
click at [907, 166] on icon at bounding box center [904, 165] width 15 height 15
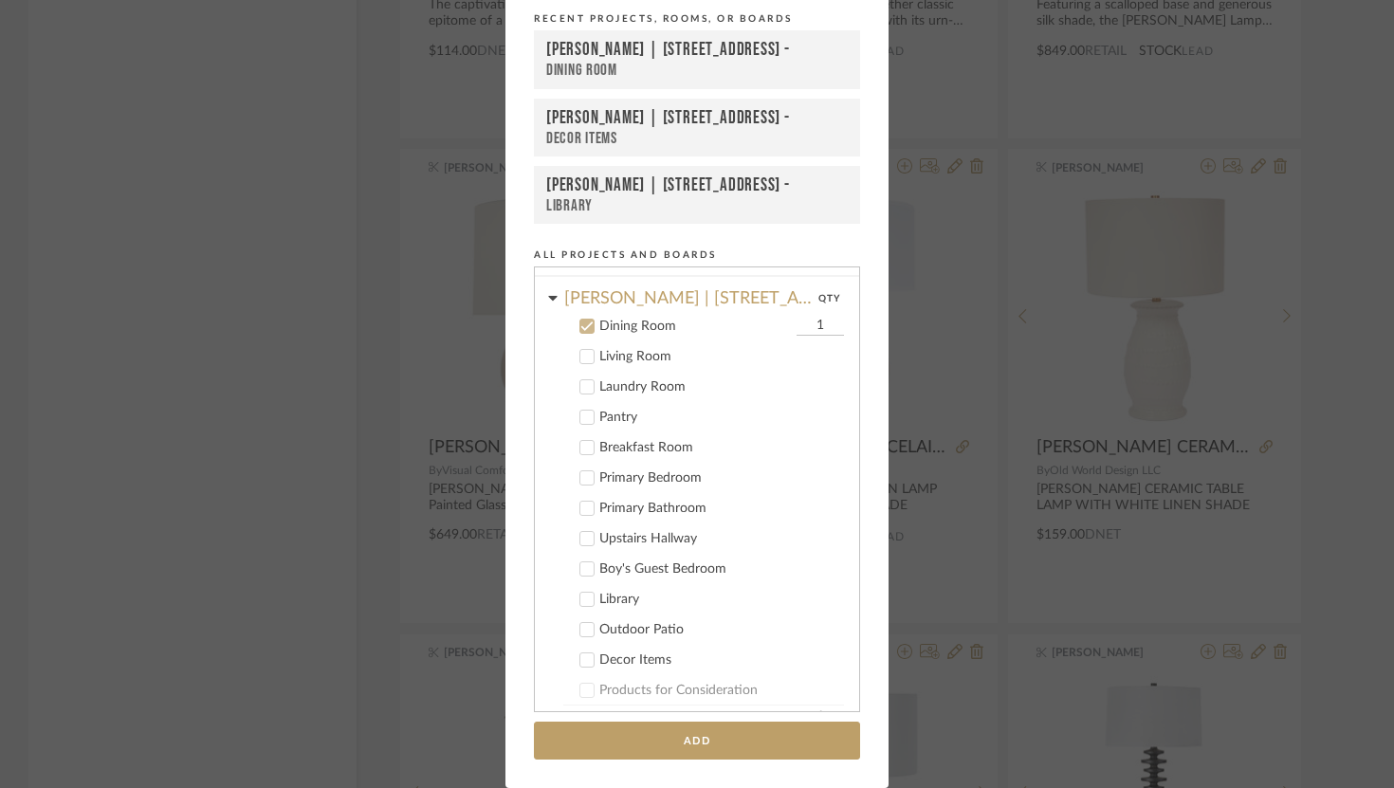
scroll to position [101, 0]
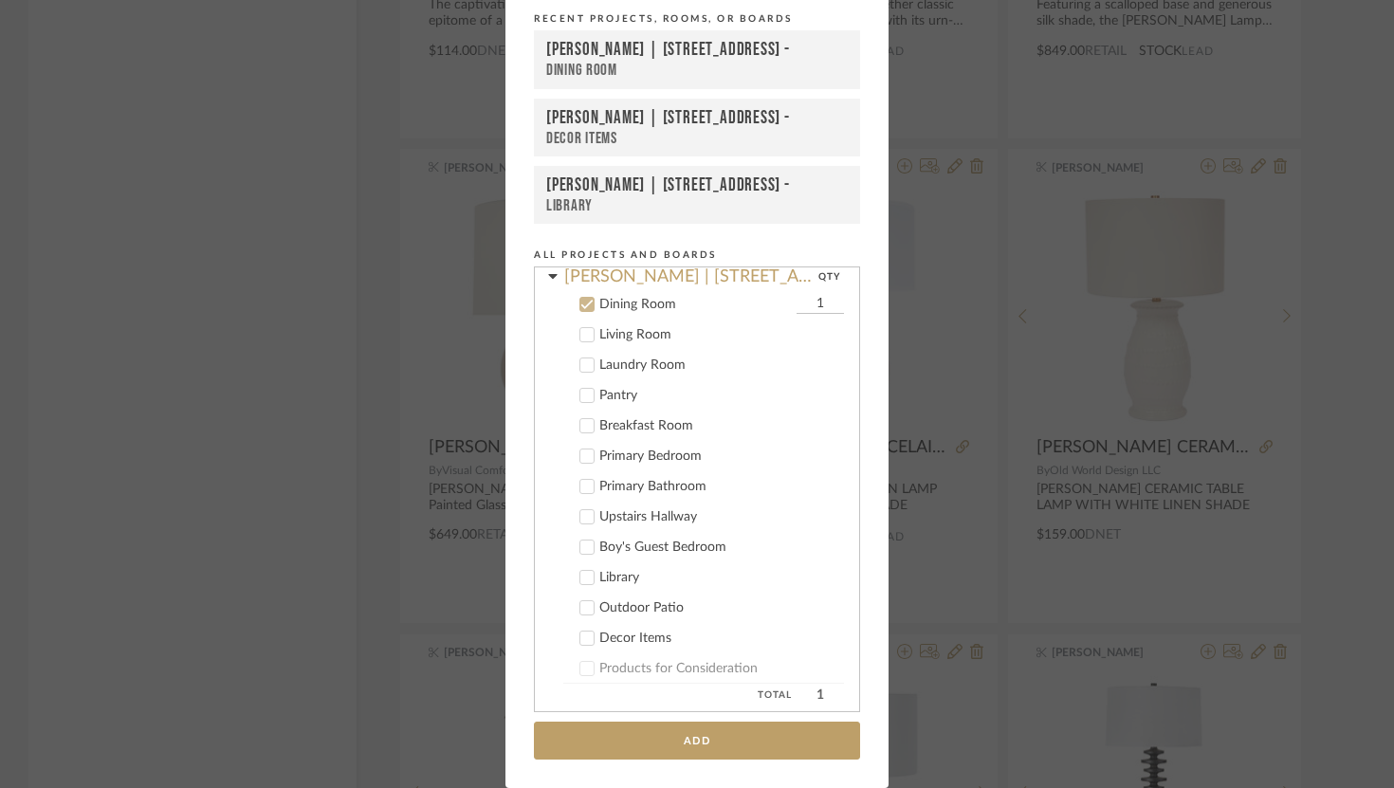
click at [819, 300] on input "1" at bounding box center [820, 304] width 47 height 19
type input "2"
click at [755, 753] on button "Add" at bounding box center [697, 741] width 326 height 39
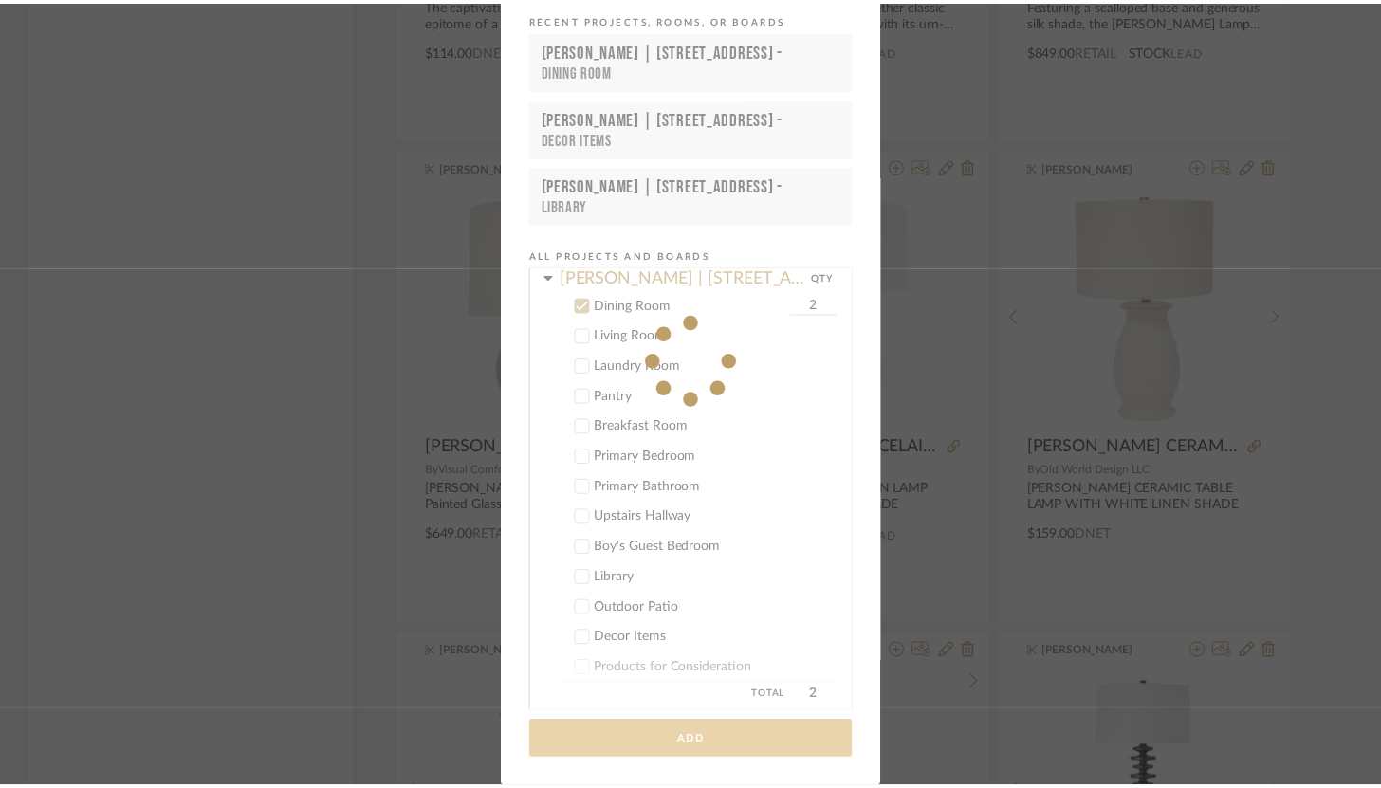
scroll to position [3180, 0]
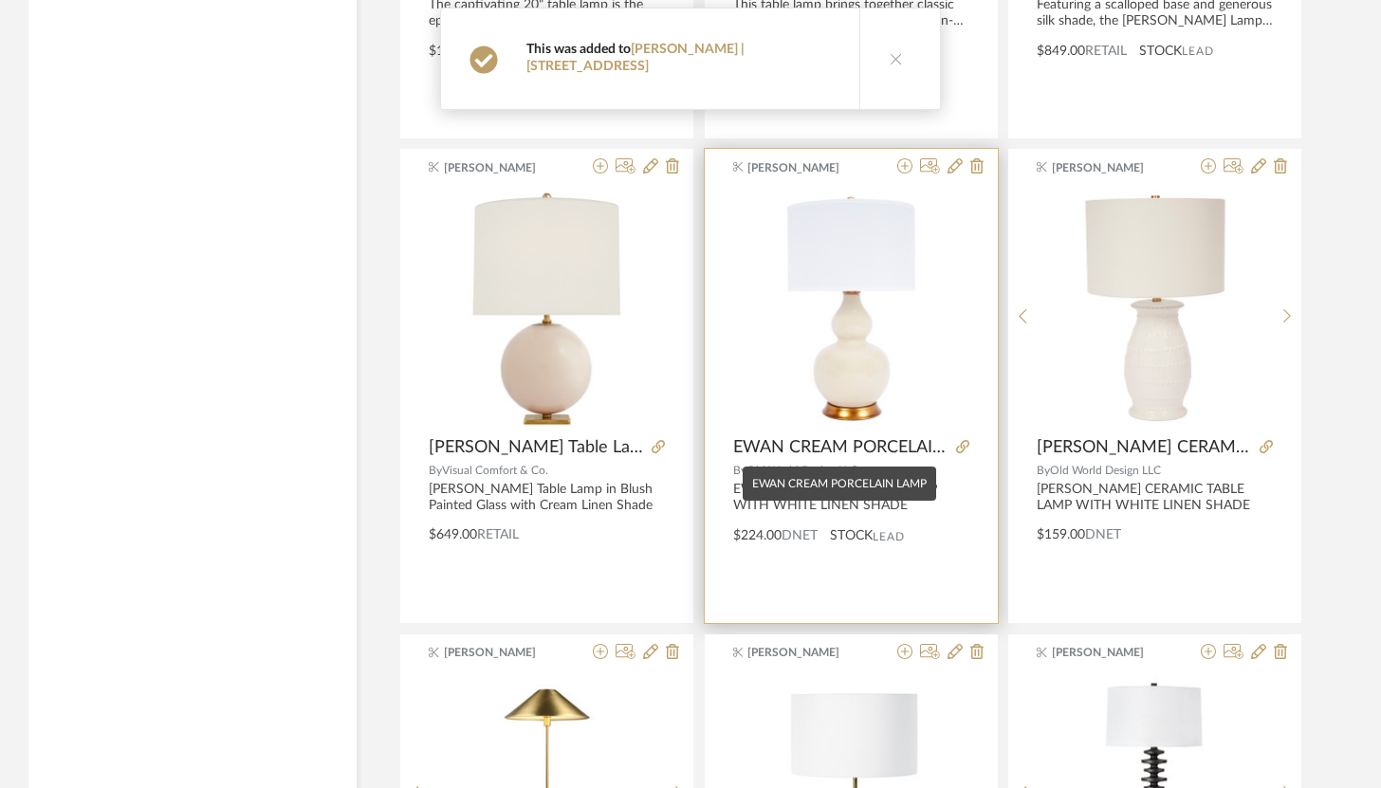
click at [908, 446] on span "EWAN CREAM PORCELAIN LAMP" at bounding box center [840, 447] width 215 height 21
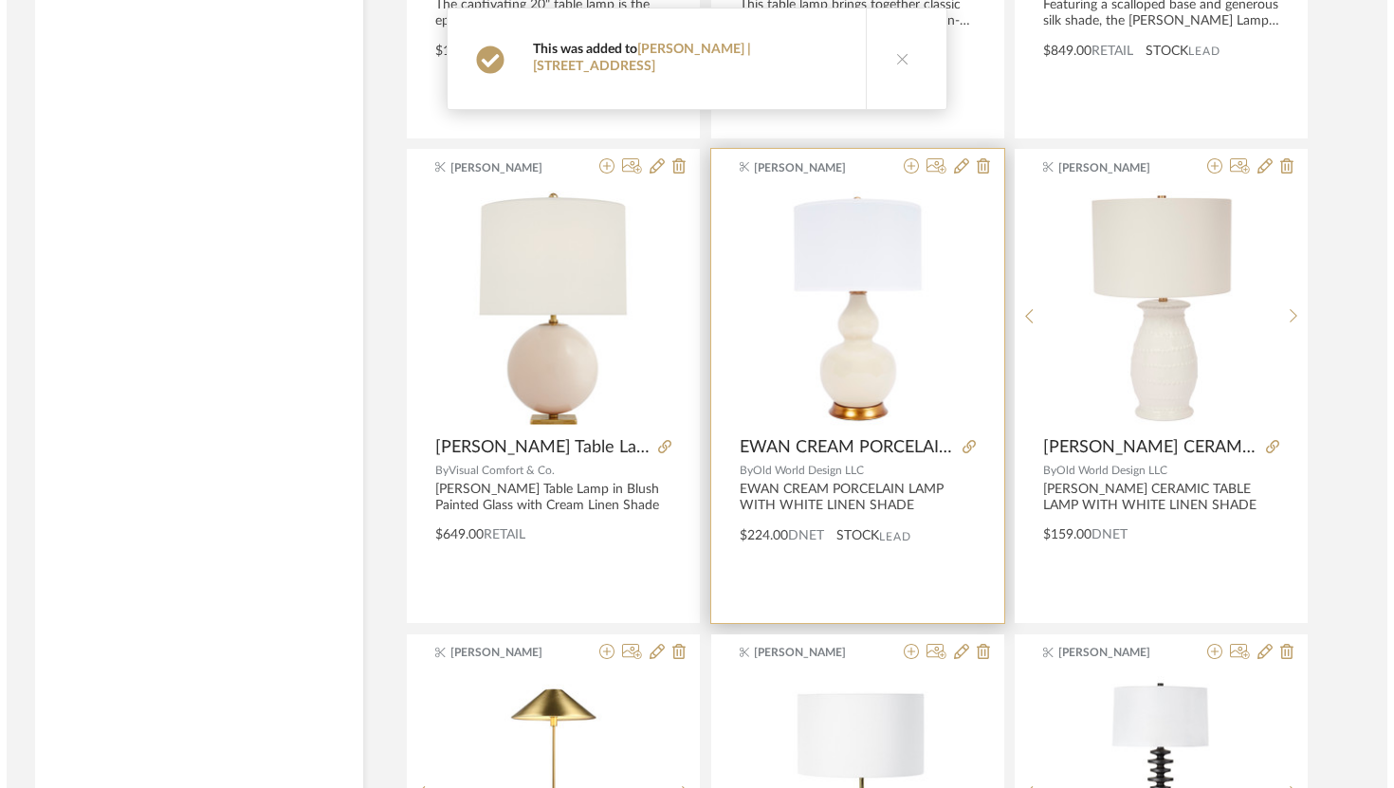
scroll to position [0, 0]
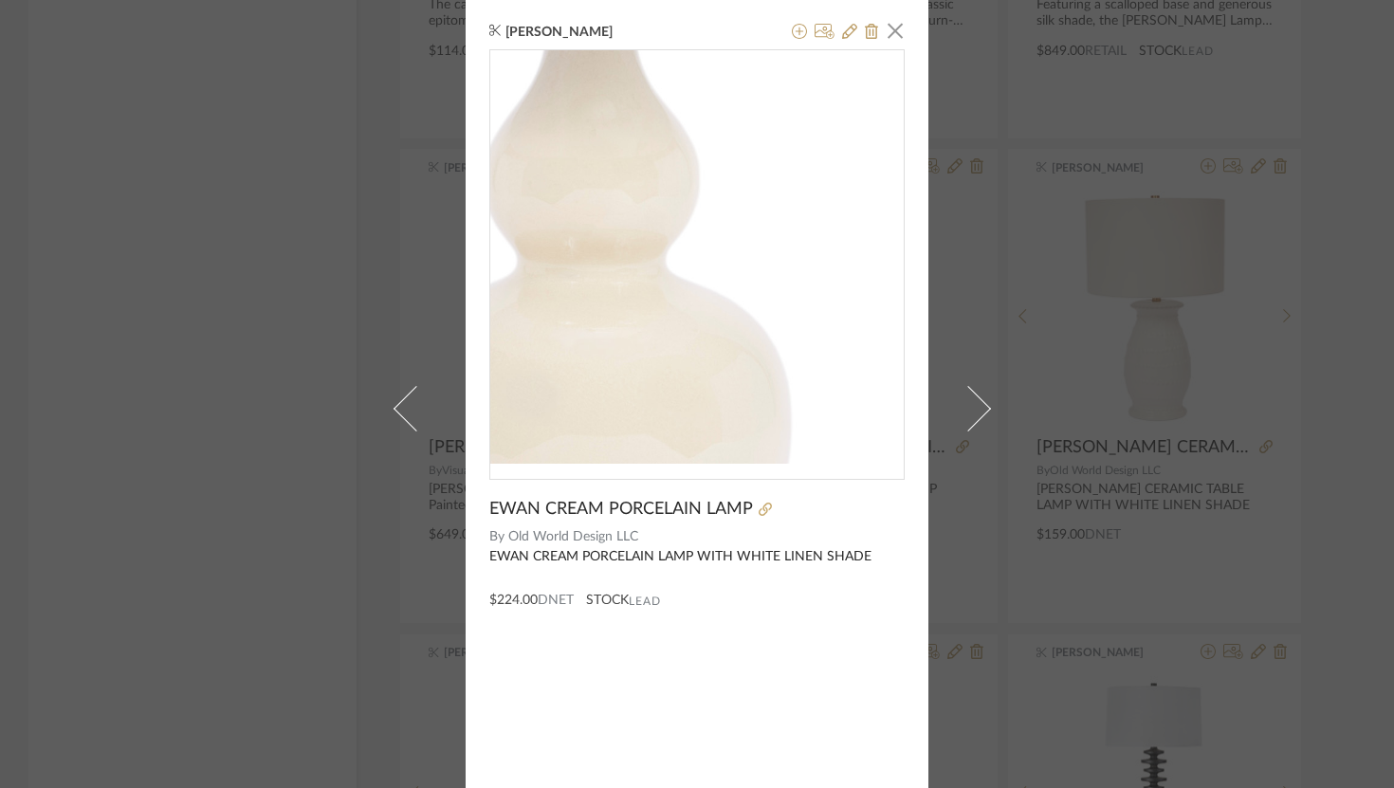
click at [726, 310] on img "0" at bounding box center [696, 256] width 413 height 413
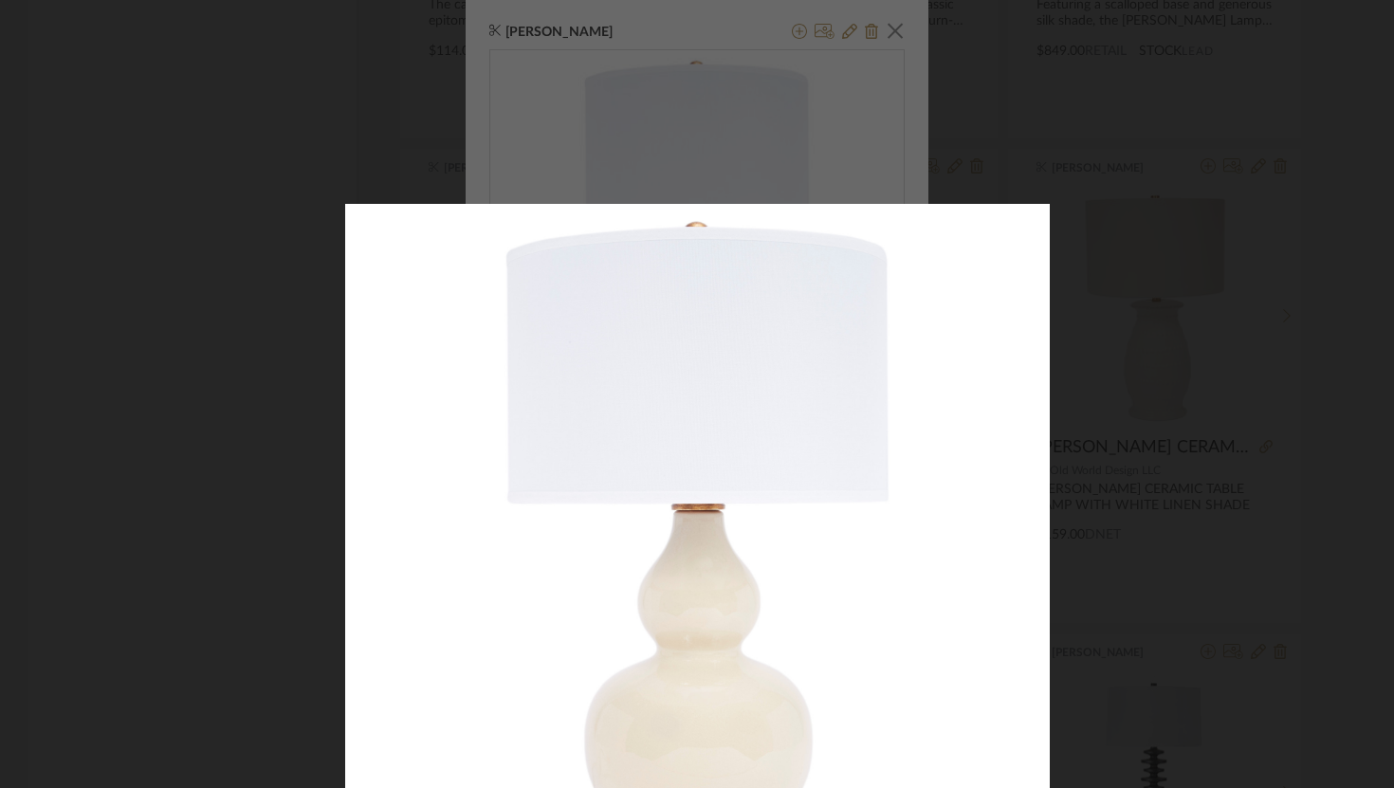
click at [1127, 272] on div at bounding box center [1042, 598] width 1394 height 788
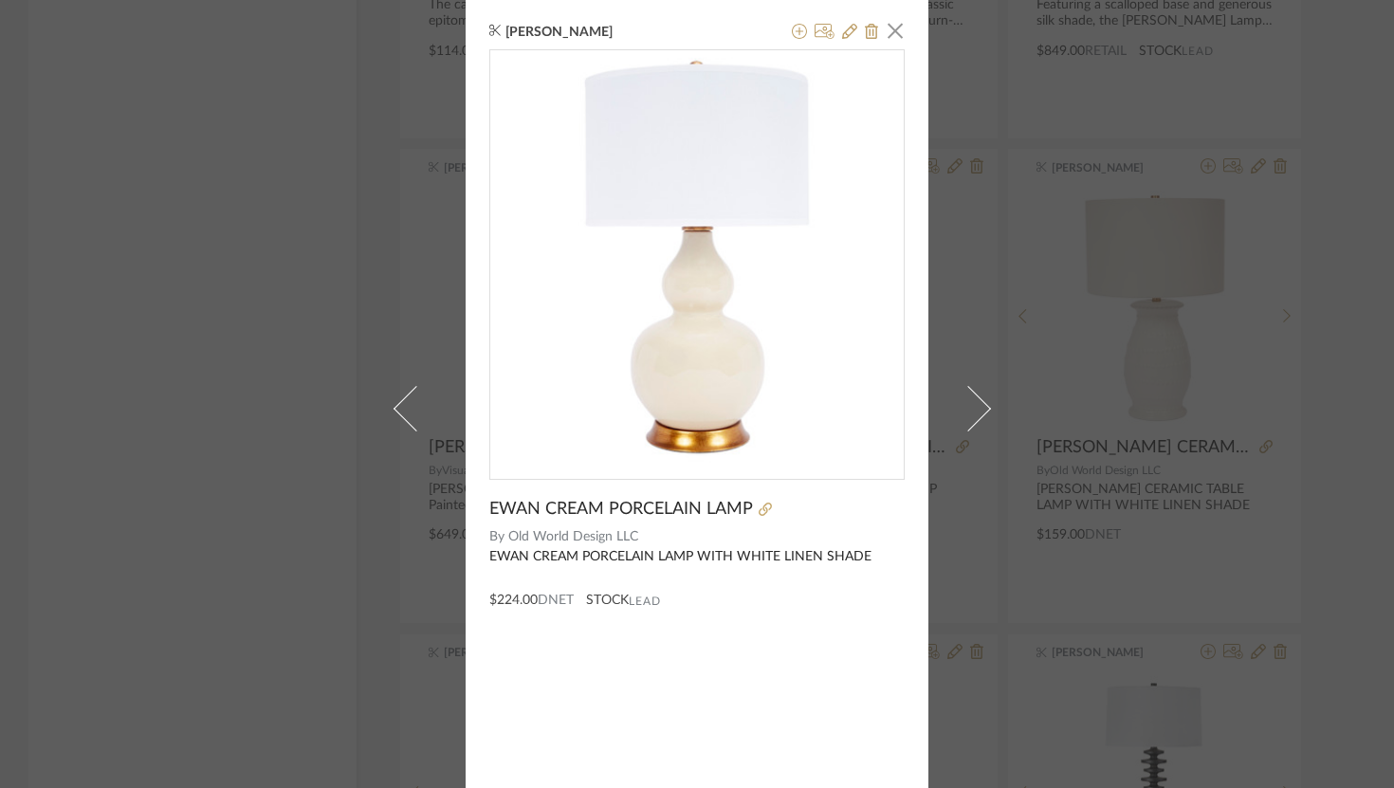
click at [1071, 456] on div "Brandon Hood × EWAN CREAM PORCELAIN LAMP By Old World Design LLC EWAN CREAM POR…" at bounding box center [697, 394] width 1394 height 788
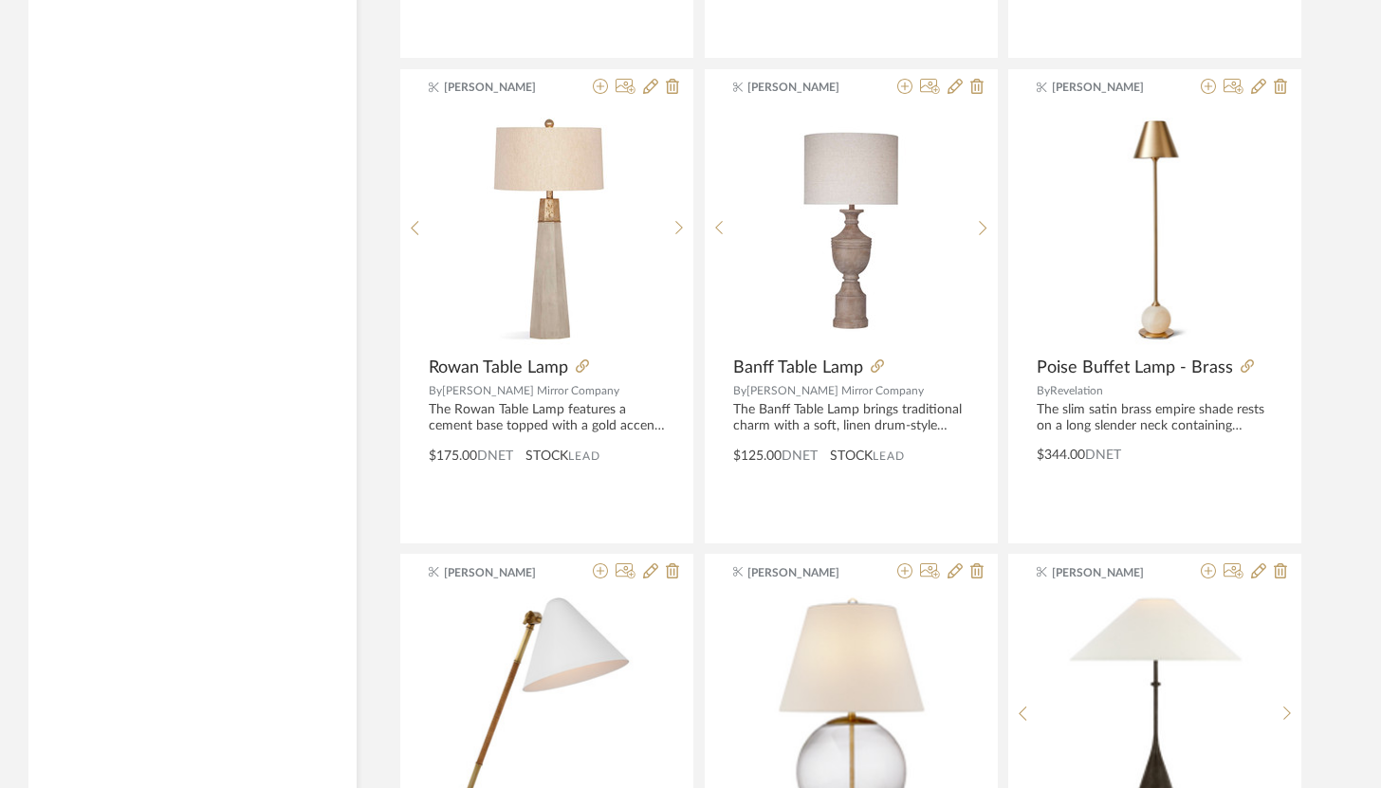
scroll to position [4697, 0]
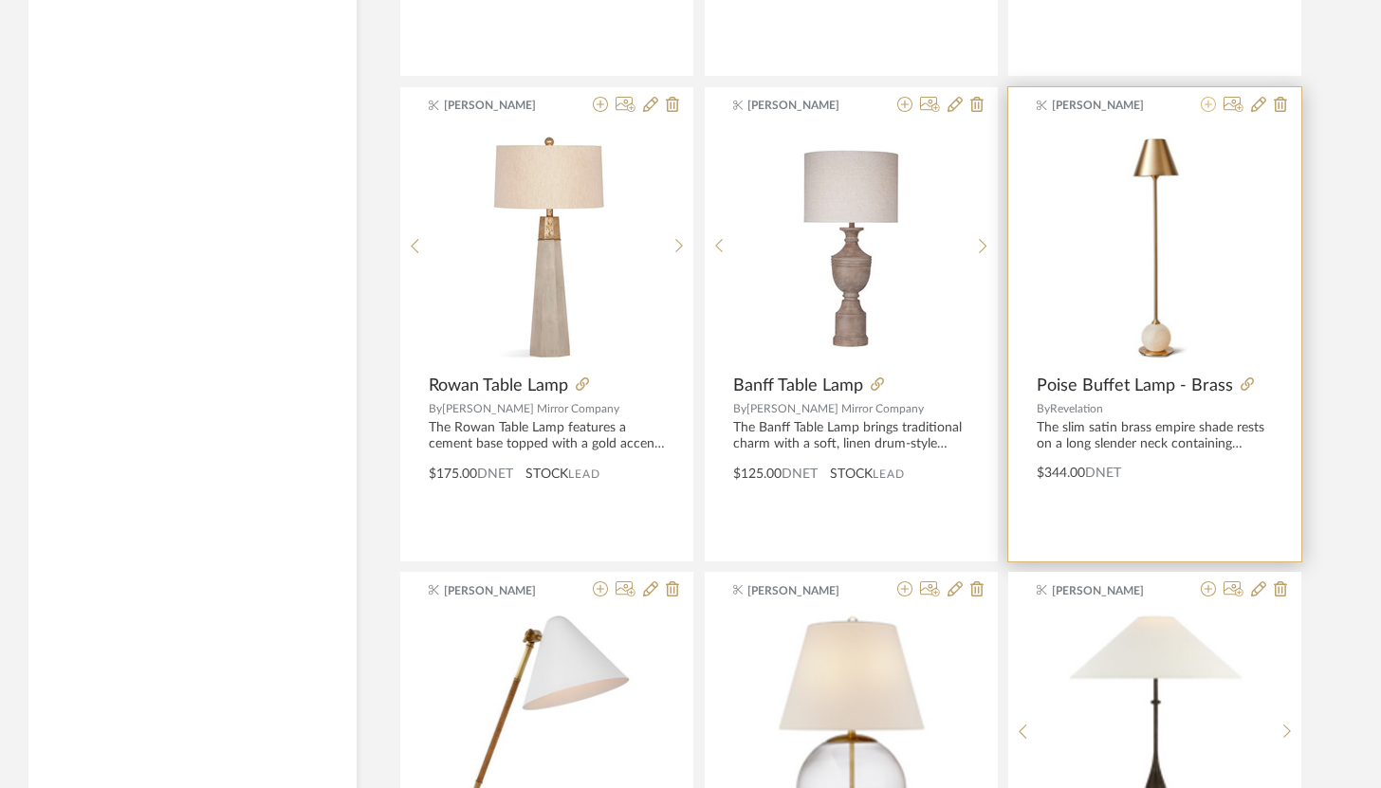
click at [1203, 109] on icon at bounding box center [1208, 104] width 15 height 15
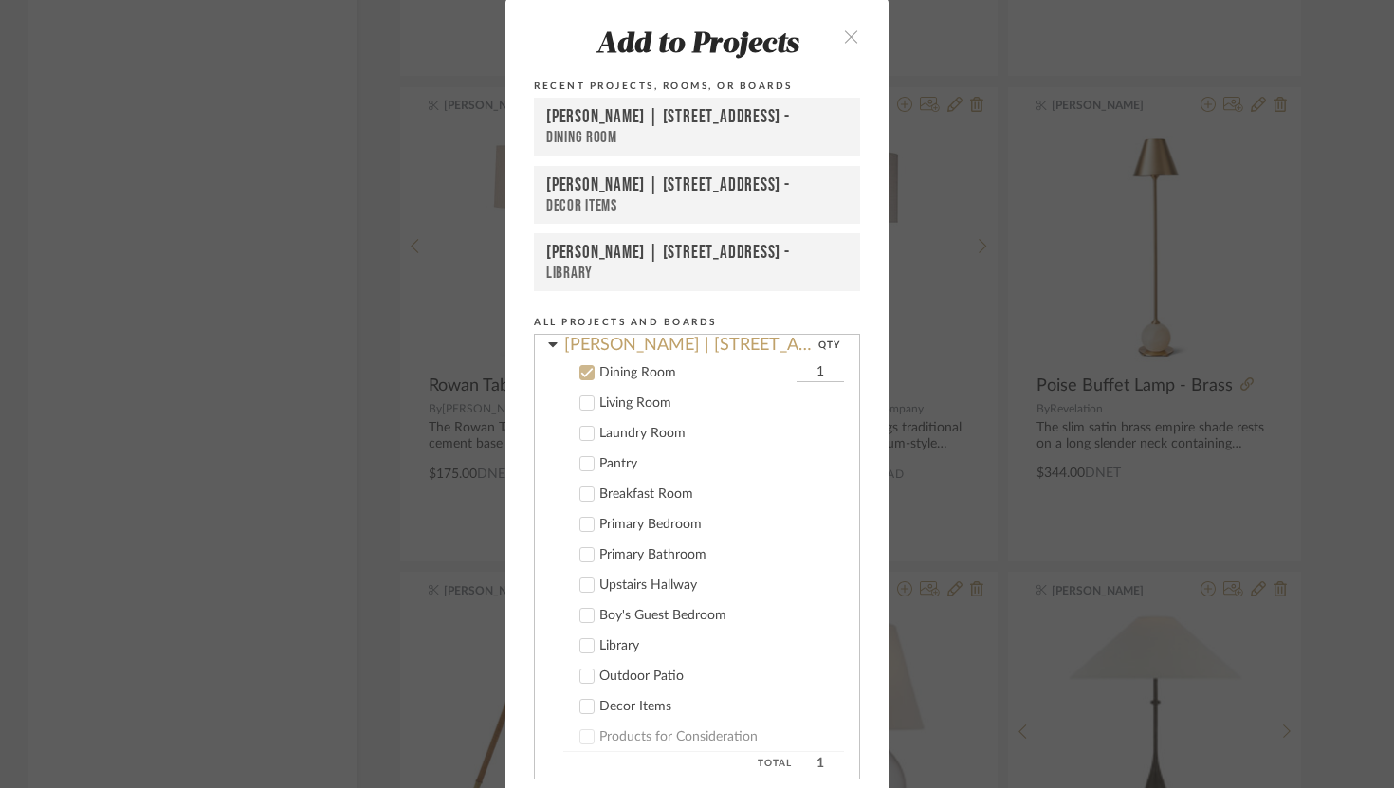
scroll to position [101, 0]
click at [812, 360] on cdk-nested-tree-node "Dining Room 1" at bounding box center [689, 371] width 309 height 30
click at [808, 371] on input "1" at bounding box center [820, 371] width 47 height 19
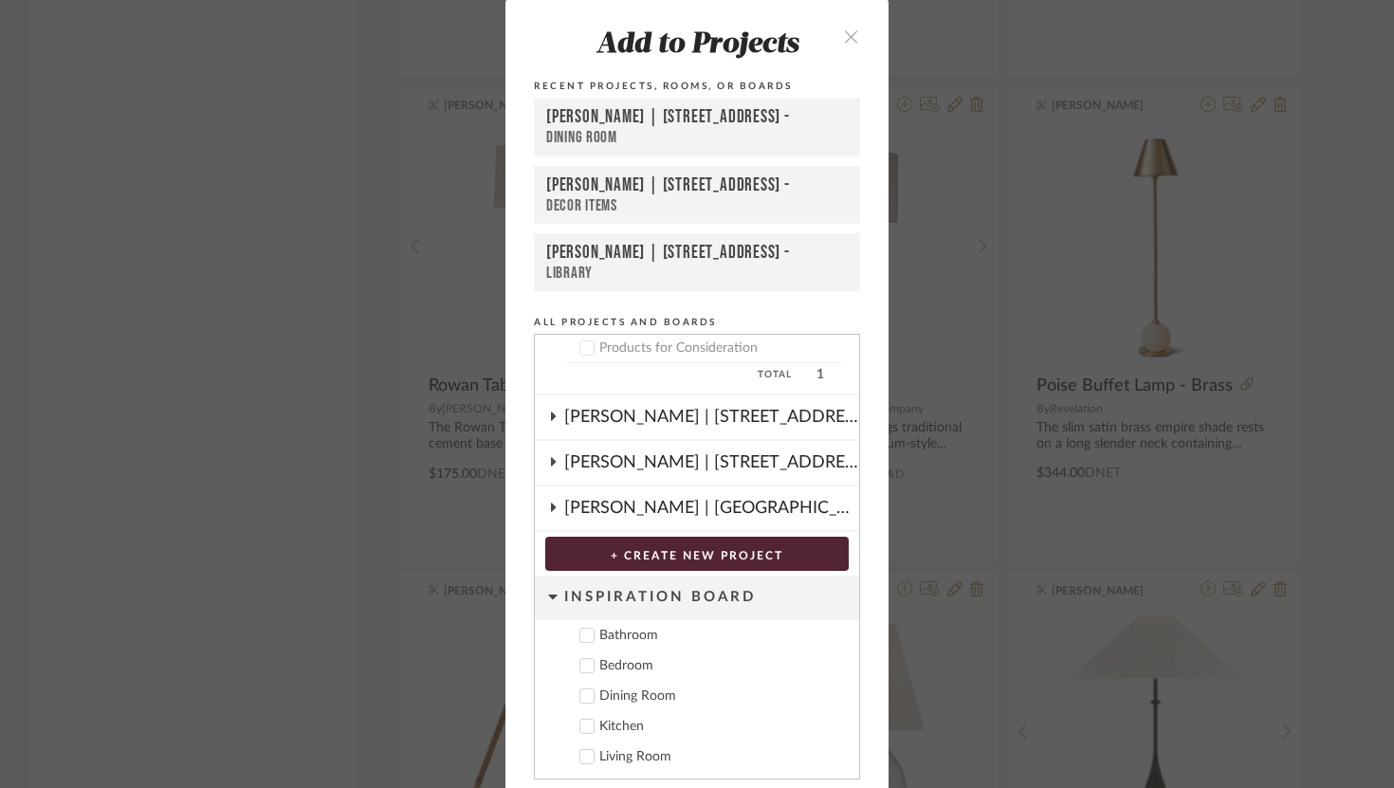
scroll to position [68, 0]
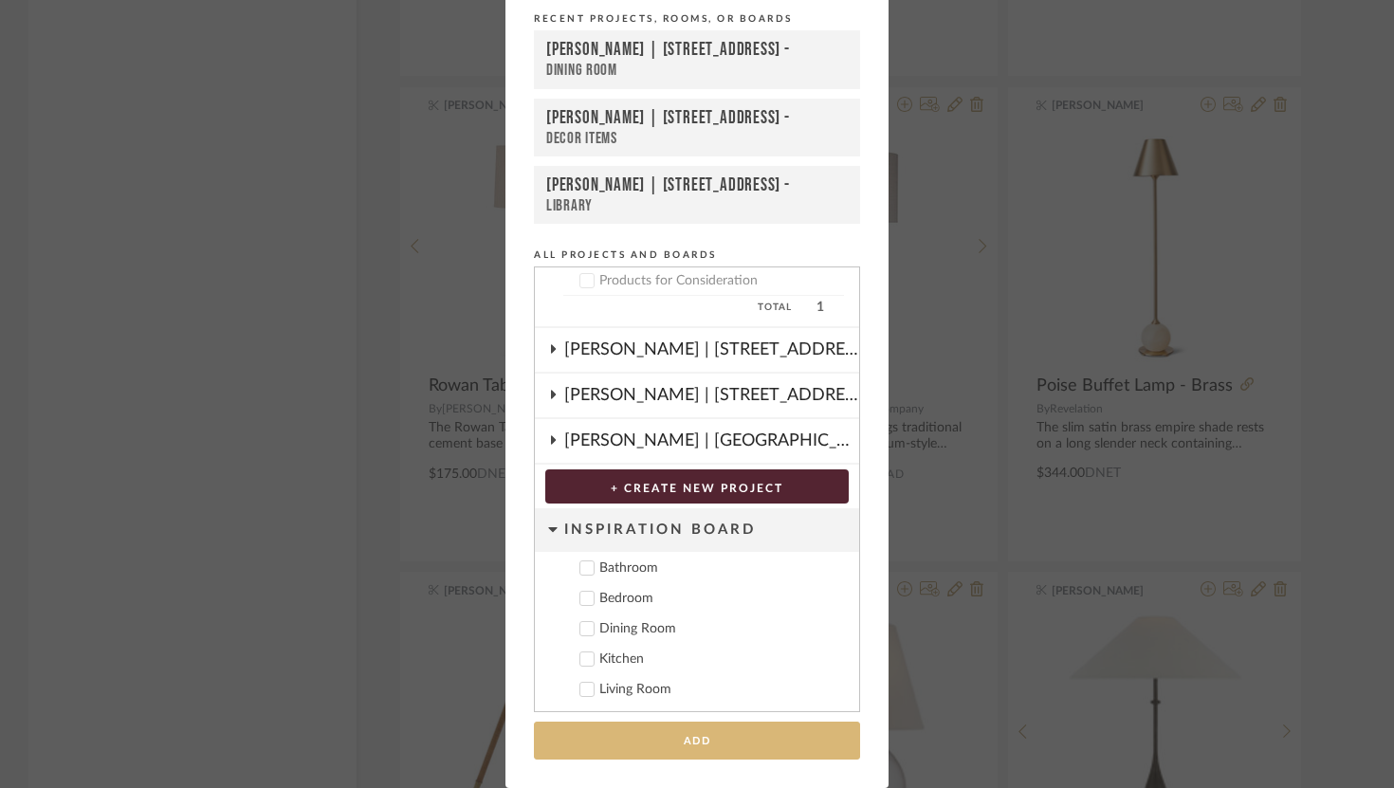
type input "2"
click at [768, 738] on button "Add" at bounding box center [697, 741] width 326 height 39
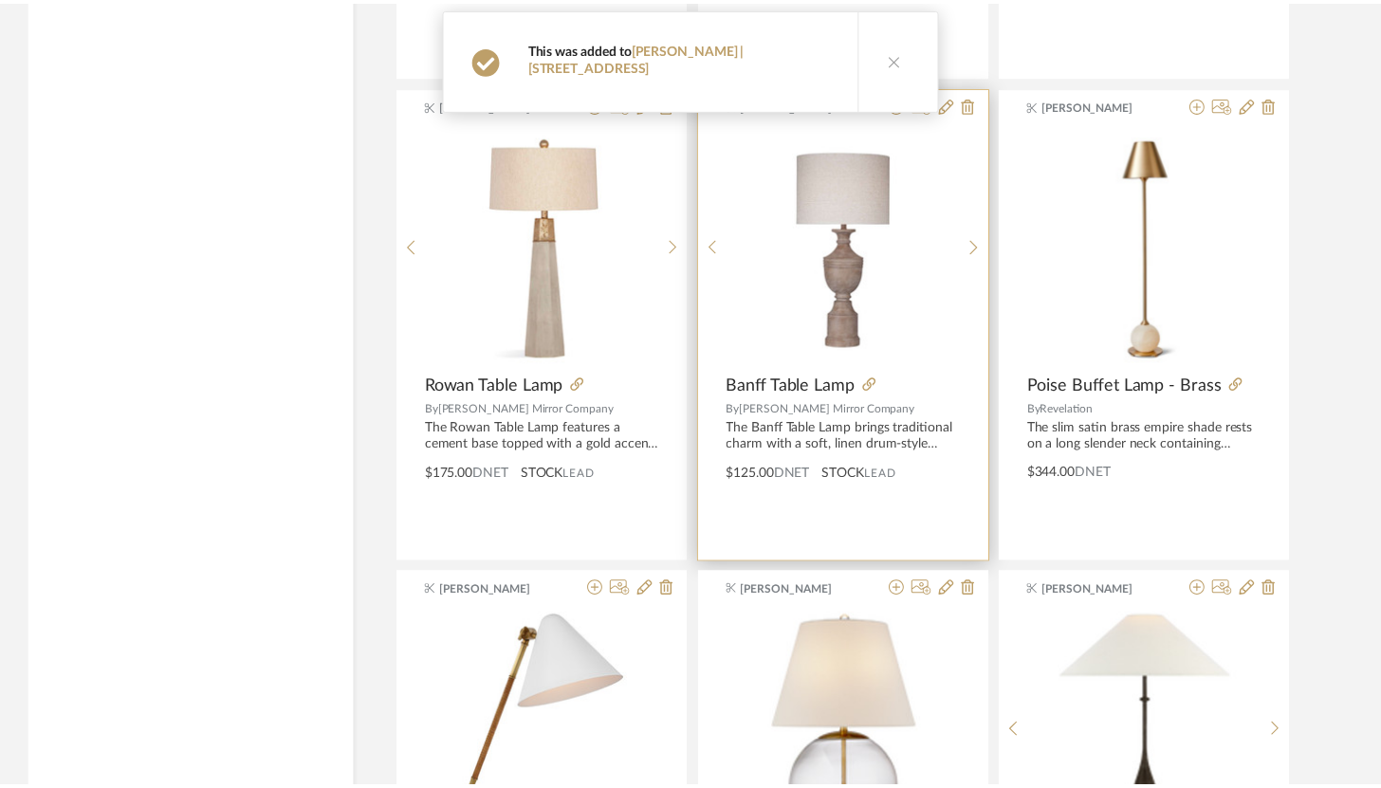
scroll to position [4697, 0]
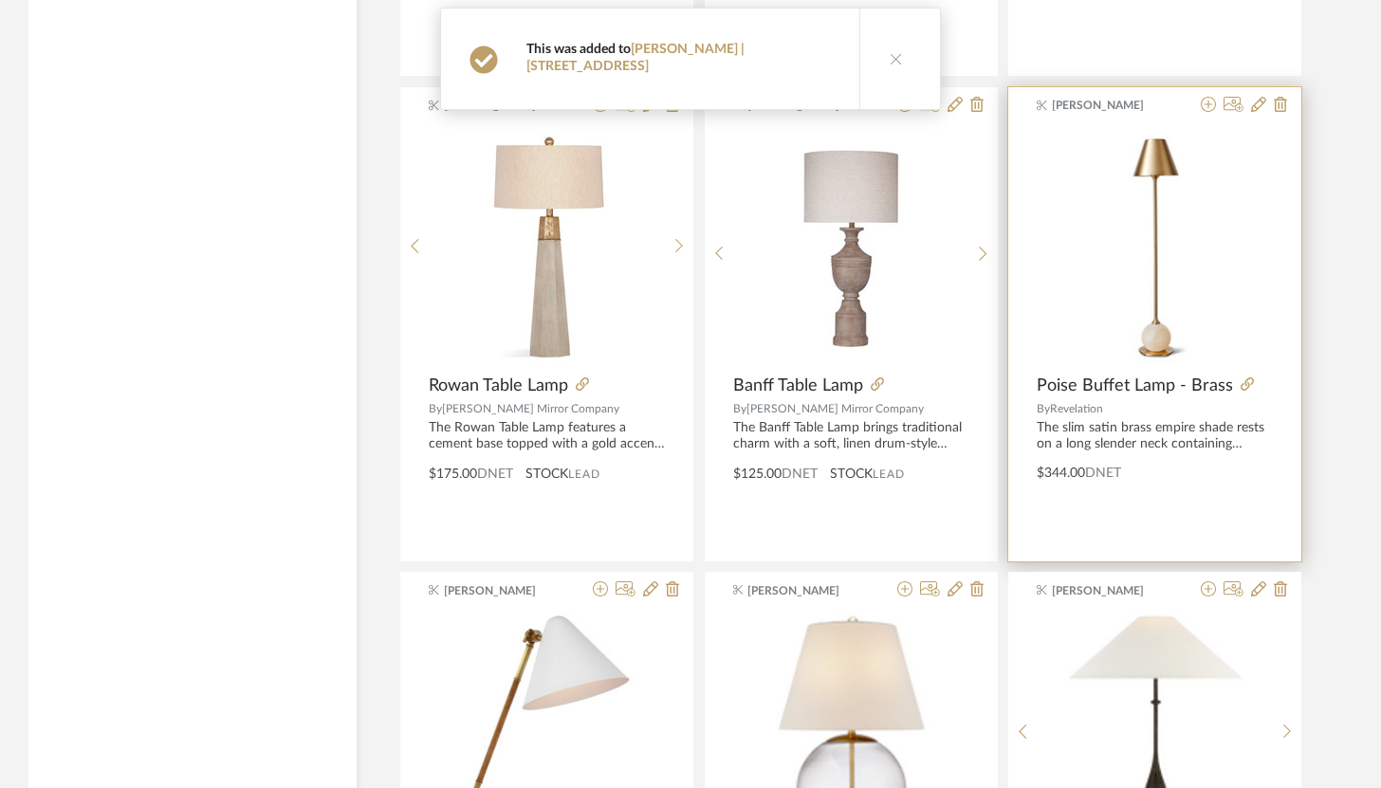
click at [1117, 393] on span "Poise Buffet Lamp - Brass" at bounding box center [1134, 386] width 196 height 21
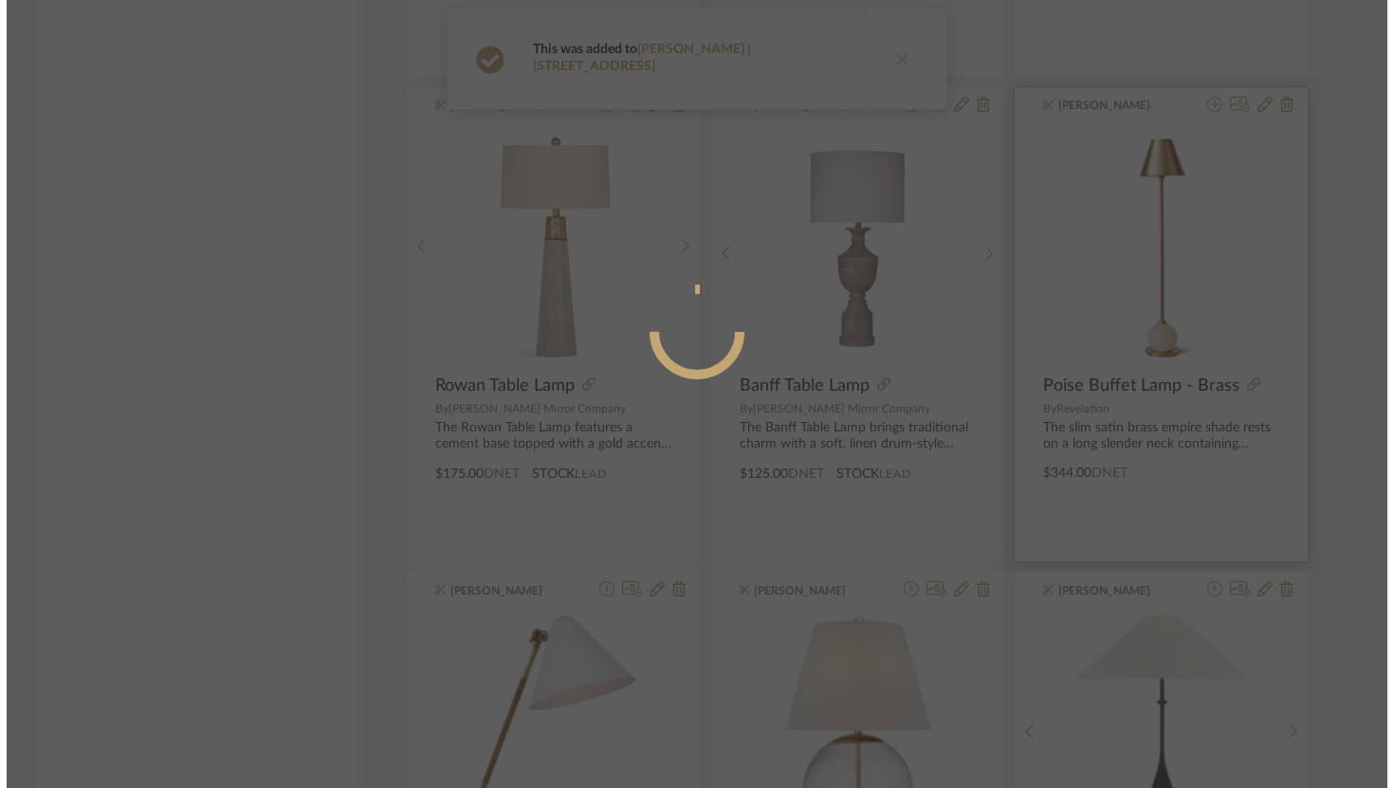
scroll to position [0, 0]
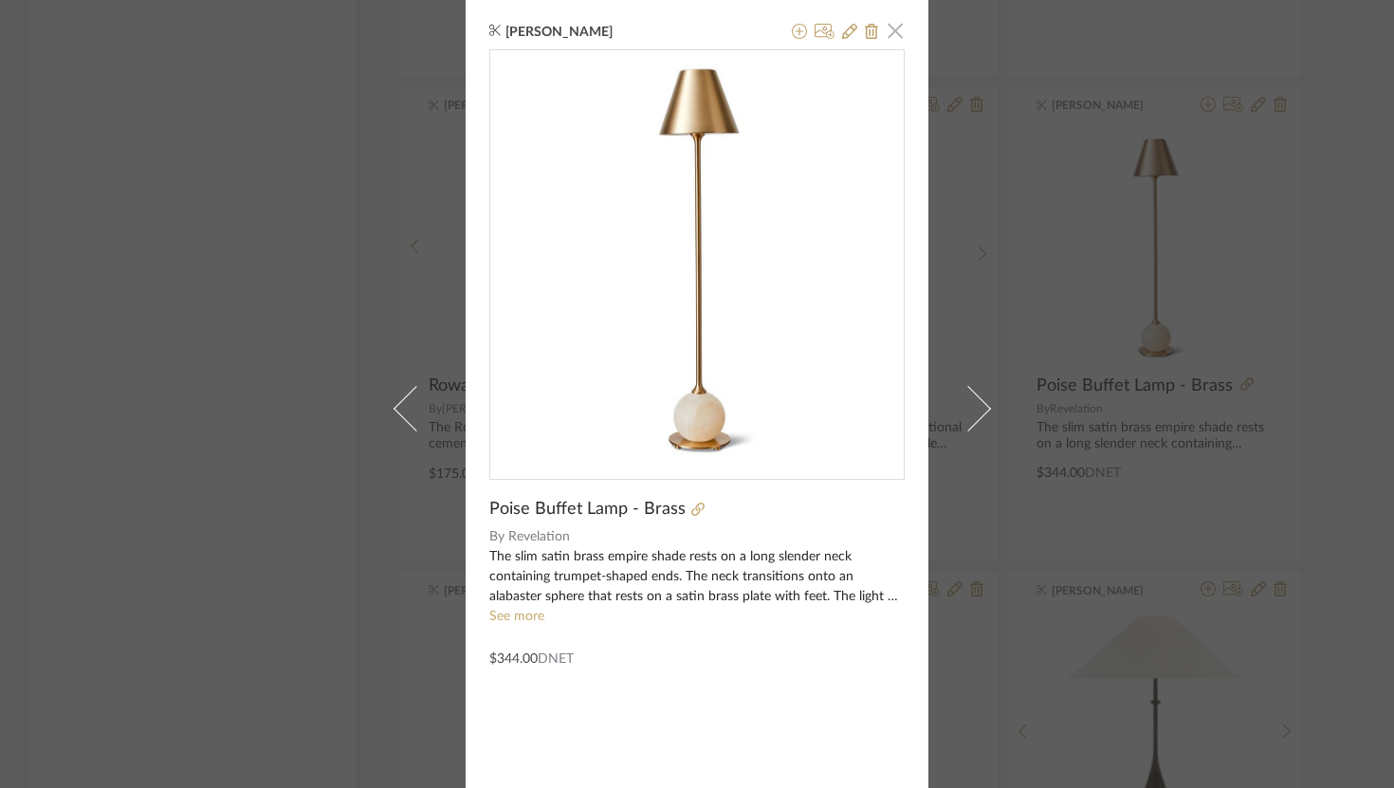
click at [895, 33] on span "button" at bounding box center [895, 30] width 38 height 38
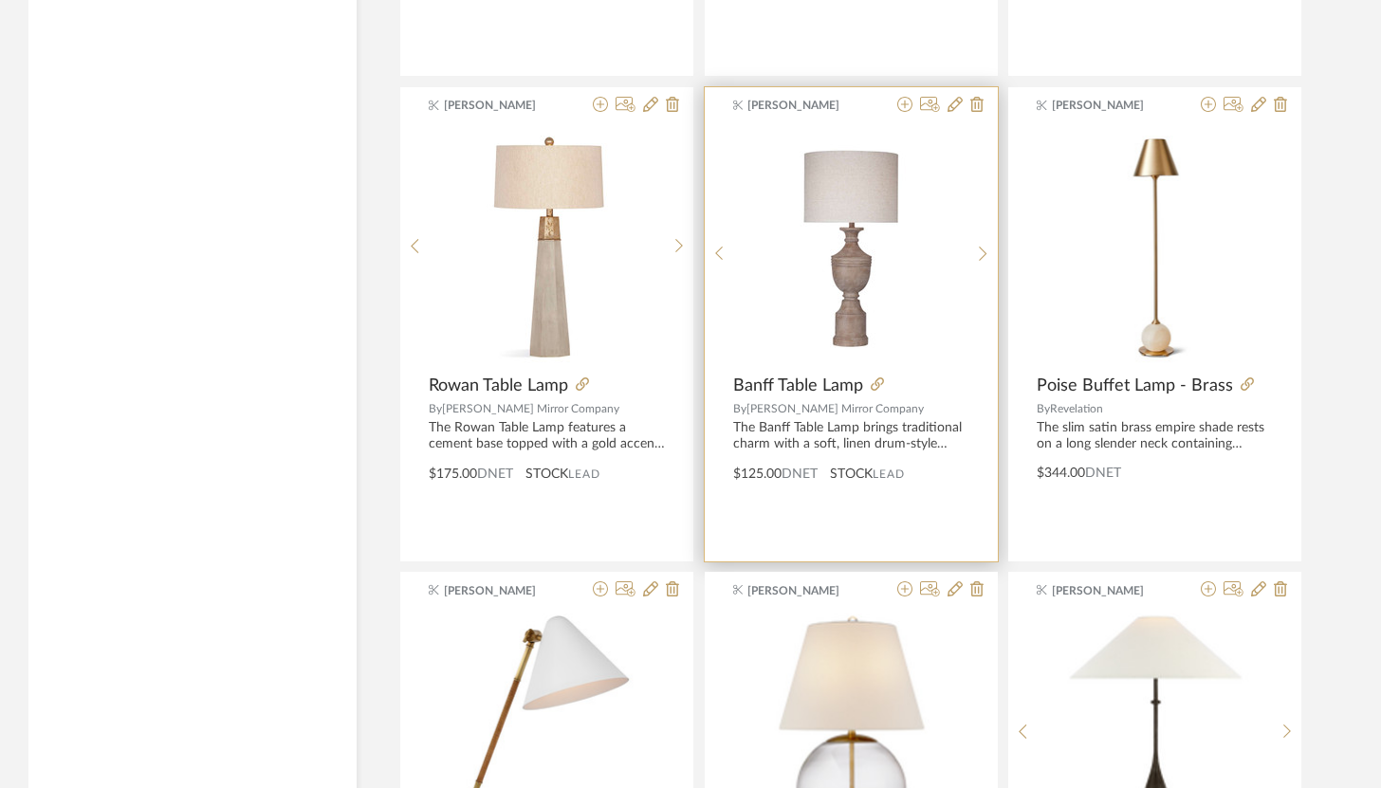
scroll to position [5081, 0]
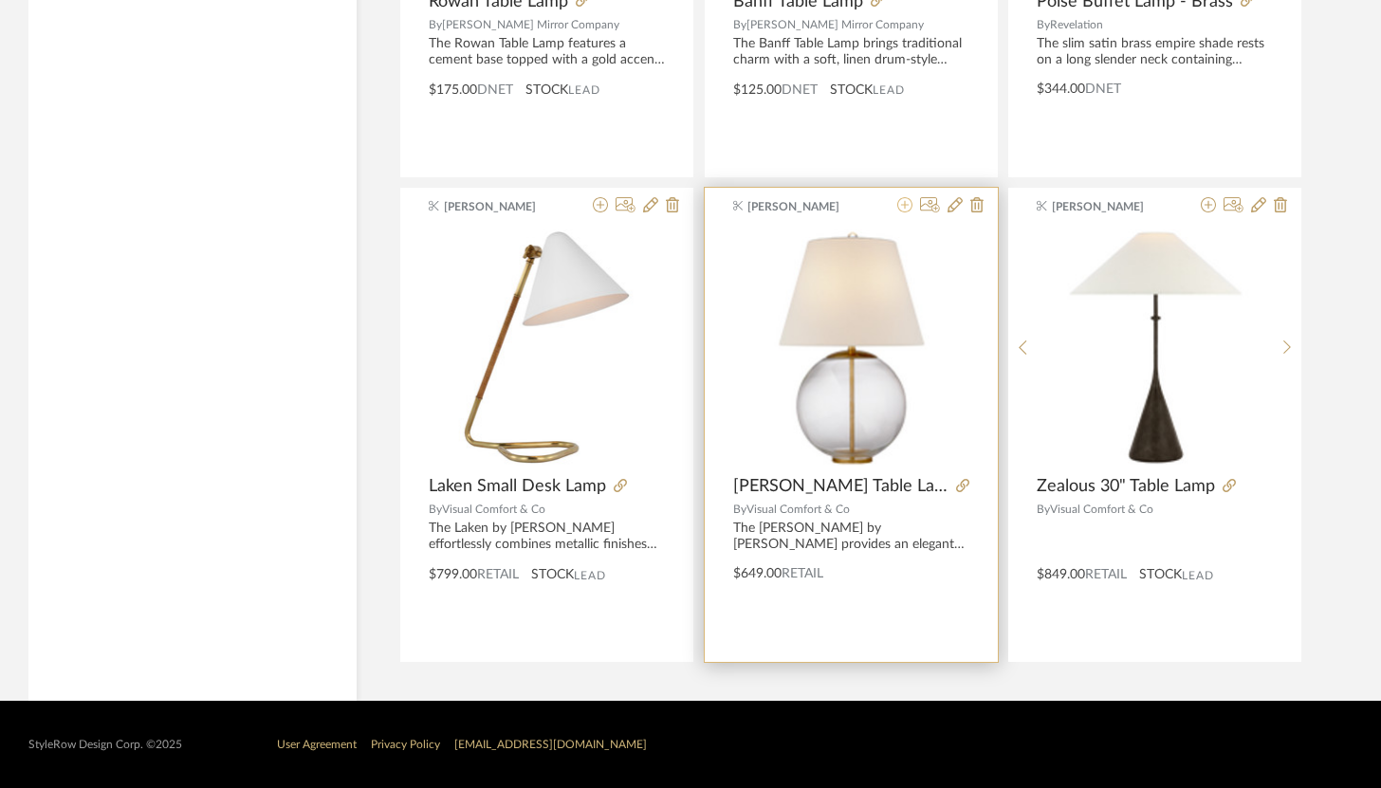
click at [907, 201] on icon at bounding box center [904, 204] width 15 height 15
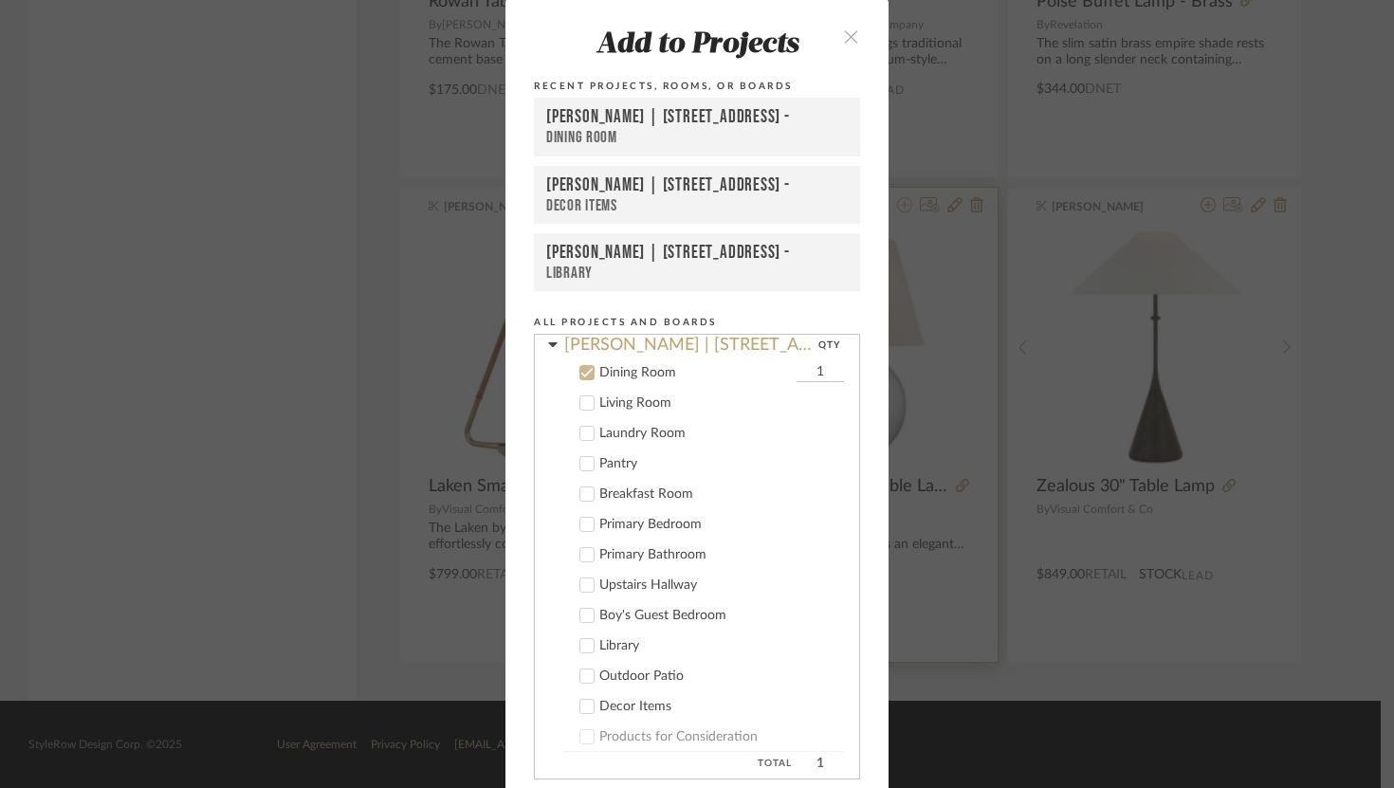
scroll to position [101, 0]
click at [808, 374] on input "1" at bounding box center [820, 371] width 47 height 19
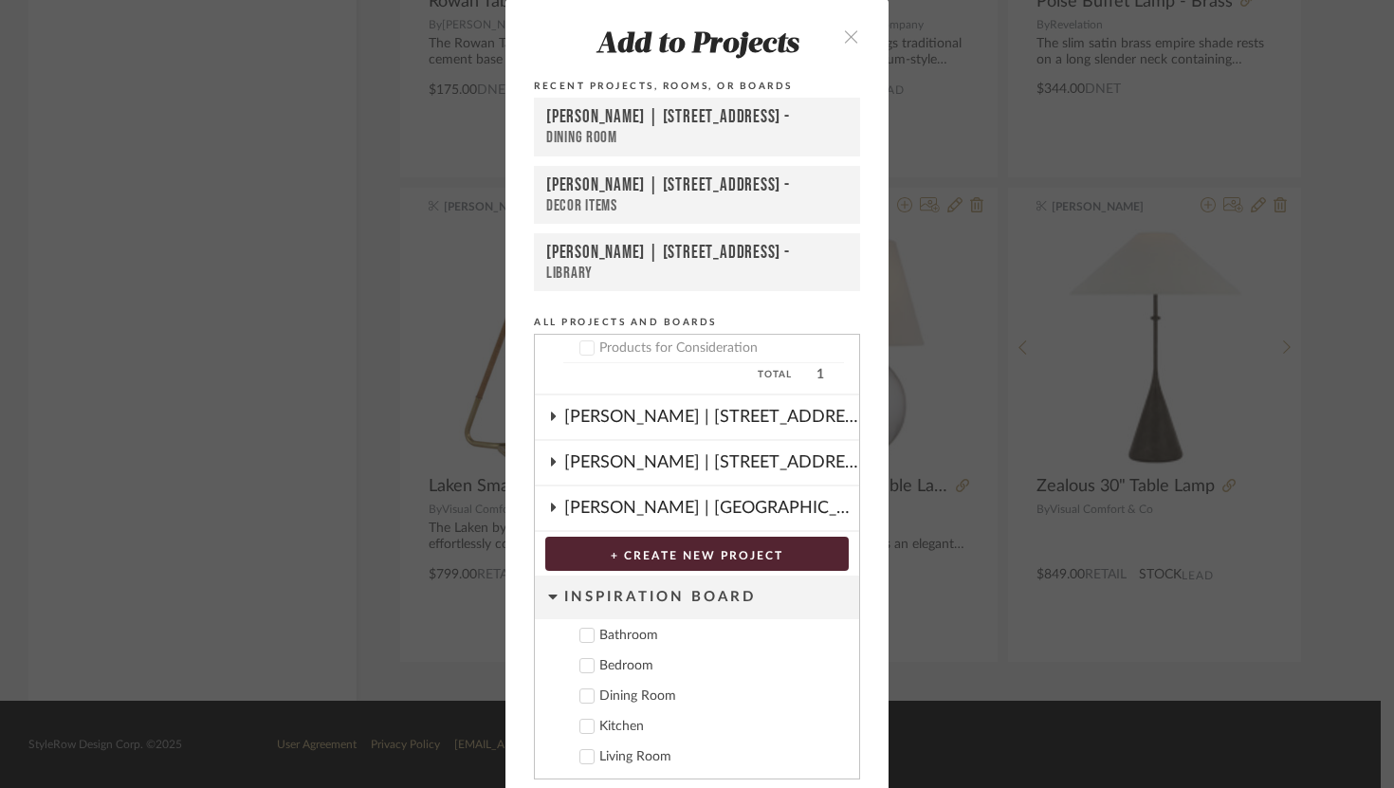
scroll to position [68, 0]
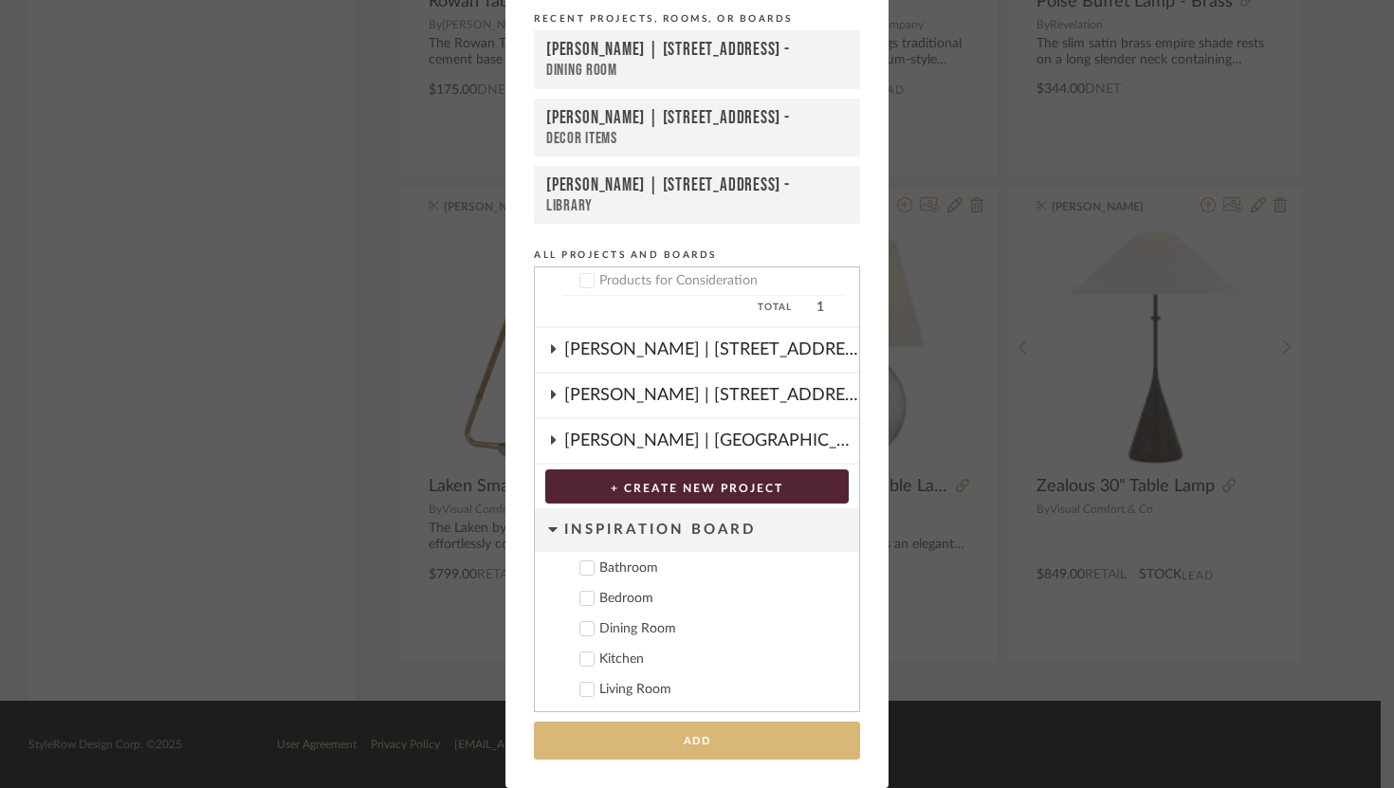
type input "2"
click at [755, 755] on button "Add" at bounding box center [697, 741] width 326 height 39
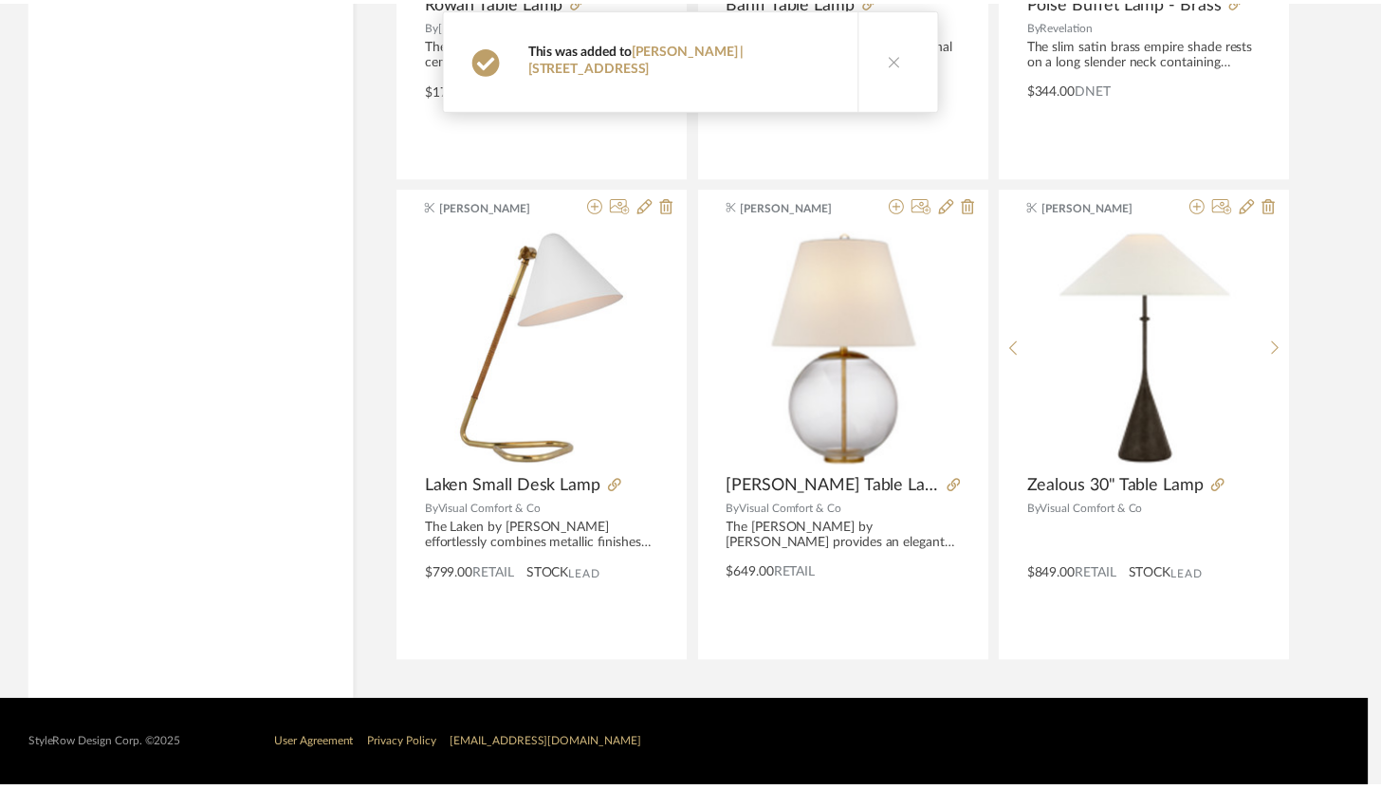
scroll to position [5081, 0]
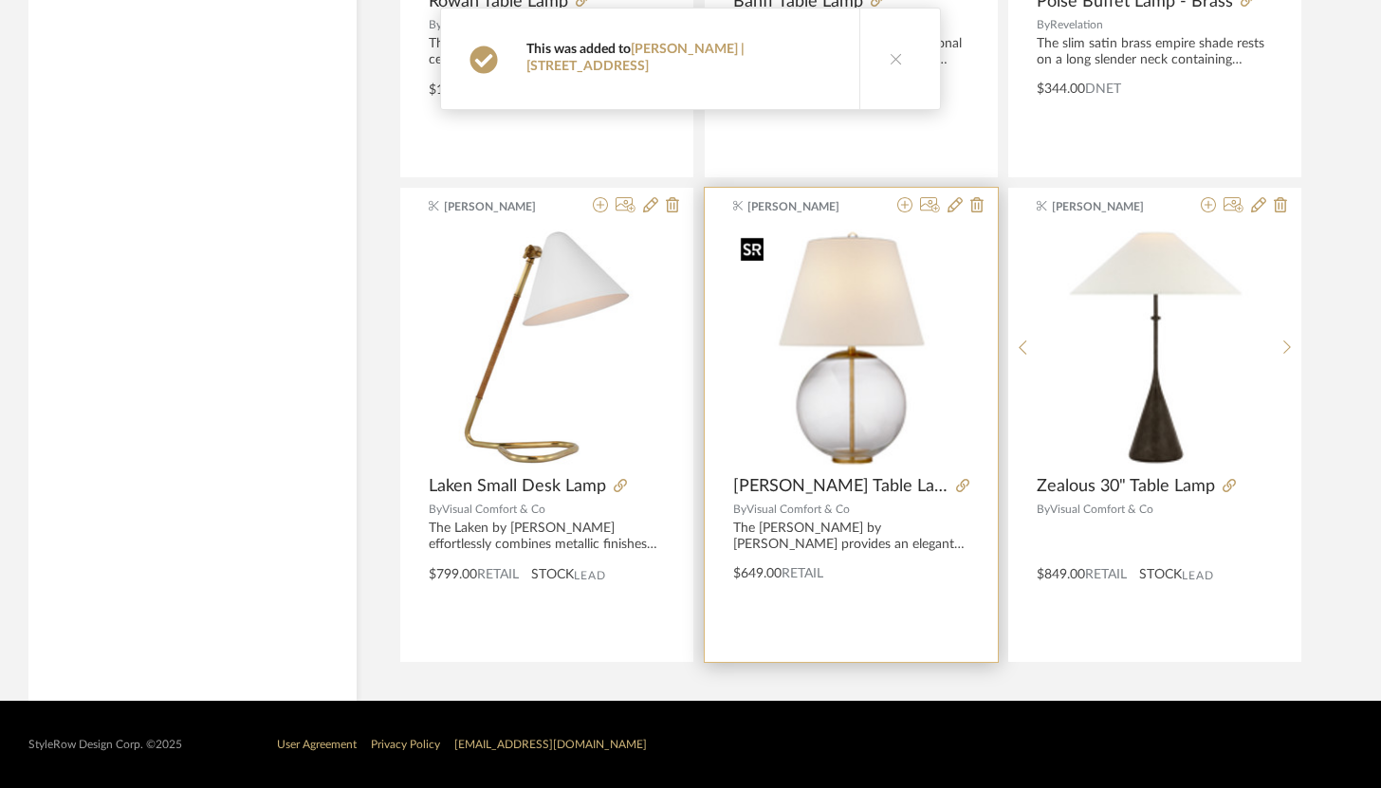
click at [881, 366] on img "0" at bounding box center [851, 347] width 236 height 236
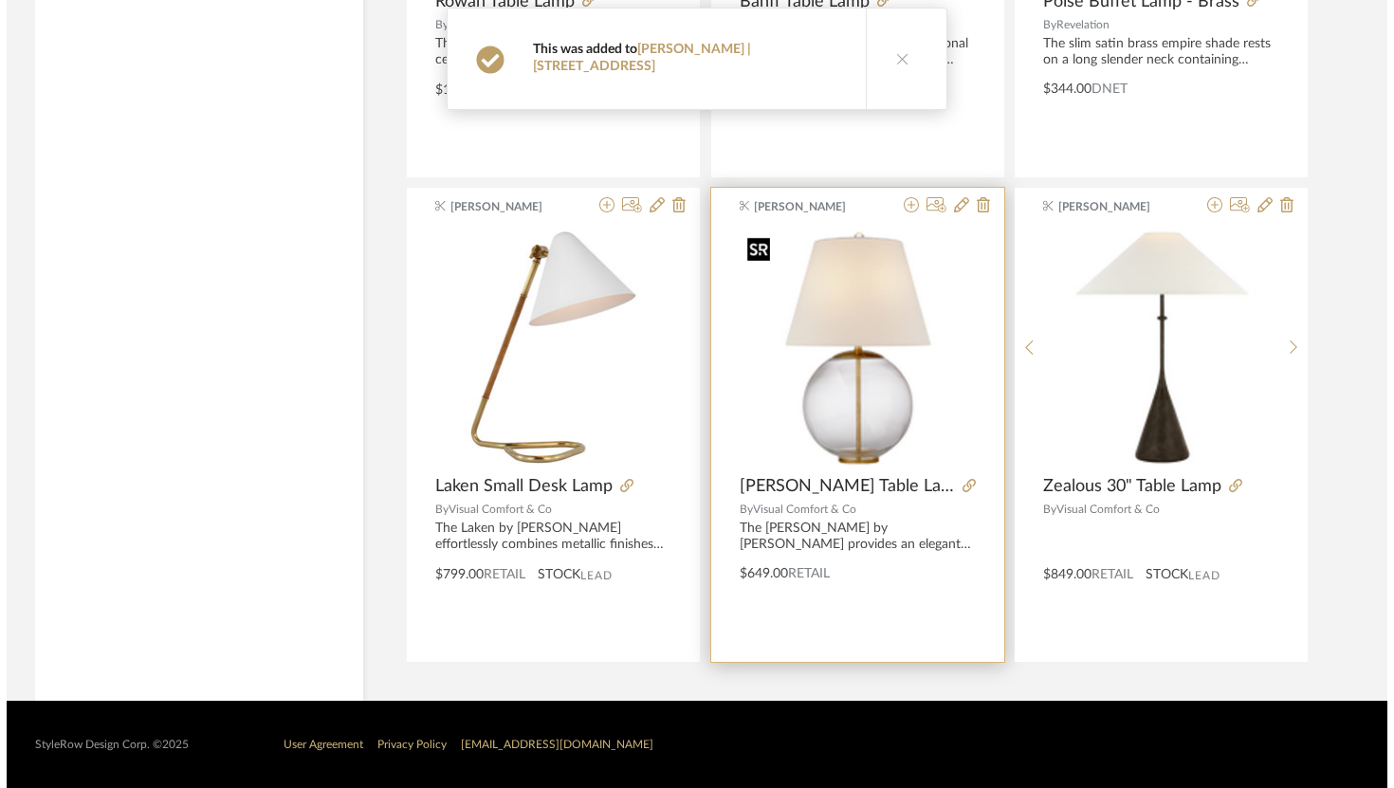
scroll to position [0, 0]
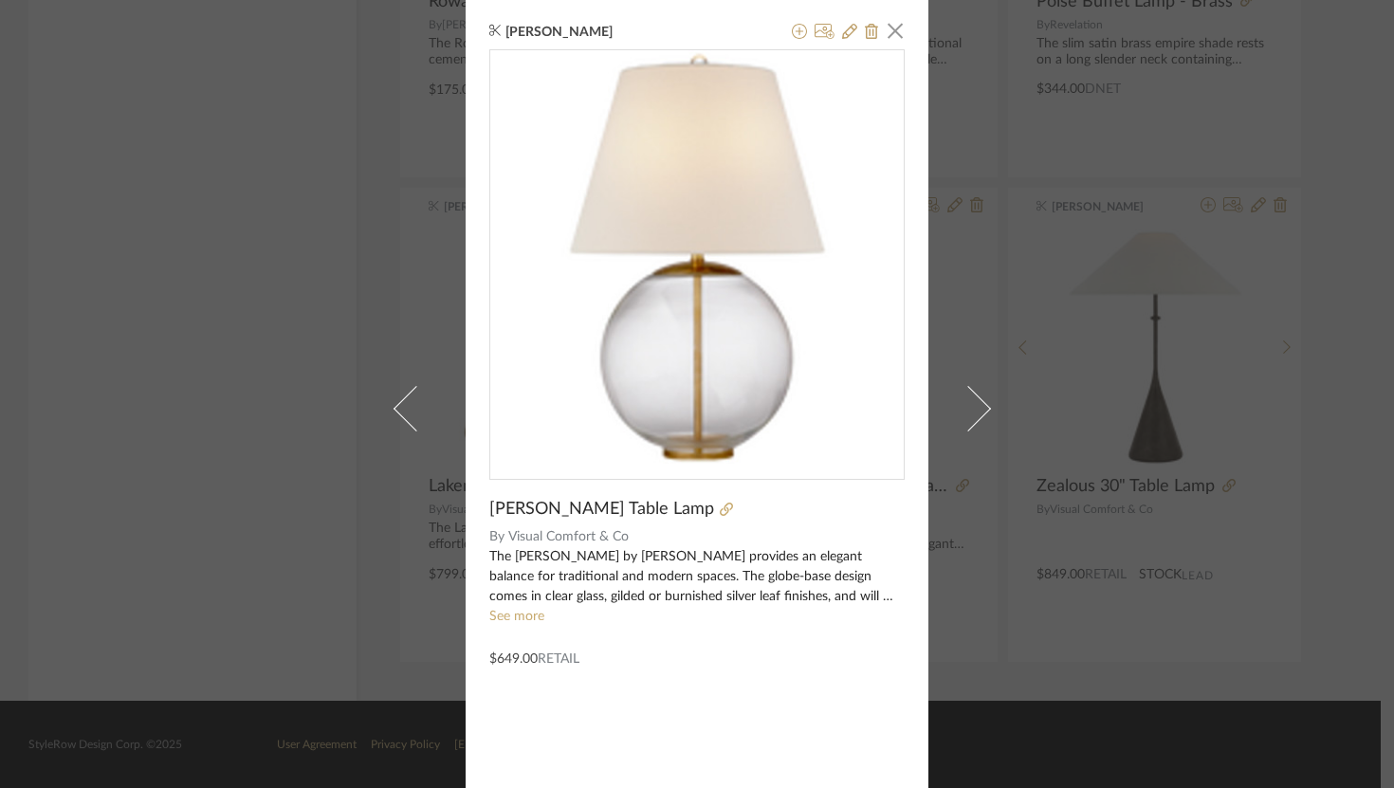
click at [895, 28] on span "button" at bounding box center [895, 30] width 38 height 38
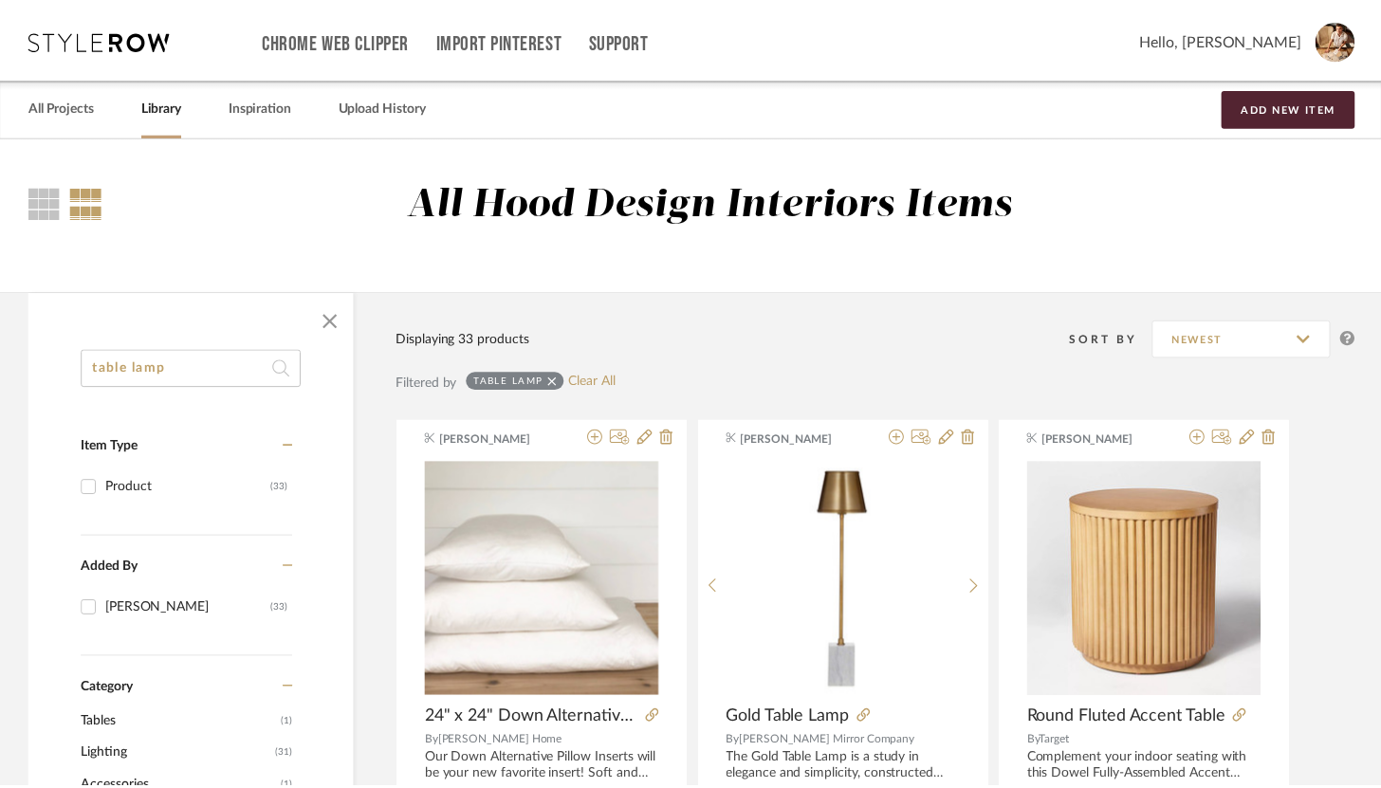
scroll to position [5081, 0]
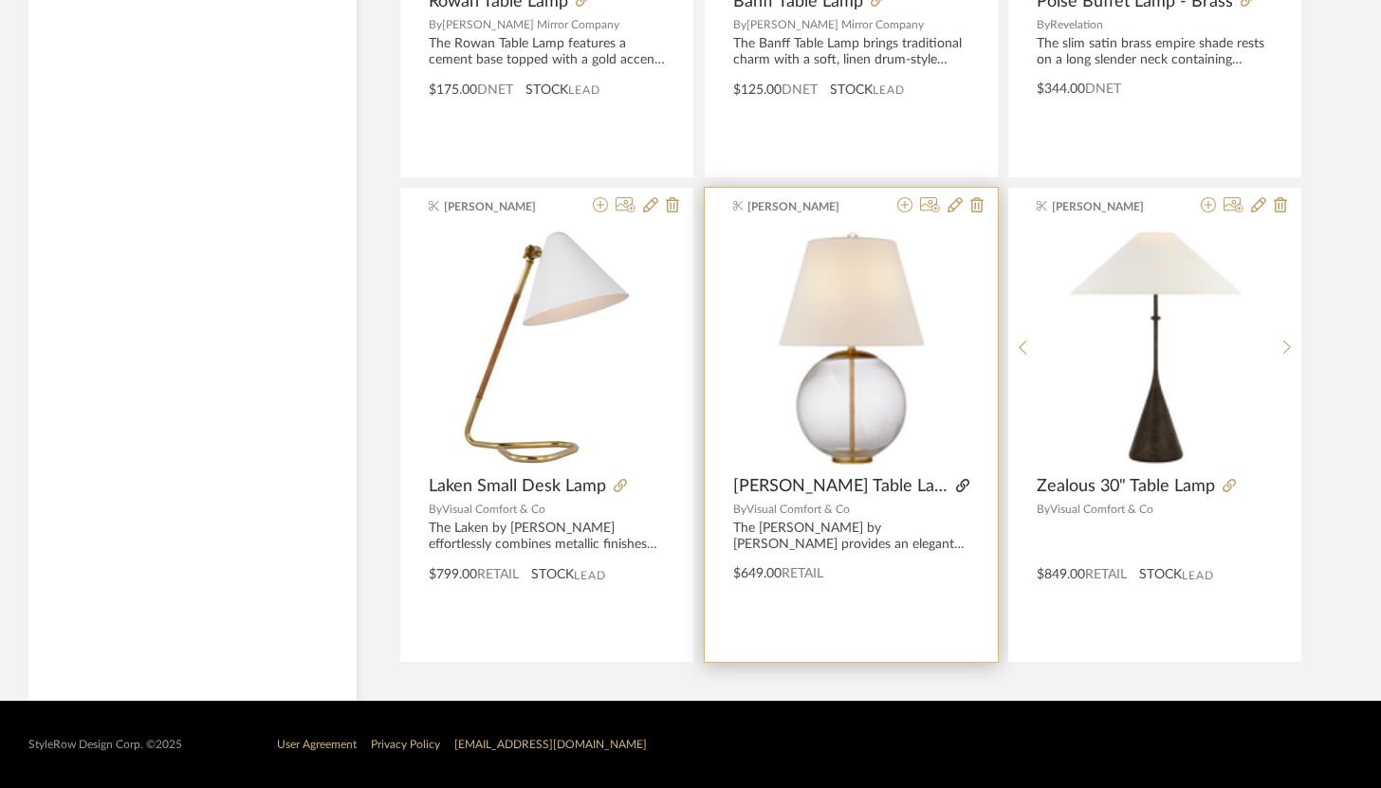
click at [956, 488] on icon at bounding box center [962, 485] width 13 height 13
click at [954, 212] on icon at bounding box center [954, 204] width 15 height 15
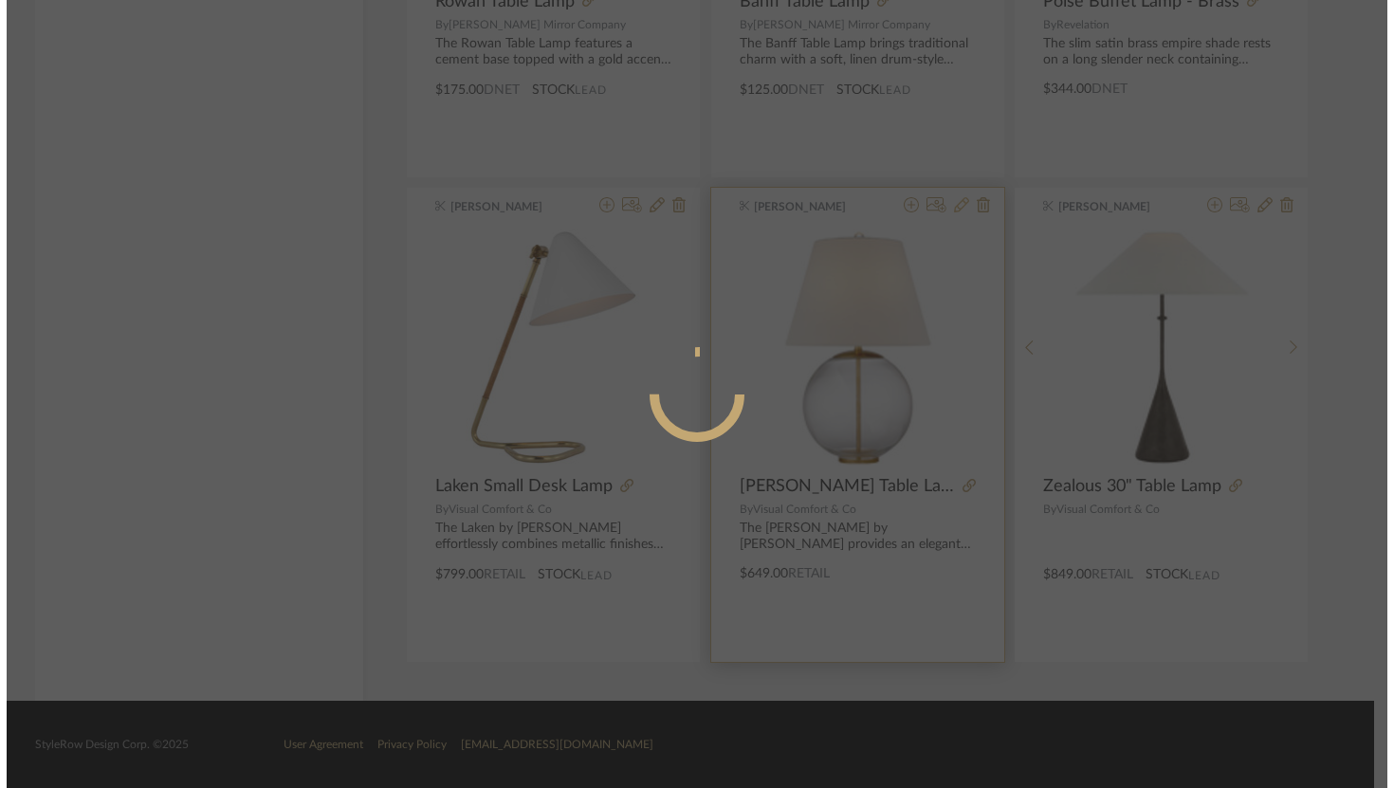
scroll to position [0, 0]
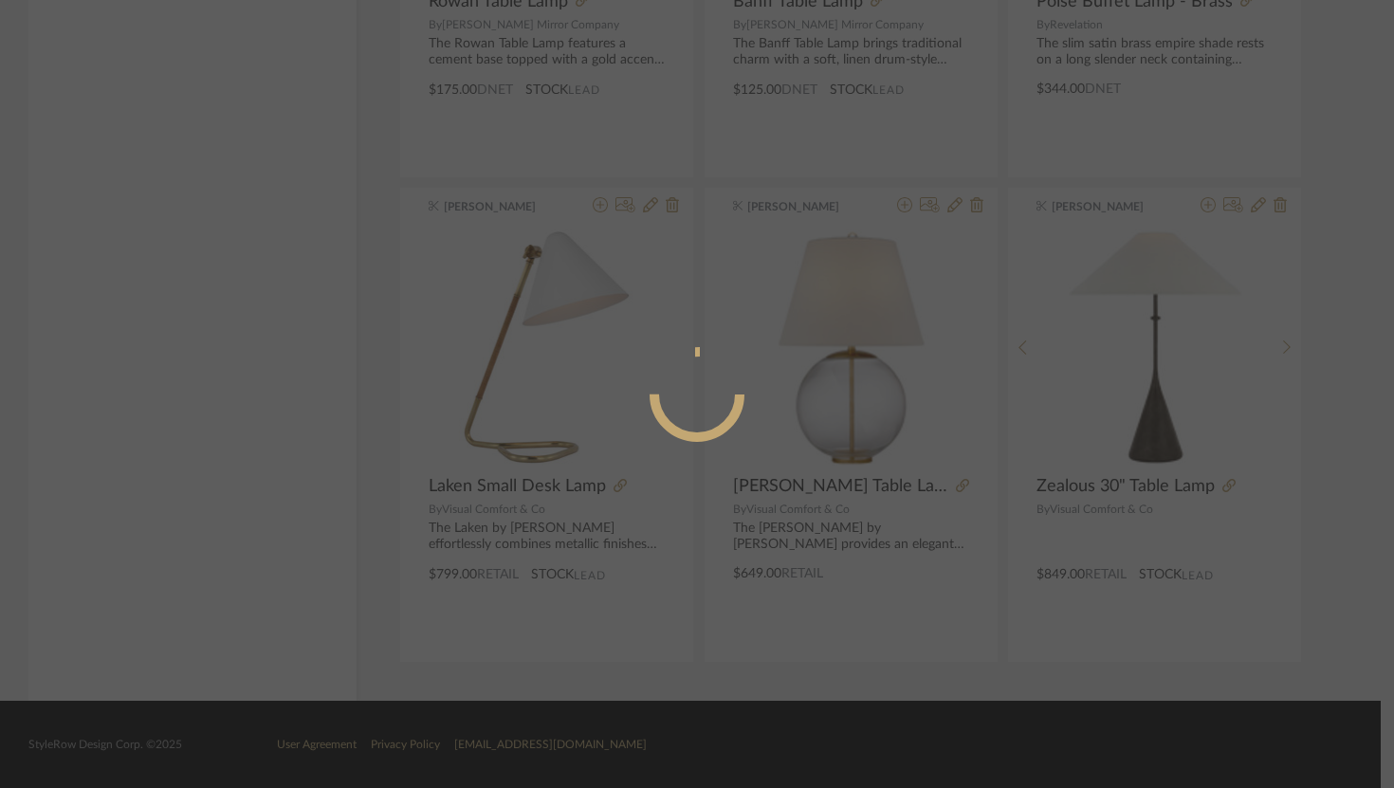
radio input "true"
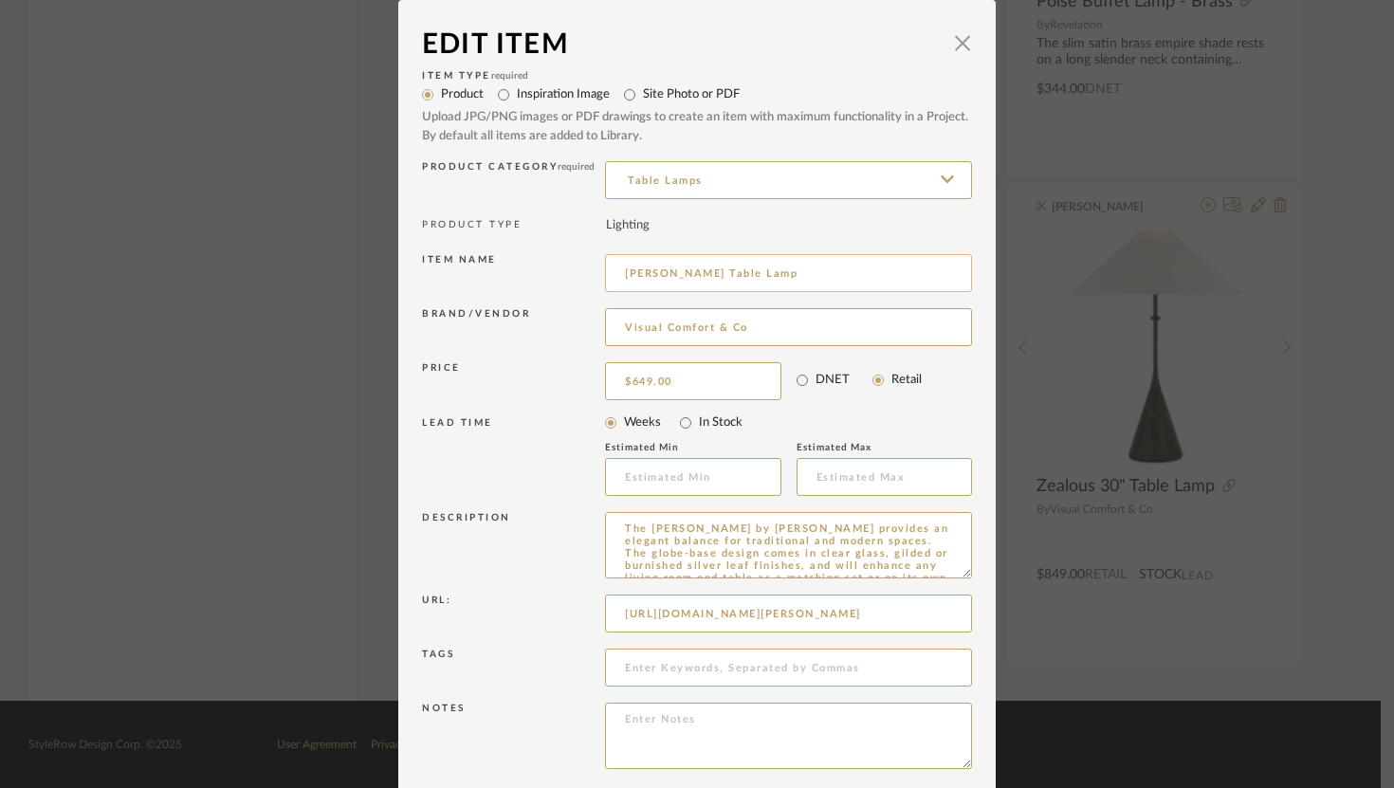
scroll to position [76, 0]
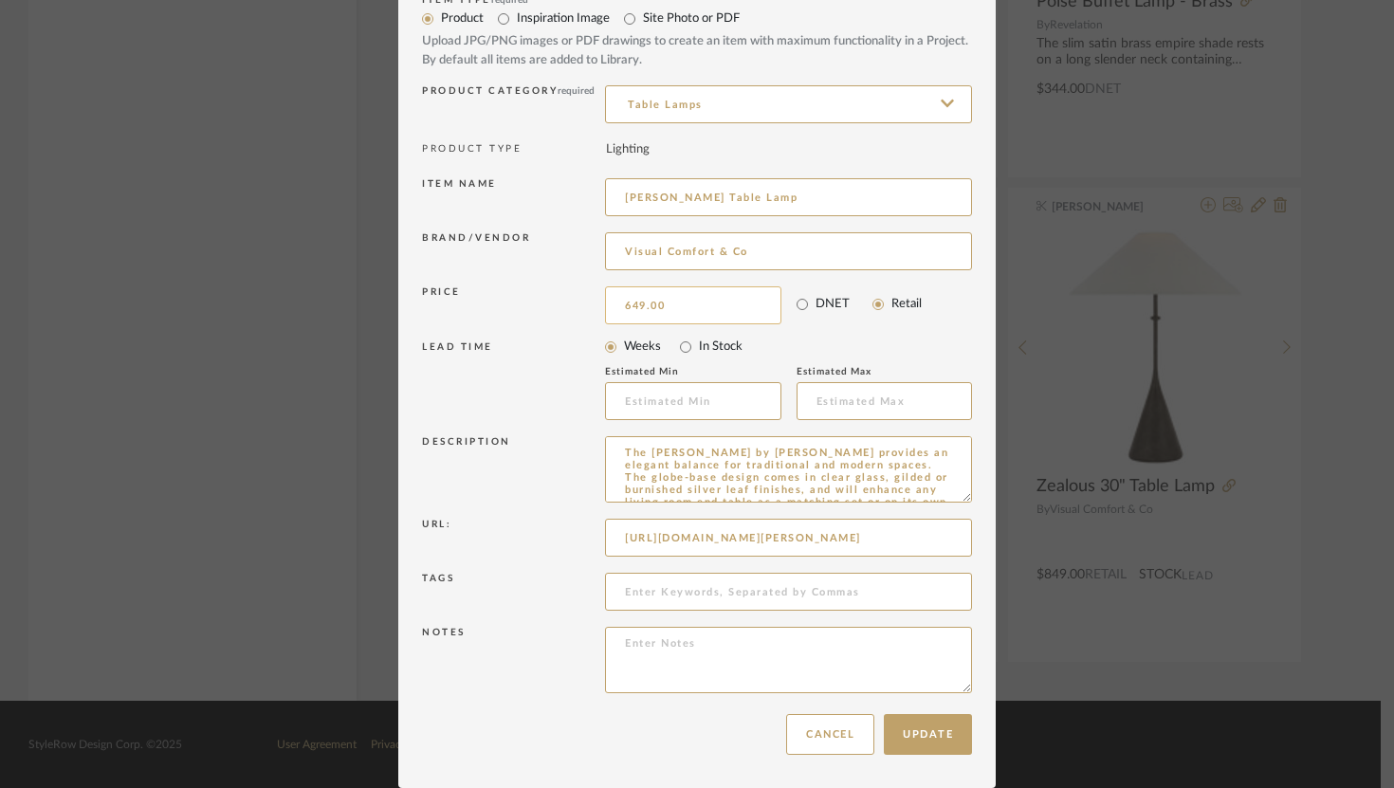
click at [640, 303] on input "649.00" at bounding box center [693, 305] width 176 height 38
type input "$699.00"
click at [902, 723] on button "Update" at bounding box center [928, 734] width 88 height 41
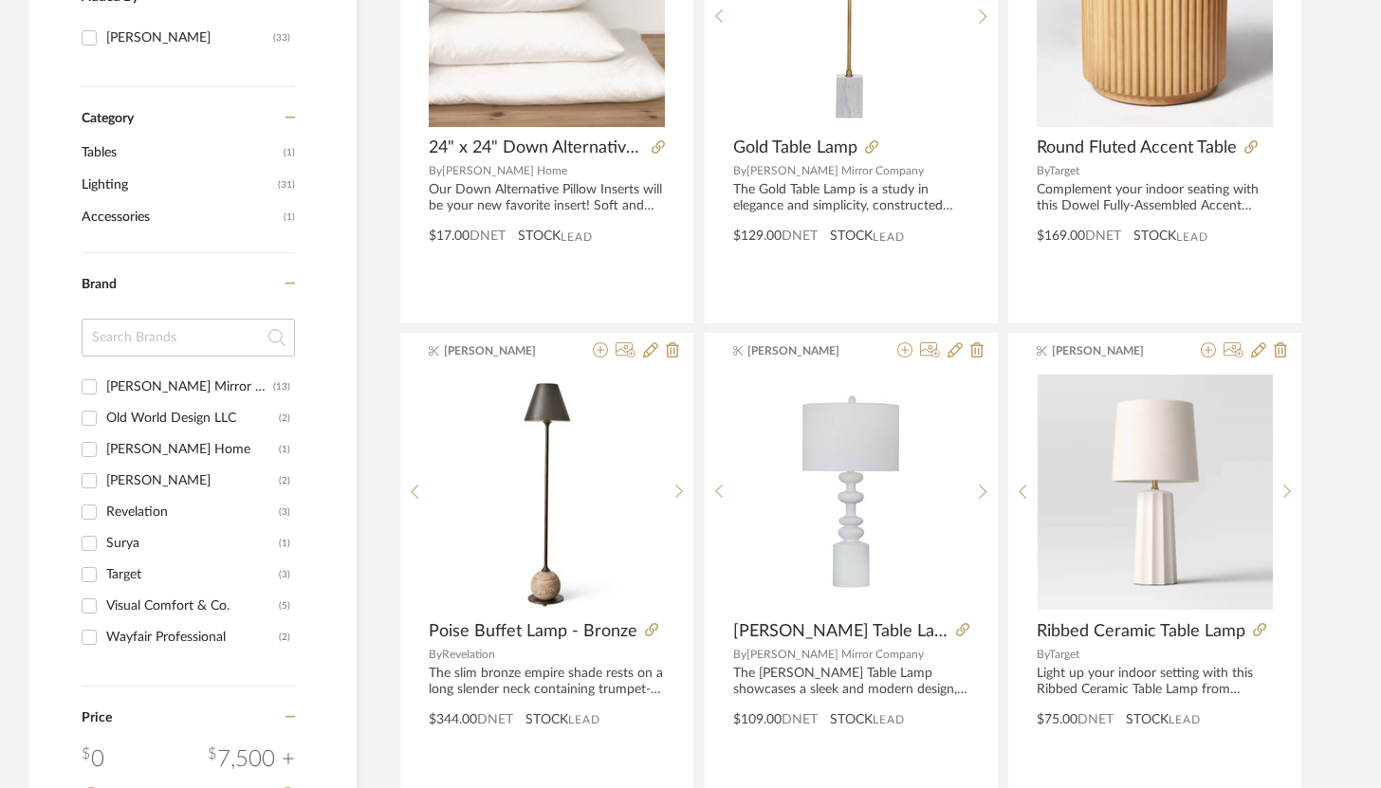
scroll to position [0, 0]
